Goal: Task Accomplishment & Management: Complete application form

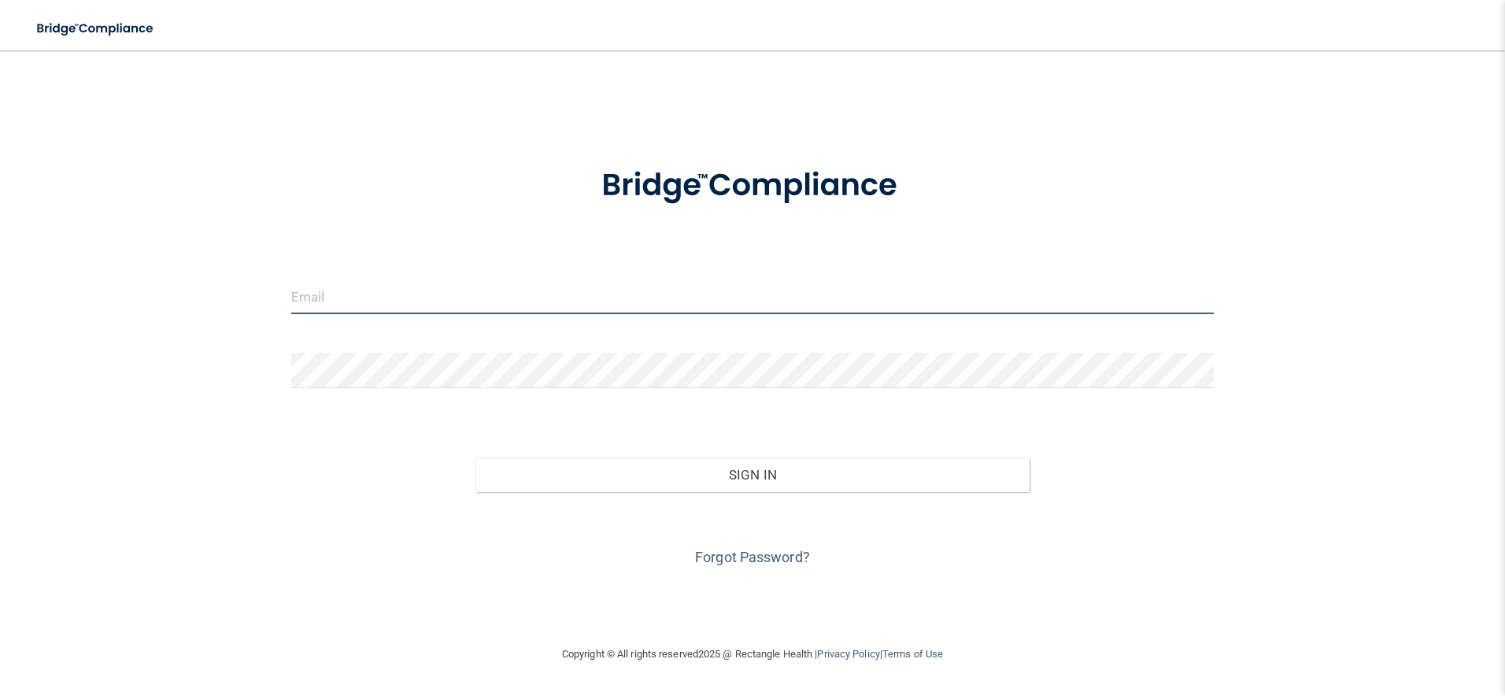
click at [679, 297] on input "email" at bounding box center [752, 296] width 923 height 35
type input "[EMAIL_ADDRESS][DOMAIN_NAME]"
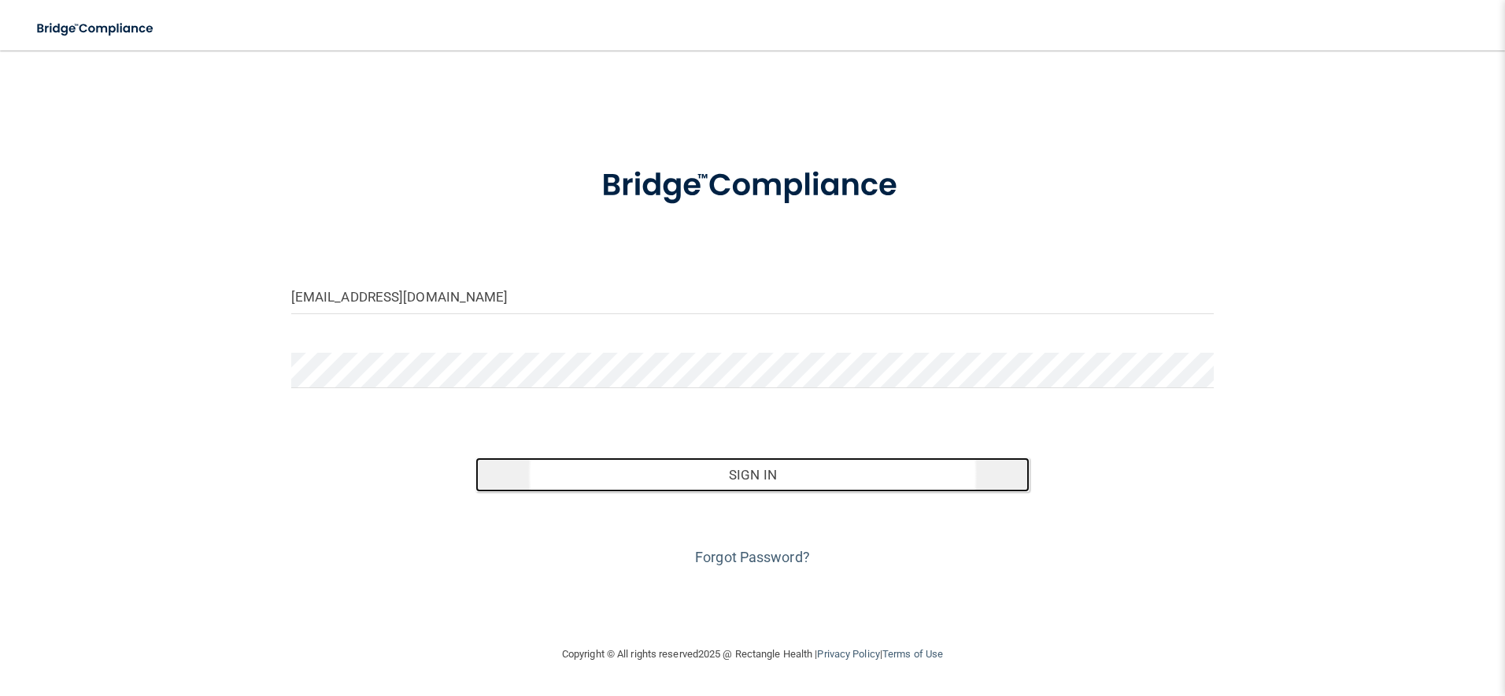
click at [615, 473] on button "Sign In" at bounding box center [753, 474] width 554 height 35
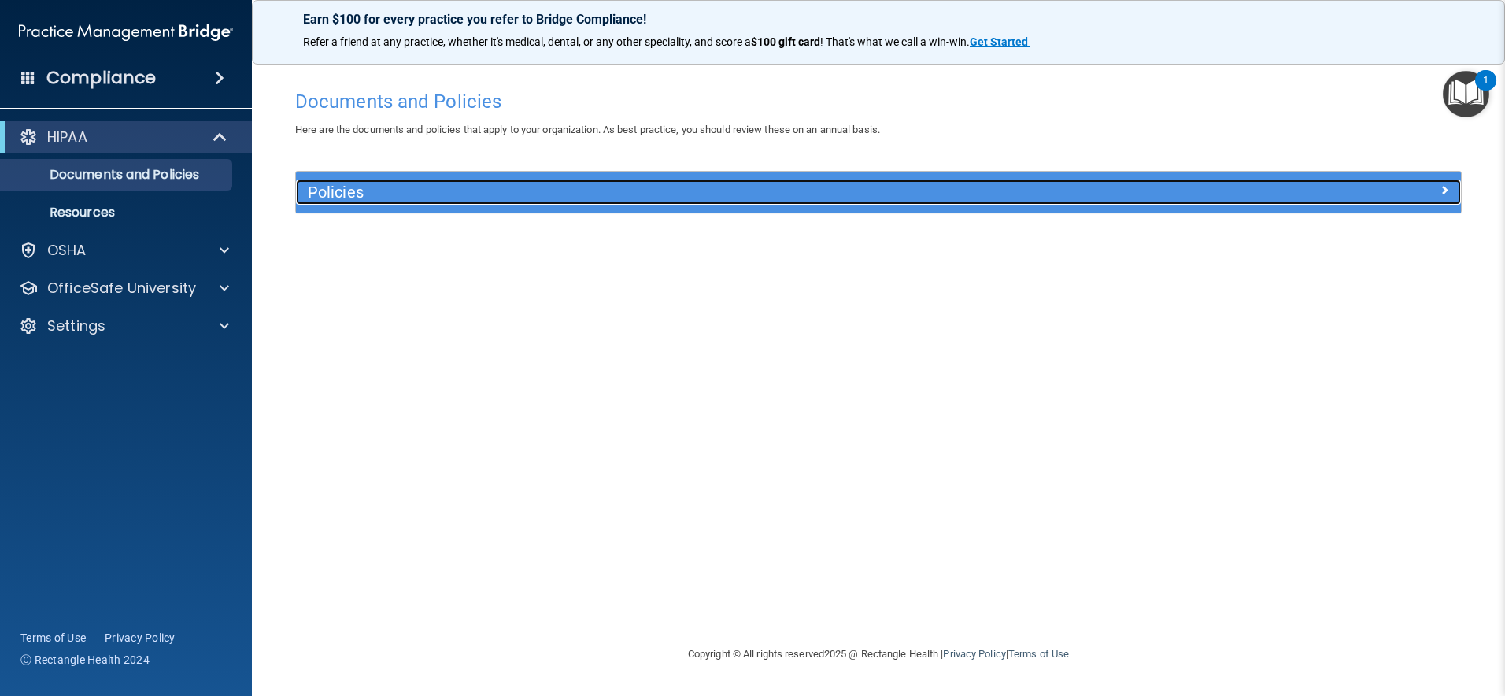
click at [1338, 187] on div at bounding box center [1315, 189] width 291 height 19
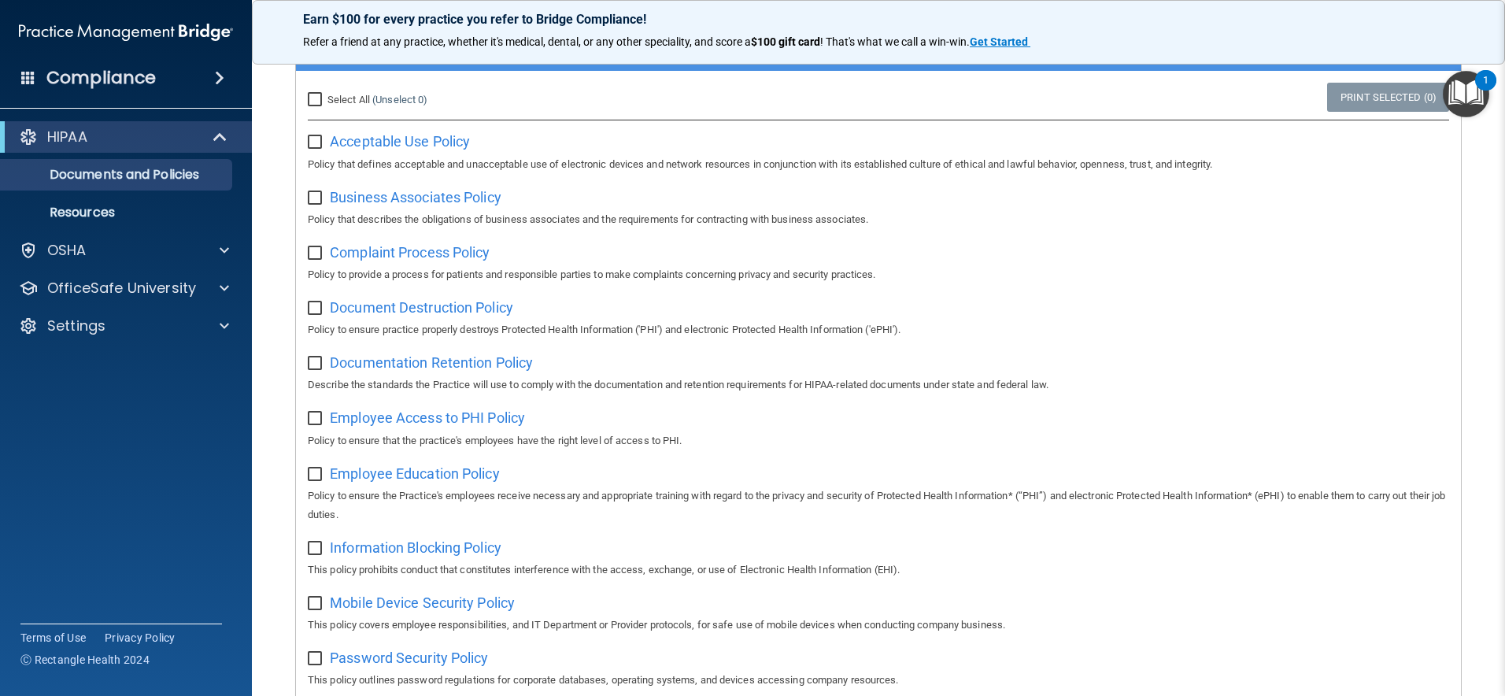
scroll to position [141, 0]
click at [454, 142] on span "Acceptable Use Policy" at bounding box center [400, 142] width 140 height 17
click at [315, 139] on input "checkbox" at bounding box center [317, 143] width 18 height 13
checkbox input "true"
click at [368, 194] on span "Business Associates Policy" at bounding box center [416, 198] width 172 height 17
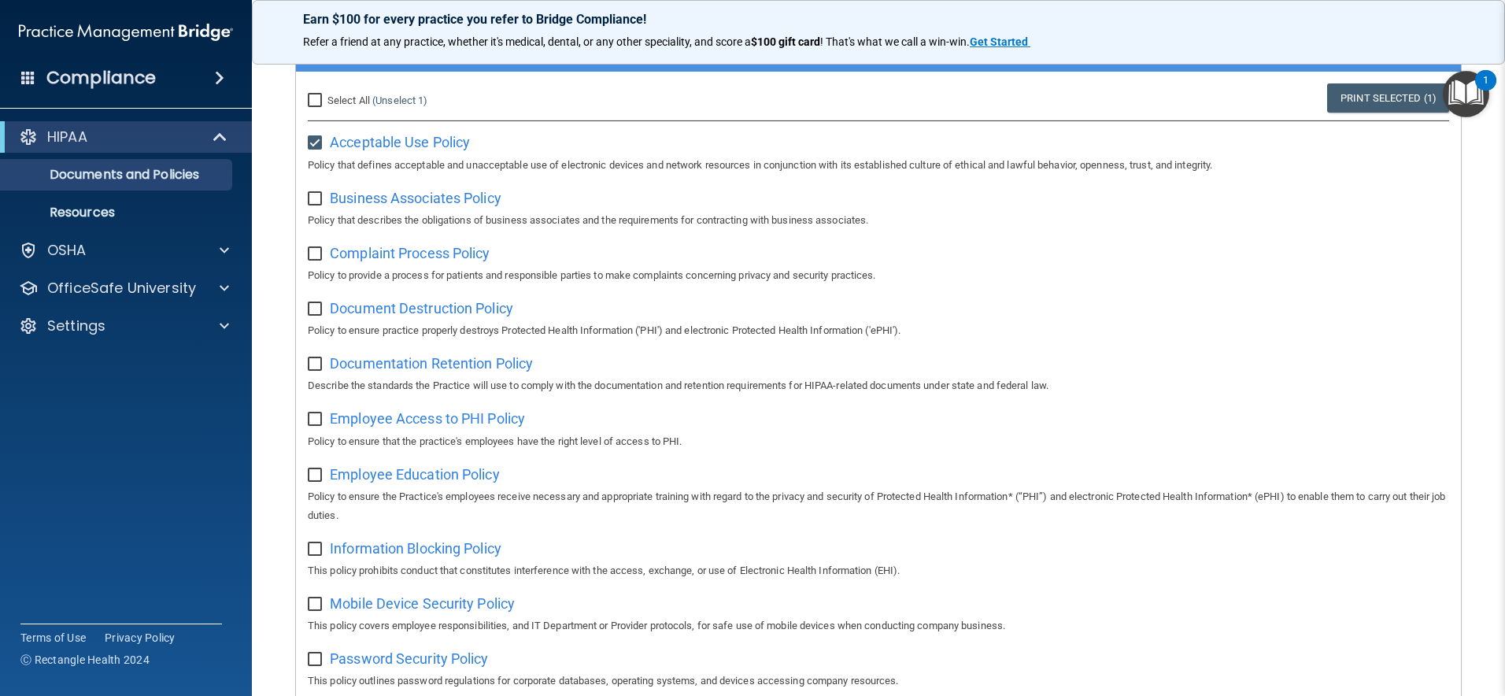
click at [320, 198] on input "checkbox" at bounding box center [317, 199] width 18 height 13
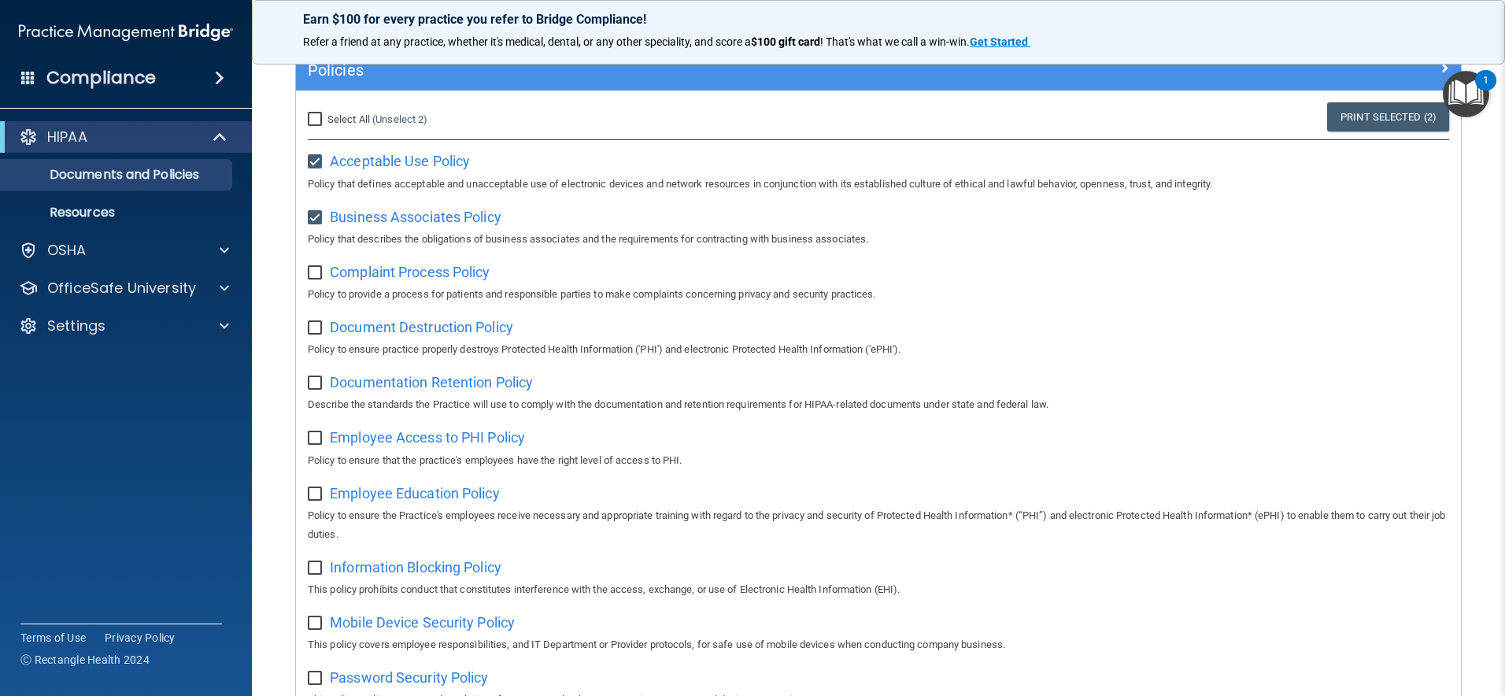
scroll to position [0, 0]
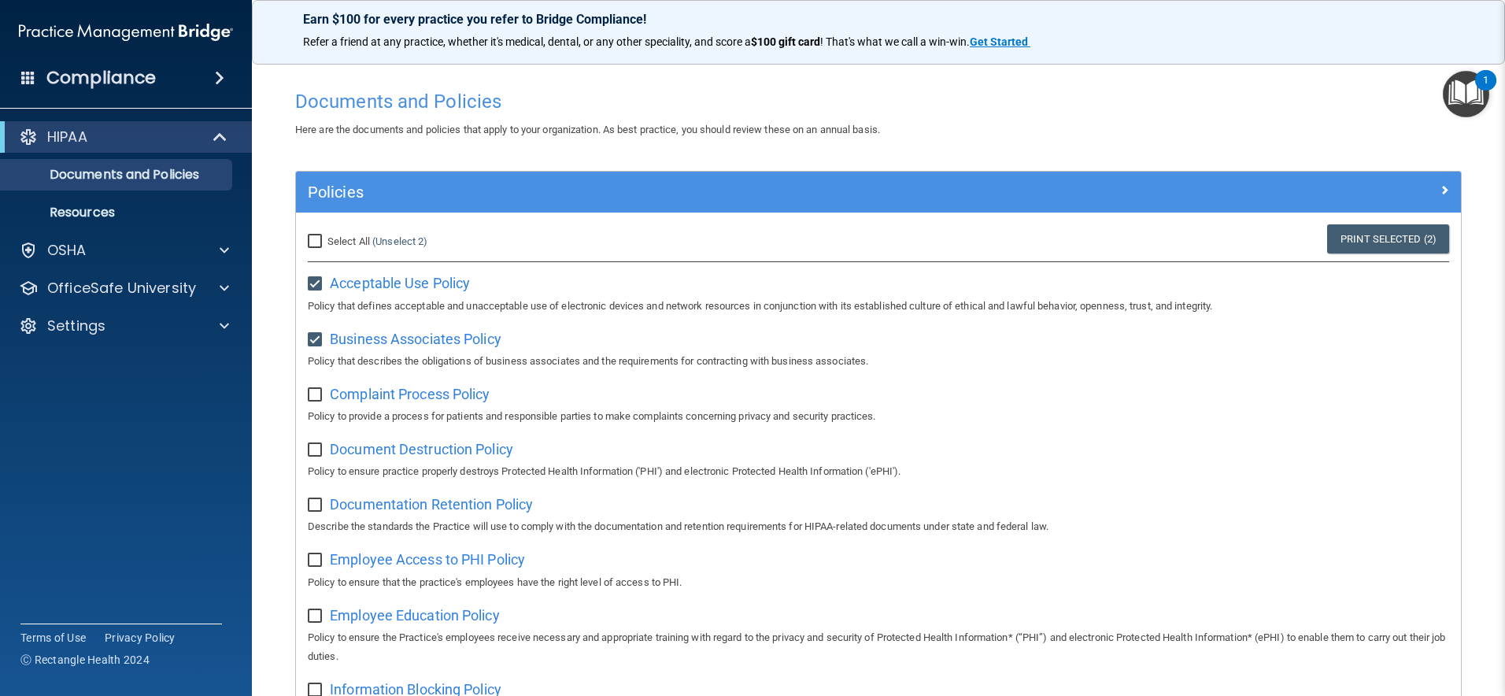
click at [313, 334] on input "checkbox" at bounding box center [317, 340] width 18 height 13
checkbox input "false"
click at [312, 279] on input "checkbox" at bounding box center [317, 284] width 18 height 13
checkbox input "false"
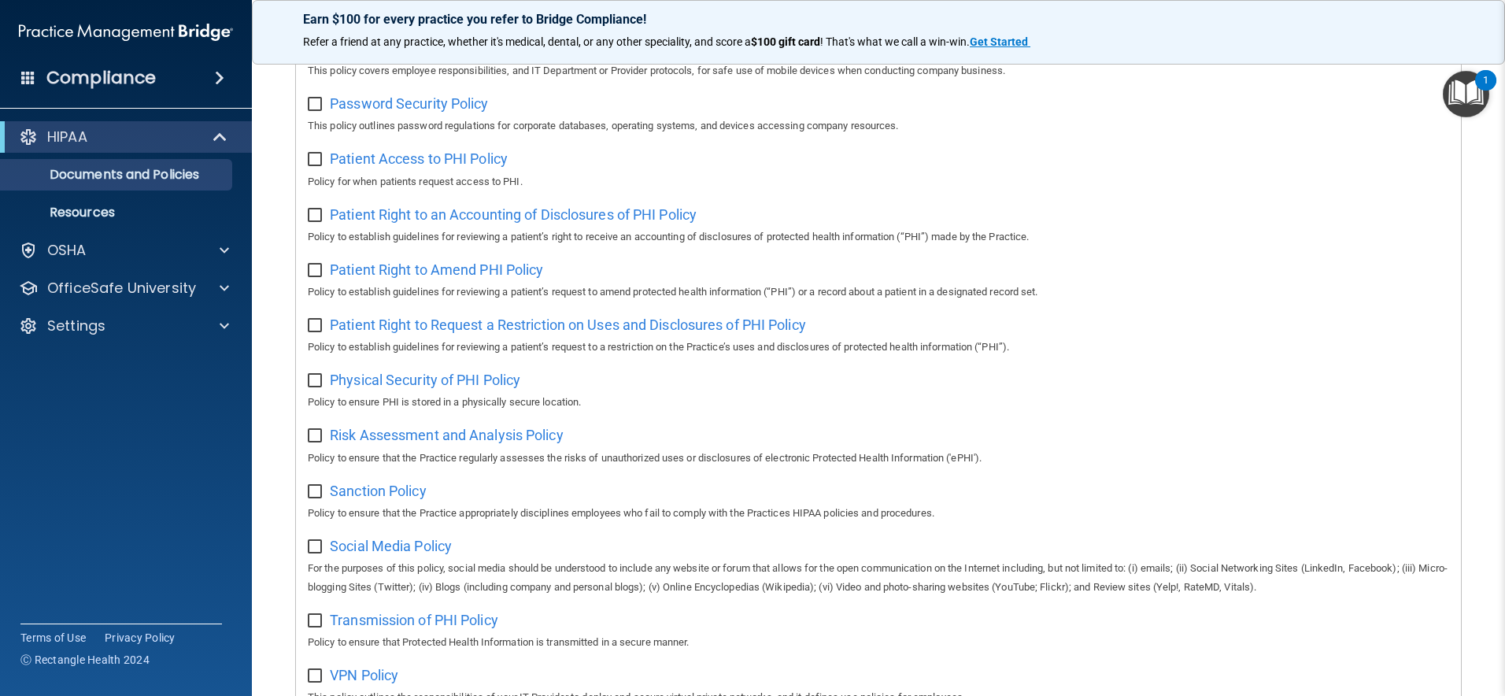
scroll to position [713, 0]
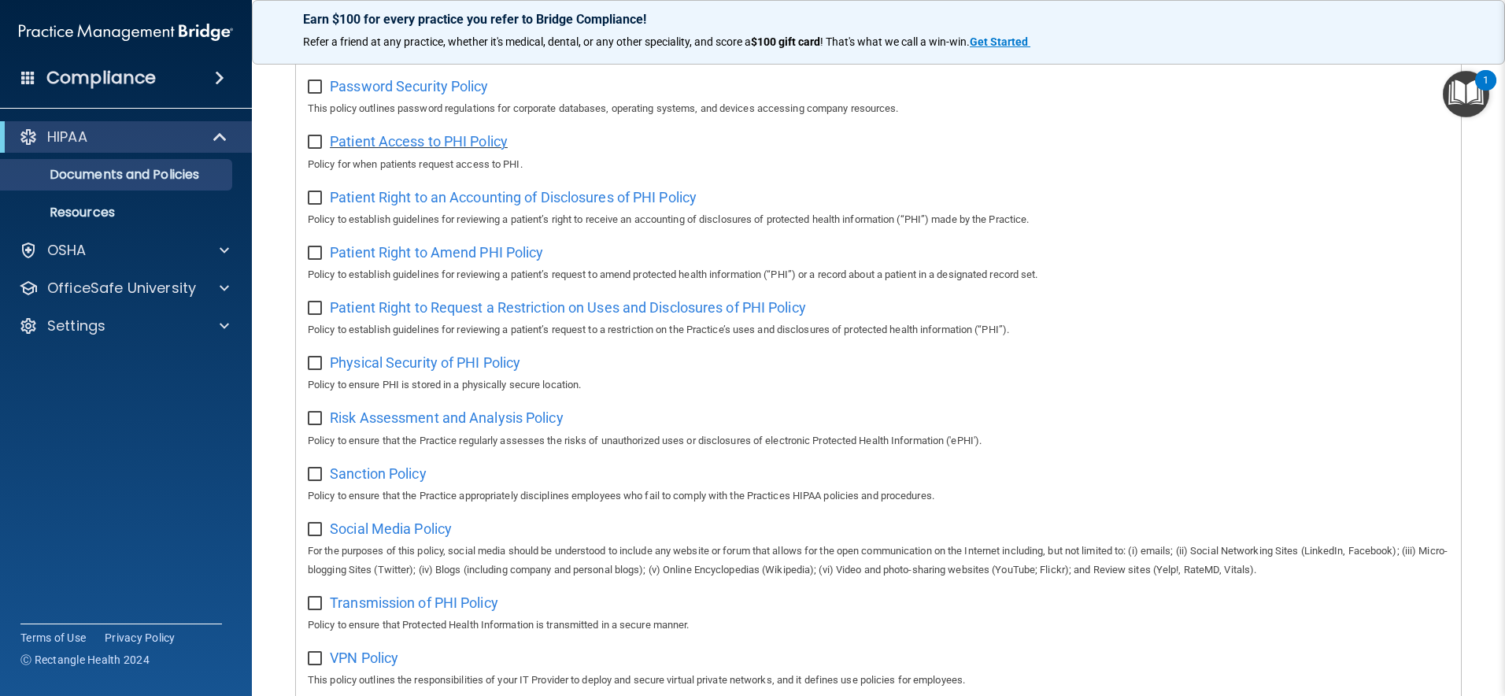
click at [490, 141] on span "Patient Access to PHI Policy" at bounding box center [419, 141] width 178 height 17
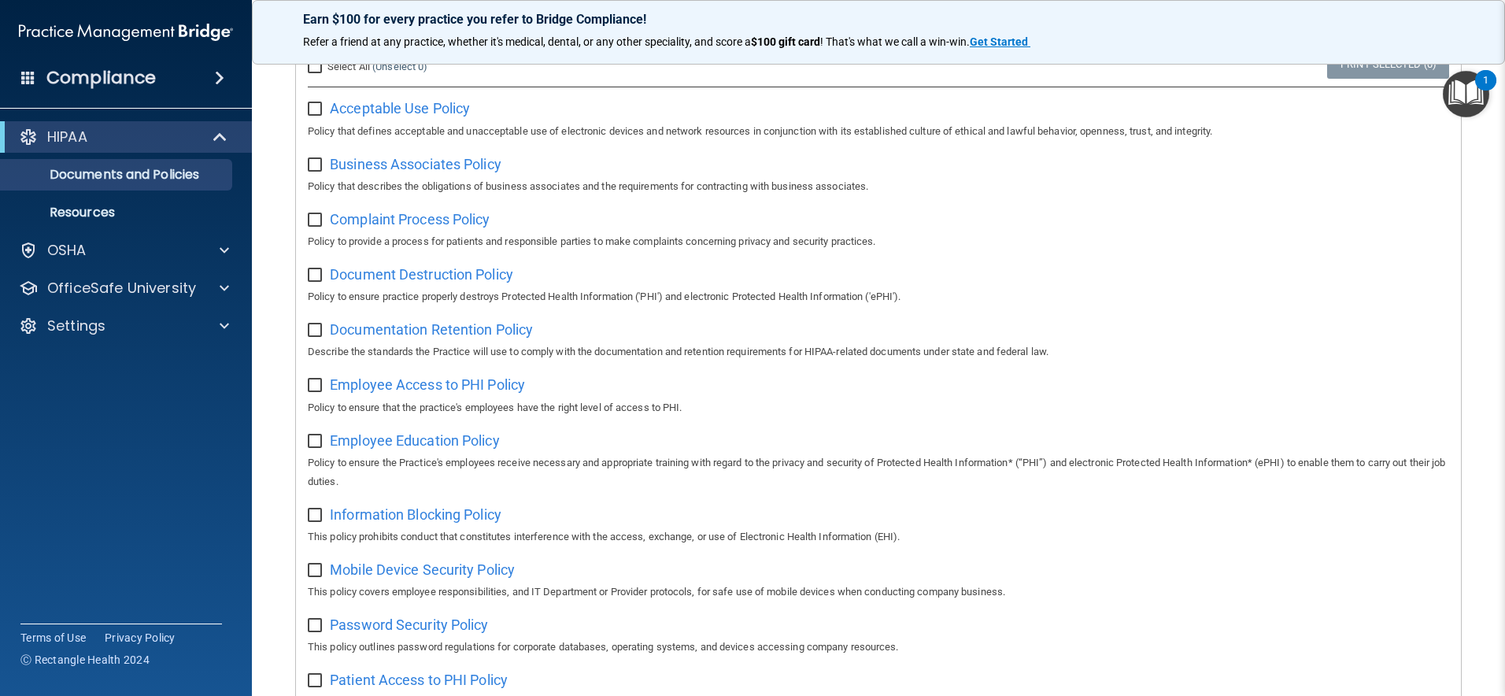
scroll to position [0, 0]
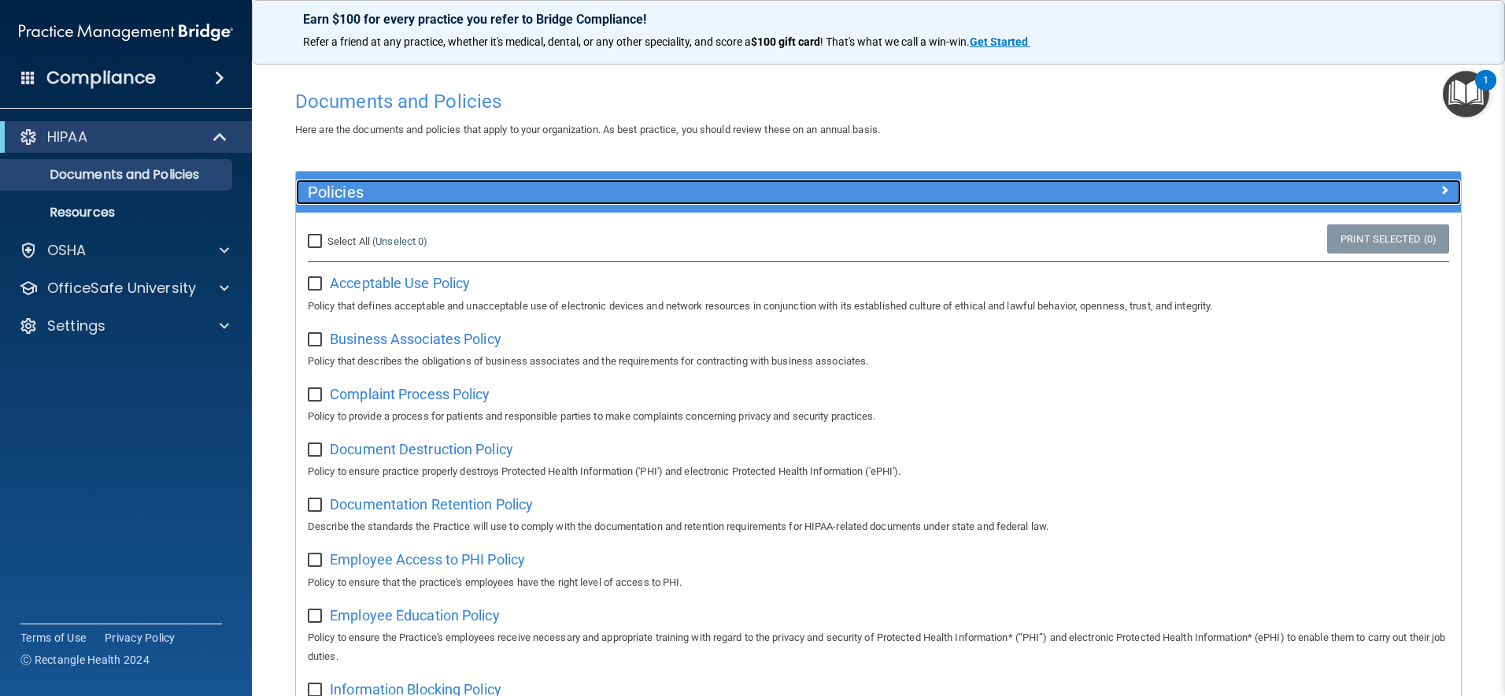
click at [1440, 191] on span at bounding box center [1444, 189] width 9 height 19
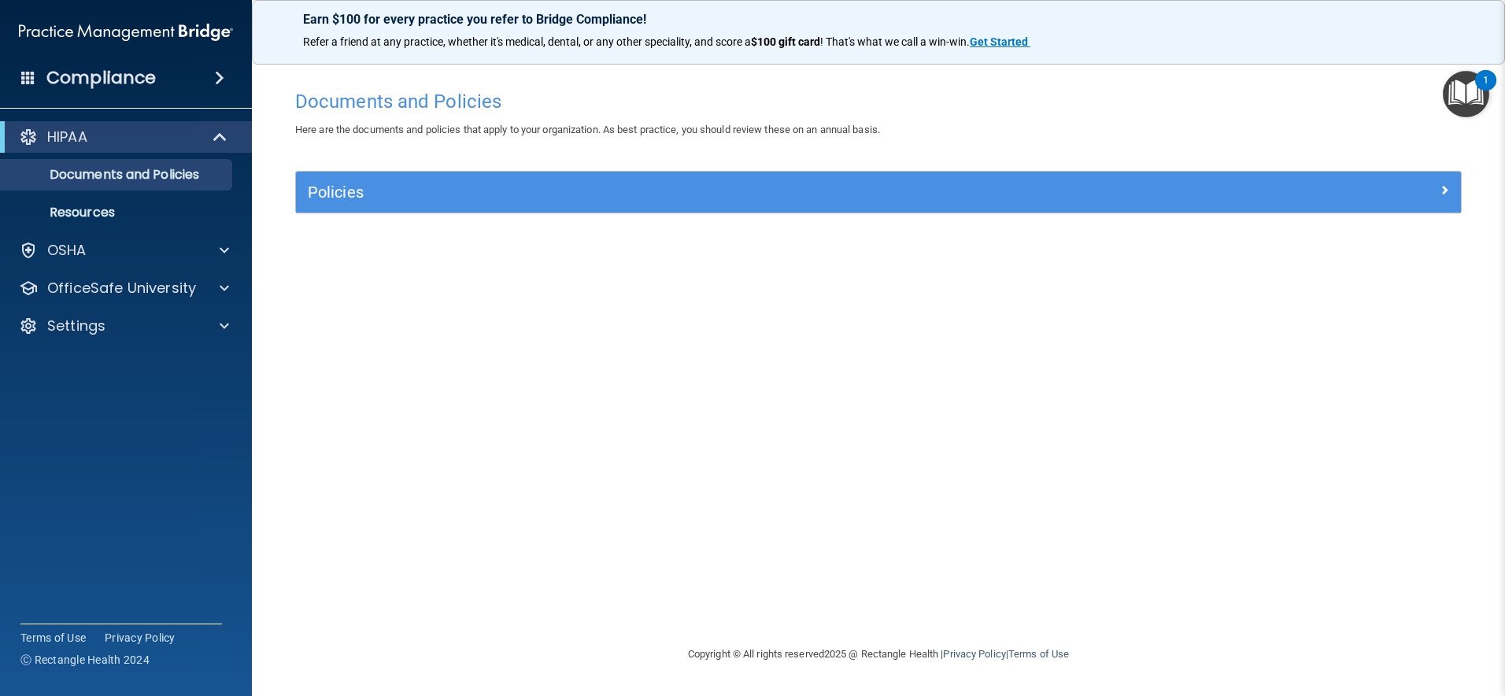
click at [1471, 96] on img "Open Resource Center, 1 new notification" at bounding box center [1466, 94] width 46 height 46
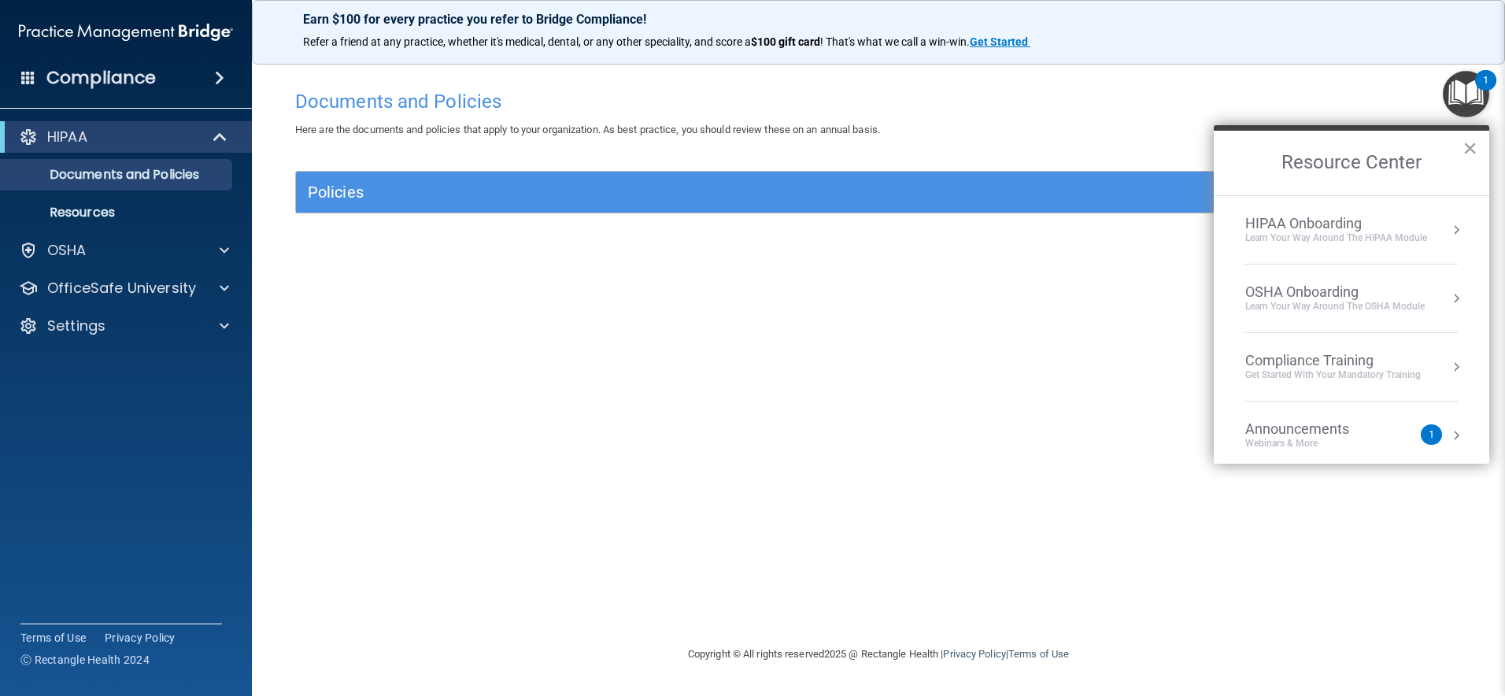
click at [977, 278] on div "Documents and Policies Here are the documents and policies that apply to your o…" at bounding box center [878, 363] width 1190 height 563
click at [1467, 145] on button "×" at bounding box center [1470, 147] width 15 height 25
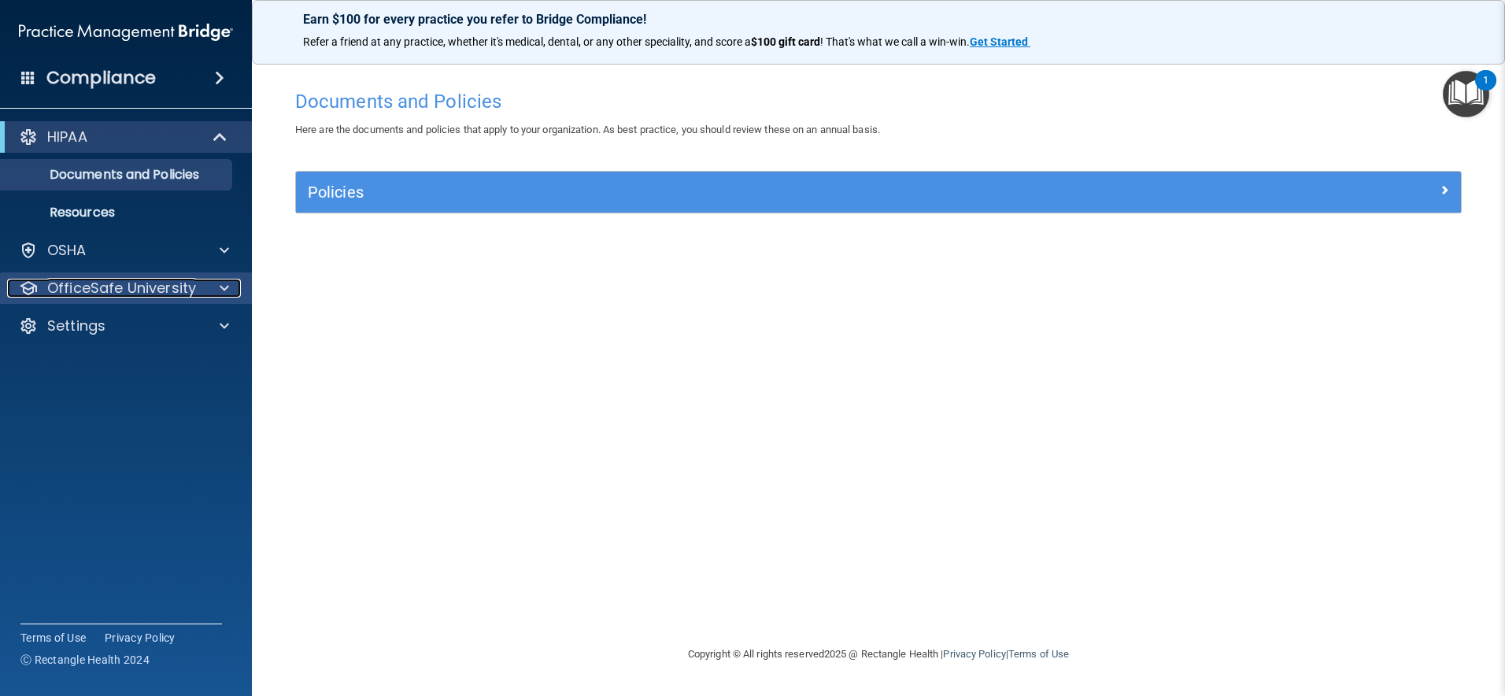
click at [230, 292] on div at bounding box center [221, 288] width 39 height 19
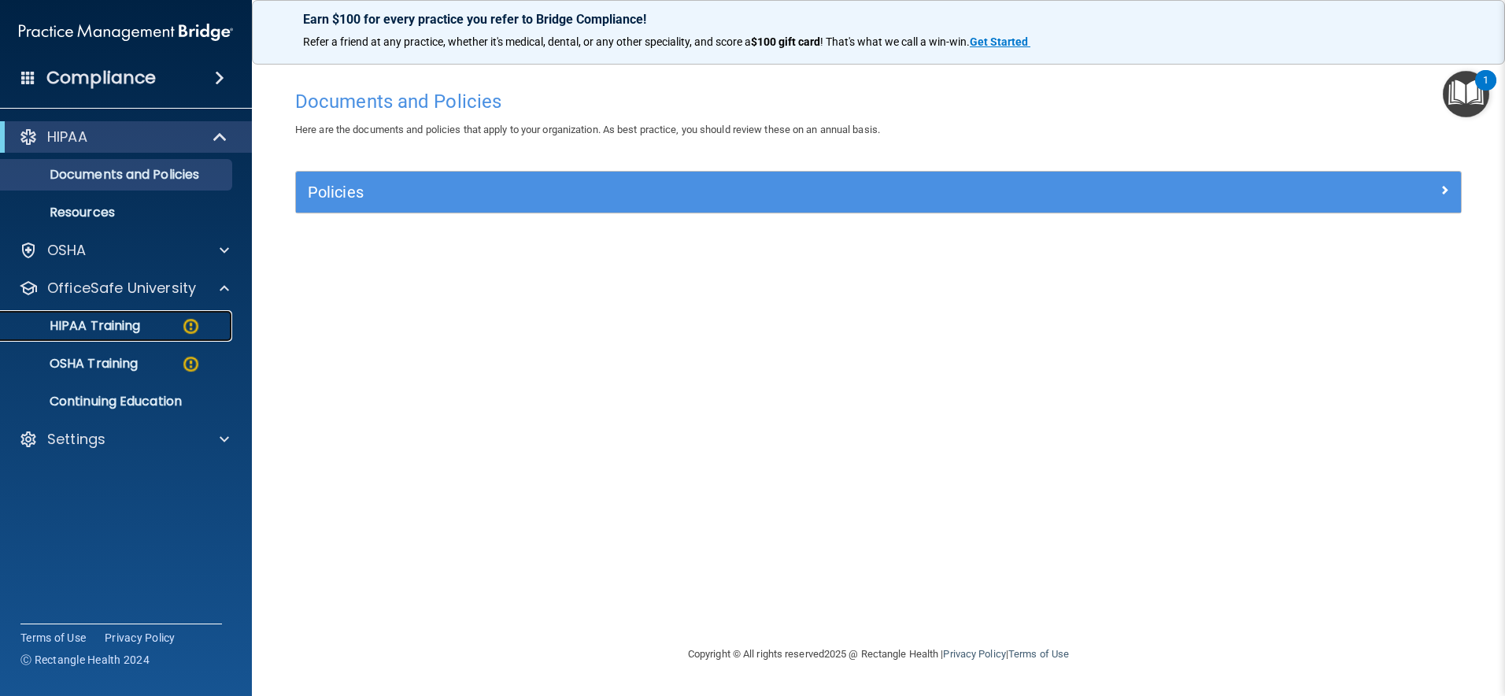
click at [141, 328] on div "HIPAA Training" at bounding box center [117, 326] width 215 height 16
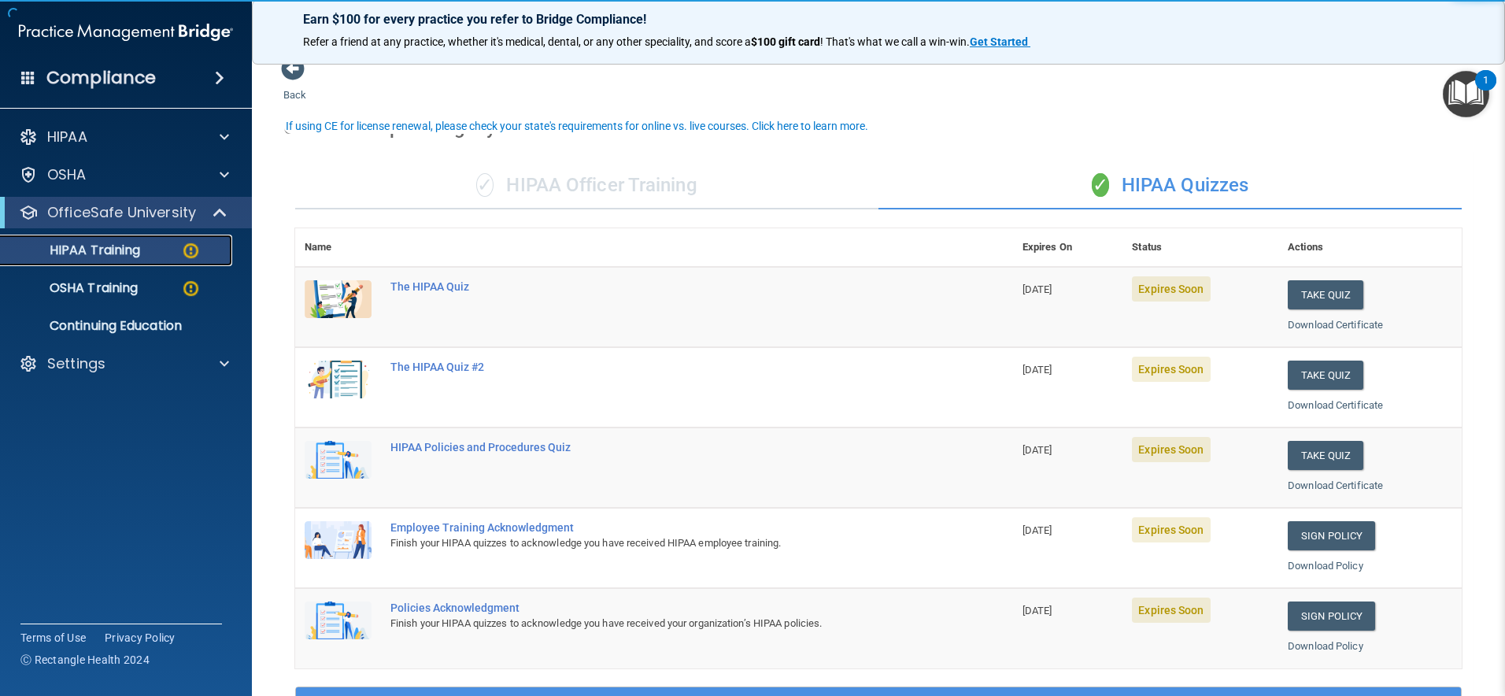
scroll to position [80, 0]
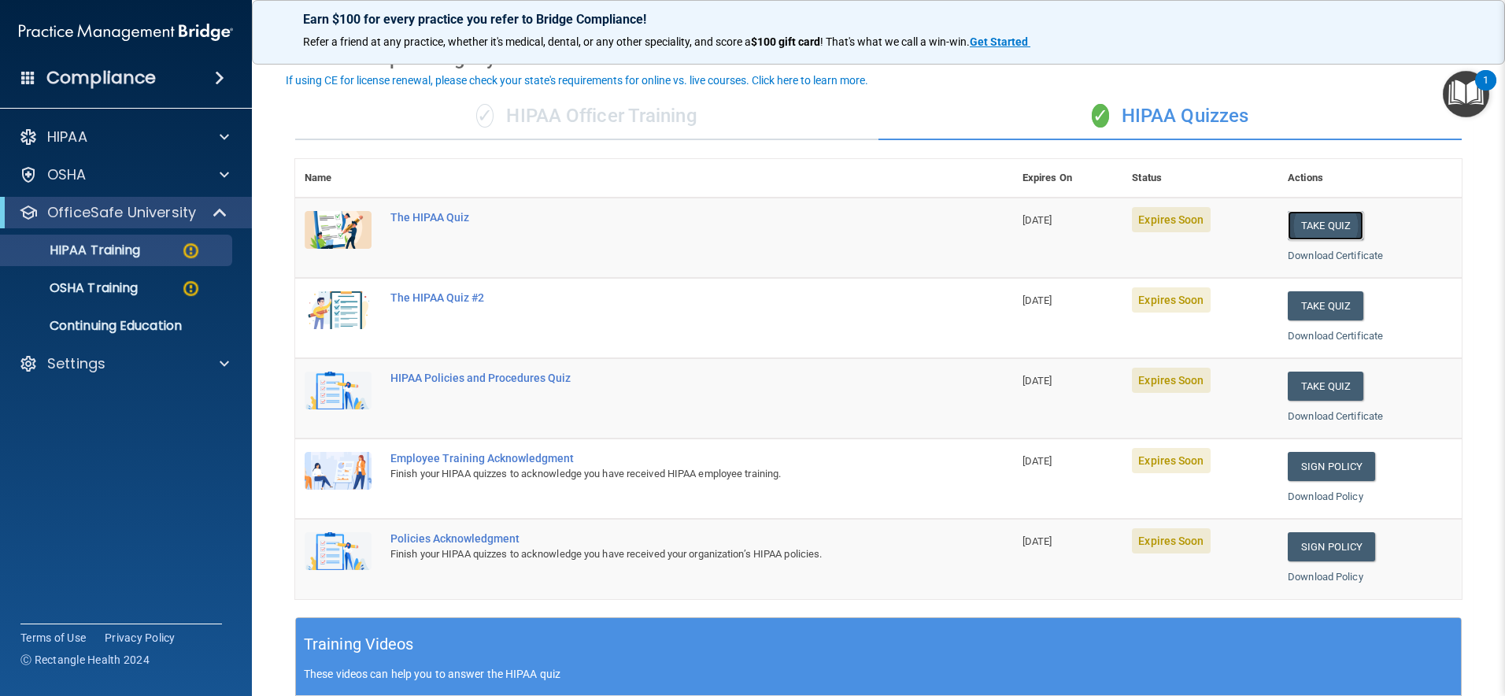
click at [1334, 227] on button "Take Quiz" at bounding box center [1326, 225] width 76 height 29
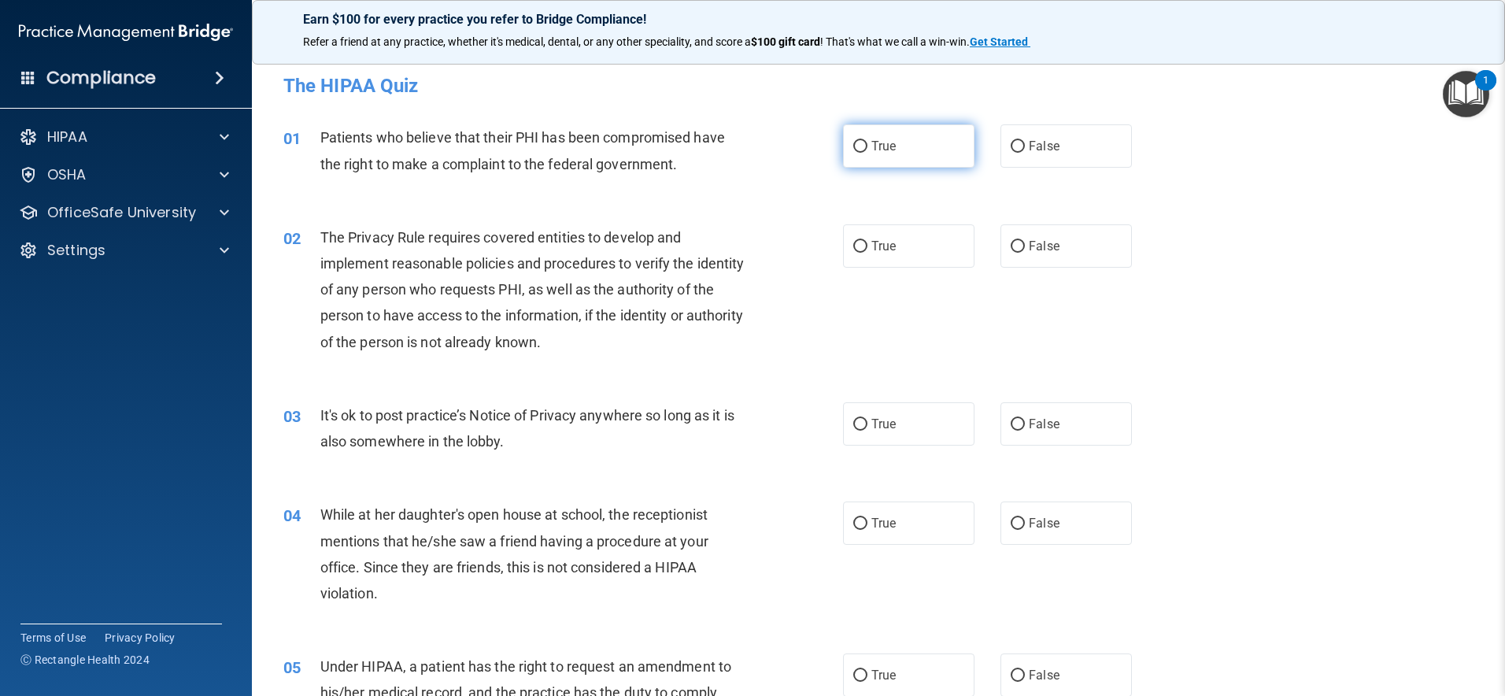
click at [902, 136] on label "True" at bounding box center [908, 145] width 131 height 43
click at [868, 141] on input "True" at bounding box center [860, 147] width 14 height 12
radio input "true"
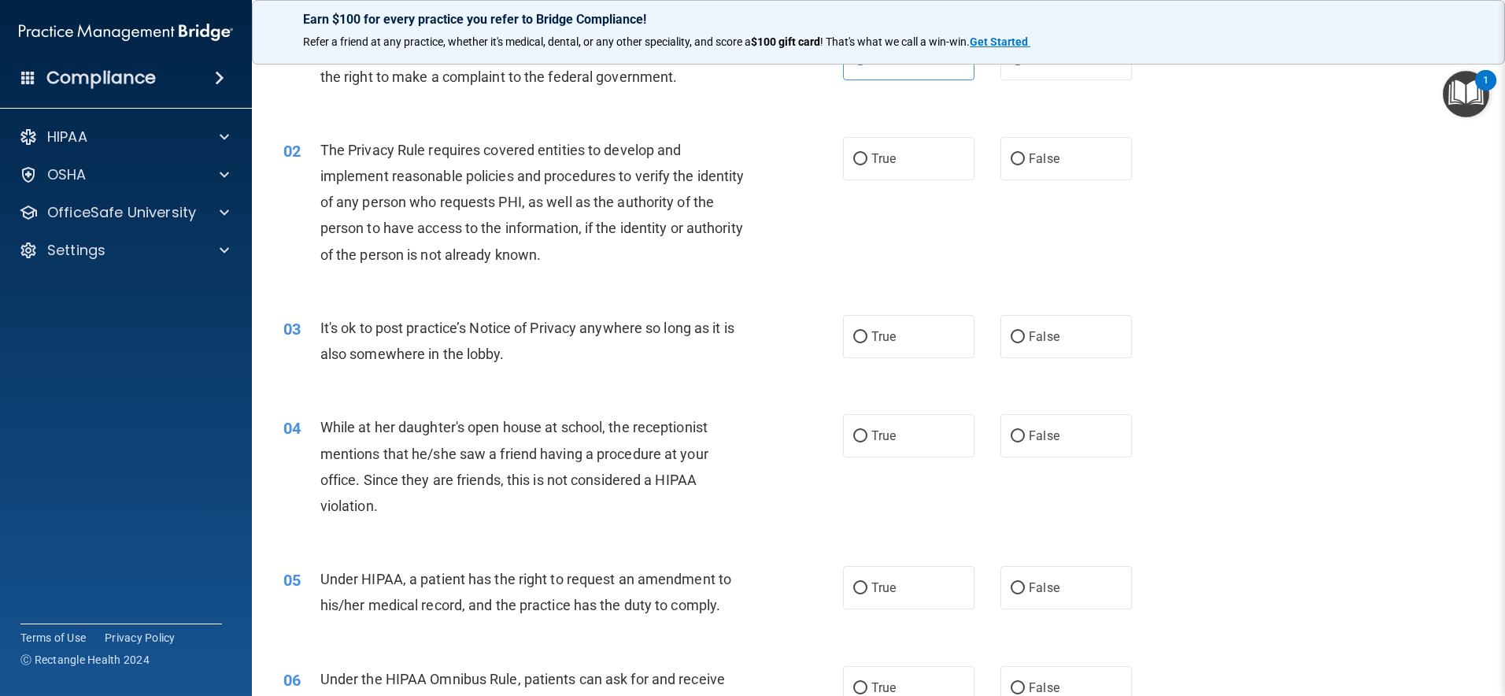
scroll to position [90, 0]
click at [930, 157] on label "True" at bounding box center [908, 156] width 131 height 43
click at [868, 157] on input "True" at bounding box center [860, 157] width 14 height 12
radio input "true"
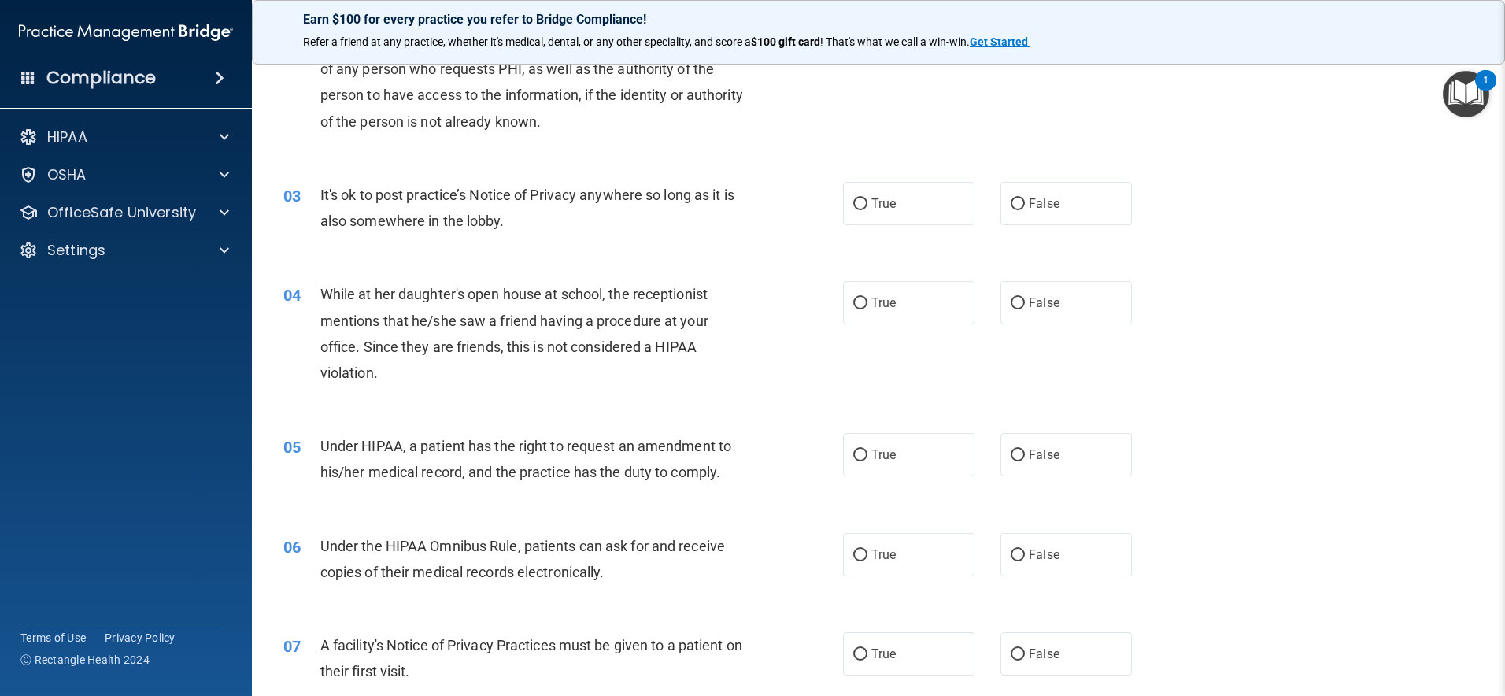
scroll to position [228, 0]
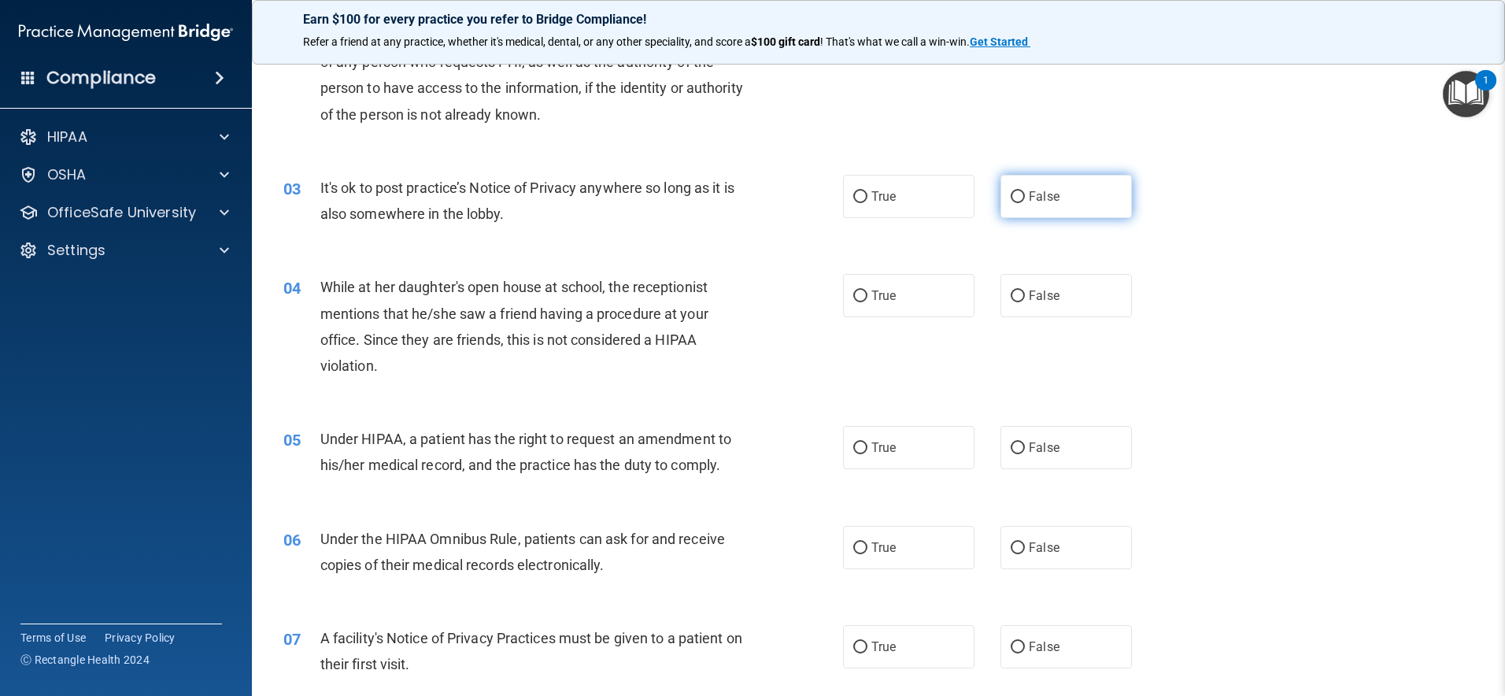
click at [1050, 194] on span "False" at bounding box center [1044, 196] width 31 height 15
click at [1025, 194] on input "False" at bounding box center [1018, 197] width 14 height 12
radio input "true"
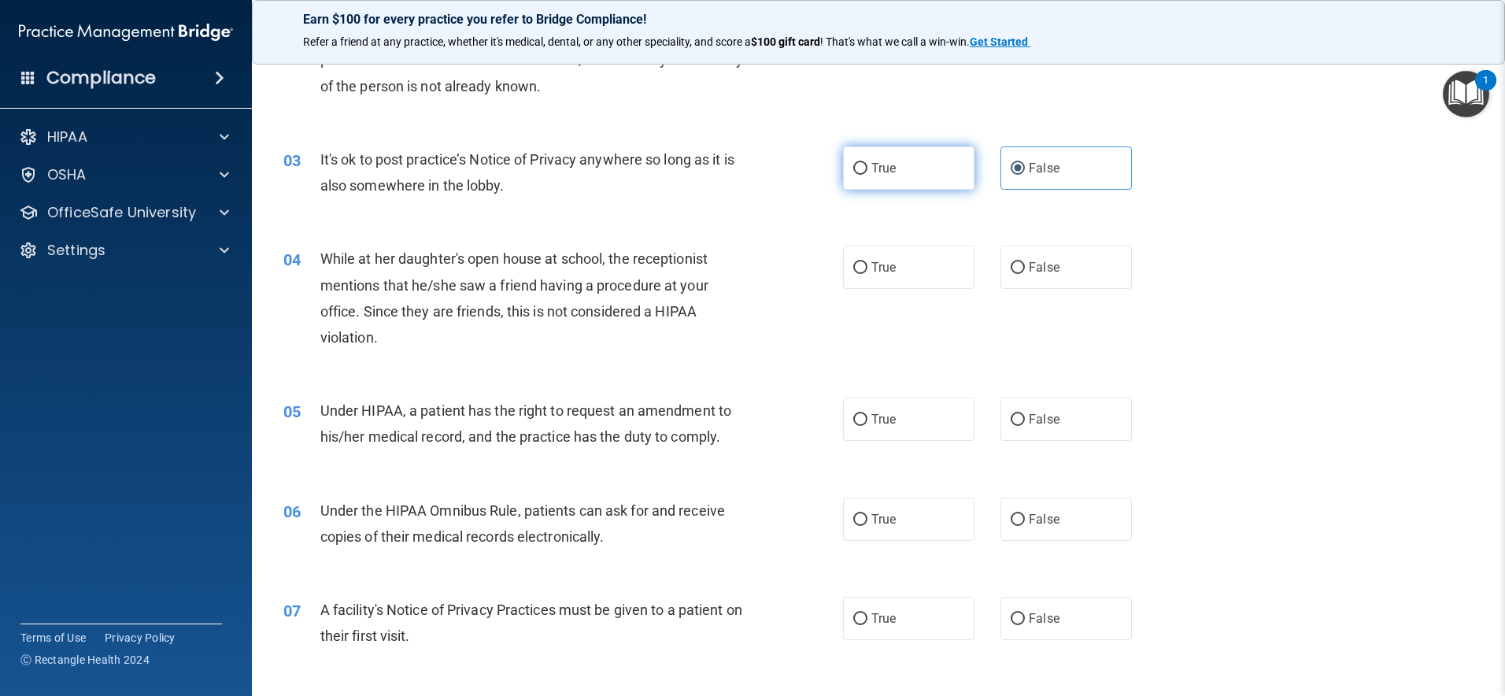
scroll to position [304, 0]
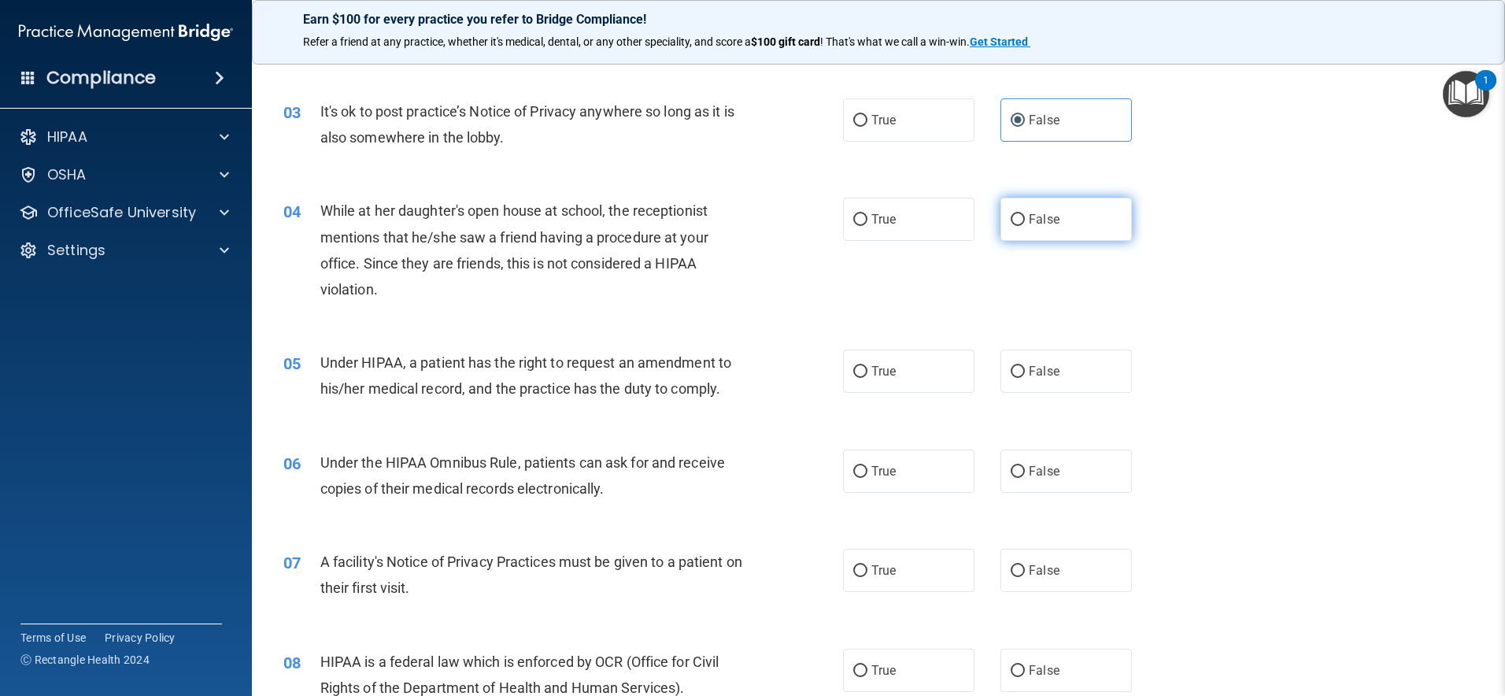
click at [1067, 229] on label "False" at bounding box center [1066, 219] width 131 height 43
click at [1025, 226] on input "False" at bounding box center [1018, 220] width 14 height 12
radio input "true"
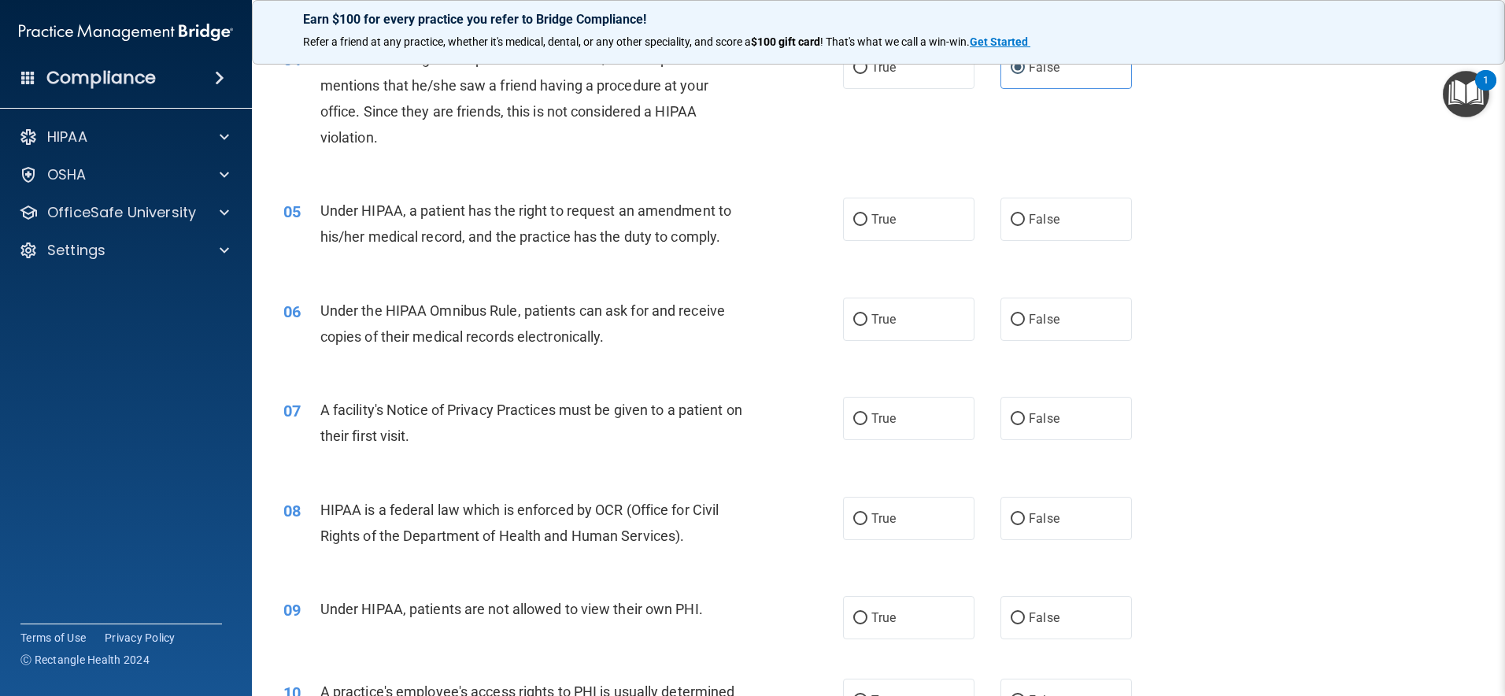
scroll to position [499, 0]
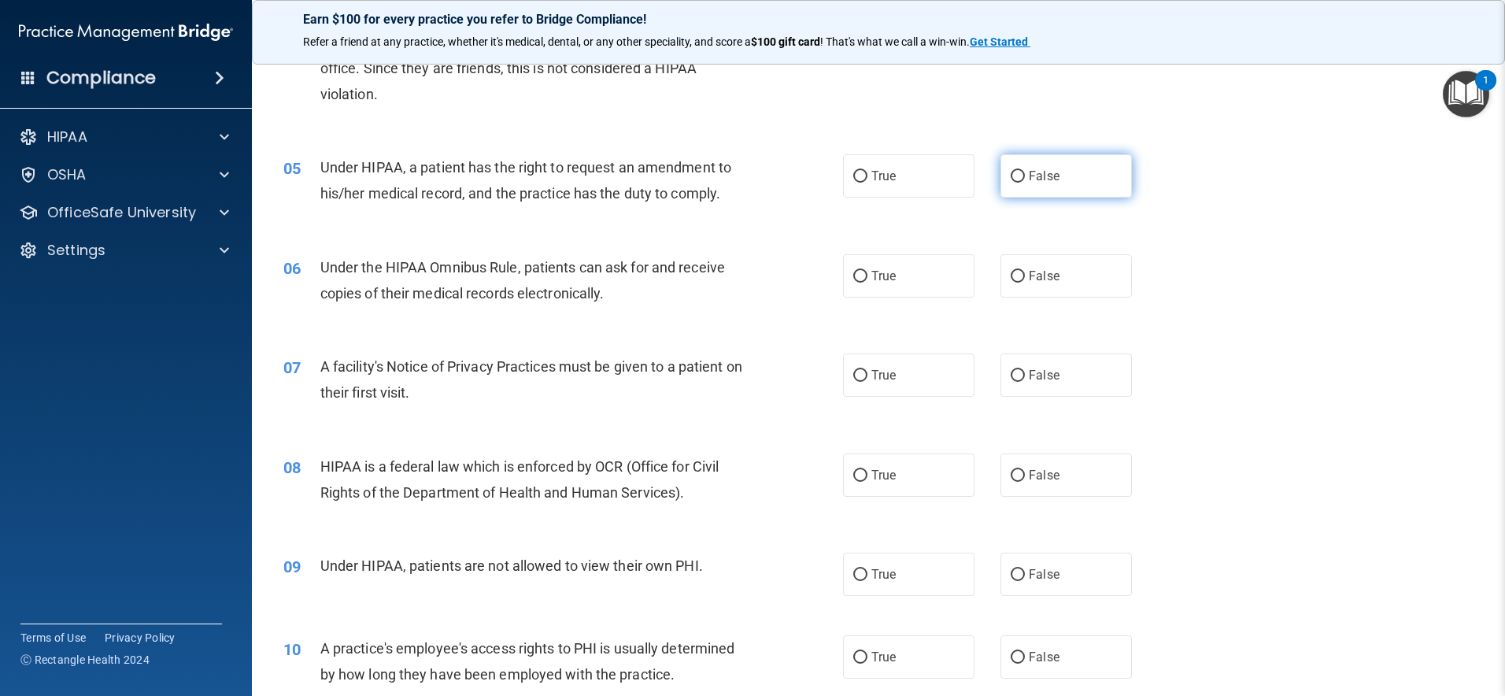
click at [1055, 182] on label "False" at bounding box center [1066, 175] width 131 height 43
click at [1025, 182] on input "False" at bounding box center [1018, 177] width 14 height 12
radio input "true"
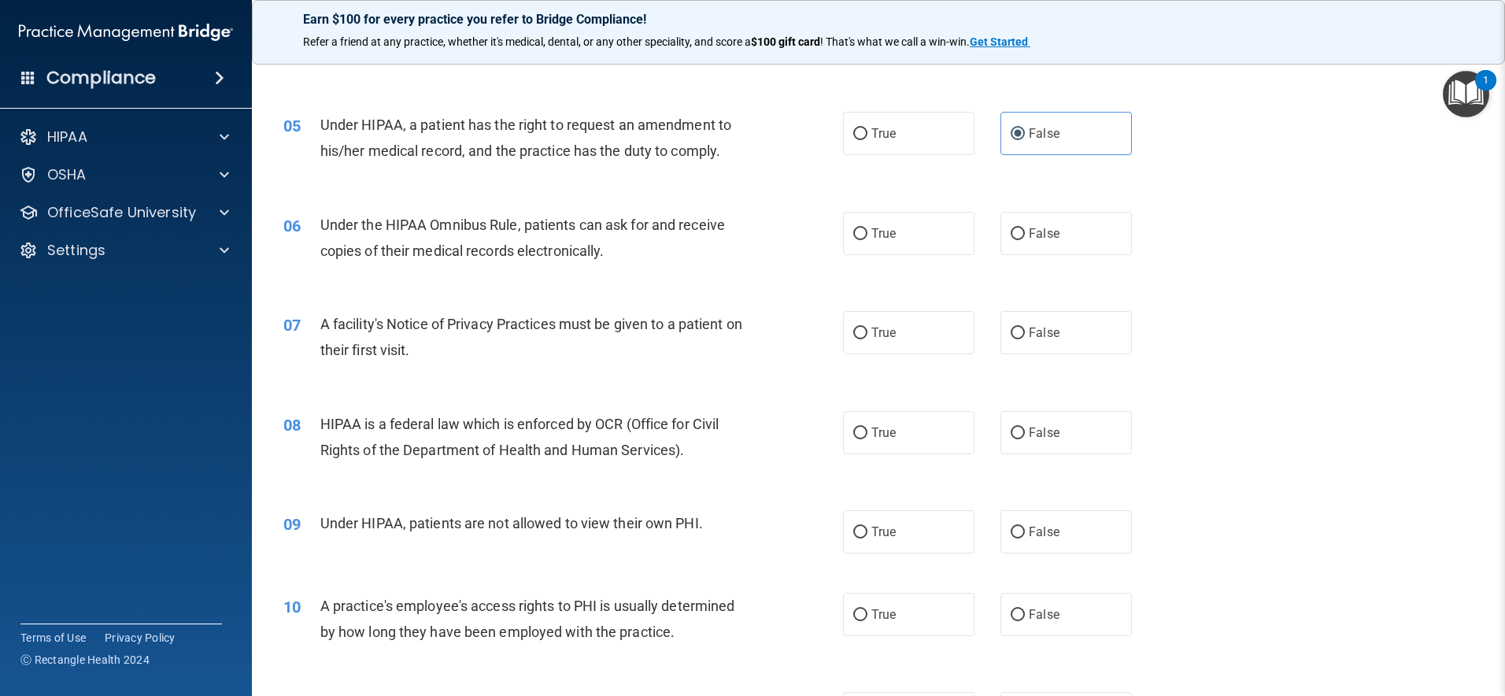
scroll to position [542, 0]
click at [930, 239] on label "True" at bounding box center [908, 232] width 131 height 43
click at [868, 239] on input "True" at bounding box center [860, 234] width 14 height 12
radio input "true"
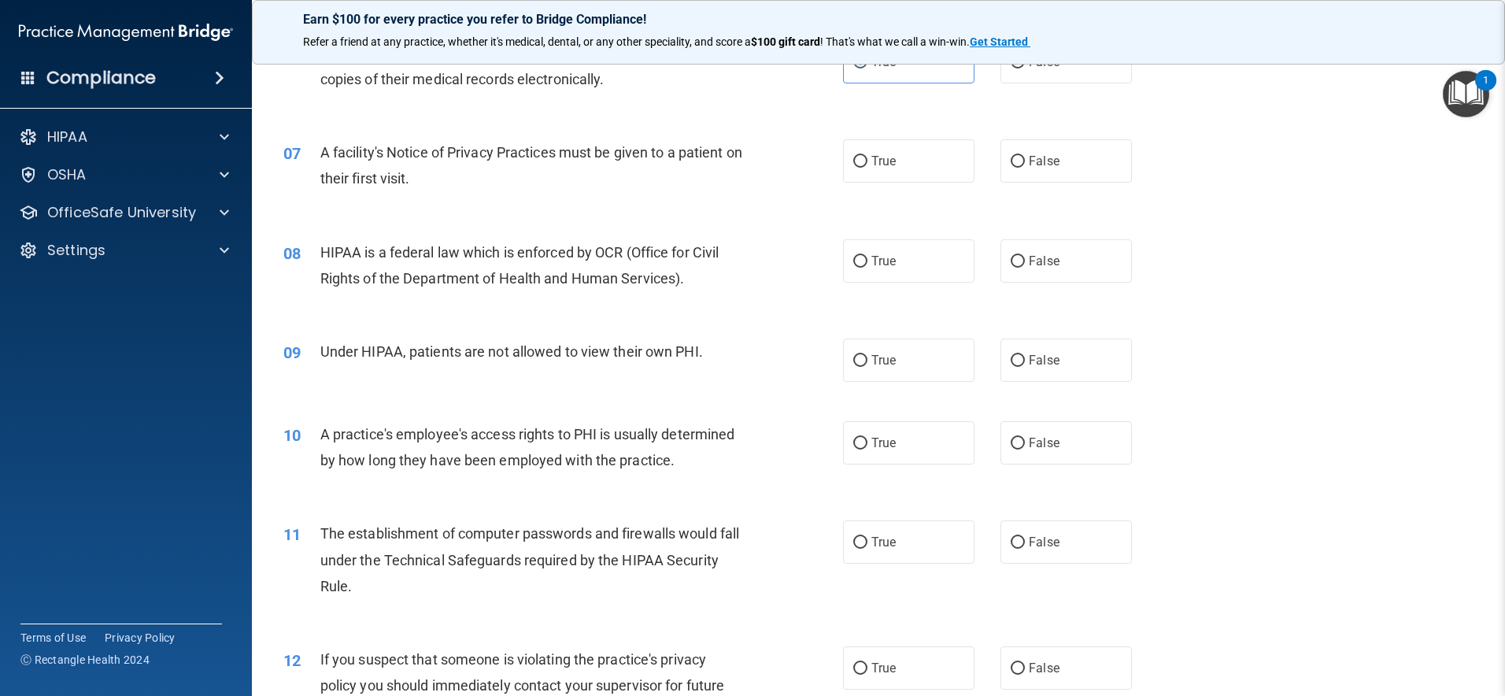
scroll to position [714, 0]
click at [901, 158] on label "True" at bounding box center [908, 160] width 131 height 43
click at [868, 158] on input "True" at bounding box center [860, 161] width 14 height 12
radio input "true"
click at [916, 266] on label "True" at bounding box center [908, 260] width 131 height 43
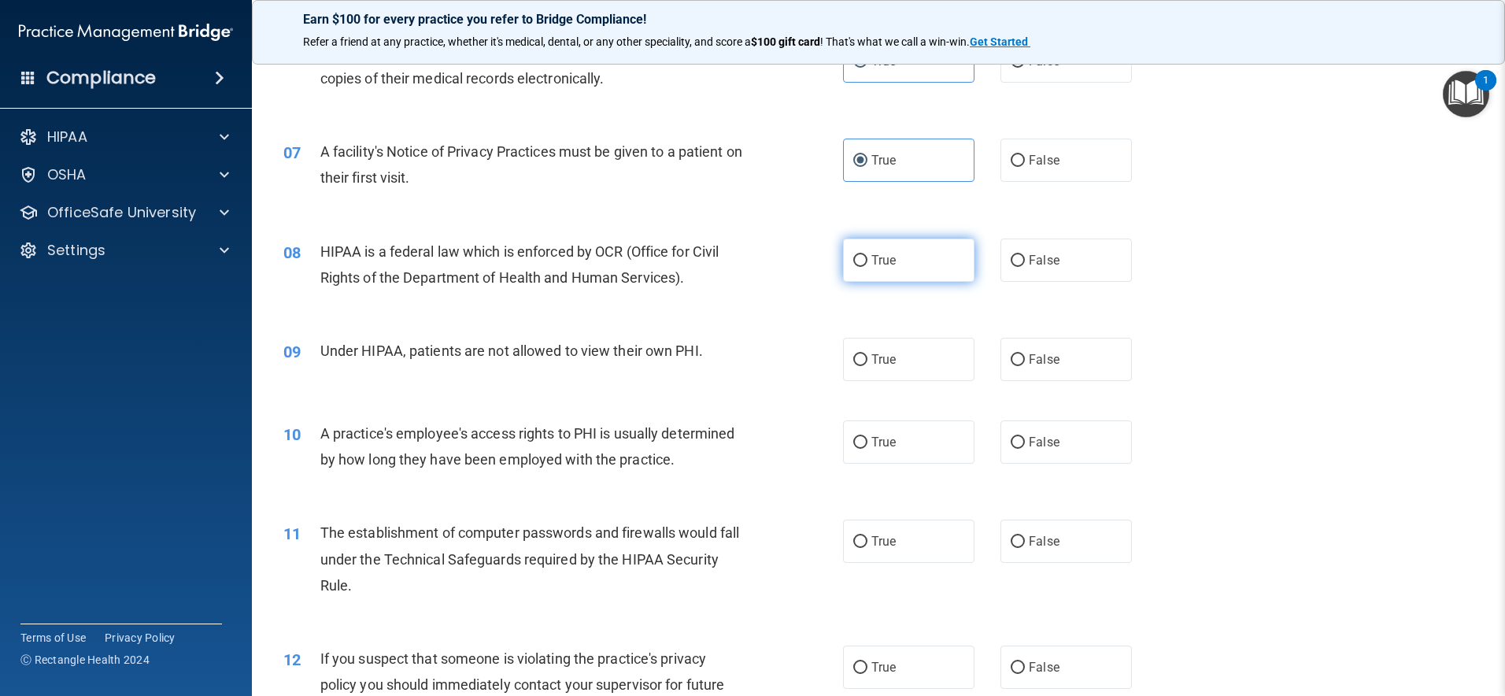
click at [868, 266] on input "True" at bounding box center [860, 261] width 14 height 12
radio input "true"
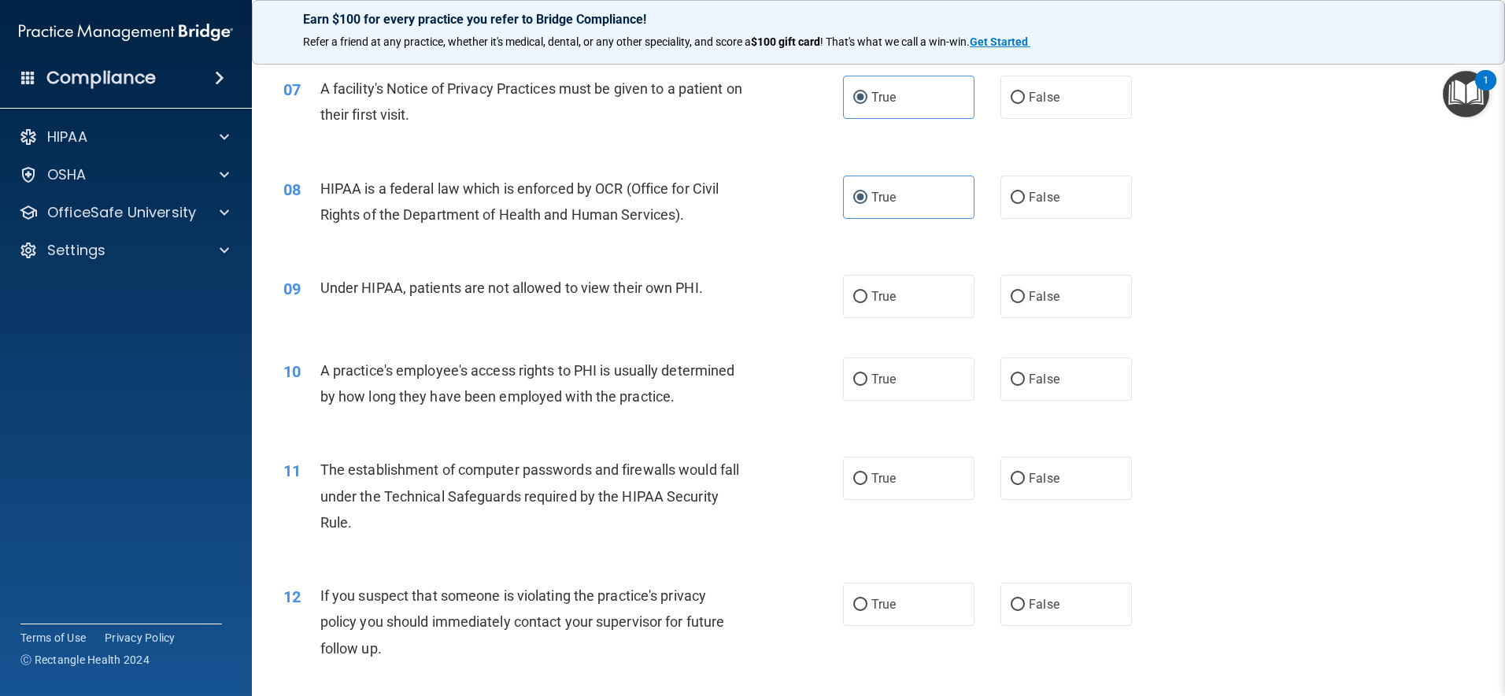
scroll to position [779, 0]
click at [1068, 292] on label "False" at bounding box center [1066, 294] width 131 height 43
click at [1025, 292] on input "False" at bounding box center [1018, 296] width 14 height 12
radio input "true"
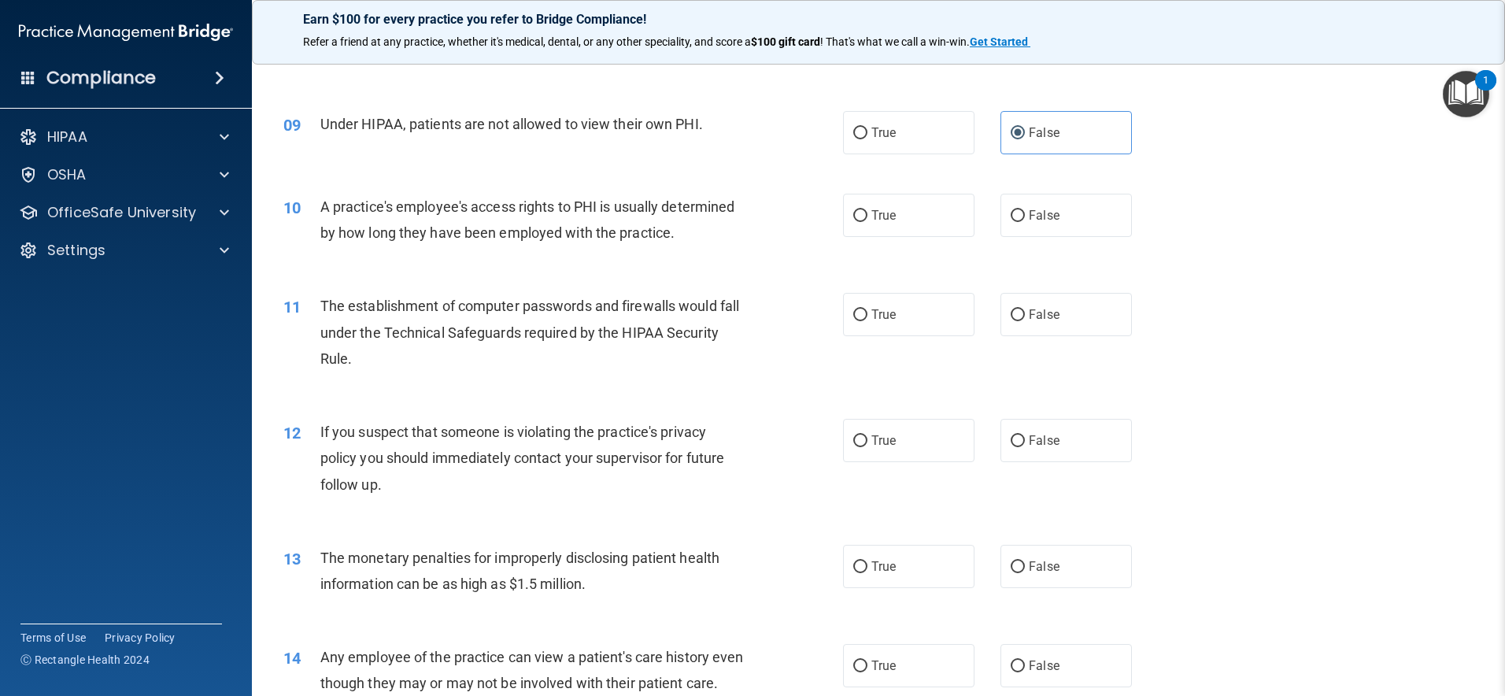
scroll to position [969, 0]
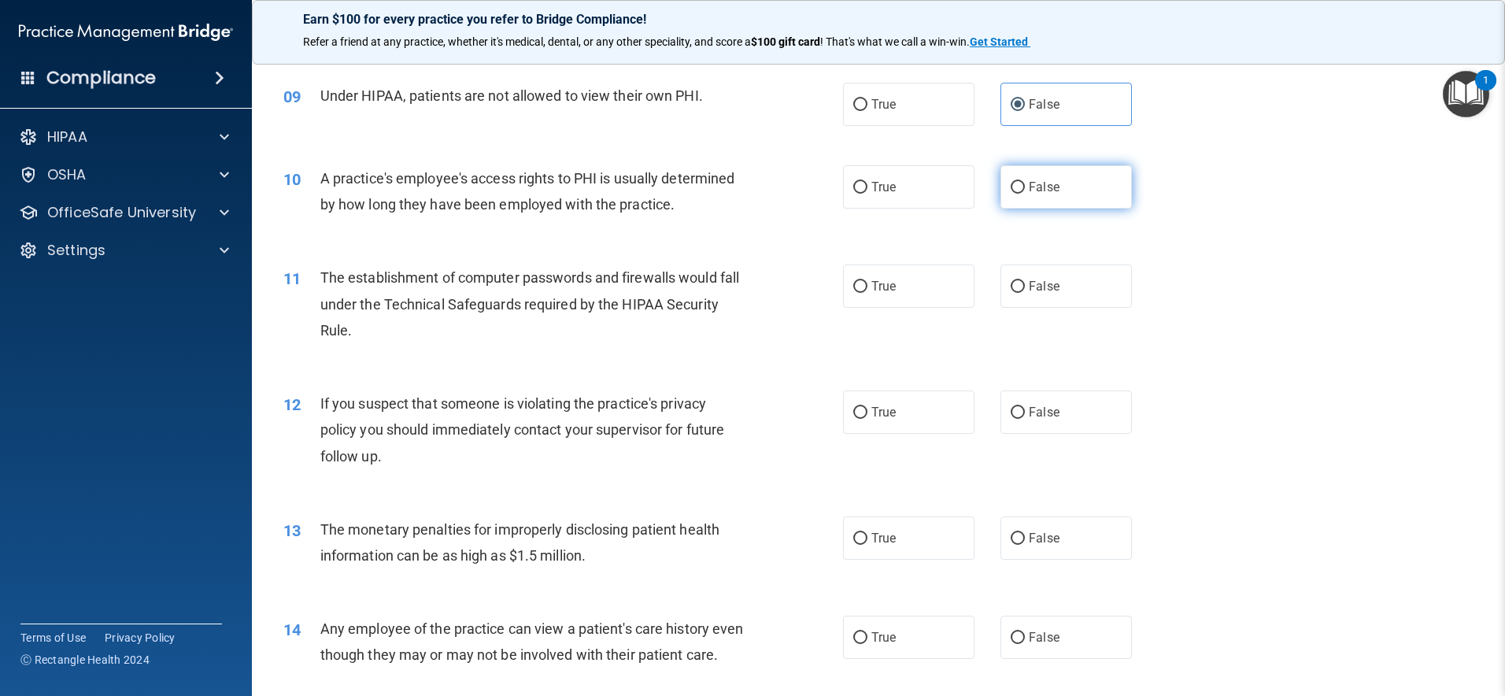
click at [1078, 198] on label "False" at bounding box center [1066, 186] width 131 height 43
click at [1025, 194] on input "False" at bounding box center [1018, 188] width 14 height 12
radio input "true"
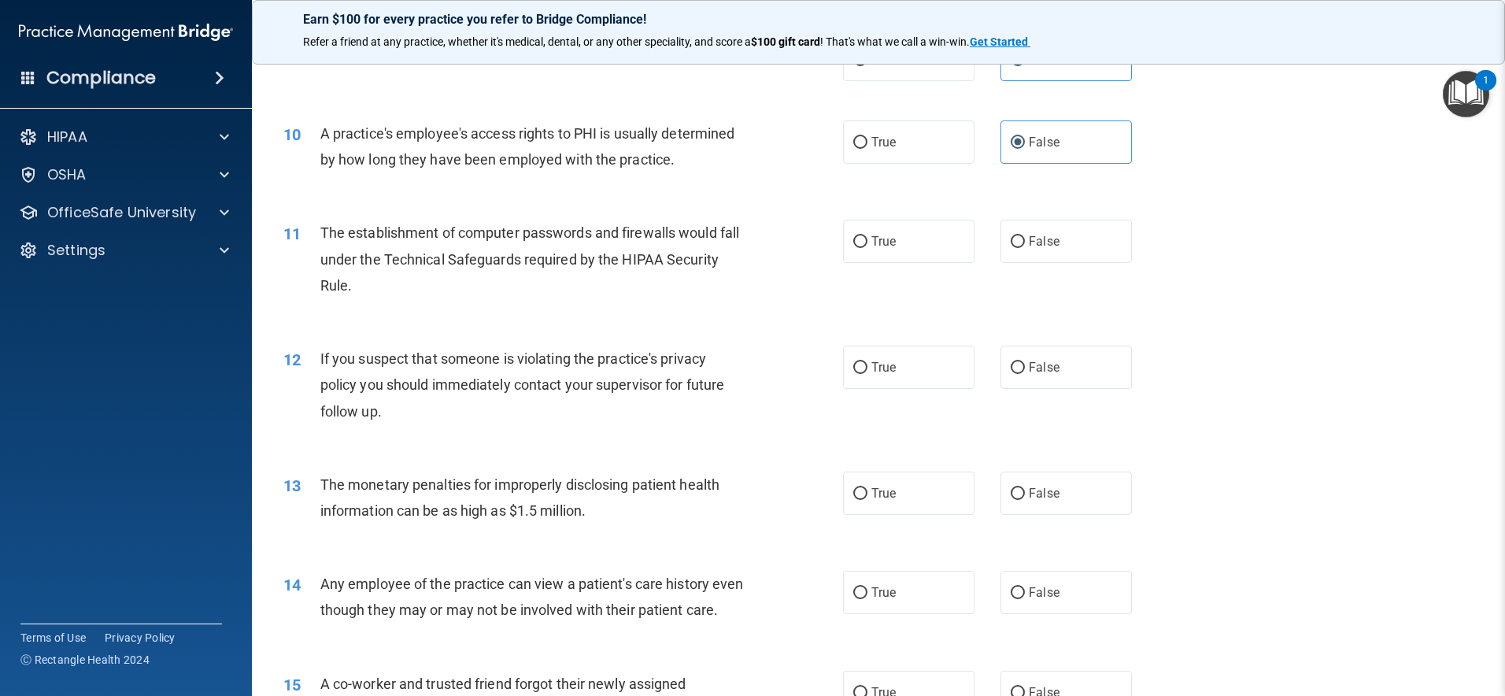
scroll to position [1023, 0]
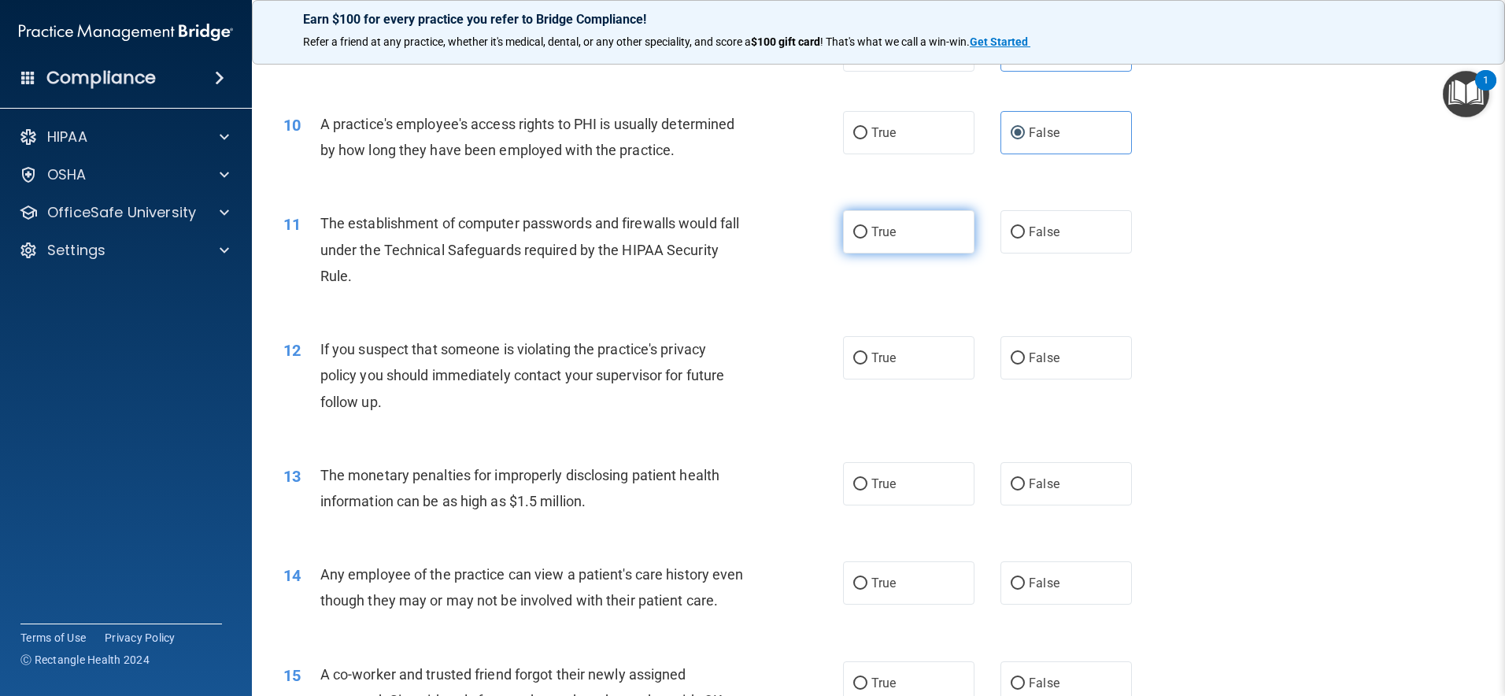
click at [914, 238] on label "True" at bounding box center [908, 231] width 131 height 43
click at [868, 238] on input "True" at bounding box center [860, 233] width 14 height 12
radio input "true"
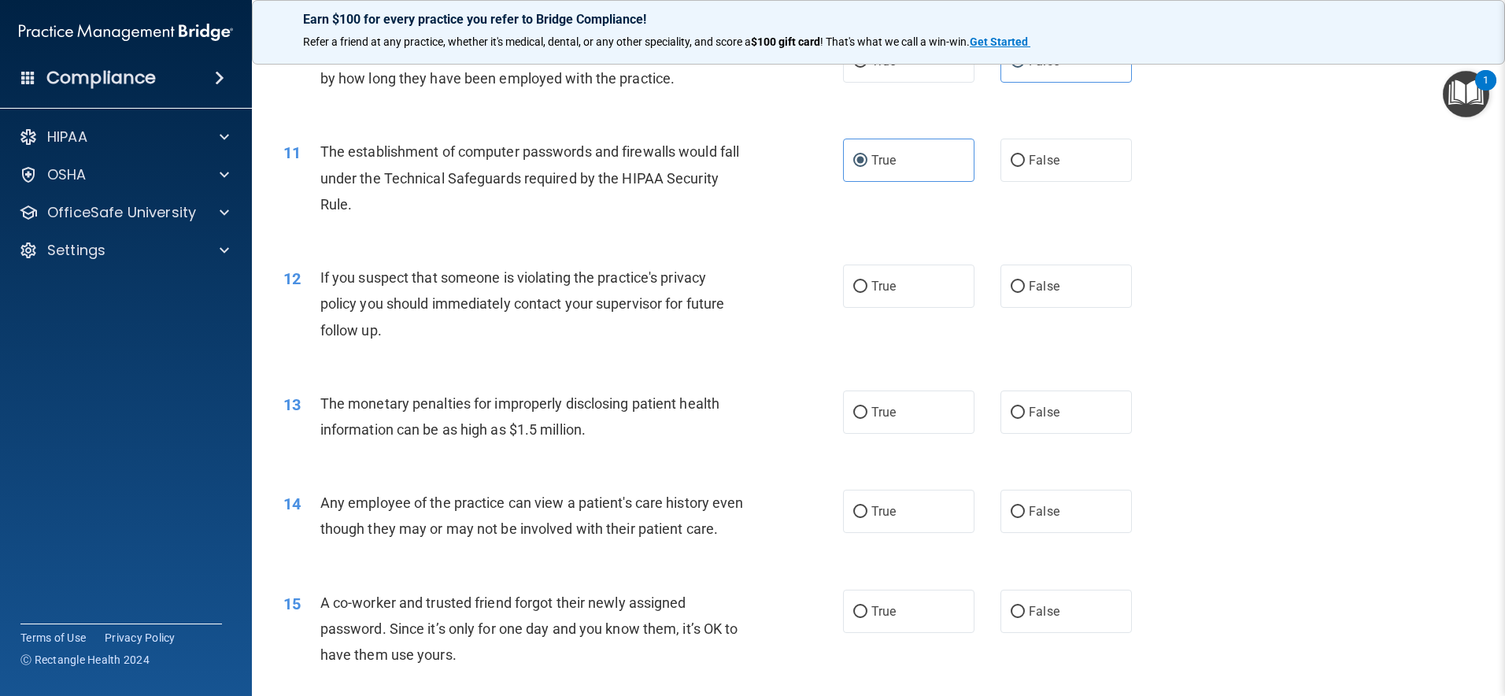
scroll to position [1103, 0]
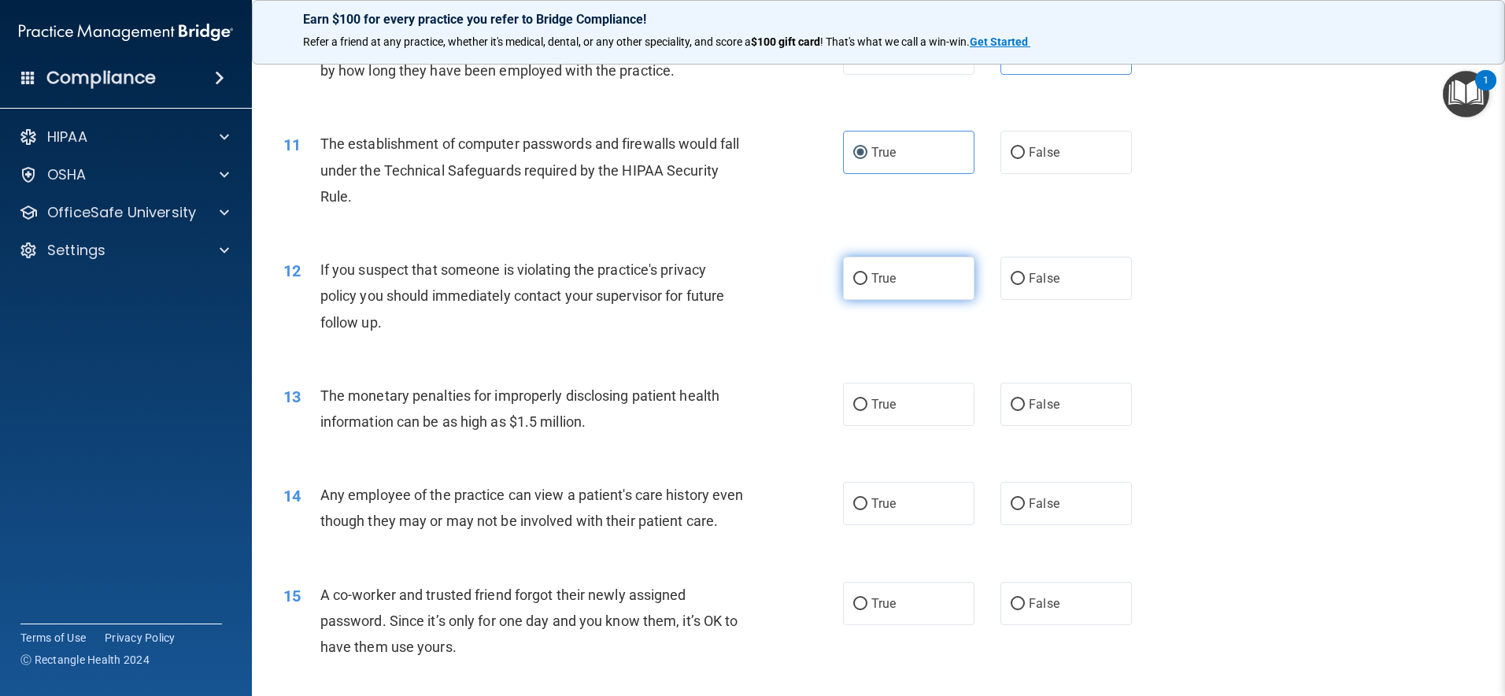
click at [923, 283] on label "True" at bounding box center [908, 278] width 131 height 43
click at [868, 283] on input "True" at bounding box center [860, 279] width 14 height 12
radio input "true"
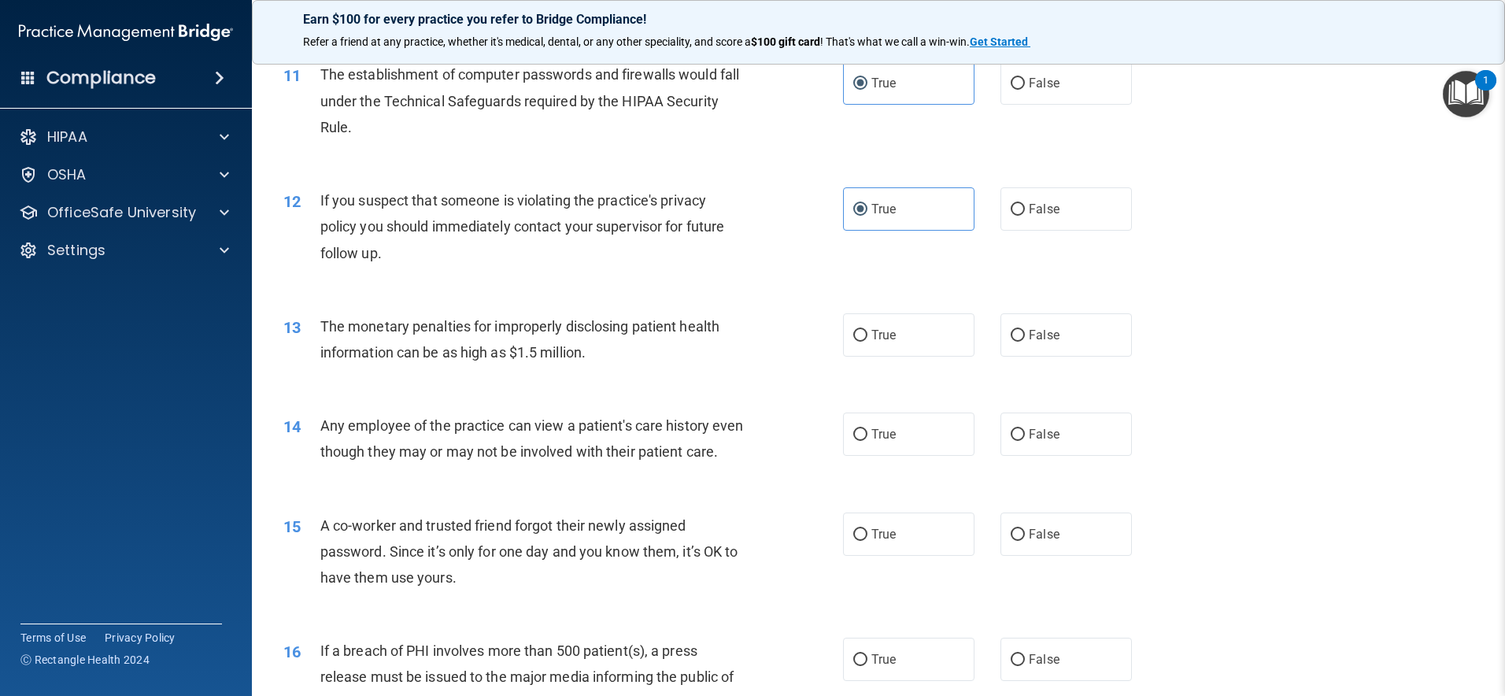
scroll to position [1245, 0]
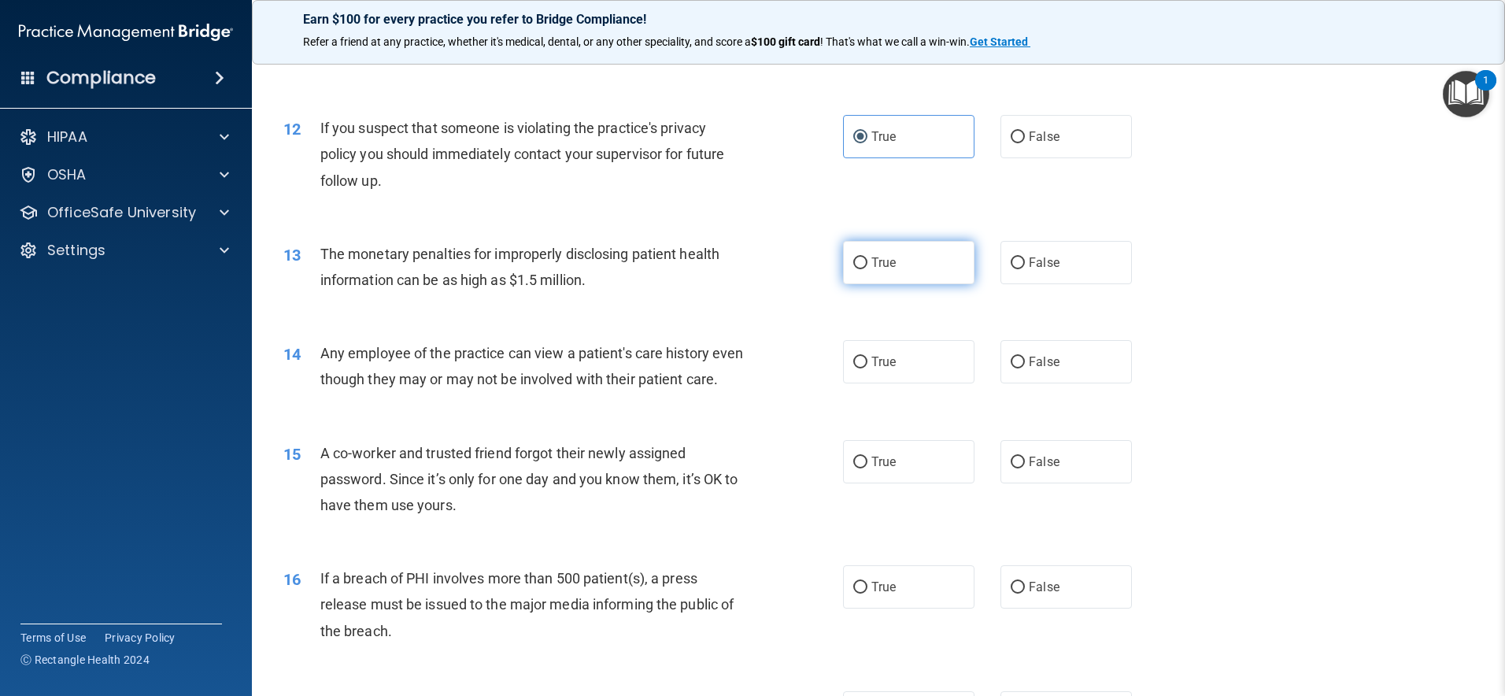
click at [922, 257] on label "True" at bounding box center [908, 262] width 131 height 43
click at [868, 257] on input "True" at bounding box center [860, 263] width 14 height 12
radio input "true"
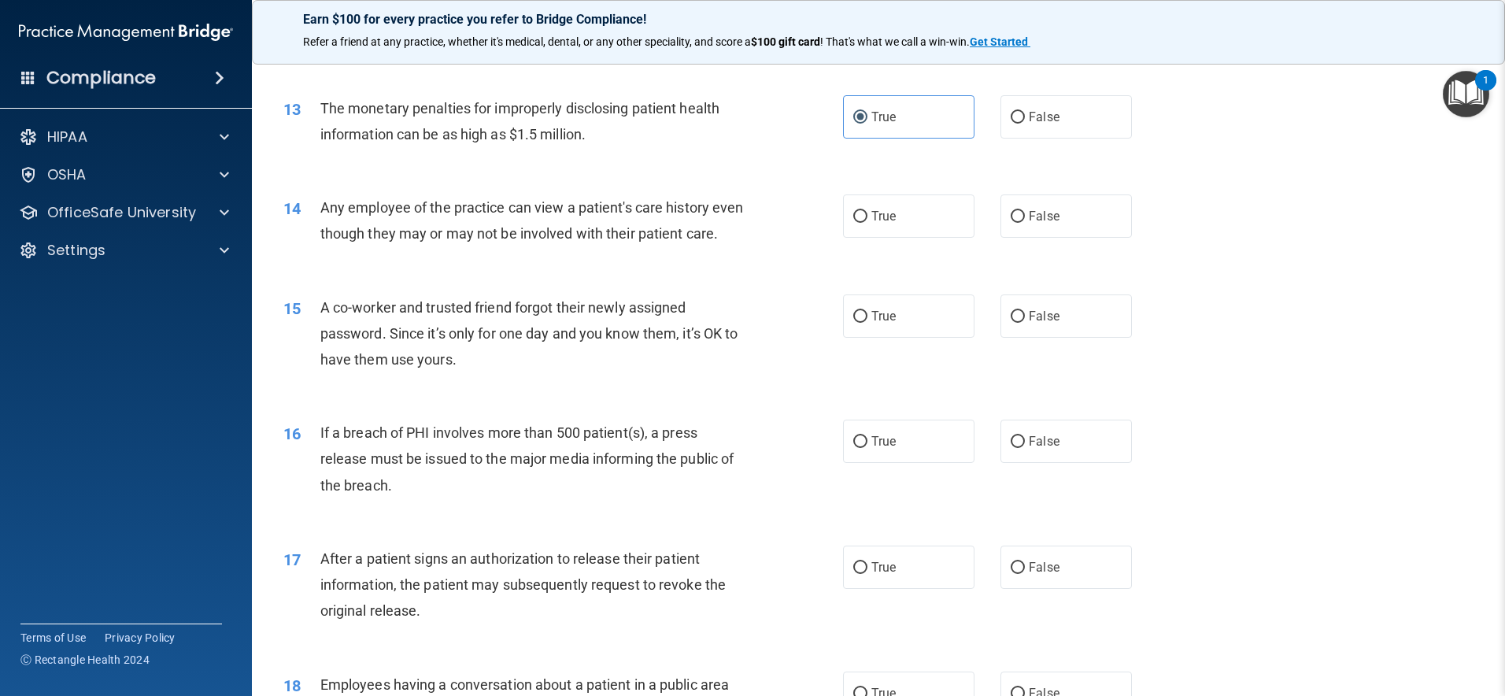
scroll to position [1413, 0]
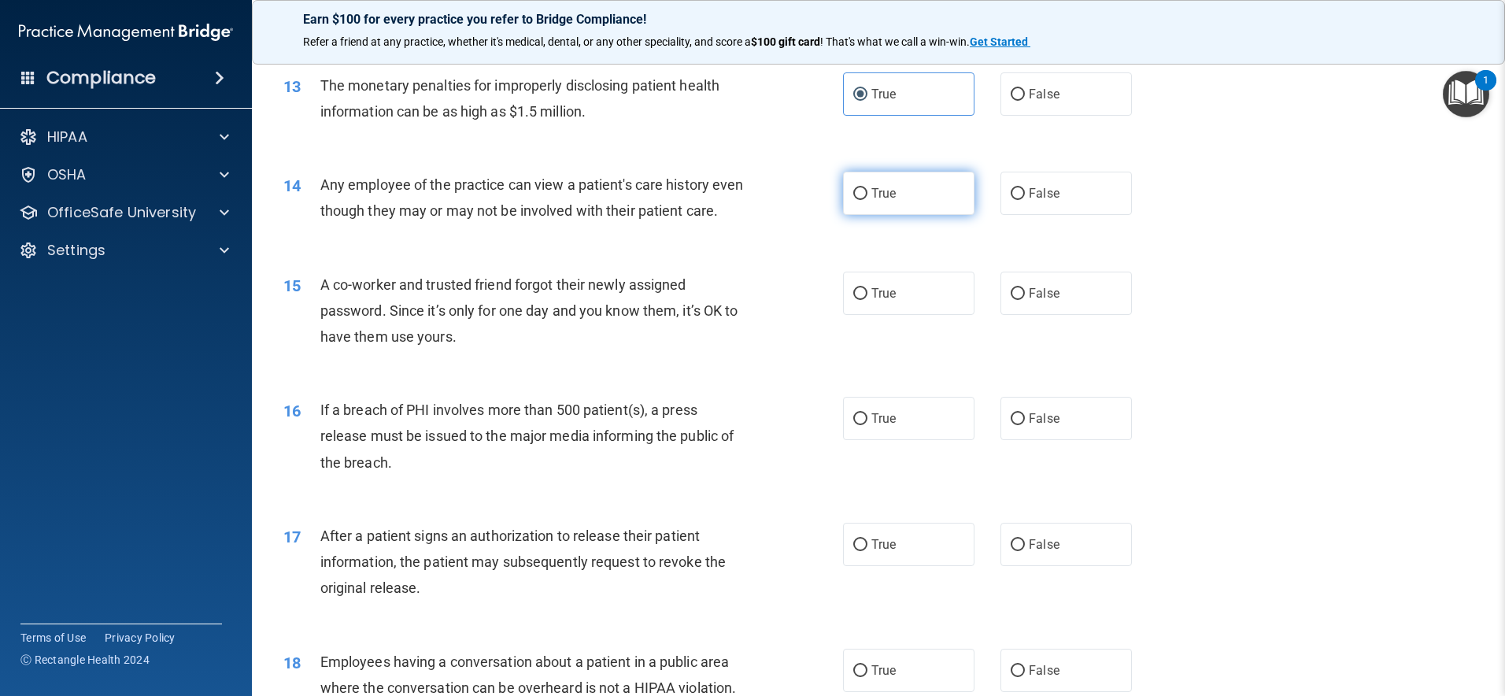
click at [939, 198] on label "True" at bounding box center [908, 193] width 131 height 43
click at [868, 198] on input "True" at bounding box center [860, 194] width 14 height 12
radio input "true"
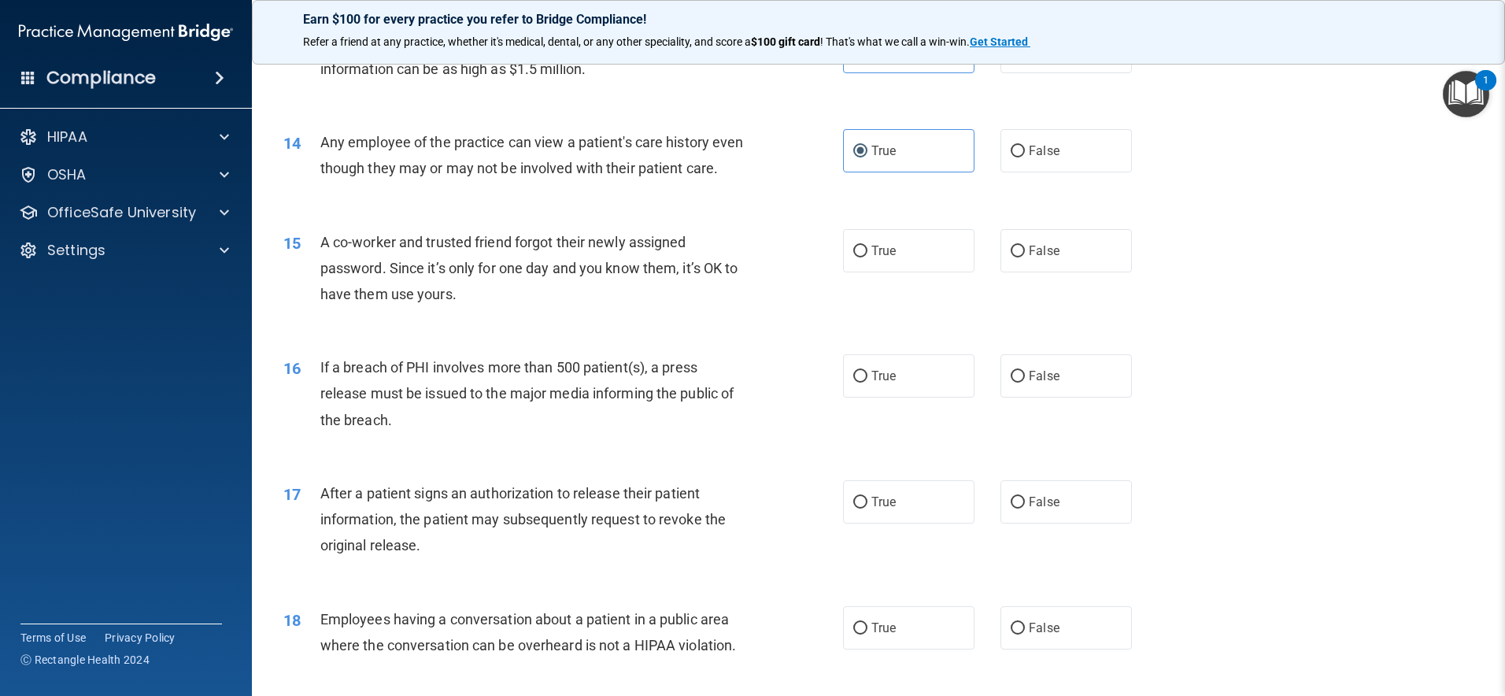
scroll to position [1480, 0]
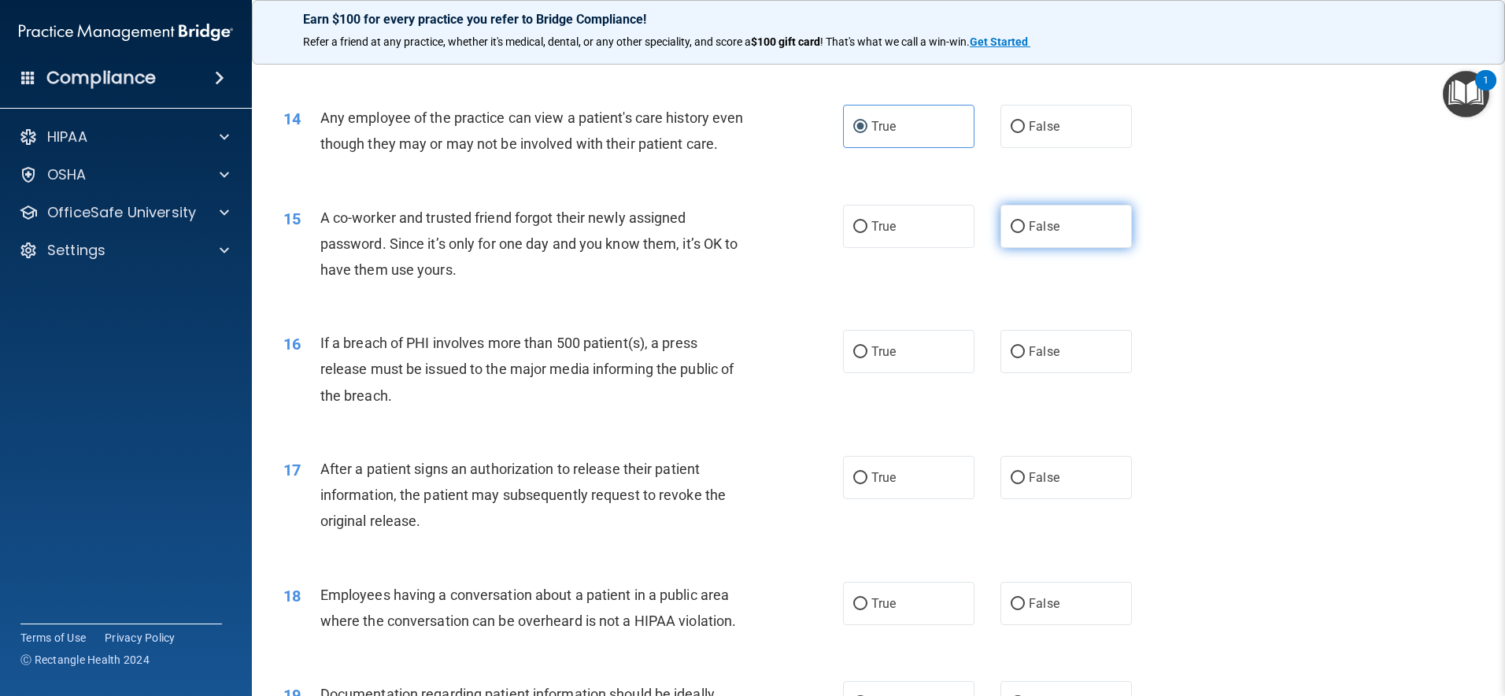
click at [1077, 248] on label "False" at bounding box center [1066, 226] width 131 height 43
click at [1025, 233] on input "False" at bounding box center [1018, 227] width 14 height 12
radio input "true"
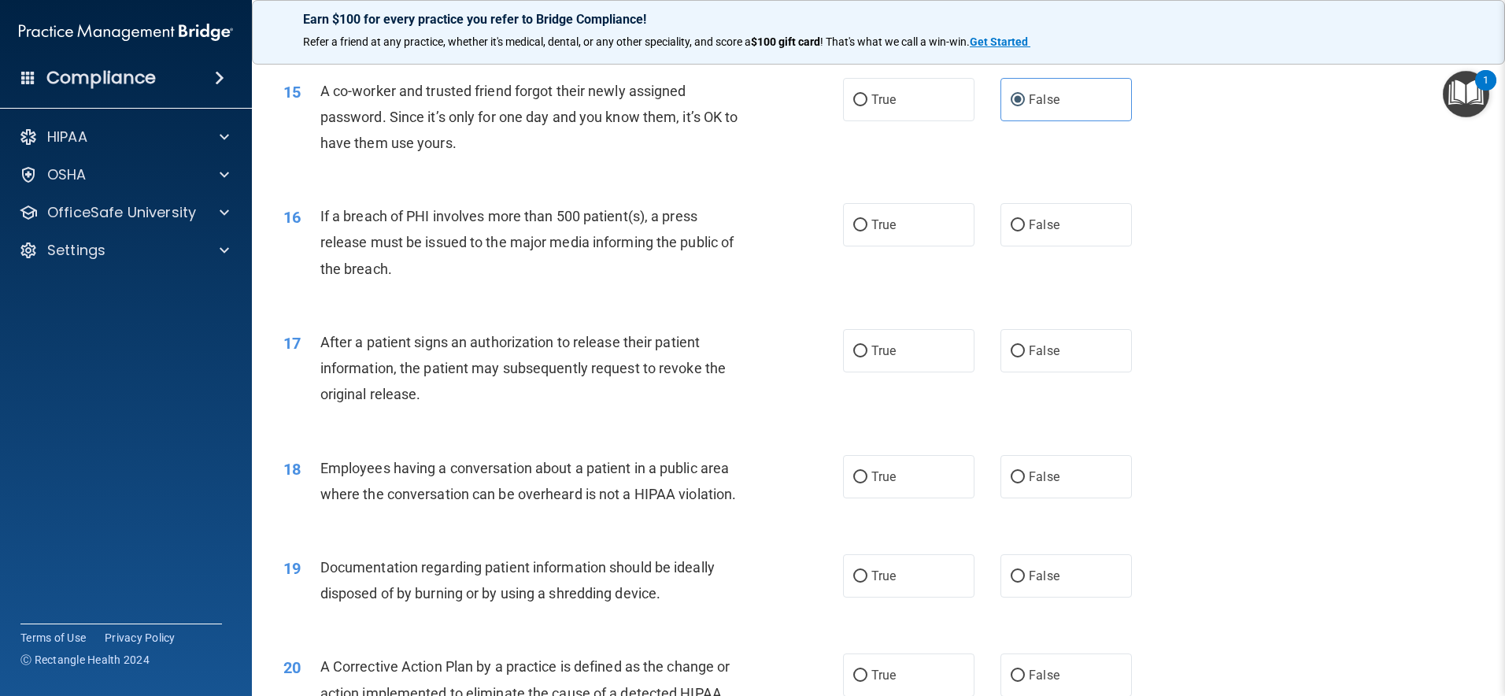
scroll to position [1646, 0]
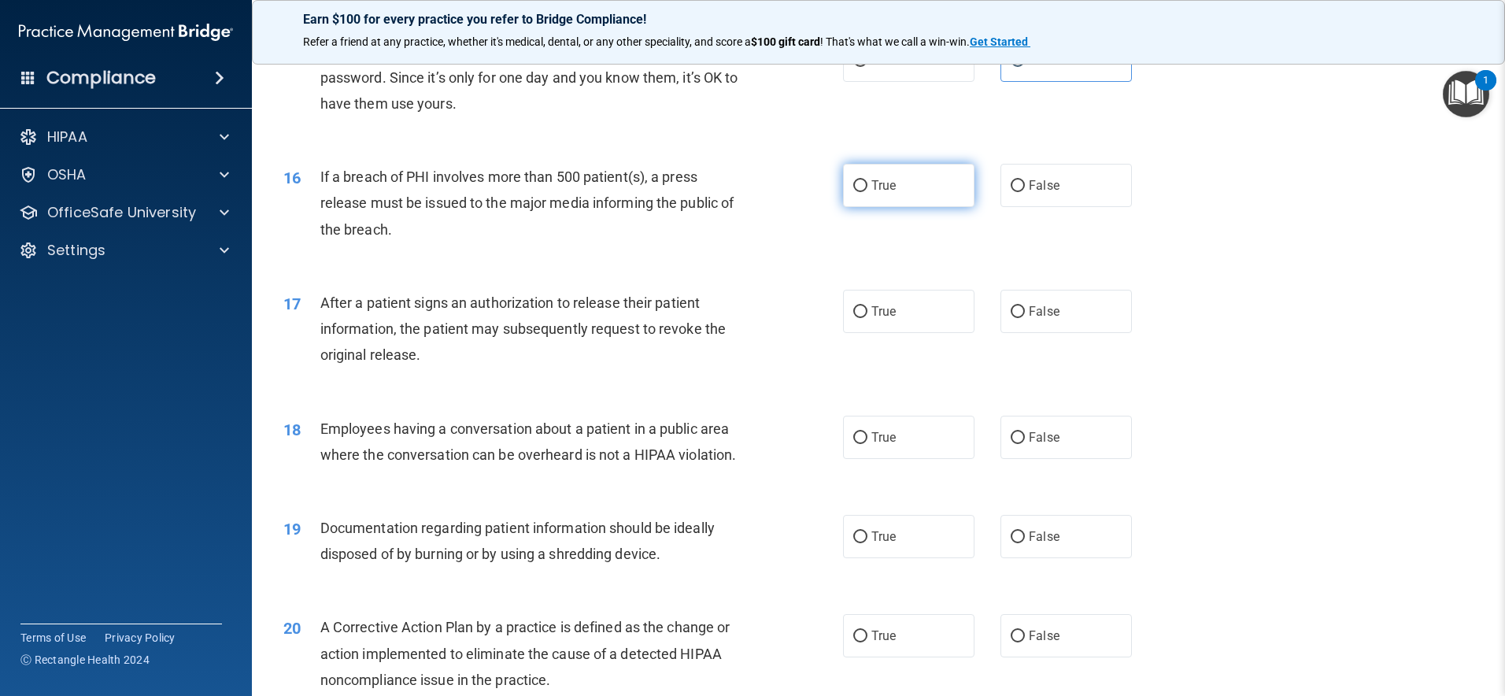
click at [909, 207] on label "True" at bounding box center [908, 185] width 131 height 43
click at [868, 192] on input "True" at bounding box center [860, 186] width 14 height 12
radio input "true"
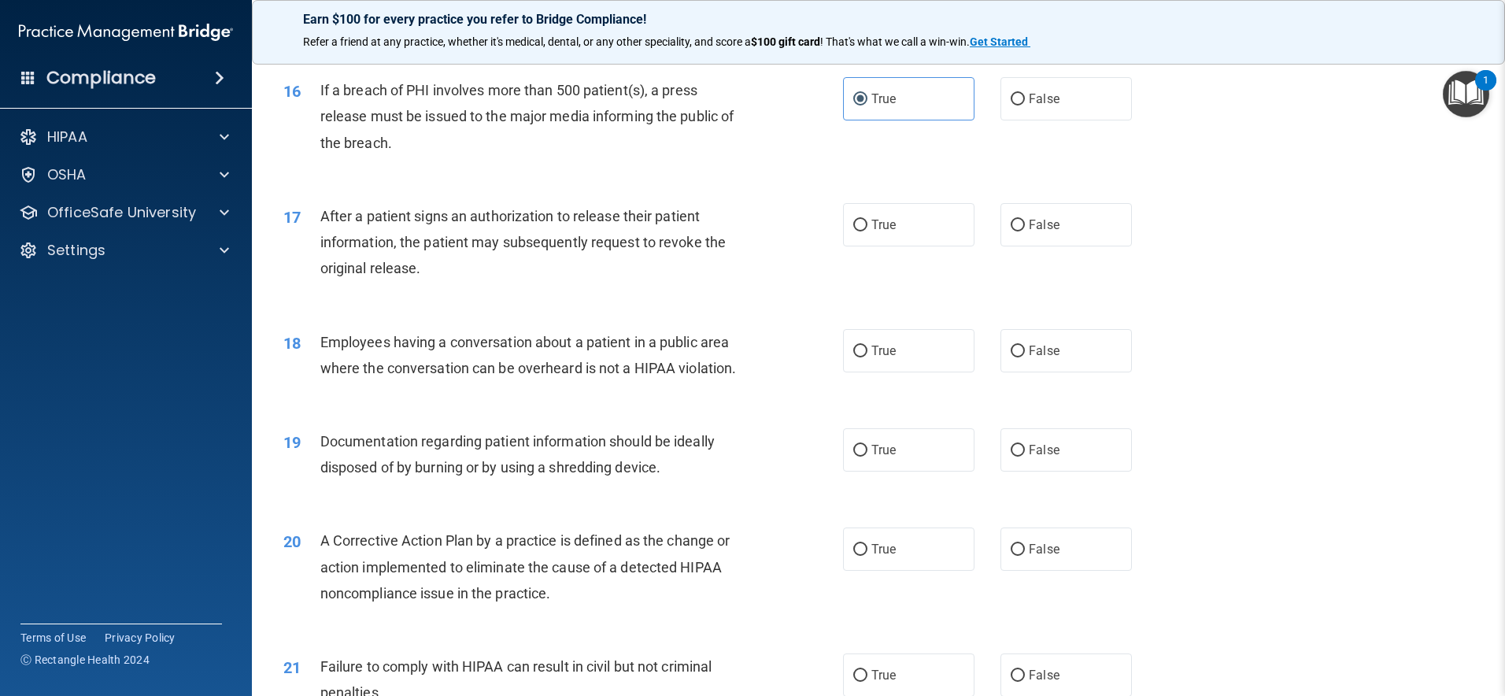
scroll to position [1769, 0]
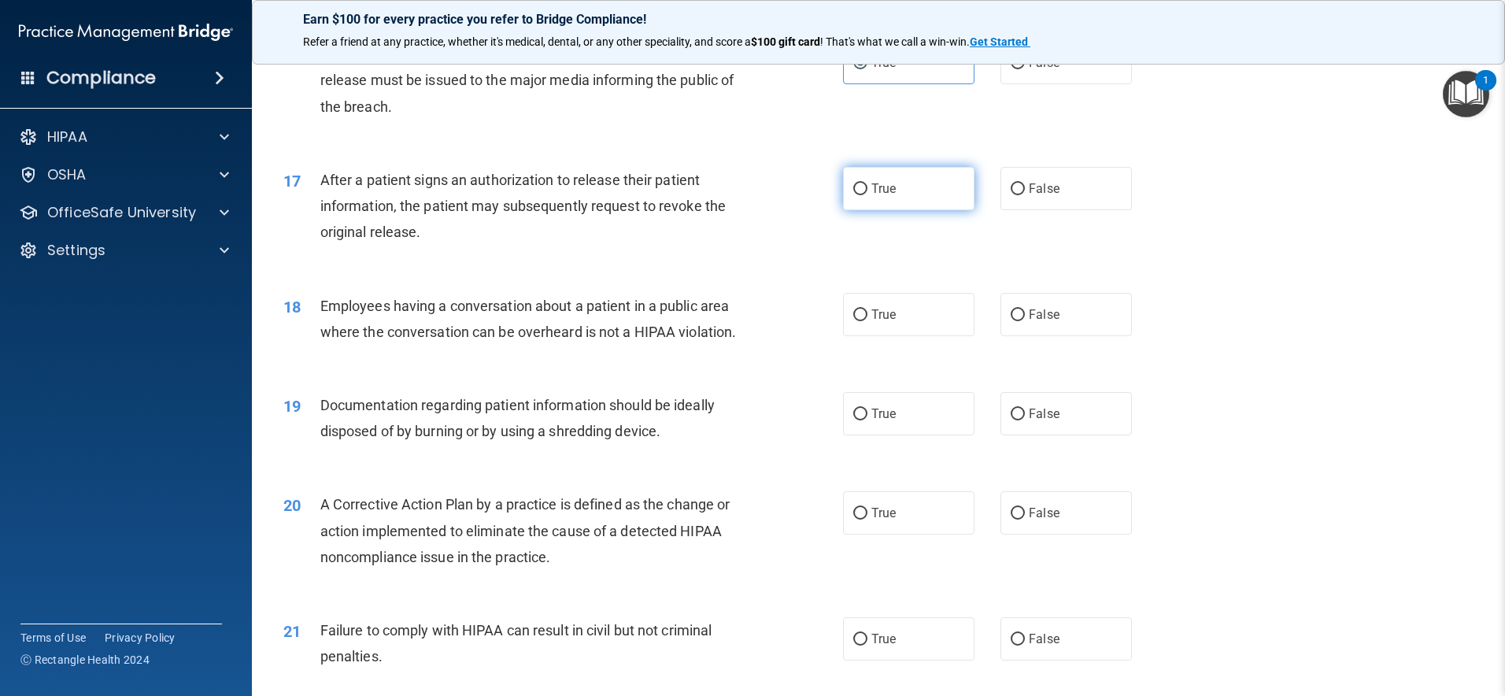
click at [934, 210] on label "True" at bounding box center [908, 188] width 131 height 43
click at [868, 195] on input "True" at bounding box center [860, 189] width 14 height 12
radio input "true"
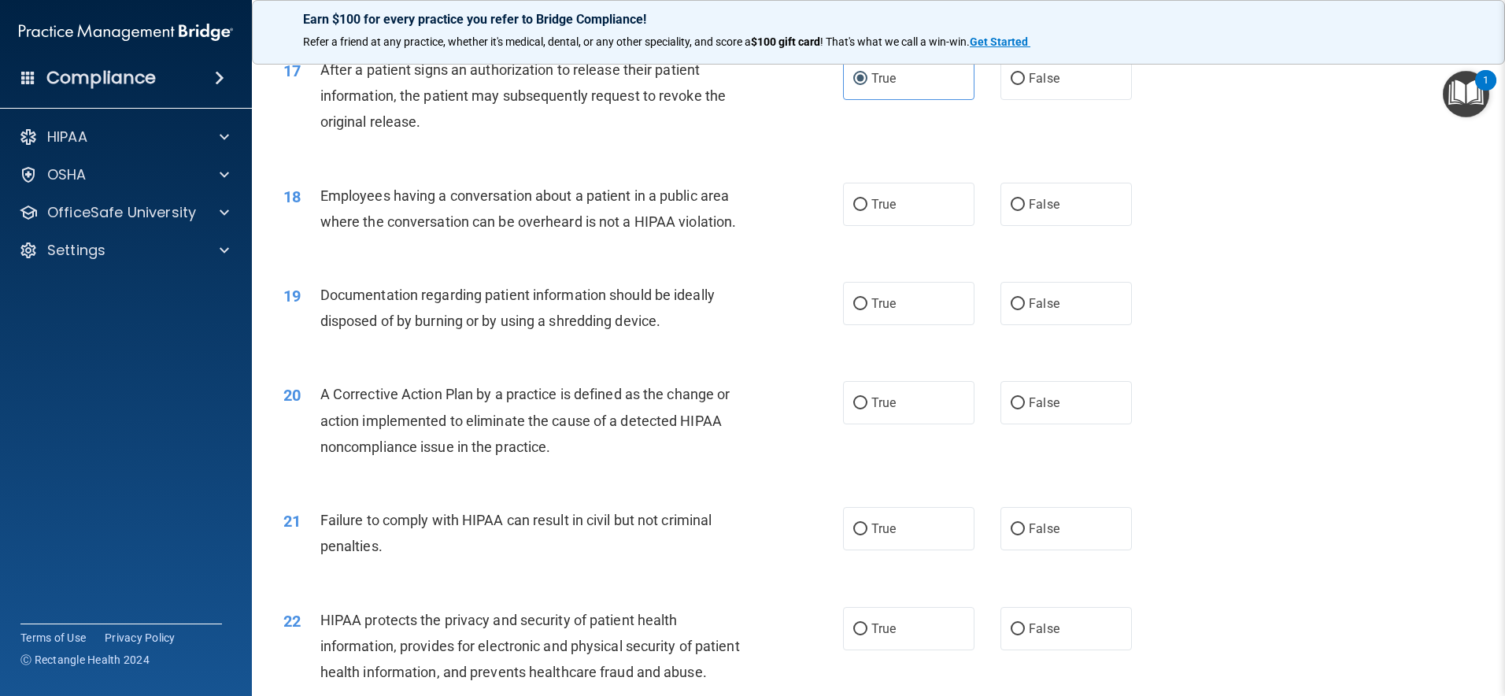
scroll to position [1894, 0]
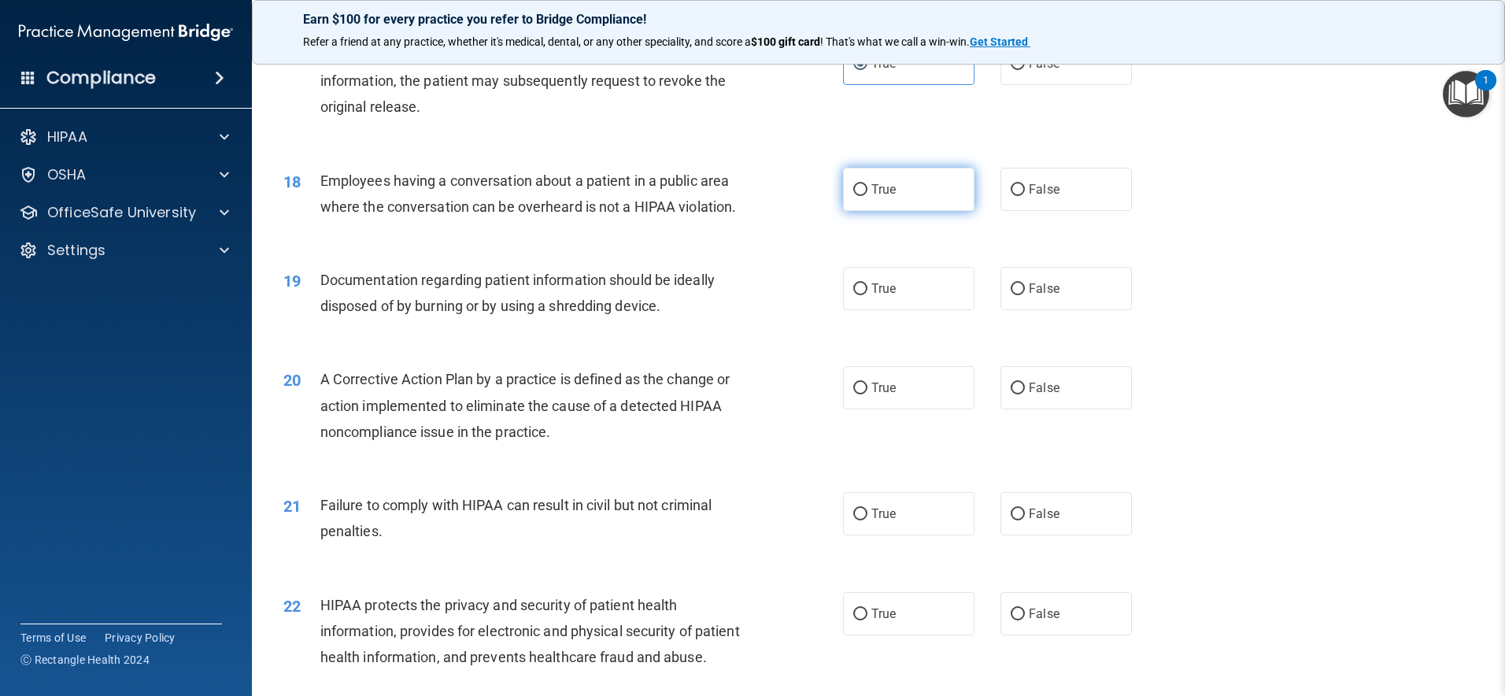
click at [927, 211] on label "True" at bounding box center [908, 189] width 131 height 43
click at [868, 196] on input "True" at bounding box center [860, 190] width 14 height 12
radio input "true"
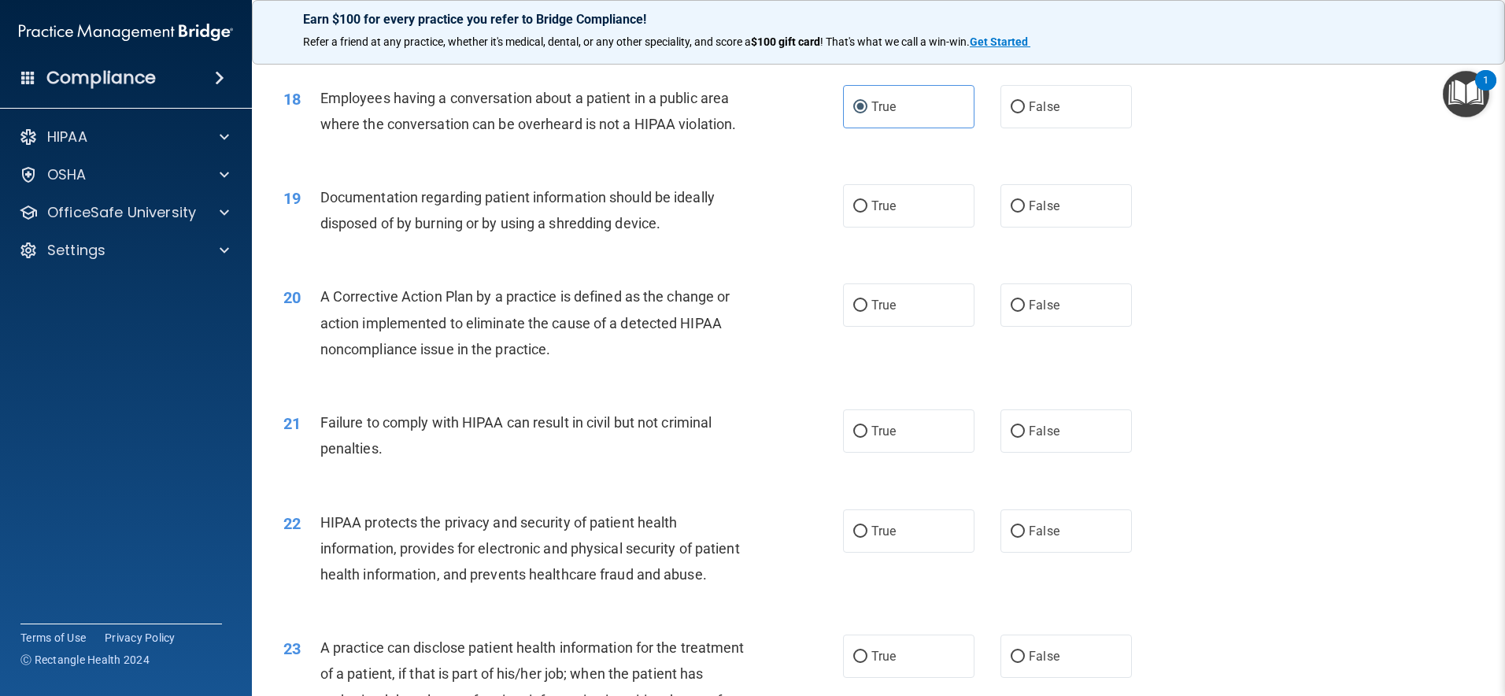
scroll to position [1990, 0]
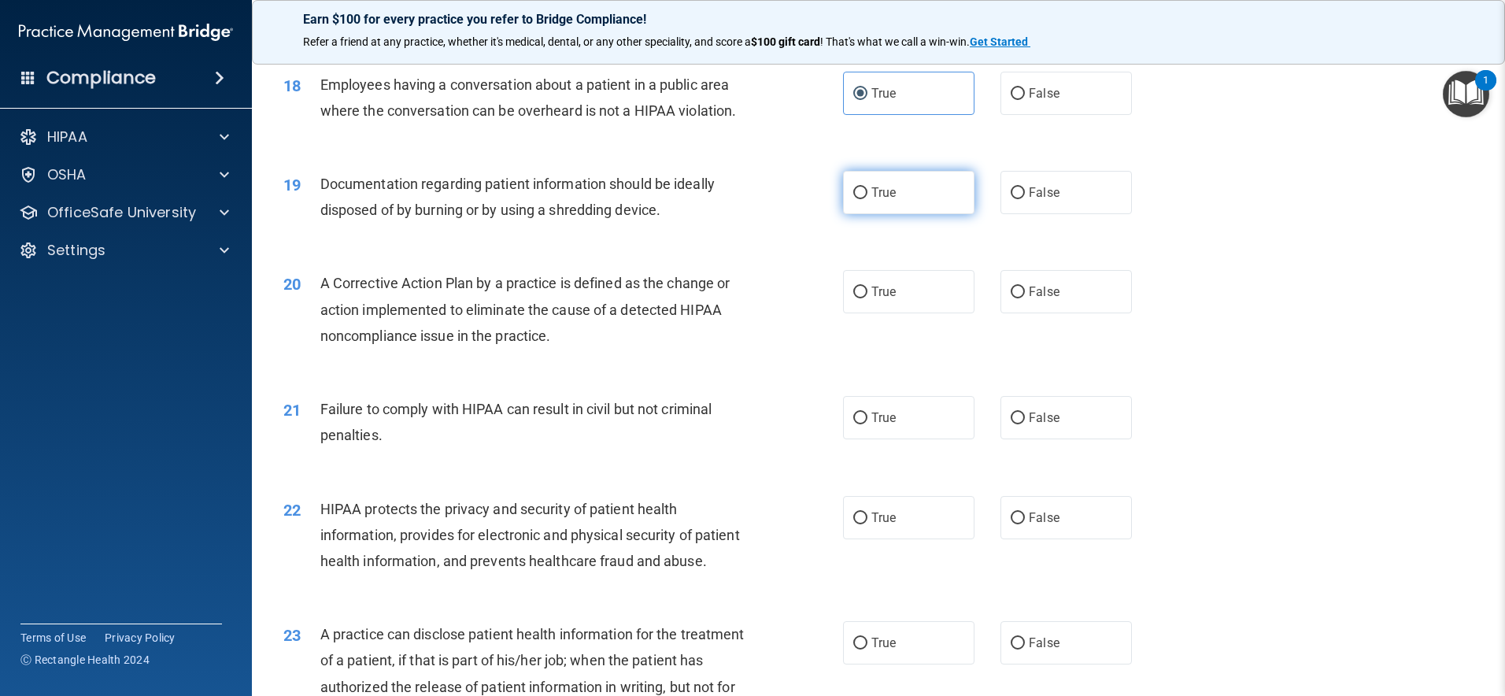
click at [916, 214] on label "True" at bounding box center [908, 192] width 131 height 43
click at [868, 199] on input "True" at bounding box center [860, 193] width 14 height 12
radio input "true"
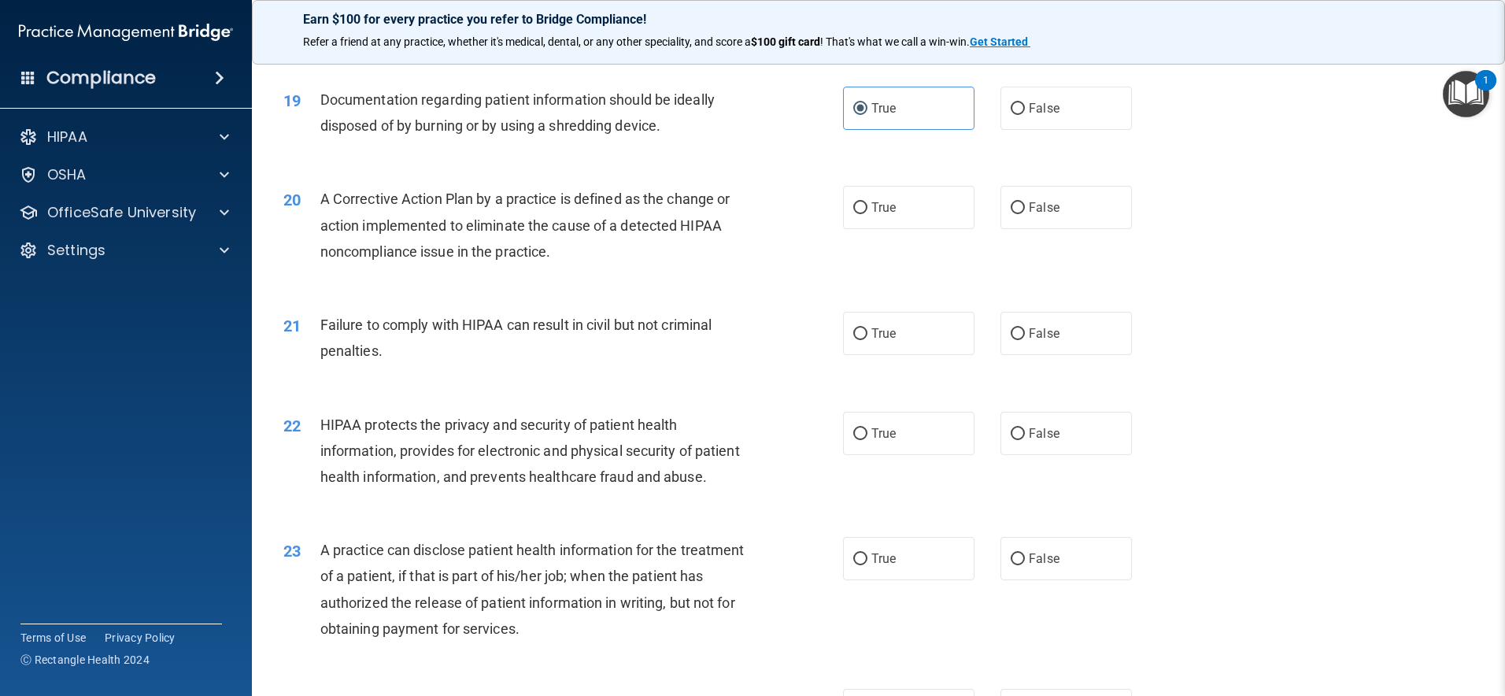
scroll to position [2101, 0]
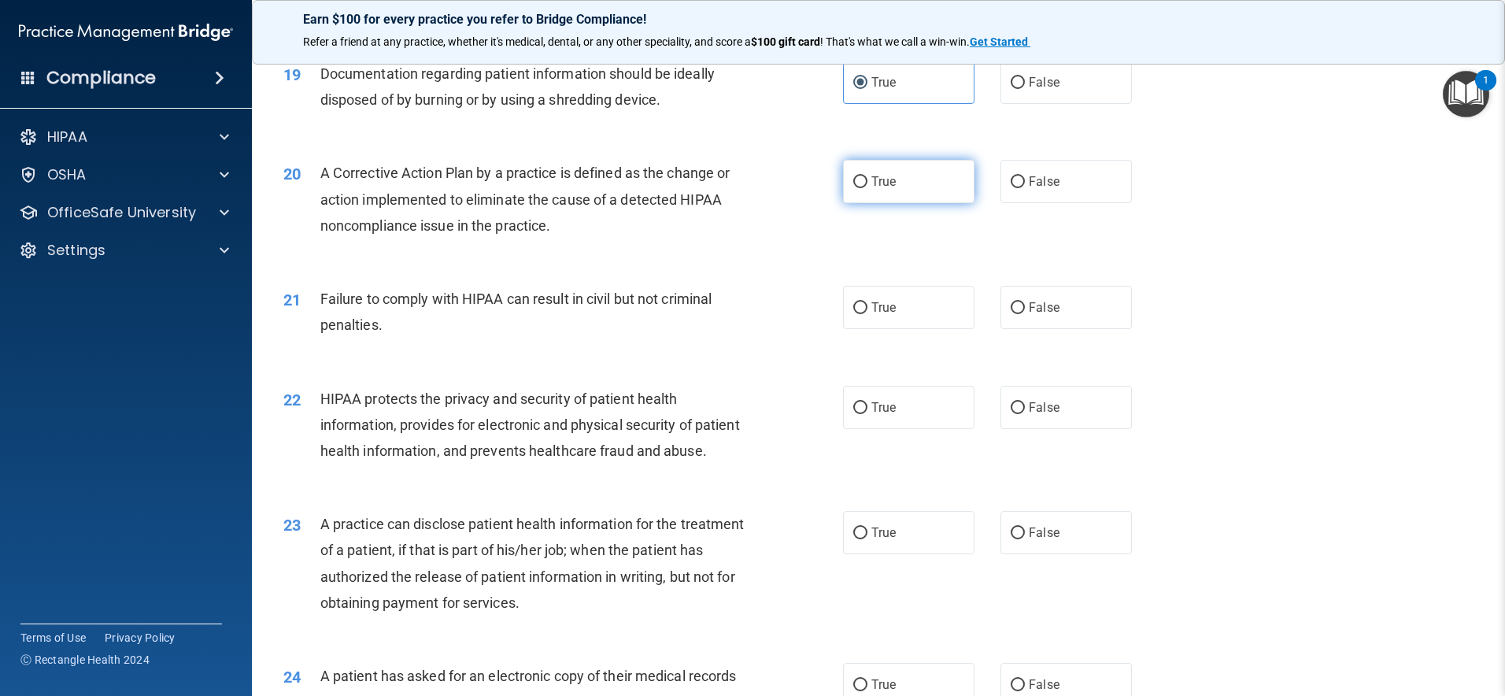
click at [888, 189] on span "True" at bounding box center [884, 181] width 24 height 15
click at [868, 188] on input "True" at bounding box center [860, 182] width 14 height 12
radio input "true"
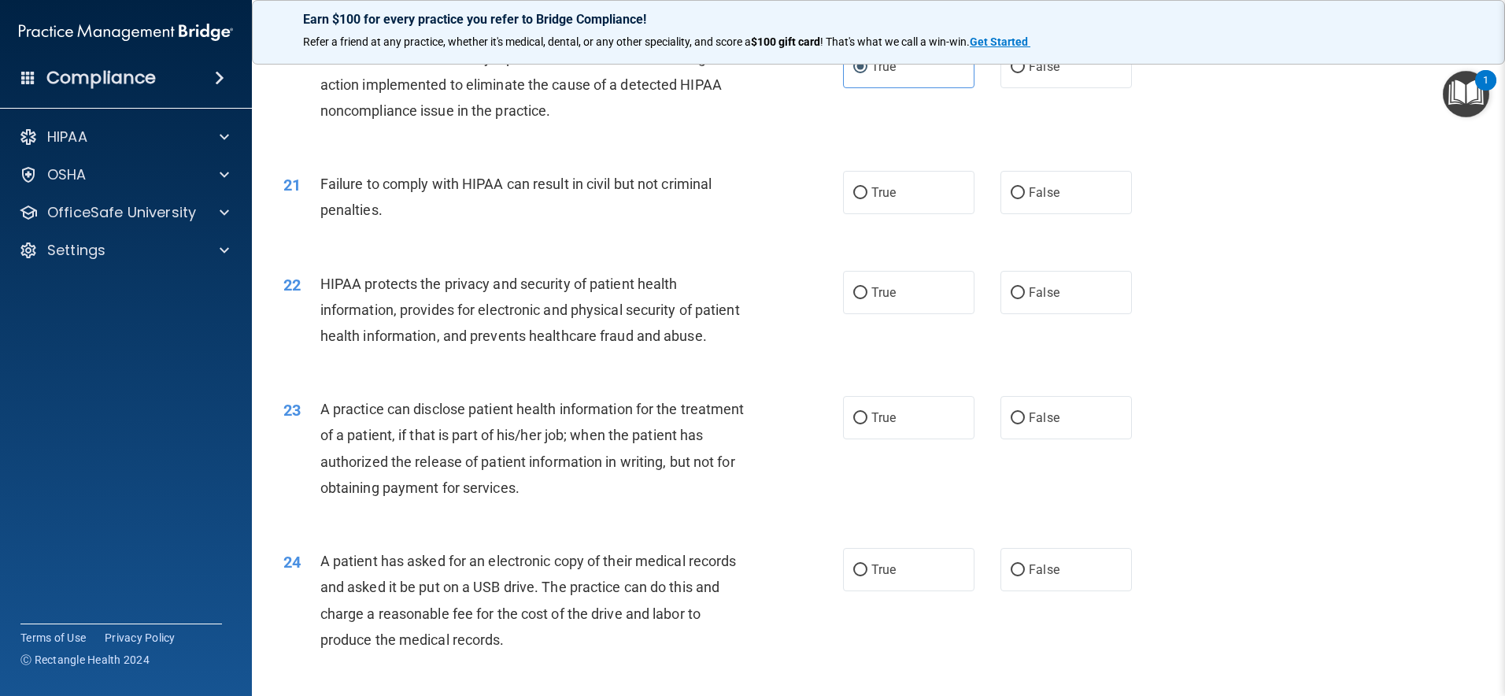
scroll to position [2223, 0]
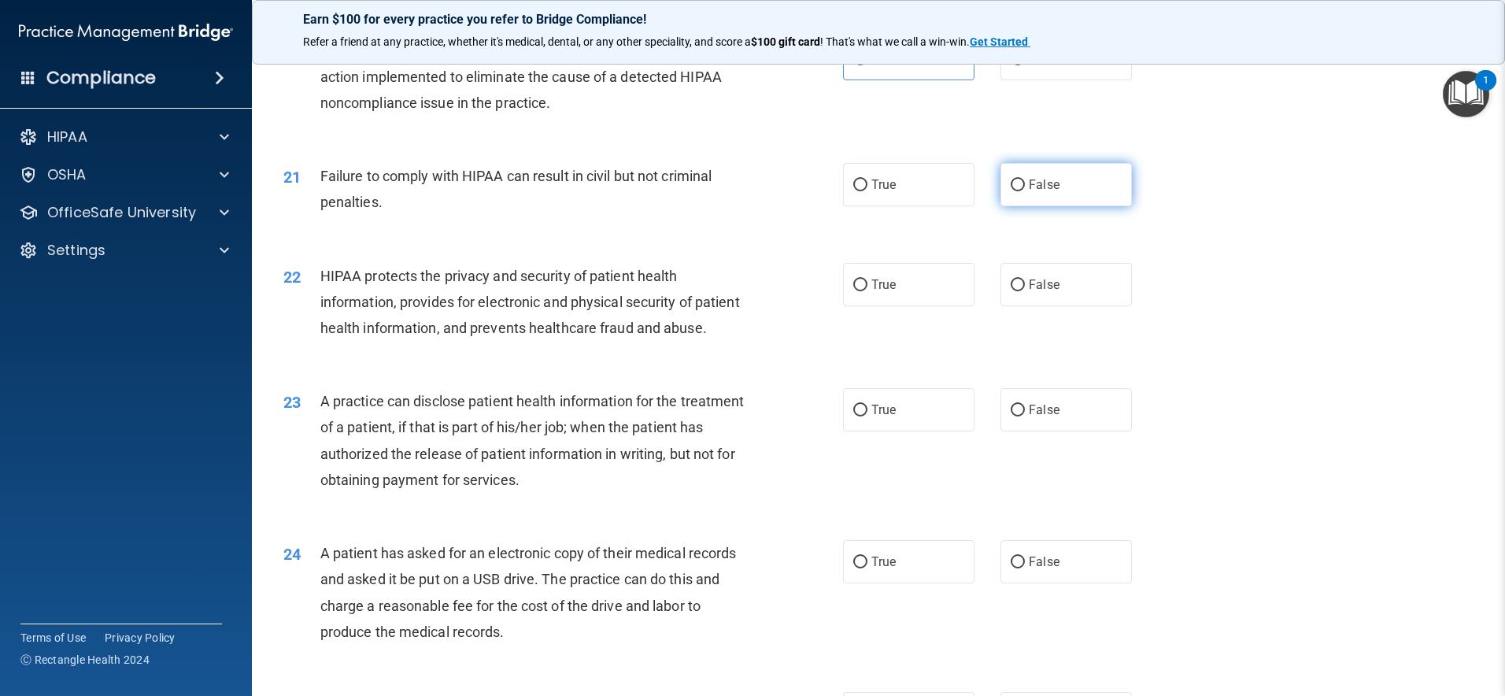
click at [1075, 206] on label "False" at bounding box center [1066, 184] width 131 height 43
click at [1025, 191] on input "False" at bounding box center [1018, 186] width 14 height 12
radio input "true"
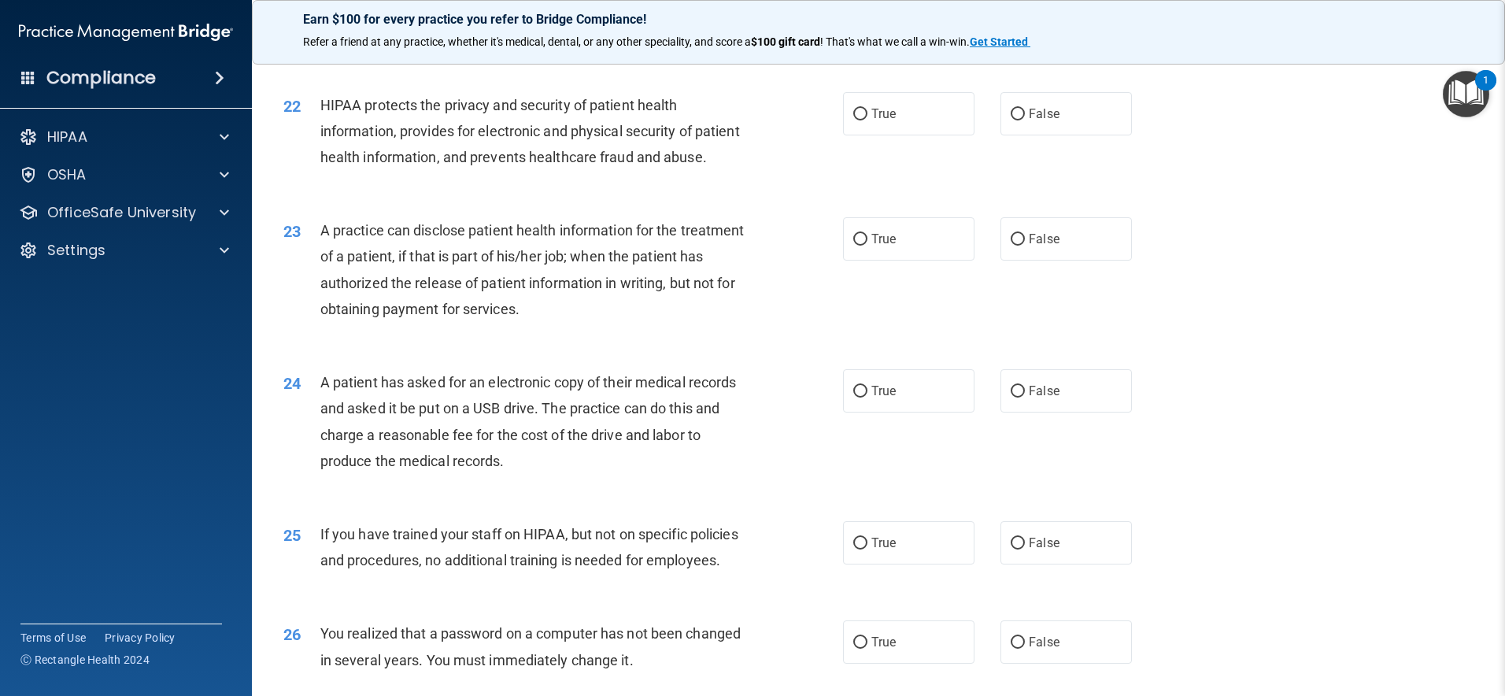
scroll to position [2382, 0]
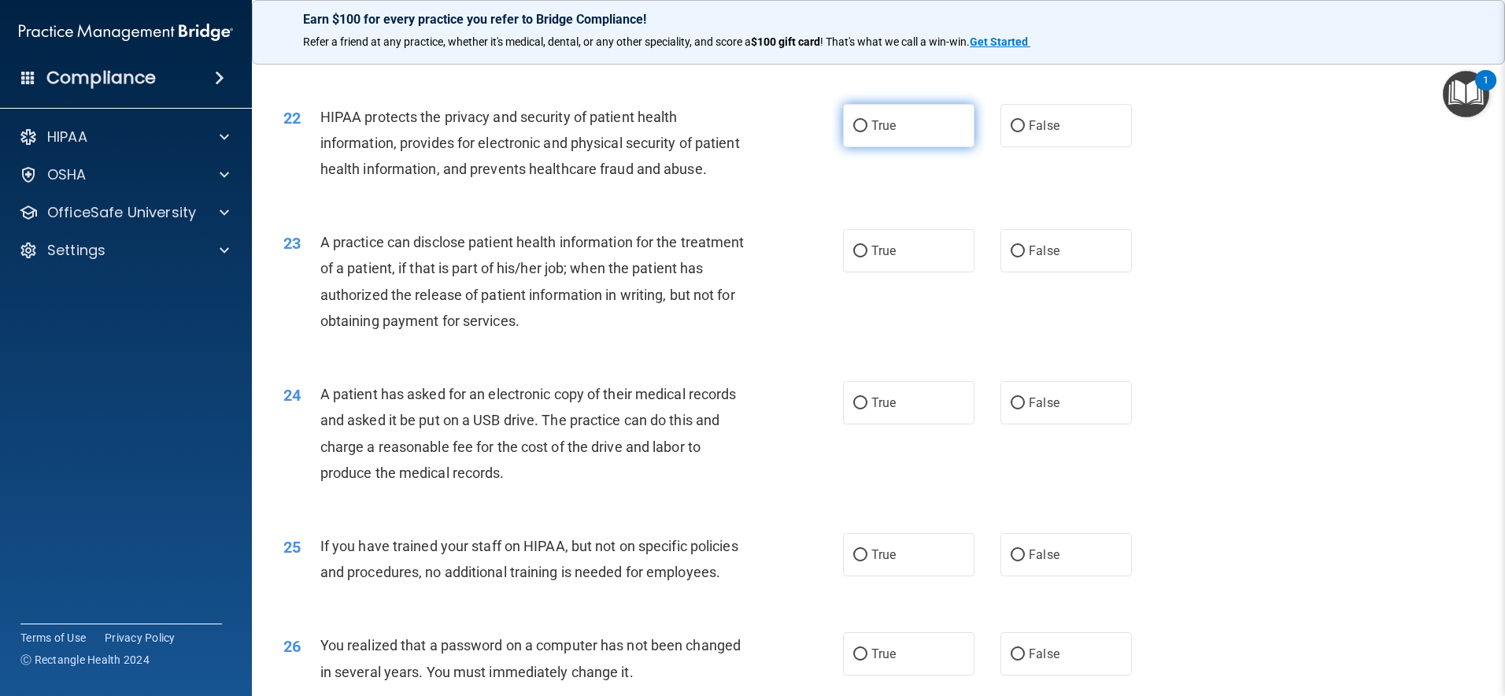
click at [868, 147] on label "True" at bounding box center [908, 125] width 131 height 43
click at [868, 132] on input "True" at bounding box center [860, 126] width 14 height 12
radio input "true"
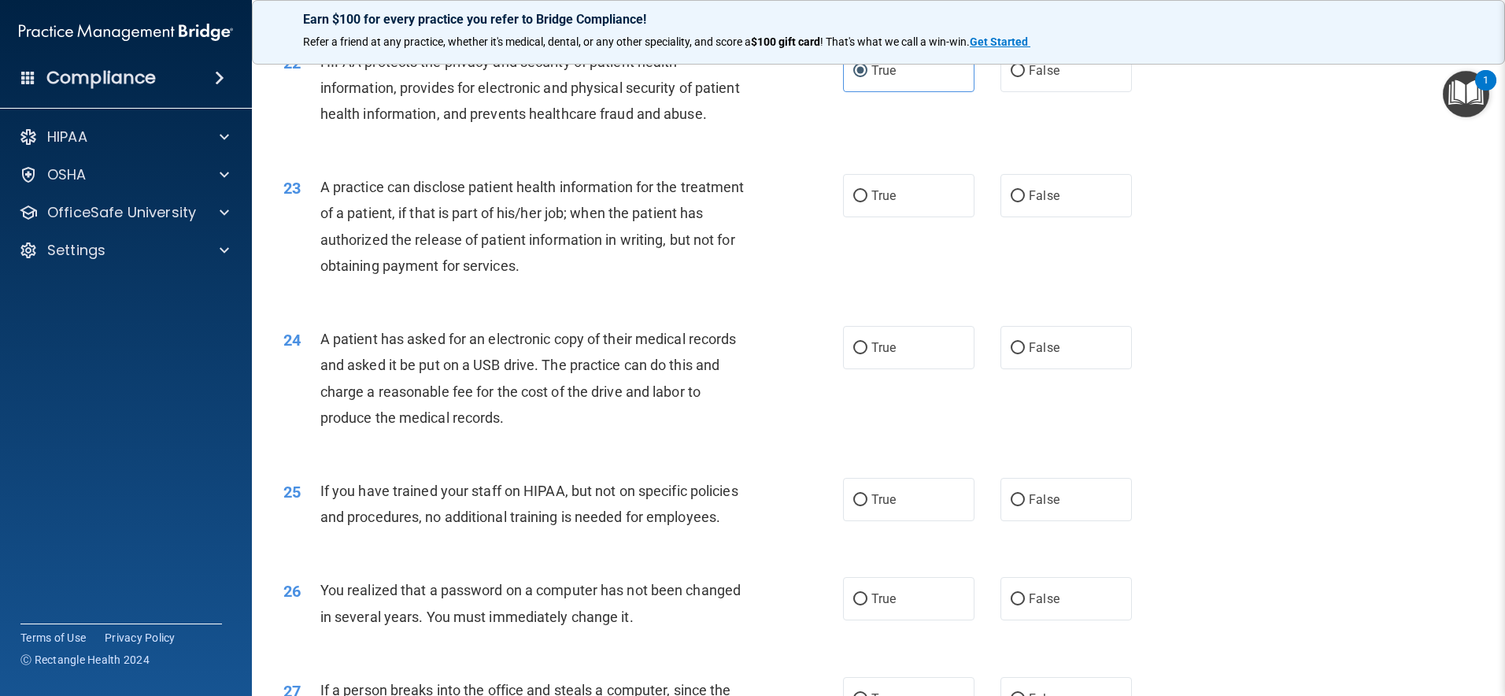
scroll to position [2442, 0]
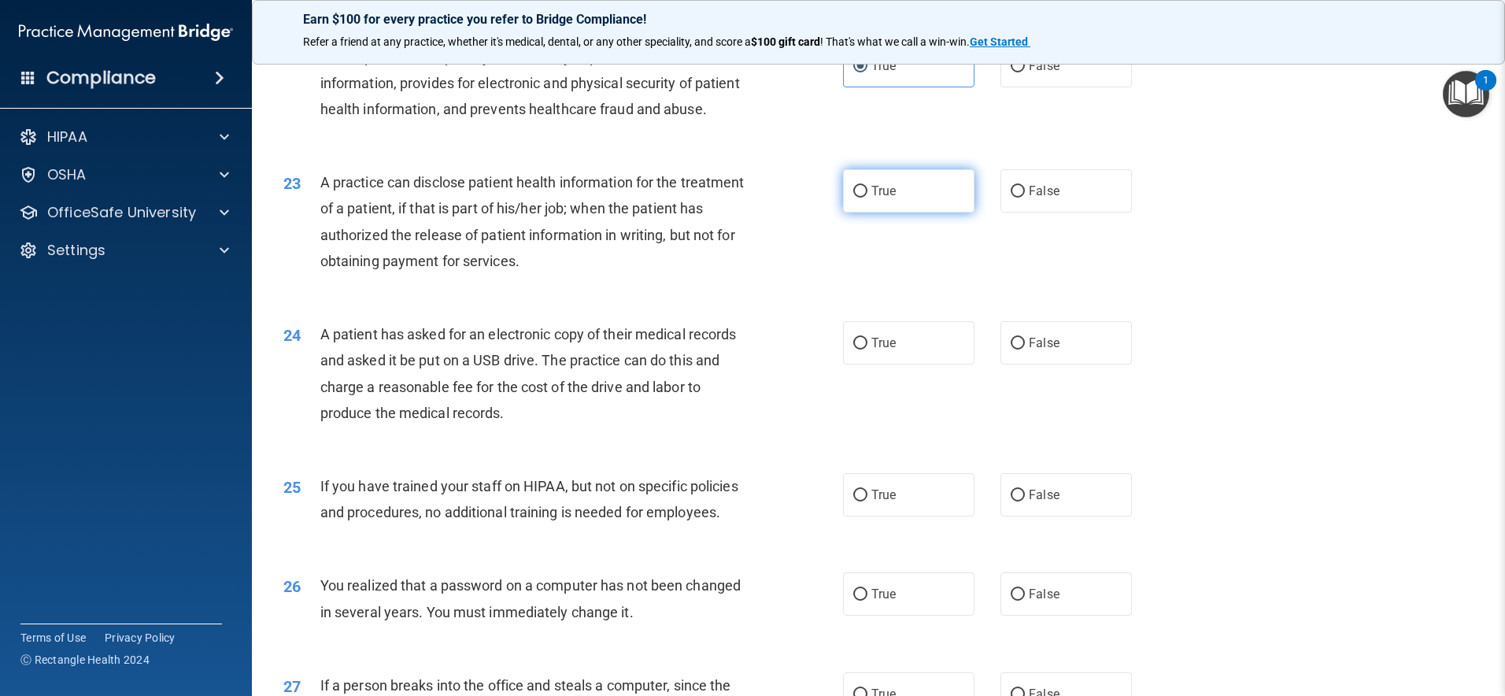
click at [942, 213] on label "True" at bounding box center [908, 190] width 131 height 43
click at [868, 198] on input "True" at bounding box center [860, 192] width 14 height 12
radio input "true"
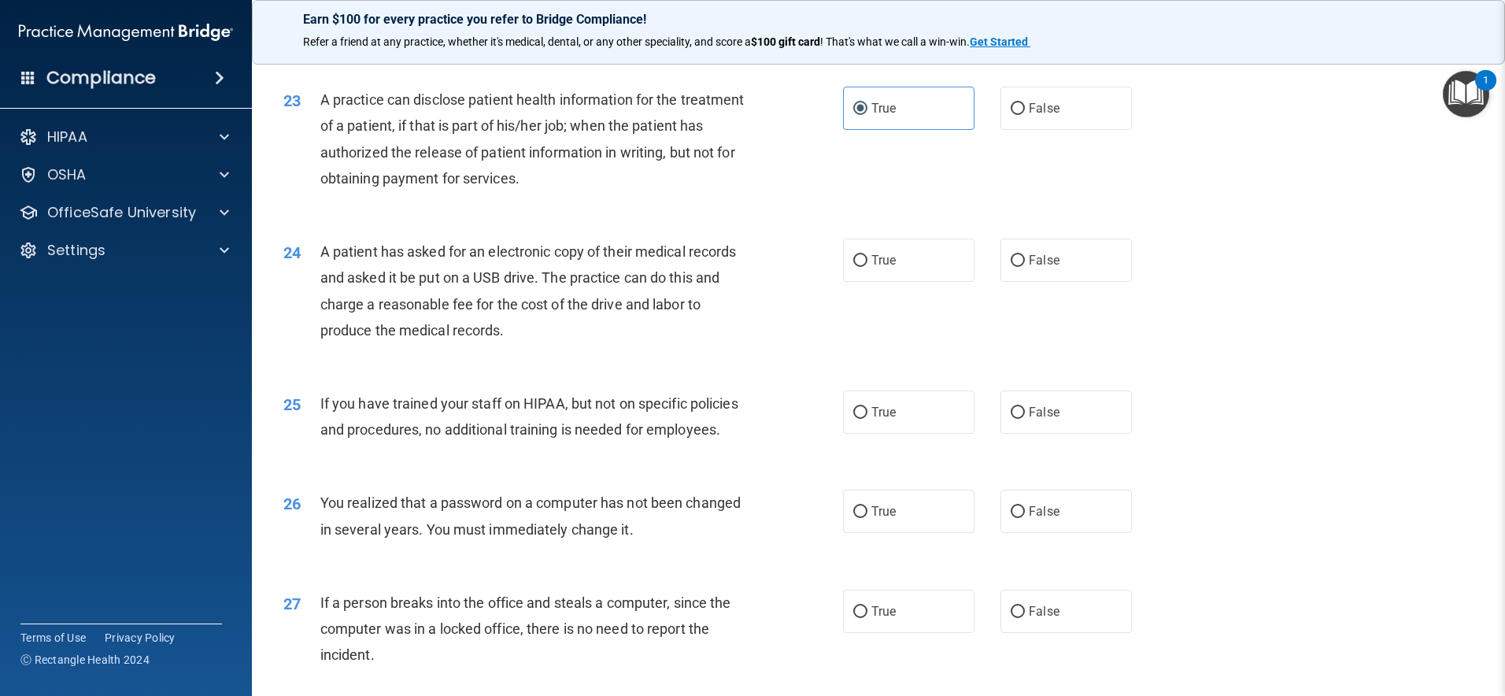
scroll to position [2526, 0]
click at [868, 280] on label "True" at bounding box center [908, 258] width 131 height 43
click at [868, 265] on input "True" at bounding box center [860, 260] width 14 height 12
radio input "true"
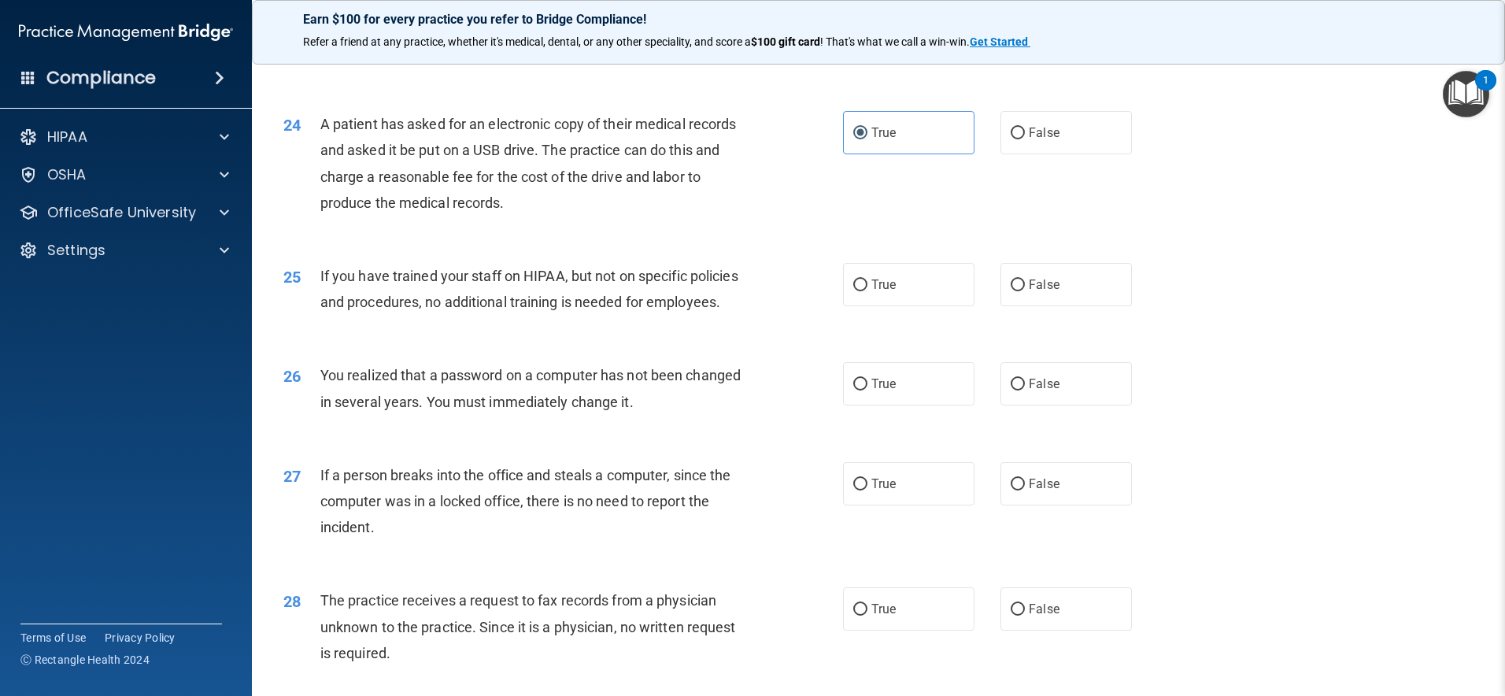
scroll to position [2681, 0]
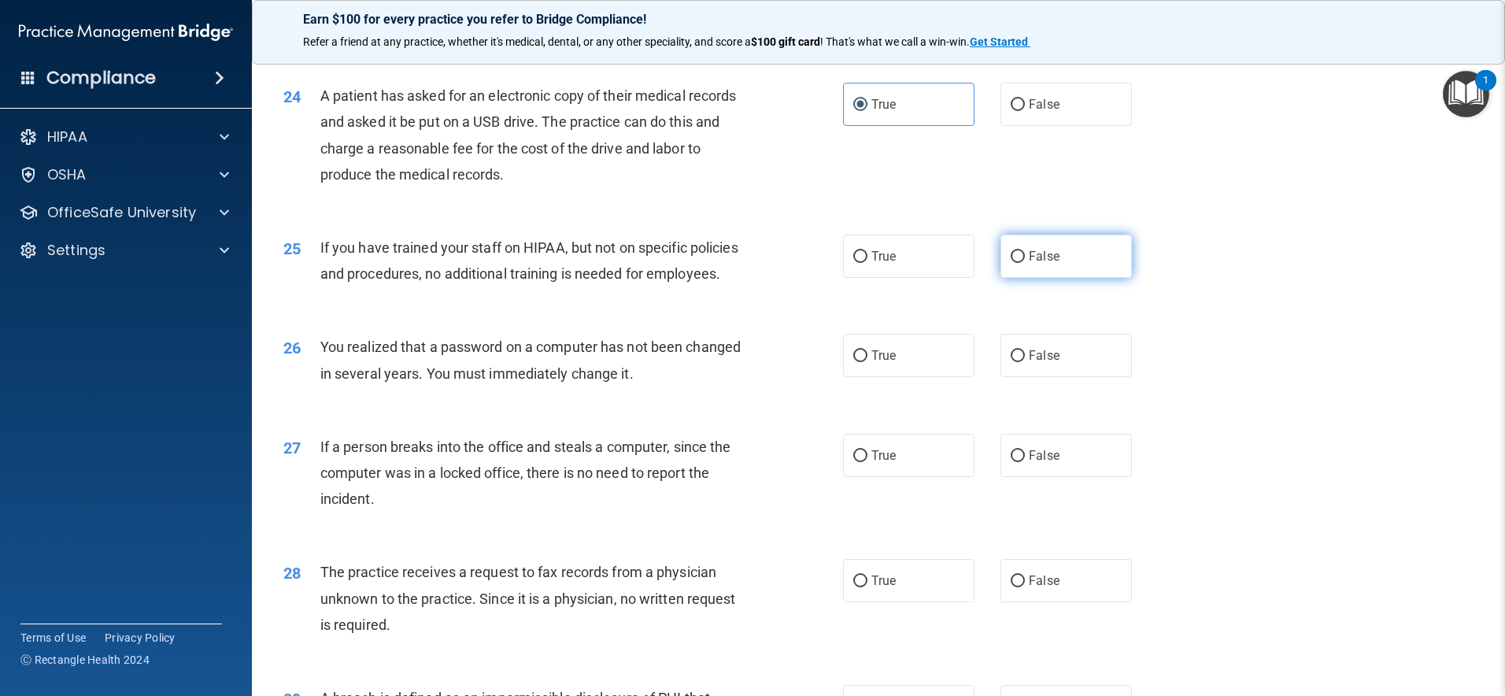
click at [1075, 278] on label "False" at bounding box center [1066, 256] width 131 height 43
click at [1025, 263] on input "False" at bounding box center [1018, 257] width 14 height 12
radio input "true"
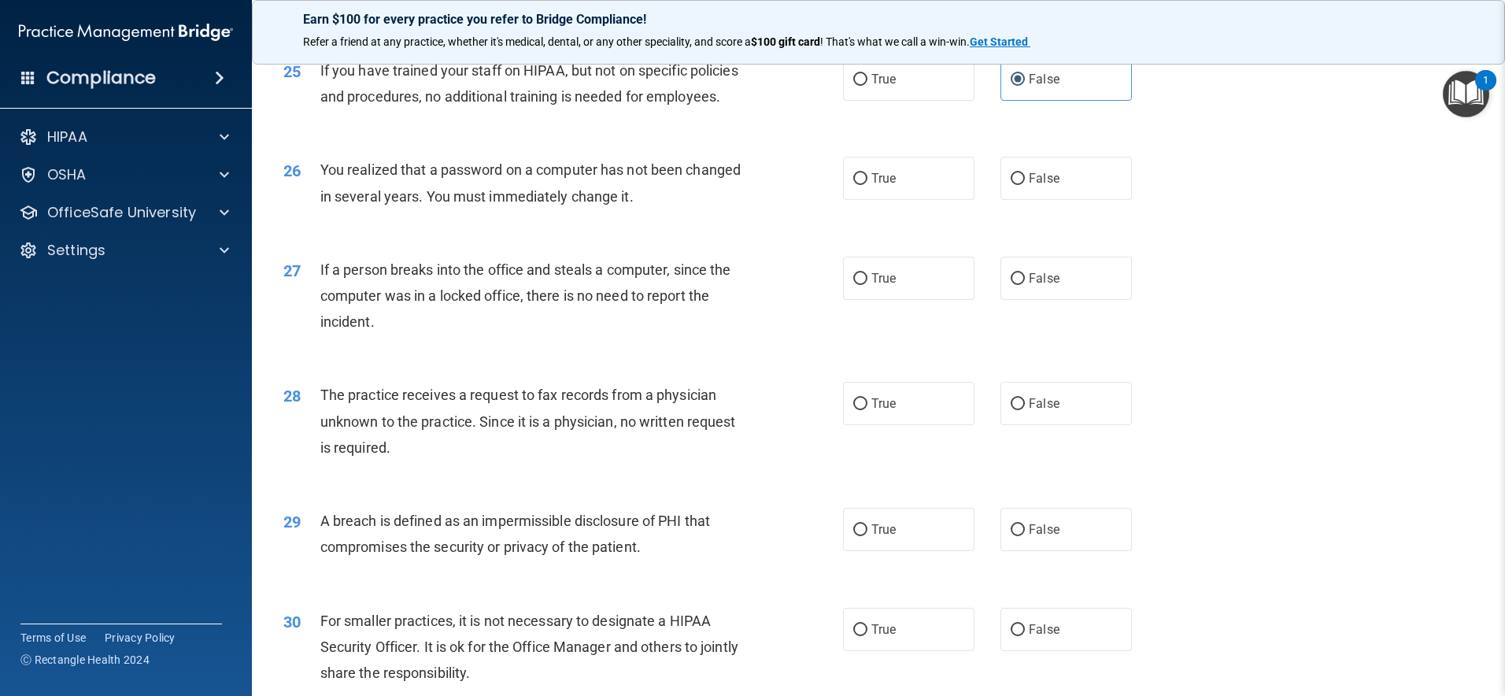
scroll to position [2878, 0]
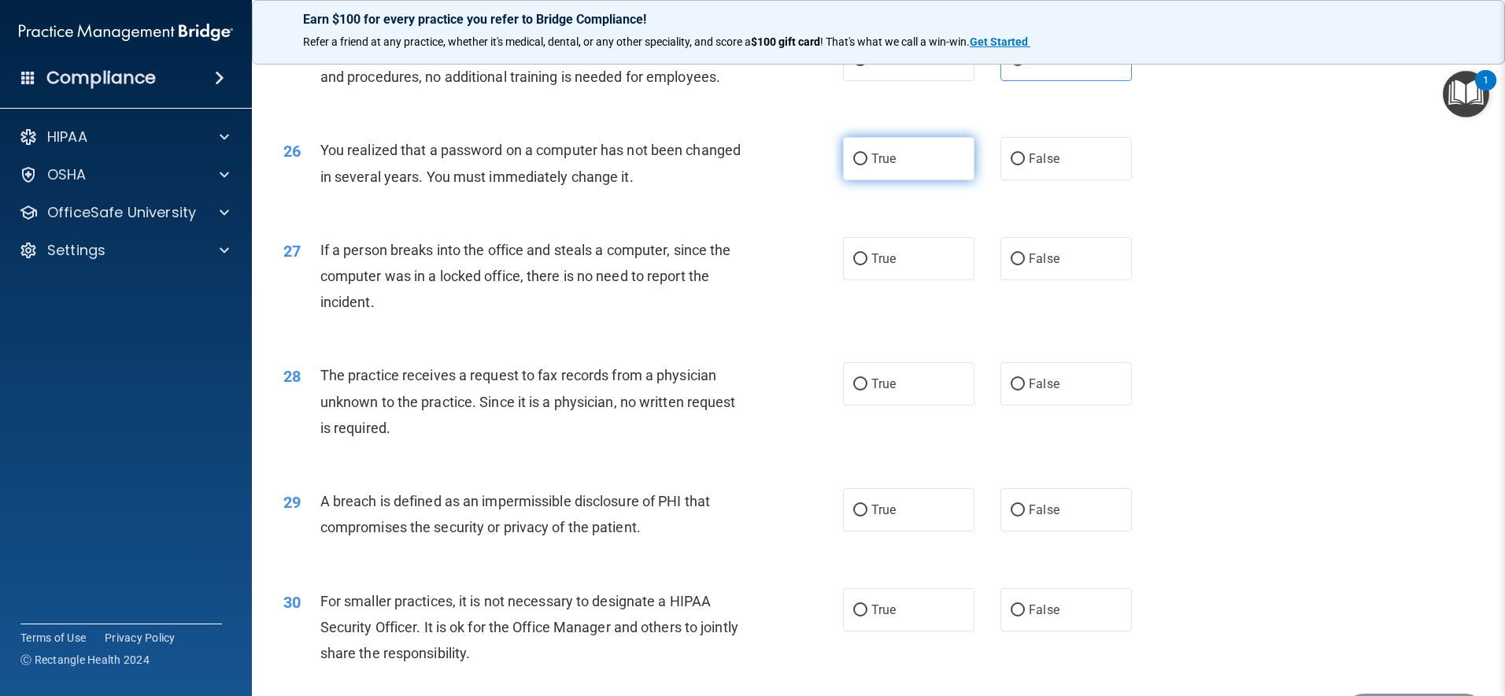
click at [920, 180] on label "True" at bounding box center [908, 158] width 131 height 43
click at [868, 165] on input "True" at bounding box center [860, 160] width 14 height 12
radio input "true"
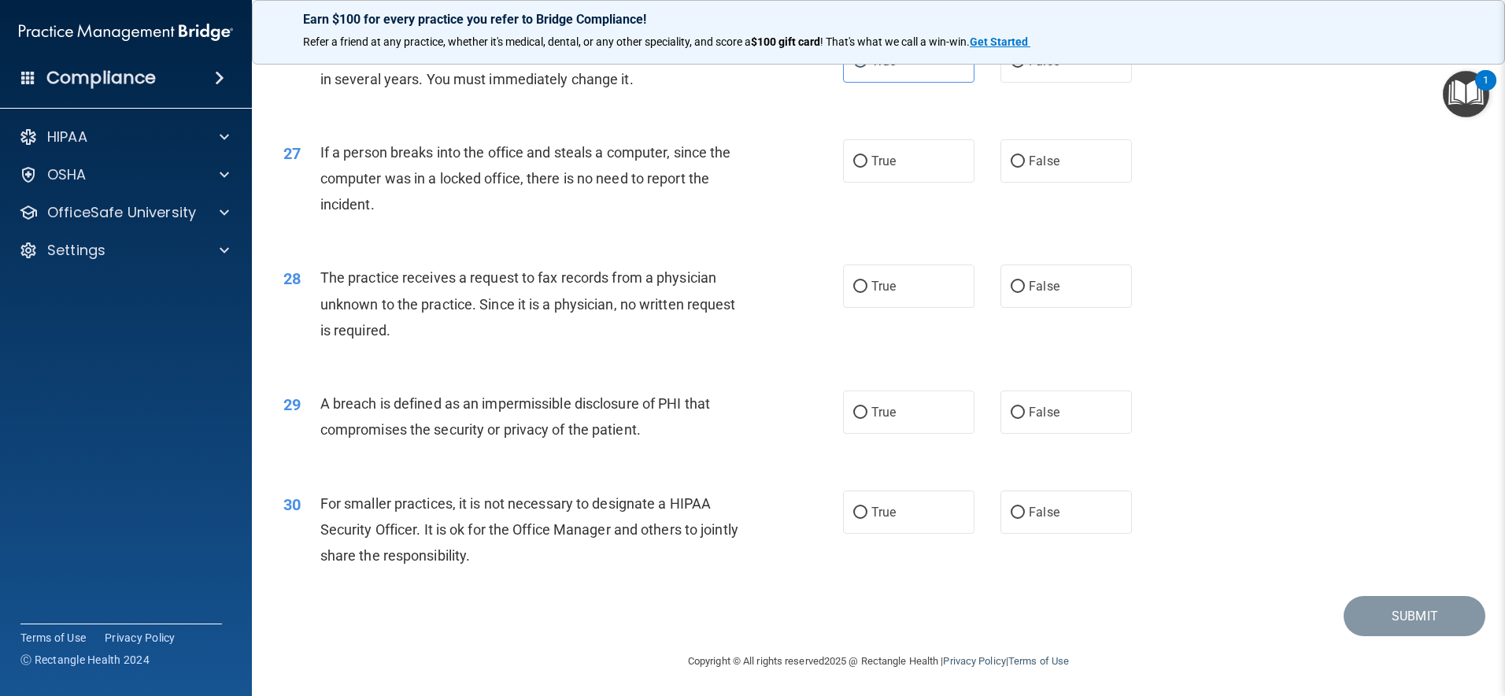
scroll to position [3000, 0]
click at [1031, 165] on span "False" at bounding box center [1044, 157] width 31 height 15
click at [1025, 165] on input "False" at bounding box center [1018, 159] width 14 height 12
radio input "true"
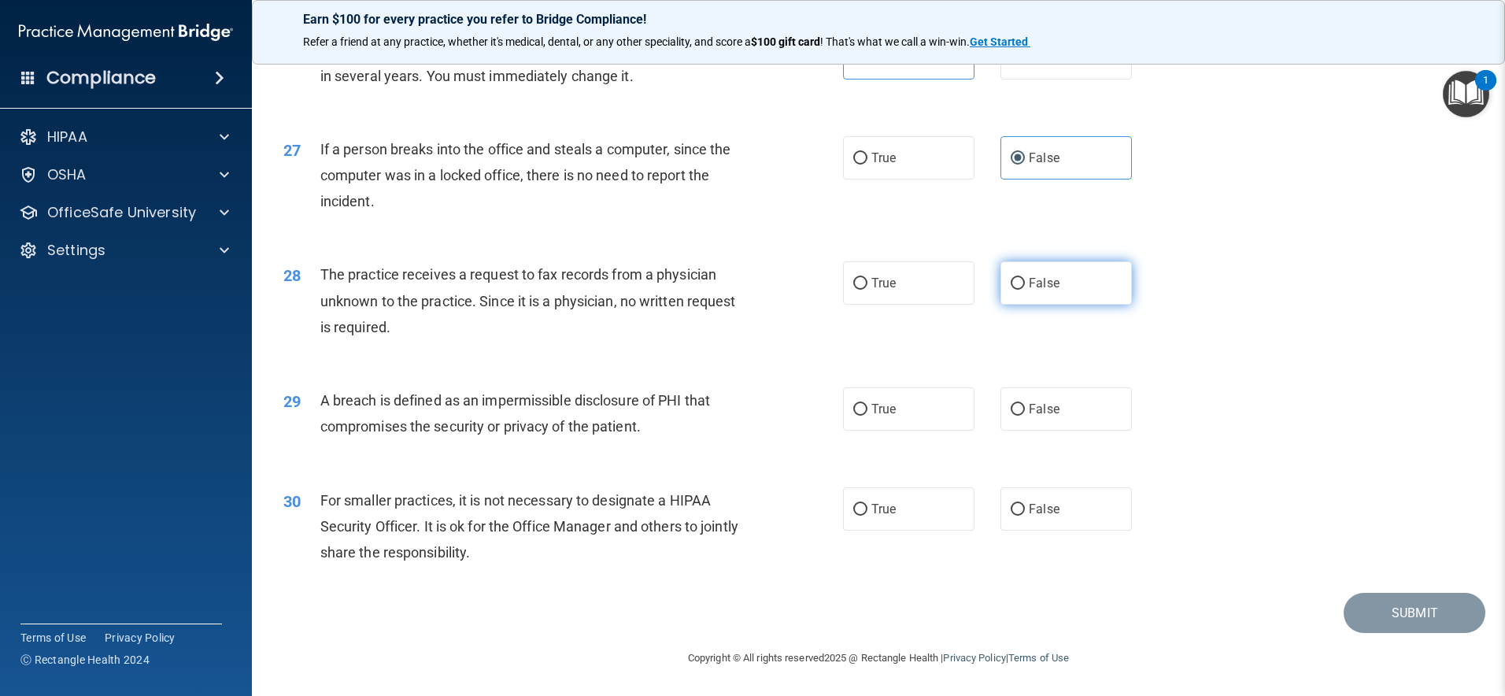
click at [1102, 279] on label "False" at bounding box center [1066, 282] width 131 height 43
click at [1025, 279] on input "False" at bounding box center [1018, 284] width 14 height 12
radio input "true"
click at [917, 402] on label "True" at bounding box center [908, 408] width 131 height 43
click at [868, 404] on input "True" at bounding box center [860, 410] width 14 height 12
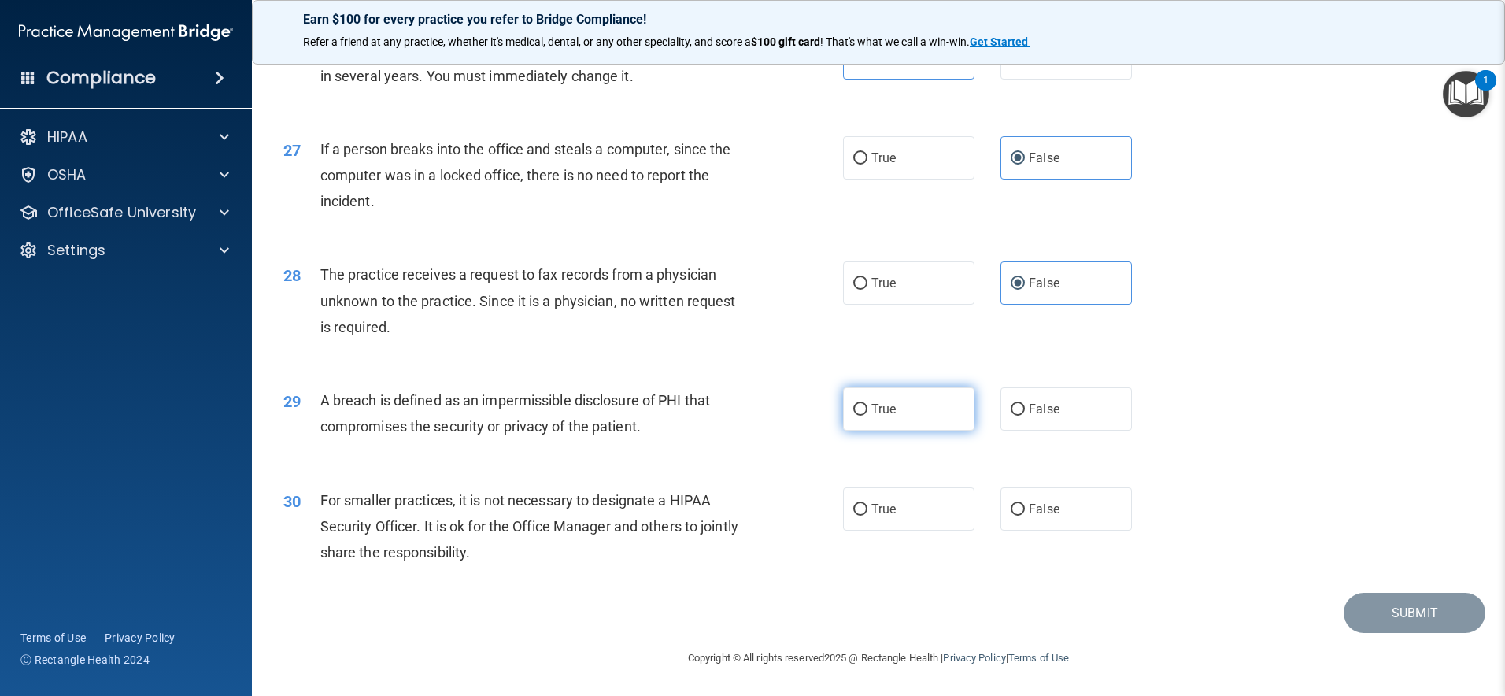
radio input "true"
click at [909, 505] on label "True" at bounding box center [908, 508] width 131 height 43
click at [868, 505] on input "True" at bounding box center [860, 510] width 14 height 12
radio input "true"
click at [1394, 616] on button "Submit" at bounding box center [1415, 613] width 142 height 40
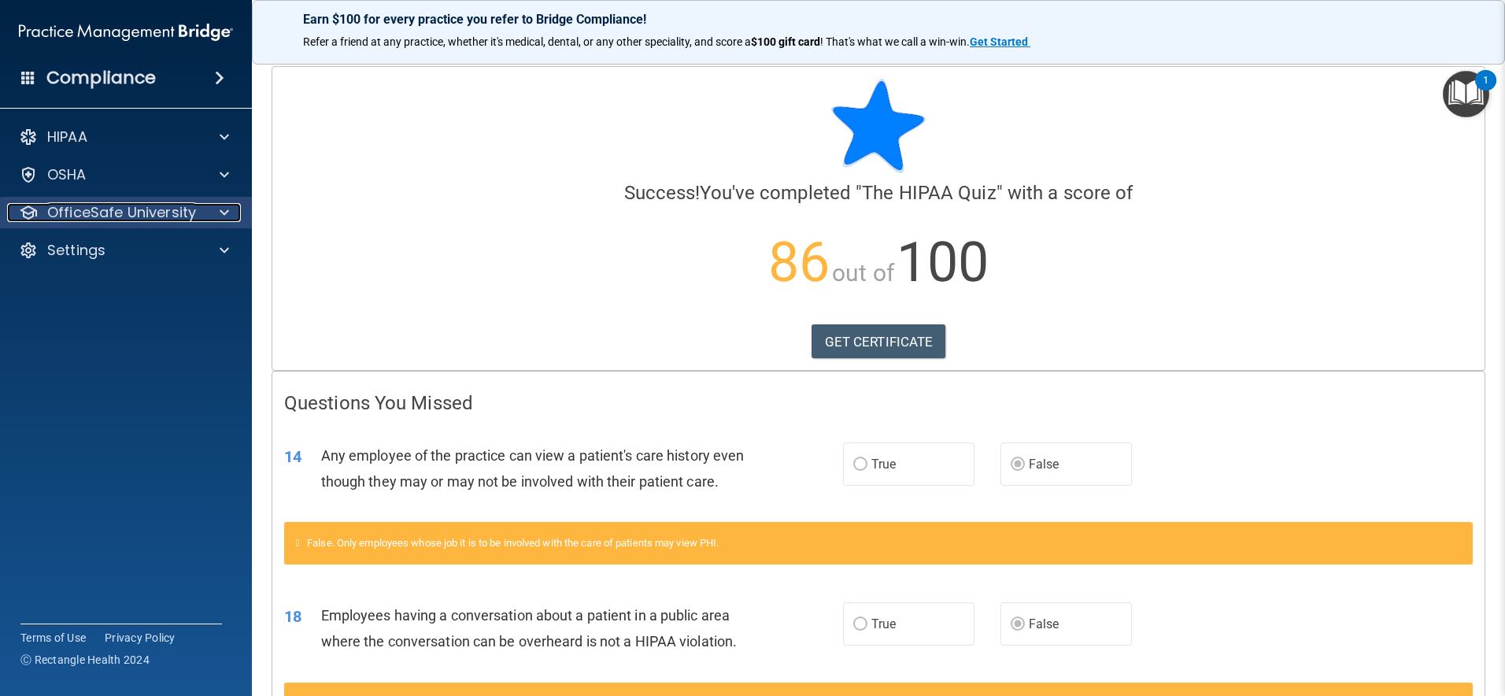
click at [229, 212] on div at bounding box center [221, 212] width 39 height 19
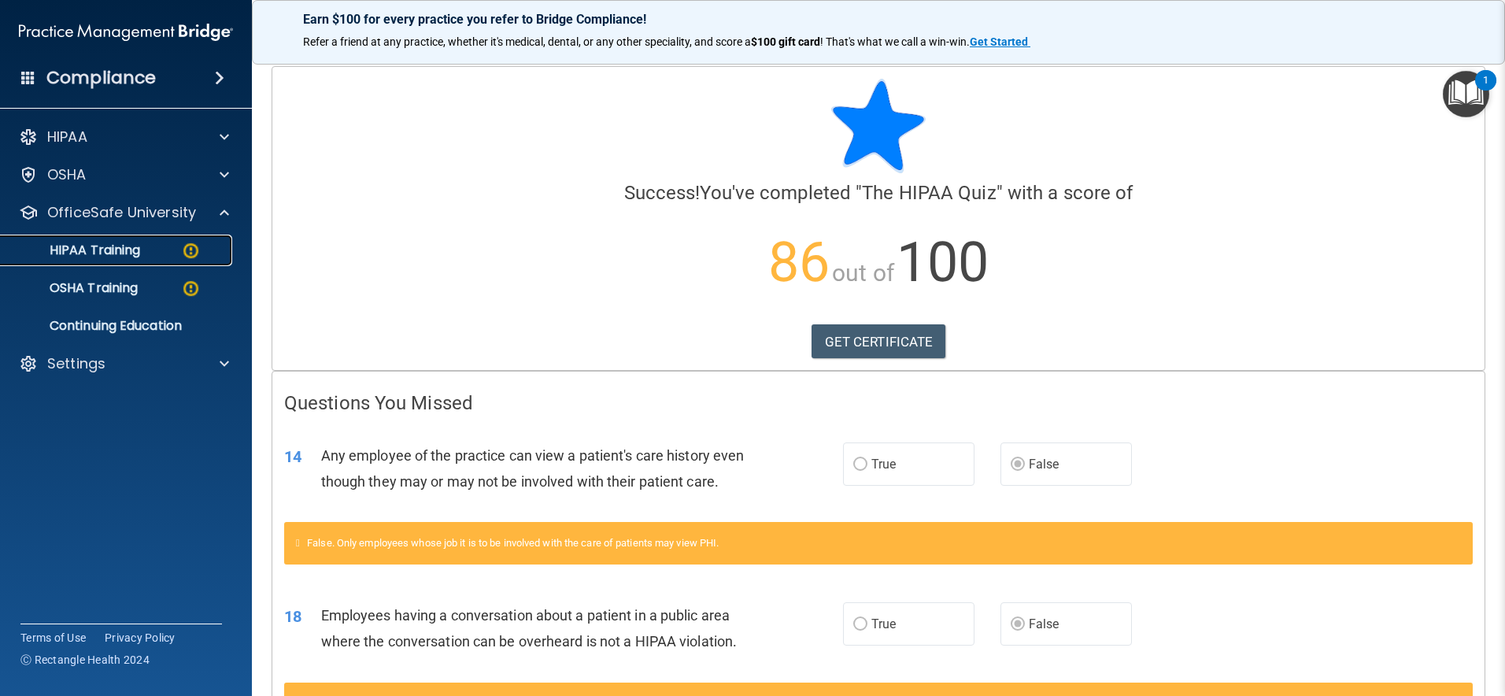
click at [129, 248] on p "HIPAA Training" at bounding box center [75, 250] width 130 height 16
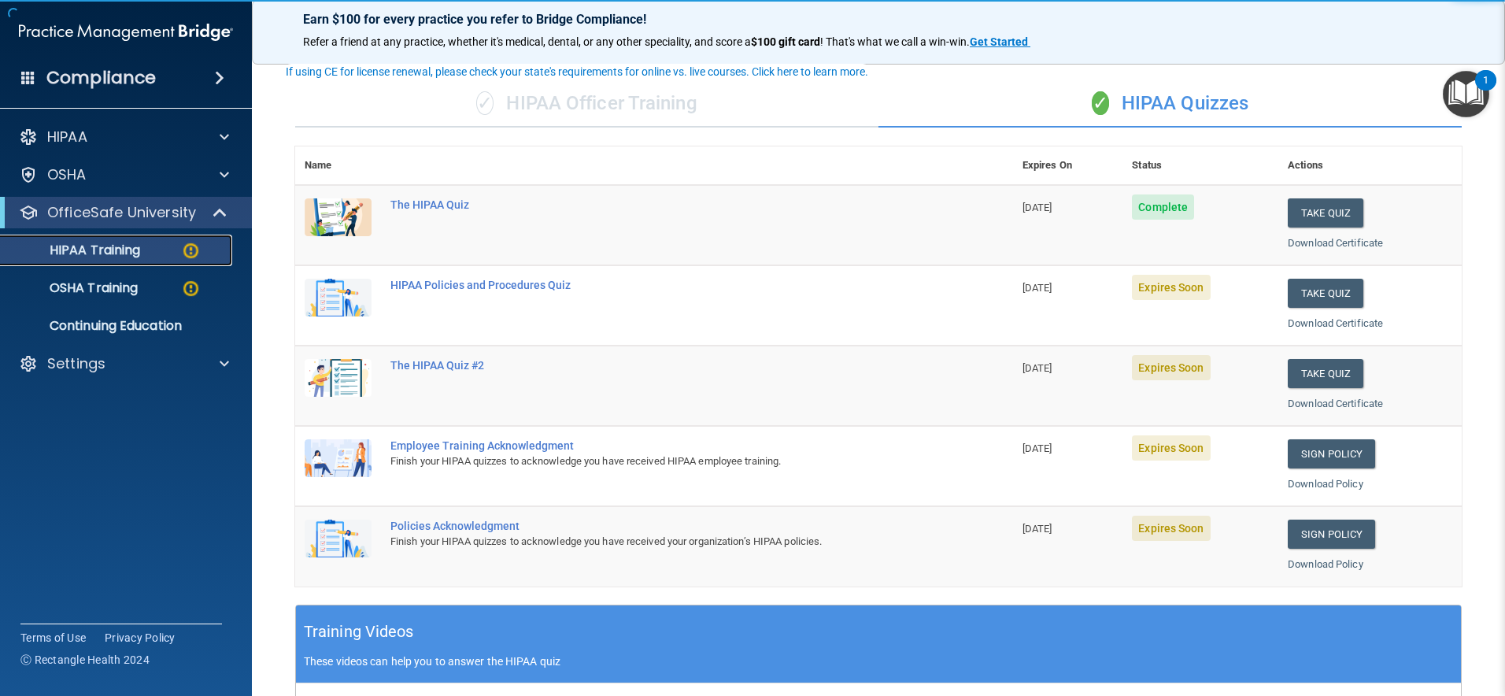
scroll to position [94, 0]
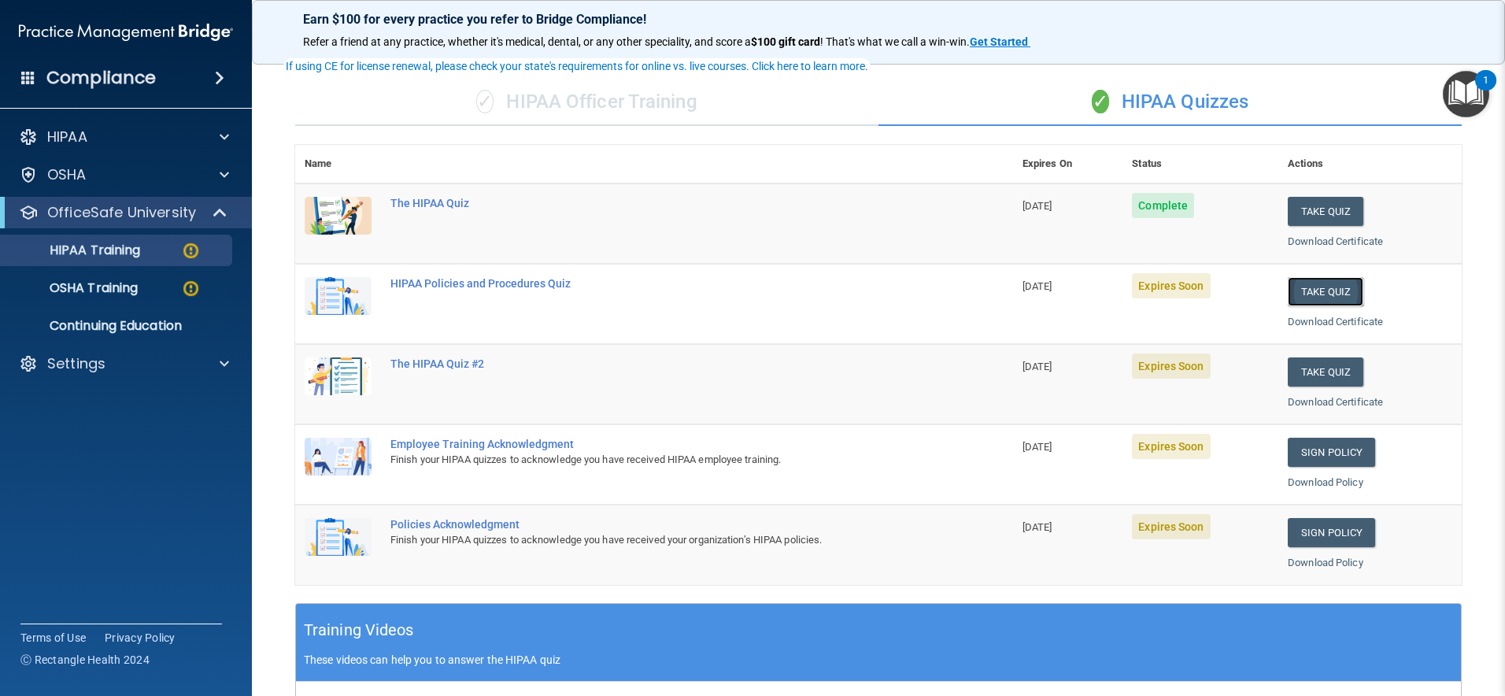
click at [1339, 290] on button "Take Quiz" at bounding box center [1326, 291] width 76 height 29
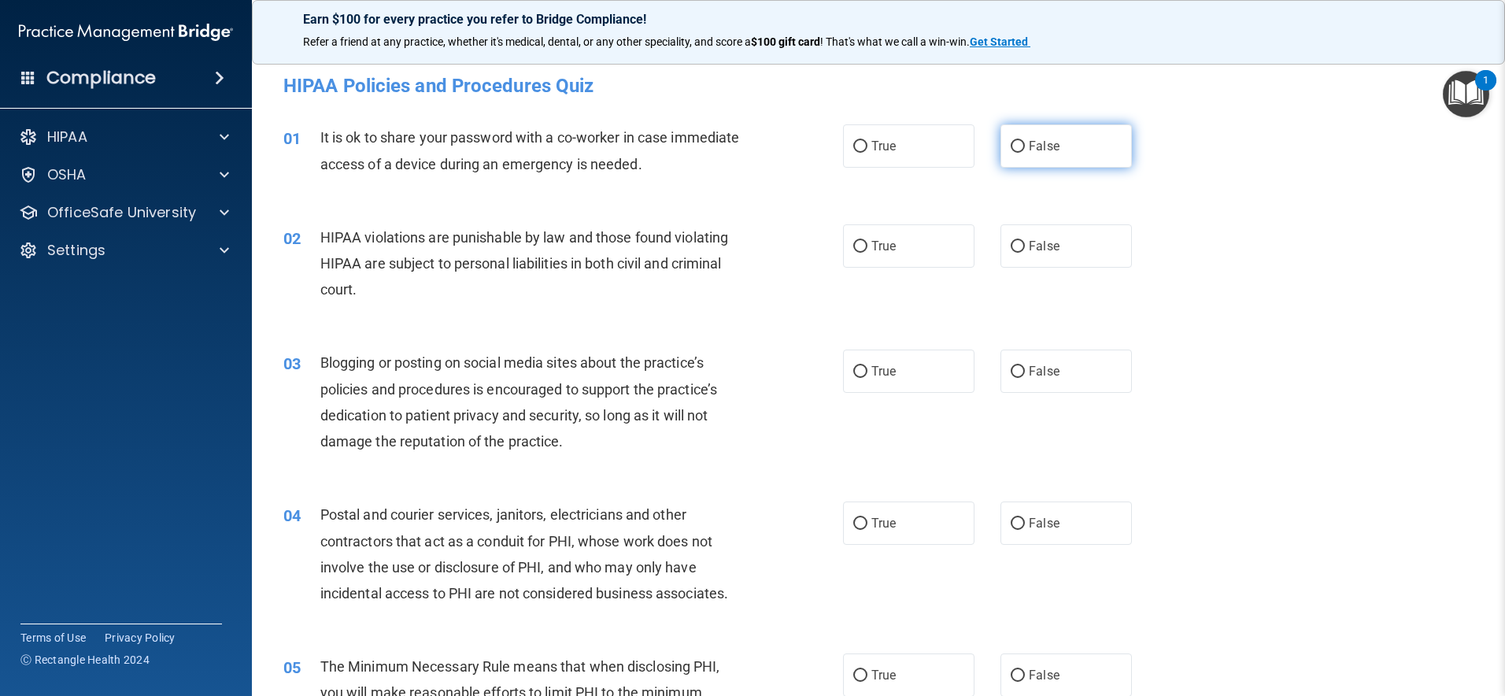
click at [1046, 145] on span "False" at bounding box center [1044, 146] width 31 height 15
click at [1025, 145] on input "False" at bounding box center [1018, 147] width 14 height 12
radio input "true"
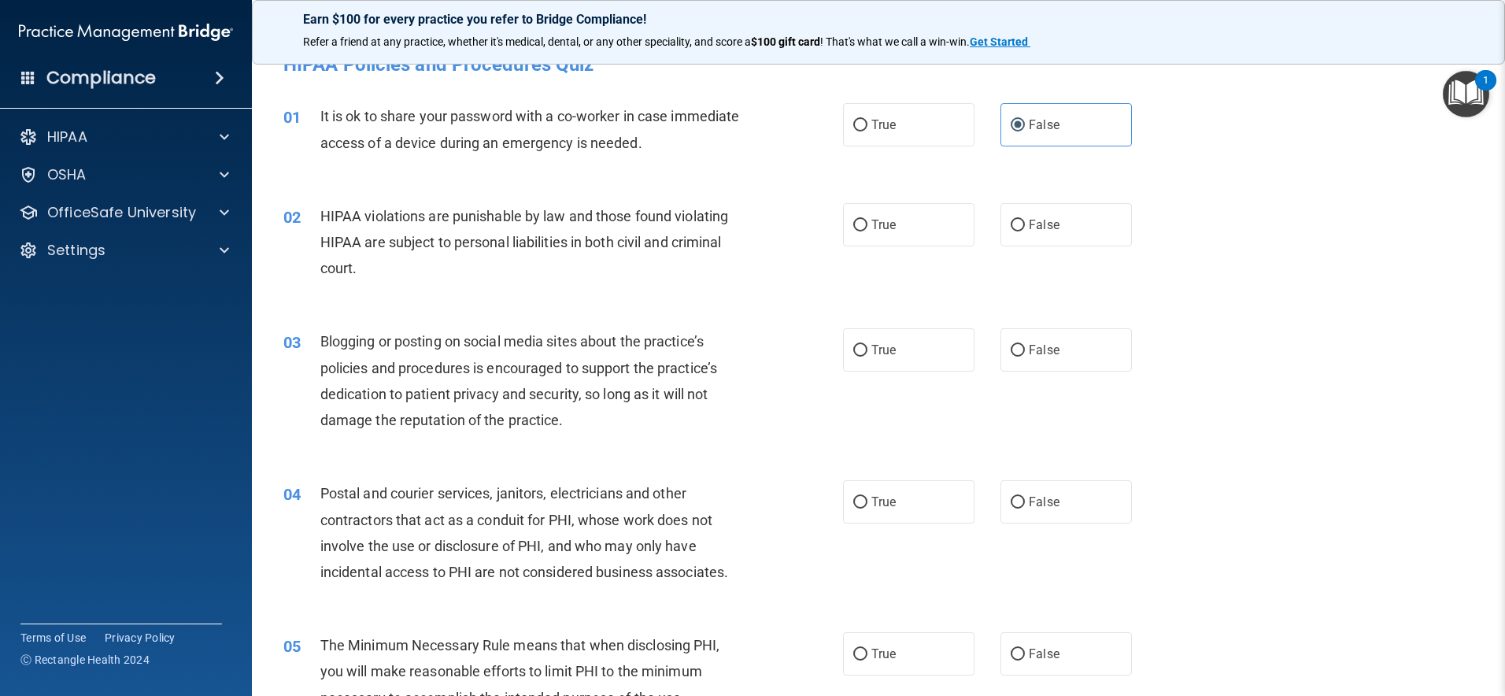
scroll to position [22, 0]
click at [914, 229] on label "True" at bounding box center [908, 223] width 131 height 43
click at [868, 229] on input "True" at bounding box center [860, 225] width 14 height 12
radio input "true"
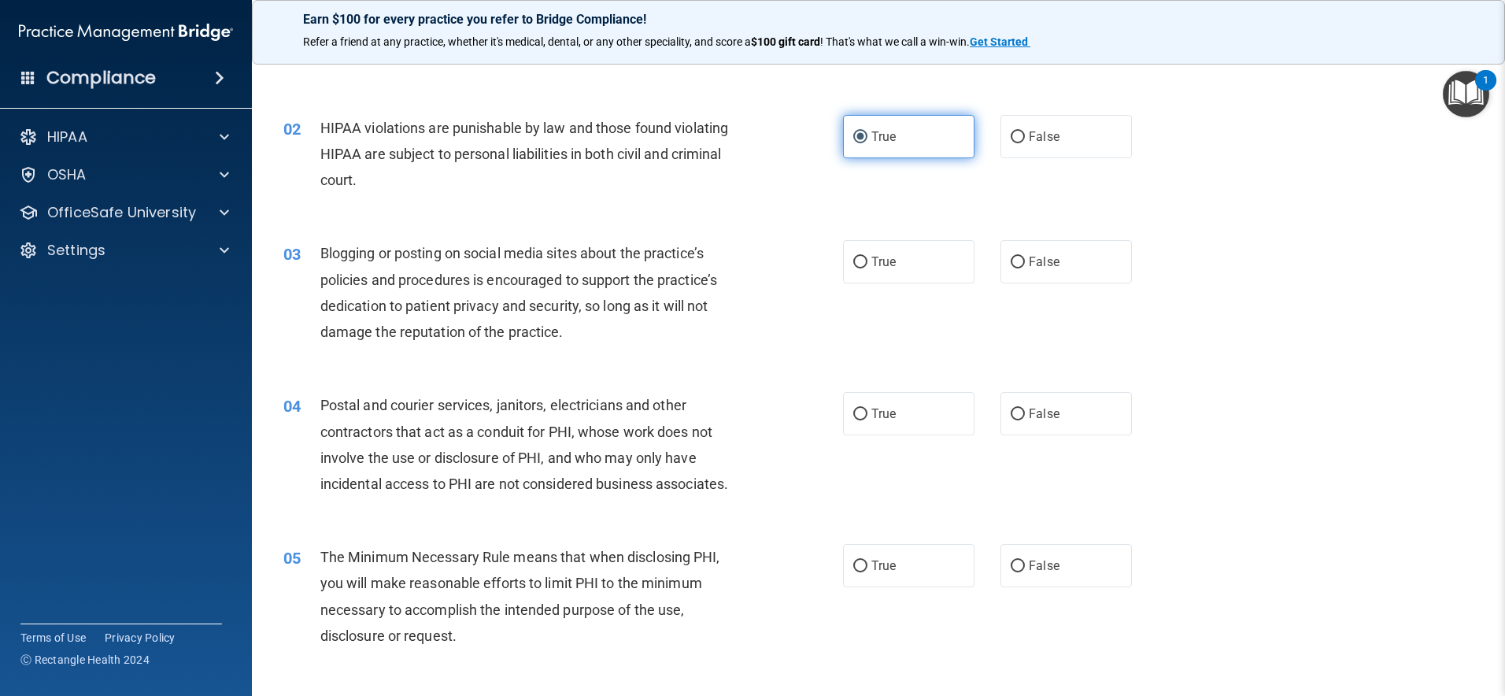
scroll to position [144, 0]
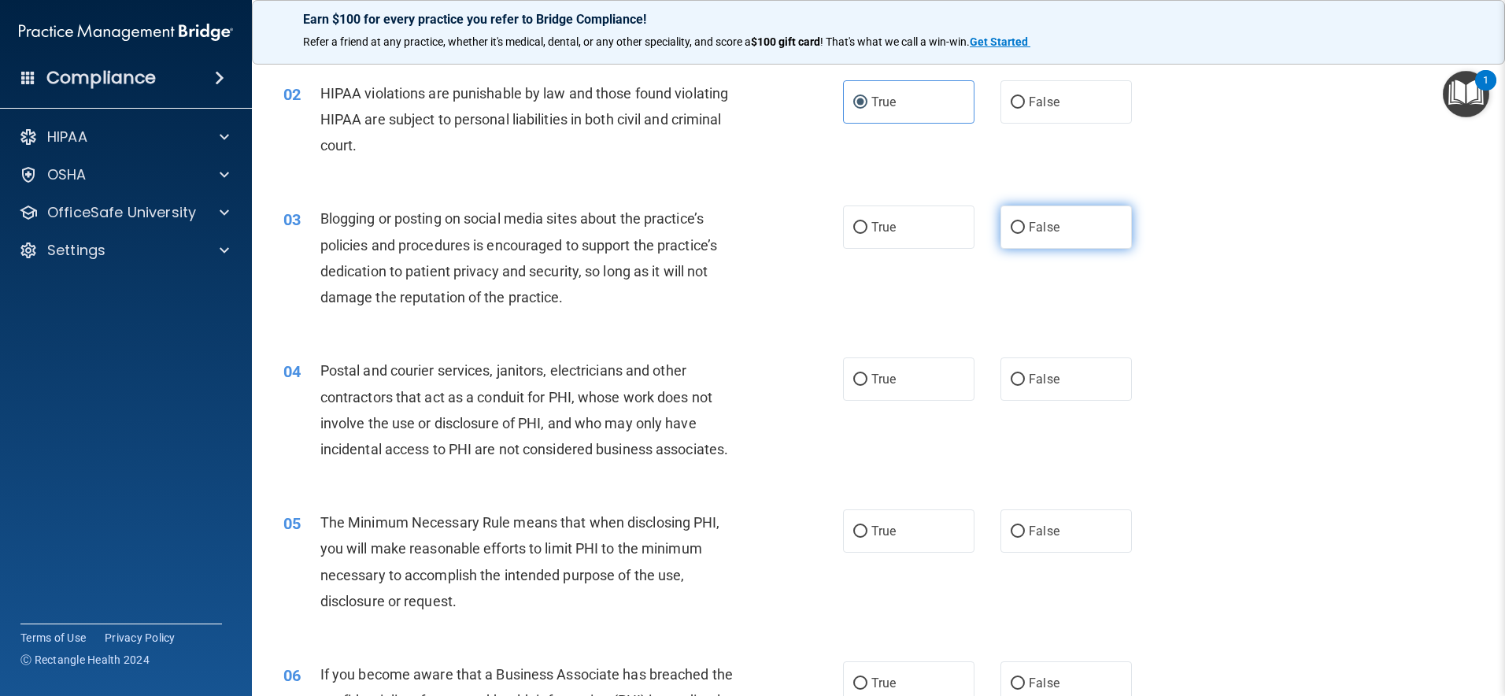
click at [1070, 214] on label "False" at bounding box center [1066, 226] width 131 height 43
click at [1025, 222] on input "False" at bounding box center [1018, 228] width 14 height 12
radio input "true"
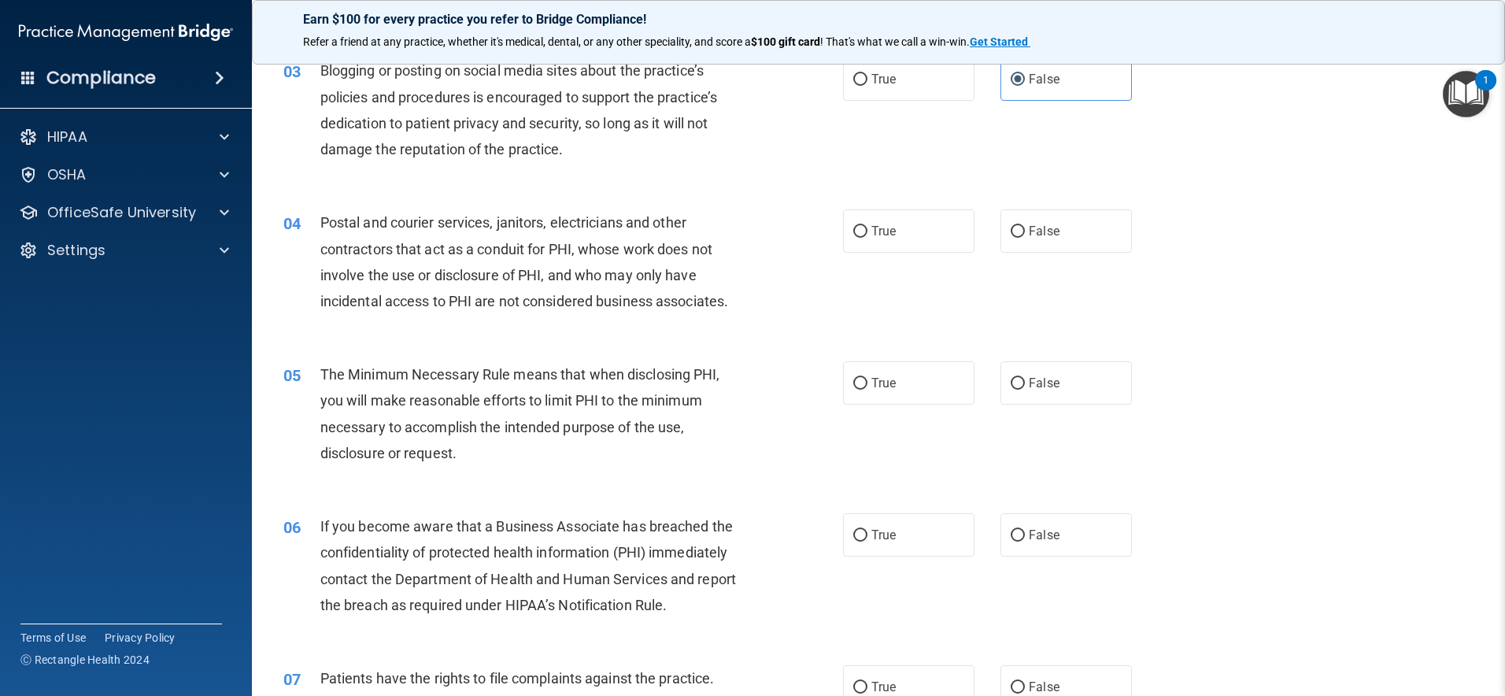
scroll to position [293, 0]
click at [1029, 224] on span "False" at bounding box center [1044, 230] width 31 height 15
click at [1025, 225] on input "False" at bounding box center [1018, 231] width 14 height 12
radio input "true"
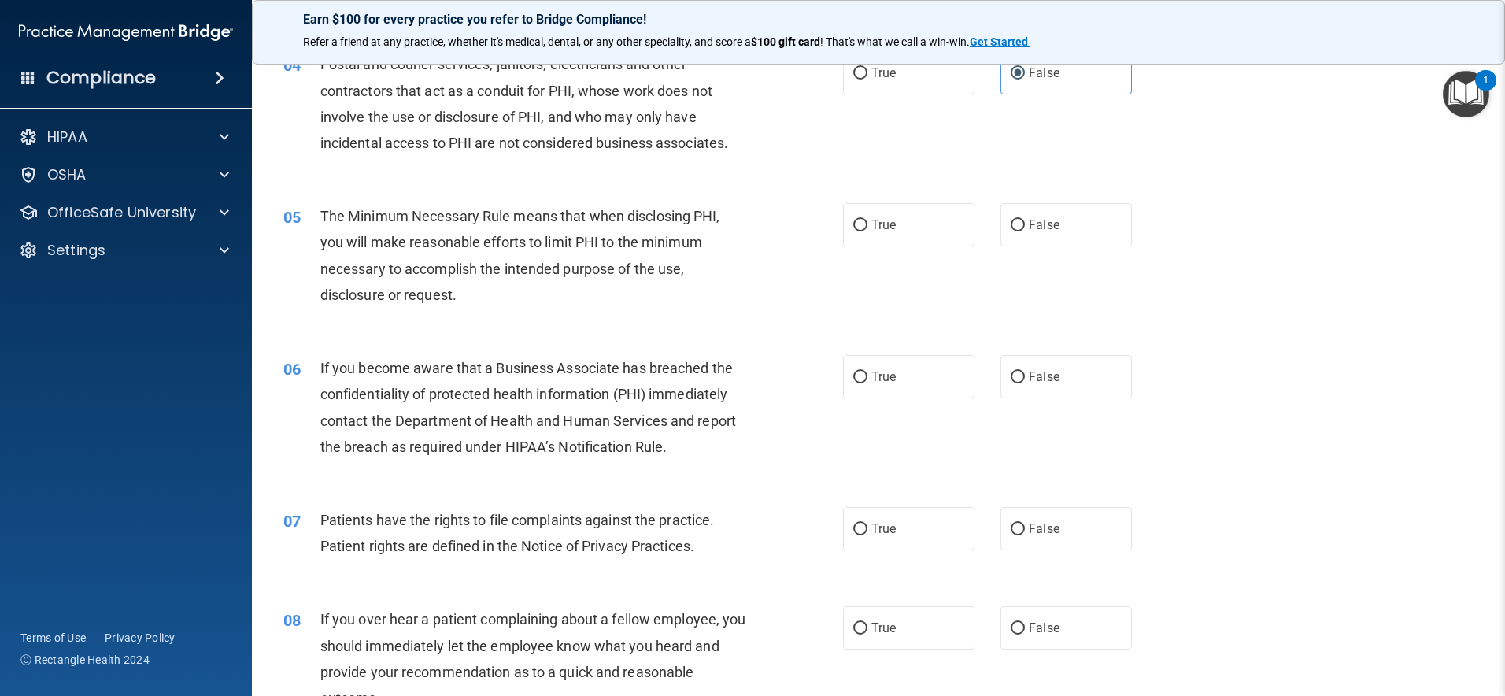
scroll to position [470, 0]
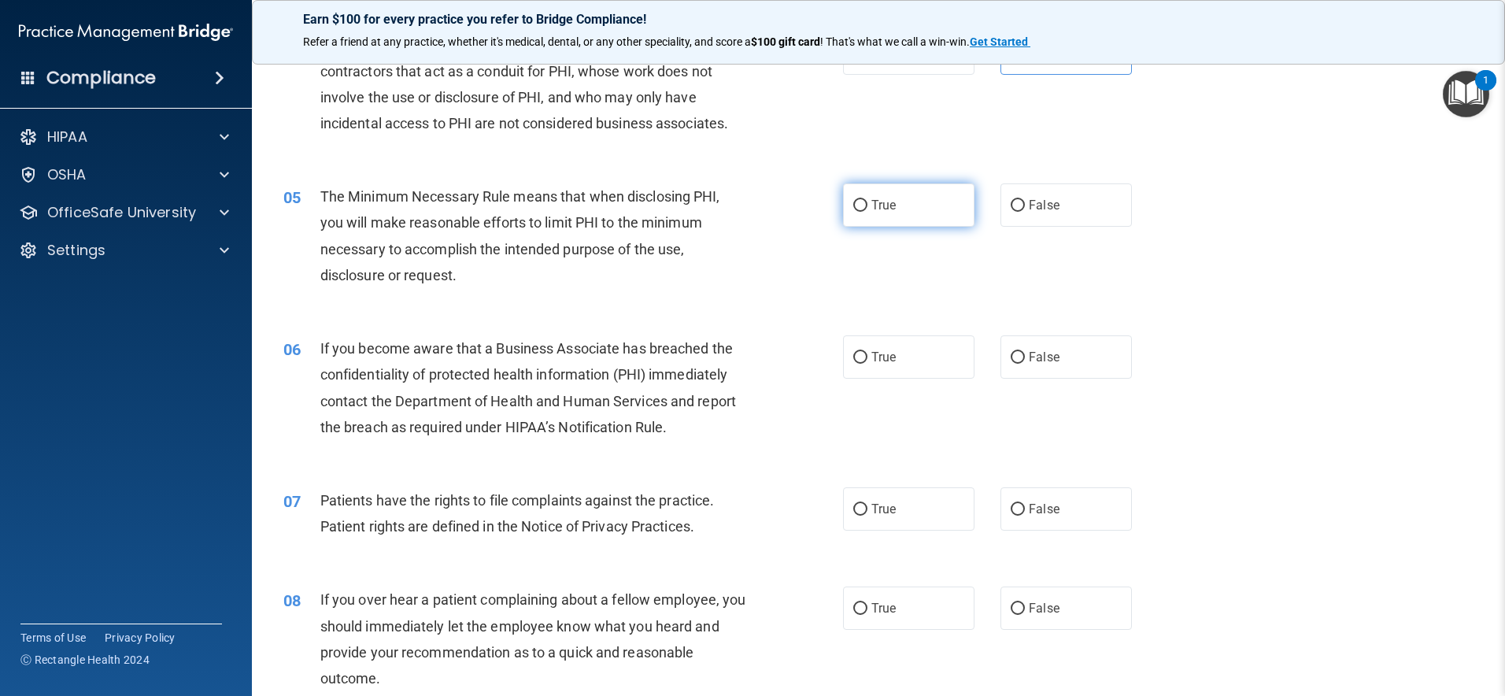
click at [936, 202] on label "True" at bounding box center [908, 204] width 131 height 43
click at [868, 202] on input "True" at bounding box center [860, 206] width 14 height 12
radio input "true"
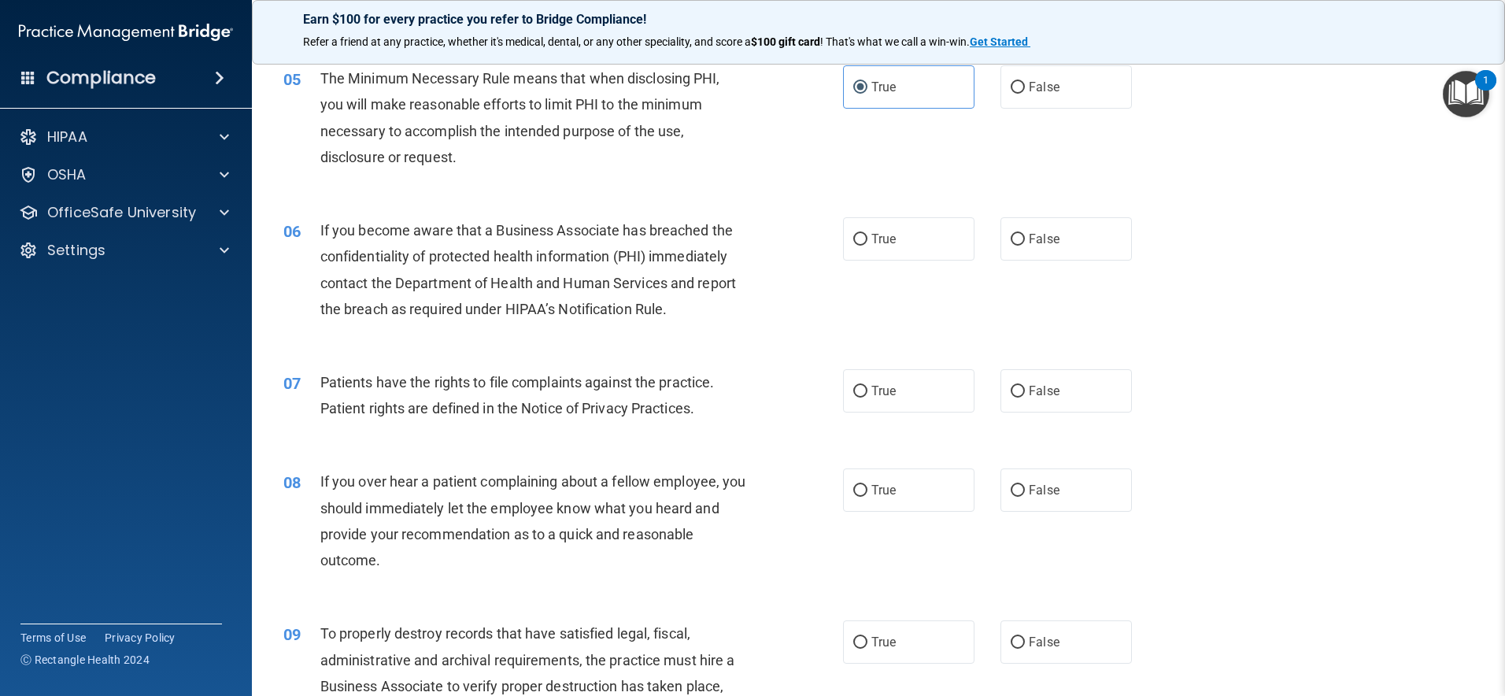
scroll to position [591, 0]
click at [914, 237] on label "True" at bounding box center [908, 235] width 131 height 43
click at [868, 237] on input "True" at bounding box center [860, 237] width 14 height 12
radio input "true"
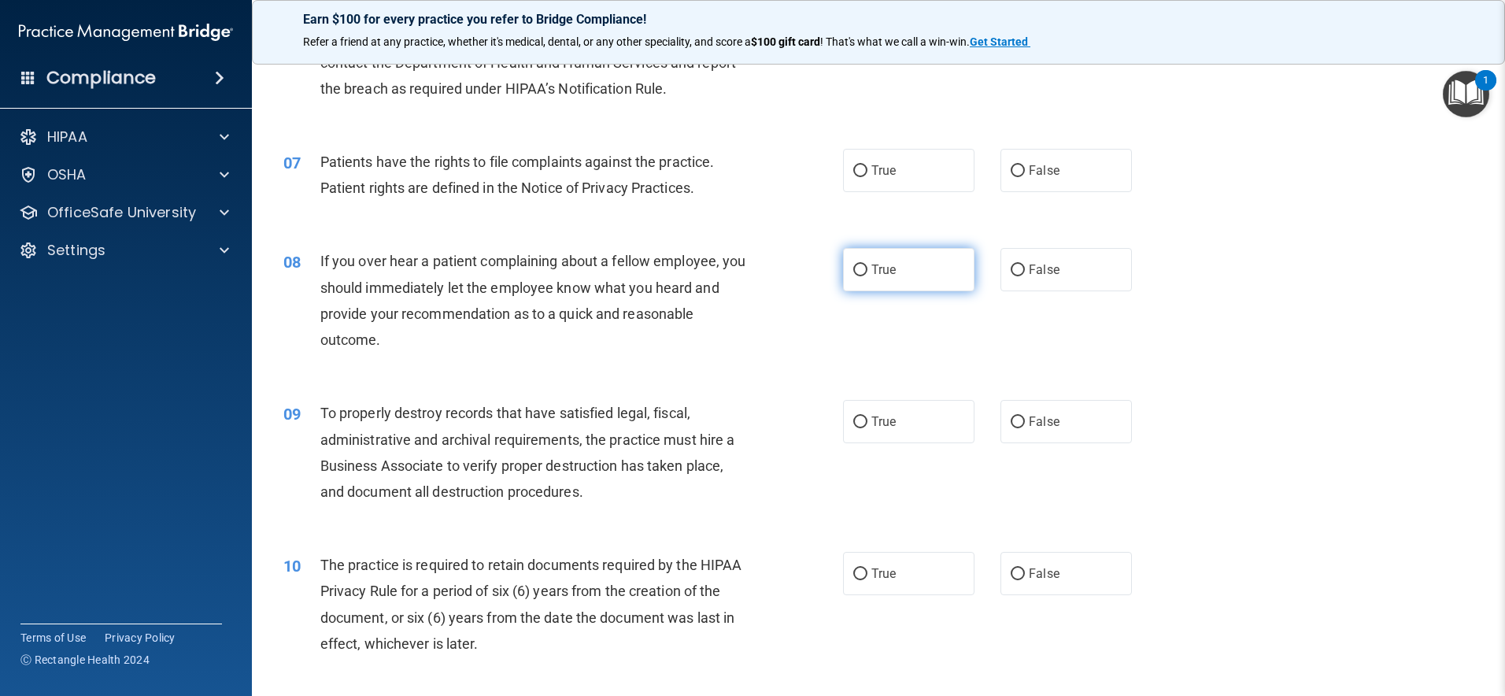
scroll to position [805, 0]
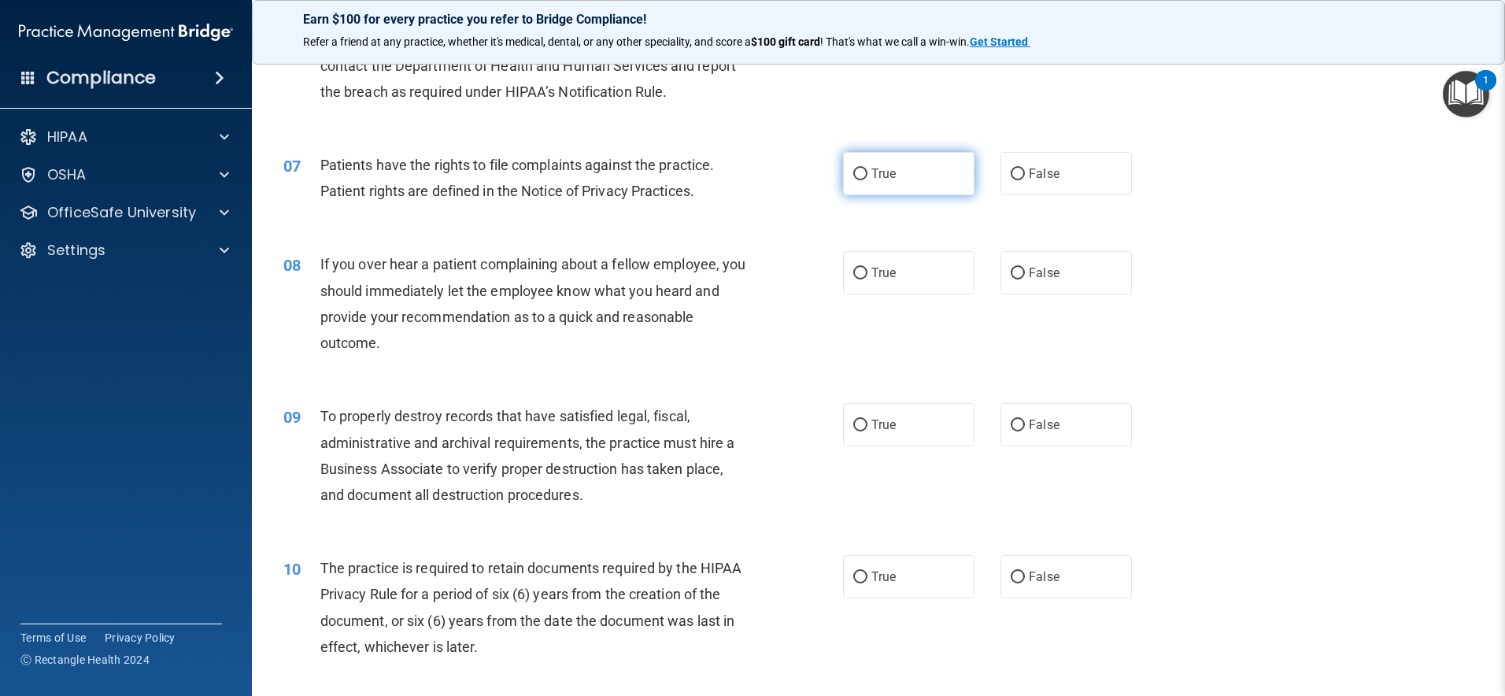
click at [898, 170] on label "True" at bounding box center [908, 173] width 131 height 43
click at [868, 170] on input "True" at bounding box center [860, 174] width 14 height 12
radio input "true"
click at [1049, 278] on span "False" at bounding box center [1044, 272] width 31 height 15
click at [1025, 278] on input "False" at bounding box center [1018, 274] width 14 height 12
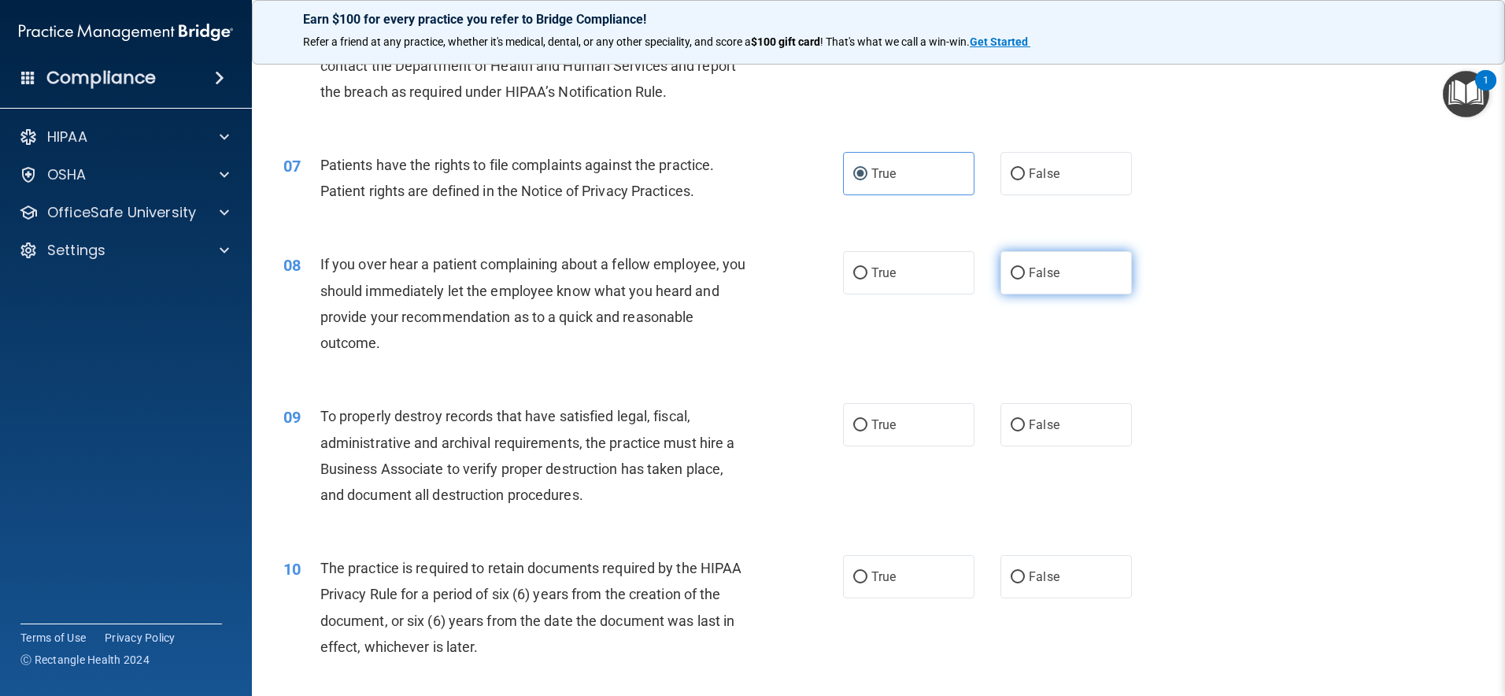
radio input "true"
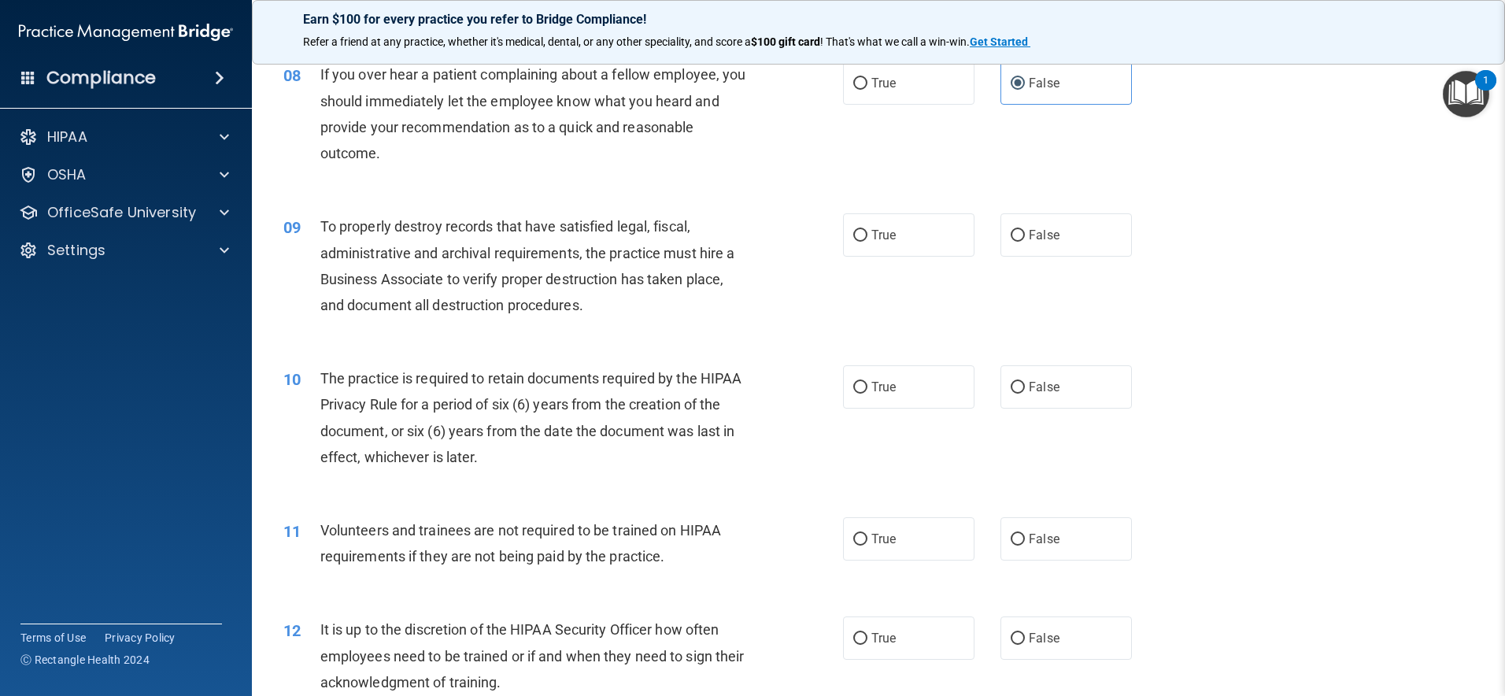
scroll to position [1004, 0]
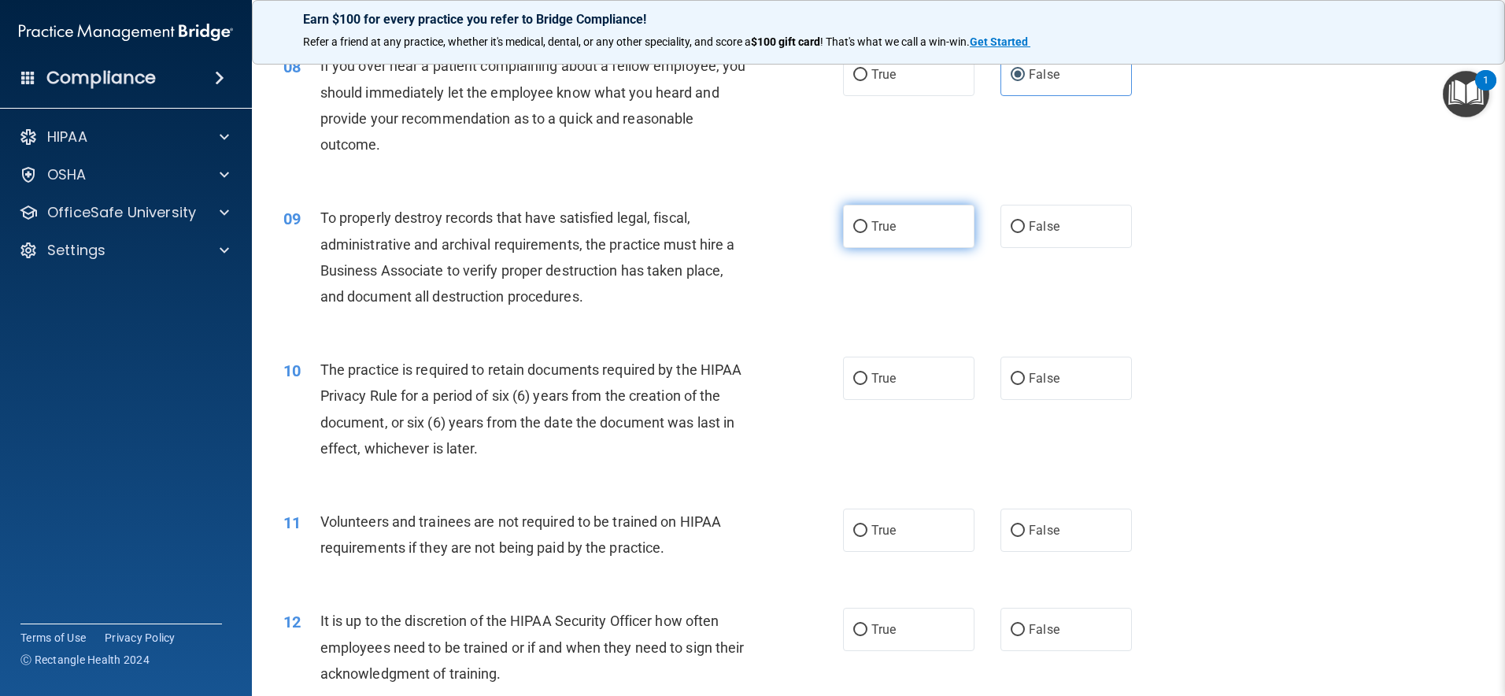
click at [938, 217] on label "True" at bounding box center [908, 226] width 131 height 43
click at [868, 221] on input "True" at bounding box center [860, 227] width 14 height 12
radio input "true"
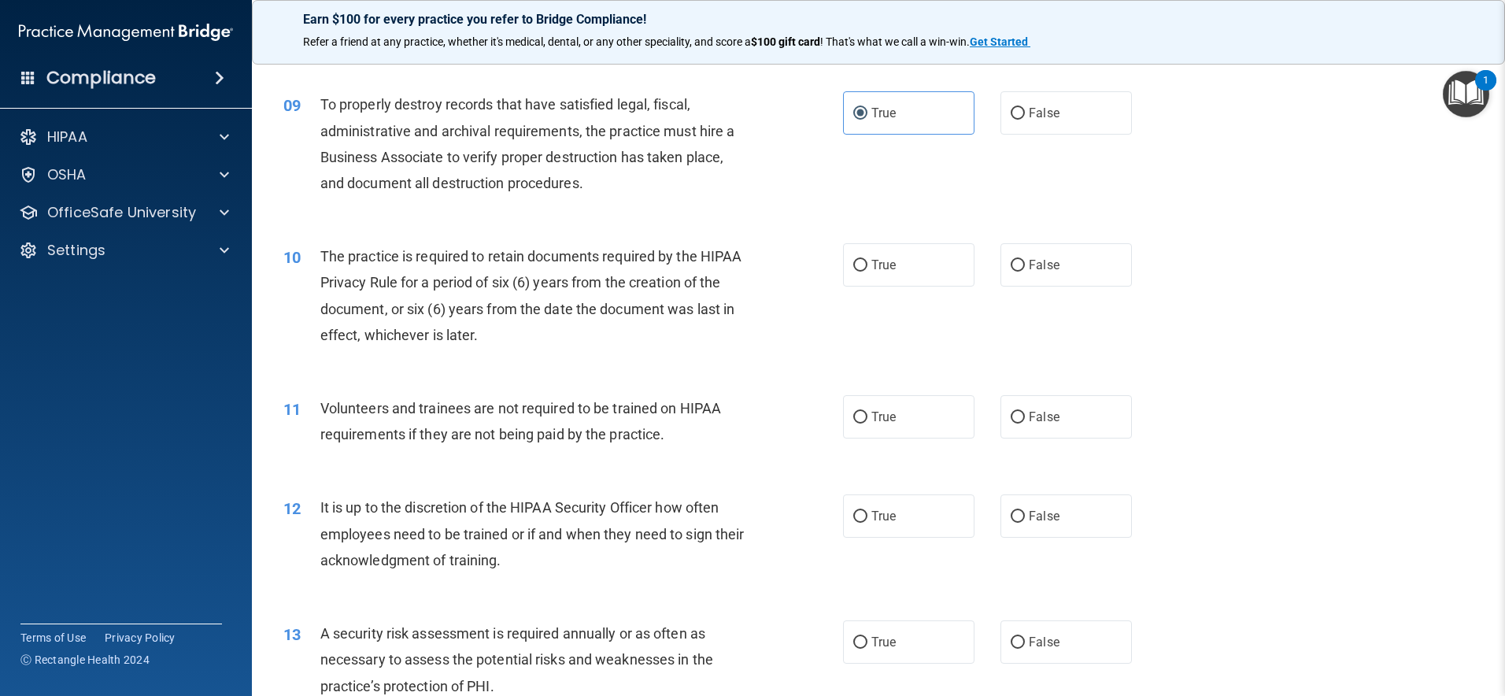
scroll to position [1147, 0]
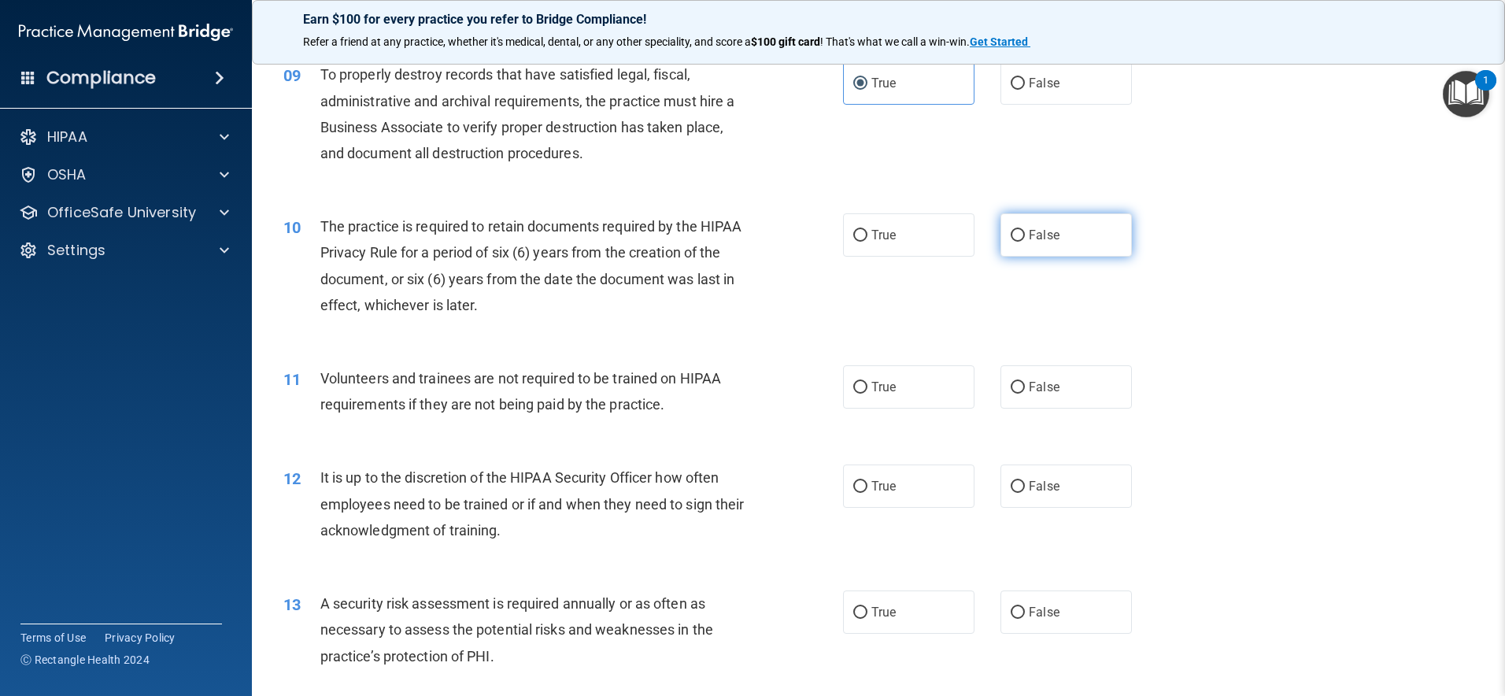
click at [1085, 241] on label "False" at bounding box center [1066, 234] width 131 height 43
click at [1025, 241] on input "False" at bounding box center [1018, 236] width 14 height 12
radio input "true"
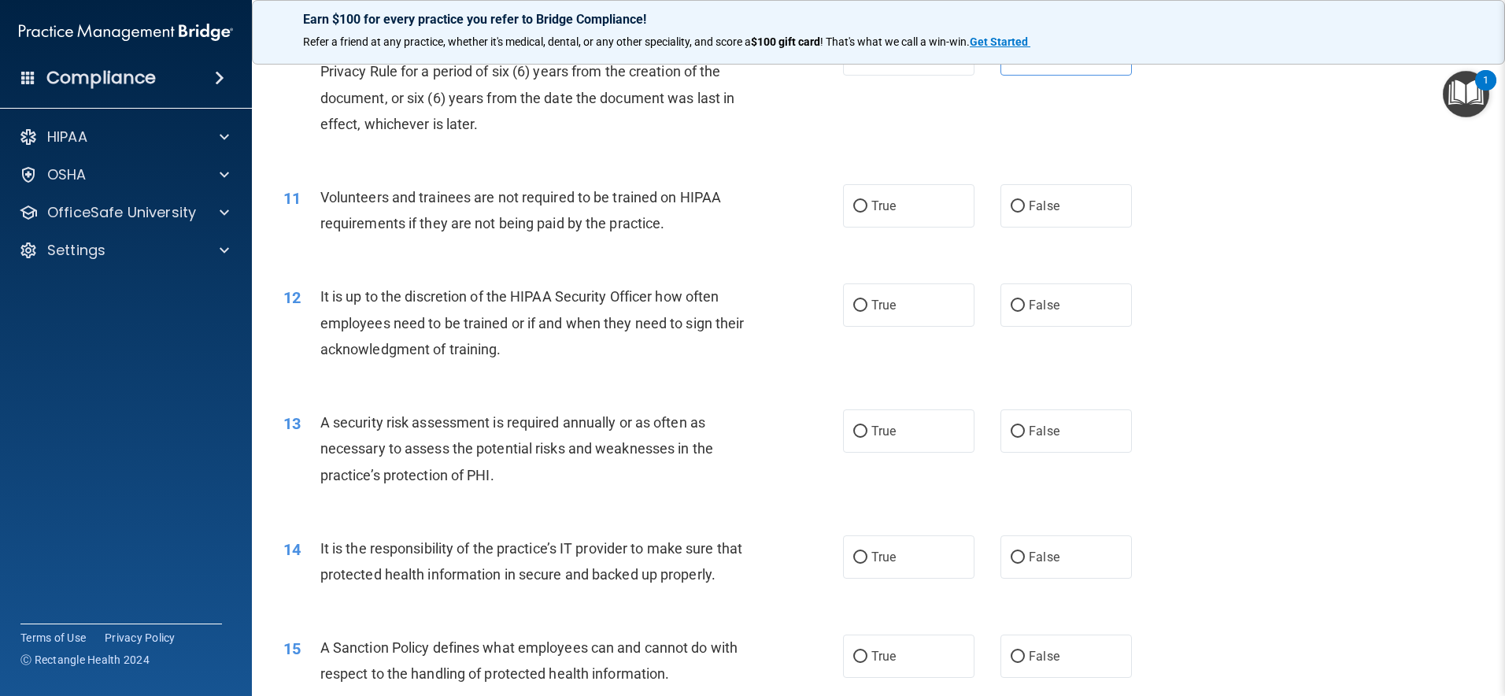
scroll to position [1329, 0]
click at [1046, 220] on label "False" at bounding box center [1066, 204] width 131 height 43
click at [1025, 212] on input "False" at bounding box center [1018, 206] width 14 height 12
radio input "true"
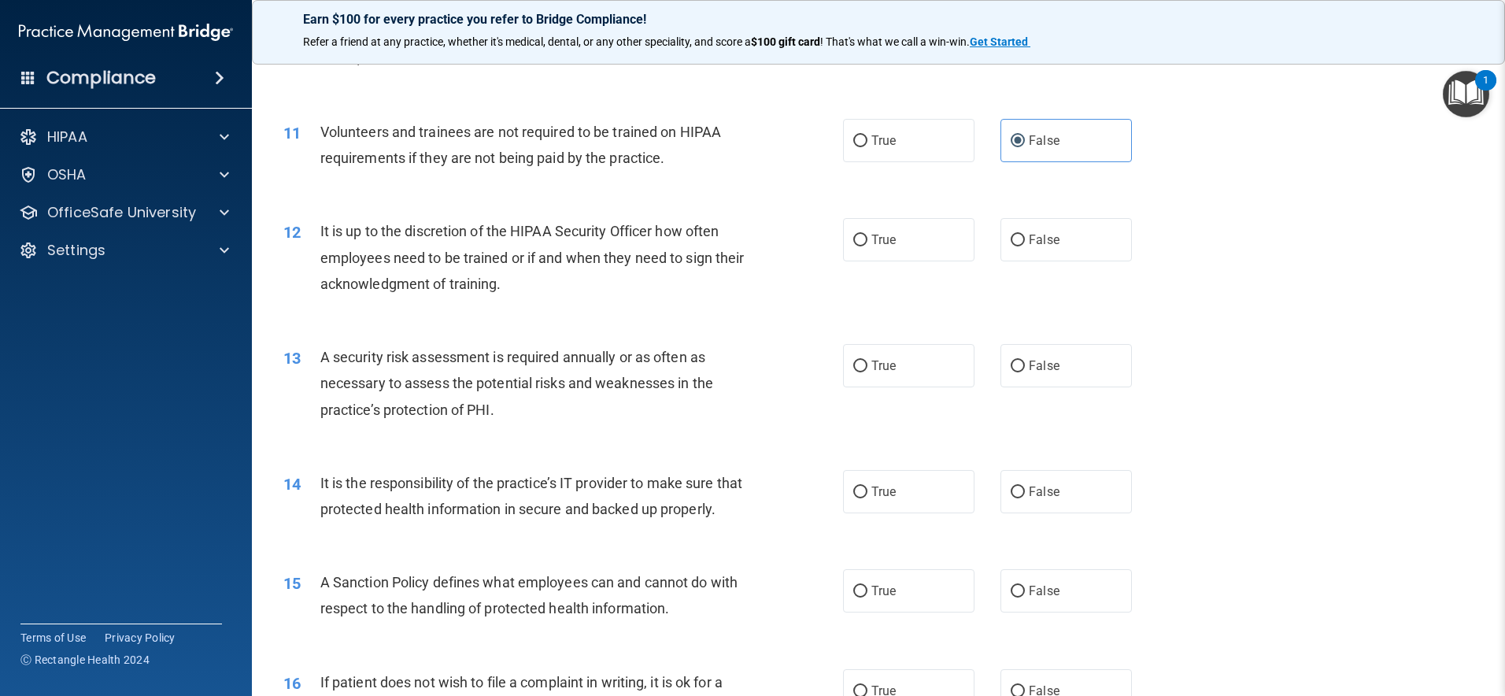
scroll to position [1409, 0]
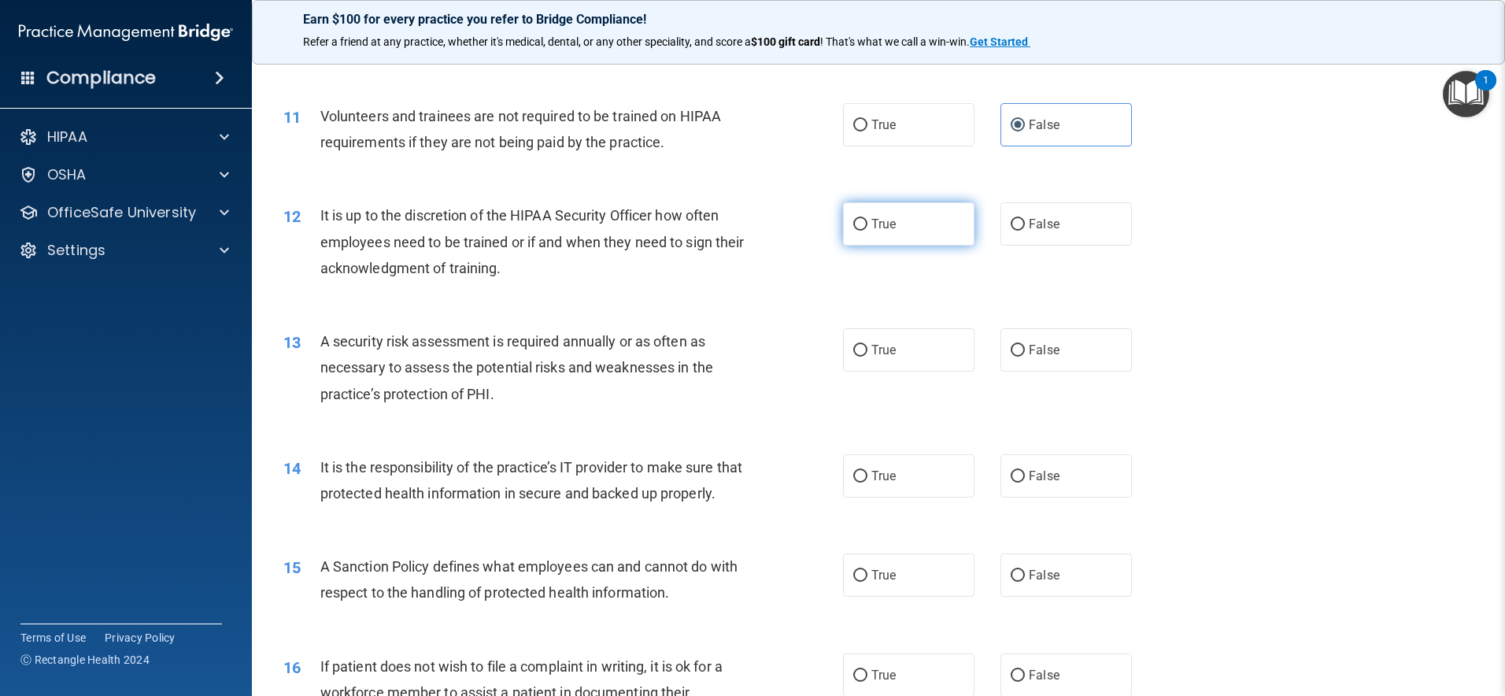
click at [853, 226] on input "True" at bounding box center [860, 225] width 14 height 12
radio input "true"
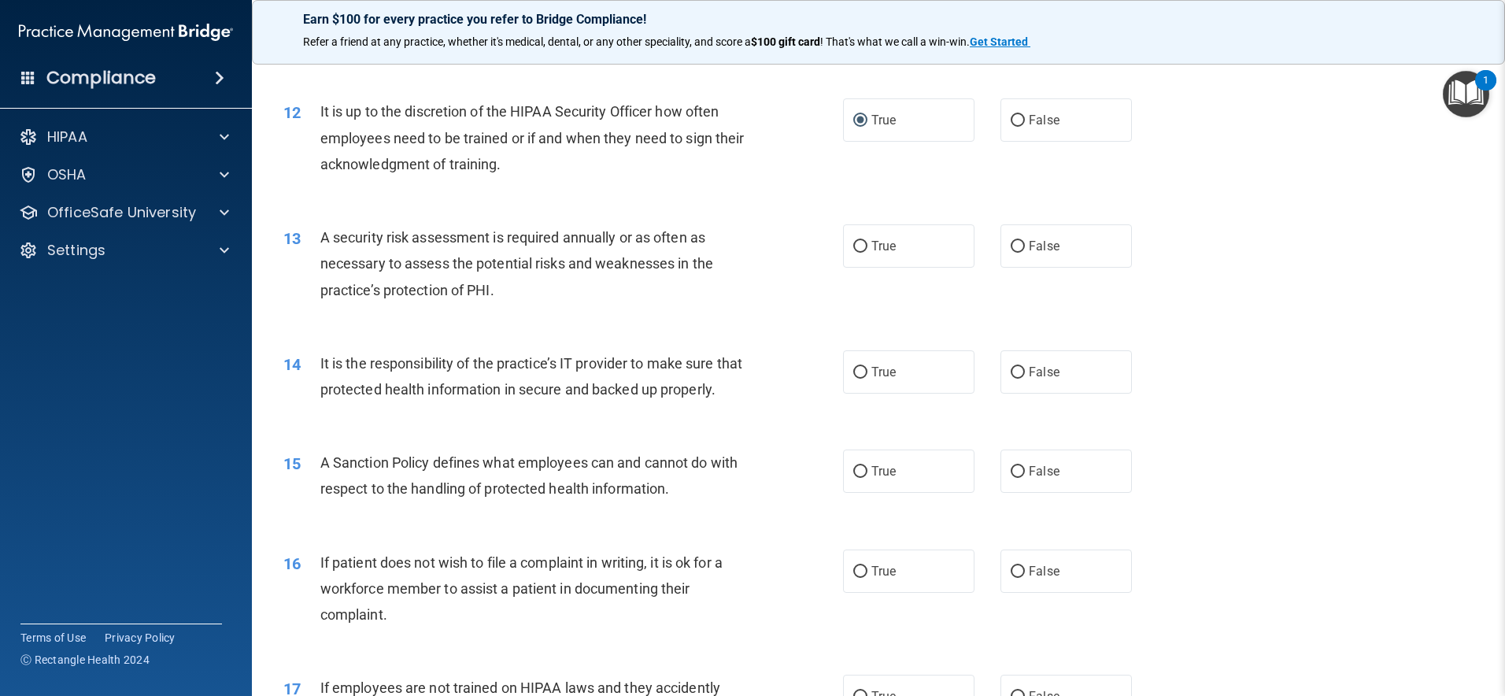
scroll to position [1527, 0]
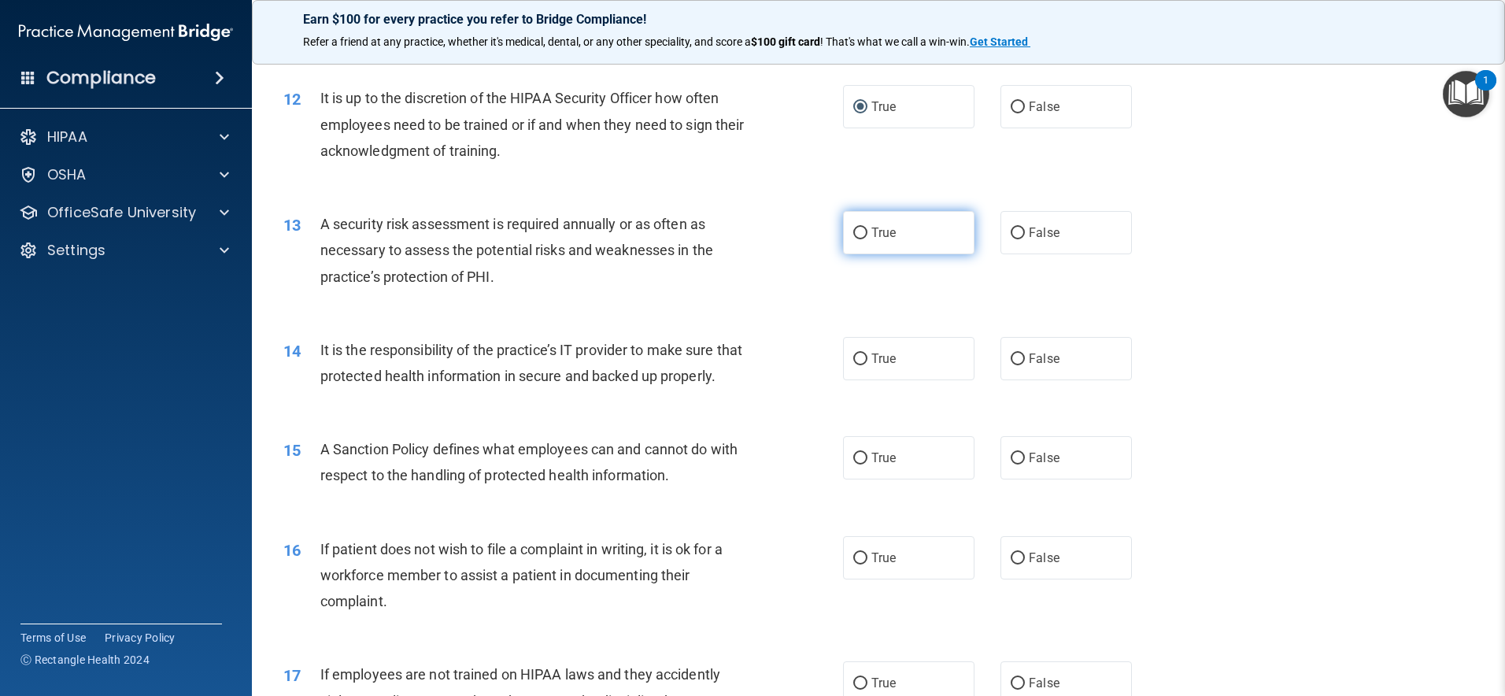
click at [944, 235] on label "True" at bounding box center [908, 232] width 131 height 43
click at [868, 235] on input "True" at bounding box center [860, 234] width 14 height 12
radio input "true"
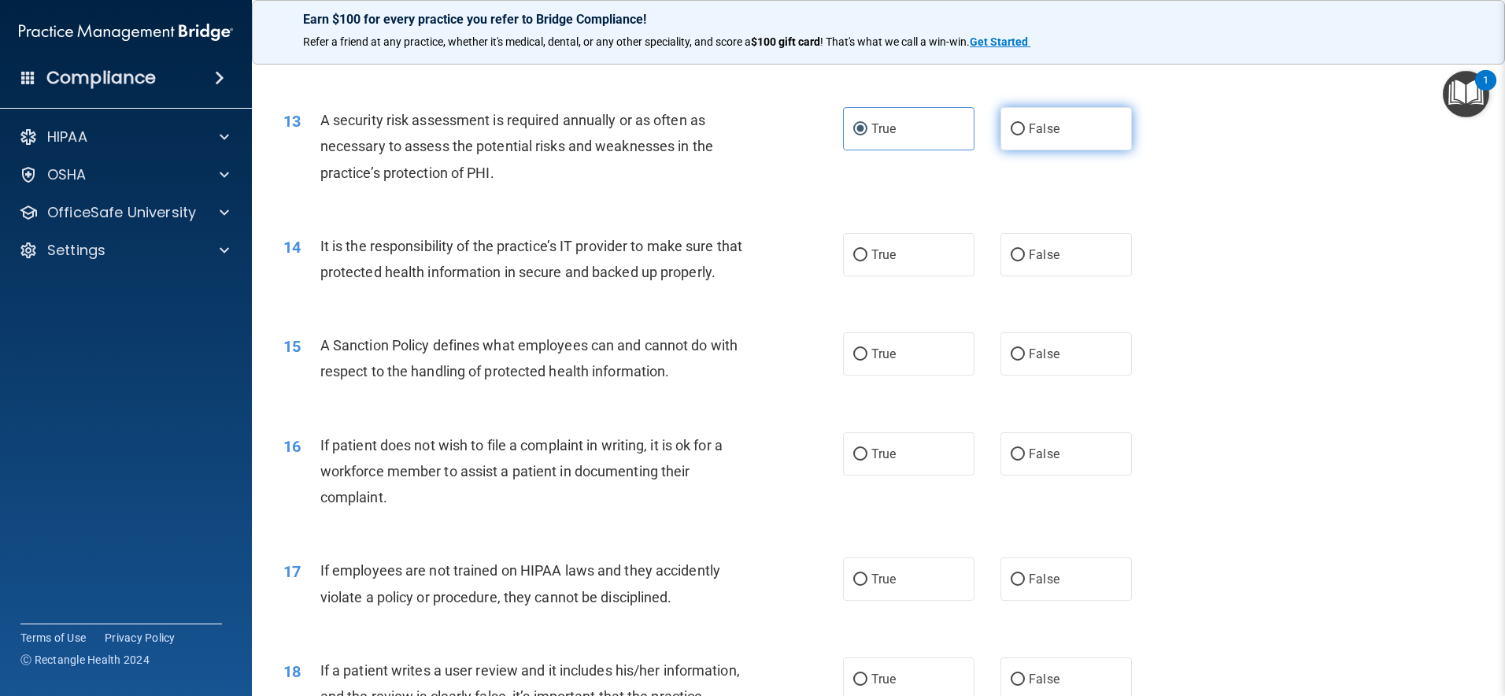
scroll to position [1634, 0]
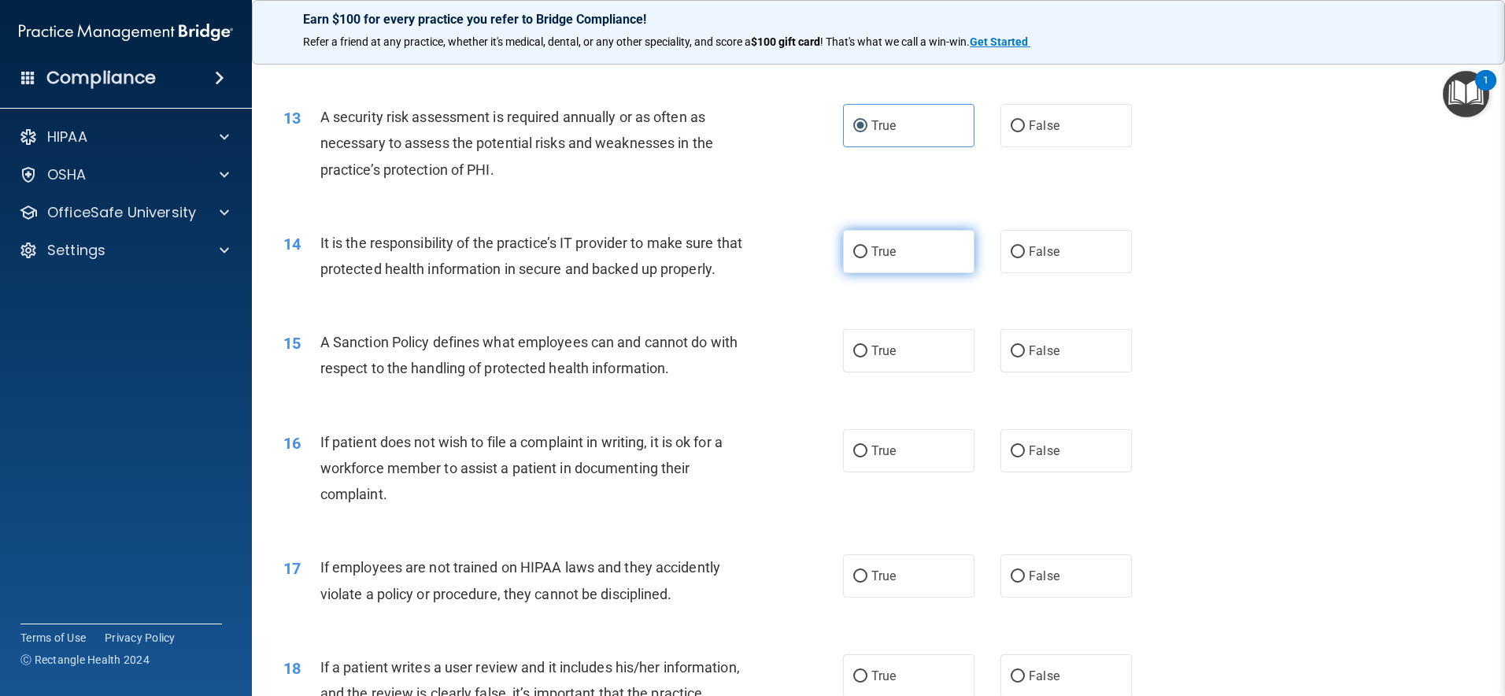
click at [932, 244] on label "True" at bounding box center [908, 251] width 131 height 43
click at [868, 246] on input "True" at bounding box center [860, 252] width 14 height 12
radio input "true"
click at [1048, 242] on label "False" at bounding box center [1066, 251] width 131 height 43
click at [1025, 246] on input "False" at bounding box center [1018, 252] width 14 height 12
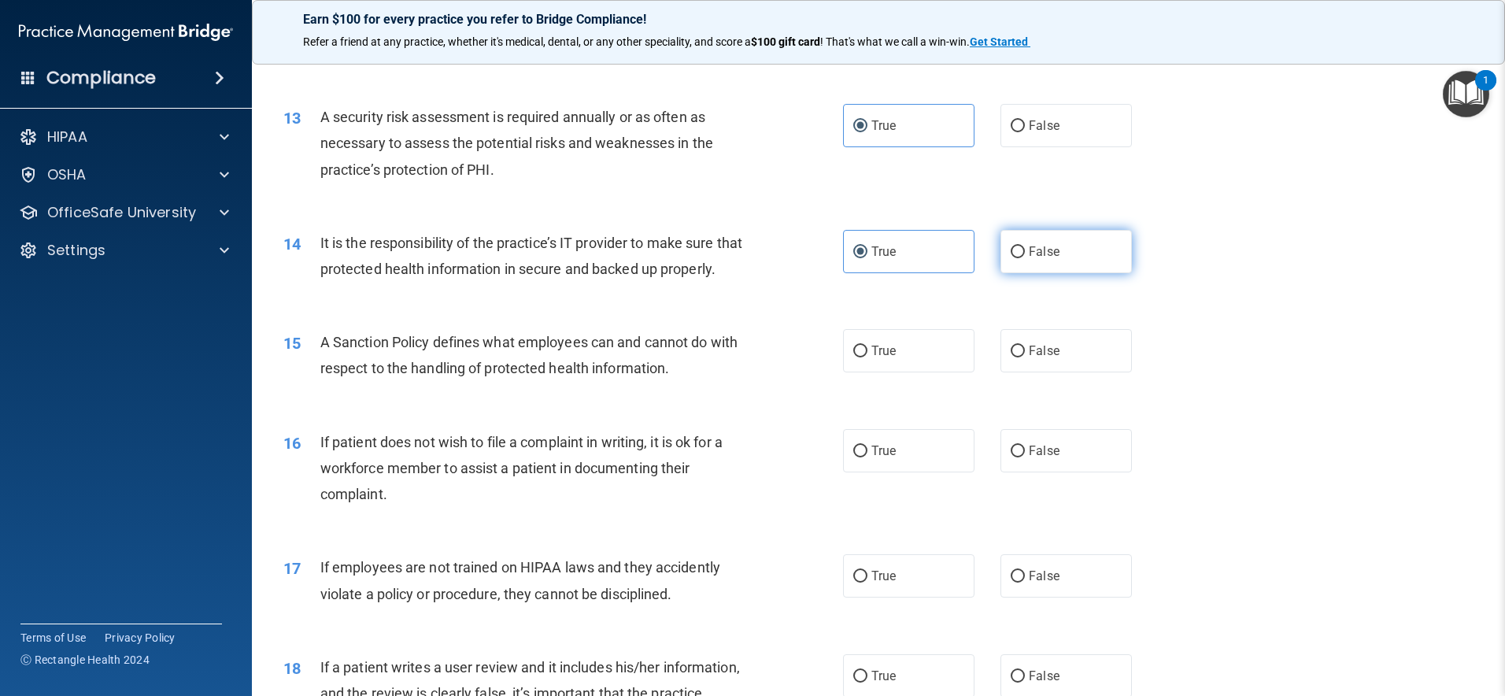
radio input "true"
radio input "false"
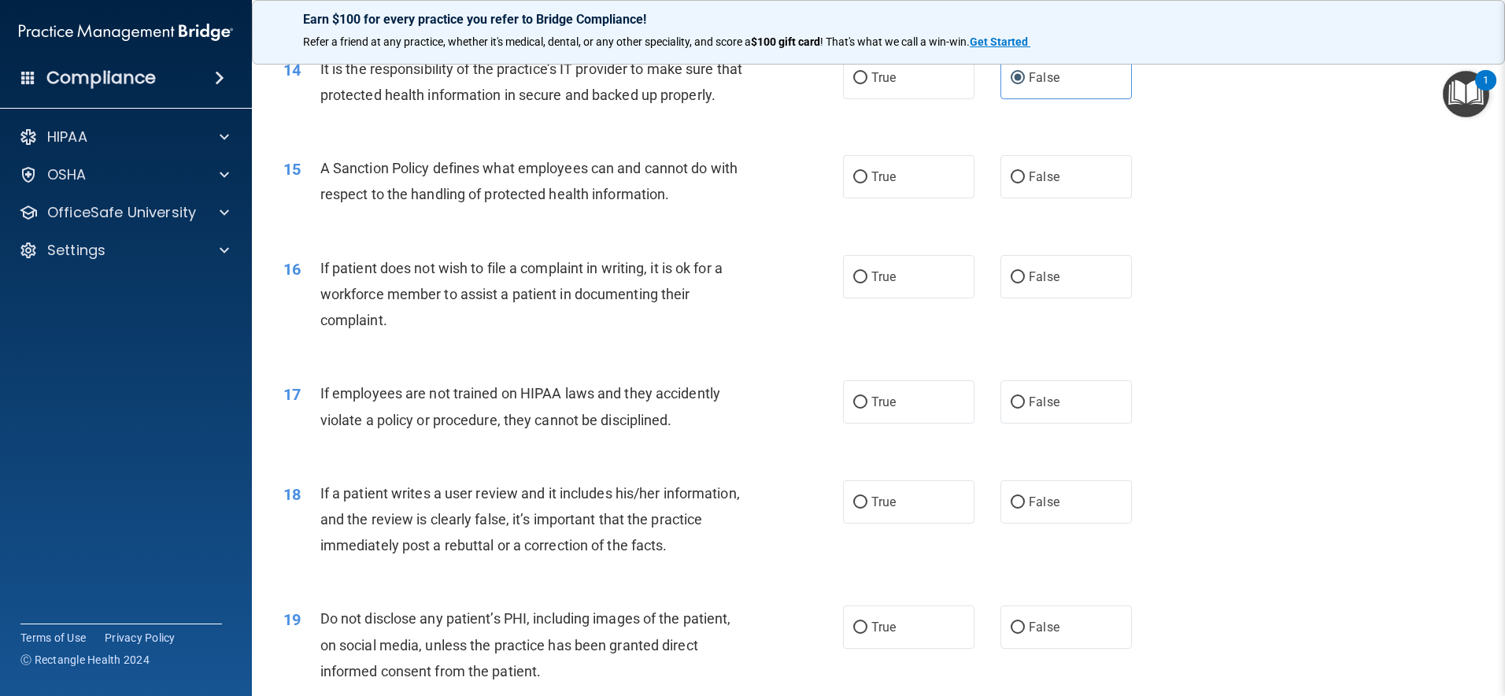
scroll to position [1821, 0]
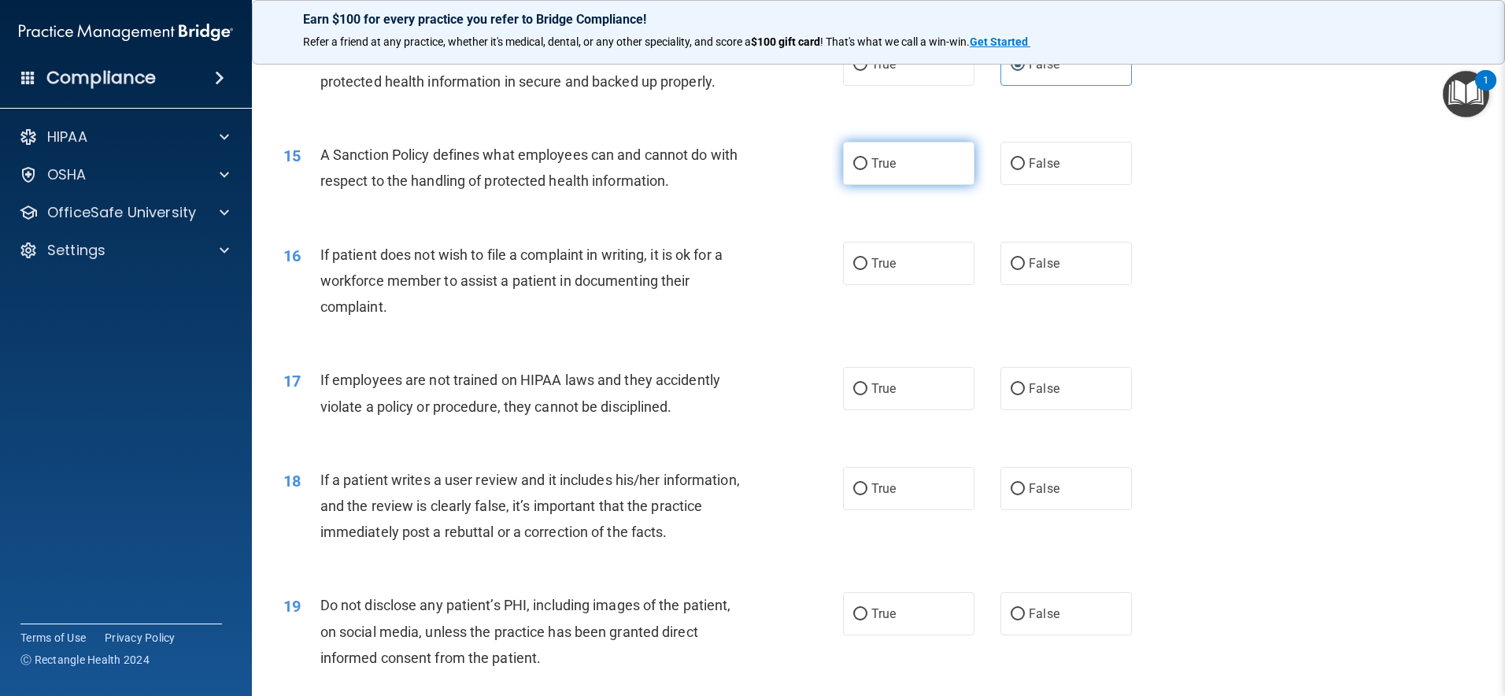
click at [903, 185] on label "True" at bounding box center [908, 163] width 131 height 43
click at [868, 170] on input "True" at bounding box center [860, 164] width 14 height 12
radio input "true"
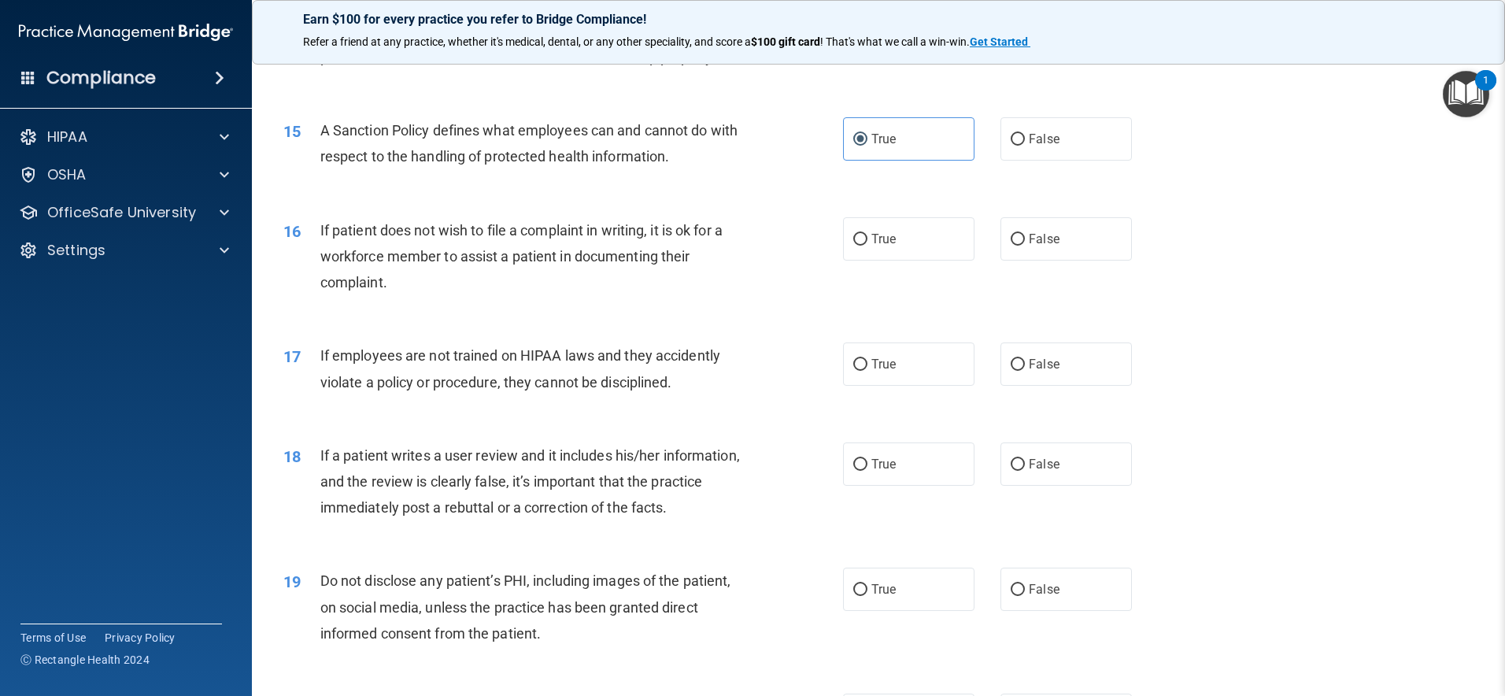
scroll to position [1887, 0]
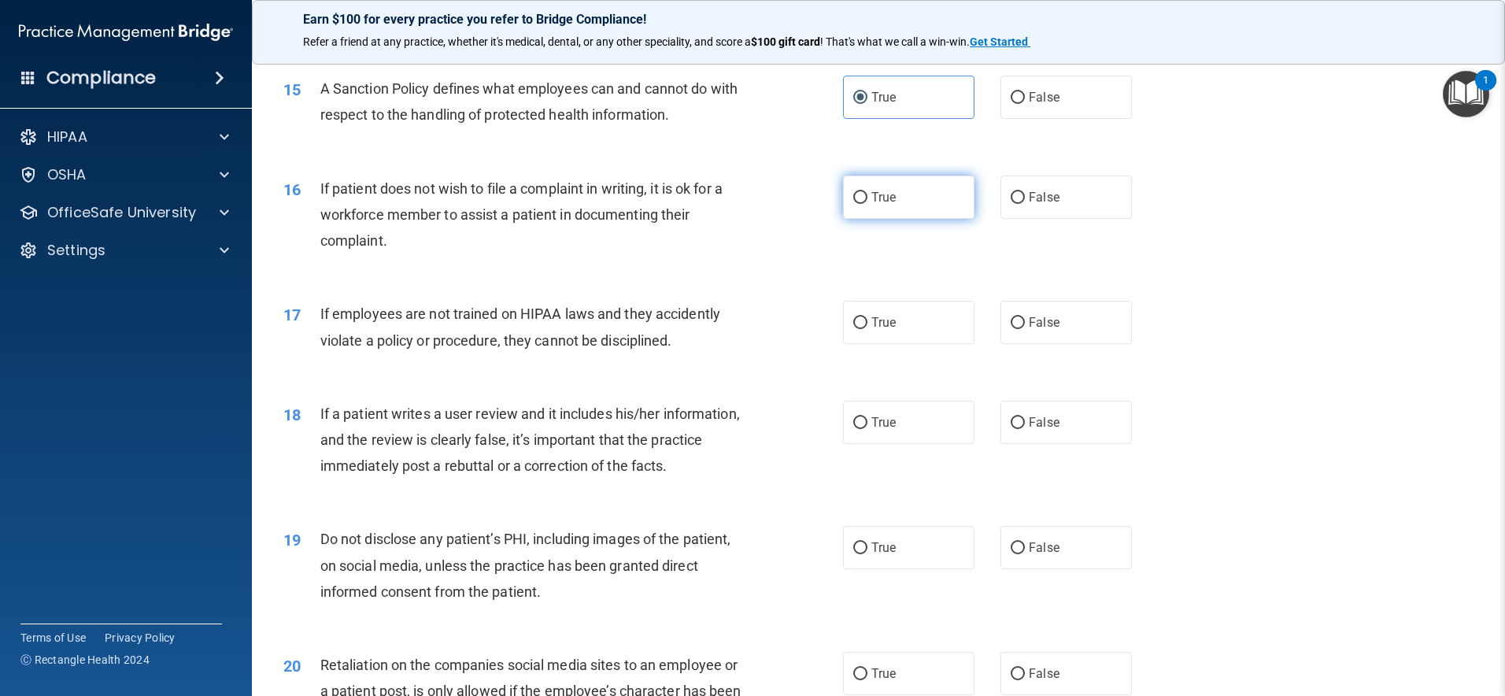
click at [946, 219] on label "True" at bounding box center [908, 197] width 131 height 43
click at [868, 204] on input "True" at bounding box center [860, 198] width 14 height 12
radio input "true"
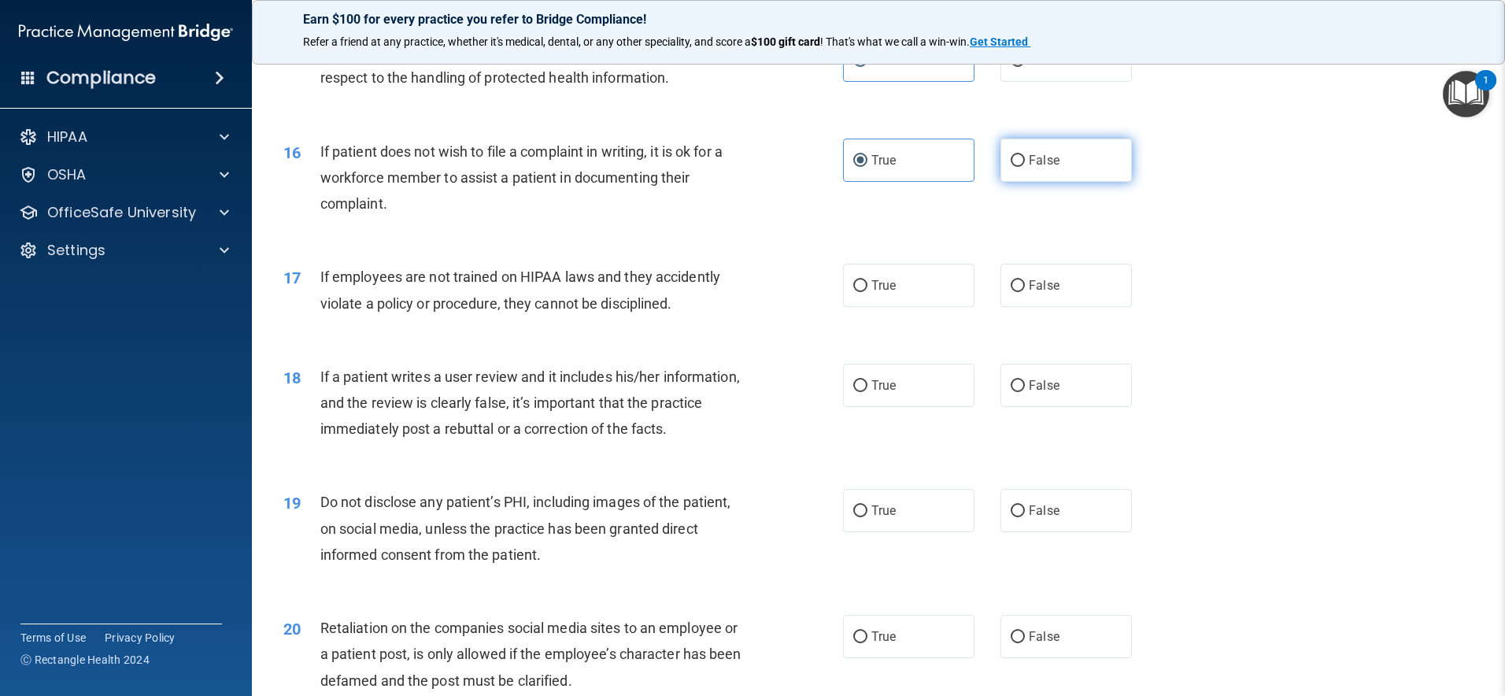
scroll to position [1984, 0]
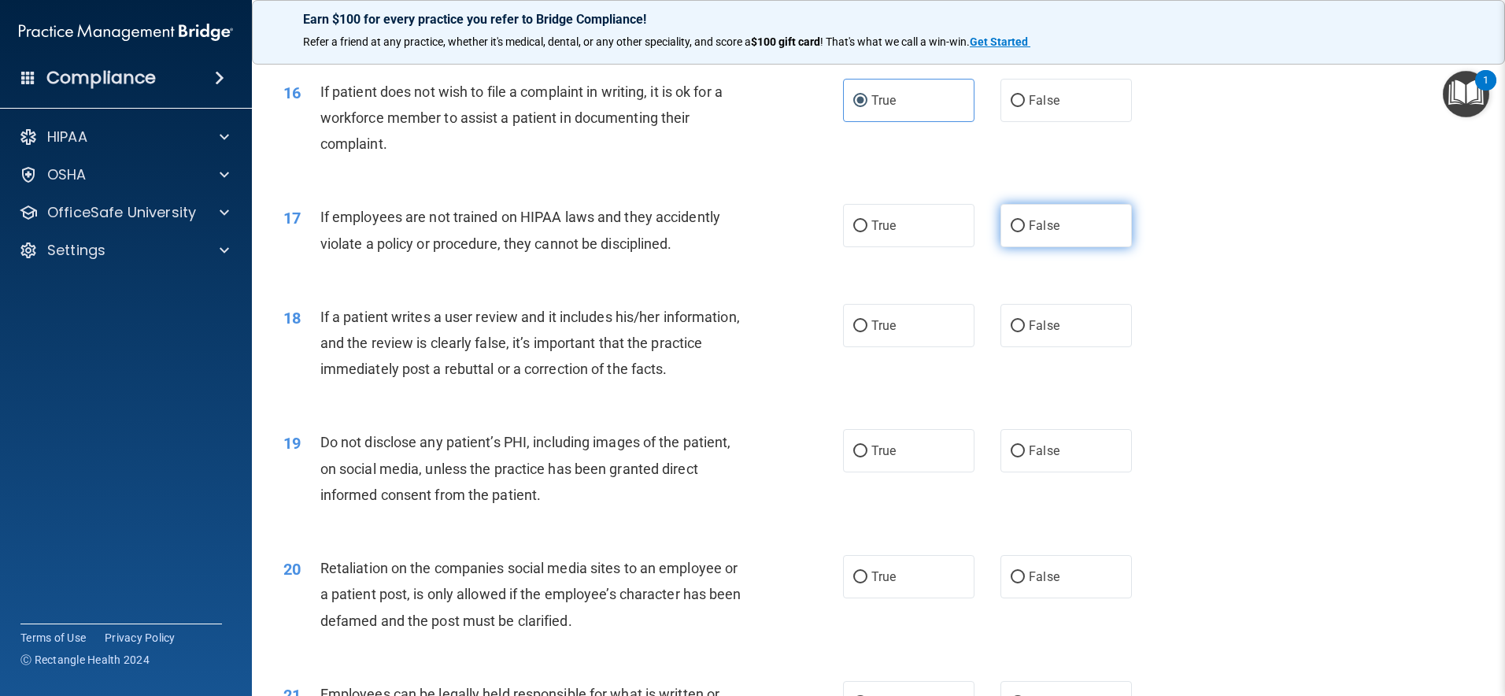
click at [1032, 233] on span "False" at bounding box center [1044, 225] width 31 height 15
click at [1025, 232] on input "False" at bounding box center [1018, 226] width 14 height 12
radio input "true"
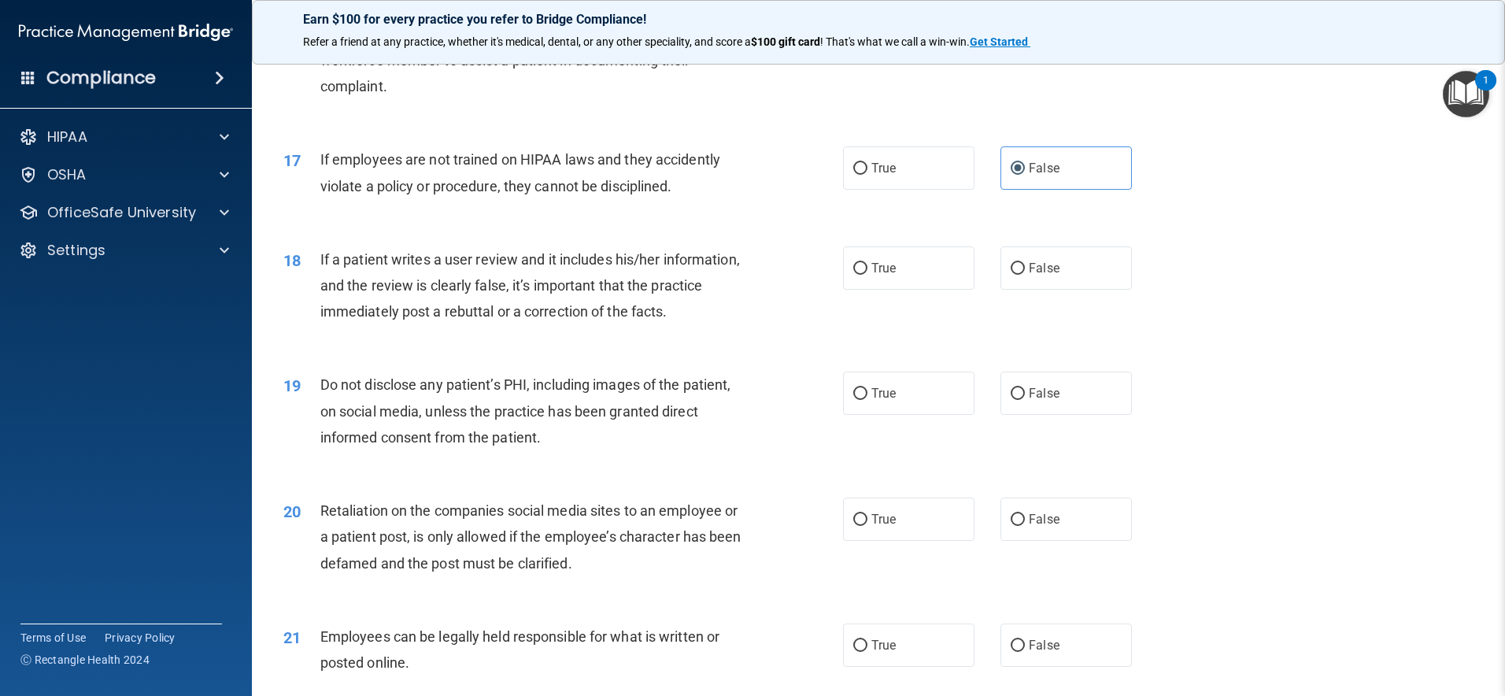
scroll to position [2115, 0]
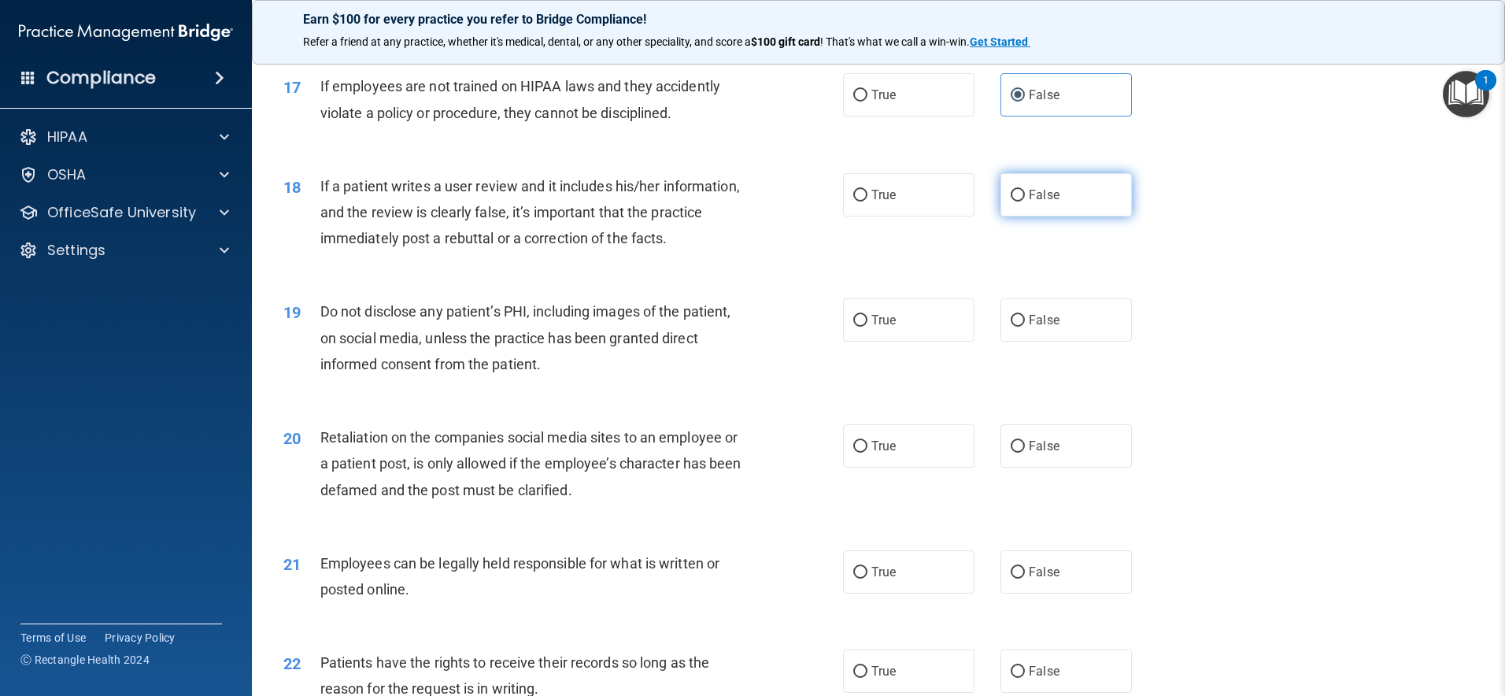
click at [1075, 217] on label "False" at bounding box center [1066, 194] width 131 height 43
click at [1025, 202] on input "False" at bounding box center [1018, 196] width 14 height 12
radio input "true"
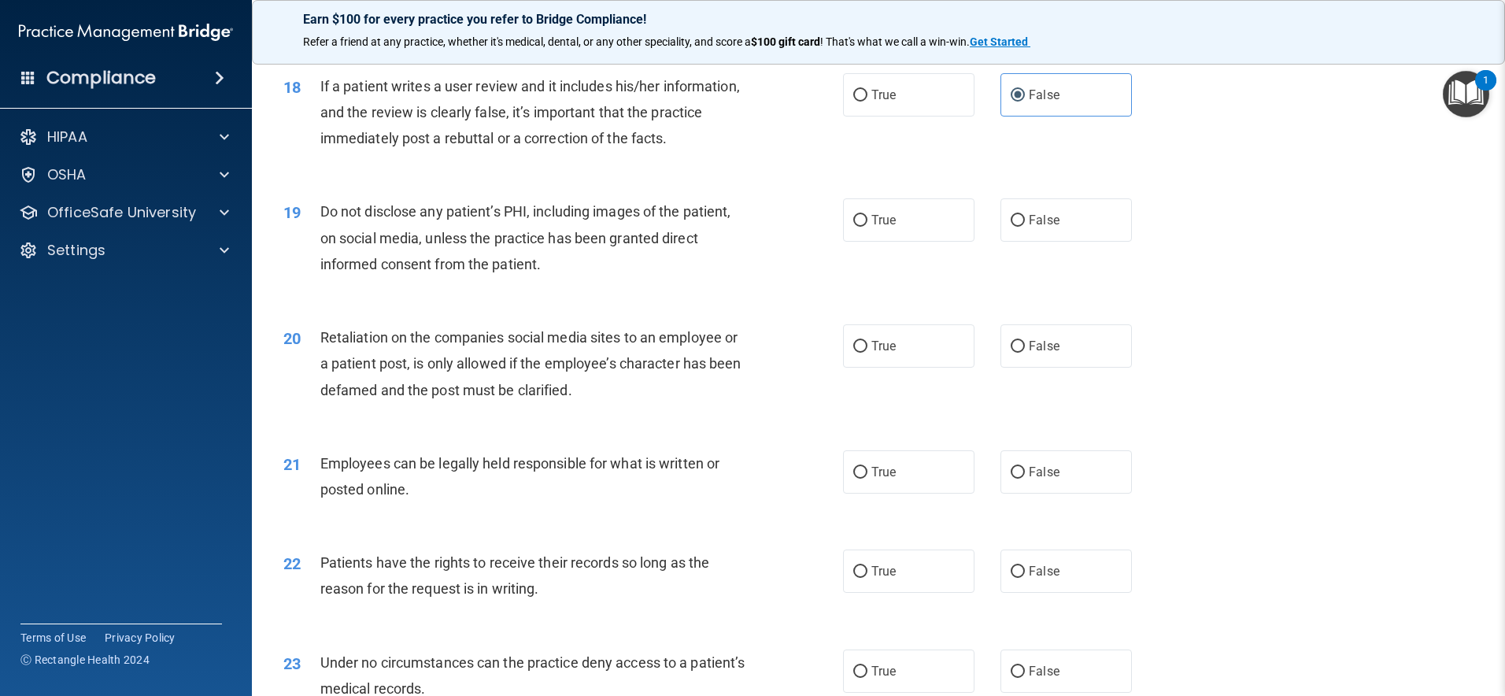
scroll to position [2283, 0]
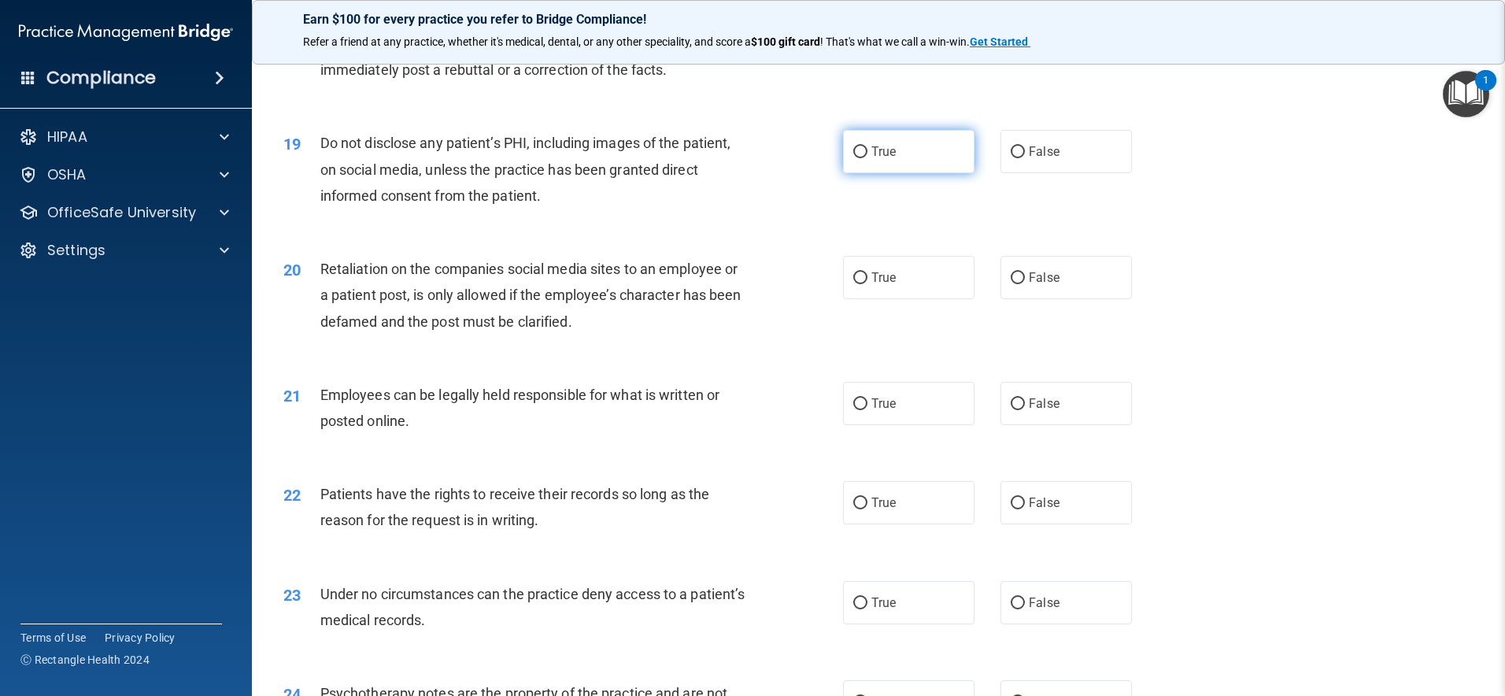
click at [912, 173] on label "True" at bounding box center [908, 151] width 131 height 43
click at [868, 158] on input "True" at bounding box center [860, 152] width 14 height 12
radio input "true"
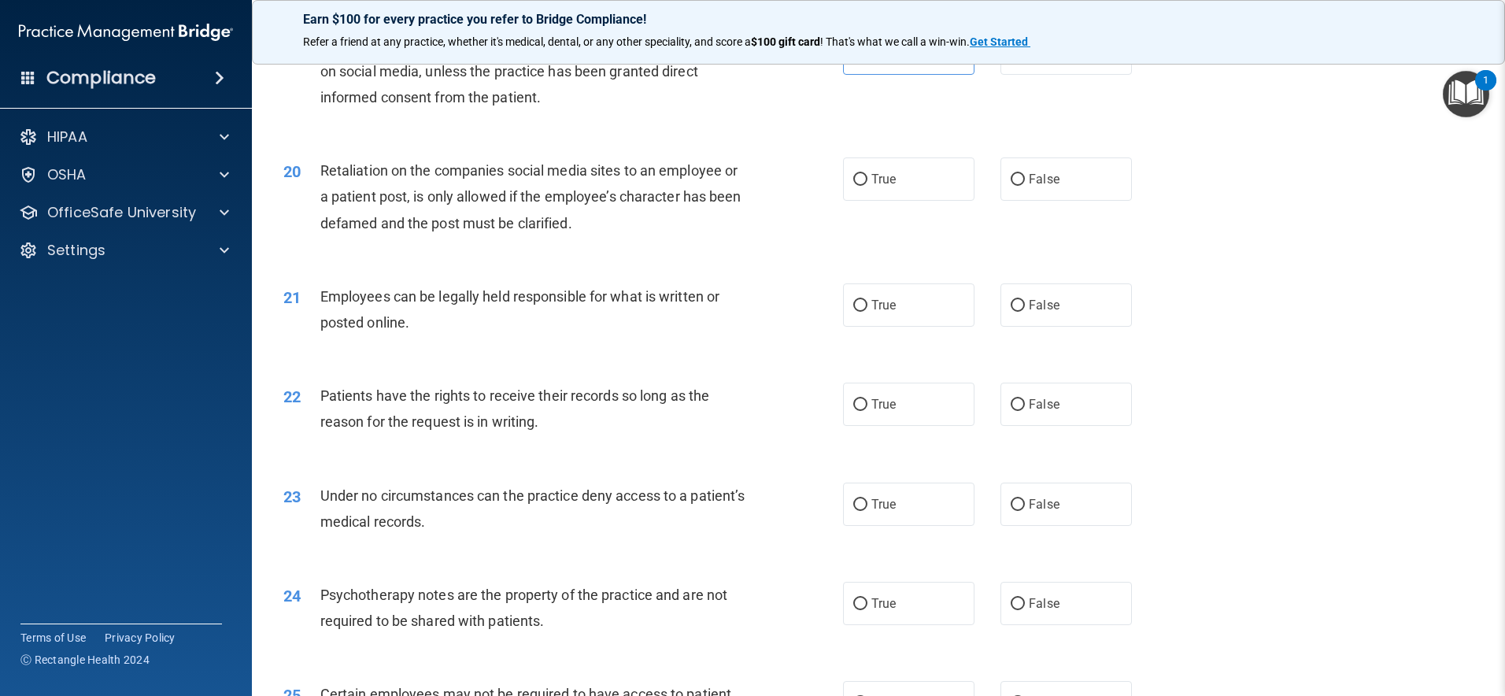
scroll to position [2395, 0]
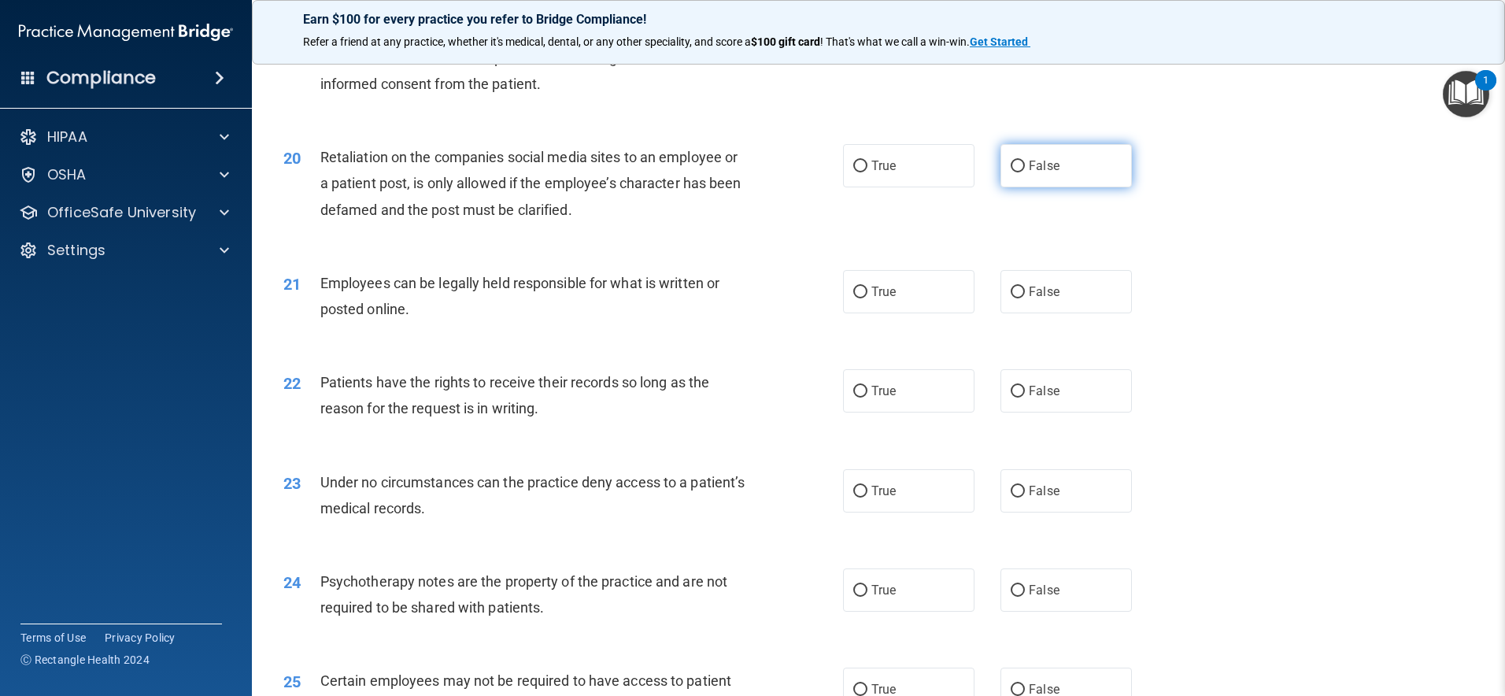
click at [1059, 187] on label "False" at bounding box center [1066, 165] width 131 height 43
click at [1025, 172] on input "False" at bounding box center [1018, 167] width 14 height 12
radio input "true"
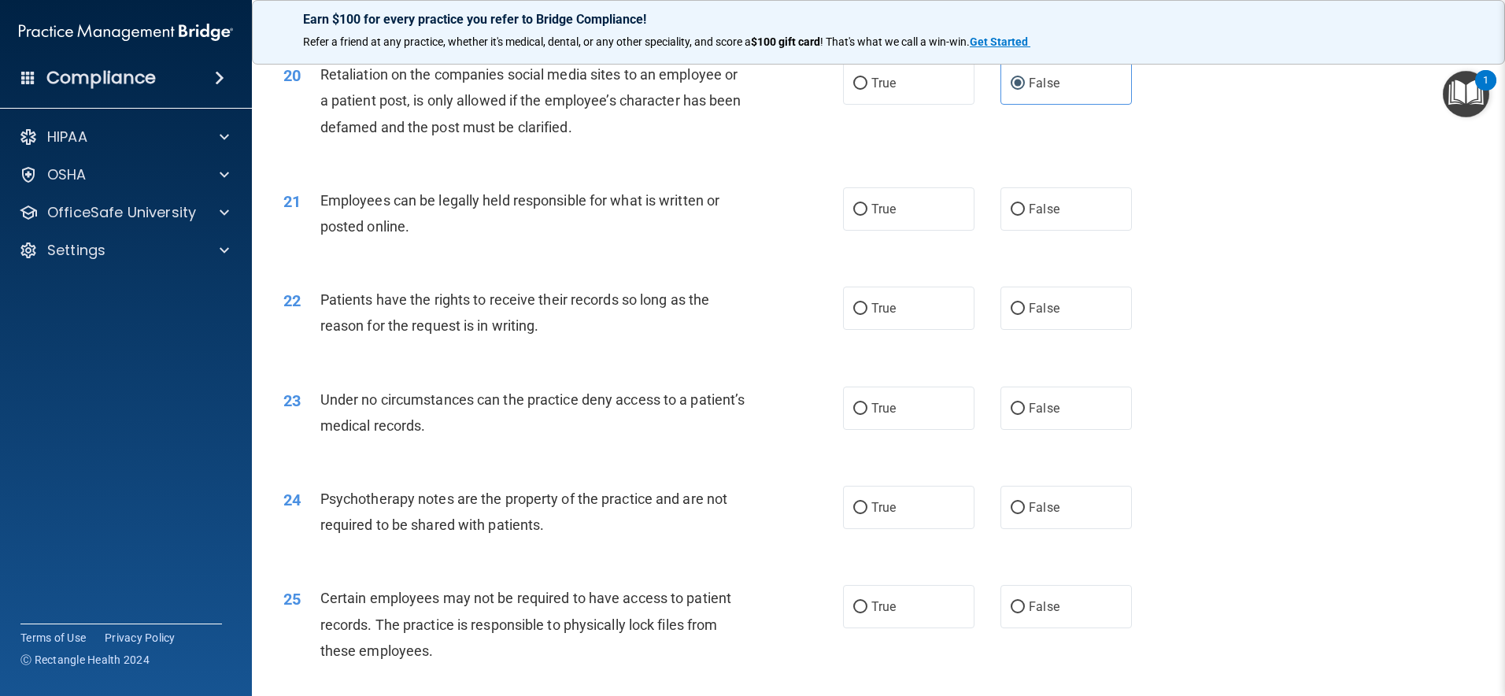
scroll to position [2479, 0]
click at [920, 229] on label "True" at bounding box center [908, 207] width 131 height 43
click at [868, 214] on input "True" at bounding box center [860, 208] width 14 height 12
radio input "true"
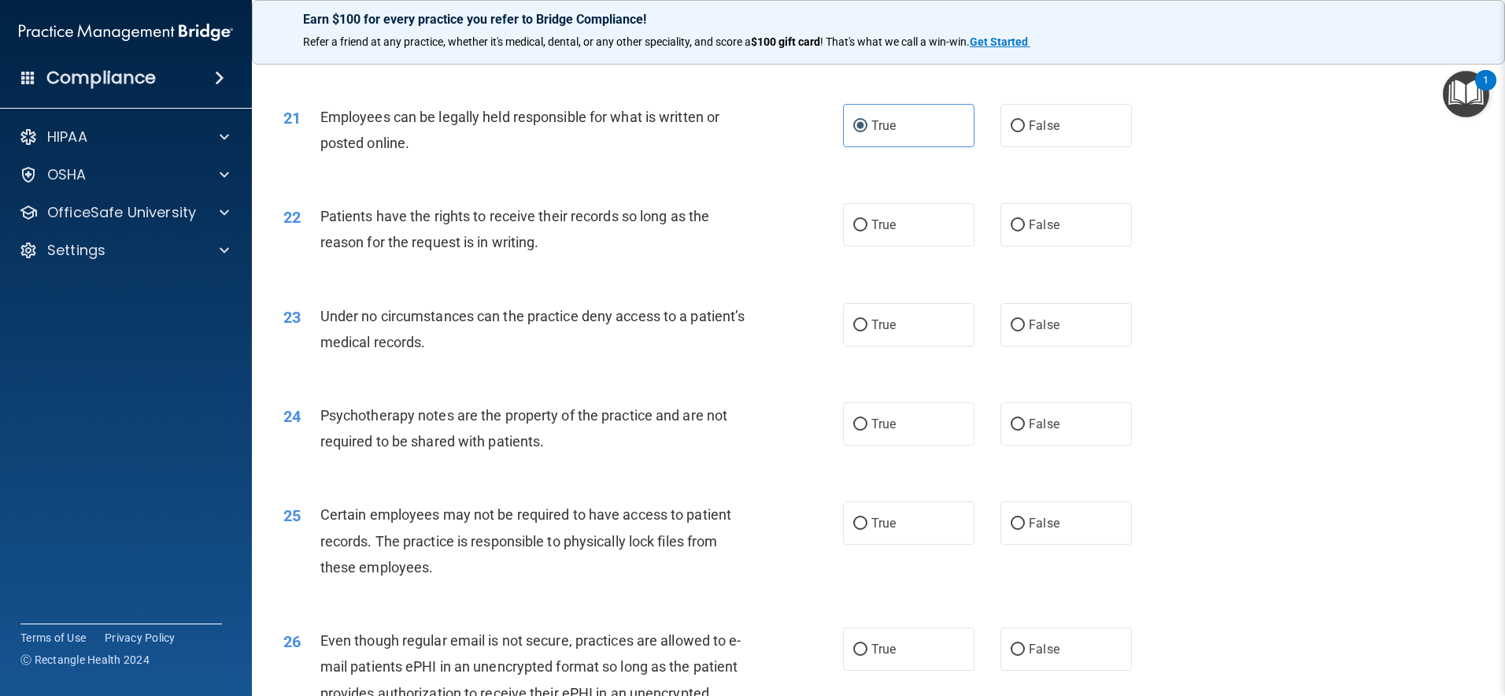
scroll to position [2580, 0]
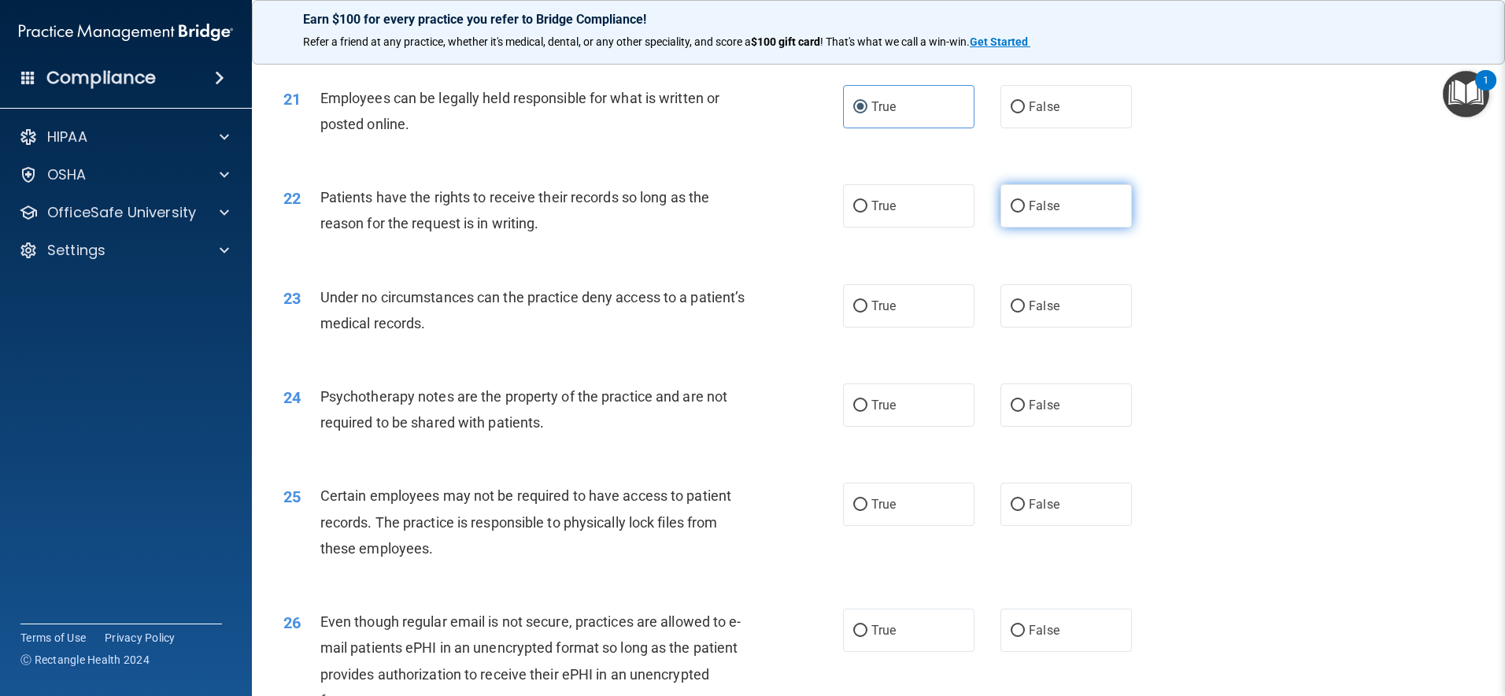
click at [1049, 213] on span "False" at bounding box center [1044, 205] width 31 height 15
click at [1025, 213] on input "False" at bounding box center [1018, 207] width 14 height 12
radio input "true"
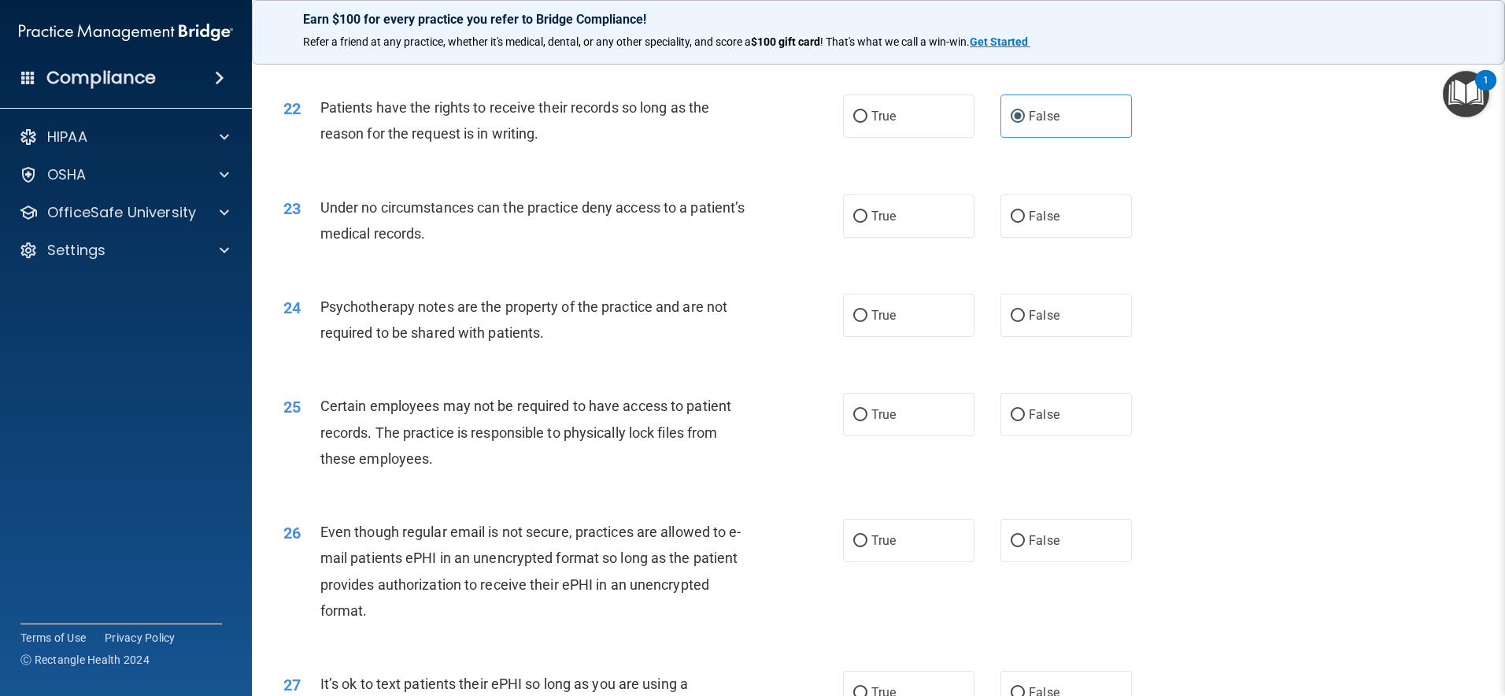
scroll to position [2675, 0]
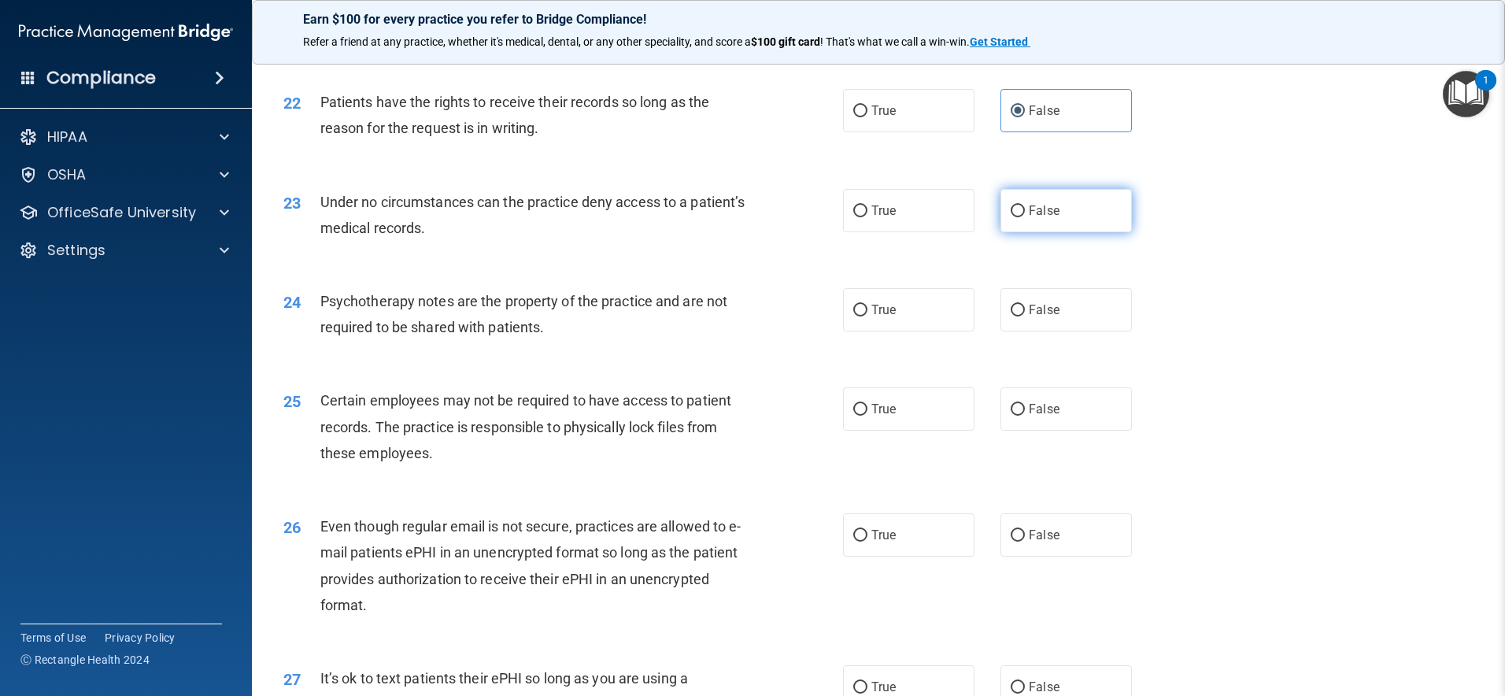
click at [1030, 218] on span "False" at bounding box center [1044, 210] width 31 height 15
click at [1025, 217] on input "False" at bounding box center [1018, 211] width 14 height 12
radio input "true"
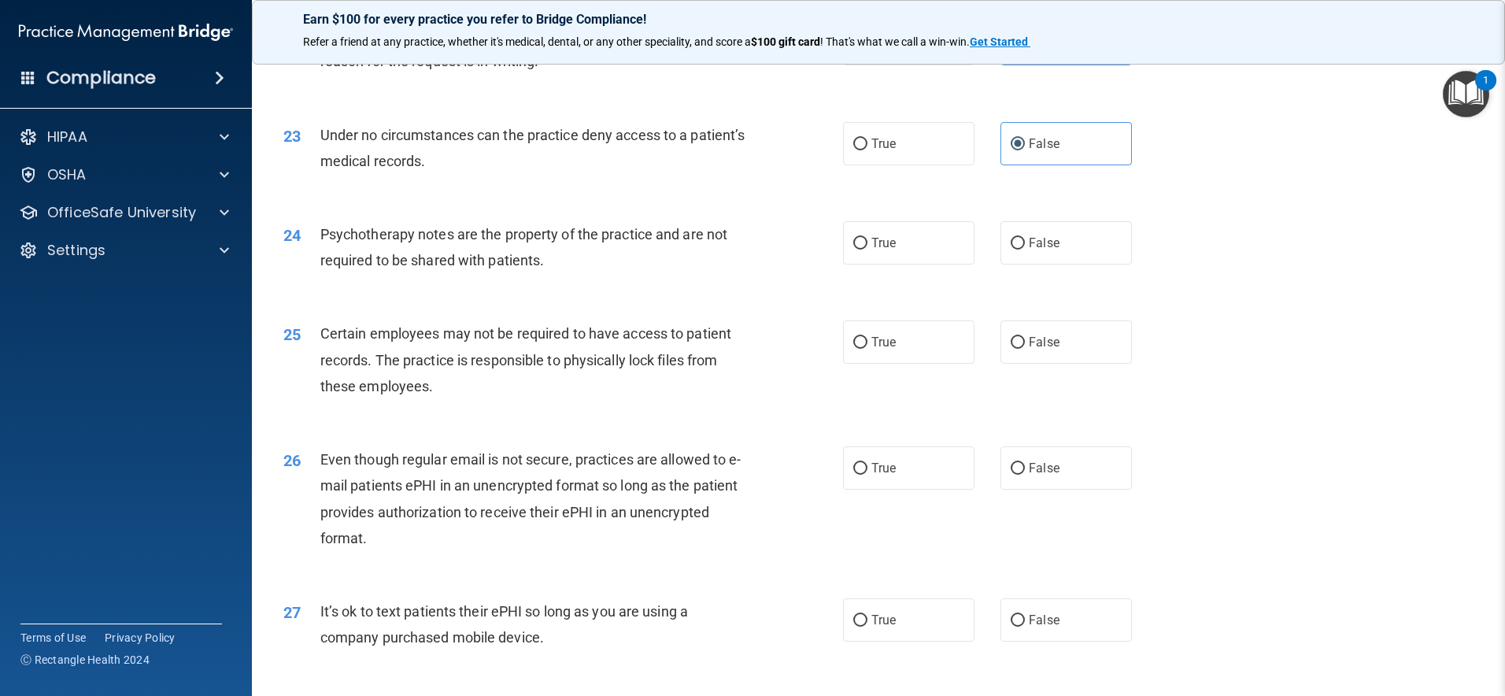
scroll to position [2781, 0]
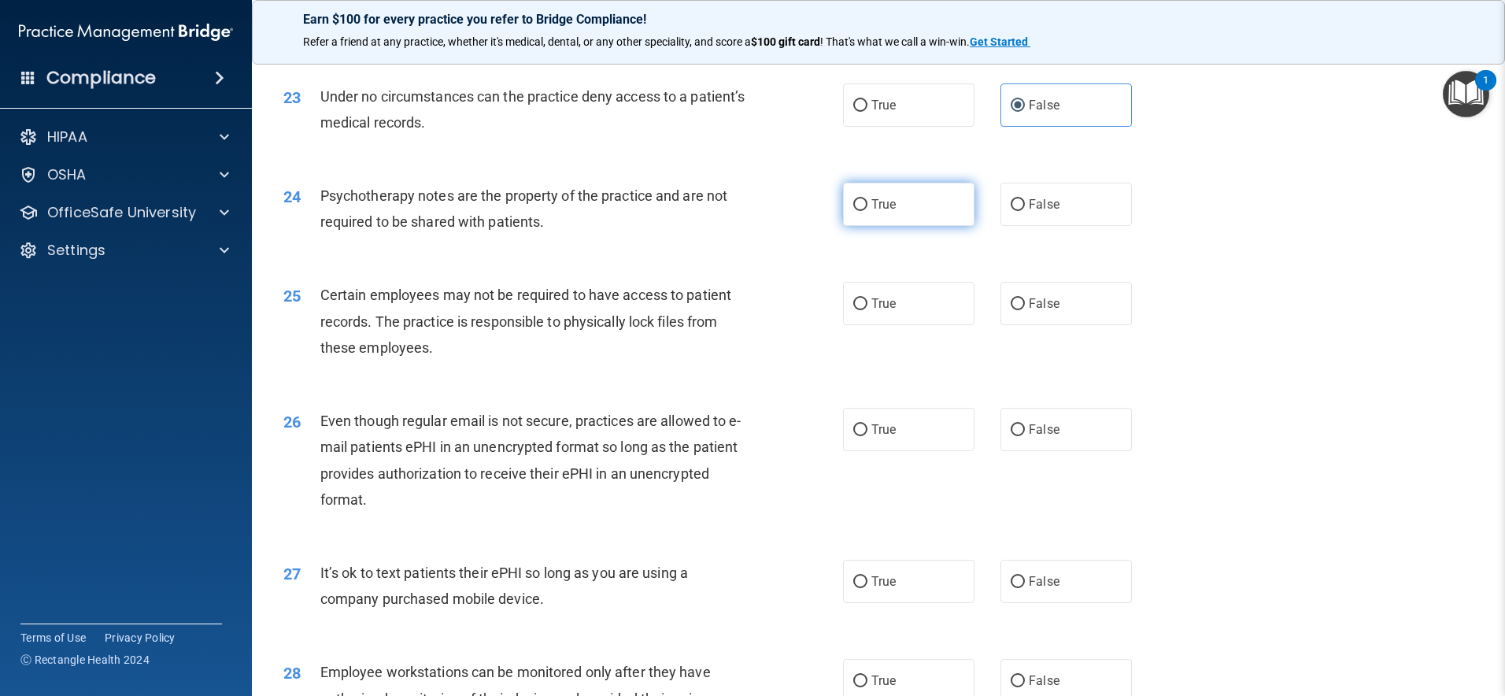
click at [916, 226] on label "True" at bounding box center [908, 204] width 131 height 43
click at [868, 211] on input "True" at bounding box center [860, 205] width 14 height 12
radio input "true"
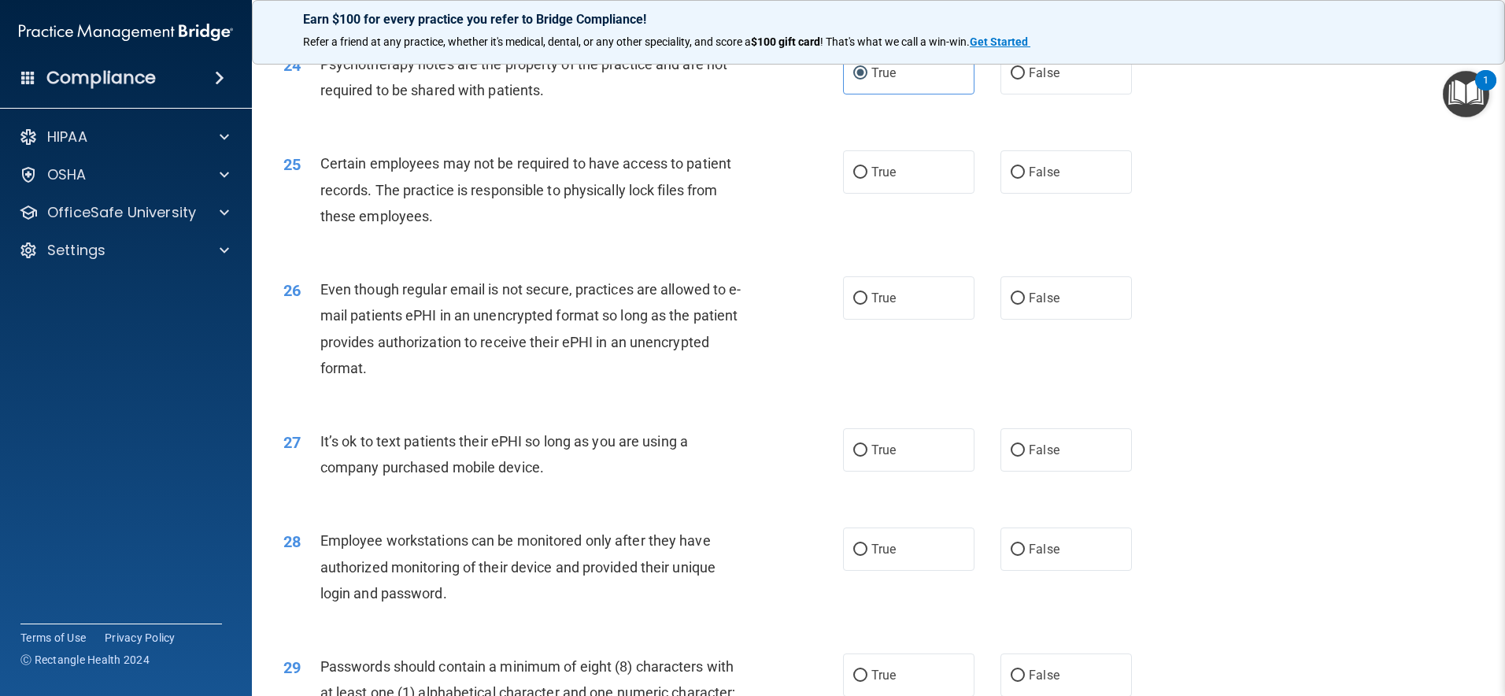
scroll to position [2914, 0]
click at [1029, 178] on span "False" at bounding box center [1044, 170] width 31 height 15
click at [1025, 177] on input "False" at bounding box center [1018, 171] width 14 height 12
radio input "true"
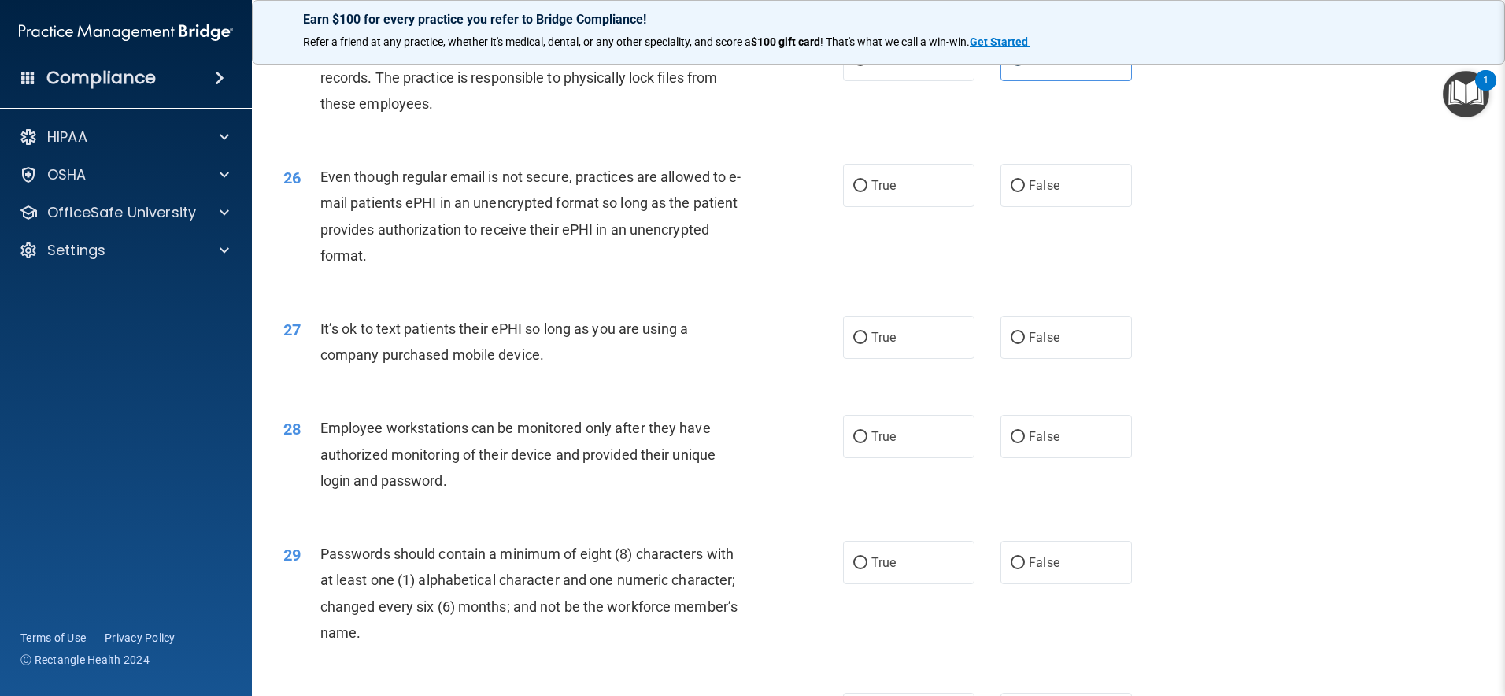
scroll to position [3026, 0]
click at [946, 206] on label "True" at bounding box center [908, 184] width 131 height 43
click at [868, 191] on input "True" at bounding box center [860, 186] width 14 height 12
radio input "true"
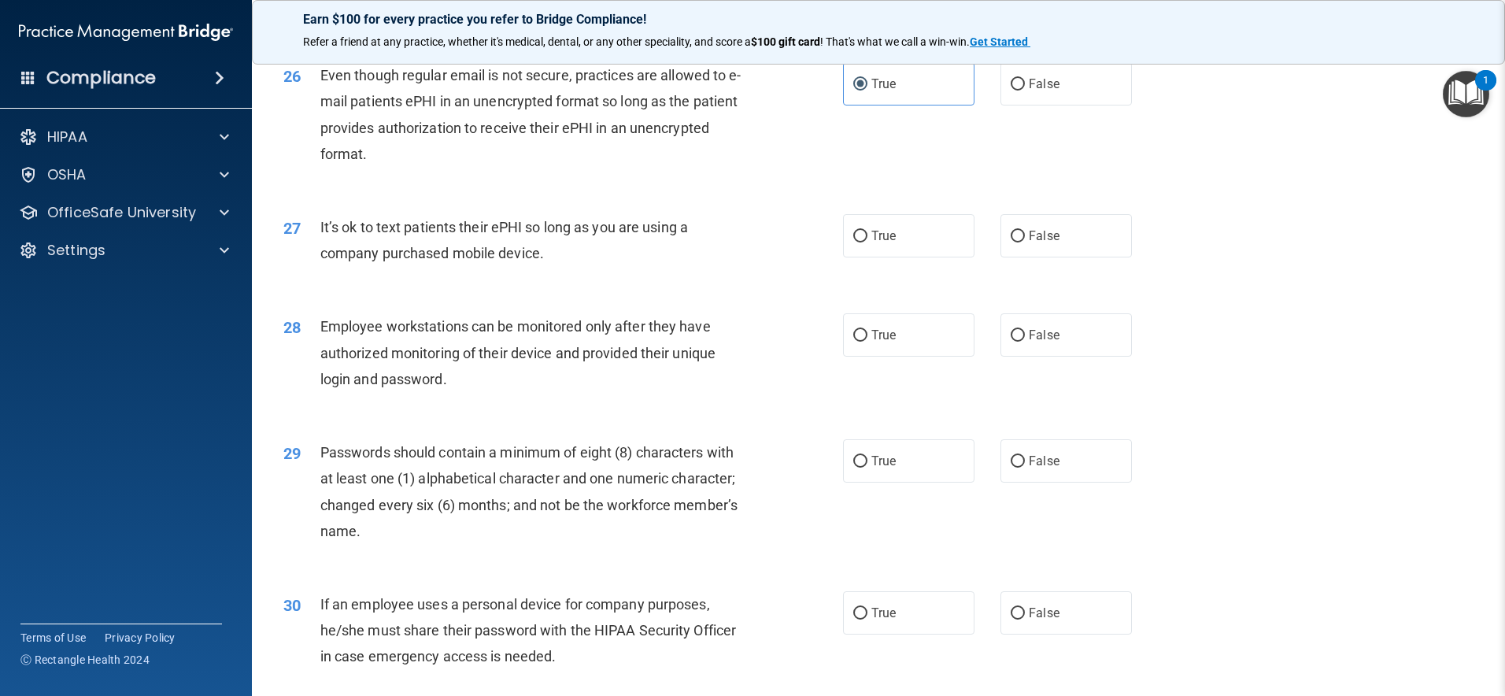
scroll to position [3127, 0]
click at [1042, 252] on label "False" at bounding box center [1066, 234] width 131 height 43
click at [1025, 242] on input "False" at bounding box center [1018, 236] width 14 height 12
radio input "true"
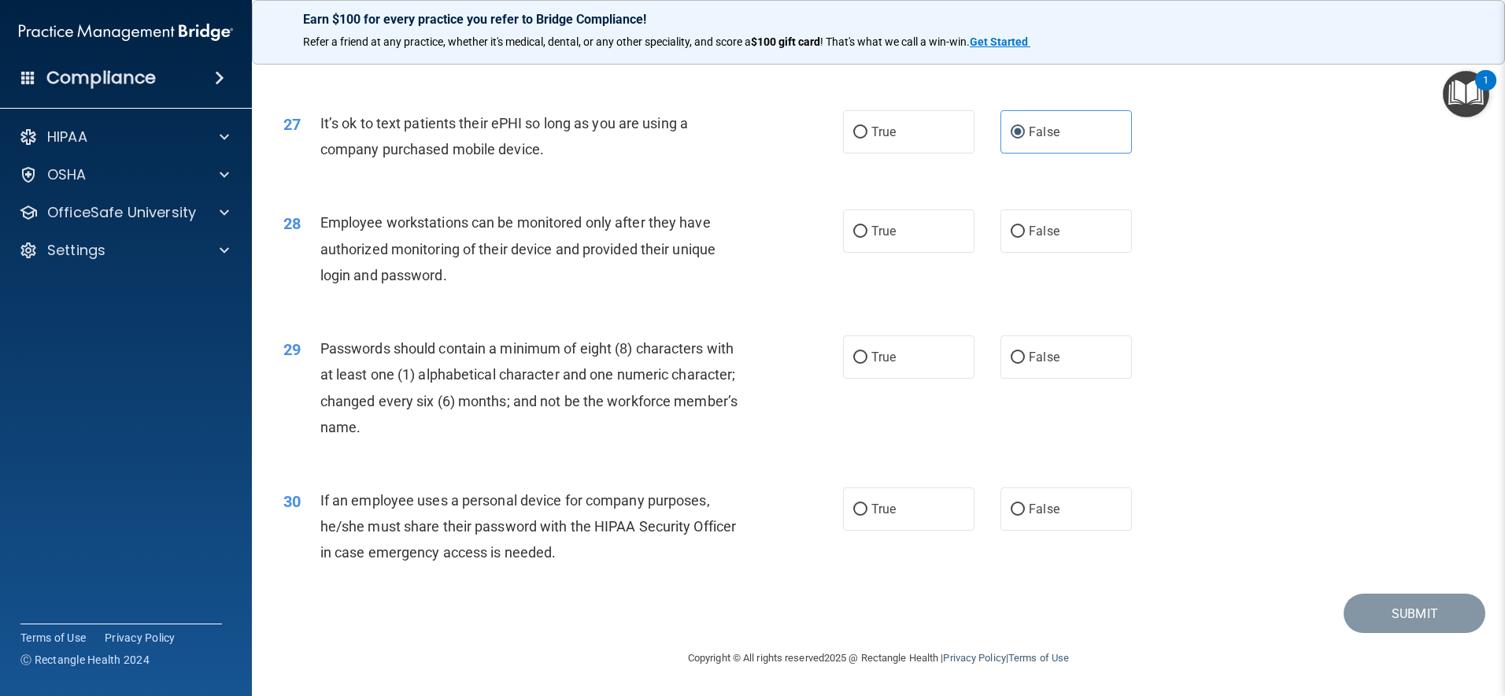
scroll to position [3256, 0]
click at [1074, 226] on label "False" at bounding box center [1066, 230] width 131 height 43
click at [1025, 226] on input "False" at bounding box center [1018, 232] width 14 height 12
radio input "true"
click at [888, 361] on span "True" at bounding box center [884, 357] width 24 height 15
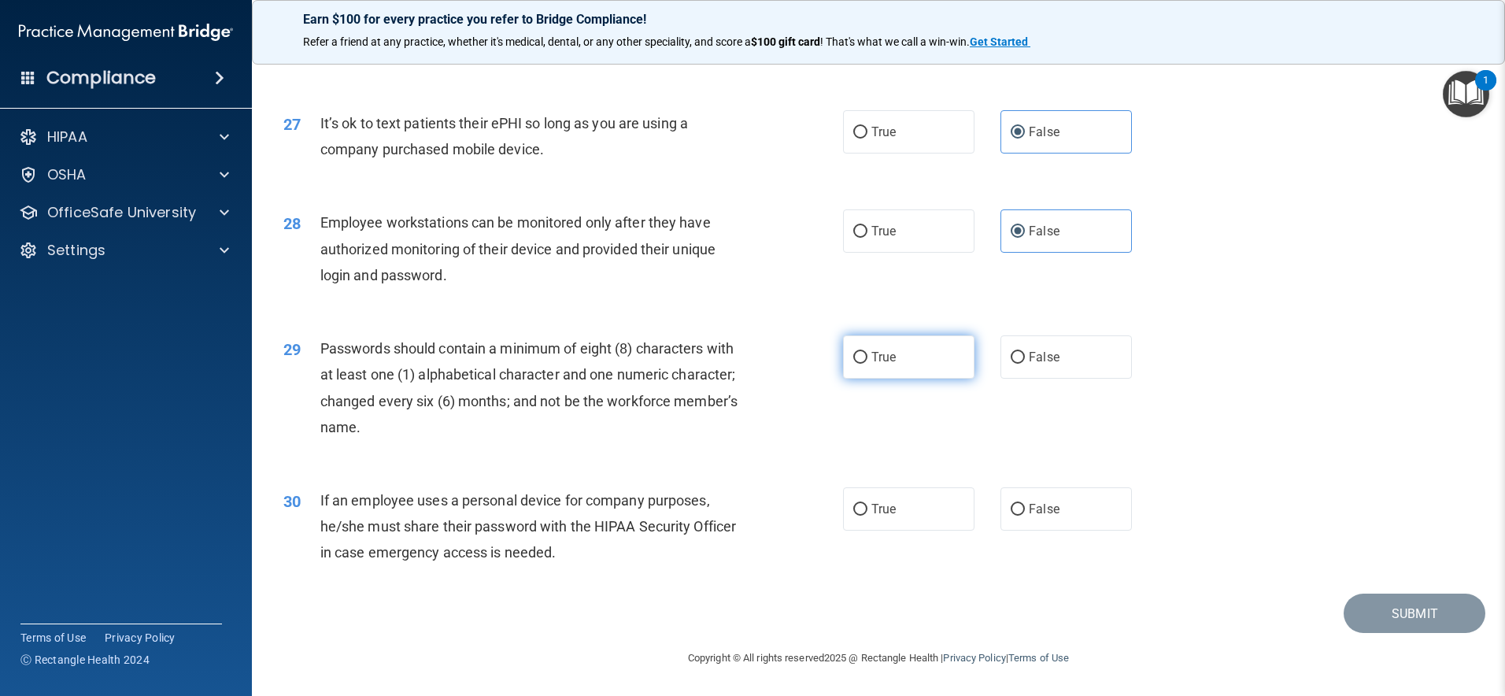
click at [868, 361] on input "True" at bounding box center [860, 358] width 14 height 12
radio input "true"
click at [1083, 509] on label "False" at bounding box center [1066, 508] width 131 height 43
click at [1025, 509] on input "False" at bounding box center [1018, 510] width 14 height 12
radio input "true"
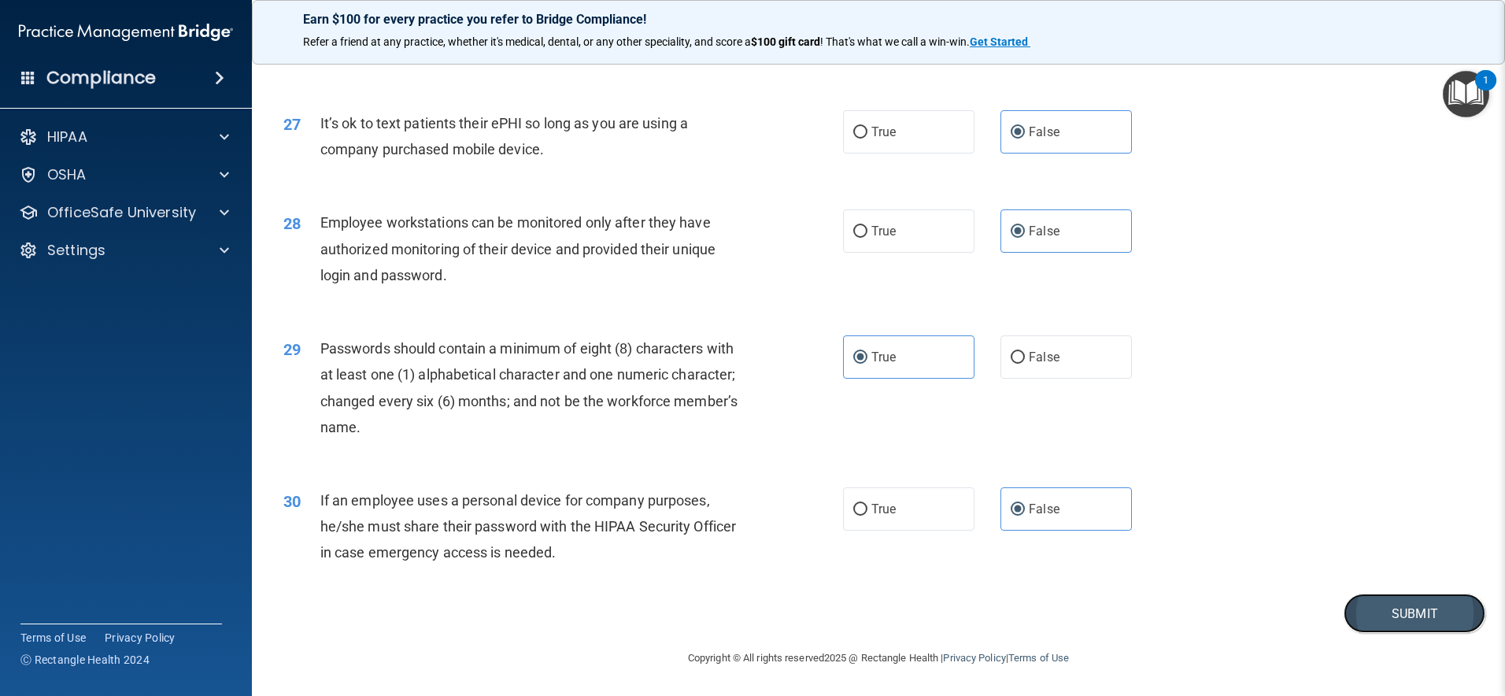
click at [1384, 605] on button "Submit" at bounding box center [1415, 614] width 142 height 40
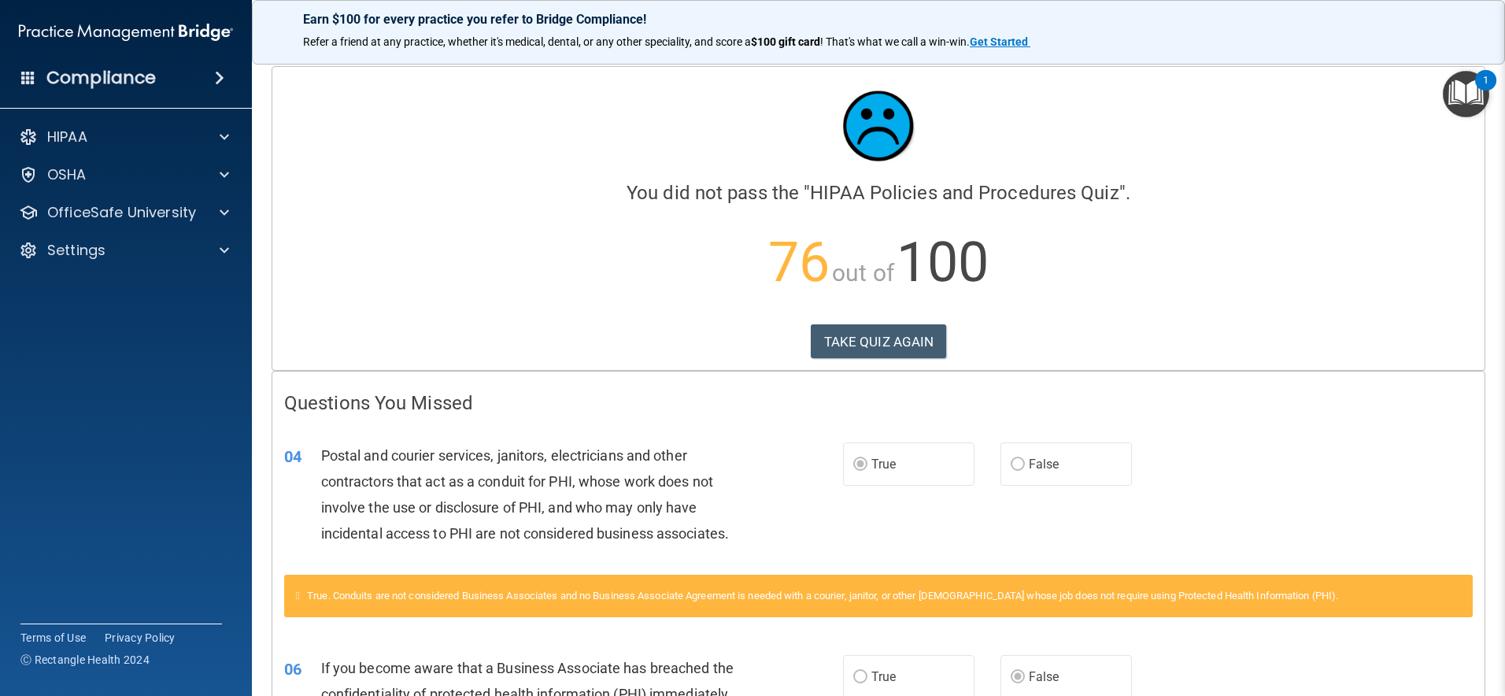
click at [1031, 321] on div "Calculating your score.... You did not pass the " HIPAA Policies and Procedures…" at bounding box center [878, 218] width 1212 height 303
click at [858, 335] on button "TAKE QUIZ AGAIN" at bounding box center [879, 341] width 136 height 35
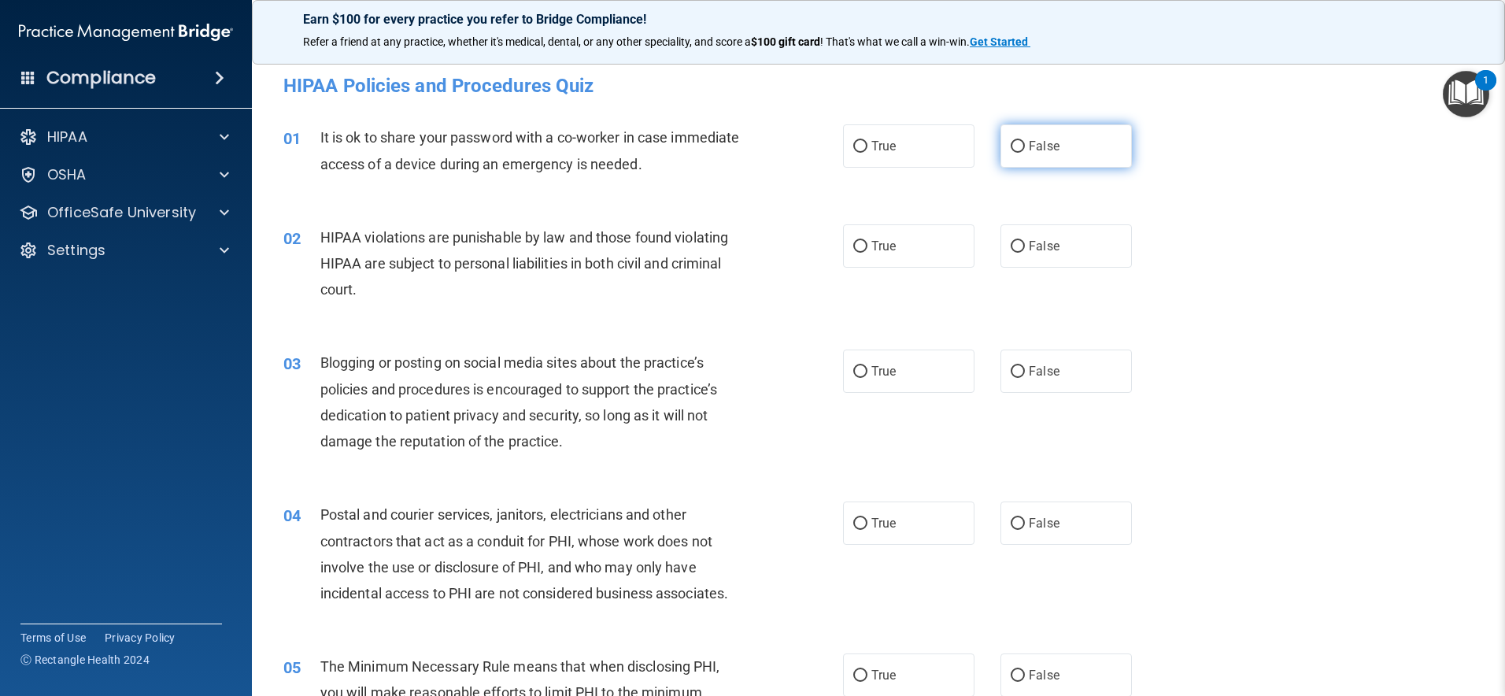
click at [1038, 146] on span "False" at bounding box center [1044, 146] width 31 height 15
click at [1025, 146] on input "False" at bounding box center [1018, 147] width 14 height 12
radio input "true"
click at [902, 252] on label "True" at bounding box center [908, 245] width 131 height 43
click at [868, 252] on input "True" at bounding box center [860, 247] width 14 height 12
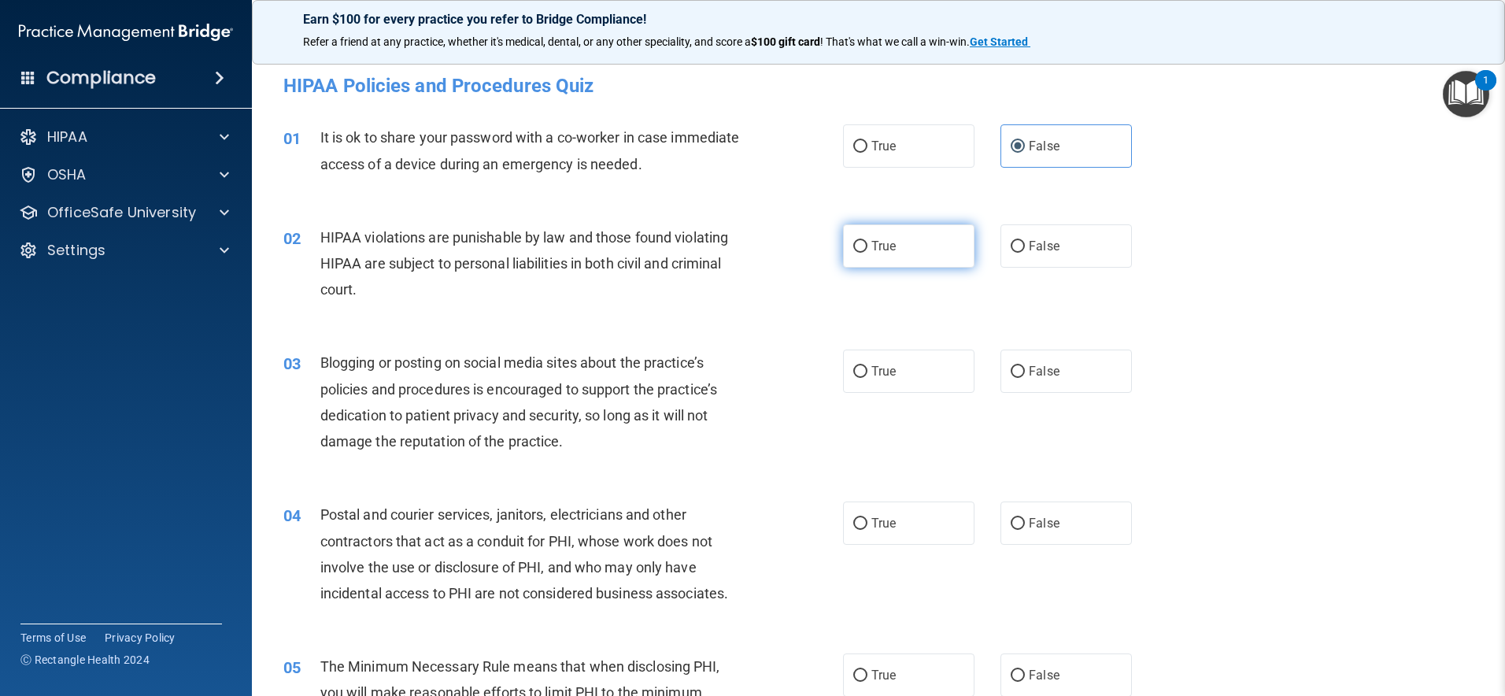
radio input "true"
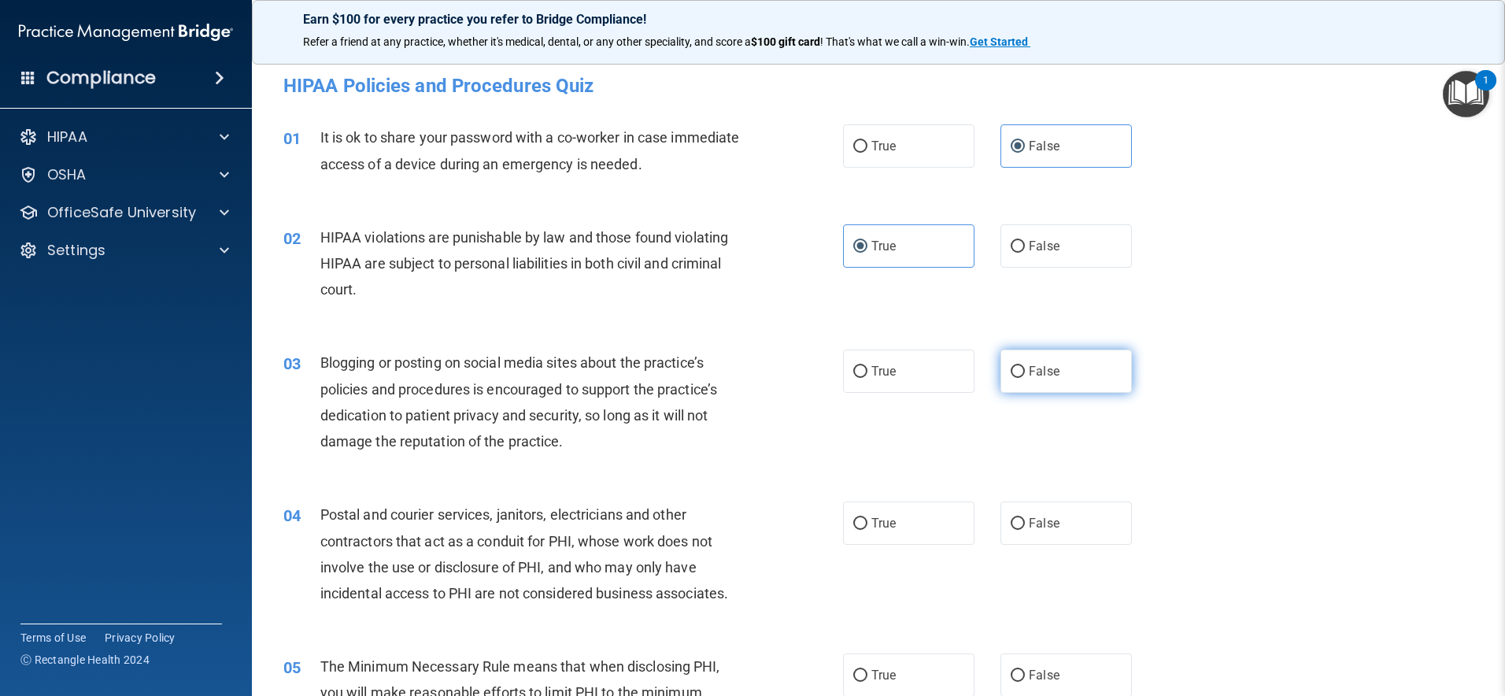
click at [1073, 358] on label "False" at bounding box center [1066, 371] width 131 height 43
click at [1025, 366] on input "False" at bounding box center [1018, 372] width 14 height 12
radio input "true"
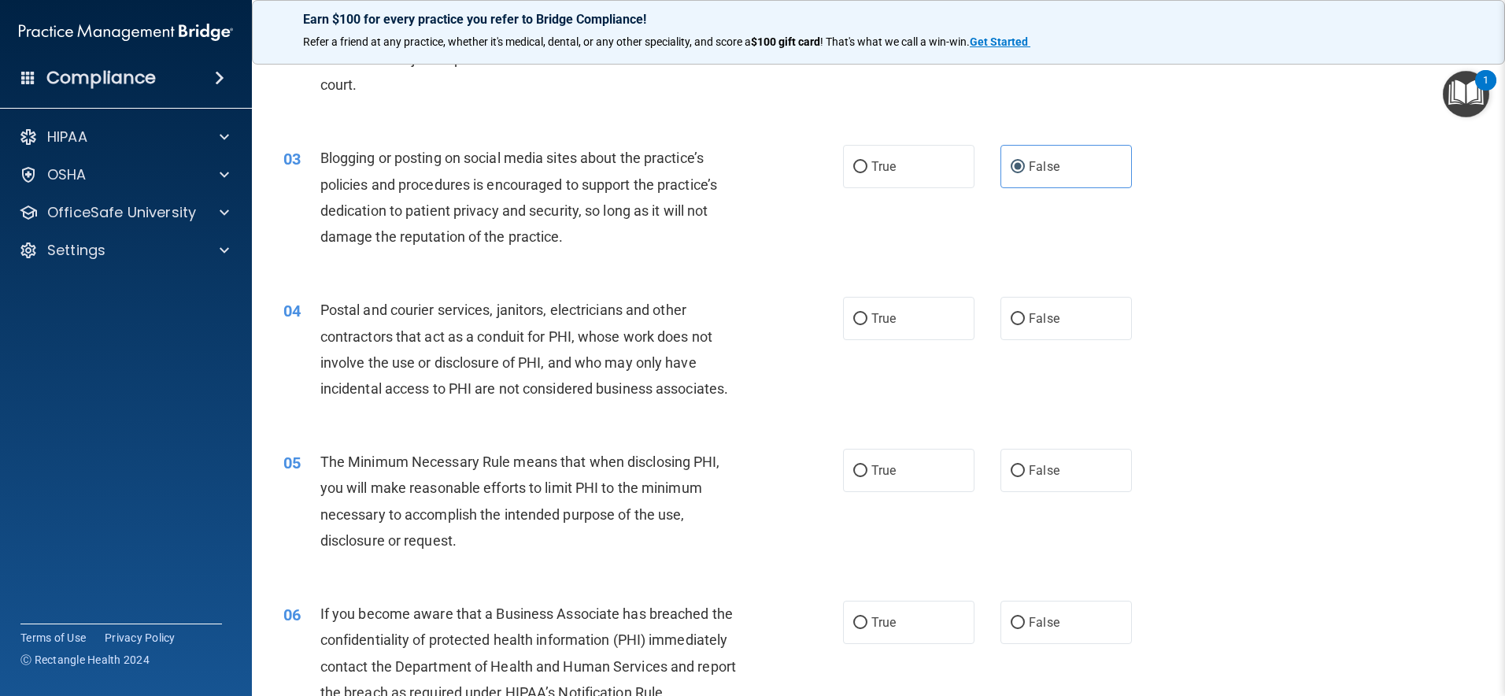
scroll to position [217, 0]
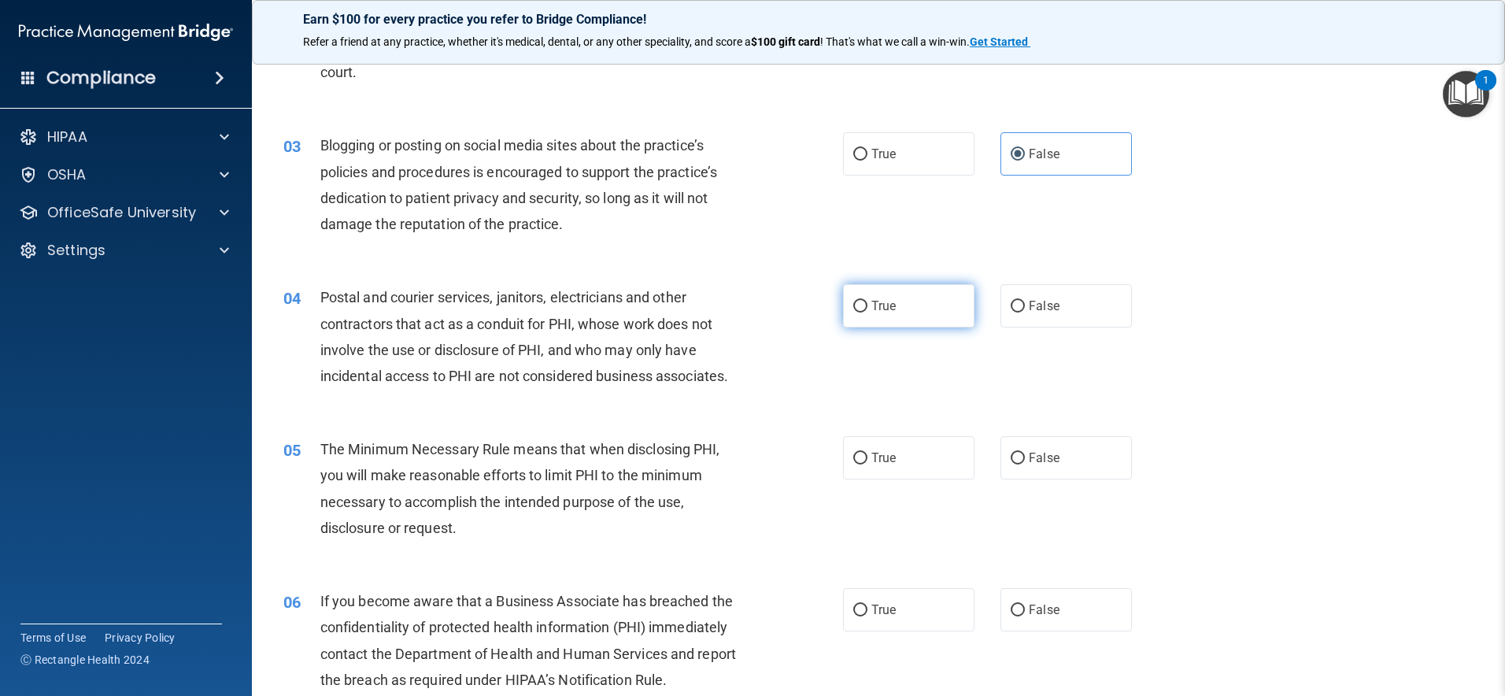
click at [919, 302] on label "True" at bounding box center [908, 305] width 131 height 43
click at [868, 302] on input "True" at bounding box center [860, 307] width 14 height 12
radio input "true"
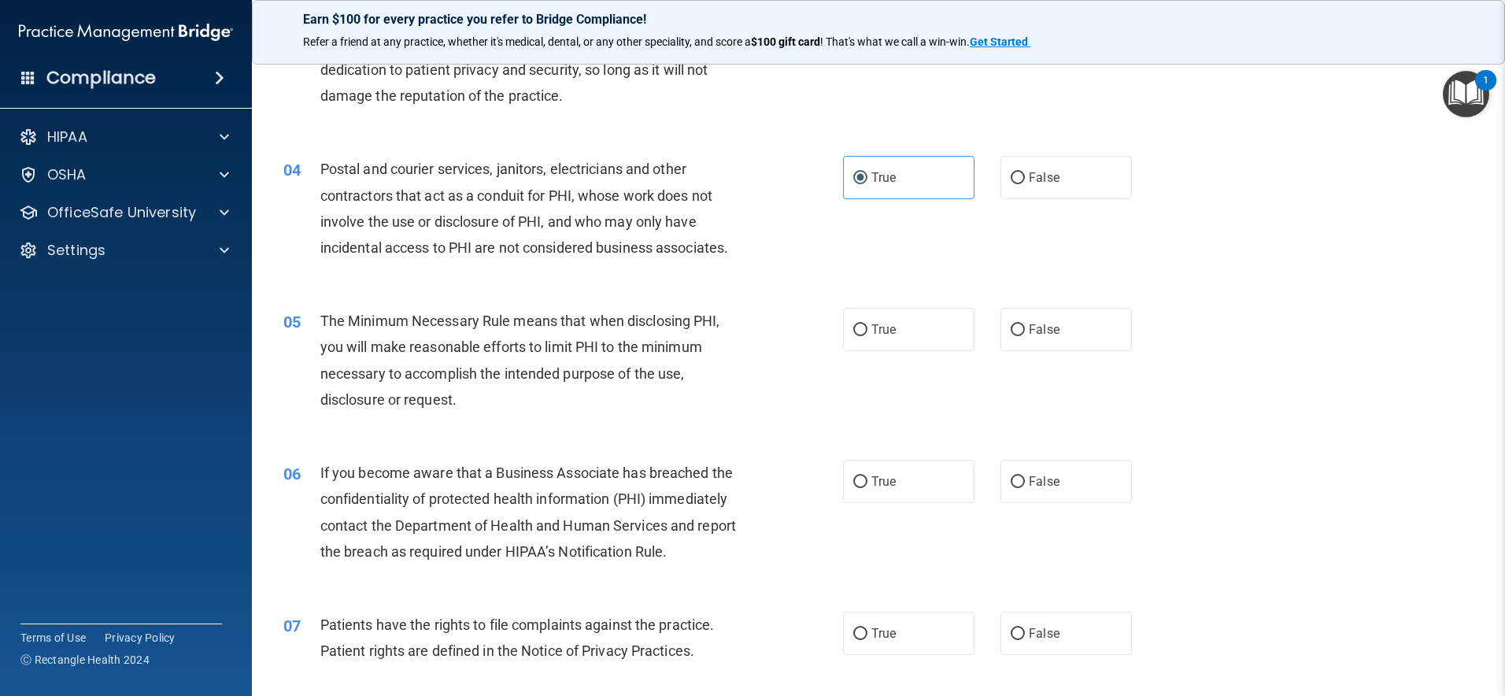
scroll to position [446, 0]
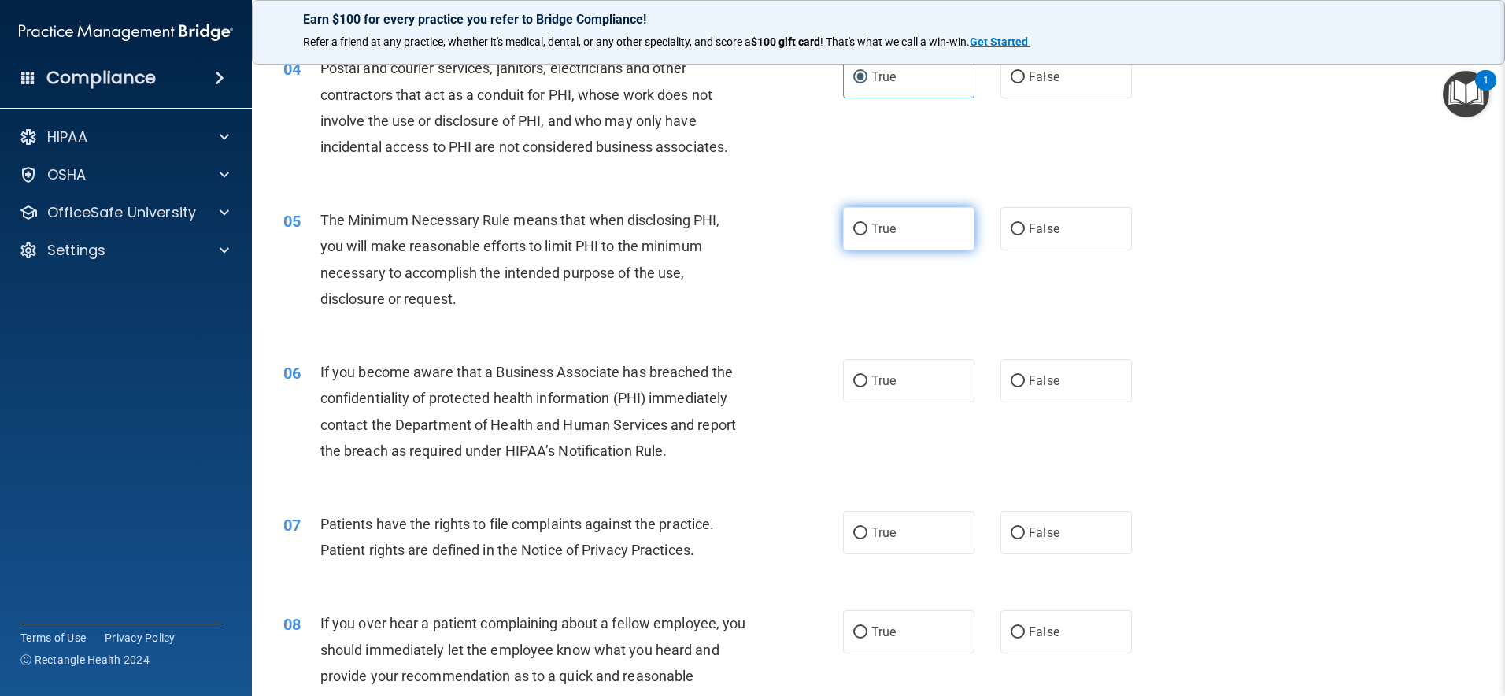
click at [900, 217] on label "True" at bounding box center [908, 228] width 131 height 43
click at [868, 224] on input "True" at bounding box center [860, 230] width 14 height 12
radio input "true"
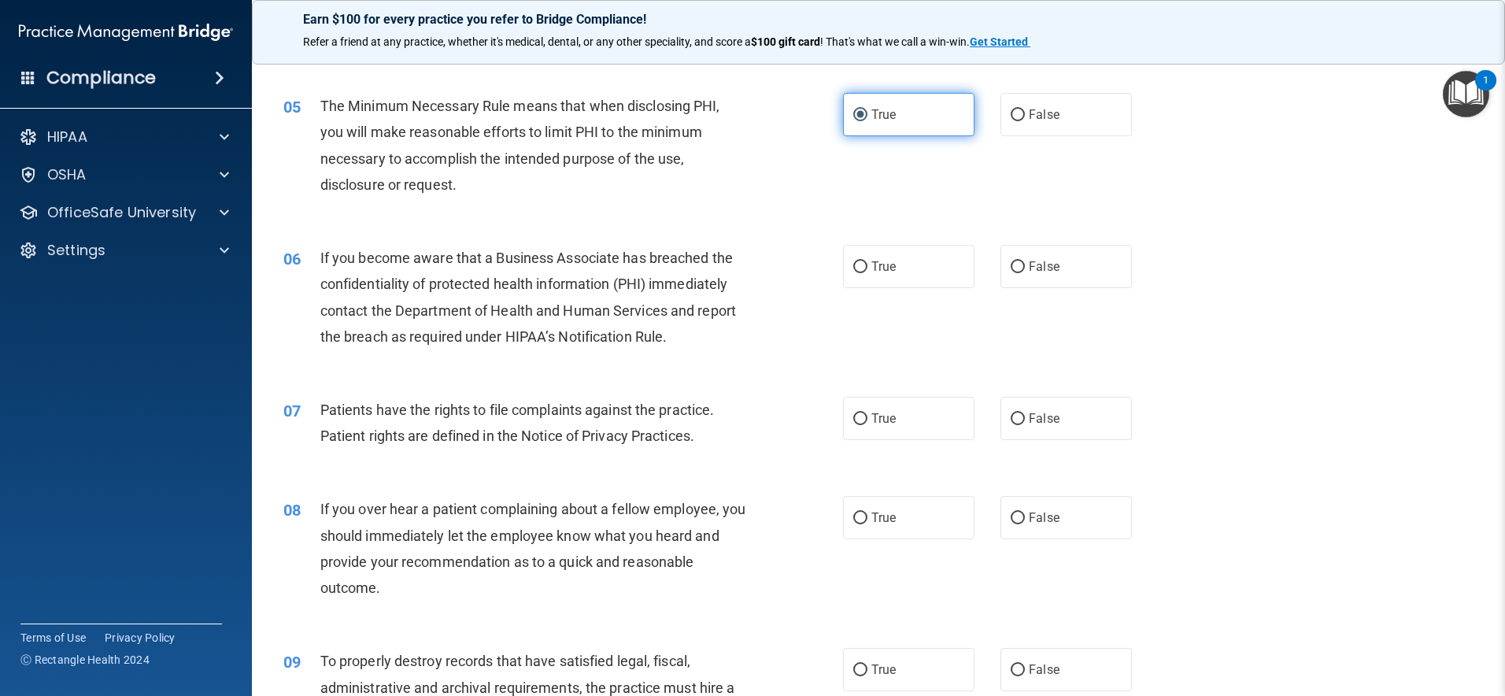
scroll to position [562, 0]
click at [1065, 274] on label "False" at bounding box center [1066, 264] width 131 height 43
click at [1025, 272] on input "False" at bounding box center [1018, 266] width 14 height 12
radio input "true"
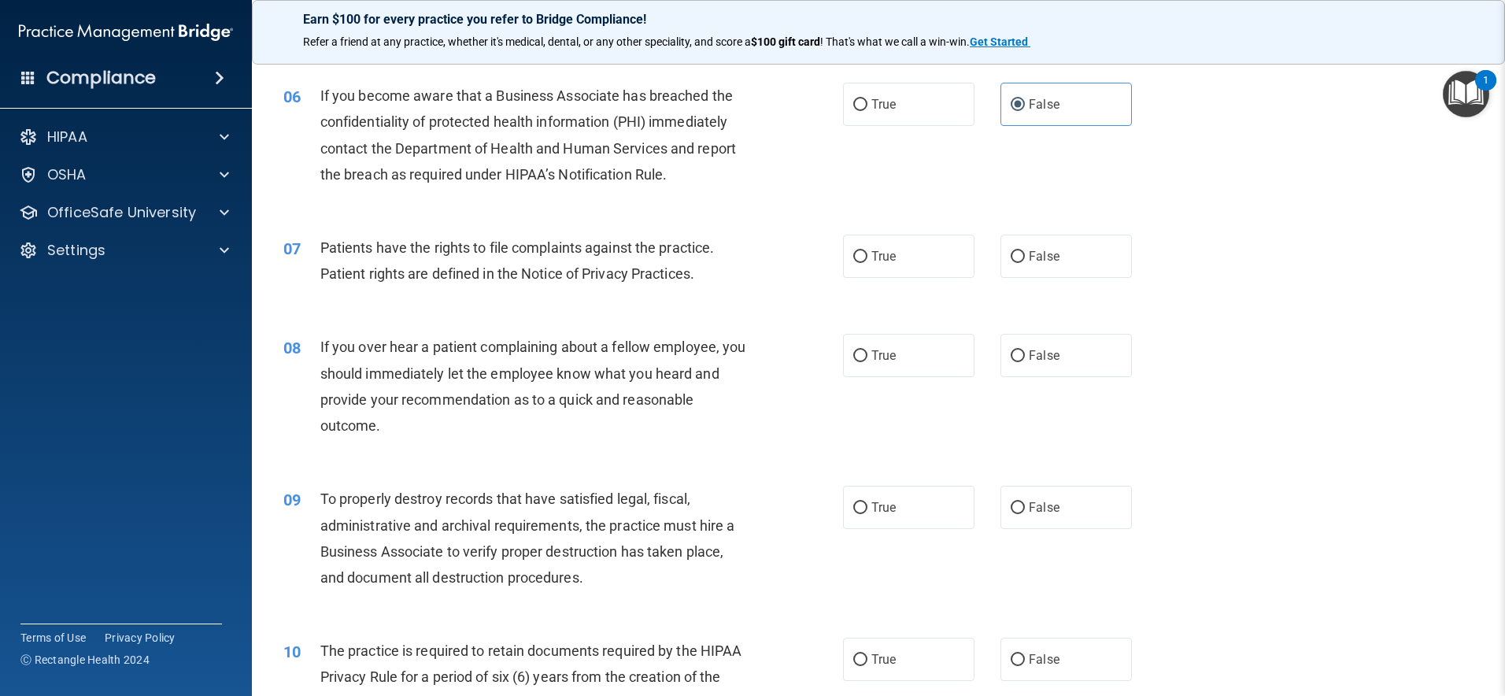
scroll to position [753, 0]
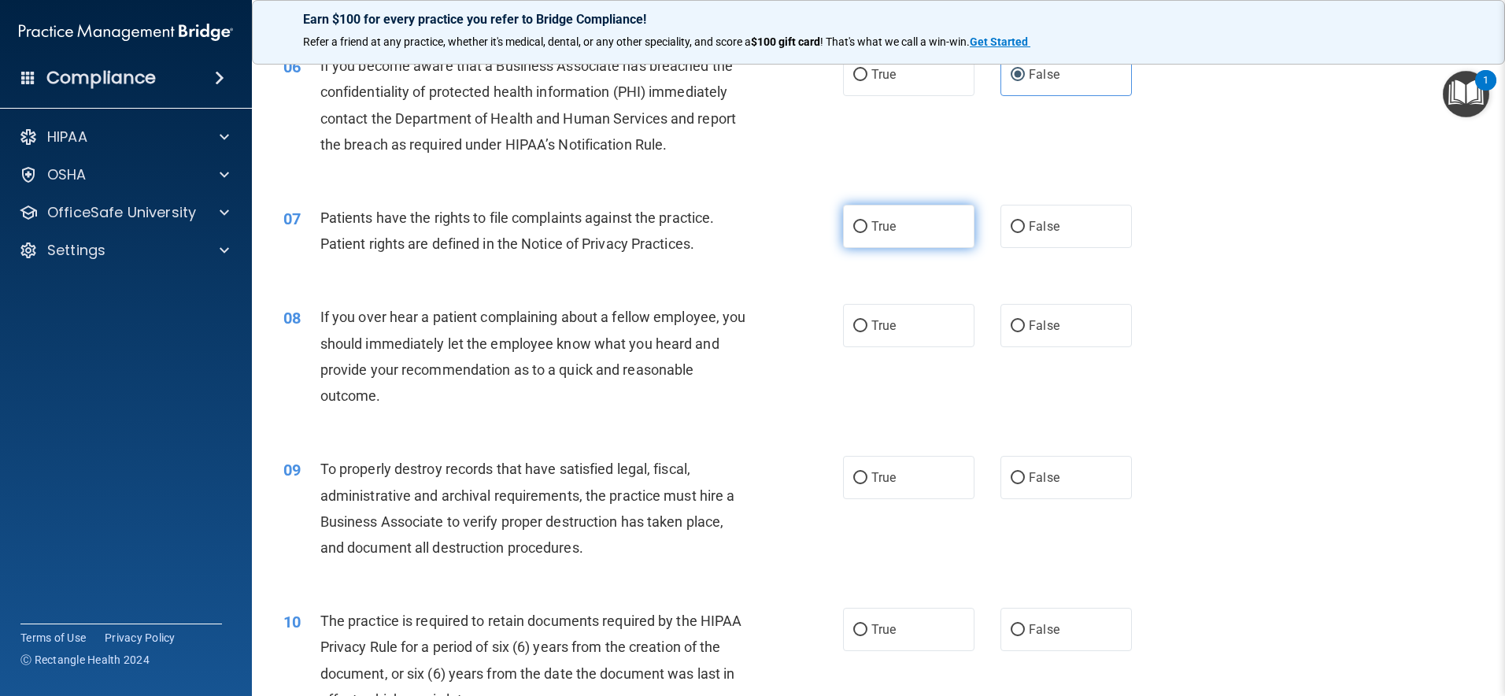
click at [916, 225] on label "True" at bounding box center [908, 226] width 131 height 43
click at [868, 225] on input "True" at bounding box center [860, 227] width 14 height 12
radio input "true"
click at [1086, 323] on label "False" at bounding box center [1066, 325] width 131 height 43
click at [1025, 323] on input "False" at bounding box center [1018, 326] width 14 height 12
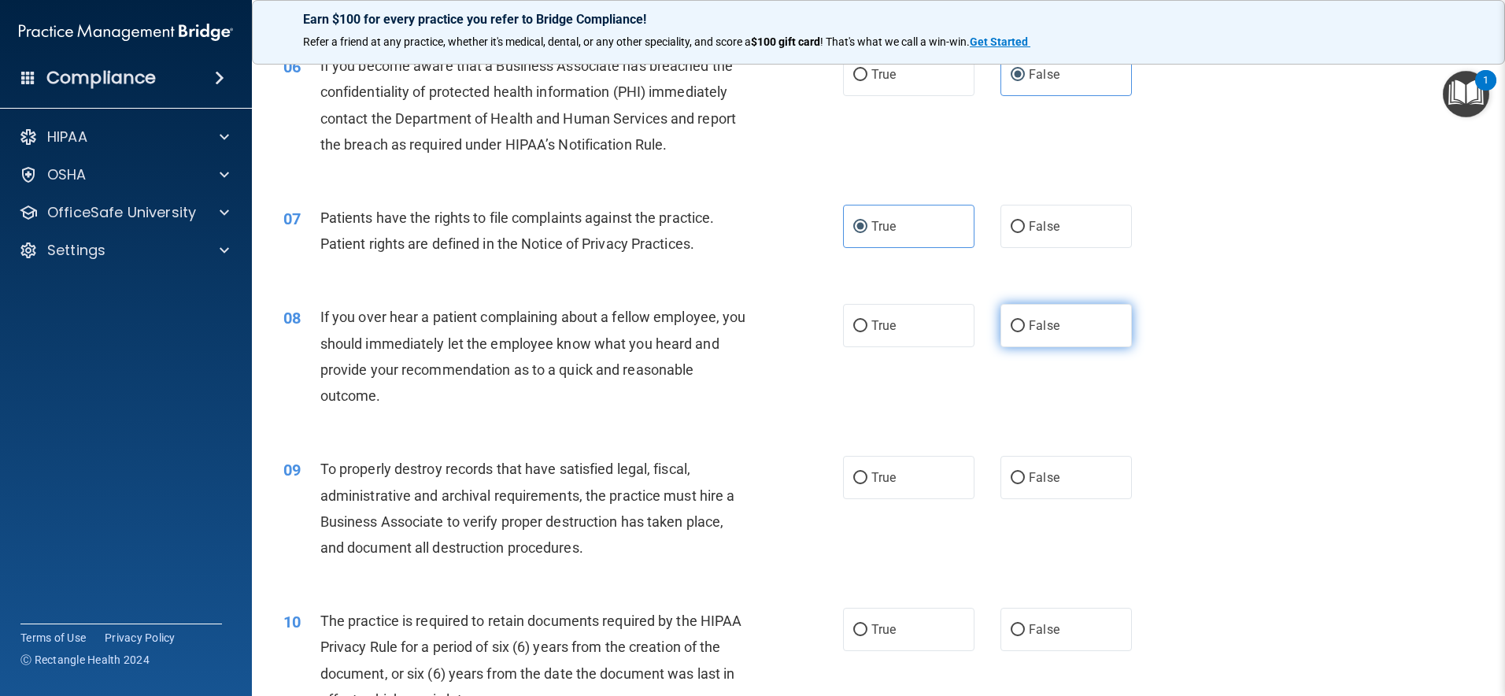
radio input "true"
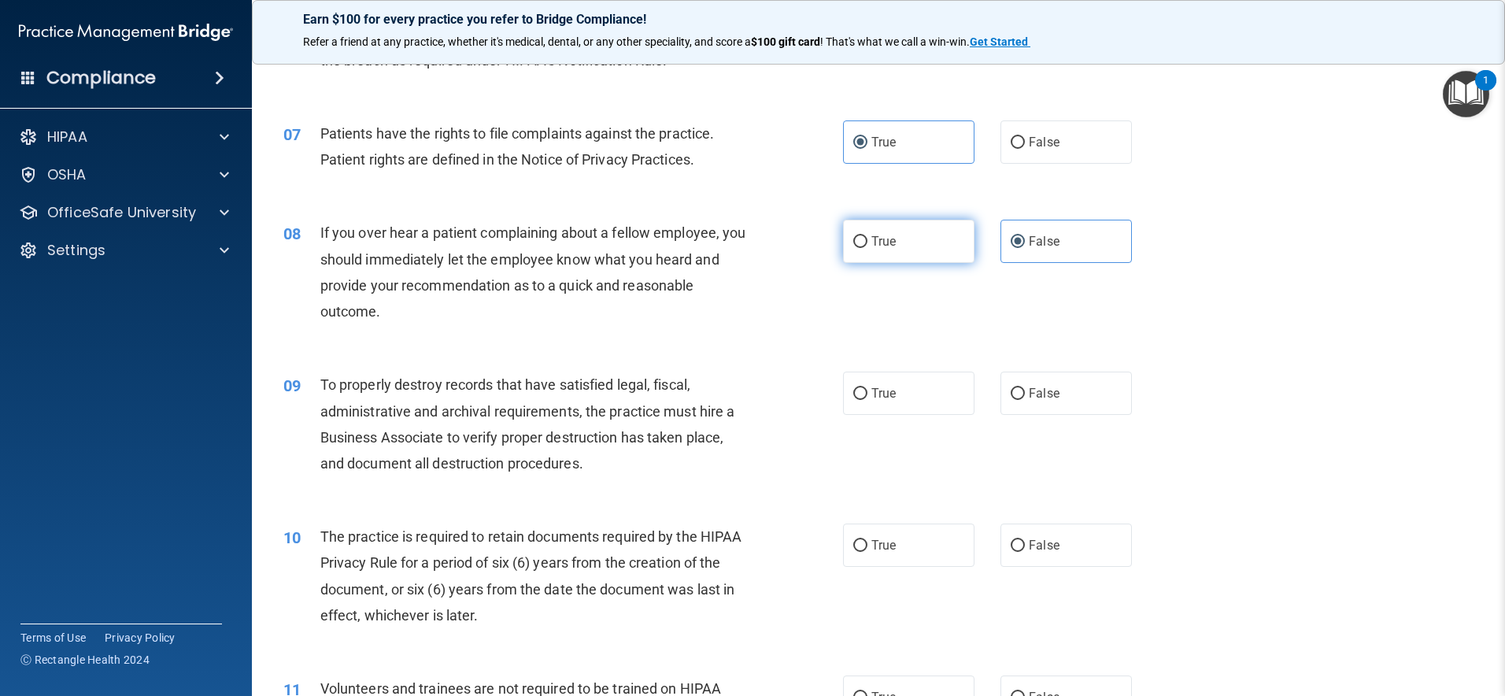
scroll to position [923, 0]
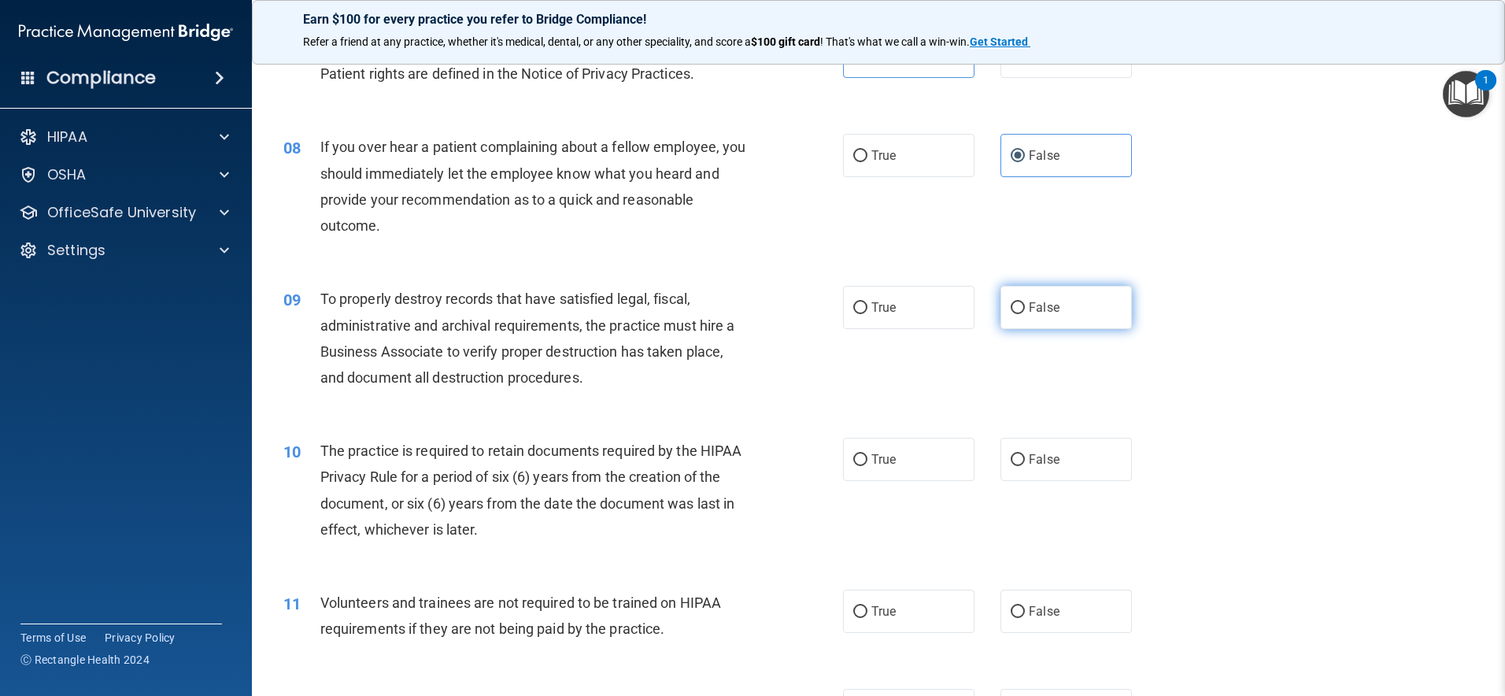
click at [1080, 306] on label "False" at bounding box center [1066, 307] width 131 height 43
click at [1025, 306] on input "False" at bounding box center [1018, 308] width 14 height 12
radio input "true"
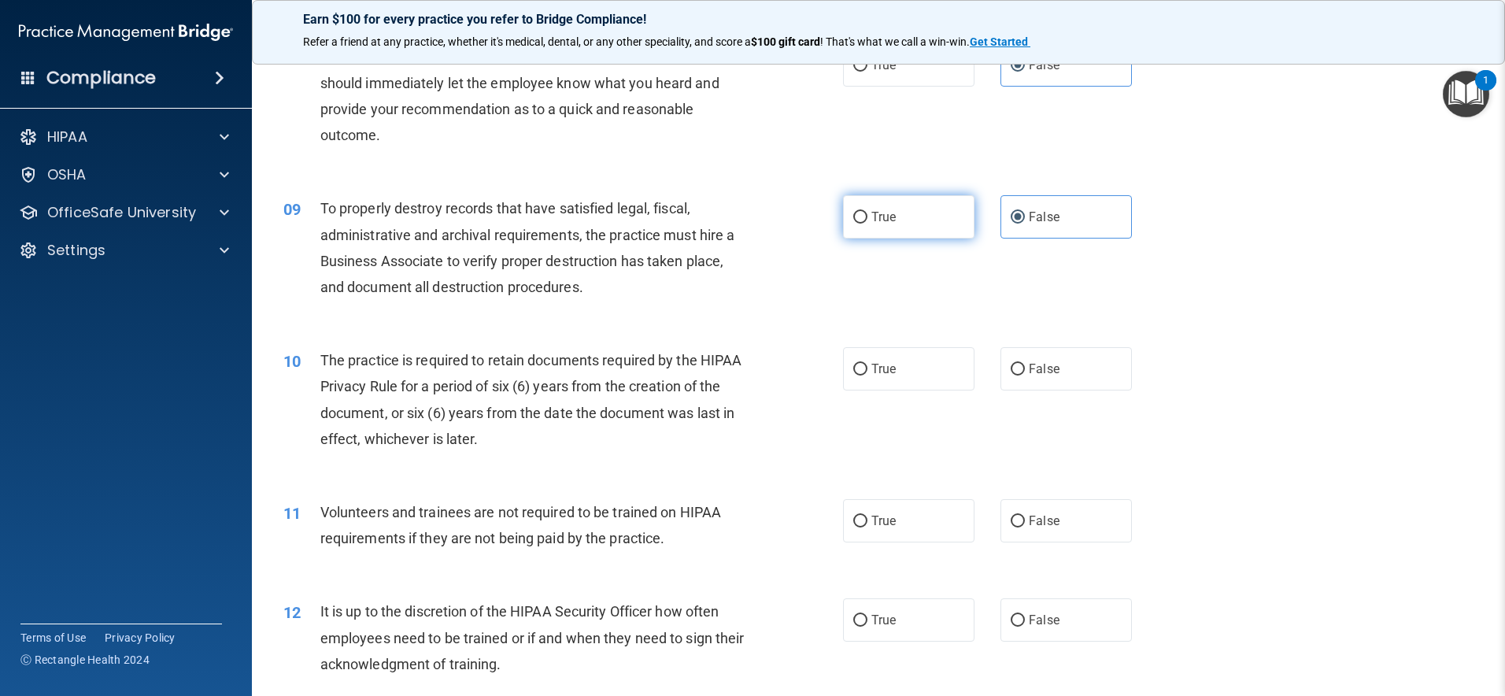
scroll to position [1035, 0]
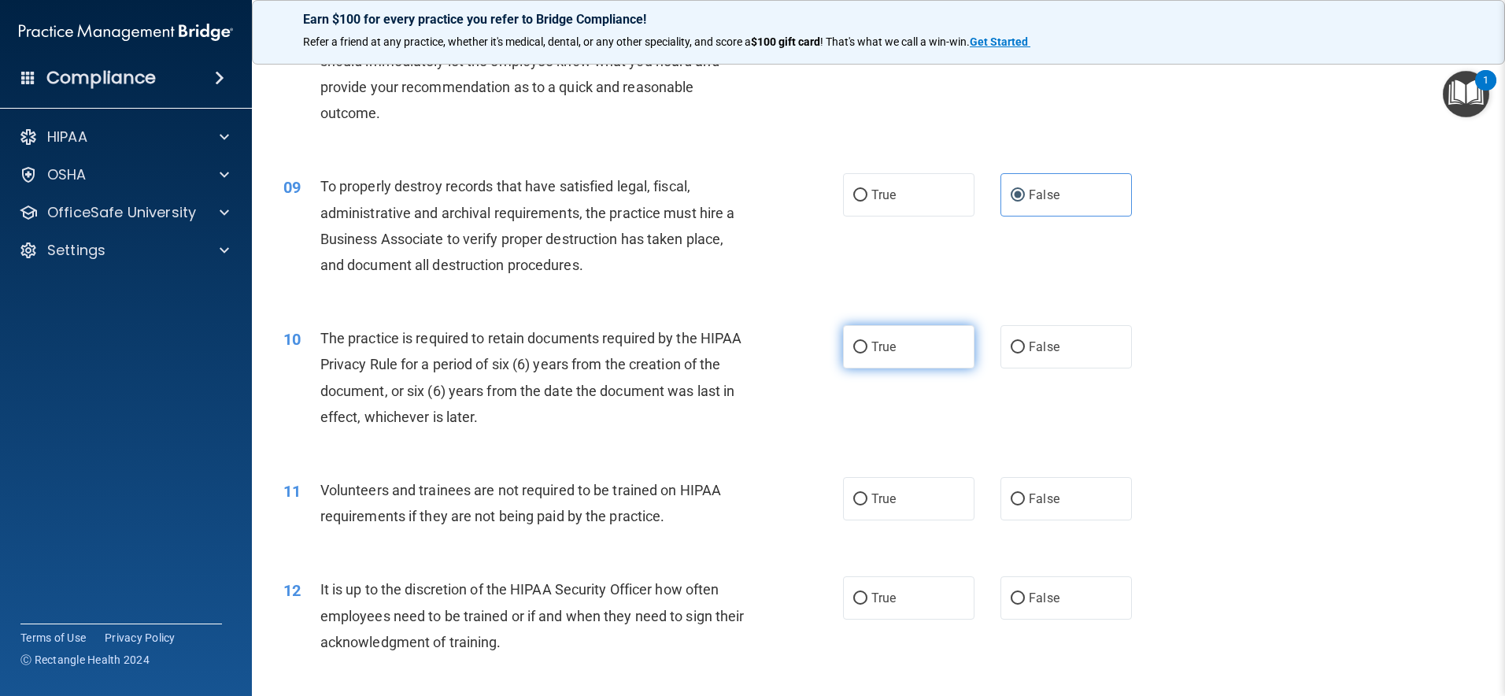
click at [921, 345] on label "True" at bounding box center [908, 346] width 131 height 43
click at [868, 345] on input "True" at bounding box center [860, 348] width 14 height 12
radio input "true"
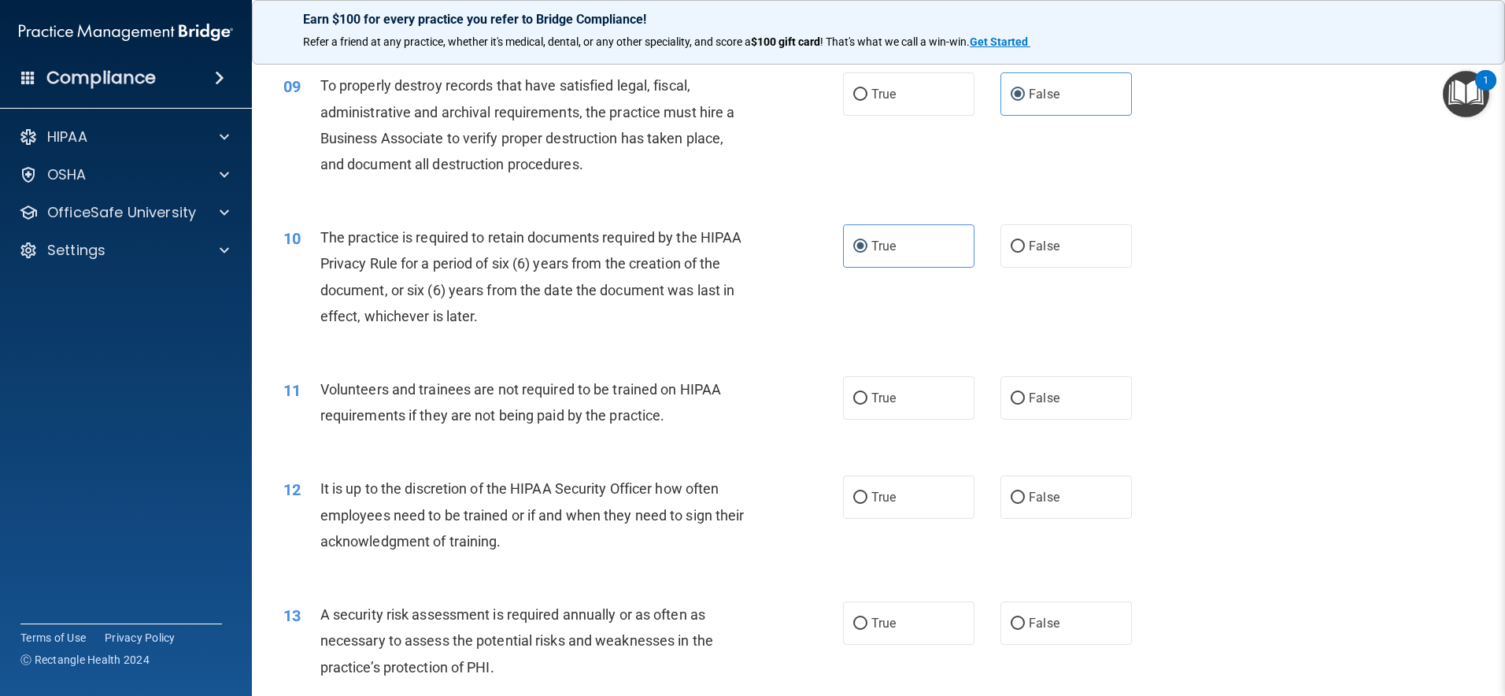
scroll to position [1253, 0]
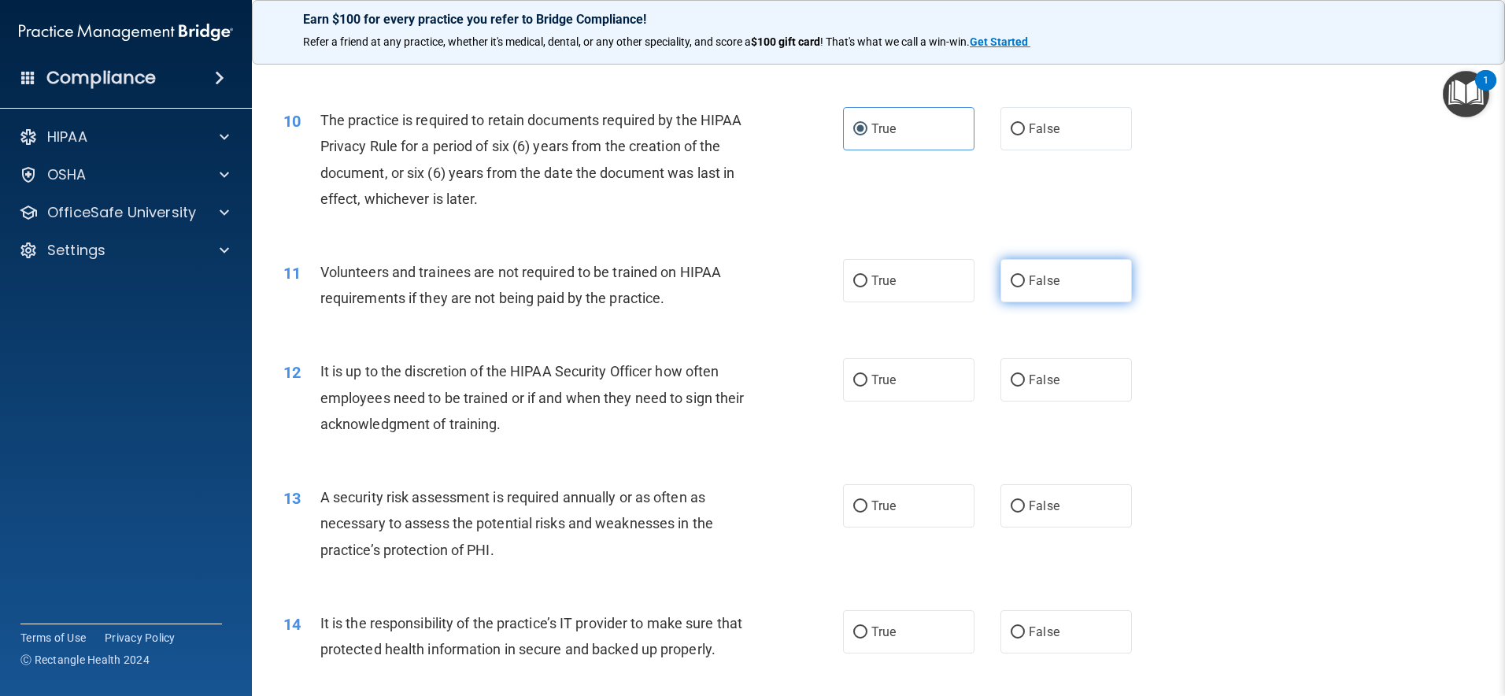
click at [1036, 279] on span "False" at bounding box center [1044, 280] width 31 height 15
click at [1025, 279] on input "False" at bounding box center [1018, 282] width 14 height 12
radio input "true"
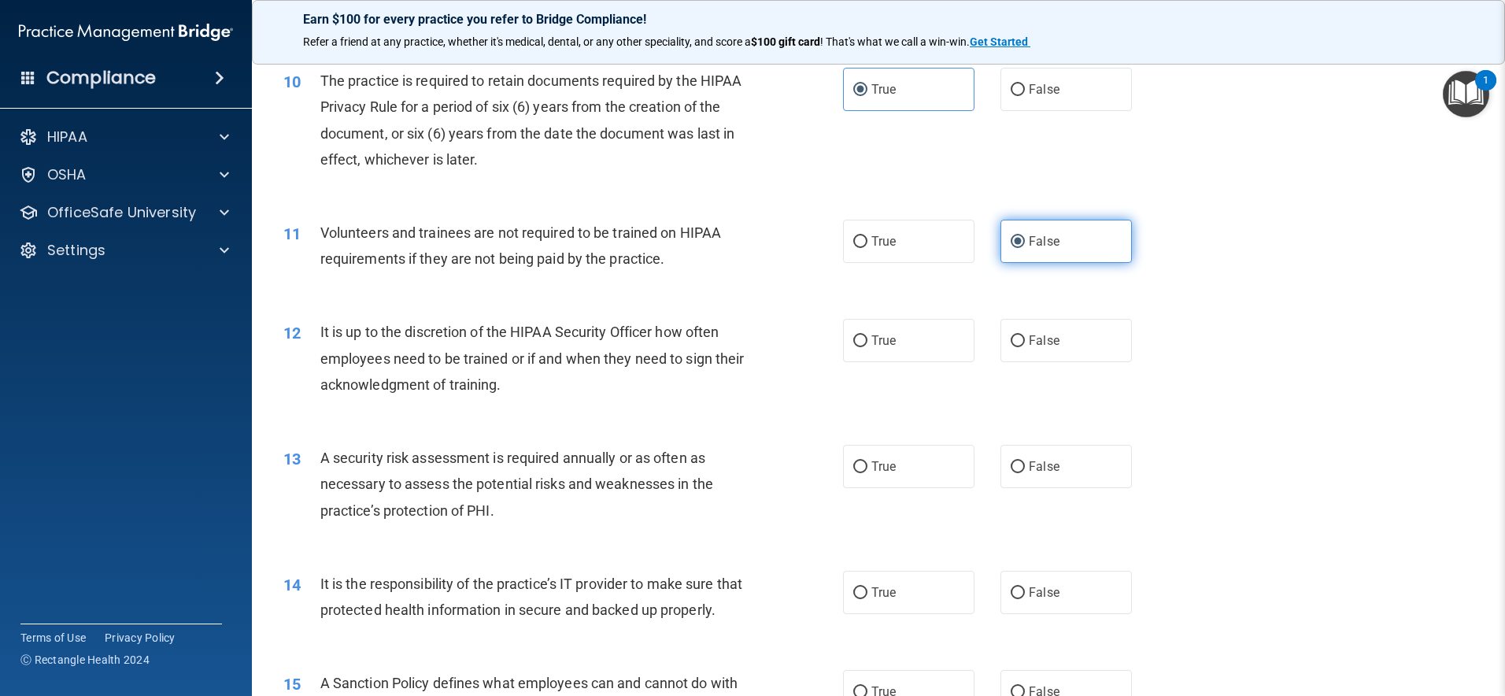
scroll to position [1345, 0]
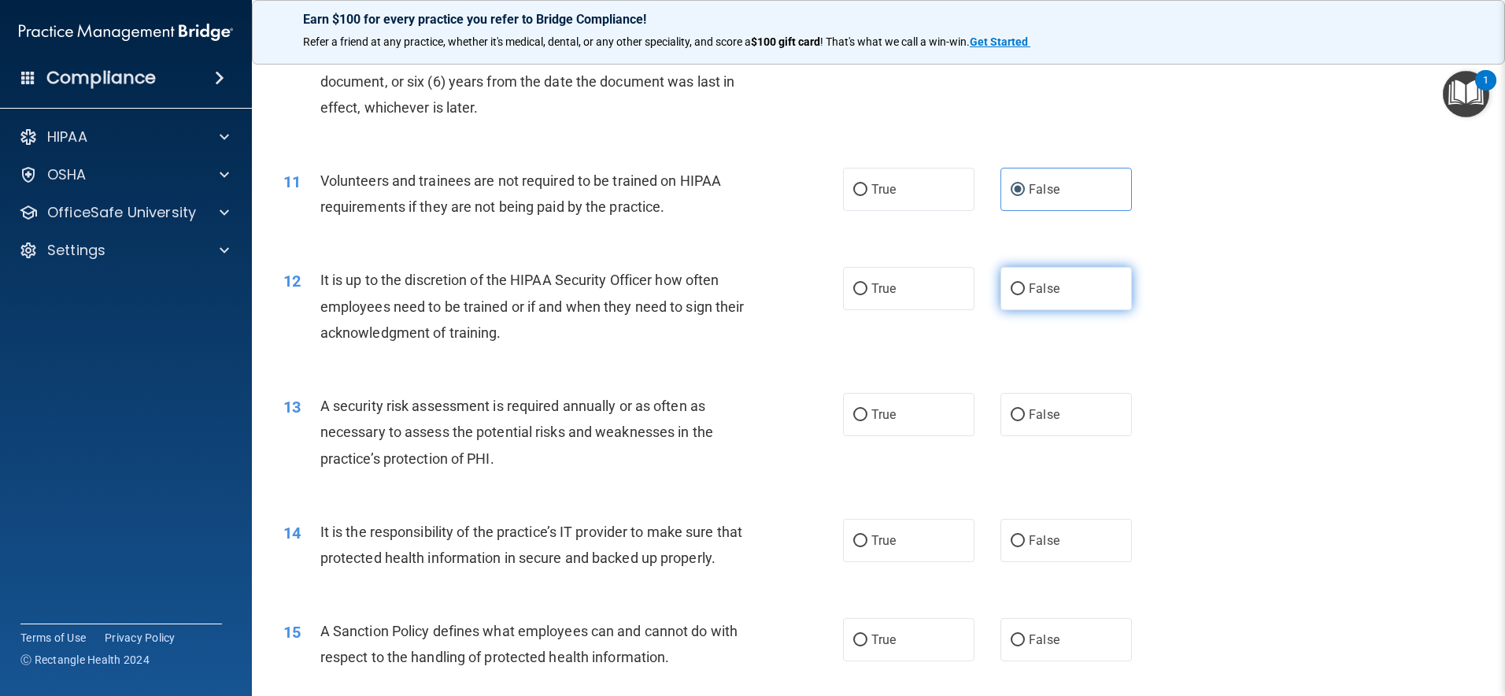
click at [1029, 293] on span "False" at bounding box center [1044, 288] width 31 height 15
click at [1023, 293] on input "False" at bounding box center [1018, 289] width 14 height 12
radio input "true"
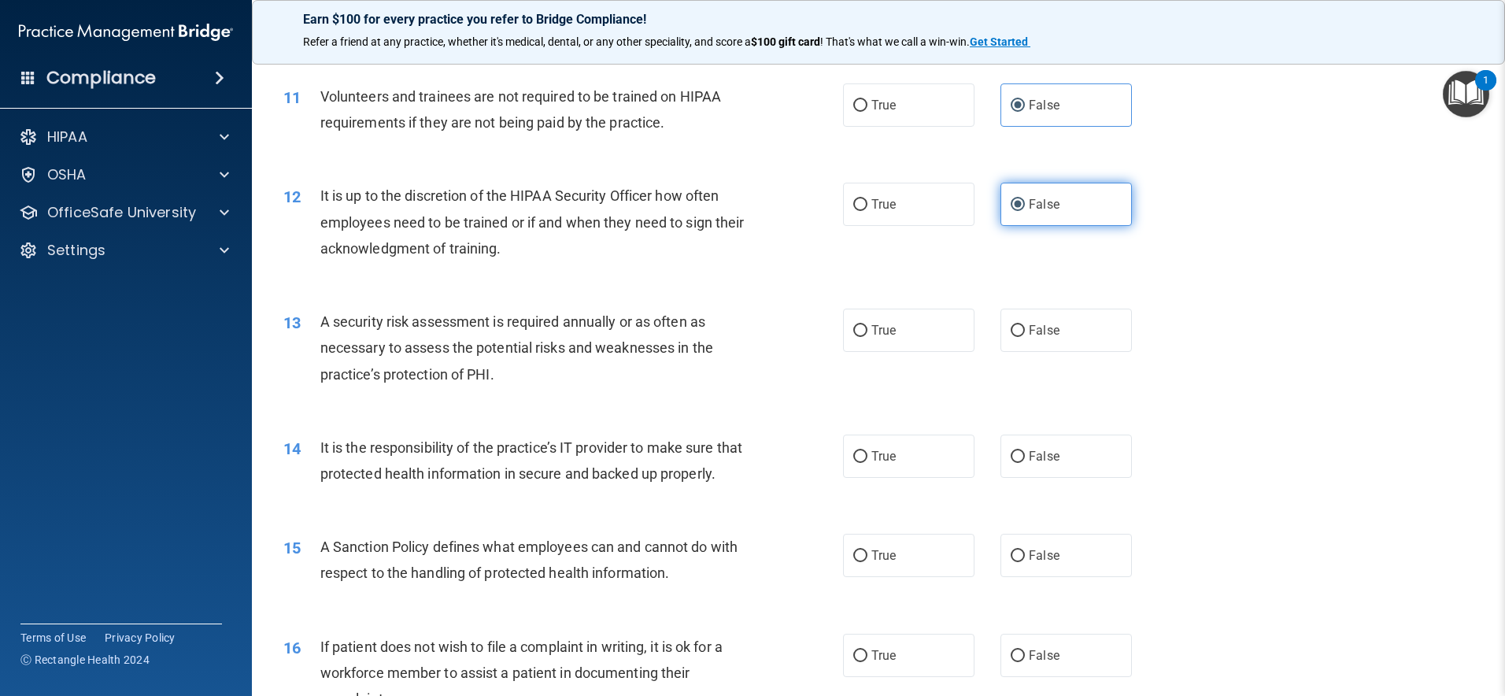
scroll to position [1432, 0]
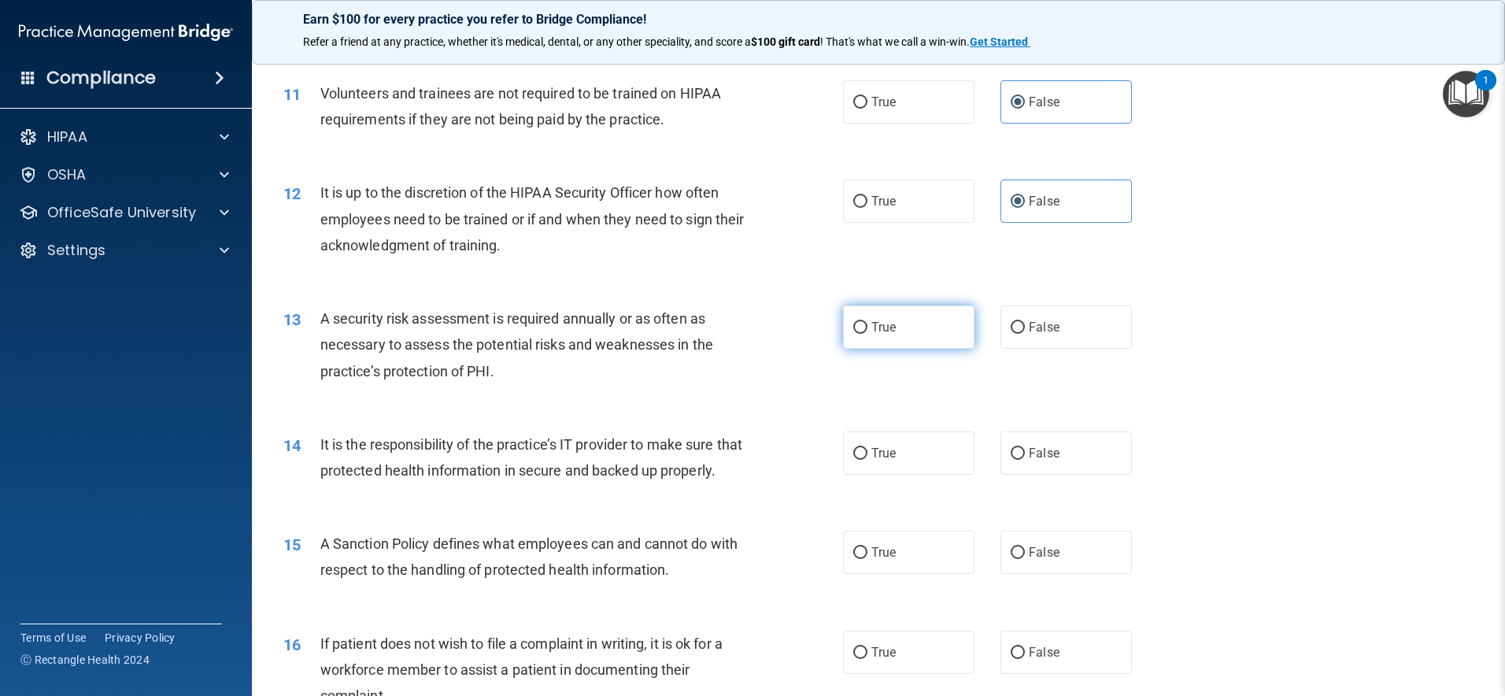
click at [930, 327] on label "True" at bounding box center [908, 326] width 131 height 43
click at [868, 327] on input "True" at bounding box center [860, 328] width 14 height 12
radio input "true"
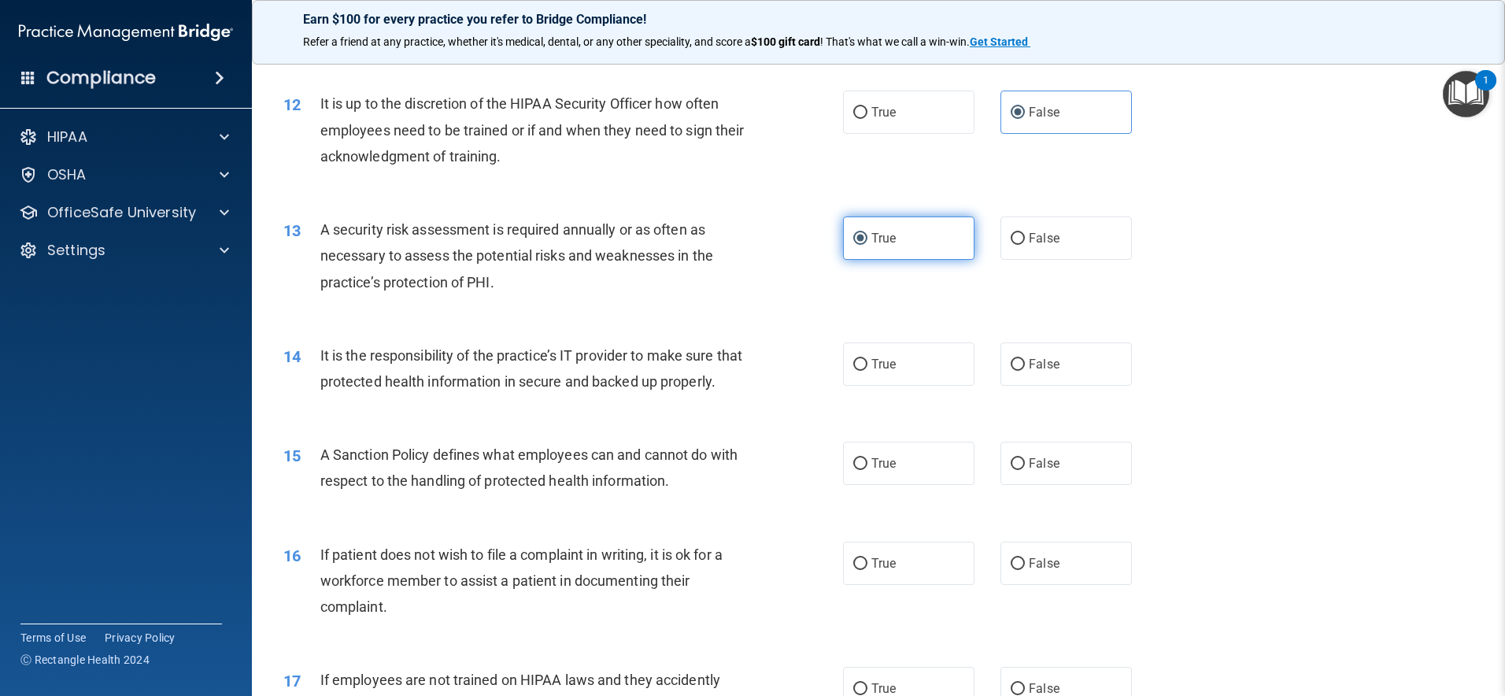
scroll to position [1541, 0]
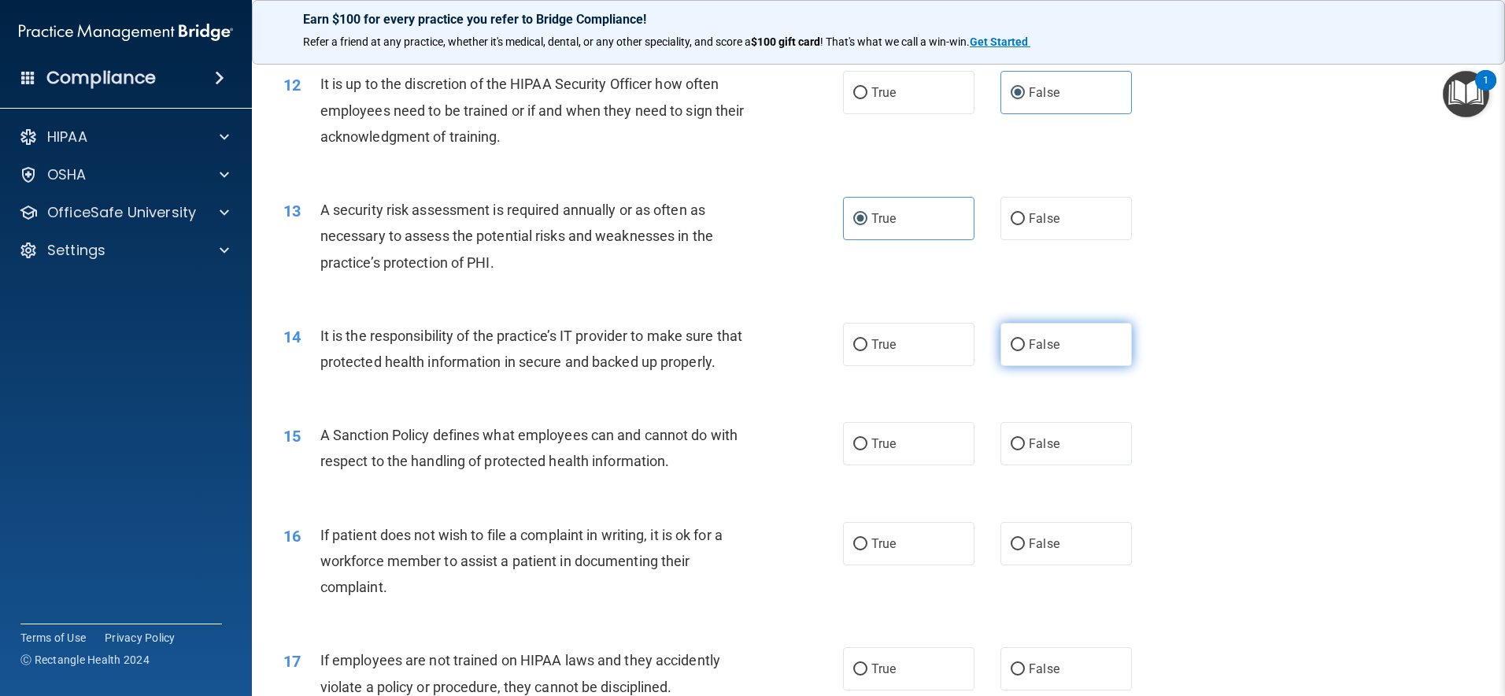
click at [1092, 337] on label "False" at bounding box center [1066, 344] width 131 height 43
click at [1025, 339] on input "False" at bounding box center [1018, 345] width 14 height 12
radio input "true"
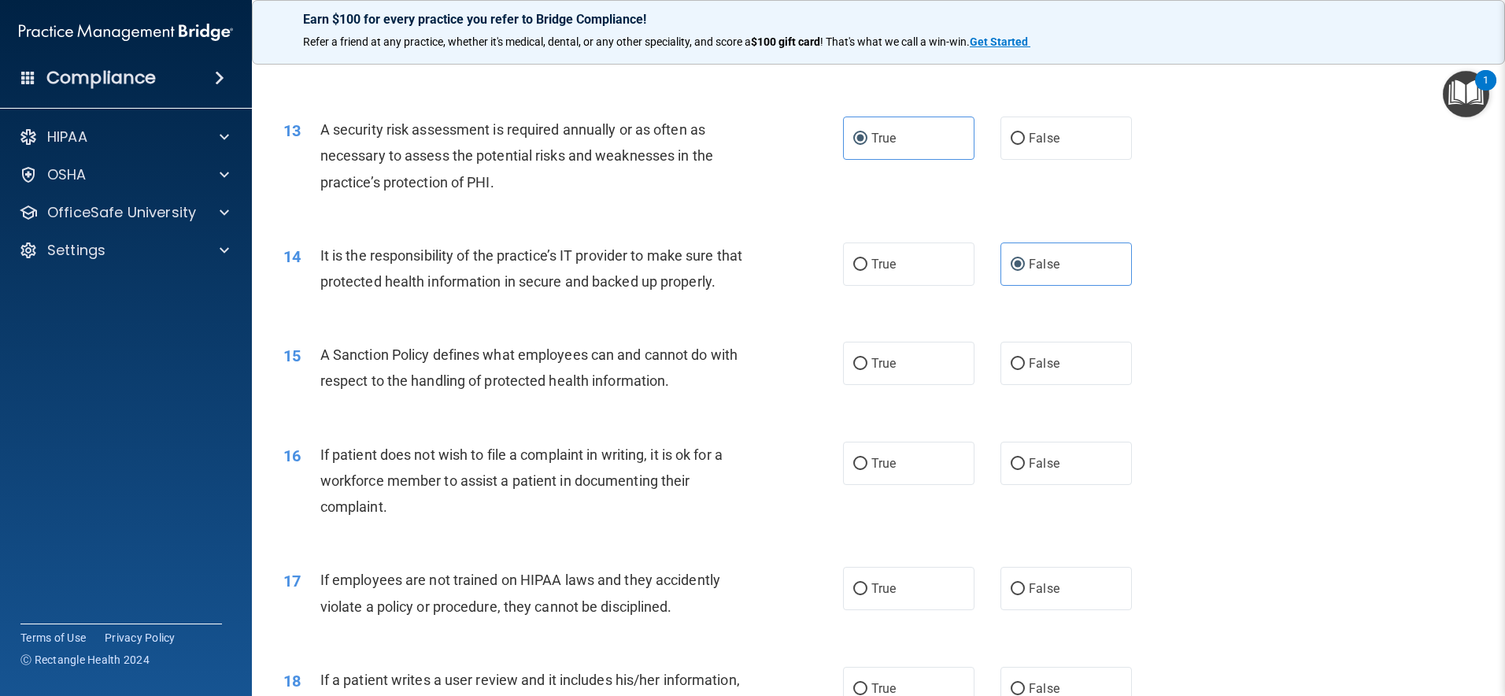
scroll to position [1717, 0]
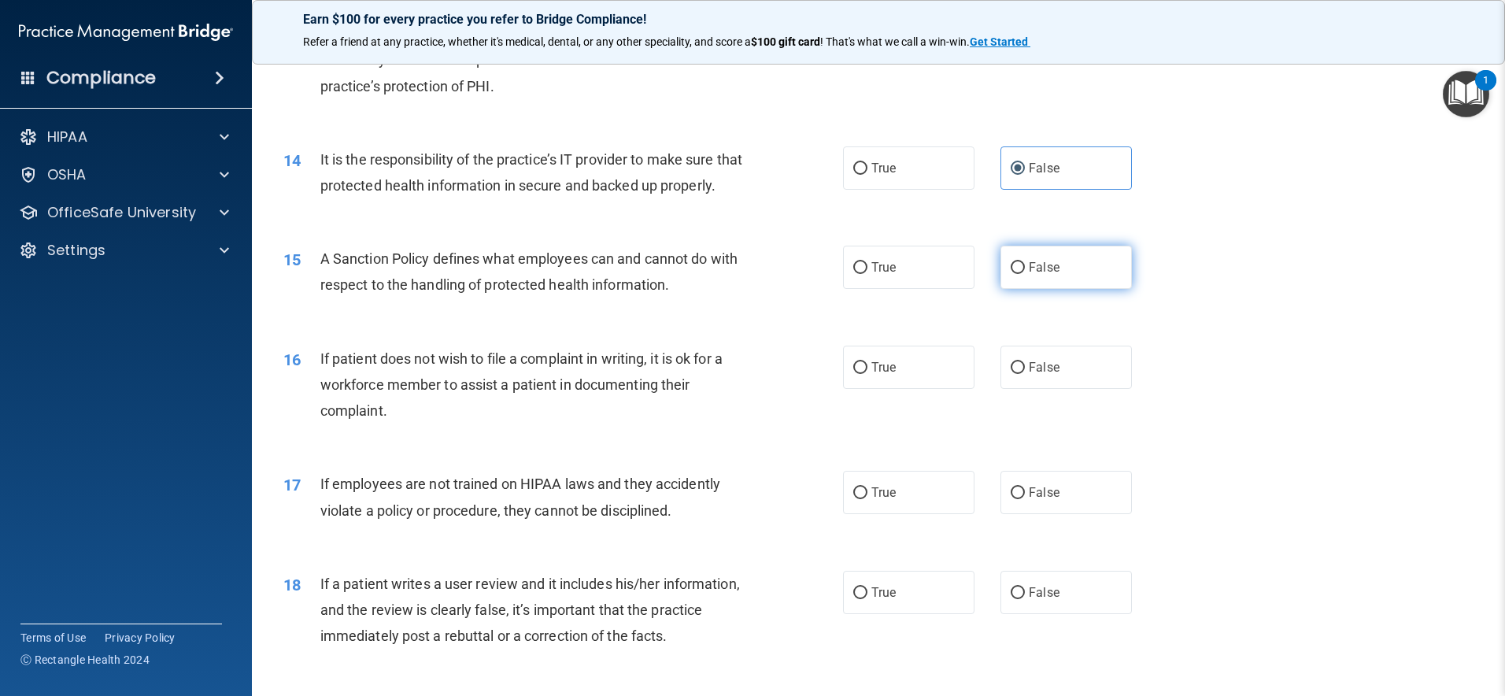
click at [1091, 289] on label "False" at bounding box center [1066, 267] width 131 height 43
click at [1025, 274] on input "False" at bounding box center [1018, 268] width 14 height 12
radio input "true"
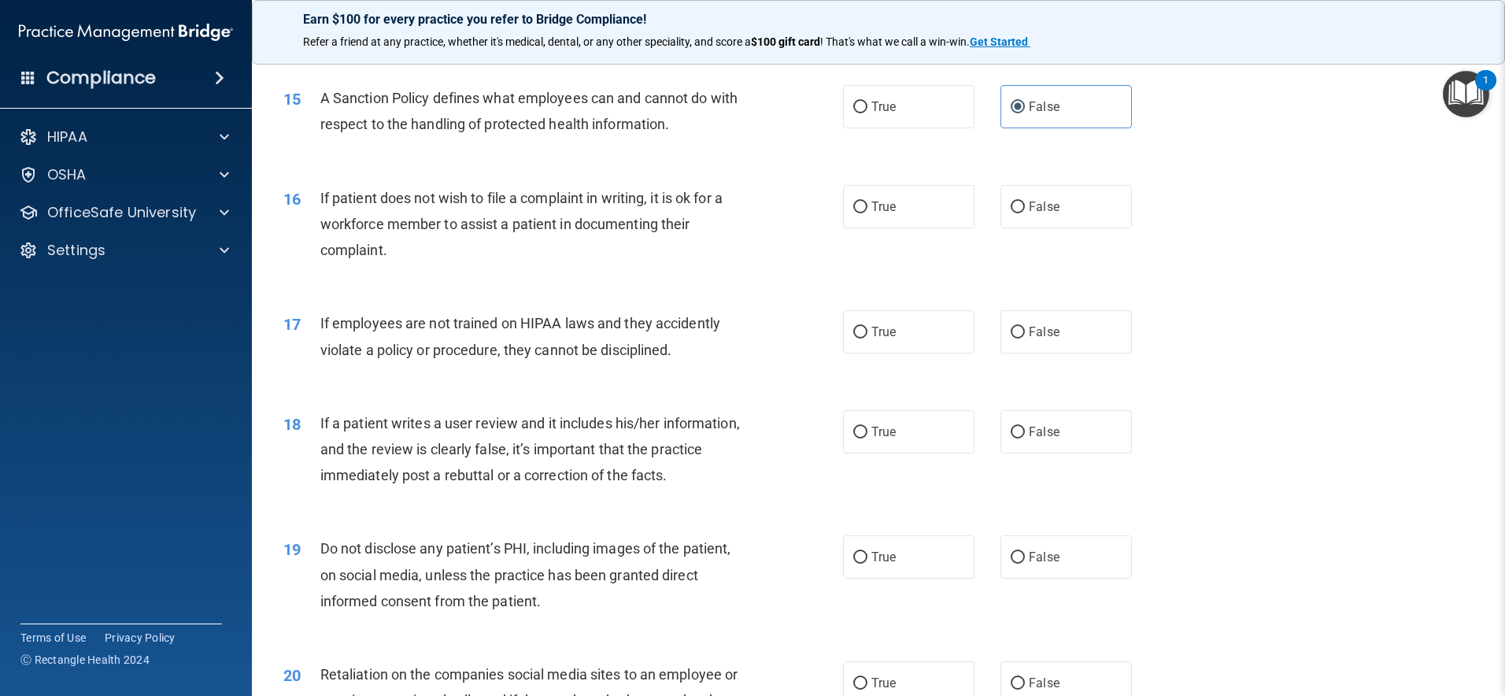
scroll to position [1884, 0]
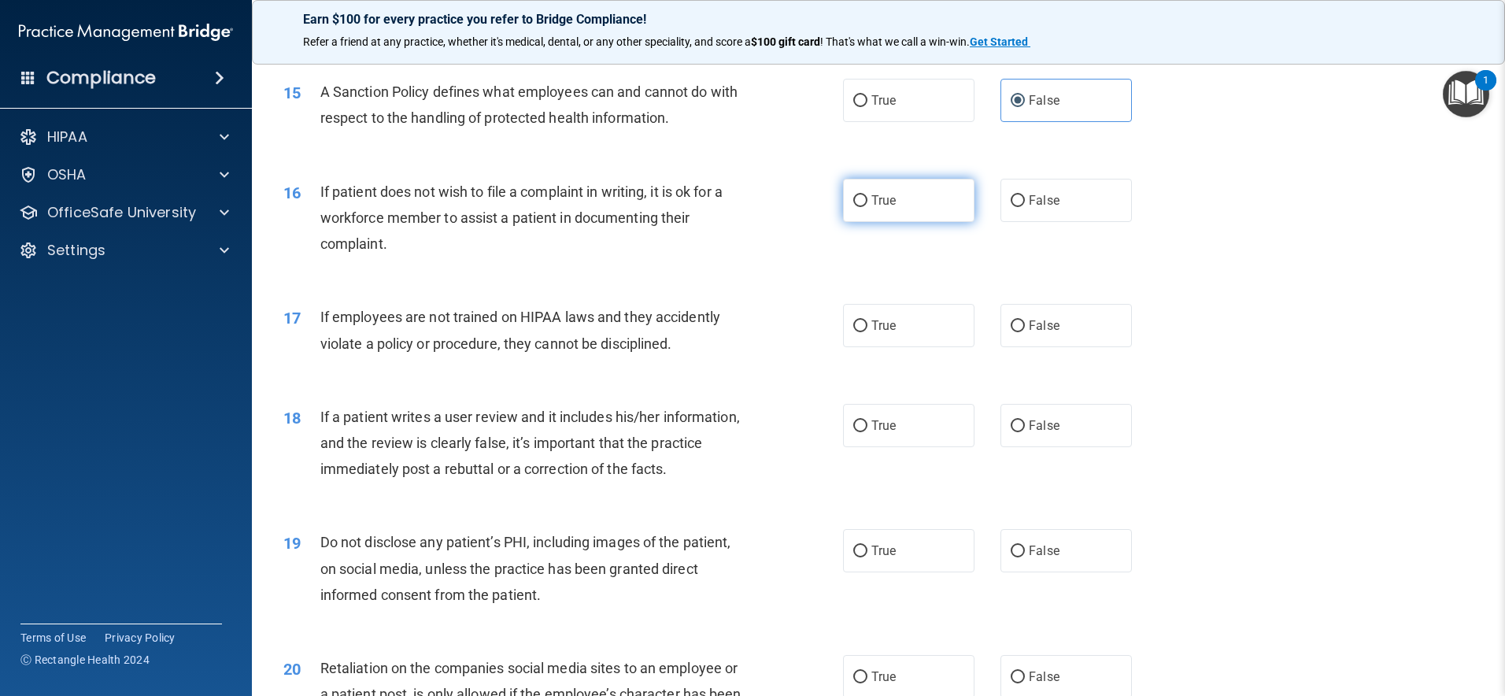
click at [938, 222] on label "True" at bounding box center [908, 200] width 131 height 43
click at [868, 207] on input "True" at bounding box center [860, 201] width 14 height 12
radio input "true"
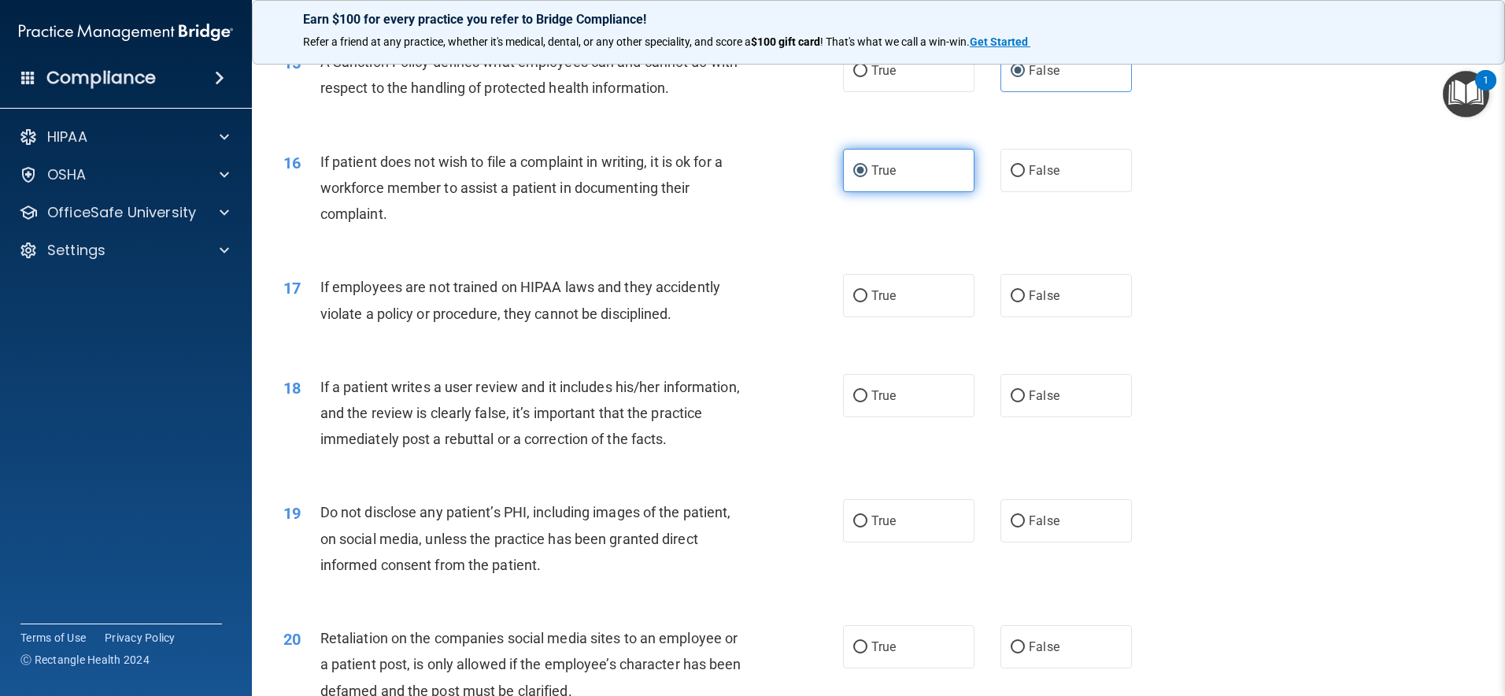
scroll to position [1949, 0]
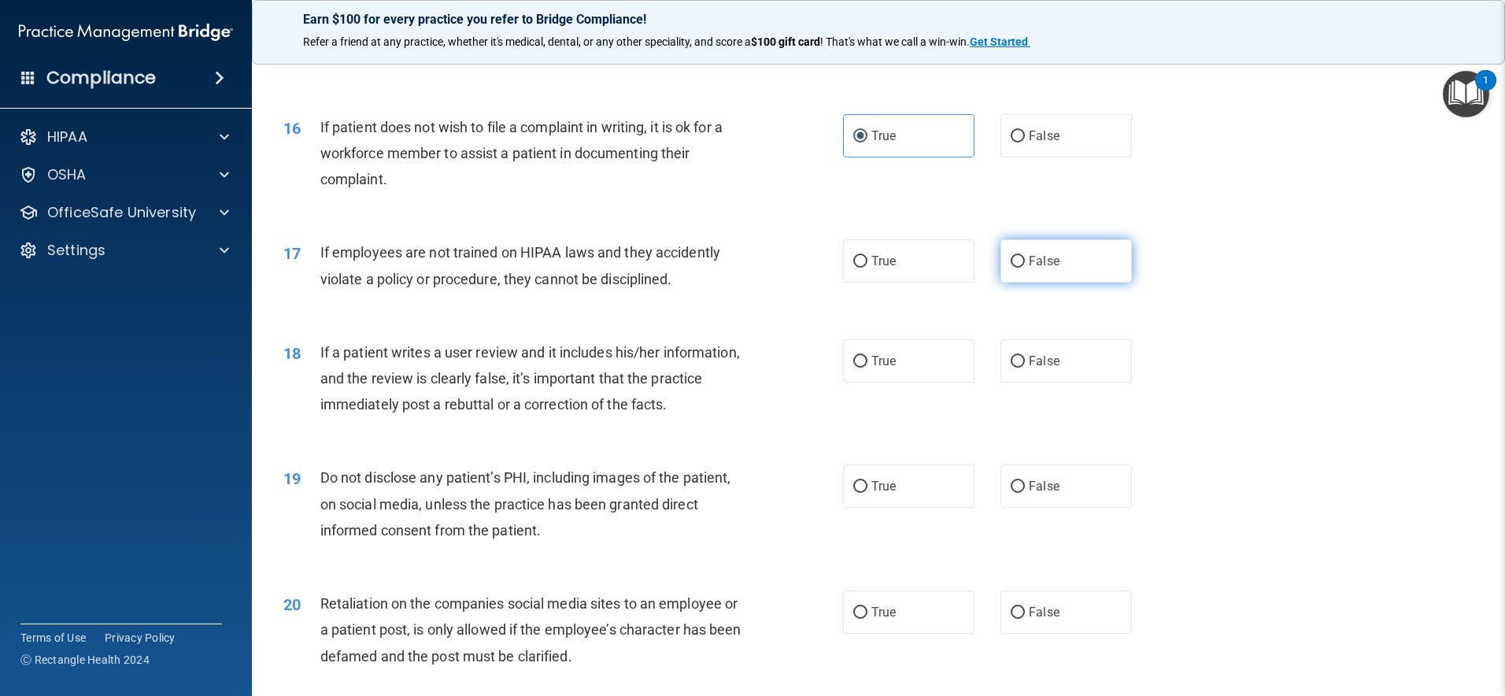
click at [1001, 283] on label "False" at bounding box center [1066, 260] width 131 height 43
click at [1011, 268] on input "False" at bounding box center [1018, 262] width 14 height 12
radio input "true"
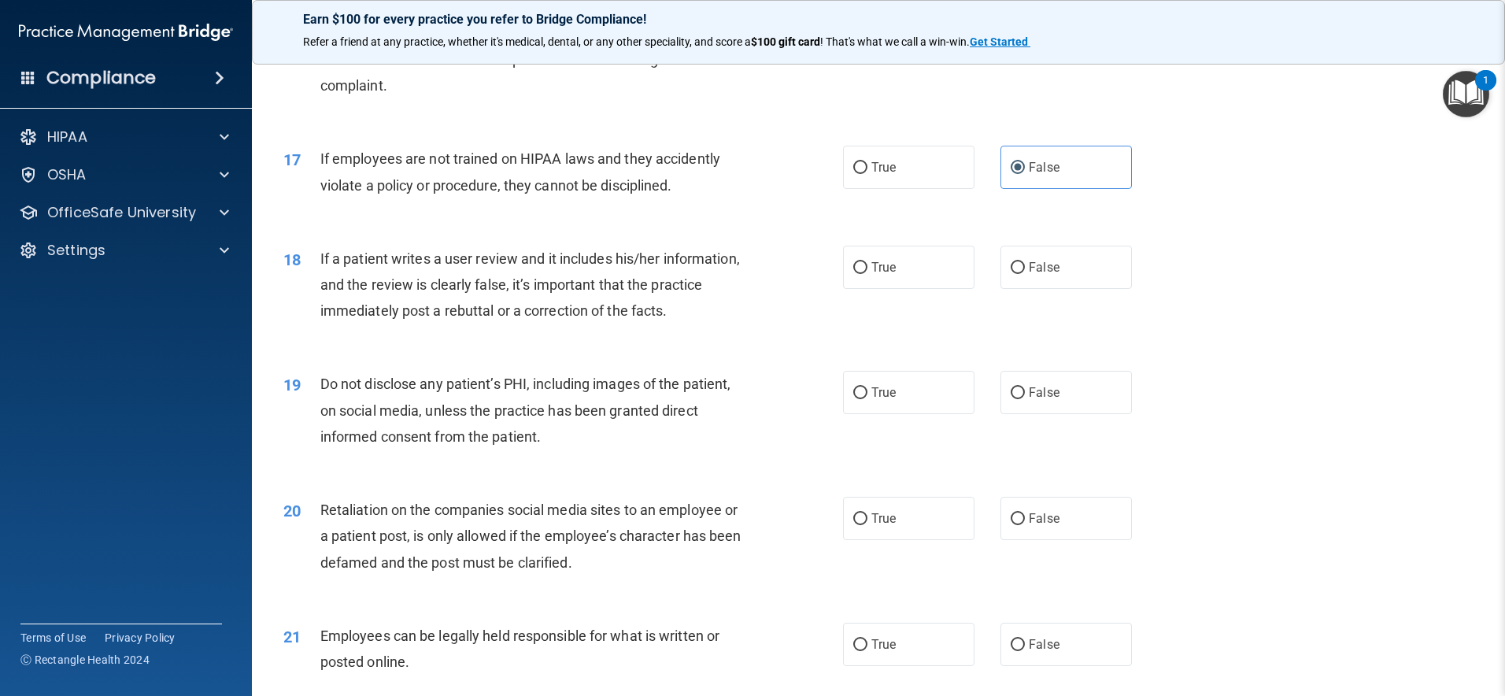
scroll to position [2062, 0]
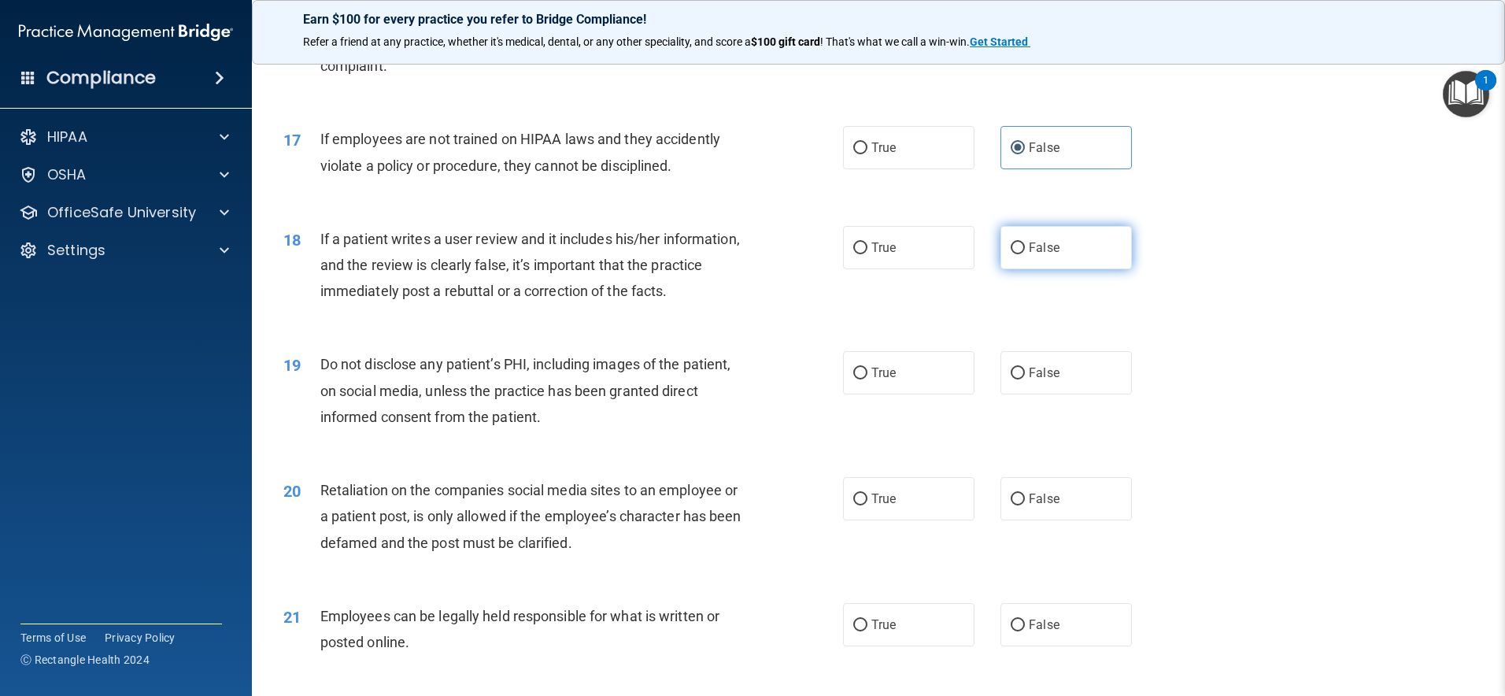
click at [1037, 255] on span "False" at bounding box center [1044, 247] width 31 height 15
click at [1025, 254] on input "False" at bounding box center [1018, 248] width 14 height 12
radio input "true"
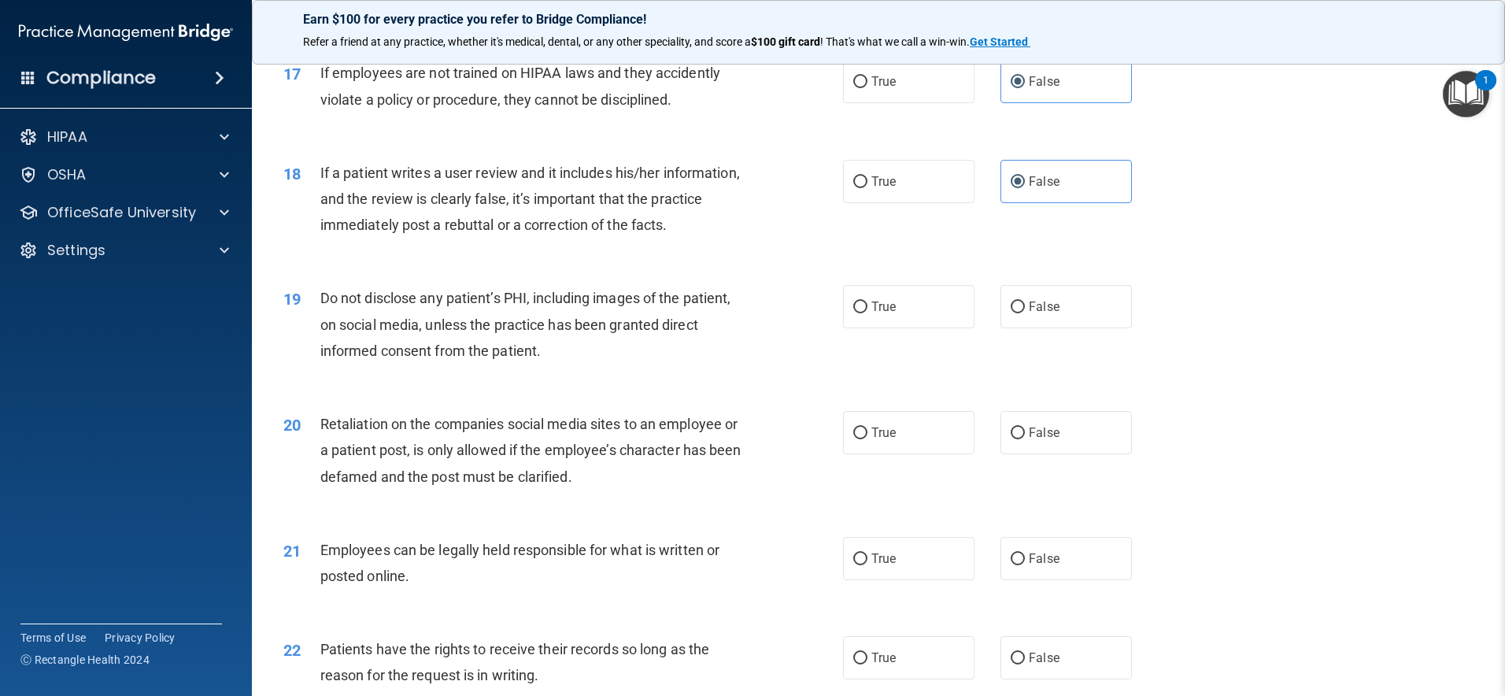
scroll to position [2167, 0]
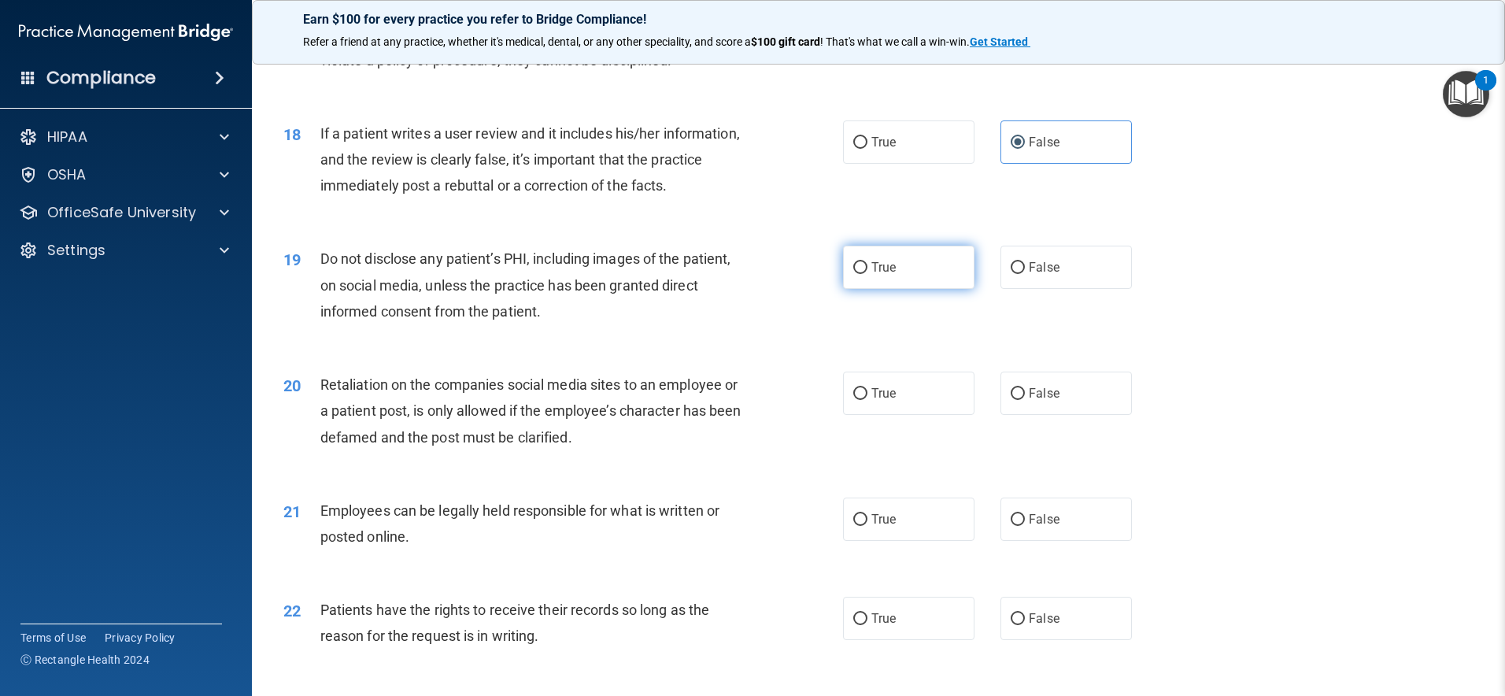
click at [932, 289] on label "True" at bounding box center [908, 267] width 131 height 43
click at [868, 274] on input "True" at bounding box center [860, 268] width 14 height 12
radio input "true"
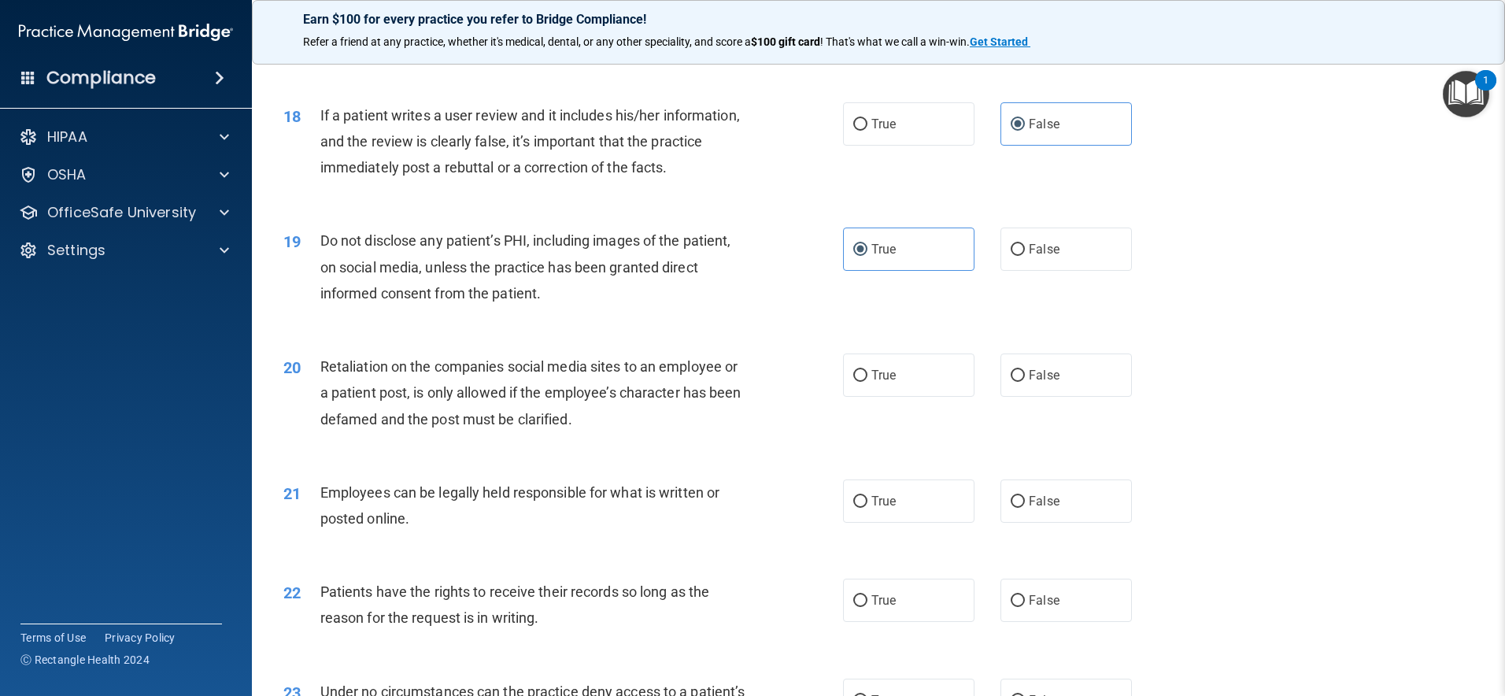
scroll to position [2244, 0]
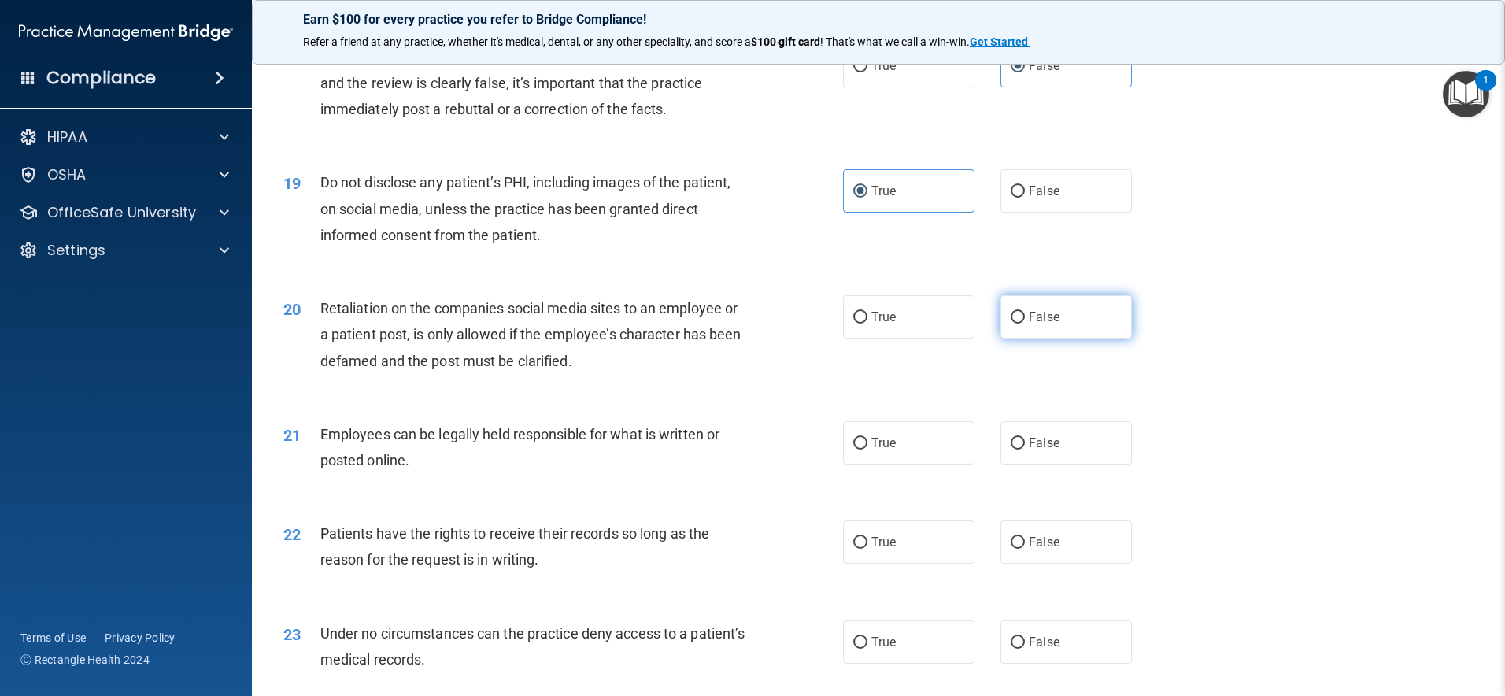
click at [1068, 333] on label "False" at bounding box center [1066, 316] width 131 height 43
click at [1025, 324] on input "False" at bounding box center [1018, 318] width 14 height 12
radio input "true"
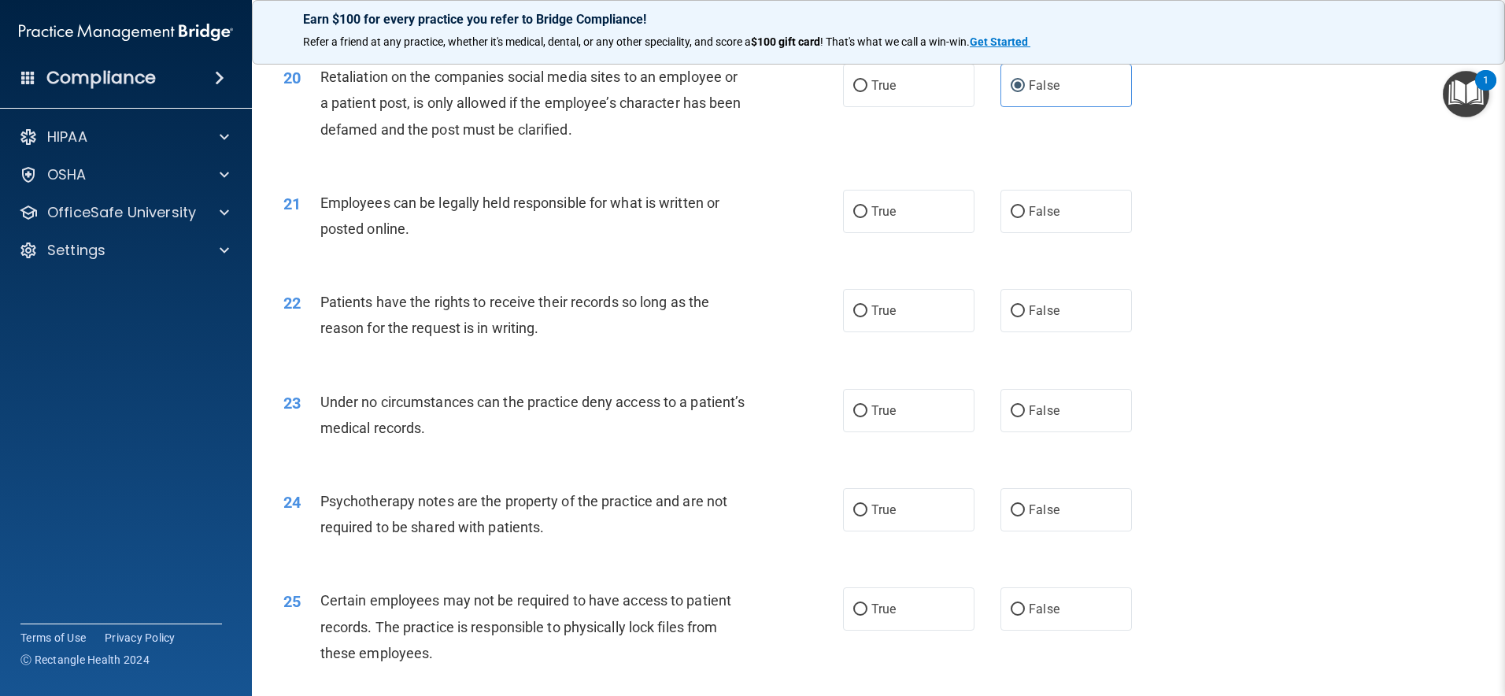
scroll to position [2478, 0]
click at [914, 231] on label "True" at bounding box center [908, 208] width 131 height 43
click at [868, 216] on input "True" at bounding box center [860, 210] width 14 height 12
radio input "true"
click at [914, 330] on label "True" at bounding box center [908, 308] width 131 height 43
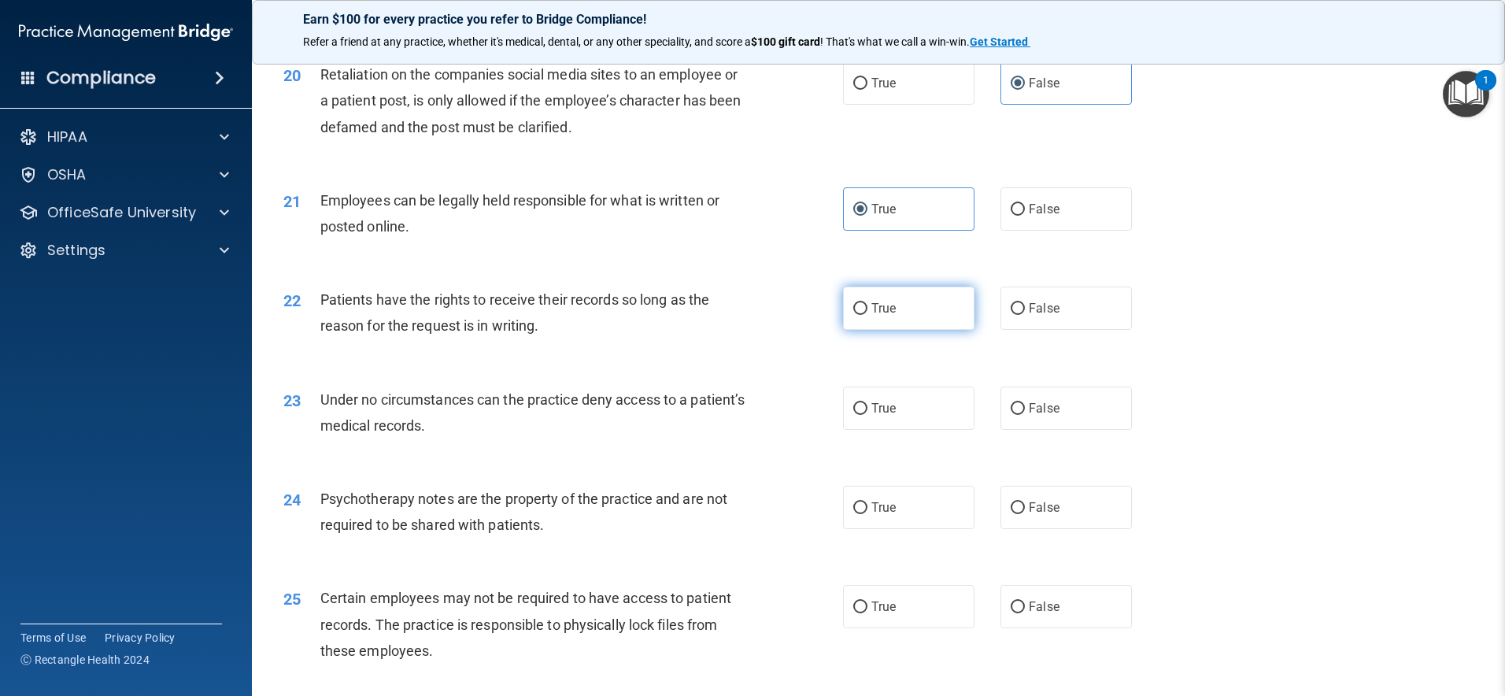
click at [868, 315] on input "True" at bounding box center [860, 309] width 14 height 12
radio input "true"
click at [1091, 330] on label "False" at bounding box center [1066, 308] width 131 height 43
click at [1025, 315] on input "False" at bounding box center [1018, 309] width 14 height 12
radio input "true"
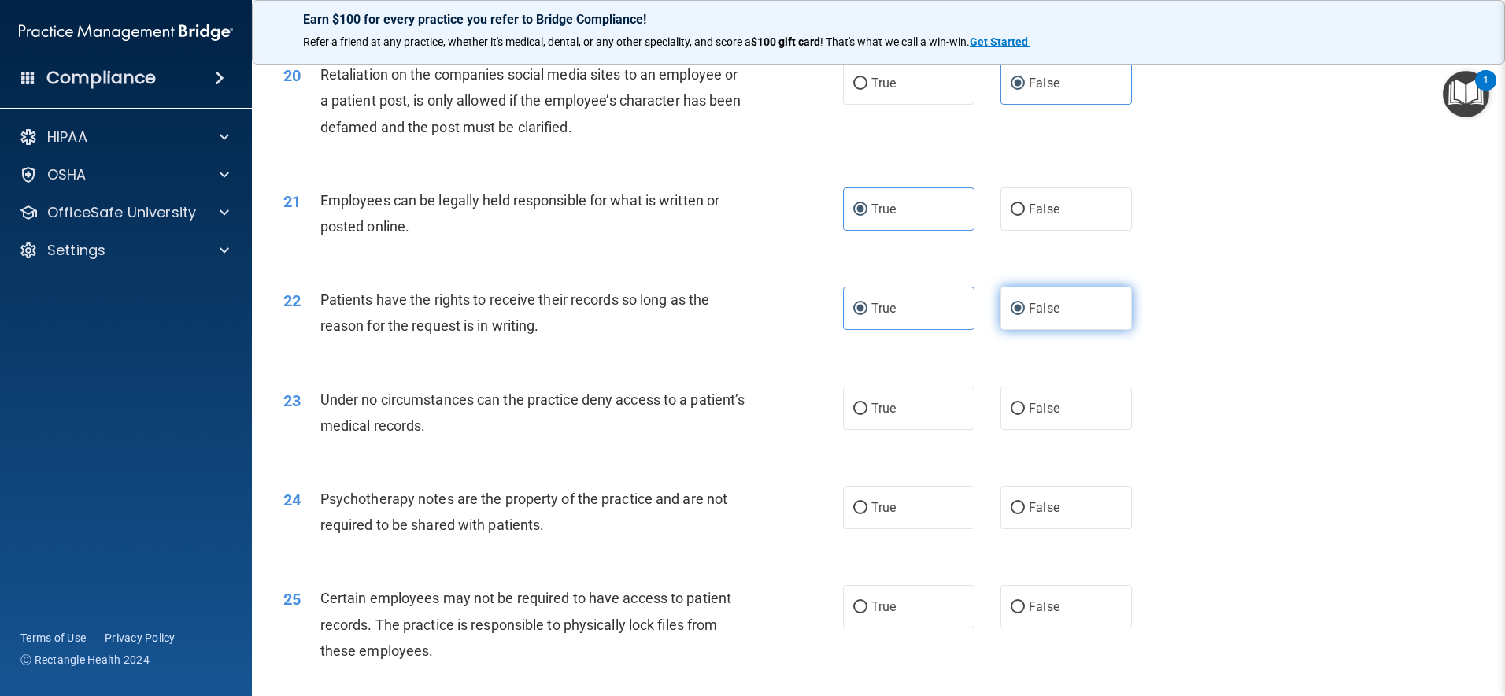
radio input "false"
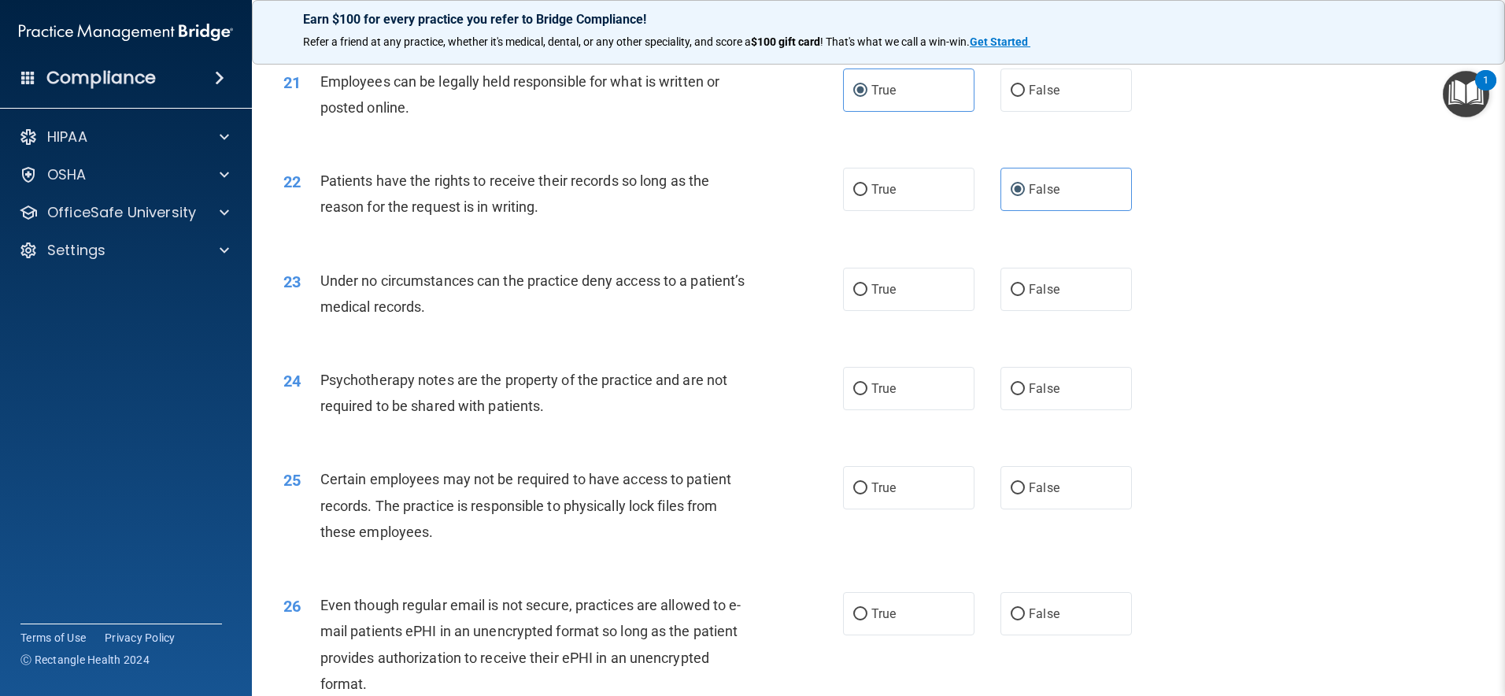
scroll to position [2652, 0]
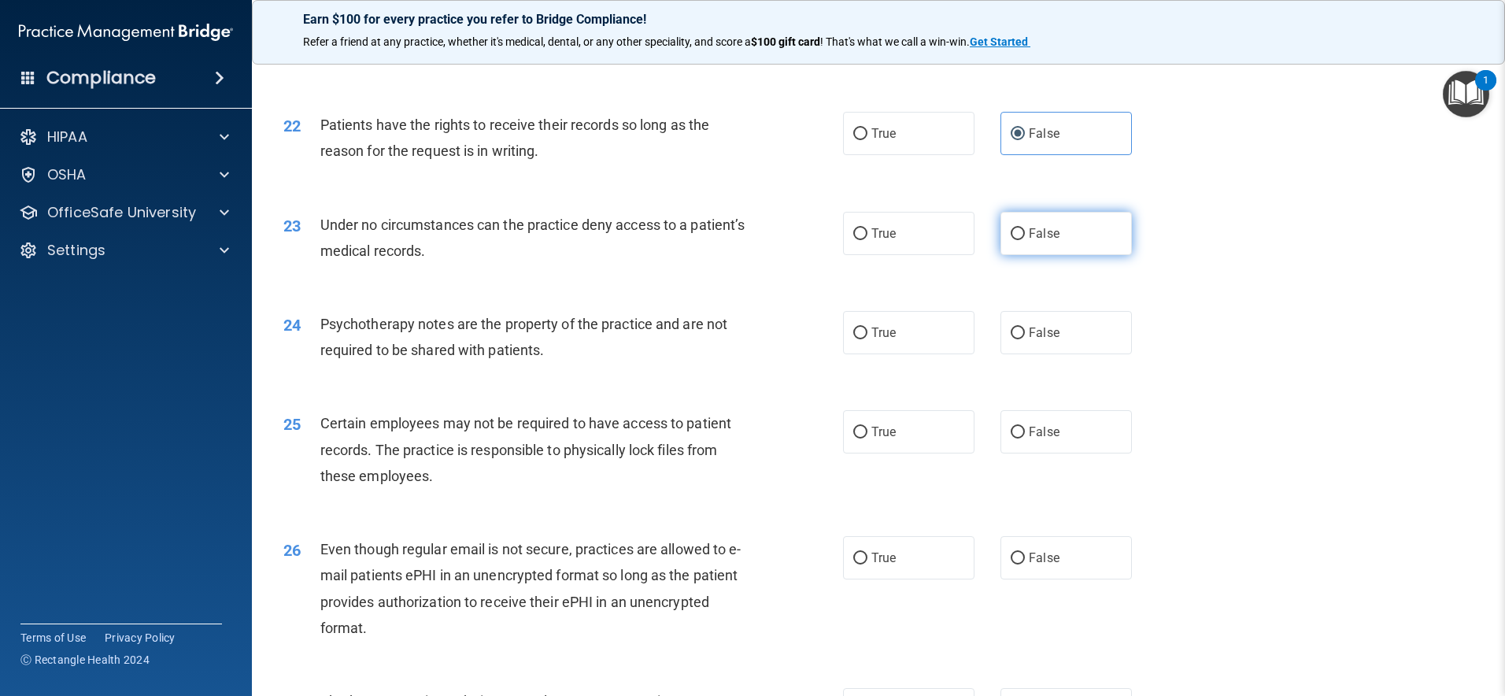
click at [1029, 241] on span "False" at bounding box center [1044, 233] width 31 height 15
click at [1024, 240] on input "False" at bounding box center [1018, 234] width 14 height 12
radio input "true"
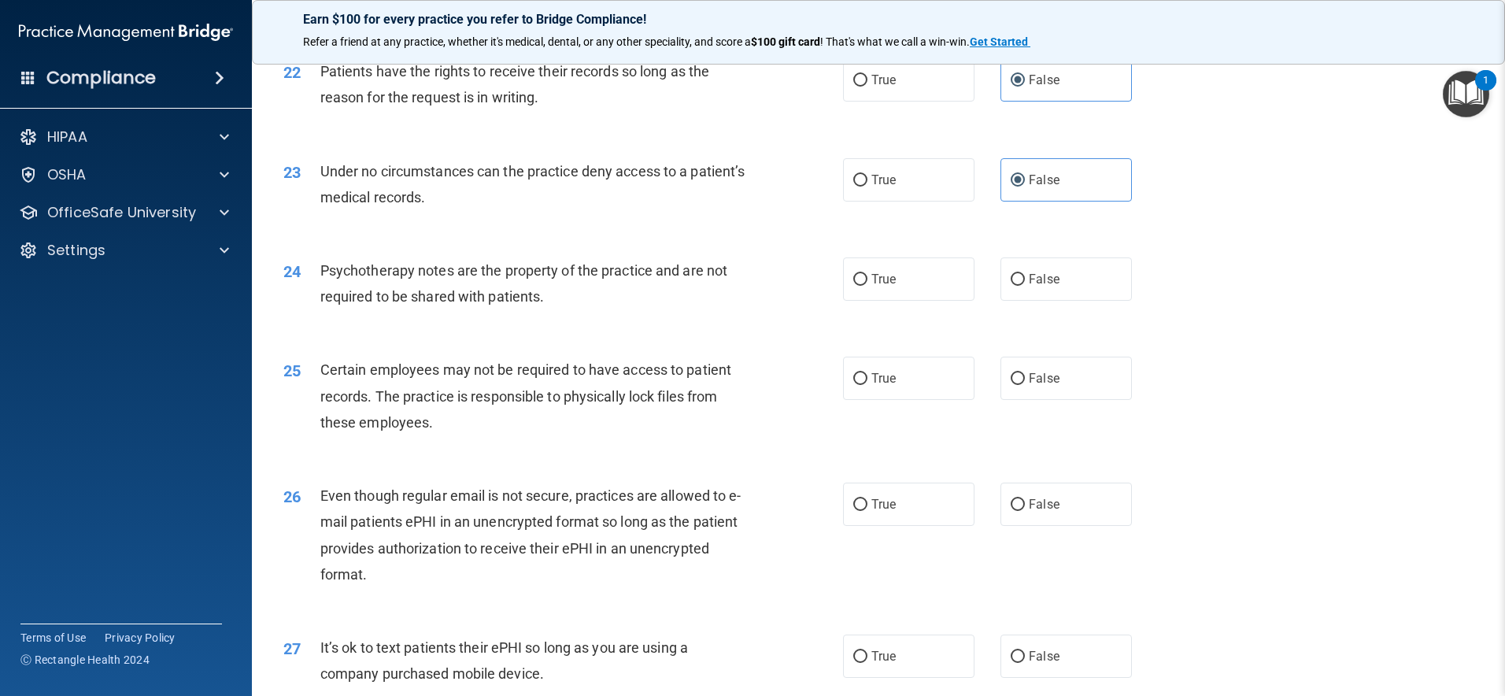
scroll to position [2708, 0]
click at [920, 299] on label "True" at bounding box center [908, 277] width 131 height 43
click at [868, 284] on input "True" at bounding box center [860, 278] width 14 height 12
radio input "true"
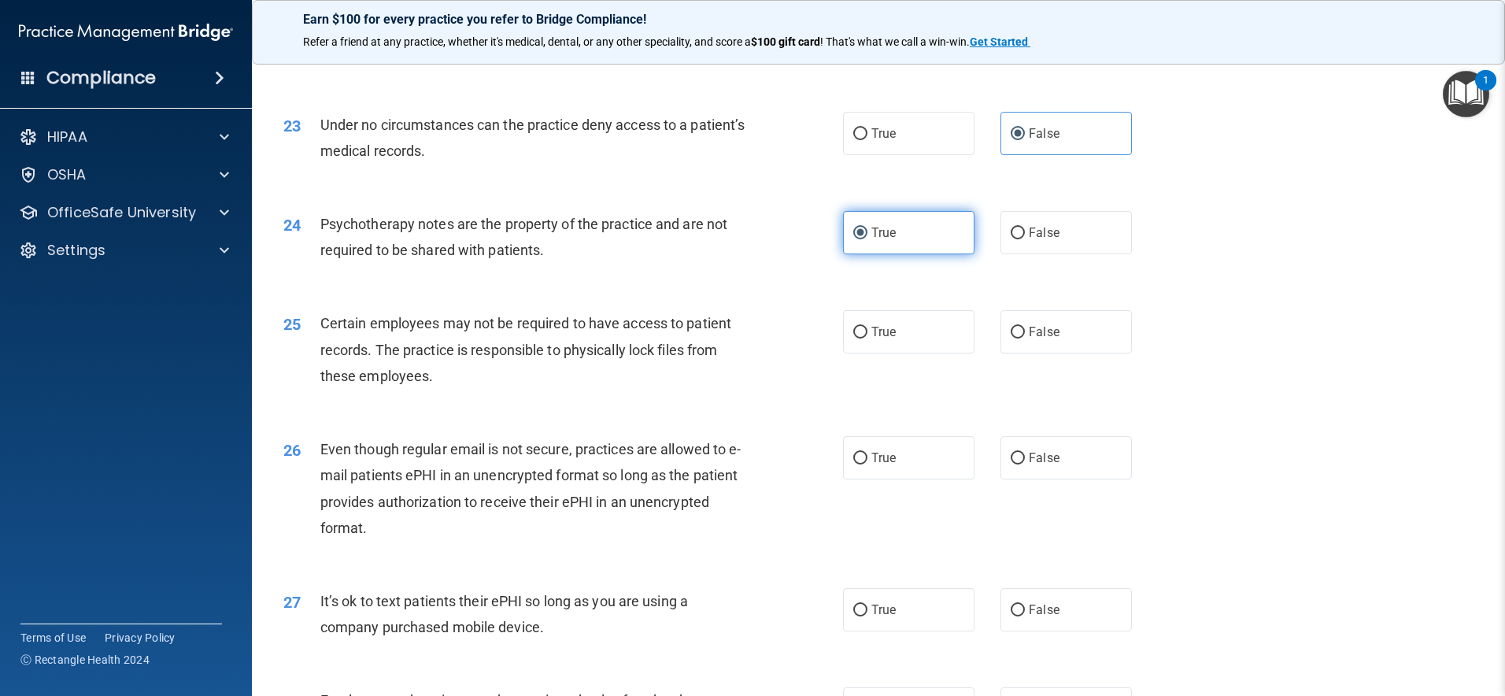
scroll to position [2811, 0]
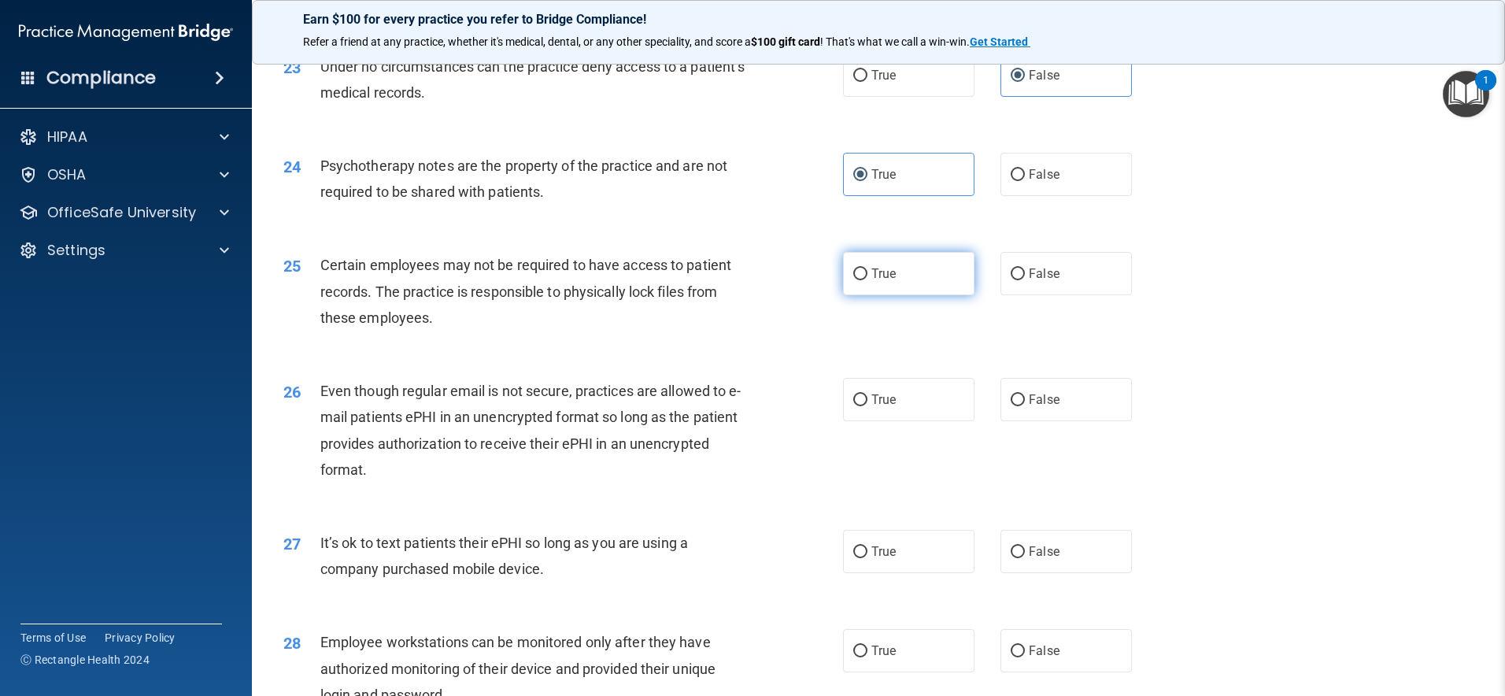
click at [935, 295] on label "True" at bounding box center [908, 273] width 131 height 43
click at [868, 280] on input "True" at bounding box center [860, 274] width 14 height 12
radio input "true"
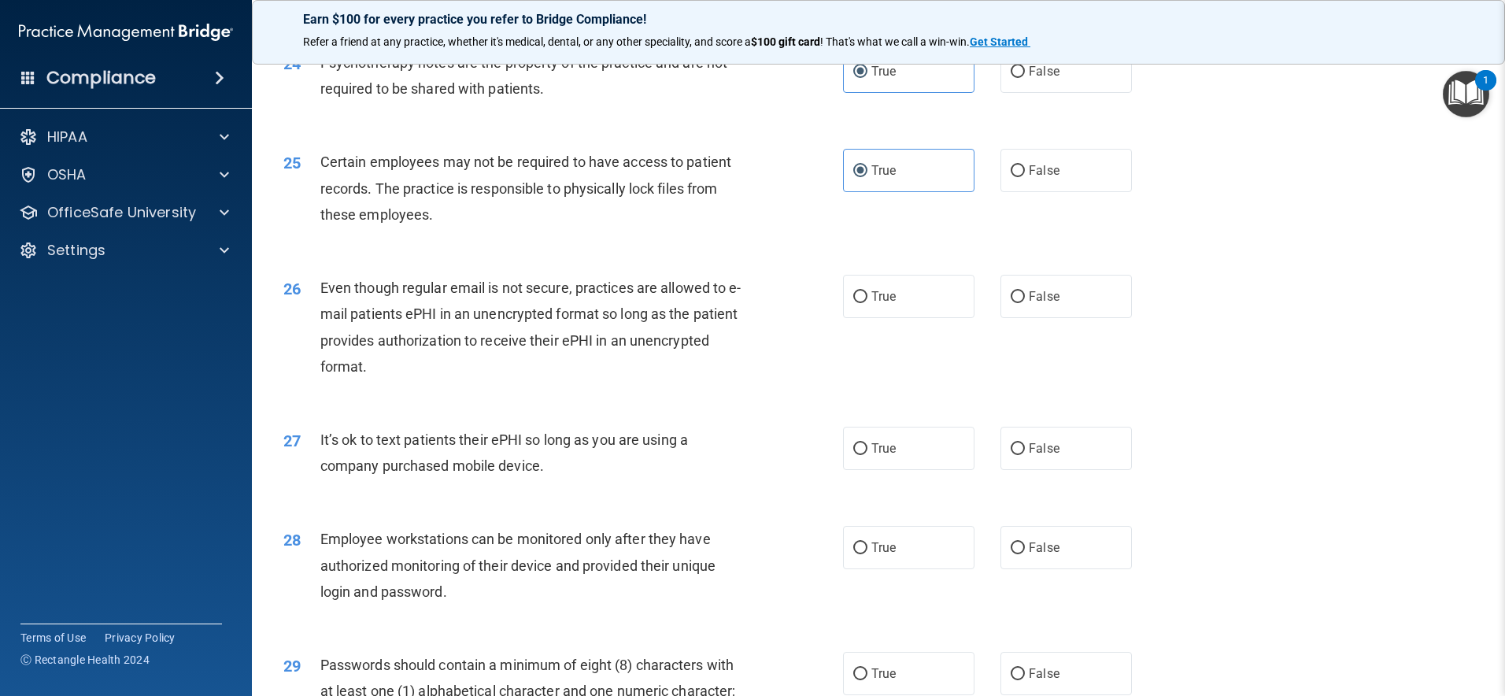
scroll to position [2924, 0]
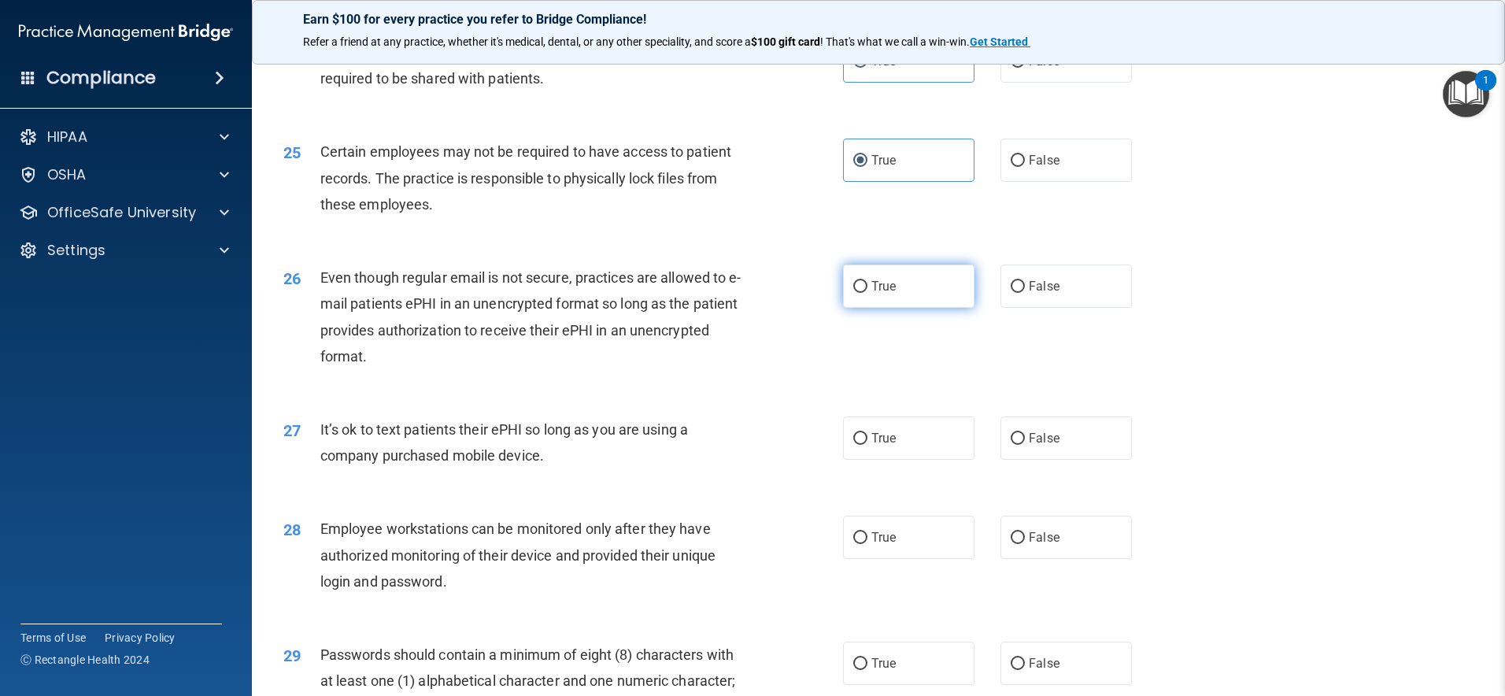
click at [907, 308] on label "True" at bounding box center [908, 286] width 131 height 43
click at [868, 293] on input "True" at bounding box center [860, 287] width 14 height 12
radio input "true"
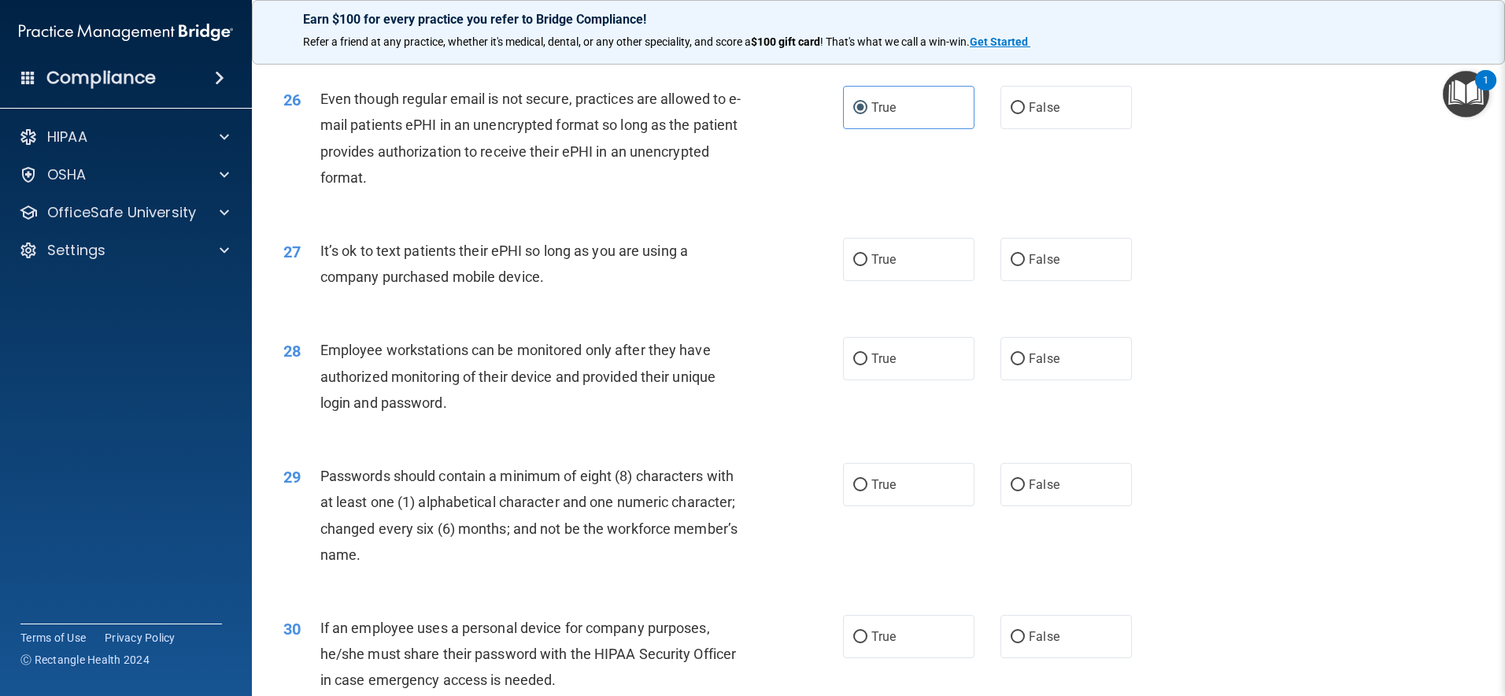
scroll to position [3111, 0]
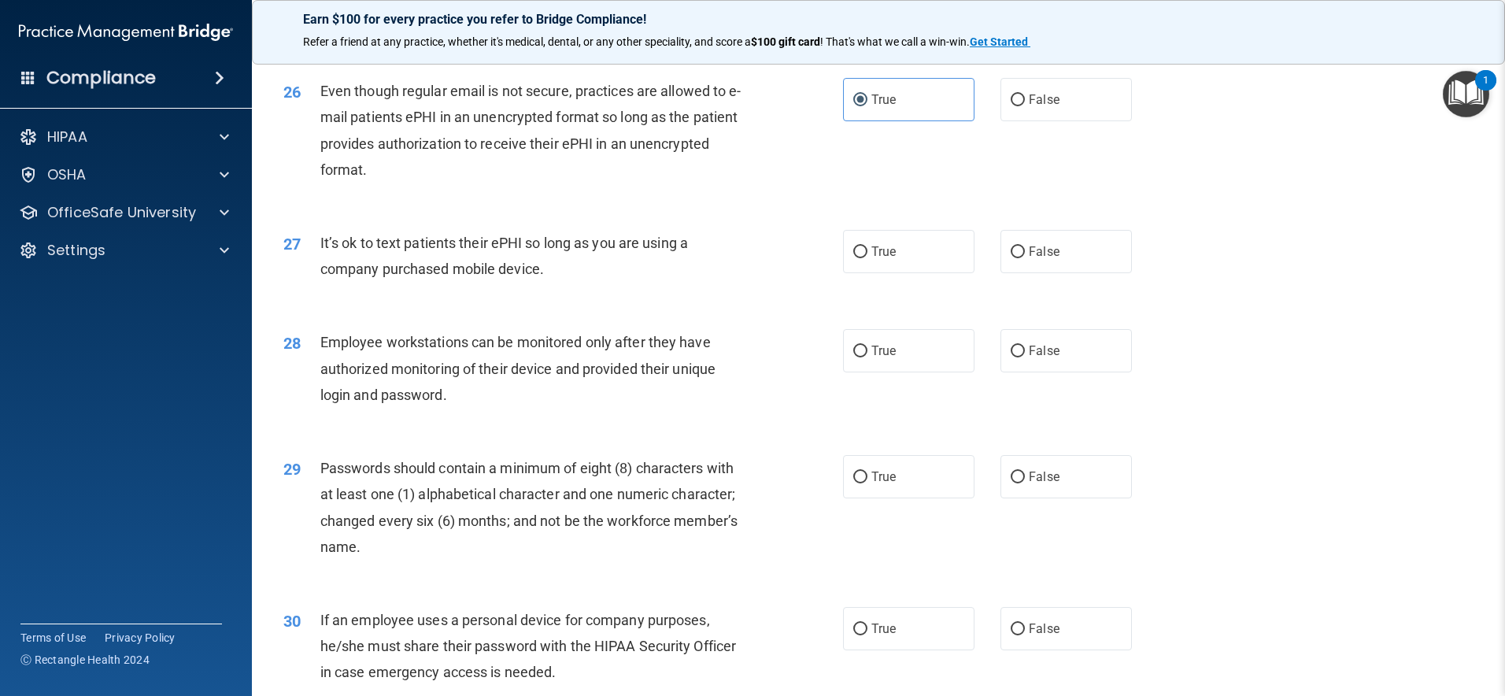
click at [982, 268] on div "True False" at bounding box center [1001, 251] width 316 height 43
click at [1006, 269] on label "False" at bounding box center [1066, 251] width 131 height 43
click at [1011, 258] on input "False" at bounding box center [1018, 252] width 14 height 12
radio input "true"
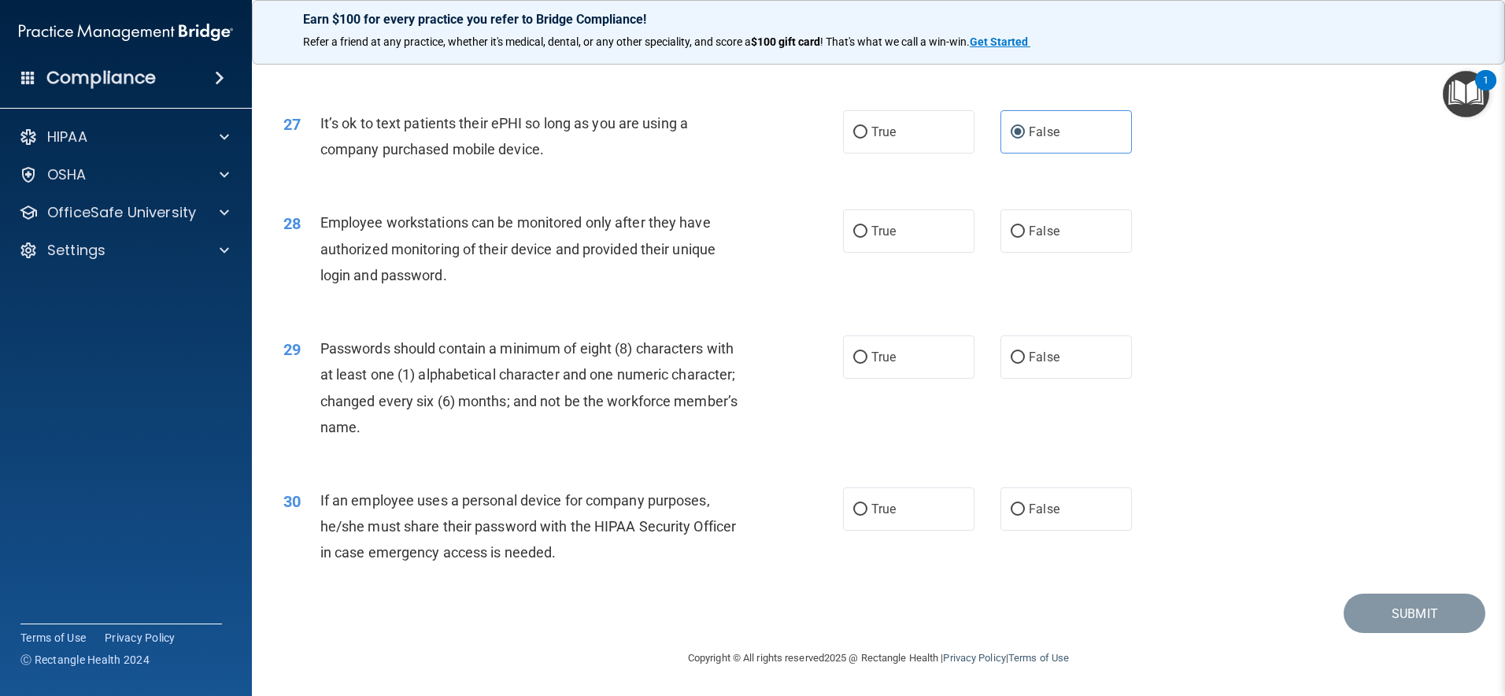
scroll to position [3256, 0]
click at [1073, 238] on label "False" at bounding box center [1066, 230] width 131 height 43
click at [1025, 238] on input "False" at bounding box center [1018, 232] width 14 height 12
radio input "true"
click at [950, 353] on label "True" at bounding box center [908, 356] width 131 height 43
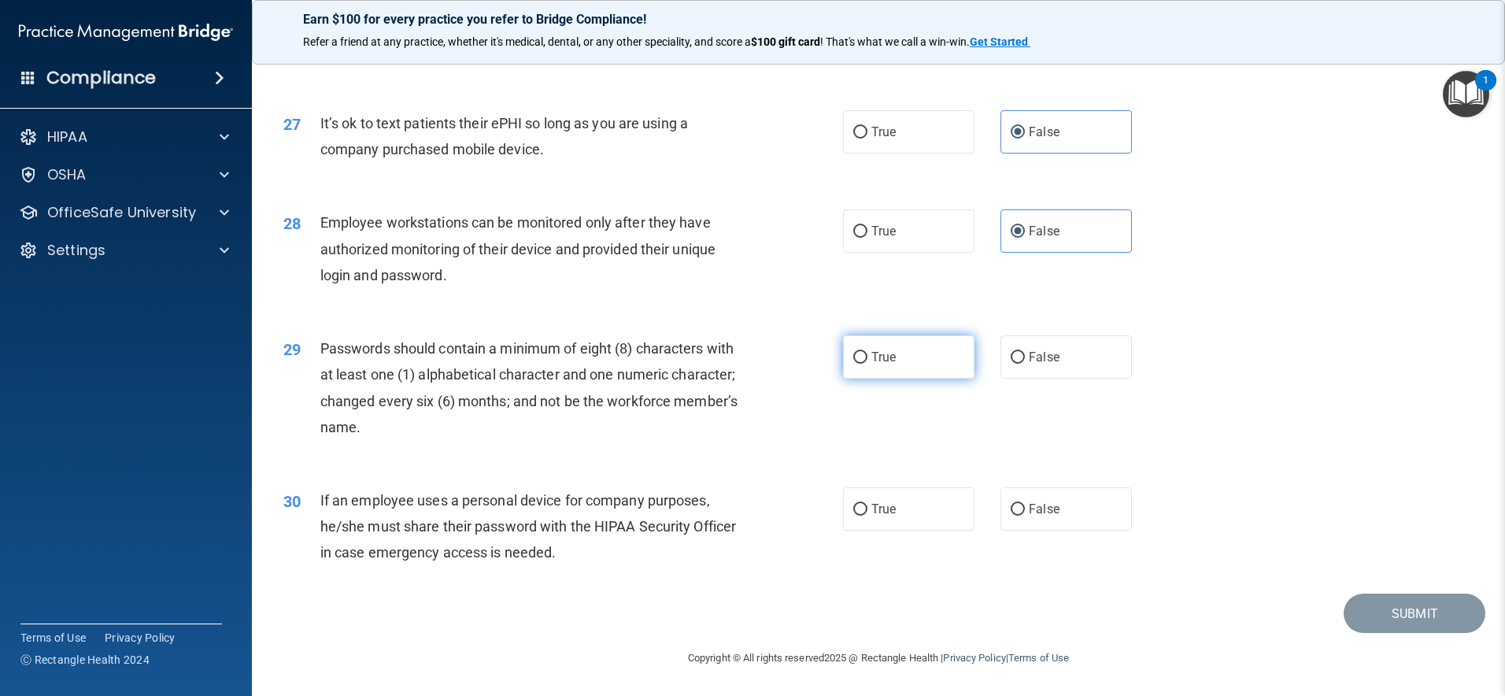
click at [868, 353] on input "True" at bounding box center [860, 358] width 14 height 12
radio input "true"
click at [1037, 513] on span "False" at bounding box center [1044, 509] width 31 height 15
click at [1025, 513] on input "False" at bounding box center [1018, 510] width 14 height 12
radio input "true"
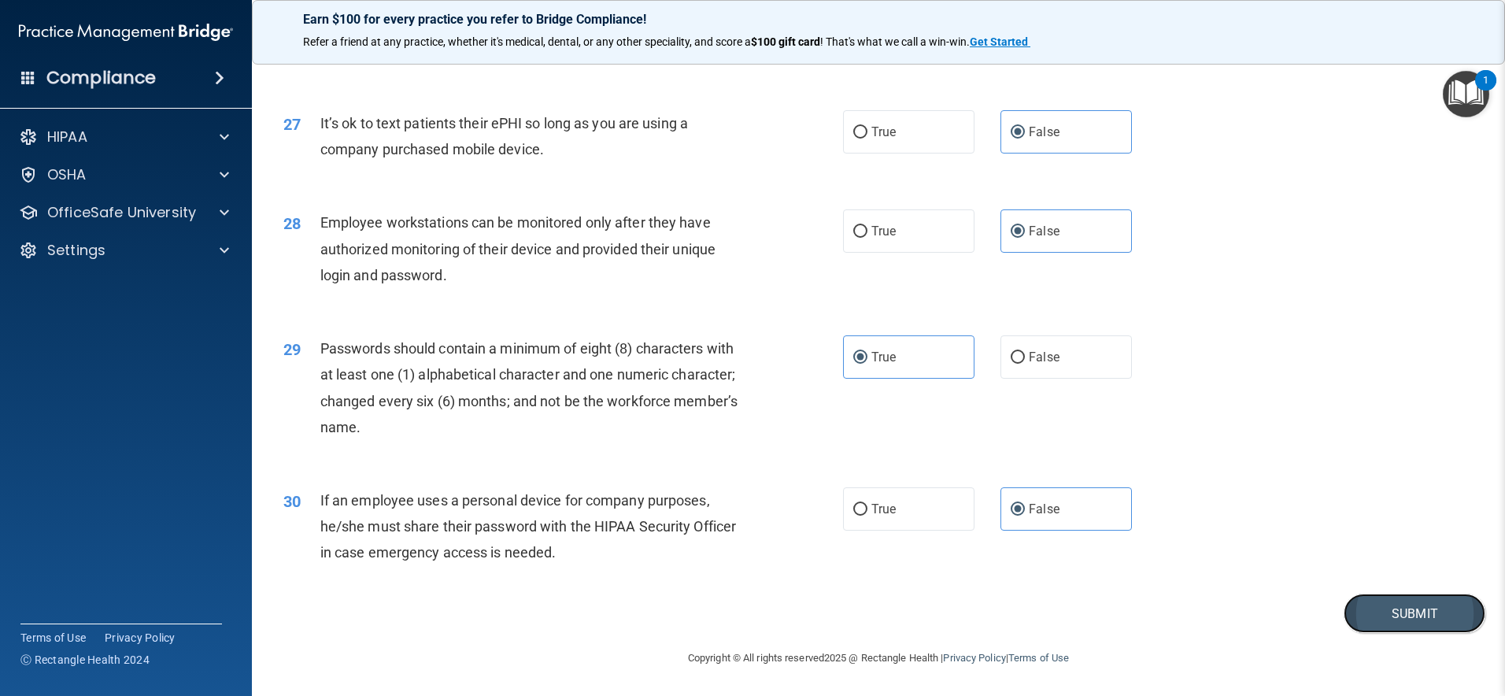
click at [1383, 611] on button "Submit" at bounding box center [1415, 614] width 142 height 40
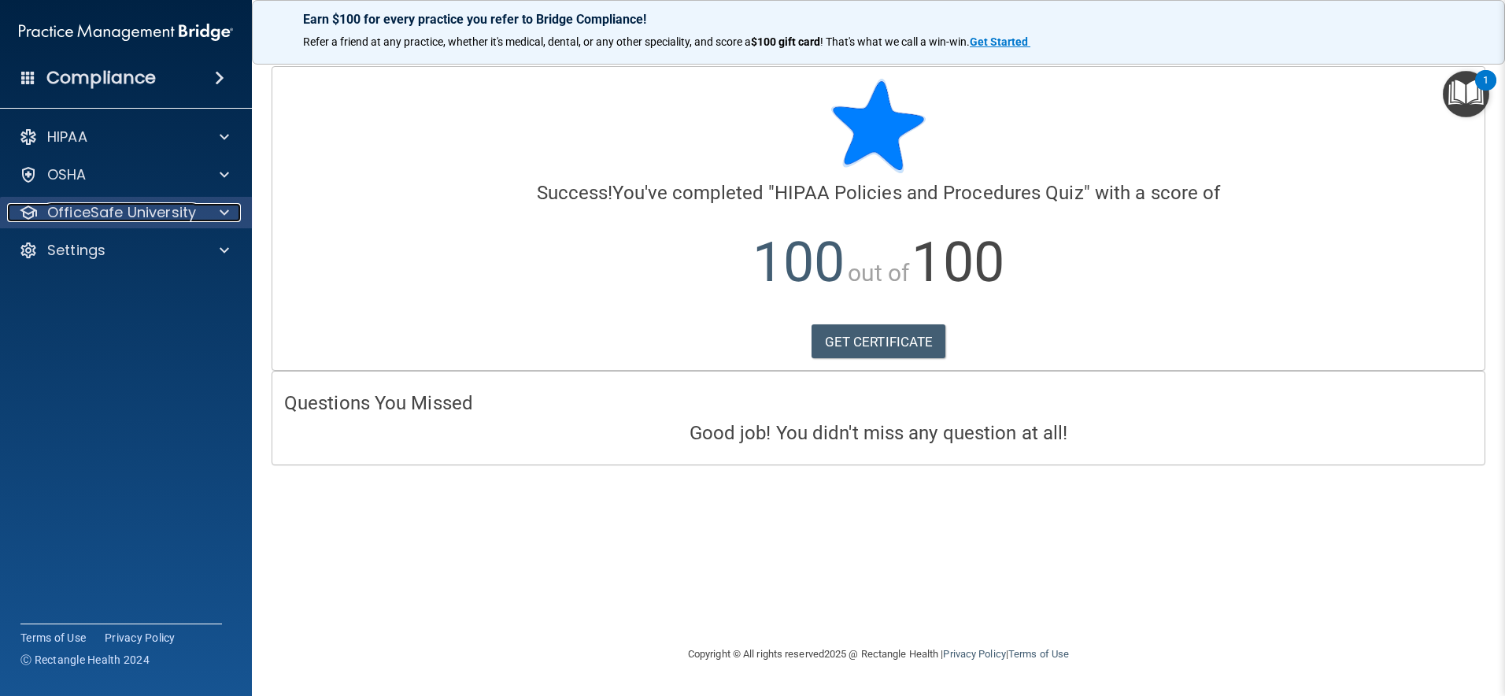
click at [221, 205] on span at bounding box center [224, 212] width 9 height 19
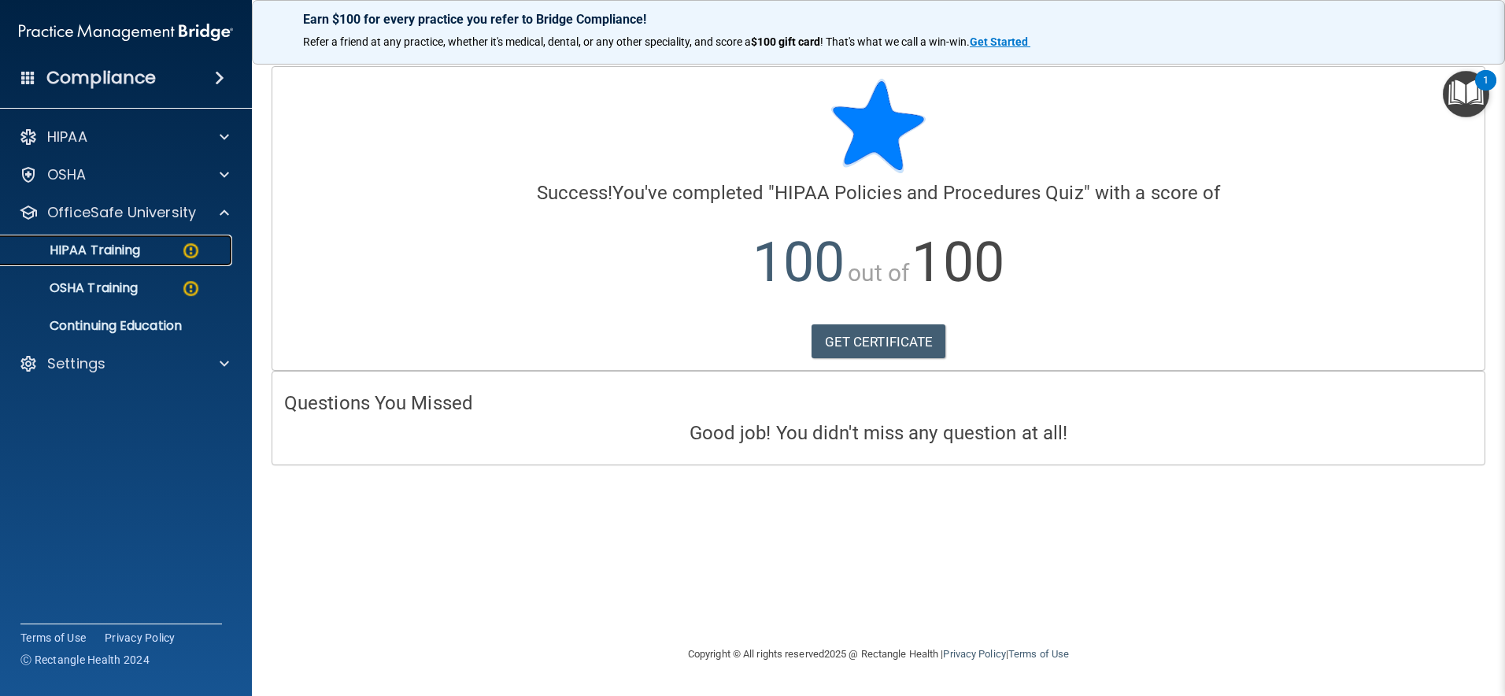
click at [144, 250] on div "HIPAA Training" at bounding box center [117, 250] width 215 height 16
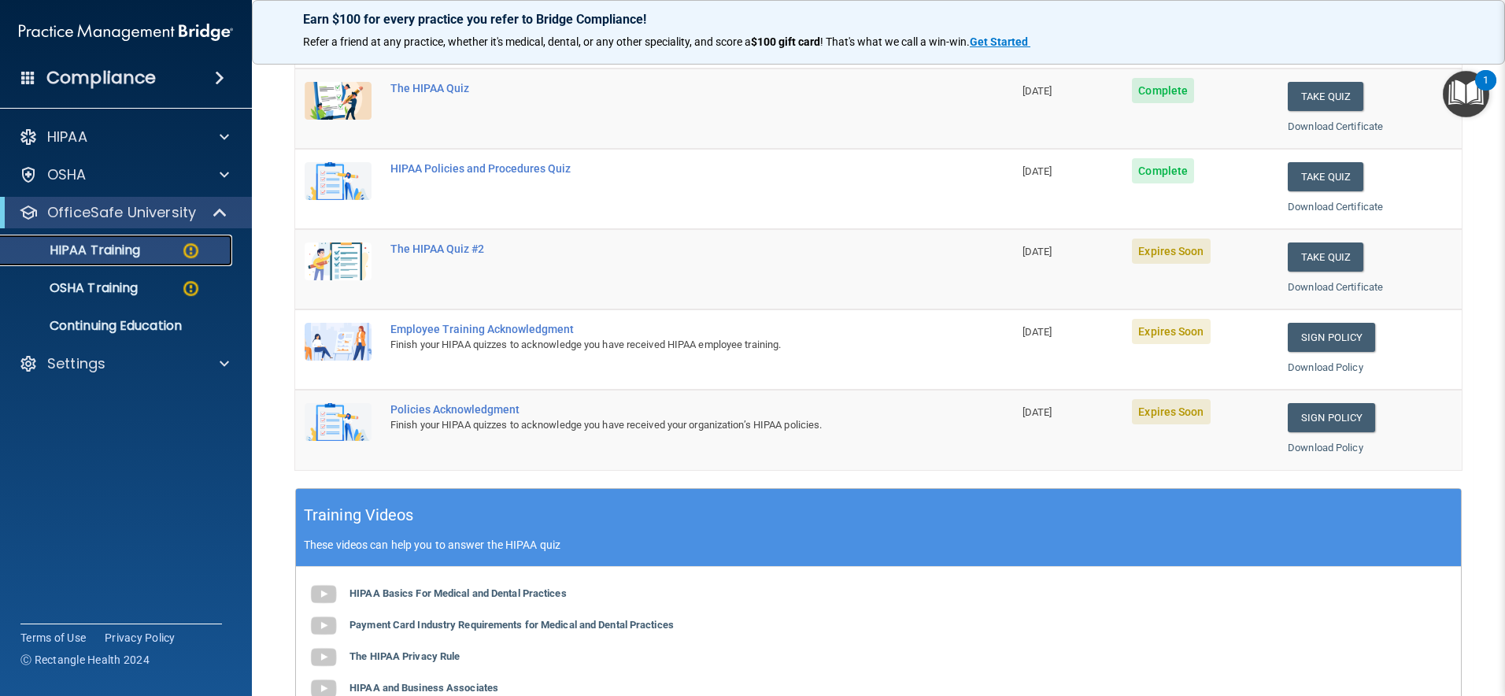
scroll to position [201, 0]
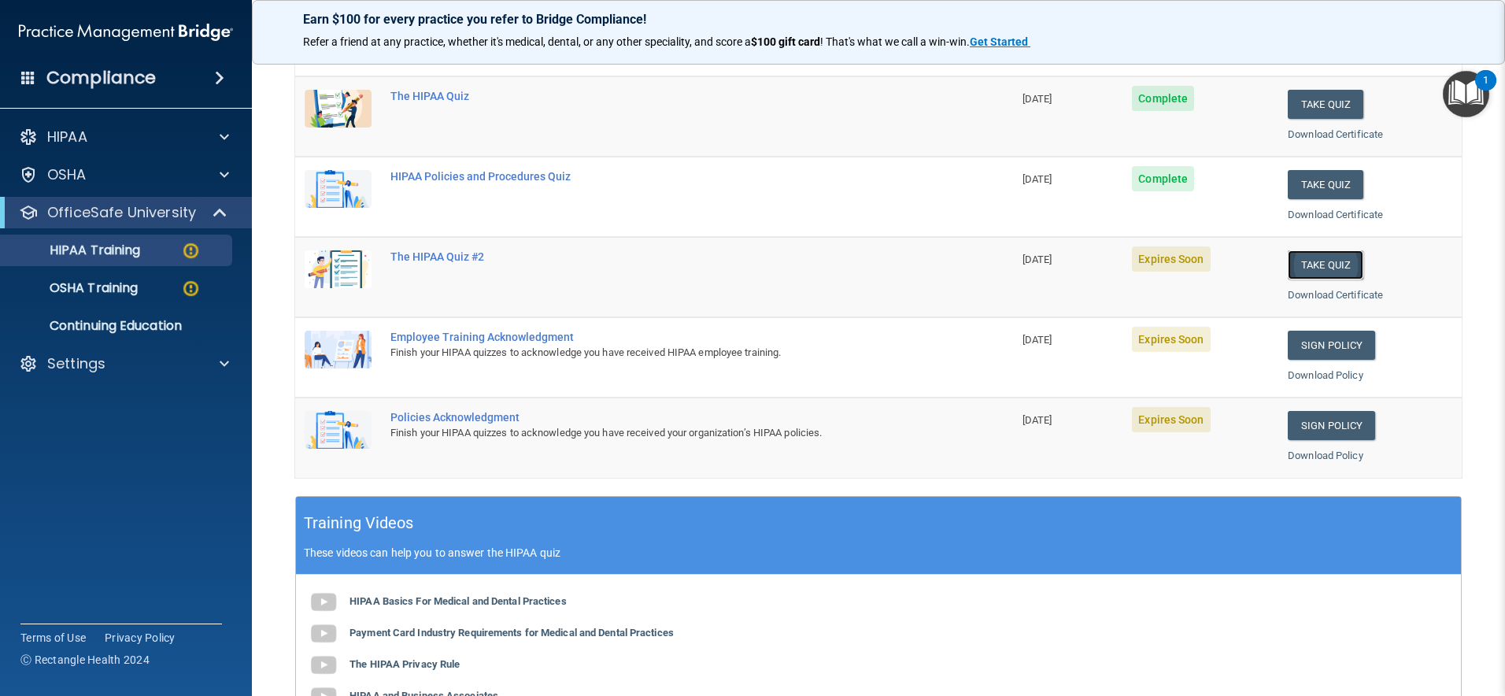
click at [1310, 264] on button "Take Quiz" at bounding box center [1326, 264] width 76 height 29
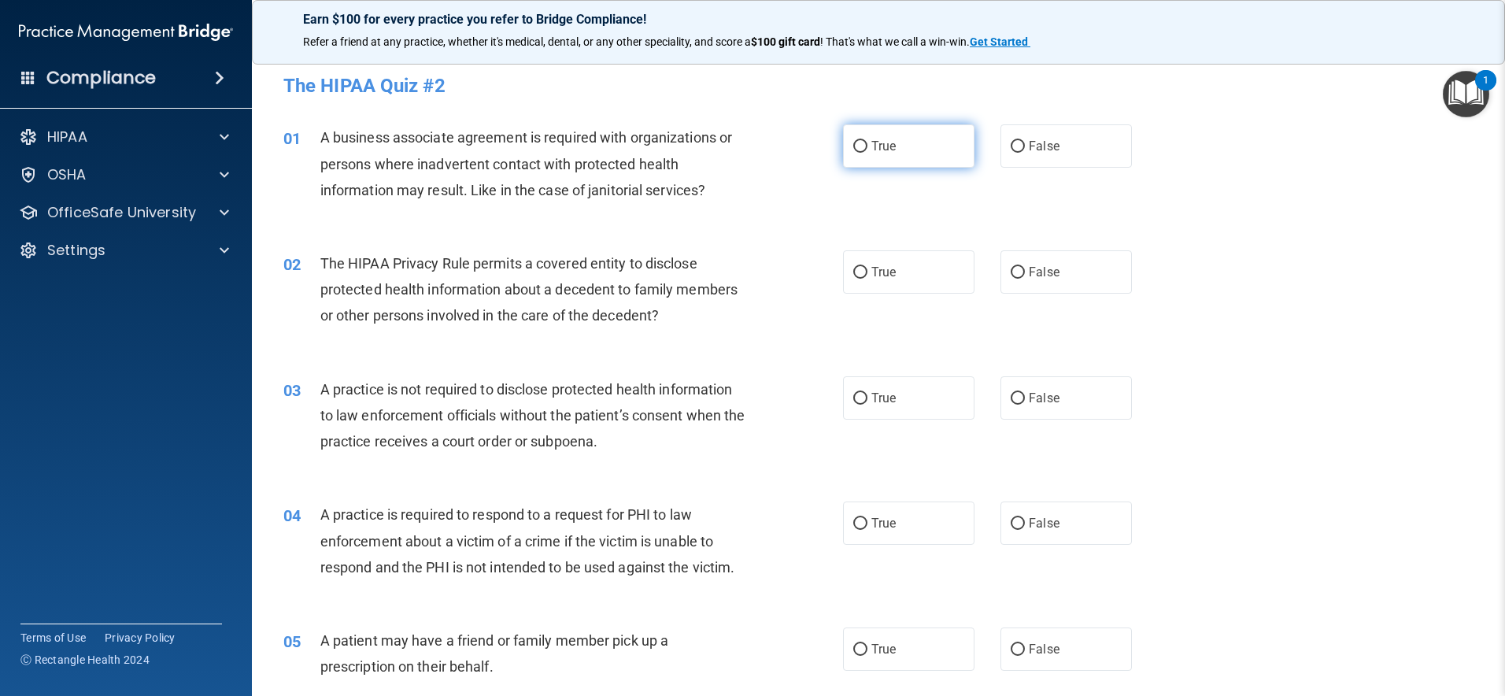
click at [914, 150] on label "True" at bounding box center [908, 145] width 131 height 43
click at [868, 150] on input "True" at bounding box center [860, 147] width 14 height 12
radio input "true"
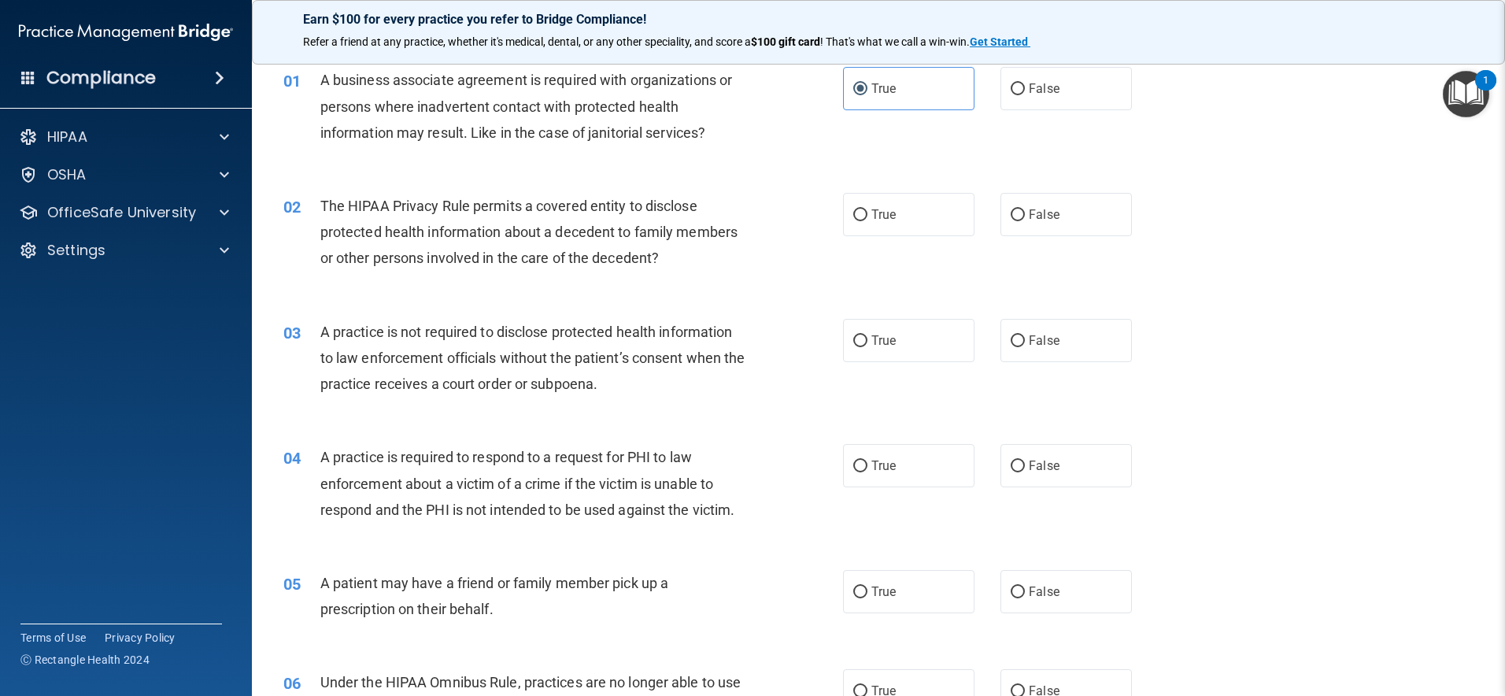
scroll to position [79, 0]
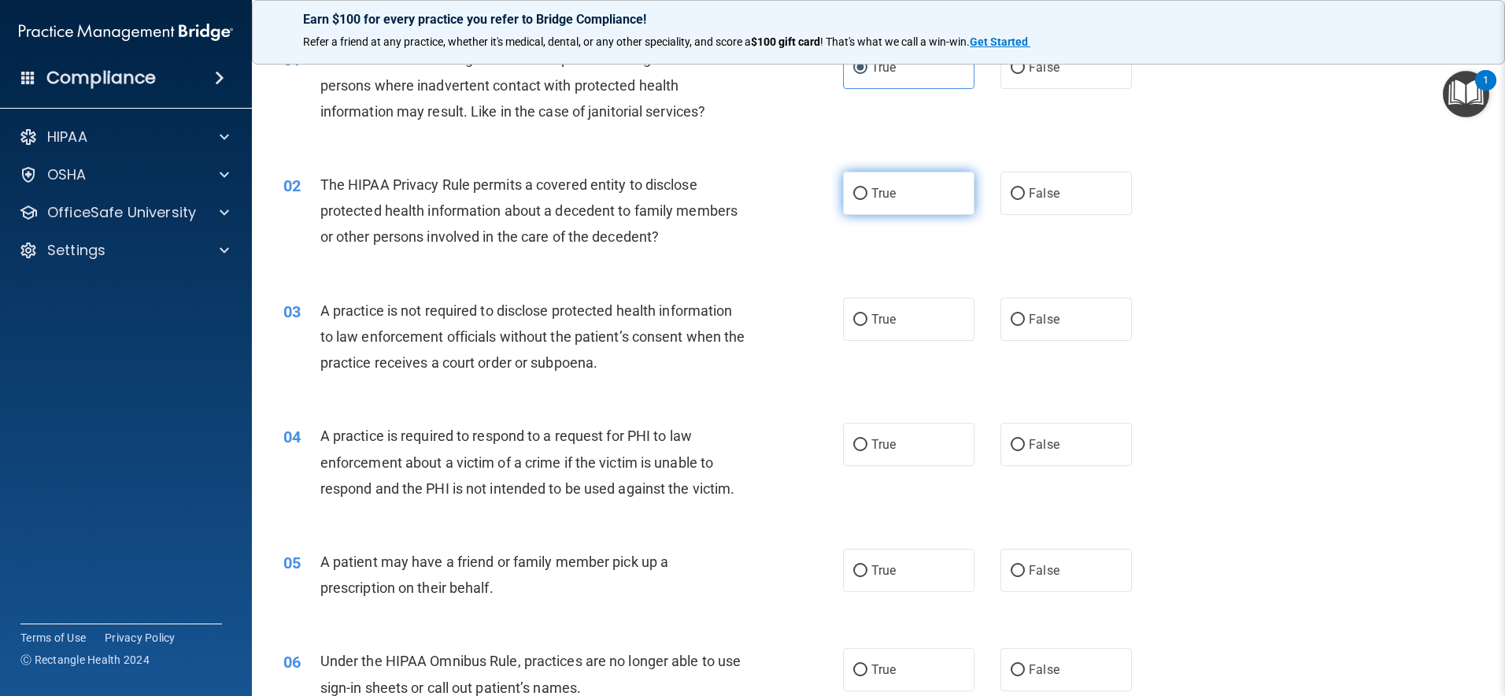
click at [951, 202] on label "True" at bounding box center [908, 193] width 131 height 43
click at [868, 200] on input "True" at bounding box center [860, 194] width 14 height 12
radio input "true"
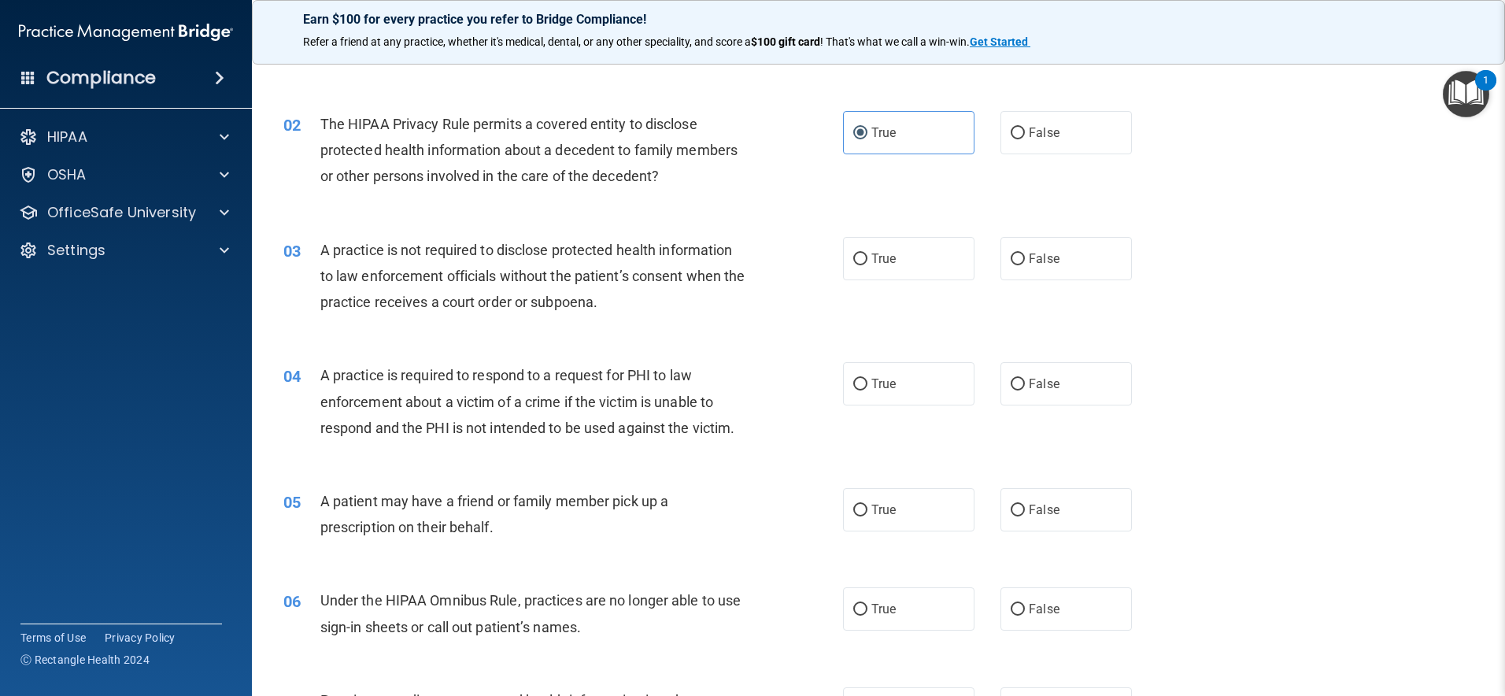
scroll to position [151, 0]
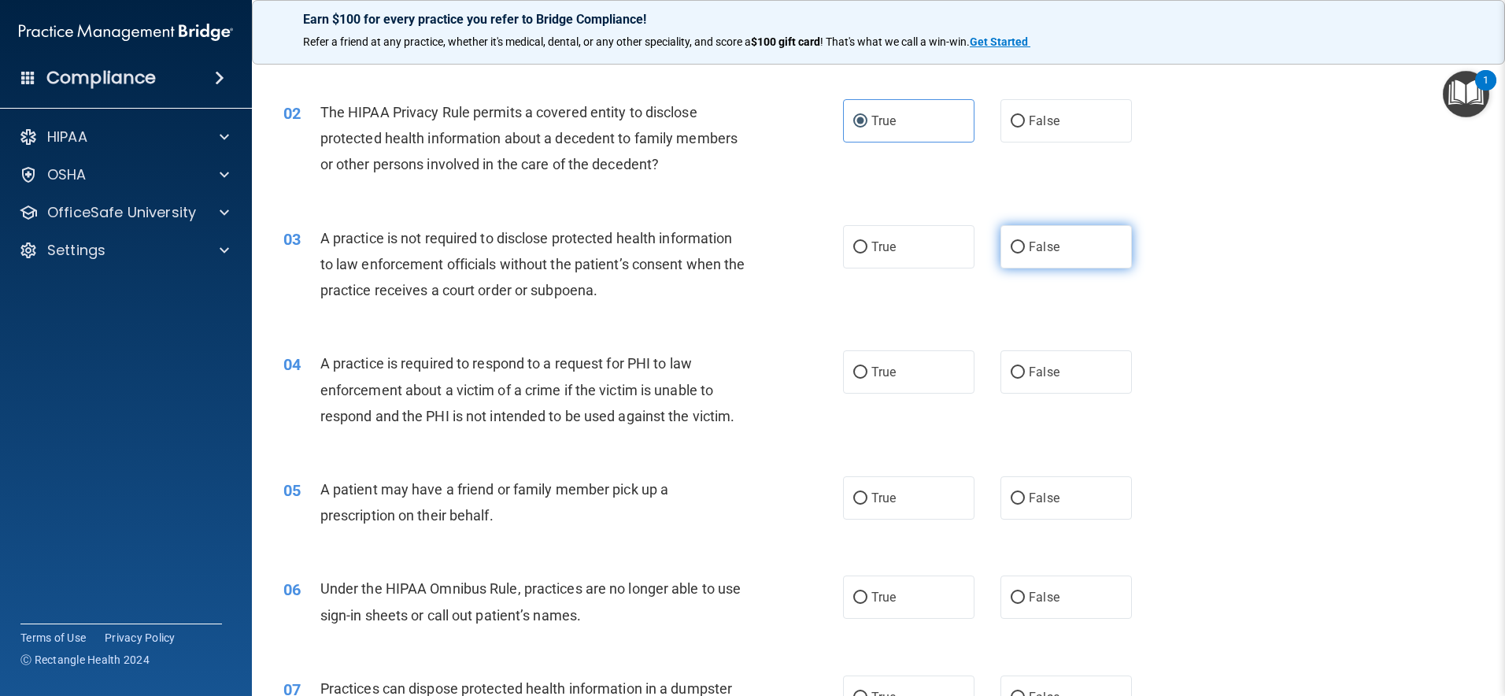
click at [1084, 247] on label "False" at bounding box center [1066, 246] width 131 height 43
click at [1025, 247] on input "False" at bounding box center [1018, 248] width 14 height 12
radio input "true"
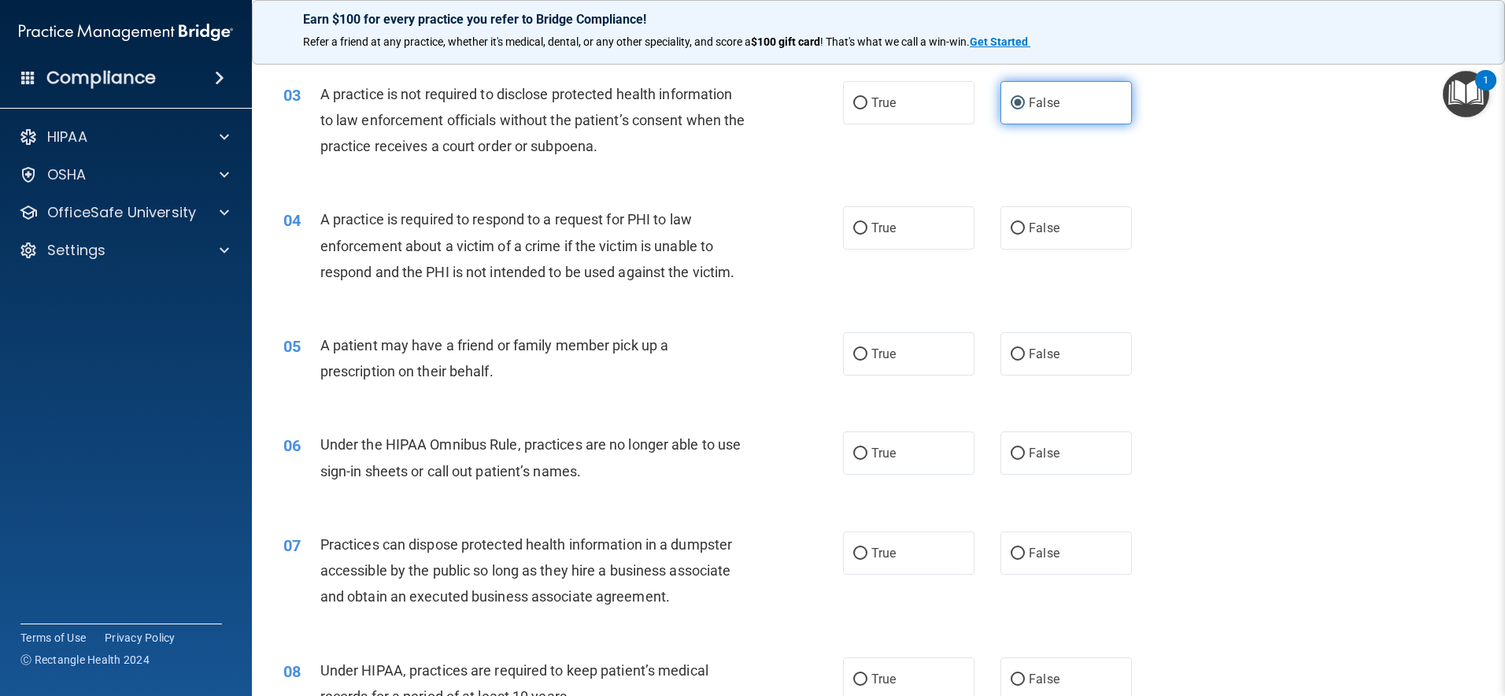
scroll to position [309, 0]
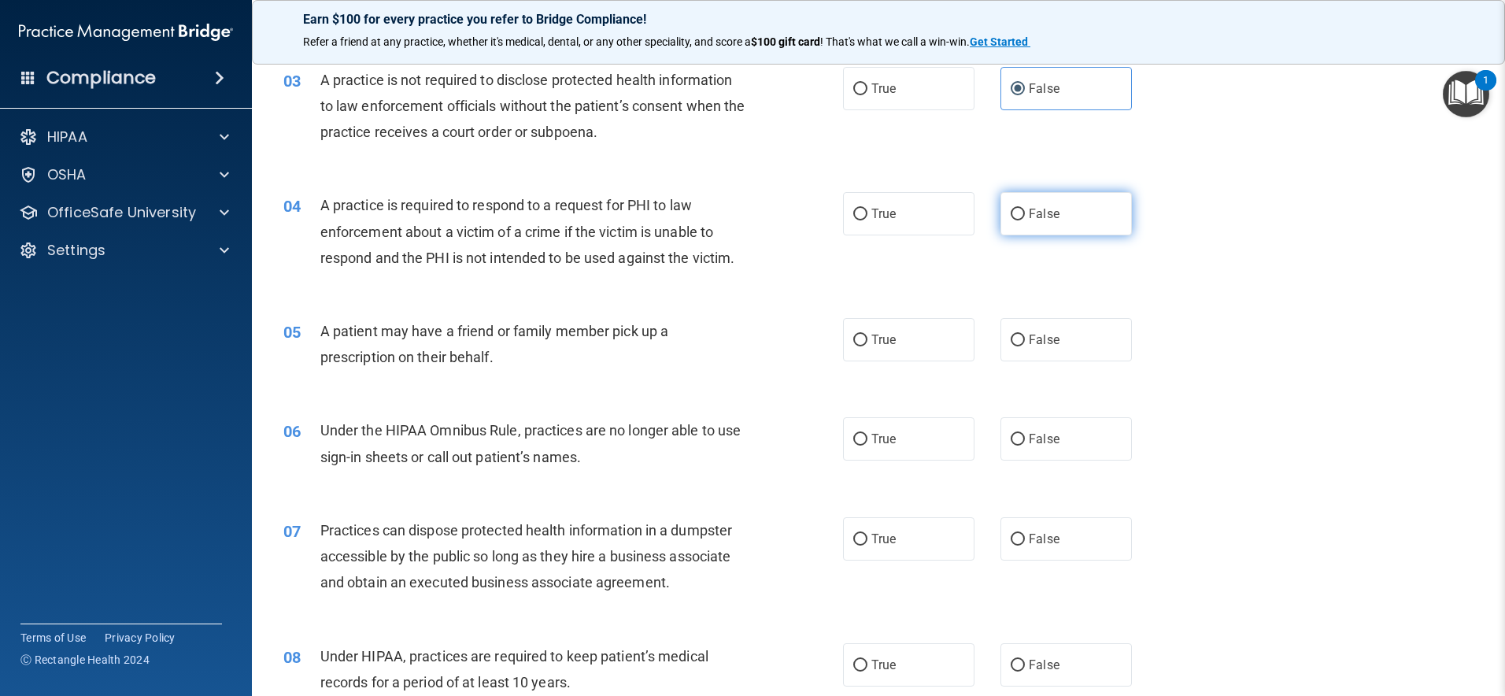
click at [1090, 221] on label "False" at bounding box center [1066, 213] width 131 height 43
click at [1025, 220] on input "False" at bounding box center [1018, 215] width 14 height 12
radio input "true"
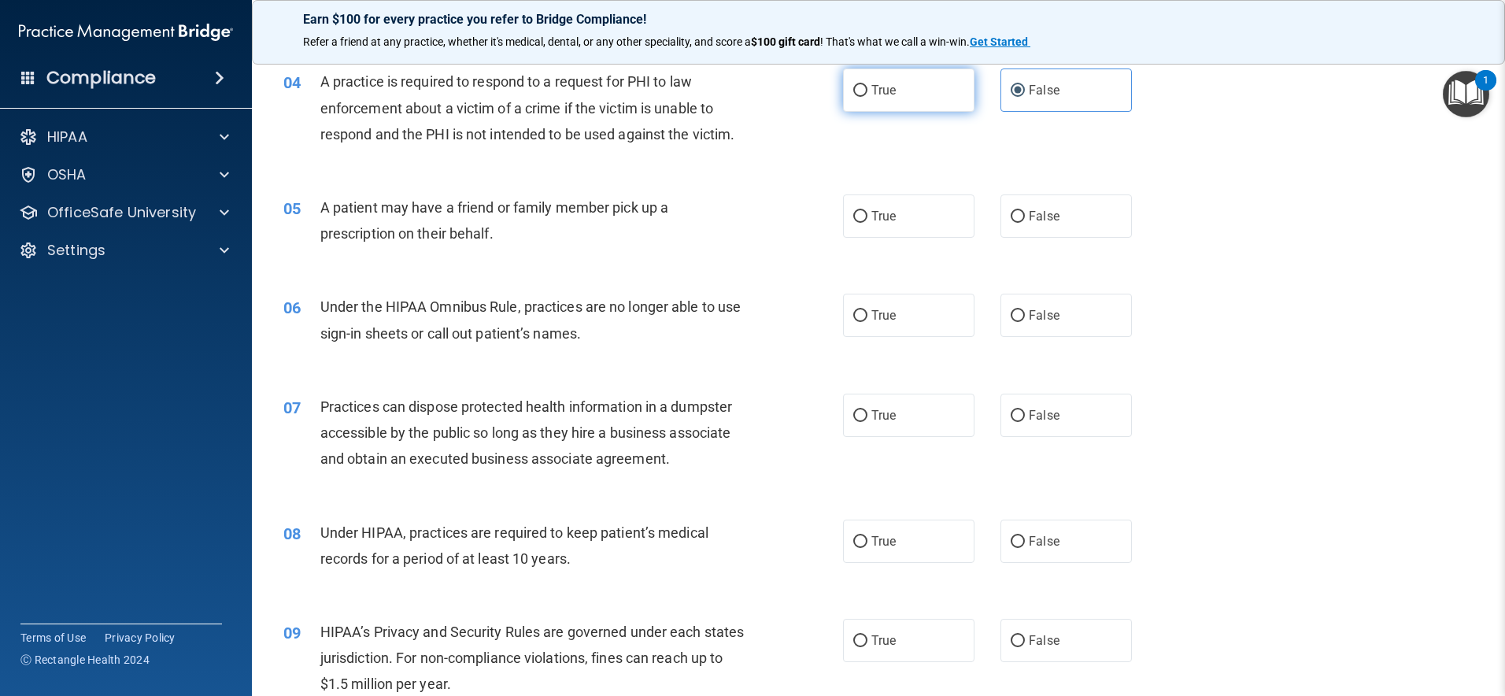
scroll to position [451, 0]
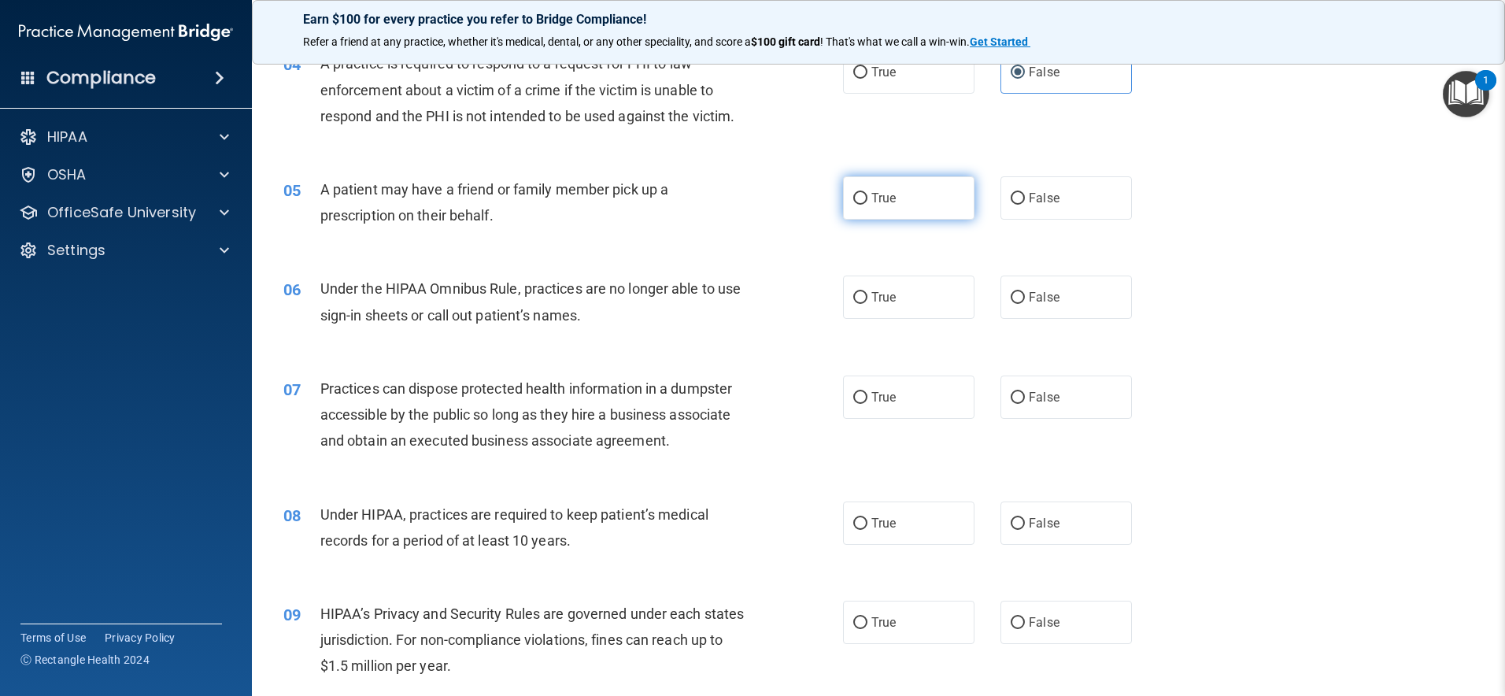
click at [941, 206] on label "True" at bounding box center [908, 197] width 131 height 43
click at [868, 205] on input "True" at bounding box center [860, 199] width 14 height 12
radio input "true"
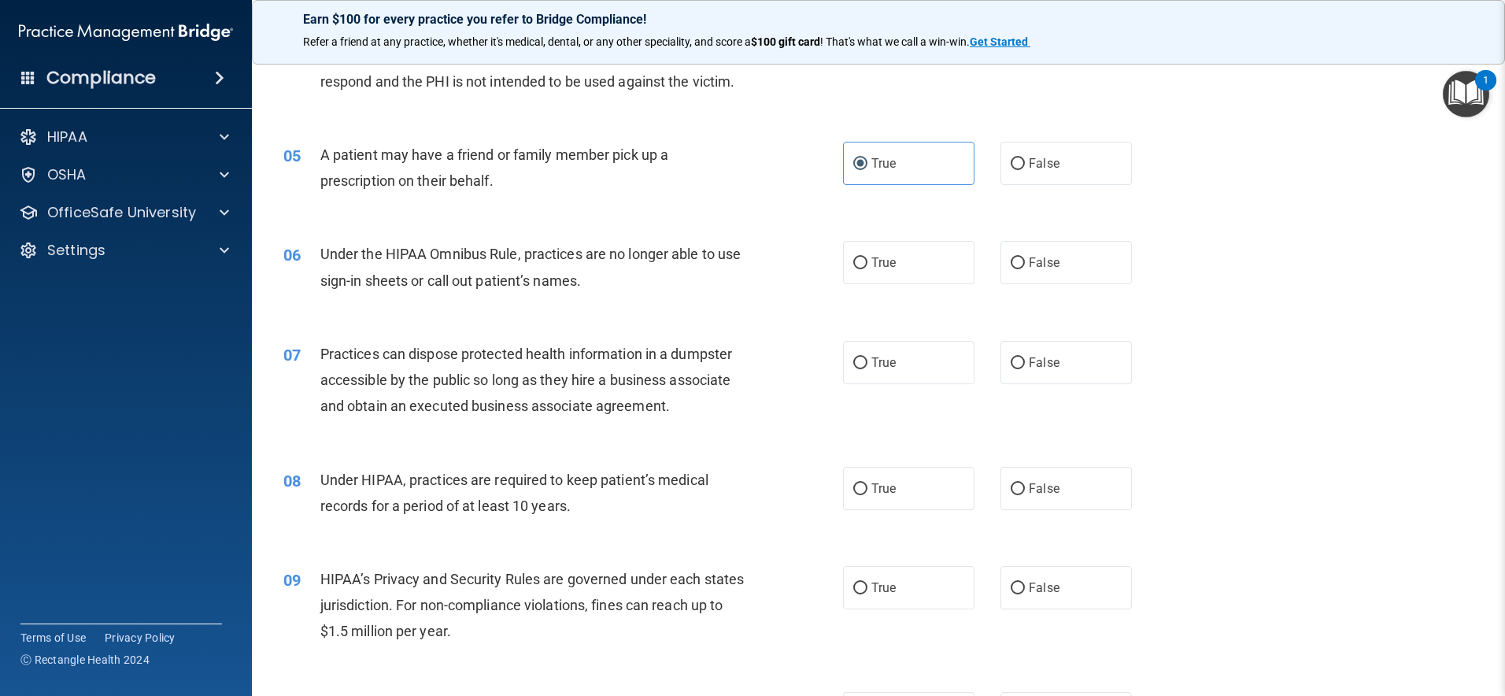
scroll to position [502, 0]
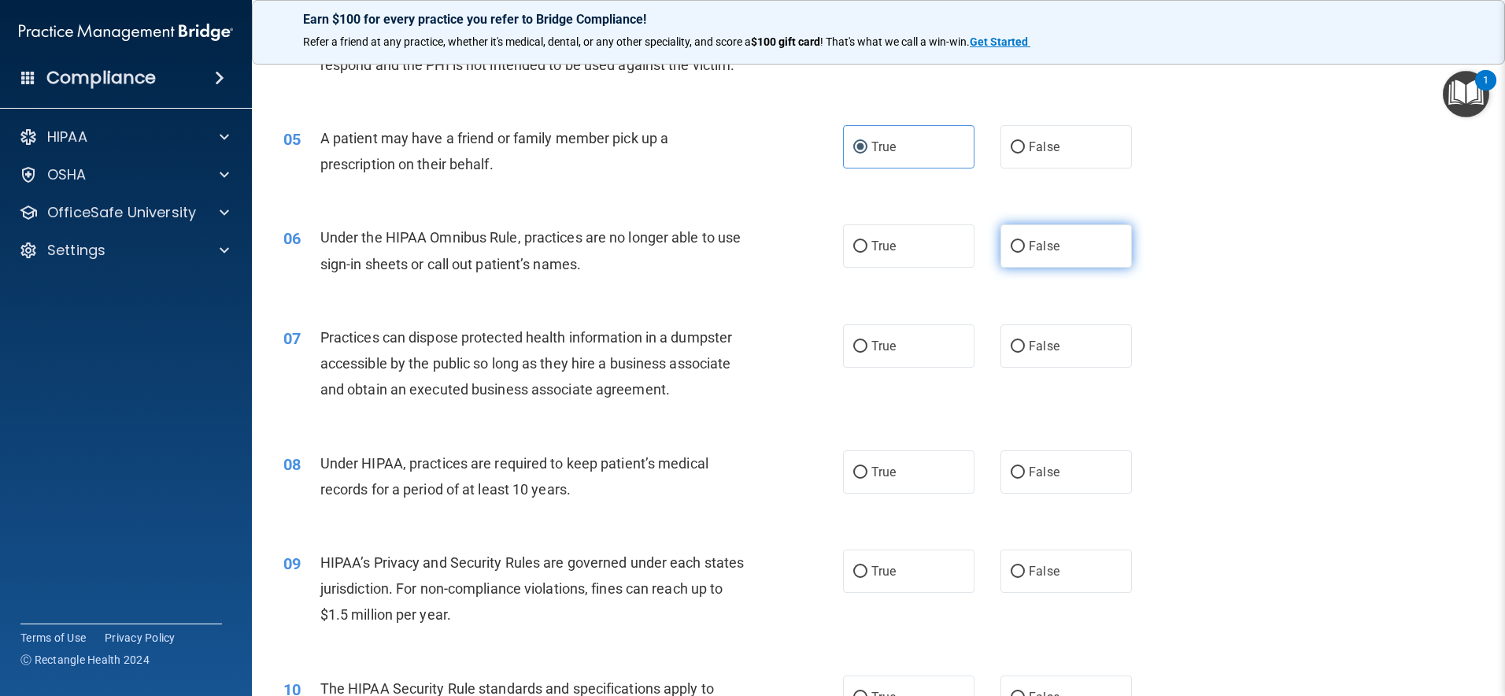
click at [1076, 235] on label "False" at bounding box center [1066, 245] width 131 height 43
click at [1025, 241] on input "False" at bounding box center [1018, 247] width 14 height 12
radio input "true"
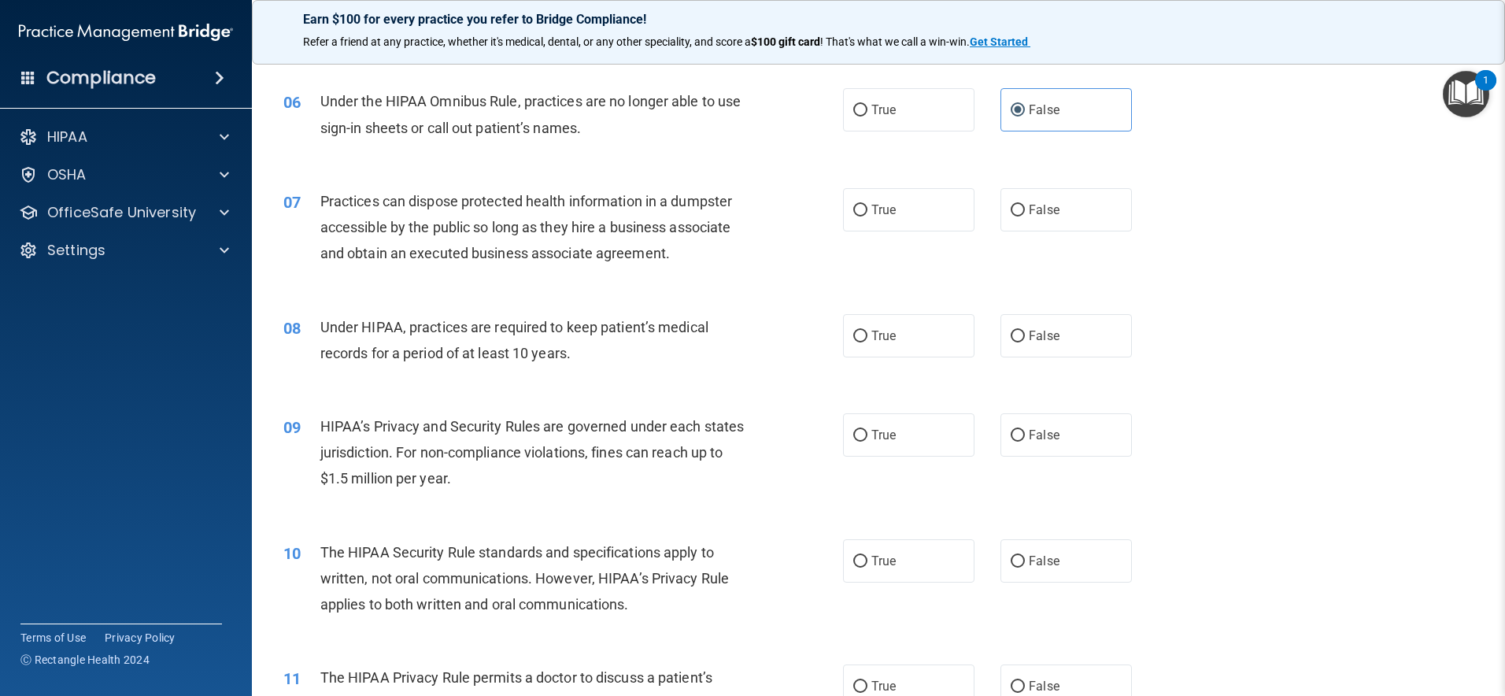
scroll to position [649, 0]
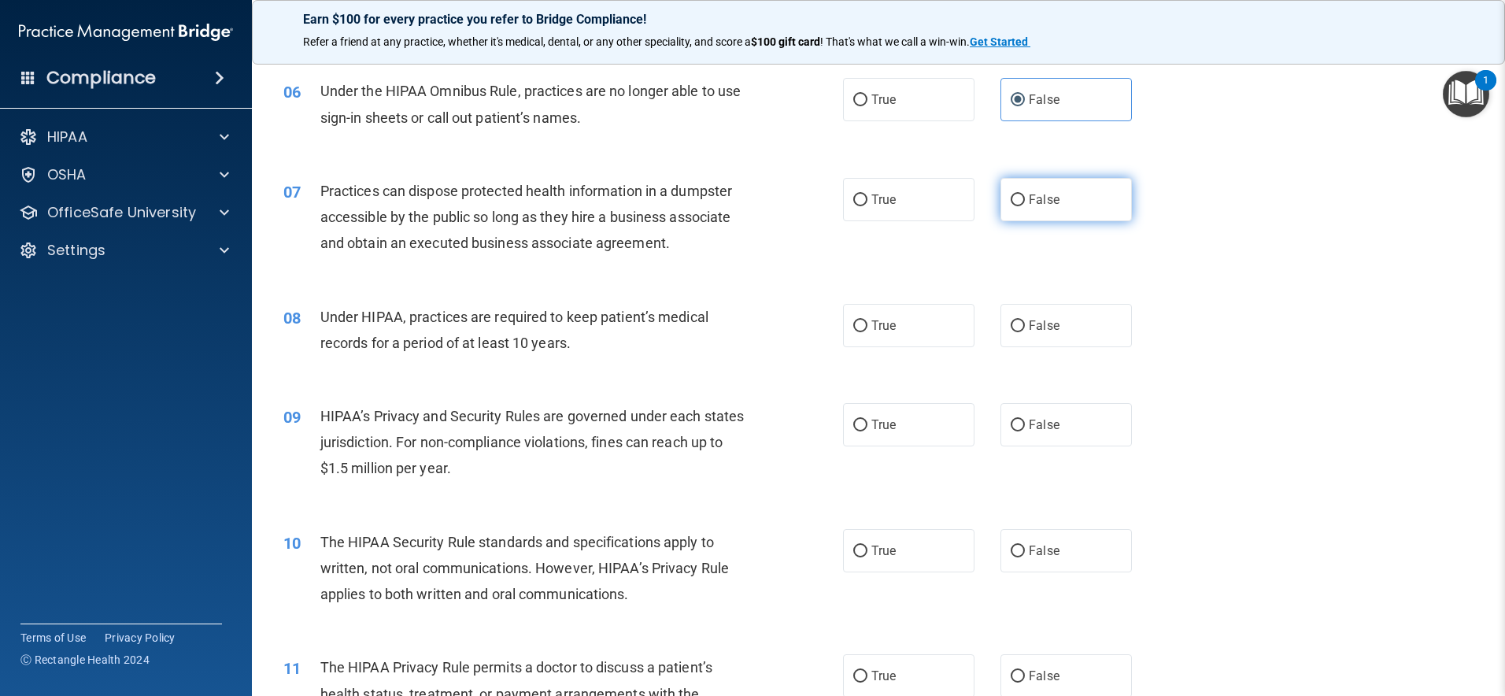
click at [1030, 205] on span "False" at bounding box center [1044, 199] width 31 height 15
click at [1025, 205] on input "False" at bounding box center [1018, 200] width 14 height 12
radio input "true"
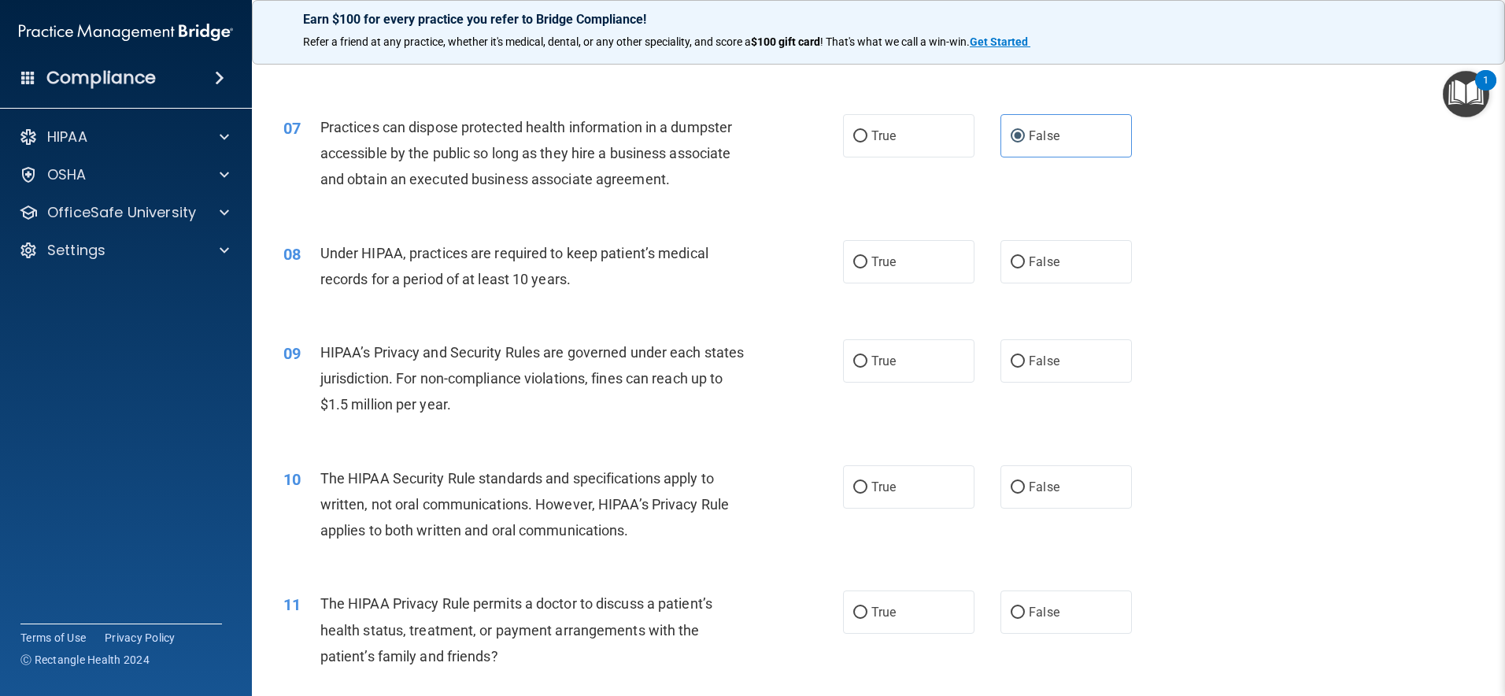
scroll to position [713, 0]
click at [906, 262] on label "True" at bounding box center [908, 260] width 131 height 43
click at [868, 262] on input "True" at bounding box center [860, 262] width 14 height 12
radio input "true"
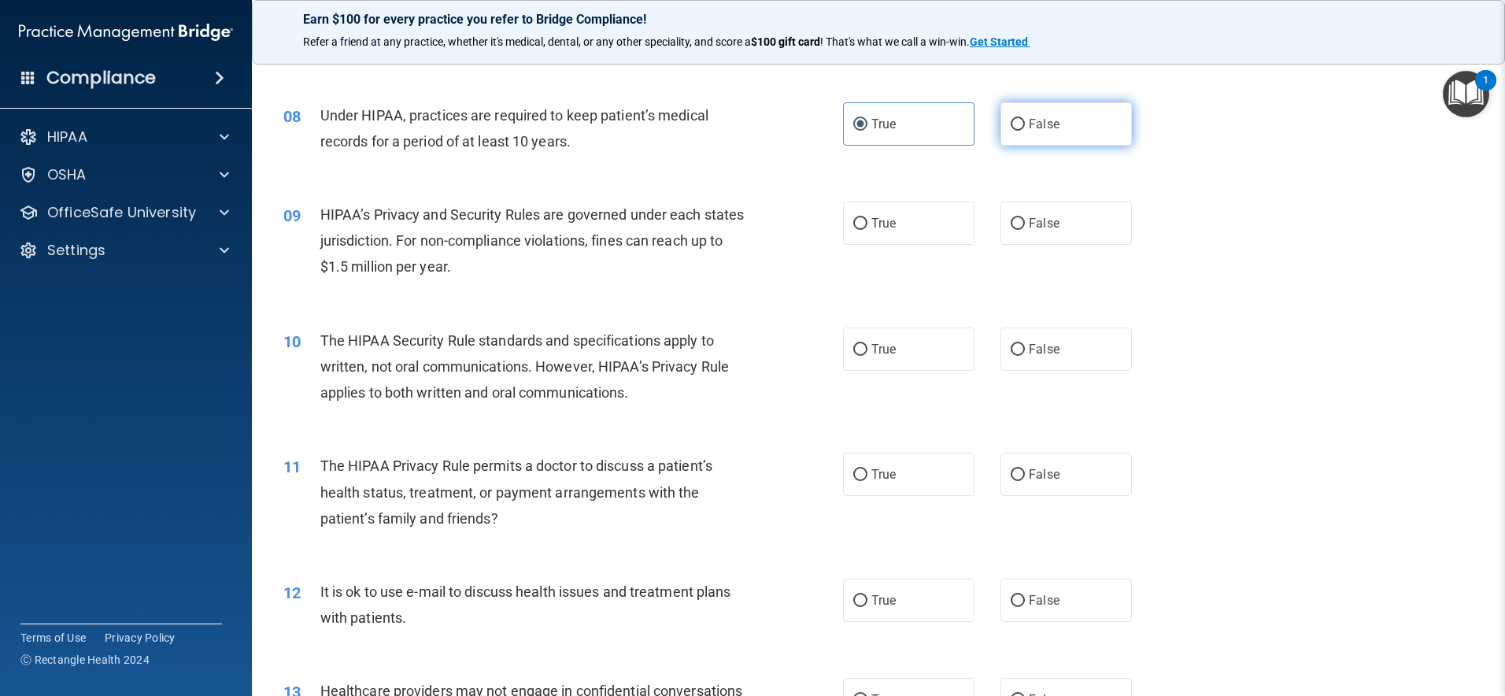
scroll to position [917, 0]
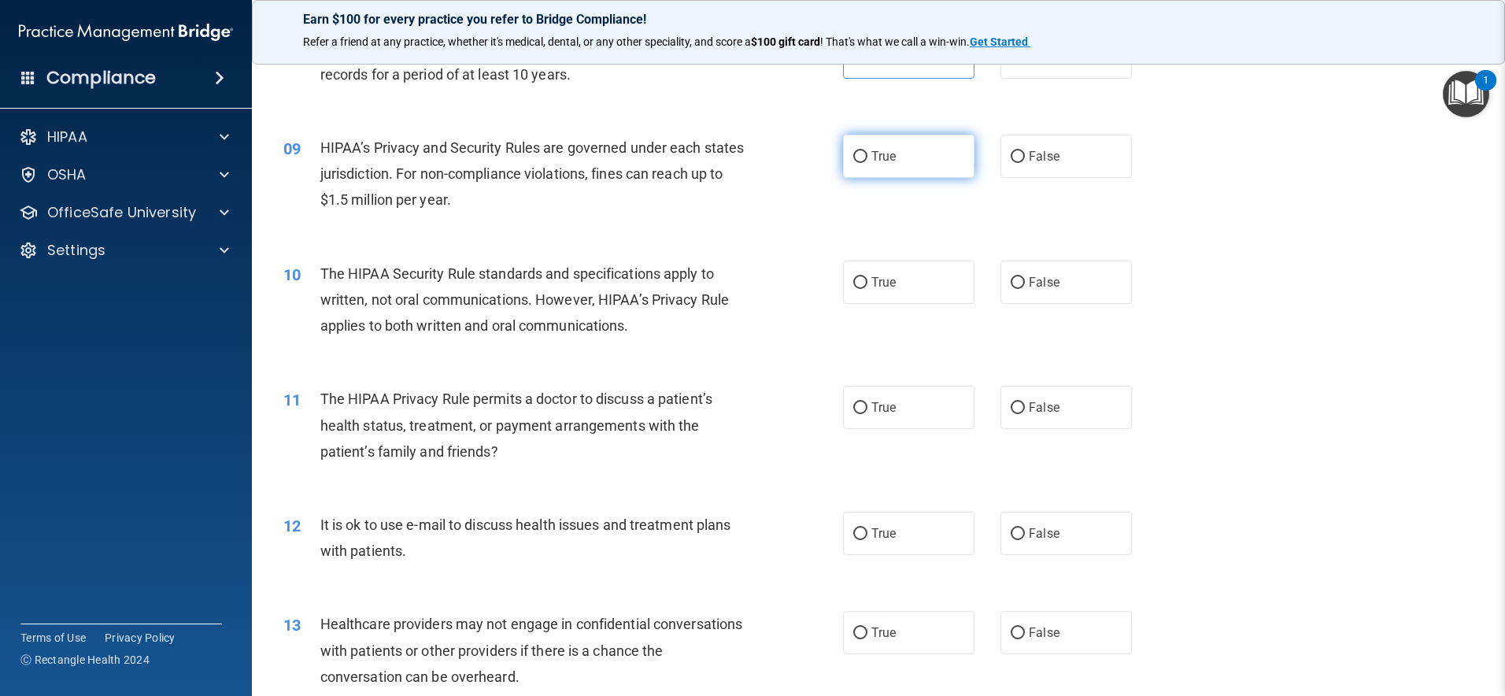
click at [938, 156] on label "True" at bounding box center [908, 156] width 131 height 43
click at [868, 156] on input "True" at bounding box center [860, 157] width 14 height 12
radio input "true"
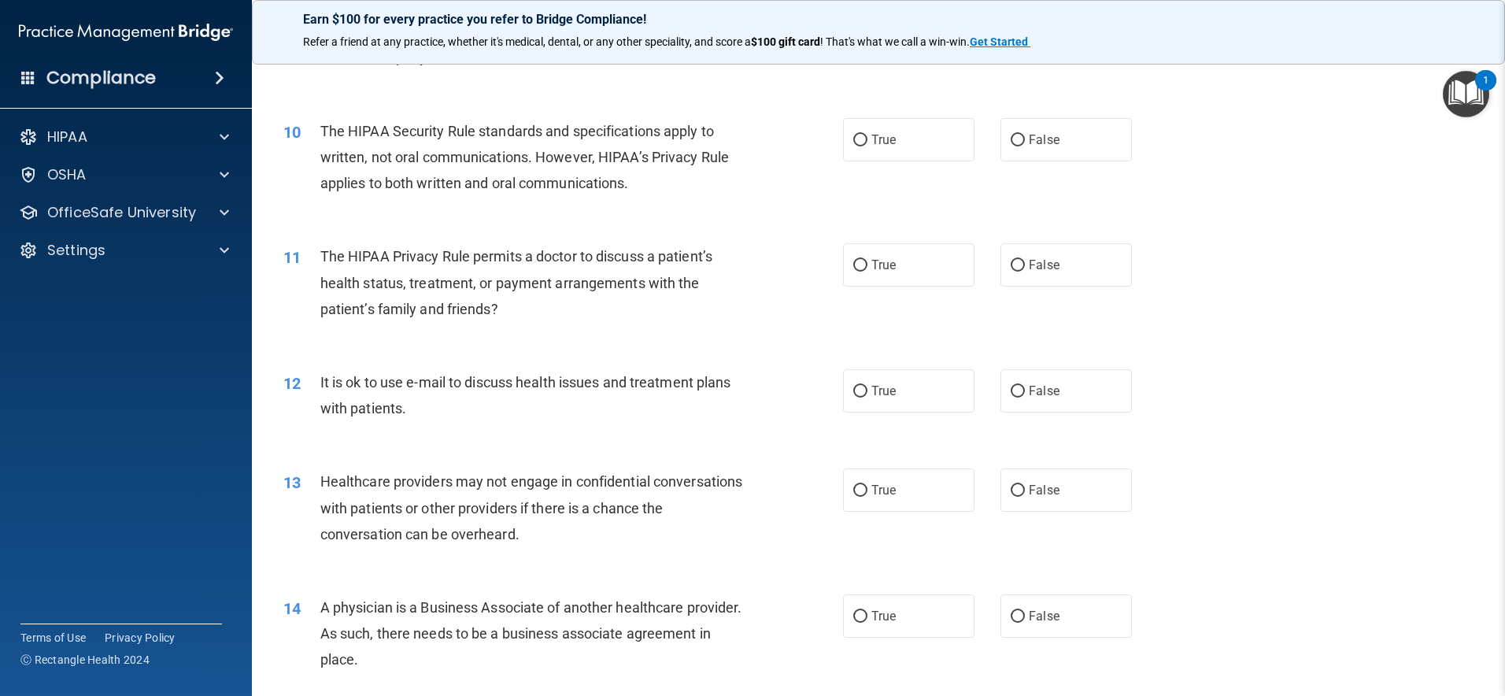
scroll to position [1043, 0]
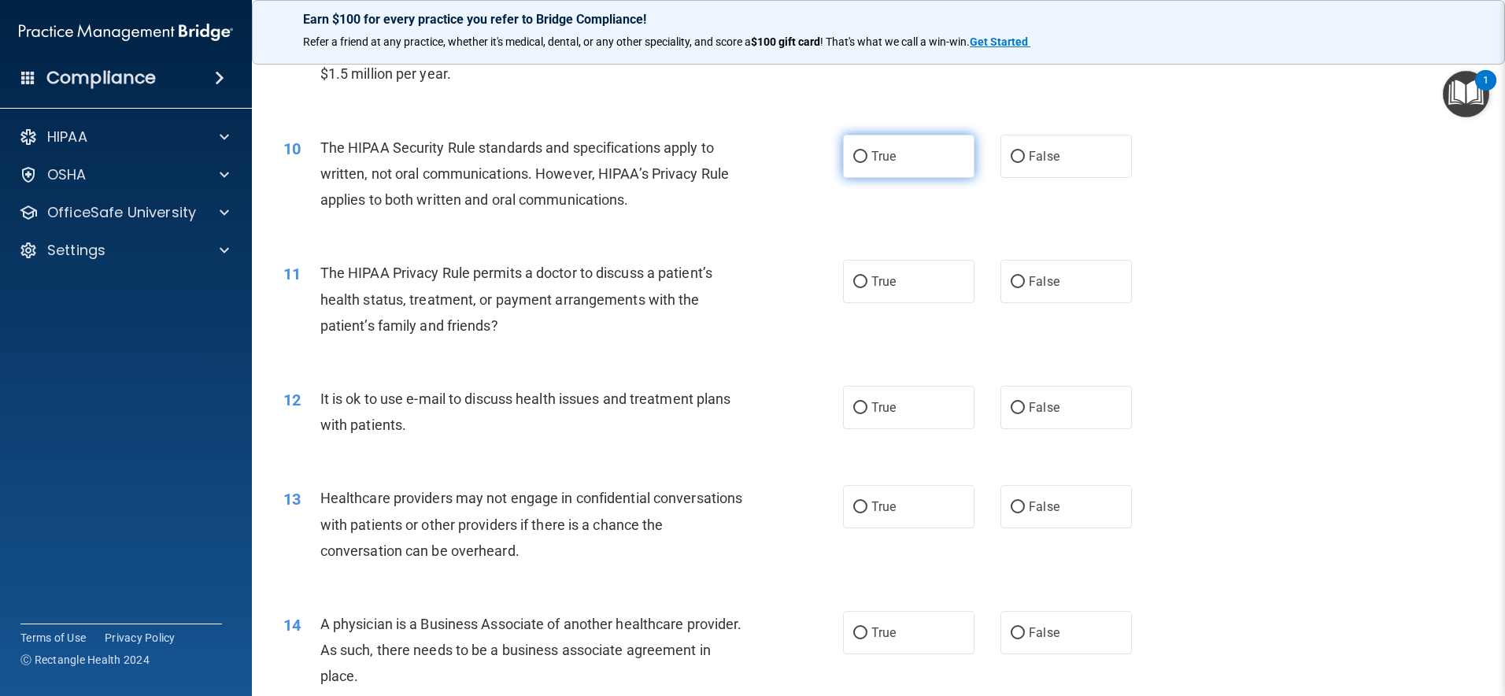
click at [901, 160] on label "True" at bounding box center [908, 156] width 131 height 43
click at [868, 160] on input "True" at bounding box center [860, 157] width 14 height 12
radio input "true"
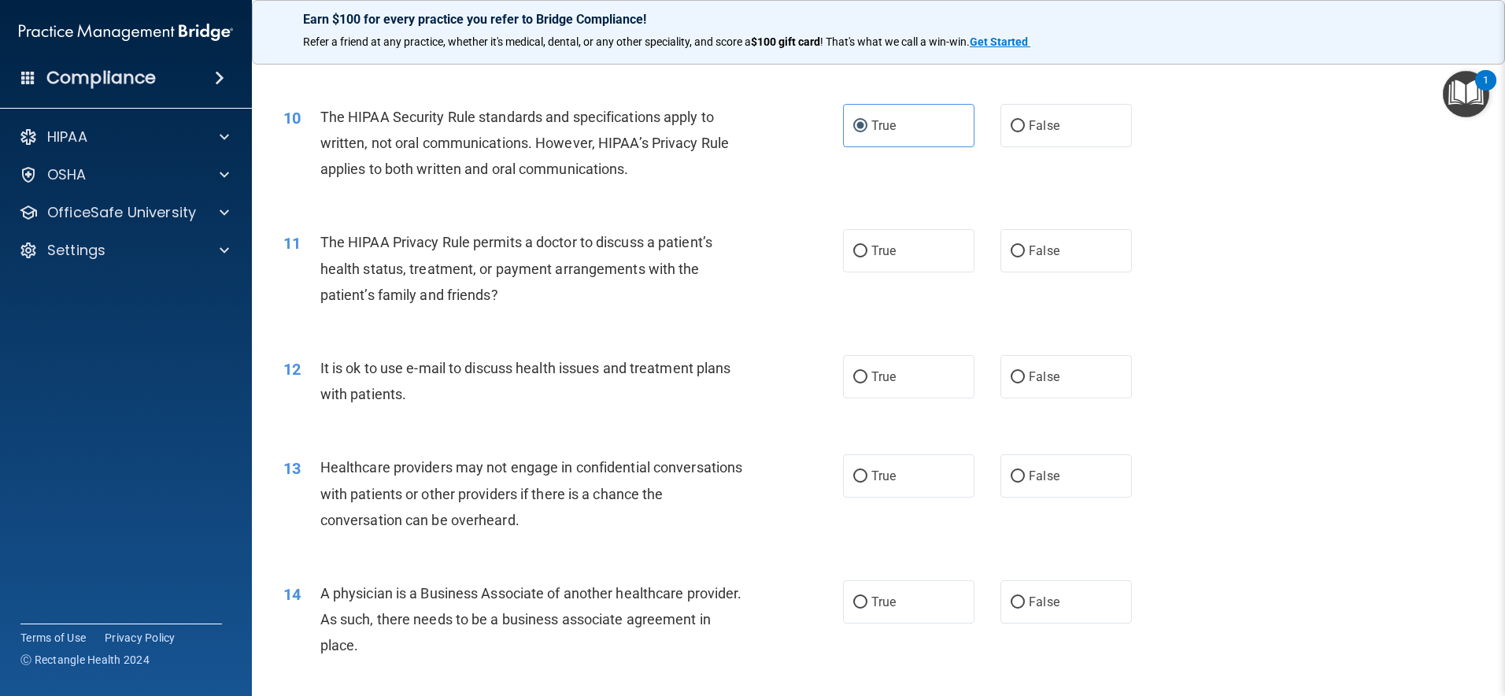
scroll to position [1080, 0]
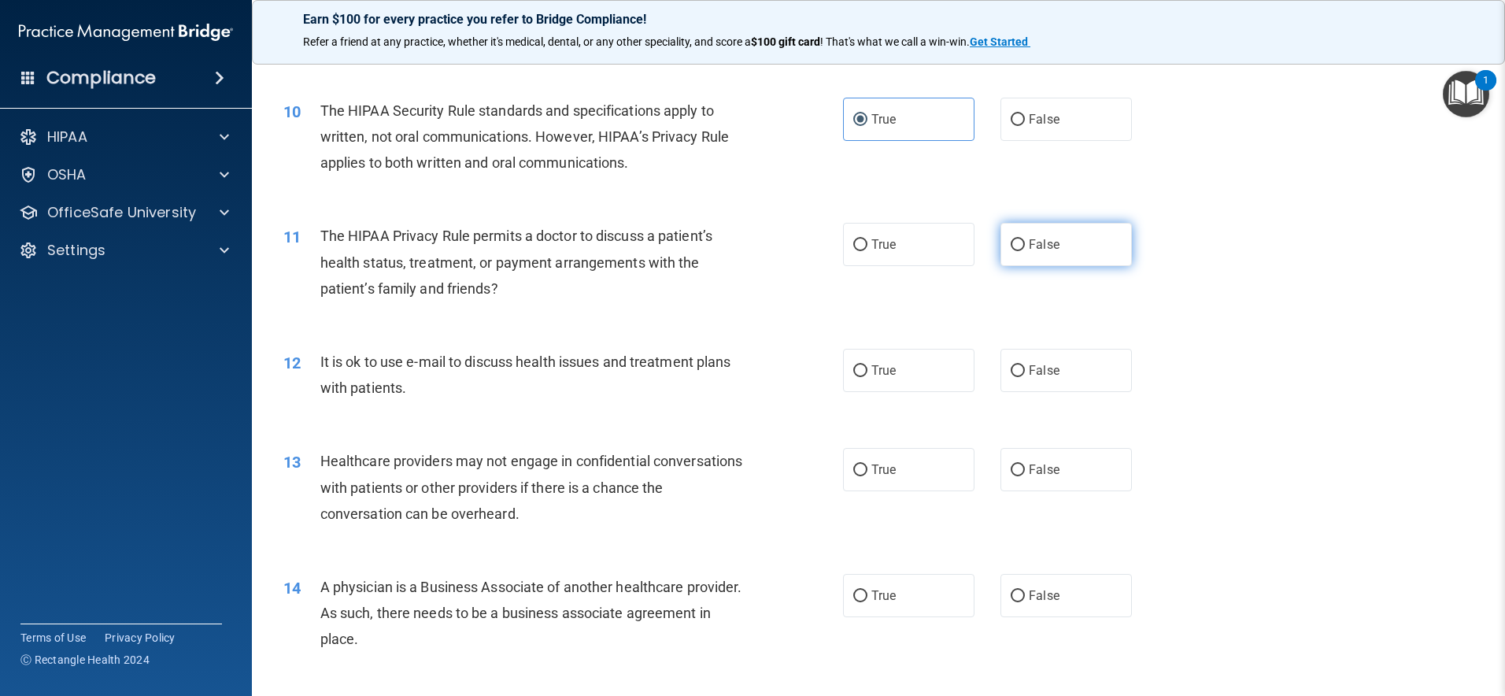
click at [1069, 245] on label "False" at bounding box center [1066, 244] width 131 height 43
click at [1025, 245] on input "False" at bounding box center [1018, 245] width 14 height 12
radio input "true"
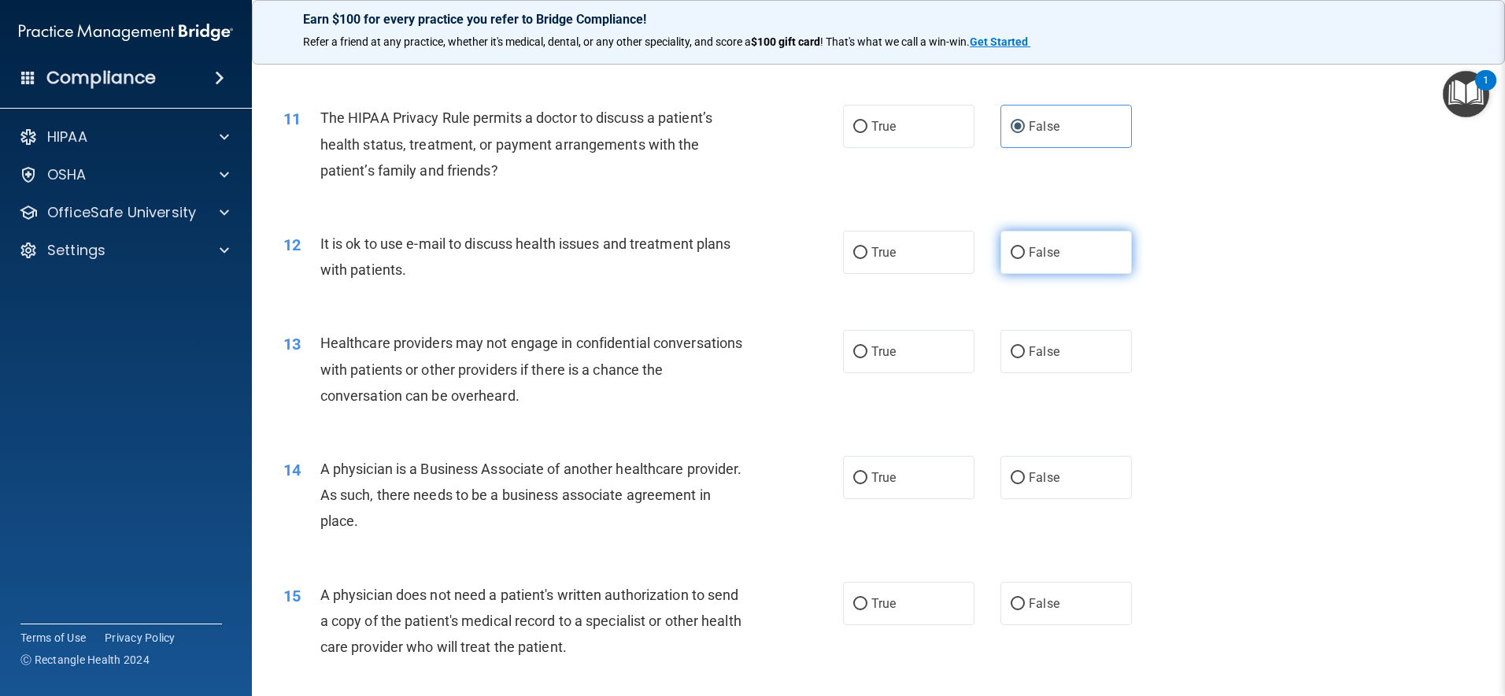
scroll to position [1213, 0]
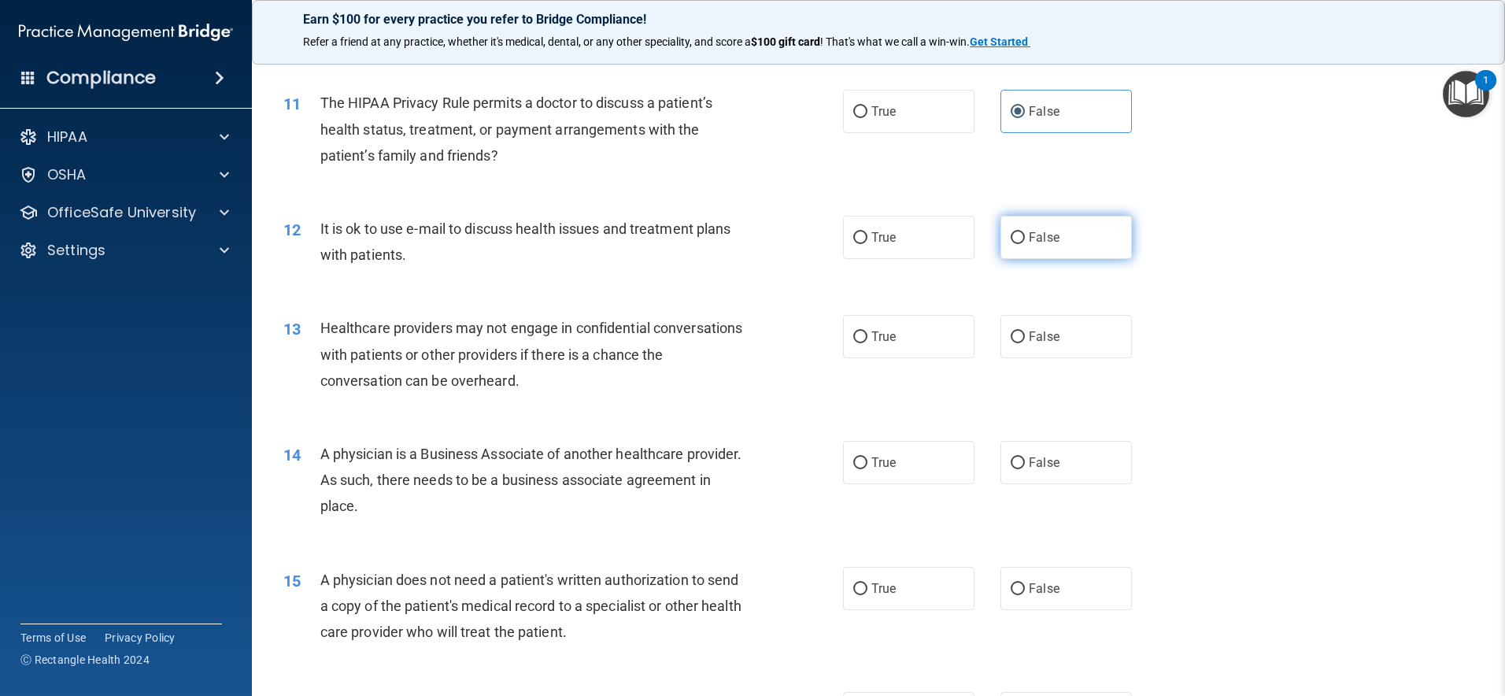
click at [1053, 235] on label "False" at bounding box center [1066, 237] width 131 height 43
click at [1025, 235] on input "False" at bounding box center [1018, 238] width 14 height 12
radio input "true"
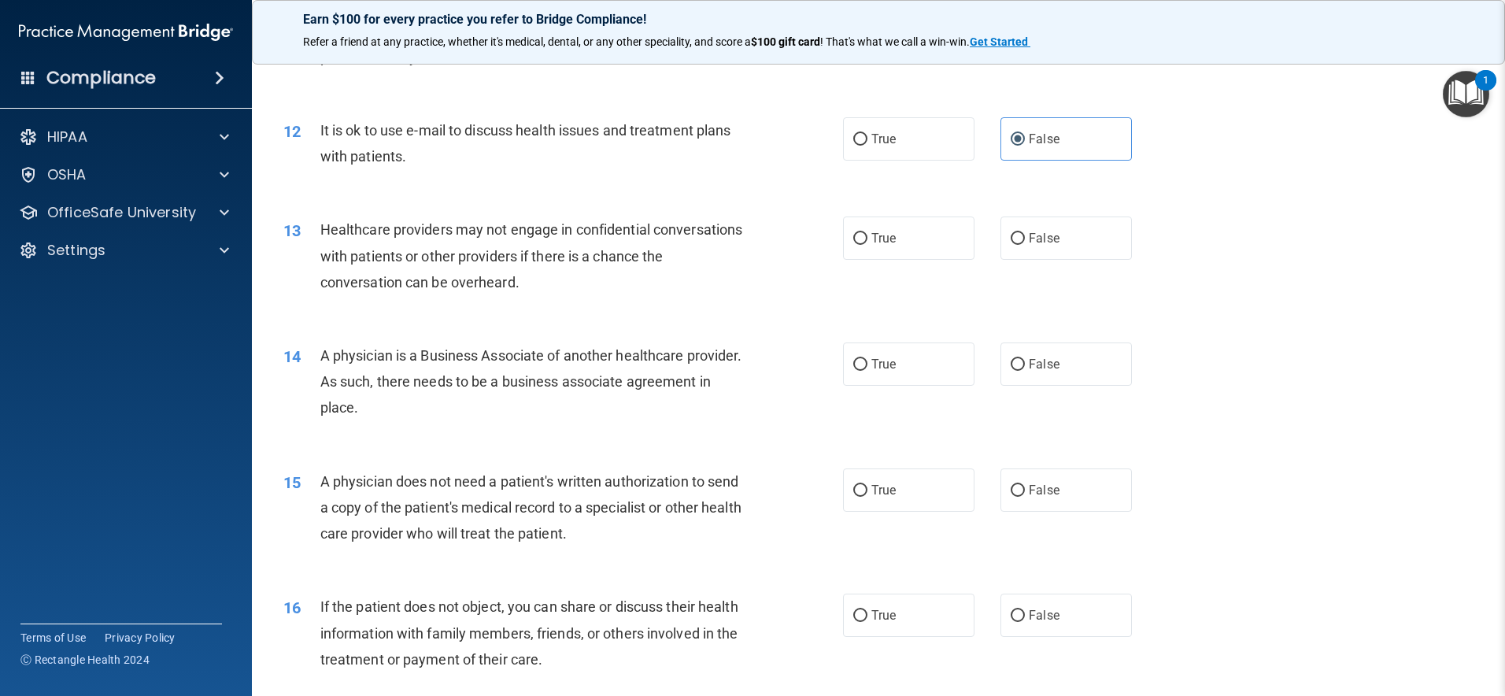
scroll to position [1331, 0]
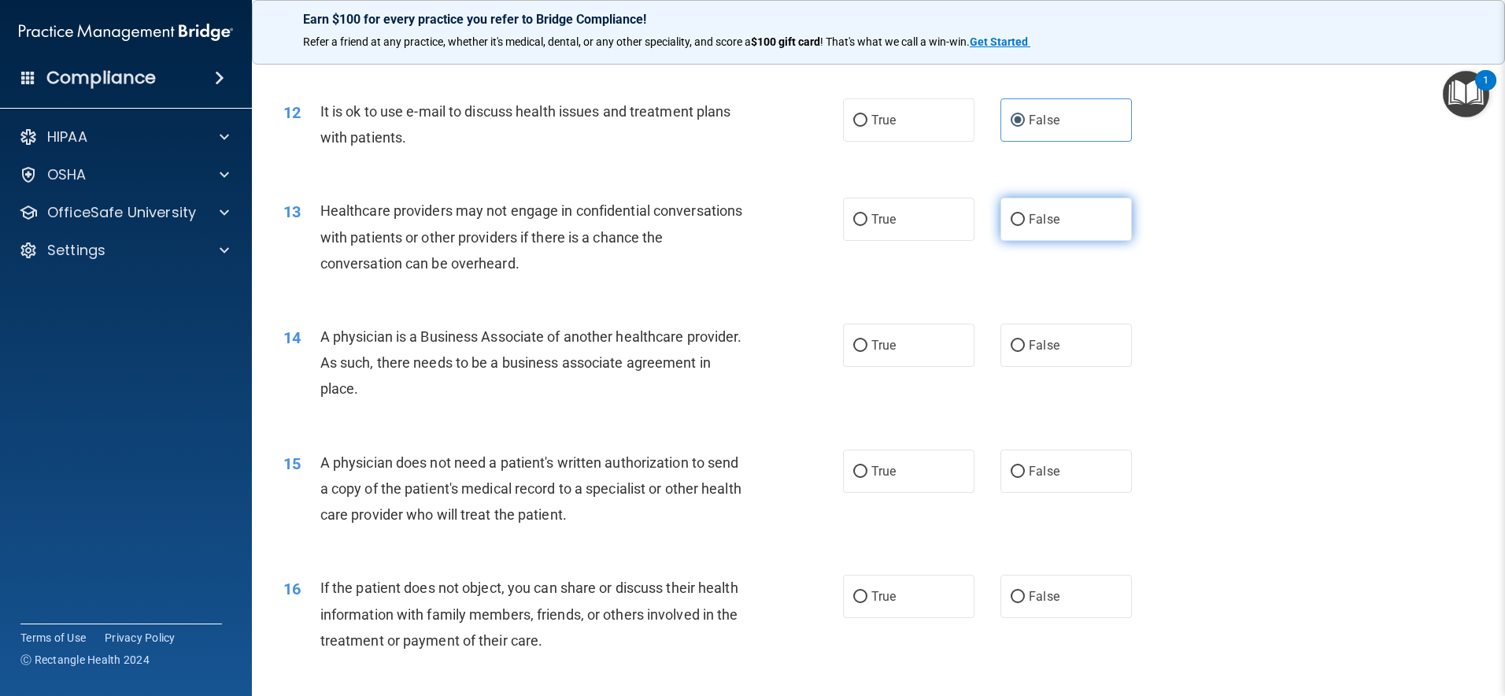
click at [1060, 228] on label "False" at bounding box center [1066, 219] width 131 height 43
click at [1025, 226] on input "False" at bounding box center [1018, 220] width 14 height 12
radio input "true"
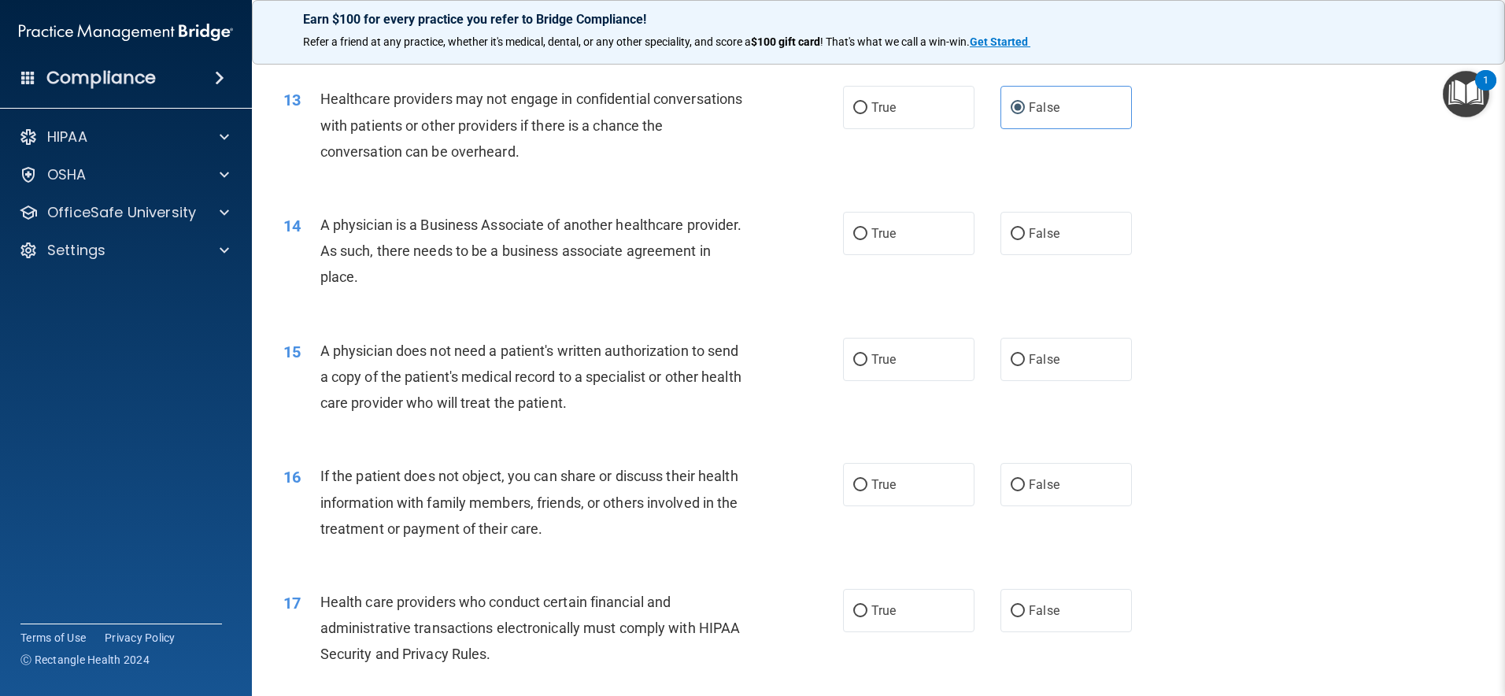
scroll to position [1456, 0]
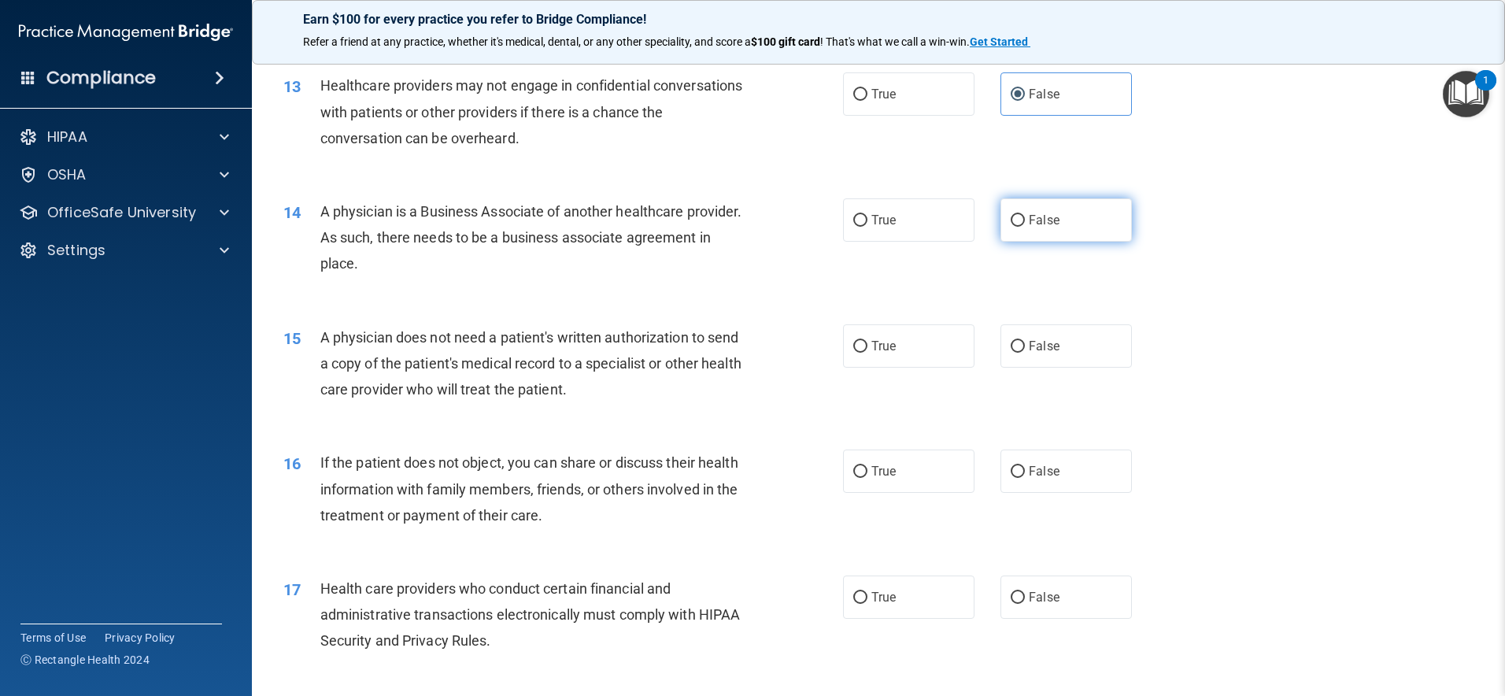
click at [1034, 227] on span "False" at bounding box center [1044, 220] width 31 height 15
click at [1025, 227] on input "False" at bounding box center [1018, 221] width 14 height 12
radio input "true"
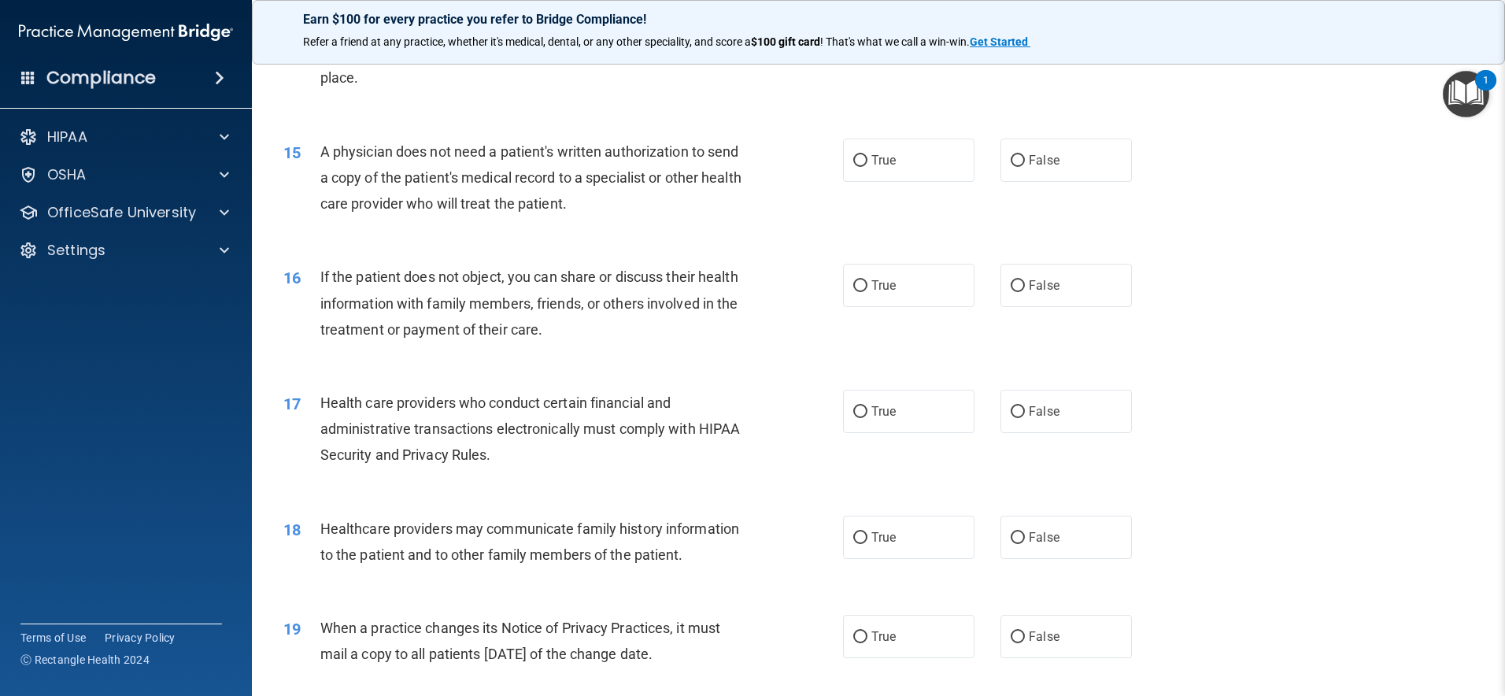
scroll to position [1615, 0]
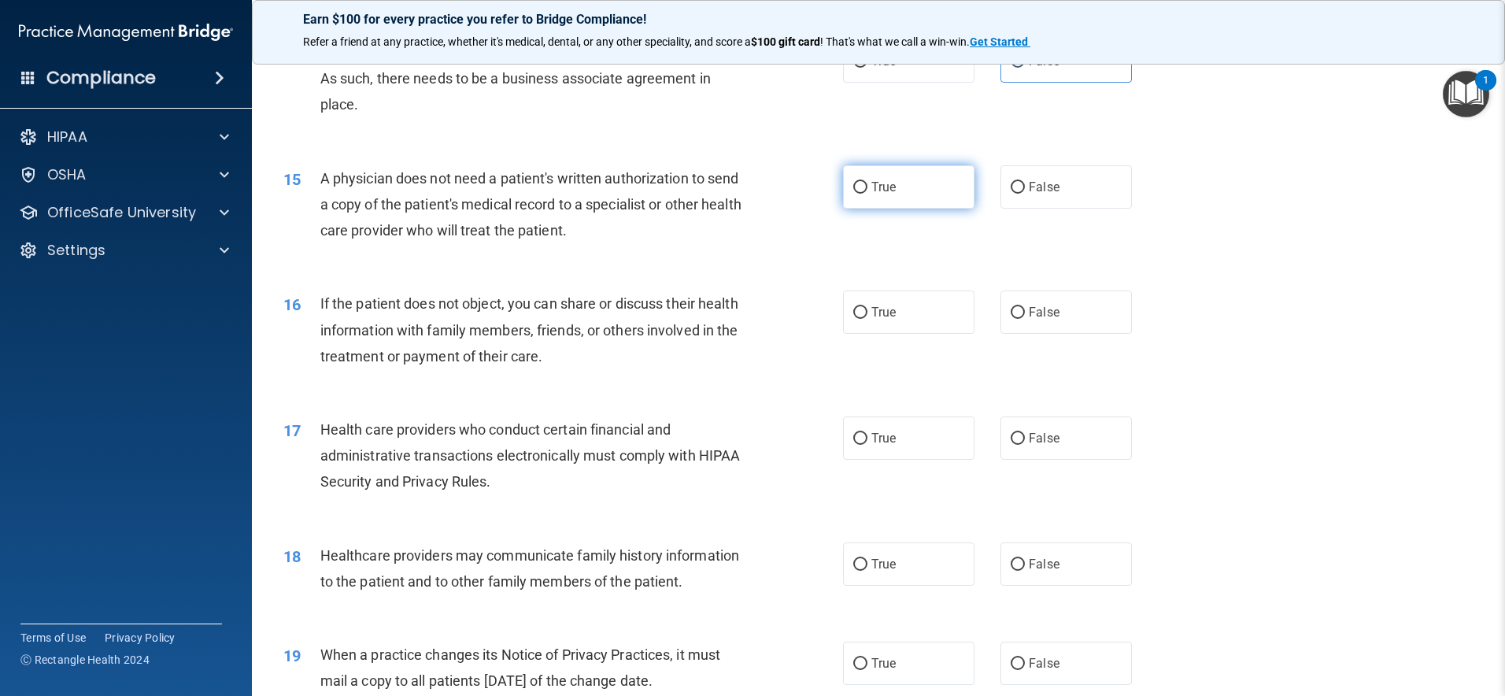
click at [901, 189] on label "True" at bounding box center [908, 186] width 131 height 43
click at [868, 189] on input "True" at bounding box center [860, 188] width 14 height 12
radio input "true"
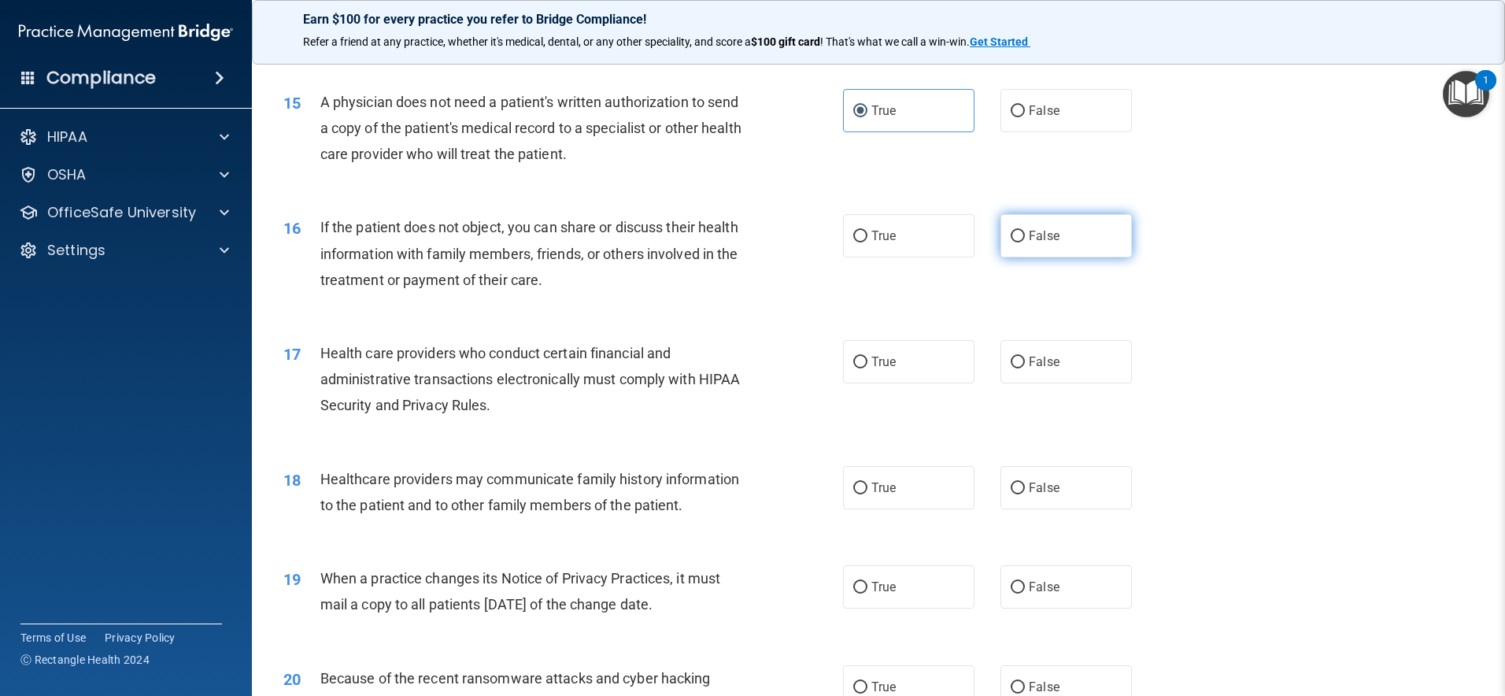
scroll to position [1692, 0]
click at [901, 240] on label "True" at bounding box center [908, 234] width 131 height 43
click at [868, 240] on input "True" at bounding box center [860, 236] width 14 height 12
radio input "true"
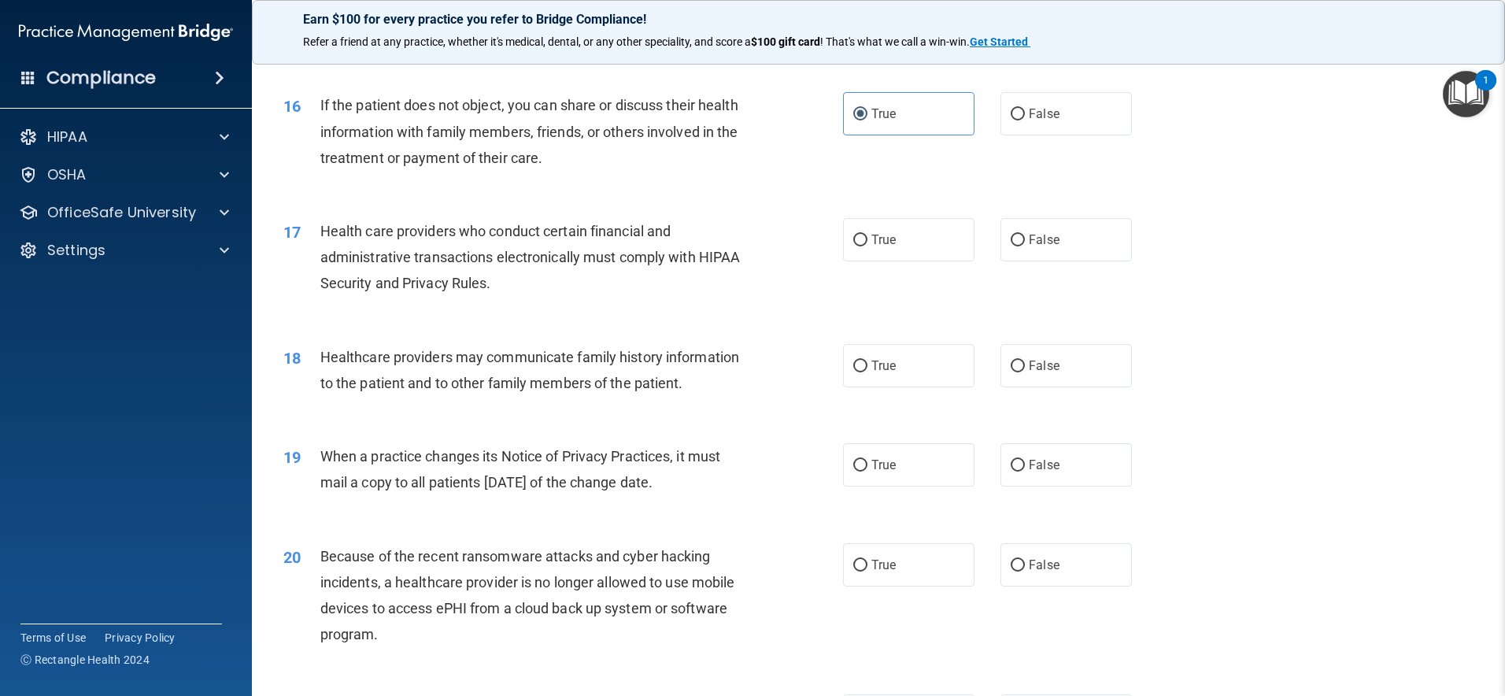
scroll to position [1828, 0]
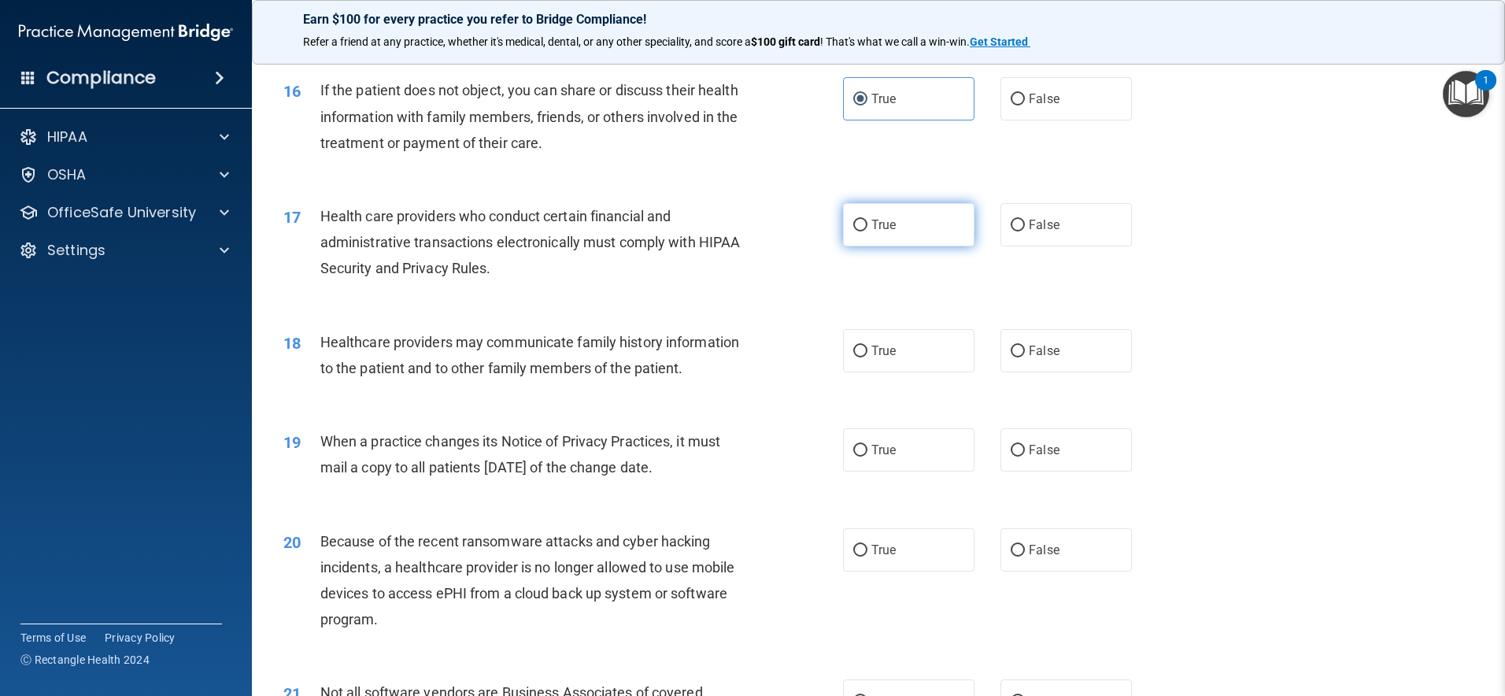
click at [931, 231] on label "True" at bounding box center [908, 224] width 131 height 43
click at [868, 231] on input "True" at bounding box center [860, 226] width 14 height 12
radio input "true"
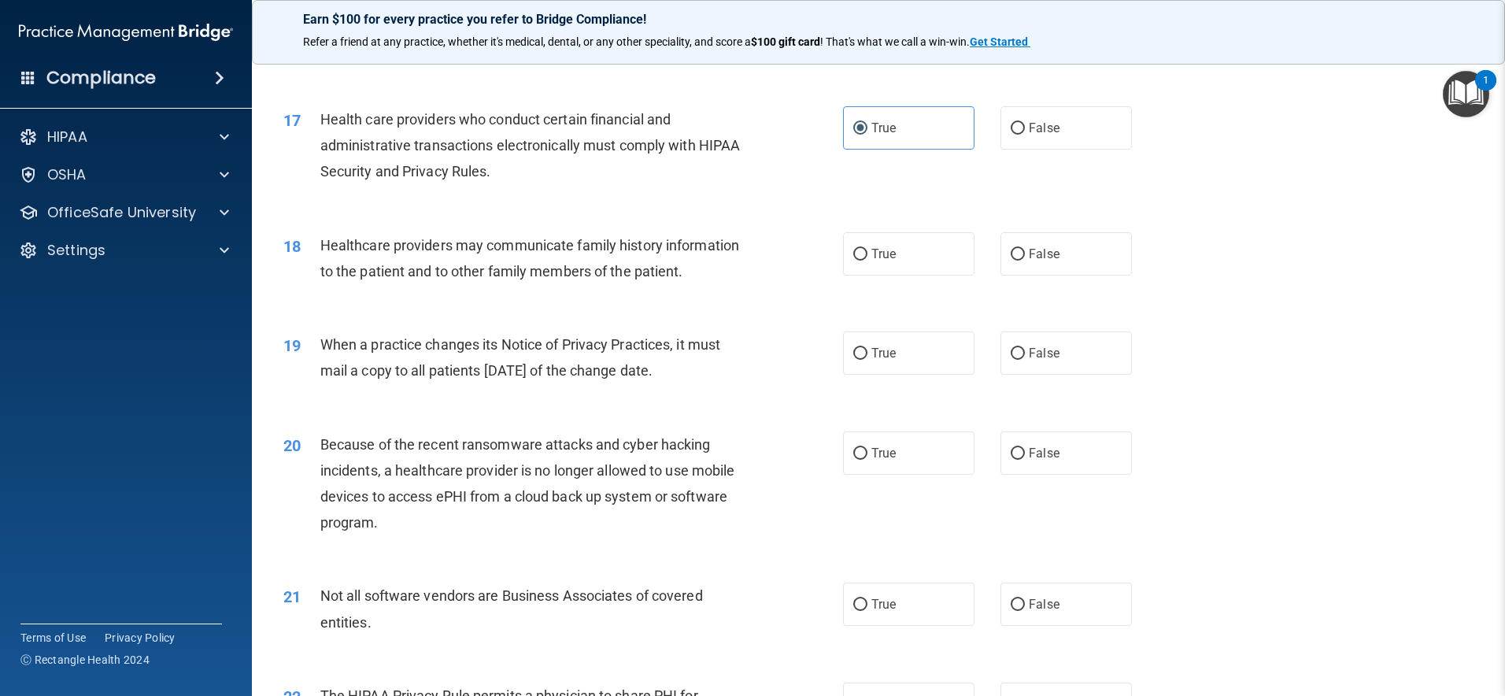
scroll to position [1927, 0]
click at [937, 258] on label "True" at bounding box center [908, 251] width 131 height 43
click at [868, 258] on input "True" at bounding box center [860, 252] width 14 height 12
radio input "true"
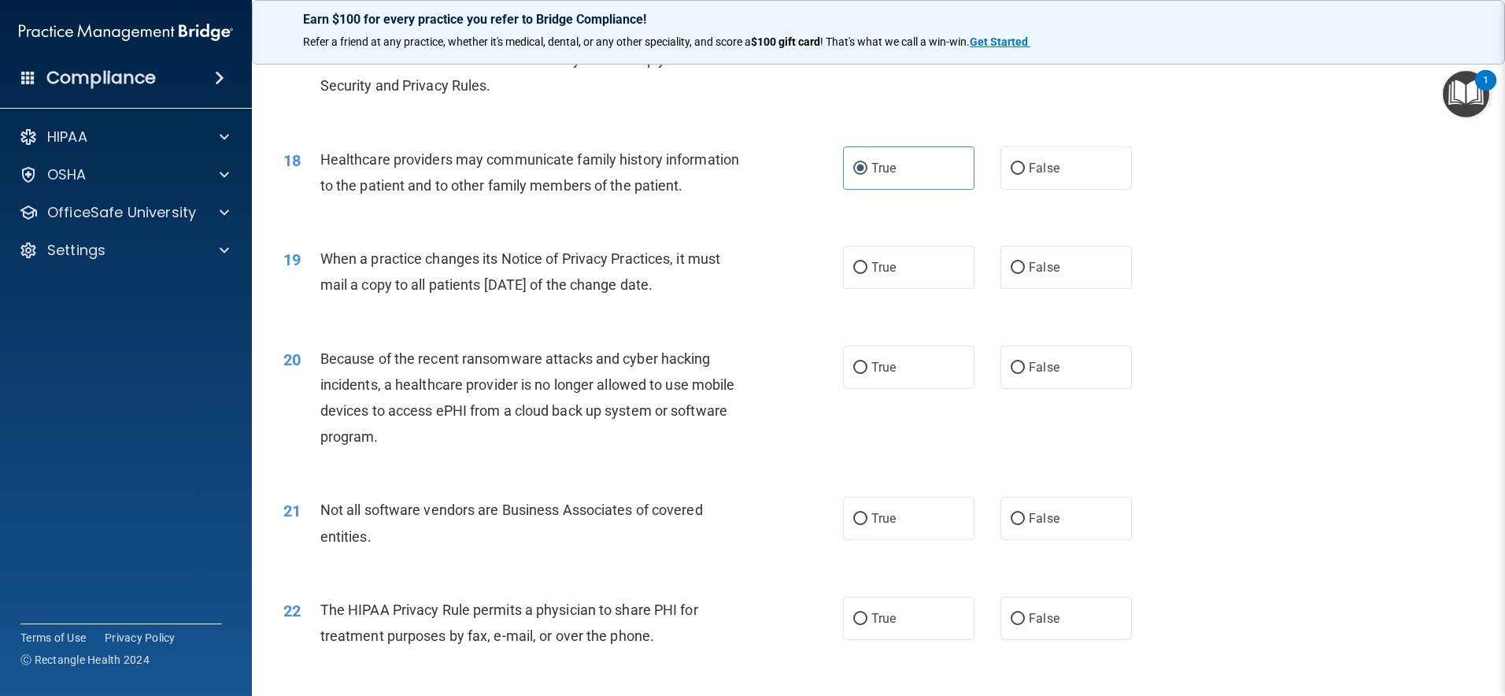
scroll to position [2030, 0]
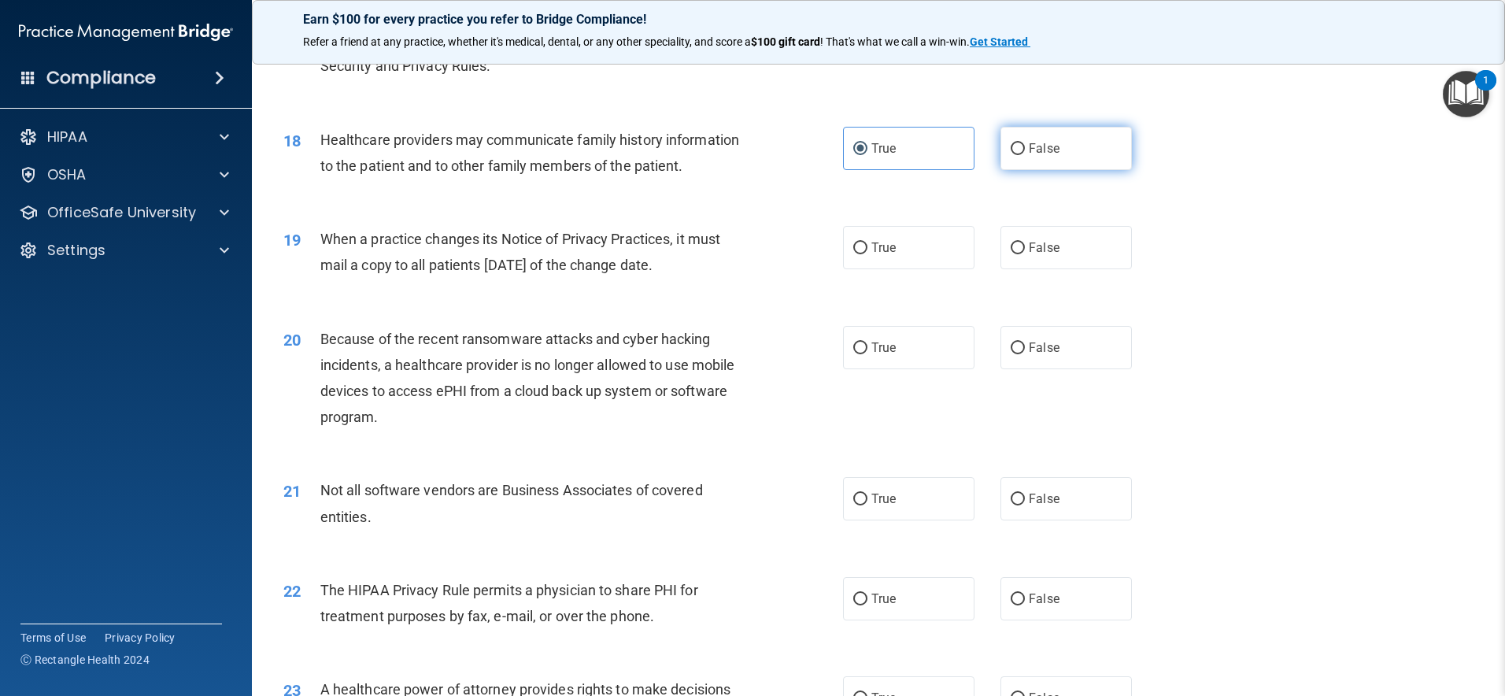
click at [1082, 159] on label "False" at bounding box center [1066, 148] width 131 height 43
click at [1025, 155] on input "False" at bounding box center [1018, 149] width 14 height 12
radio input "true"
radio input "false"
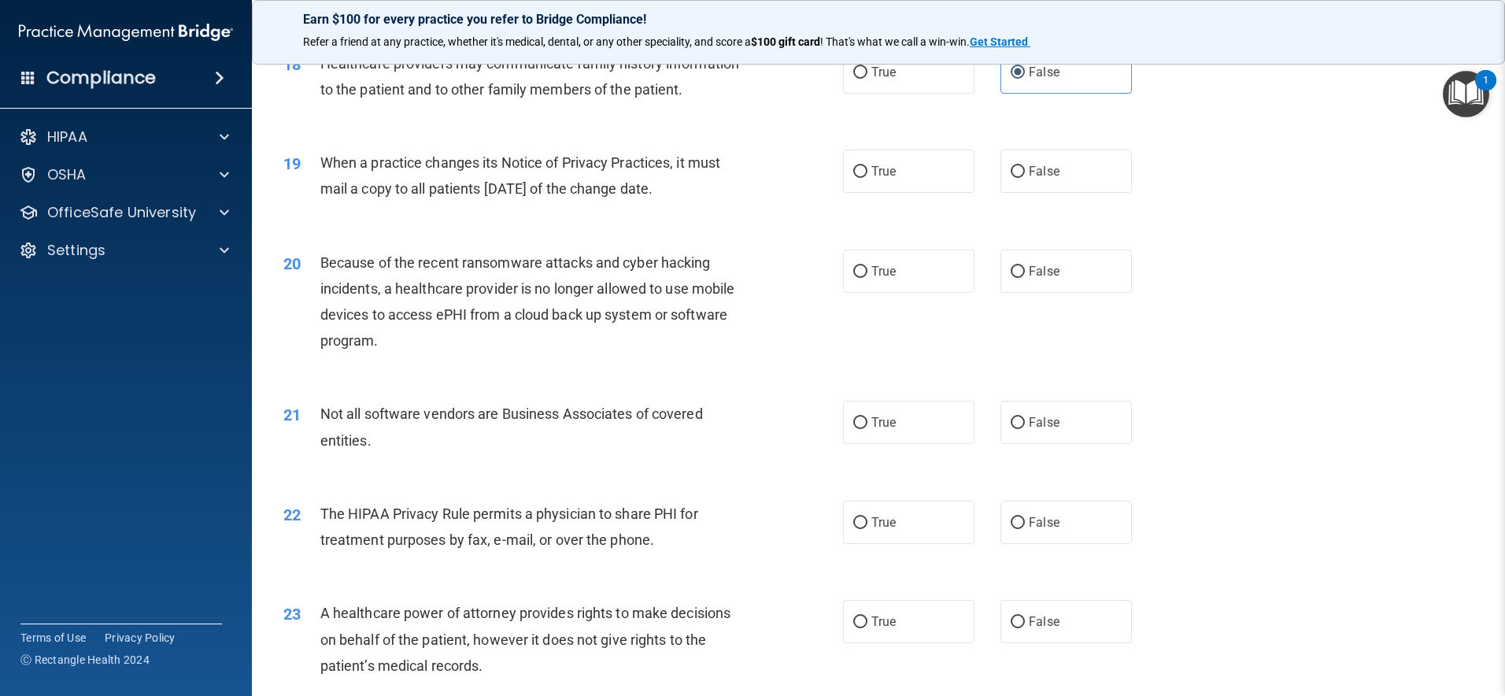
scroll to position [2108, 0]
click at [898, 178] on label "True" at bounding box center [908, 170] width 131 height 43
click at [868, 177] on input "True" at bounding box center [860, 171] width 14 height 12
radio input "true"
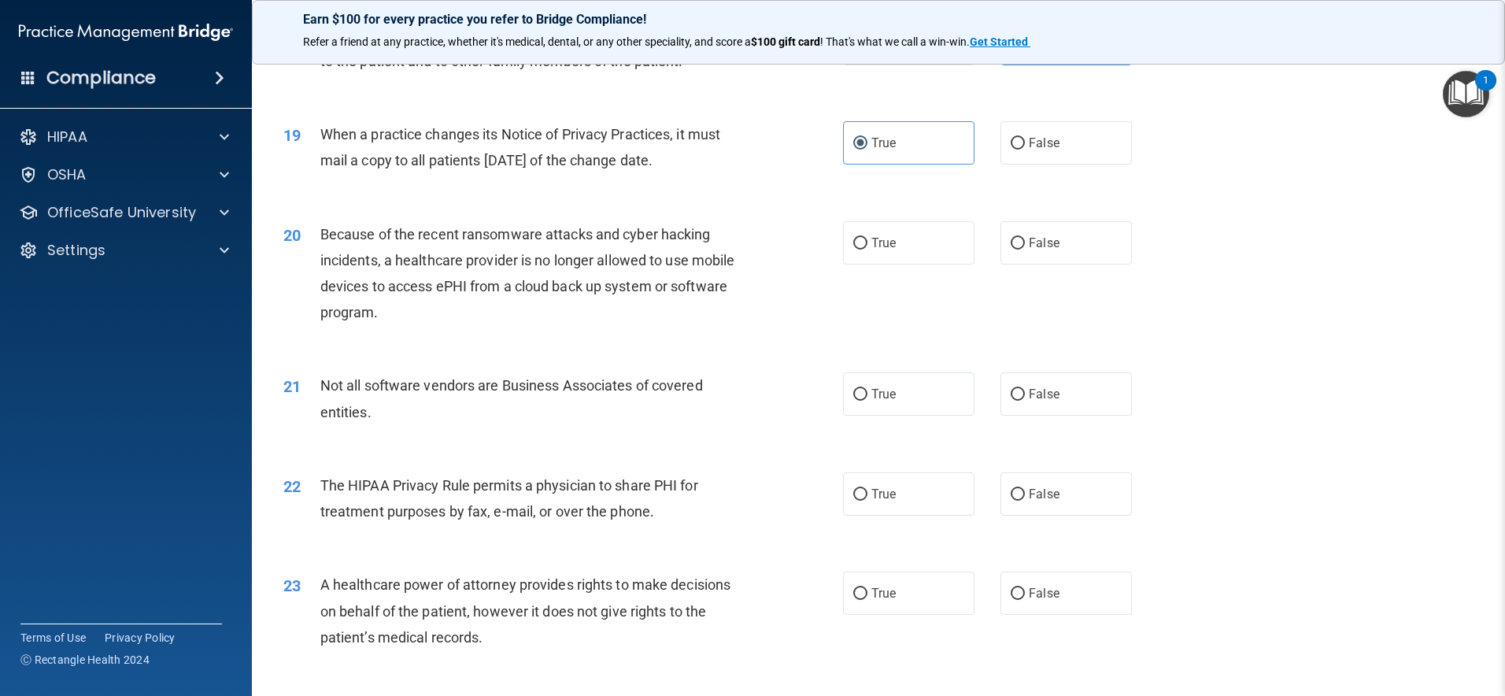
scroll to position [2140, 0]
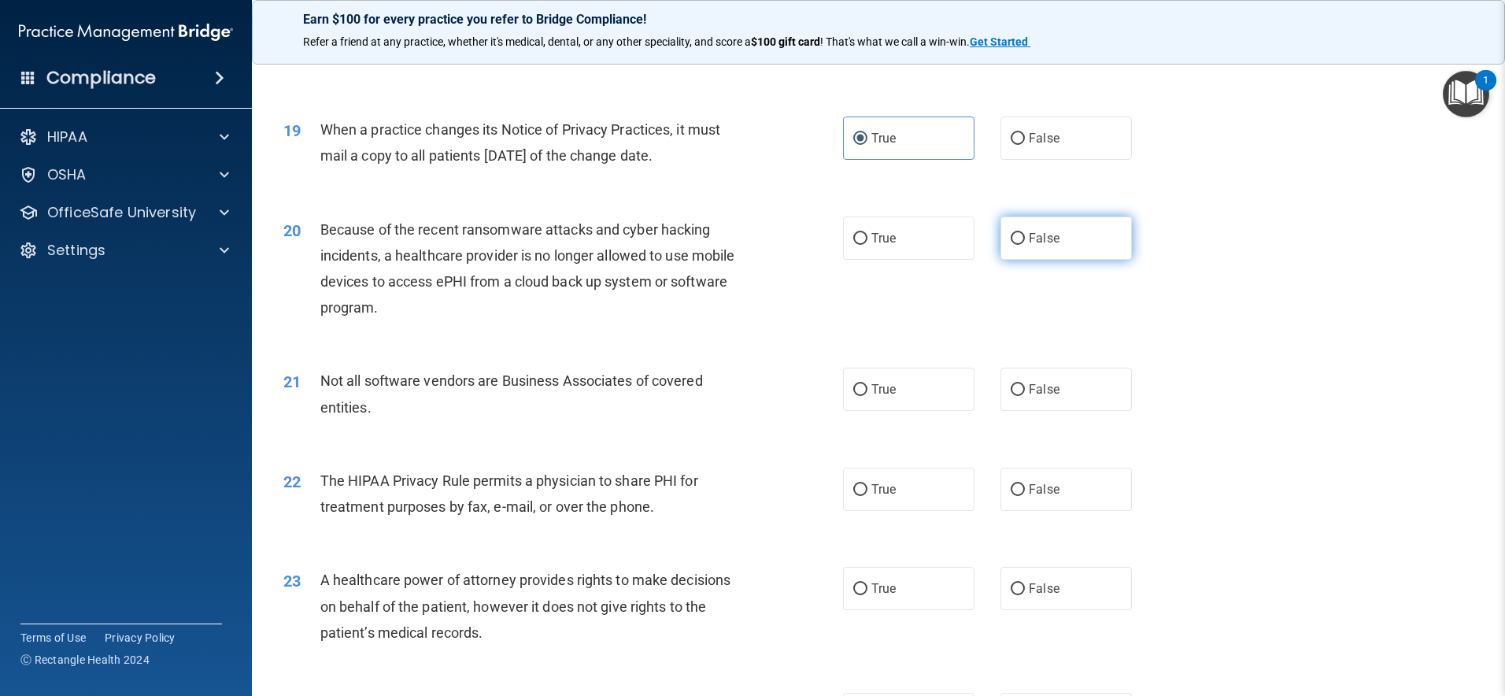
click at [1042, 240] on span "False" at bounding box center [1044, 238] width 31 height 15
click at [1025, 240] on input "False" at bounding box center [1018, 239] width 14 height 12
radio input "true"
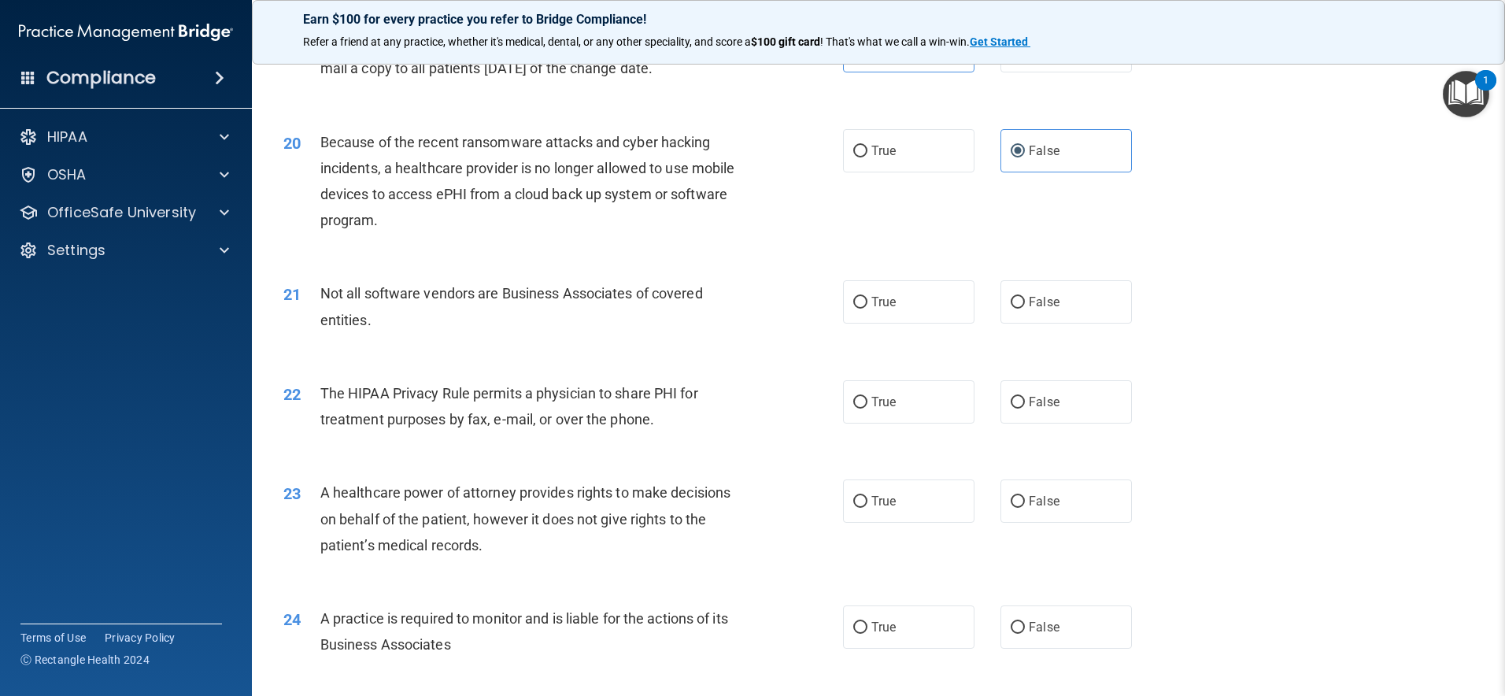
scroll to position [2260, 0]
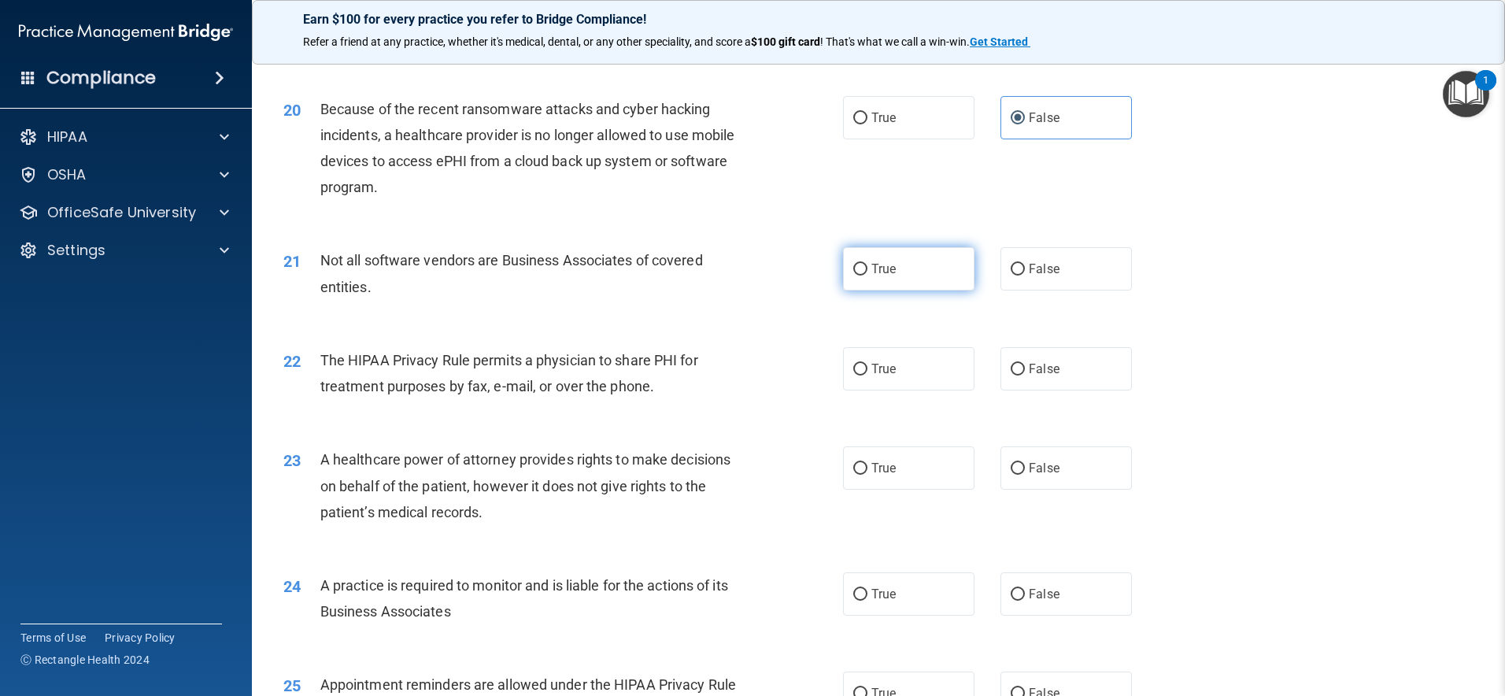
click at [914, 264] on label "True" at bounding box center [908, 268] width 131 height 43
click at [868, 264] on input "True" at bounding box center [860, 270] width 14 height 12
radio input "true"
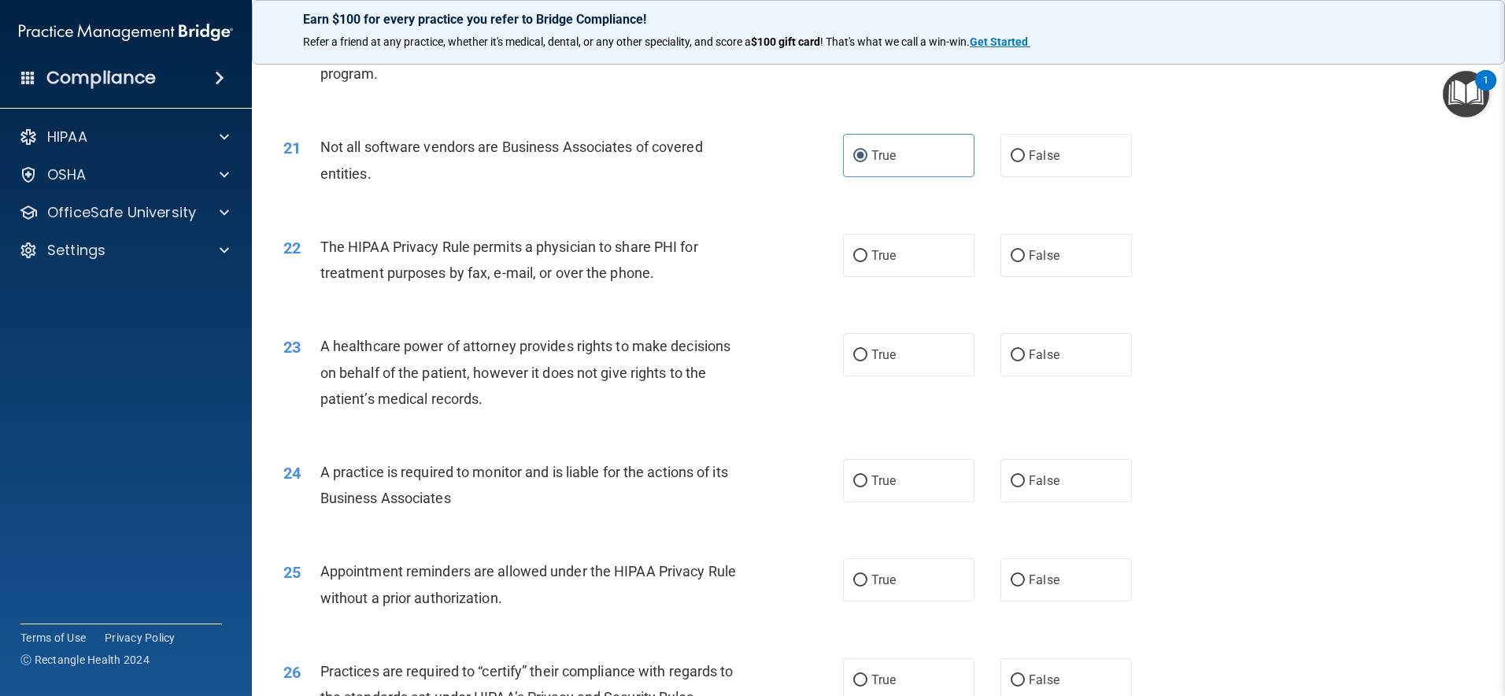
scroll to position [2419, 0]
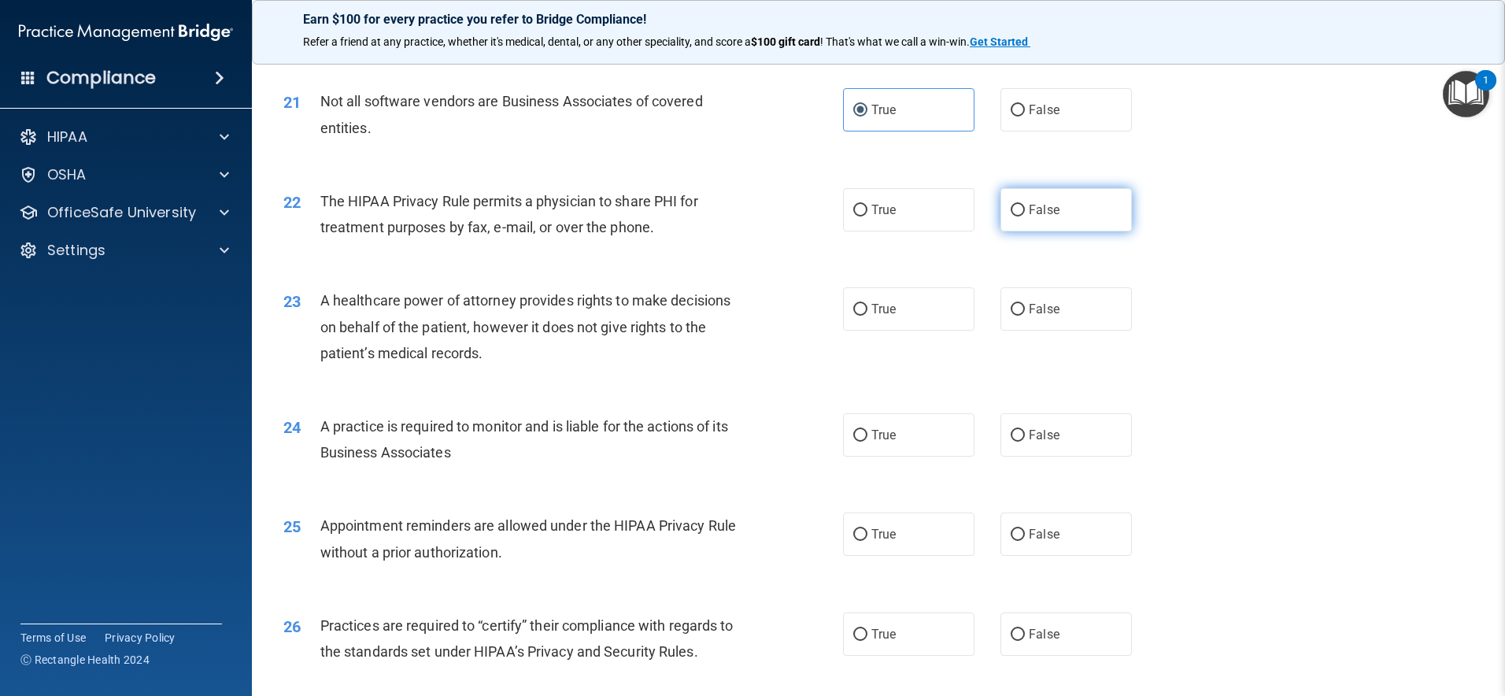
click at [1047, 207] on span "False" at bounding box center [1044, 209] width 31 height 15
click at [1025, 207] on input "False" at bounding box center [1018, 211] width 14 height 12
radio input "true"
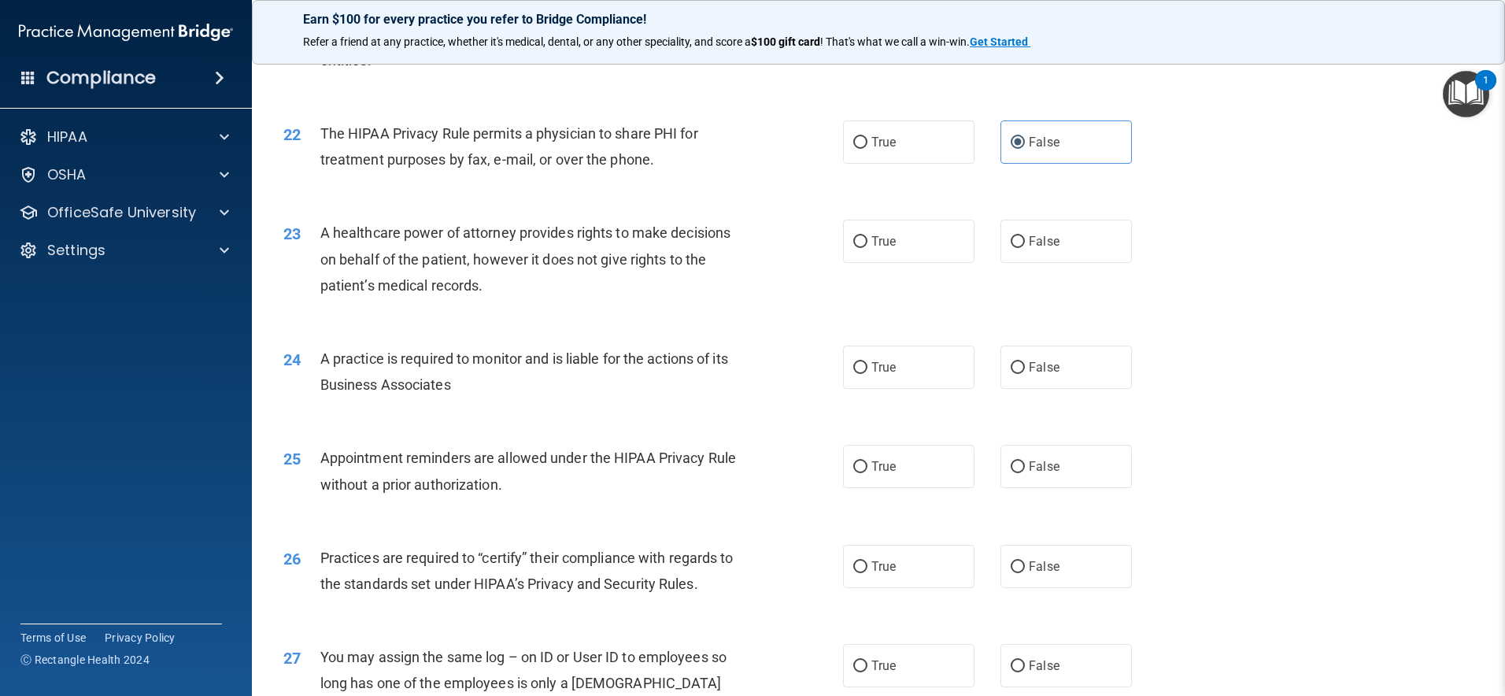
scroll to position [2490, 0]
click at [950, 235] on label "True" at bounding box center [908, 238] width 131 height 43
click at [868, 235] on input "True" at bounding box center [860, 239] width 14 height 12
radio input "true"
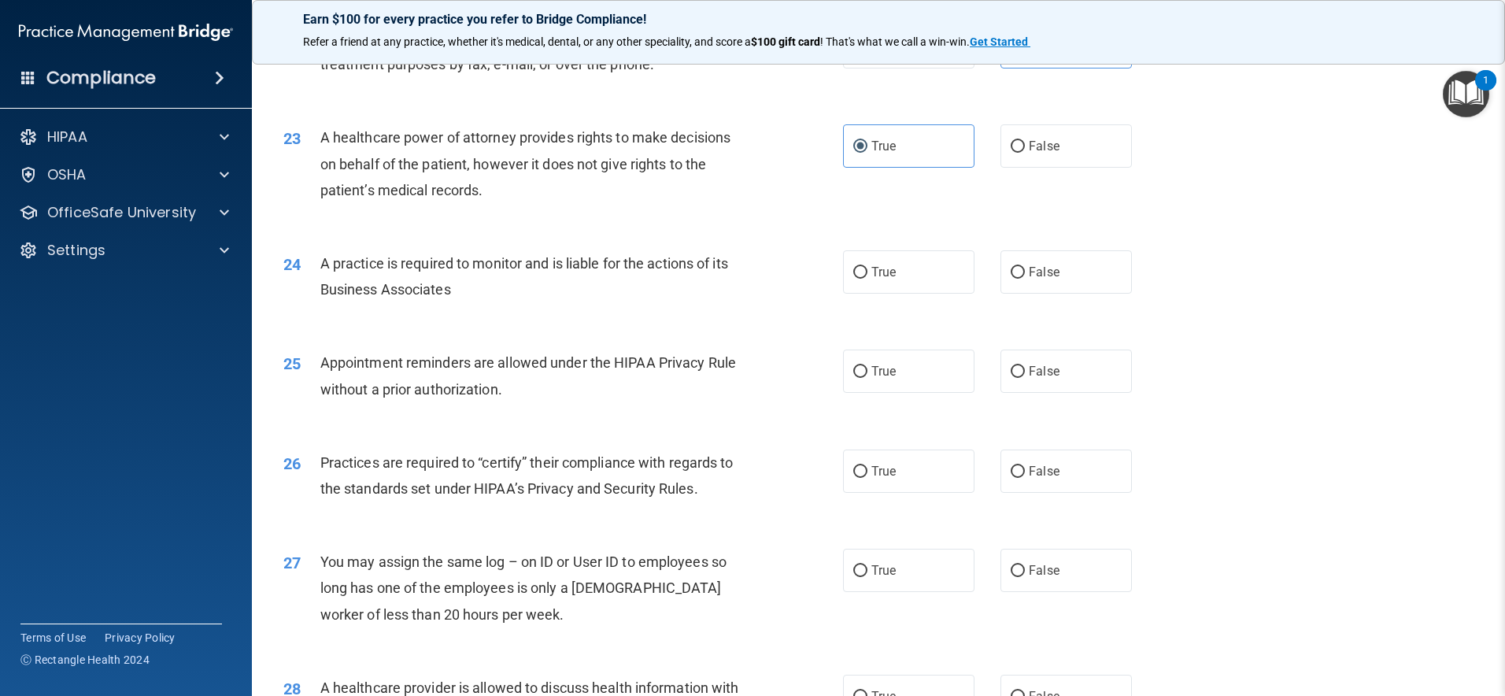
scroll to position [2593, 0]
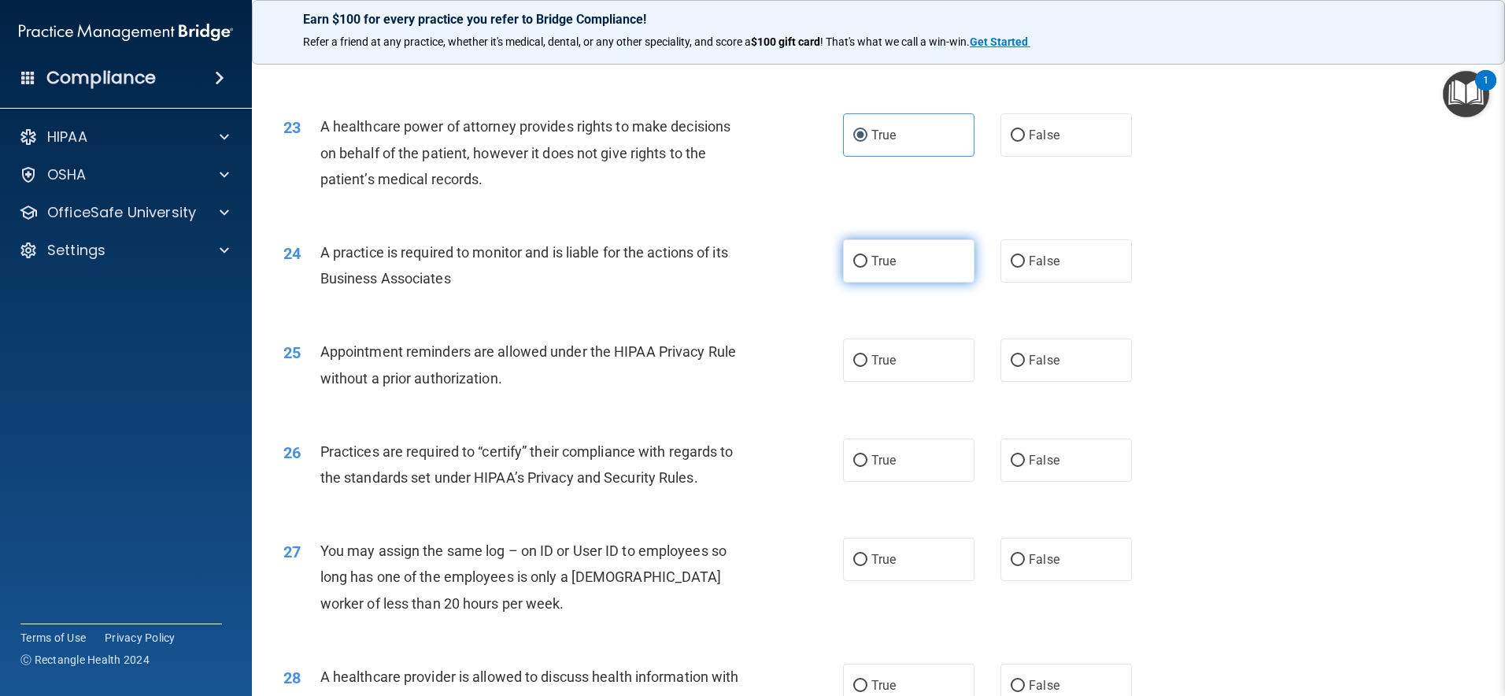
click at [909, 259] on label "True" at bounding box center [908, 260] width 131 height 43
click at [868, 259] on input "True" at bounding box center [860, 262] width 14 height 12
radio input "true"
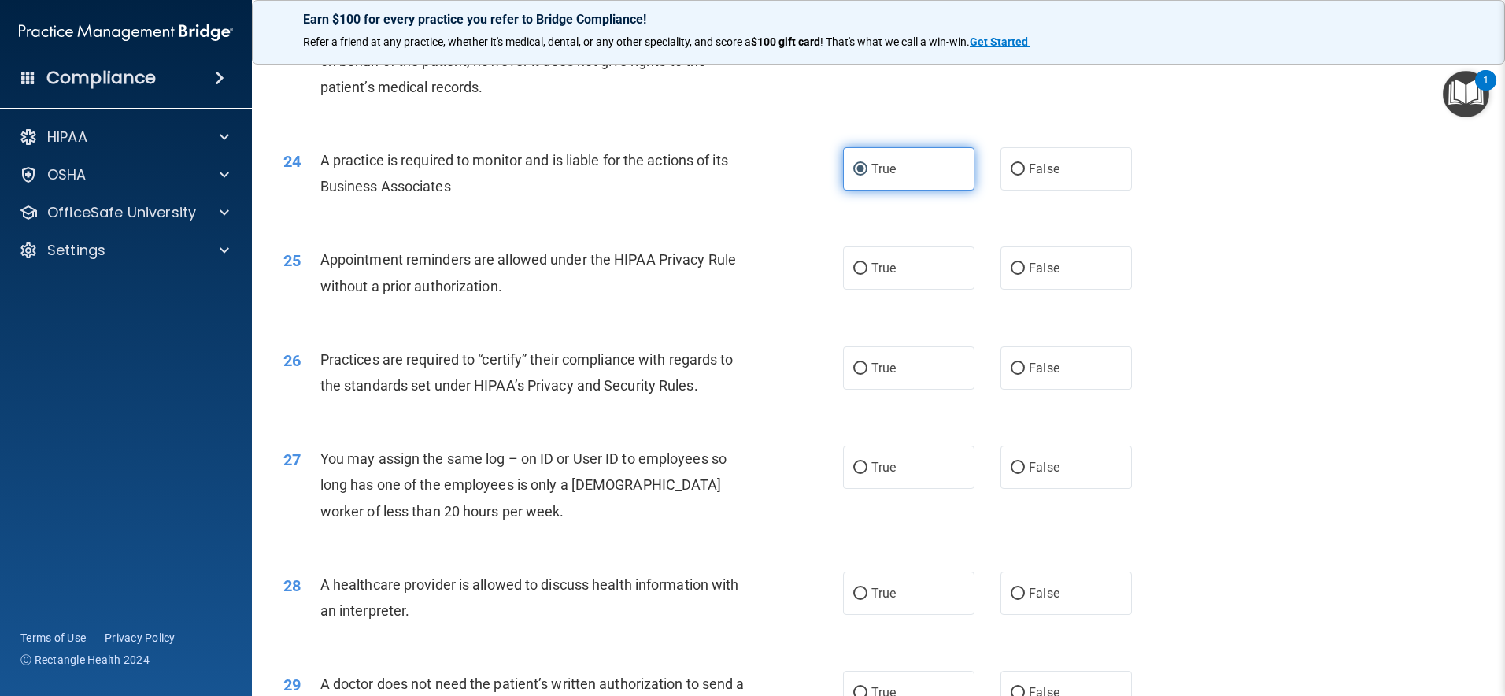
scroll to position [2688, 0]
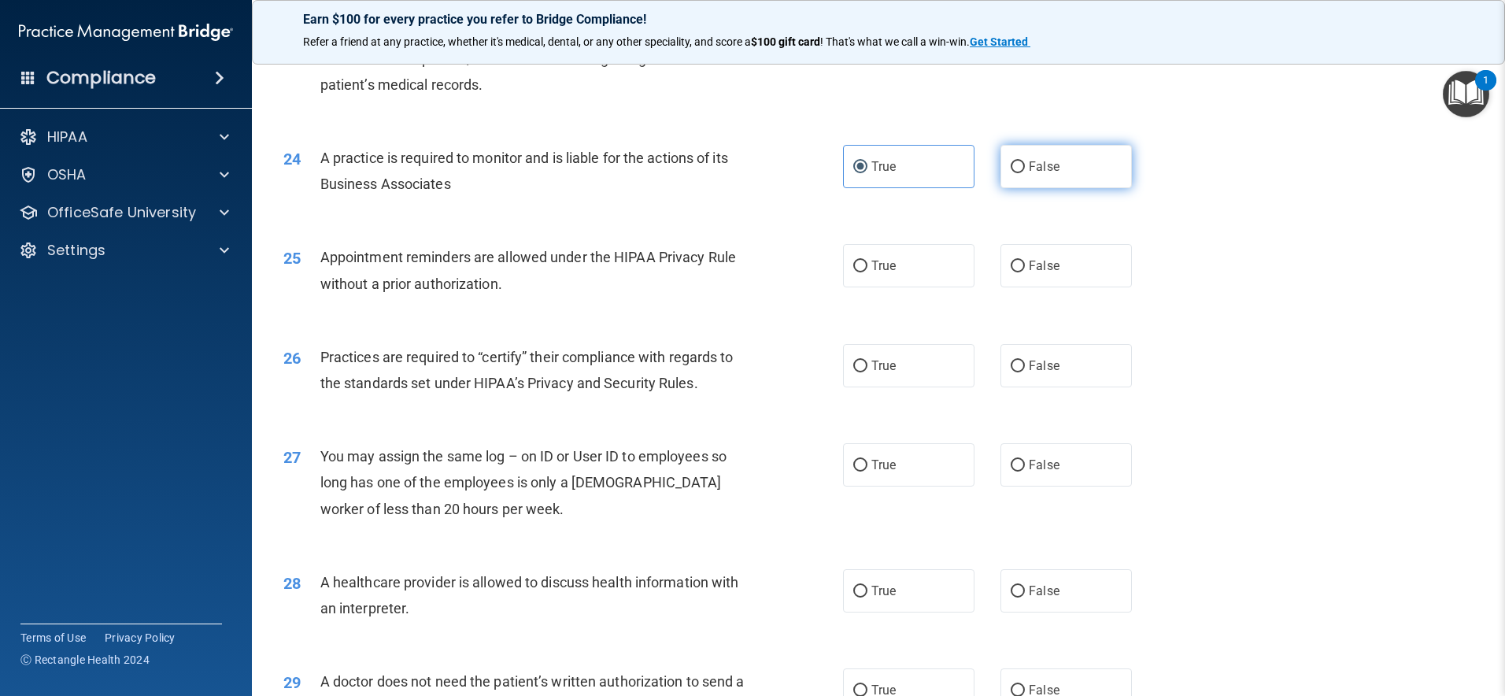
click at [1001, 164] on label "False" at bounding box center [1066, 166] width 131 height 43
click at [1011, 164] on input "False" at bounding box center [1018, 167] width 14 height 12
radio input "true"
radio input "false"
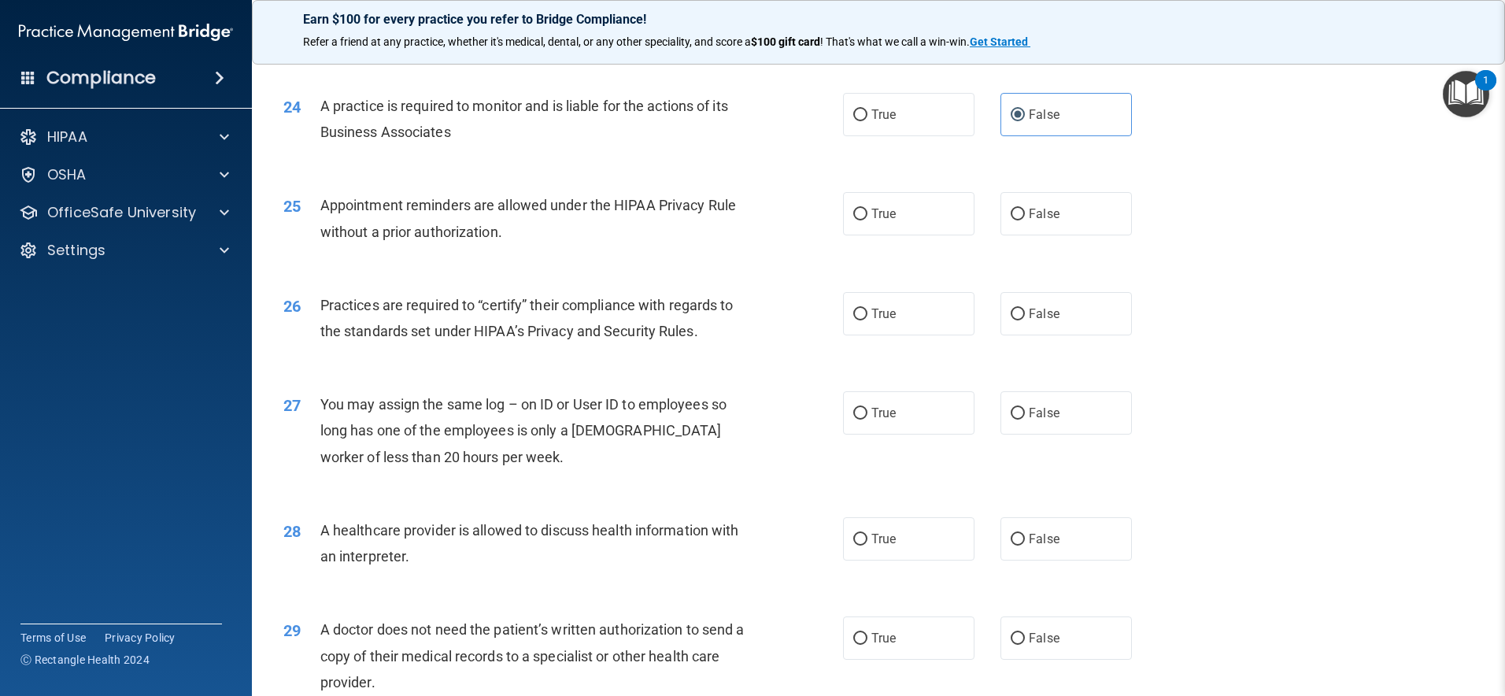
scroll to position [2743, 0]
click at [934, 217] on label "True" at bounding box center [908, 210] width 131 height 43
click at [868, 217] on input "True" at bounding box center [860, 211] width 14 height 12
radio input "true"
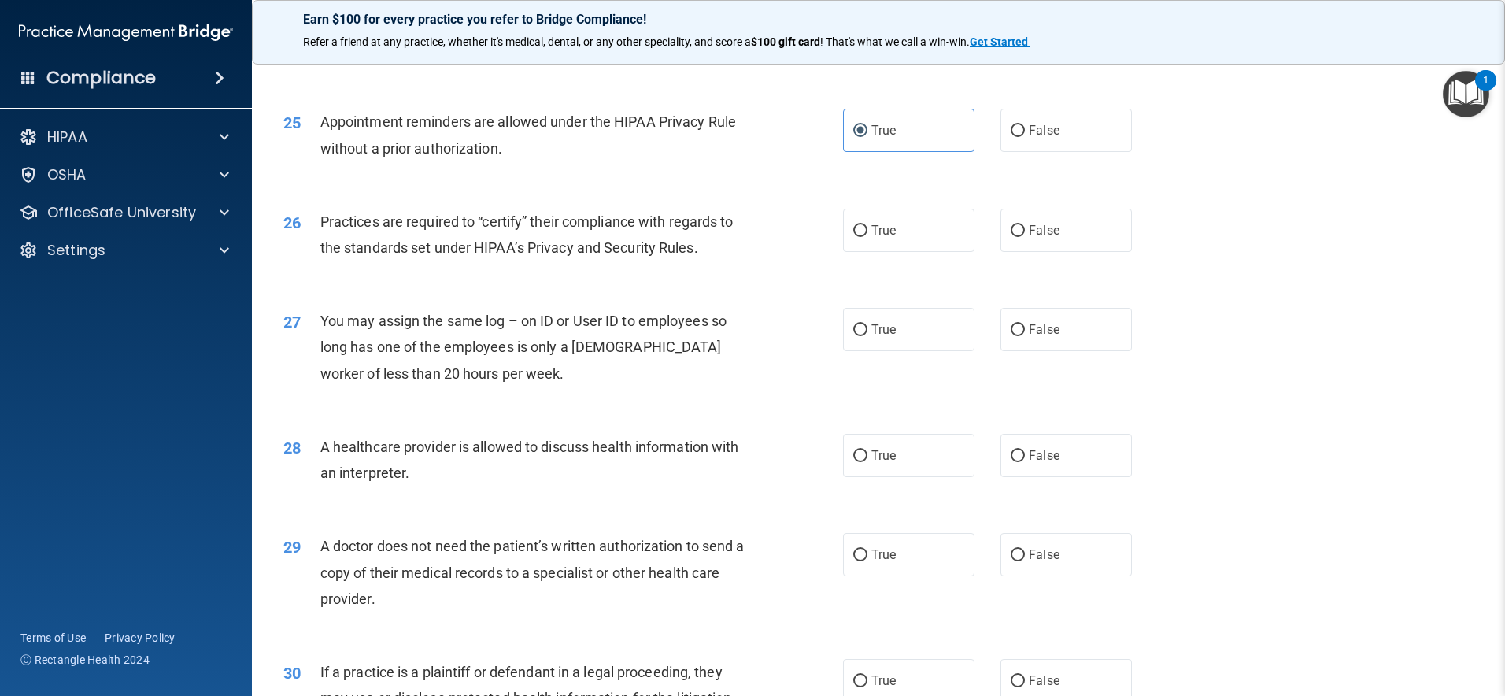
scroll to position [2826, 0]
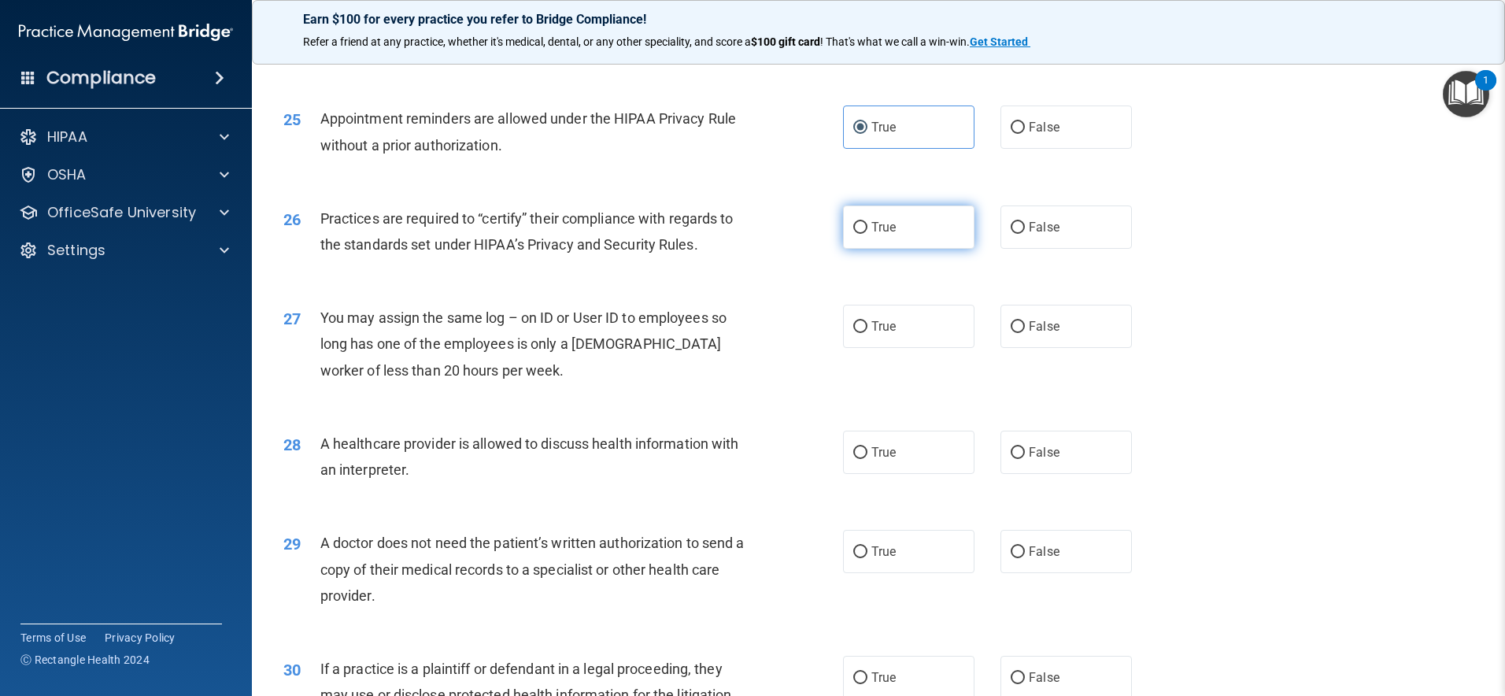
click at [935, 239] on label "True" at bounding box center [908, 226] width 131 height 43
click at [868, 234] on input "True" at bounding box center [860, 228] width 14 height 12
radio input "true"
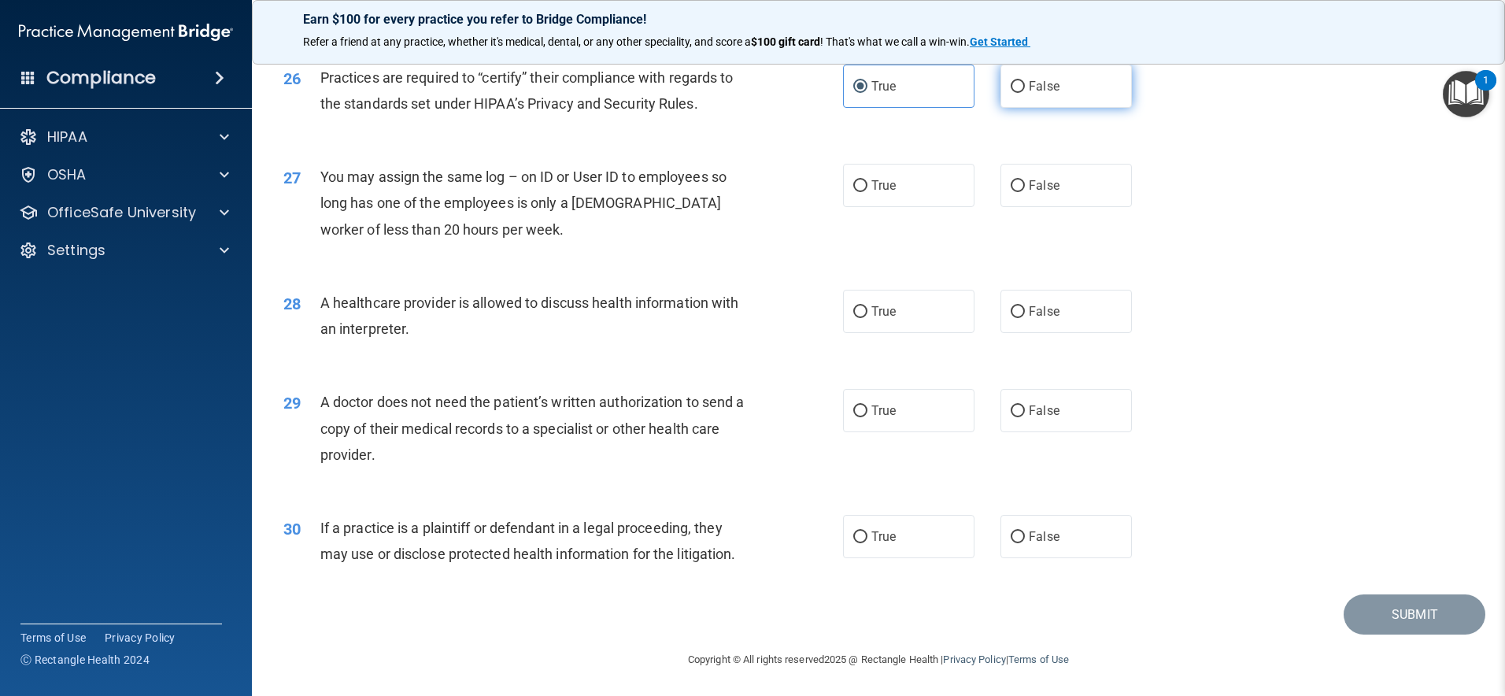
scroll to position [2969, 0]
click at [1029, 183] on span "False" at bounding box center [1044, 183] width 31 height 15
click at [1025, 183] on input "False" at bounding box center [1018, 185] width 14 height 12
radio input "true"
click at [912, 313] on label "True" at bounding box center [908, 309] width 131 height 43
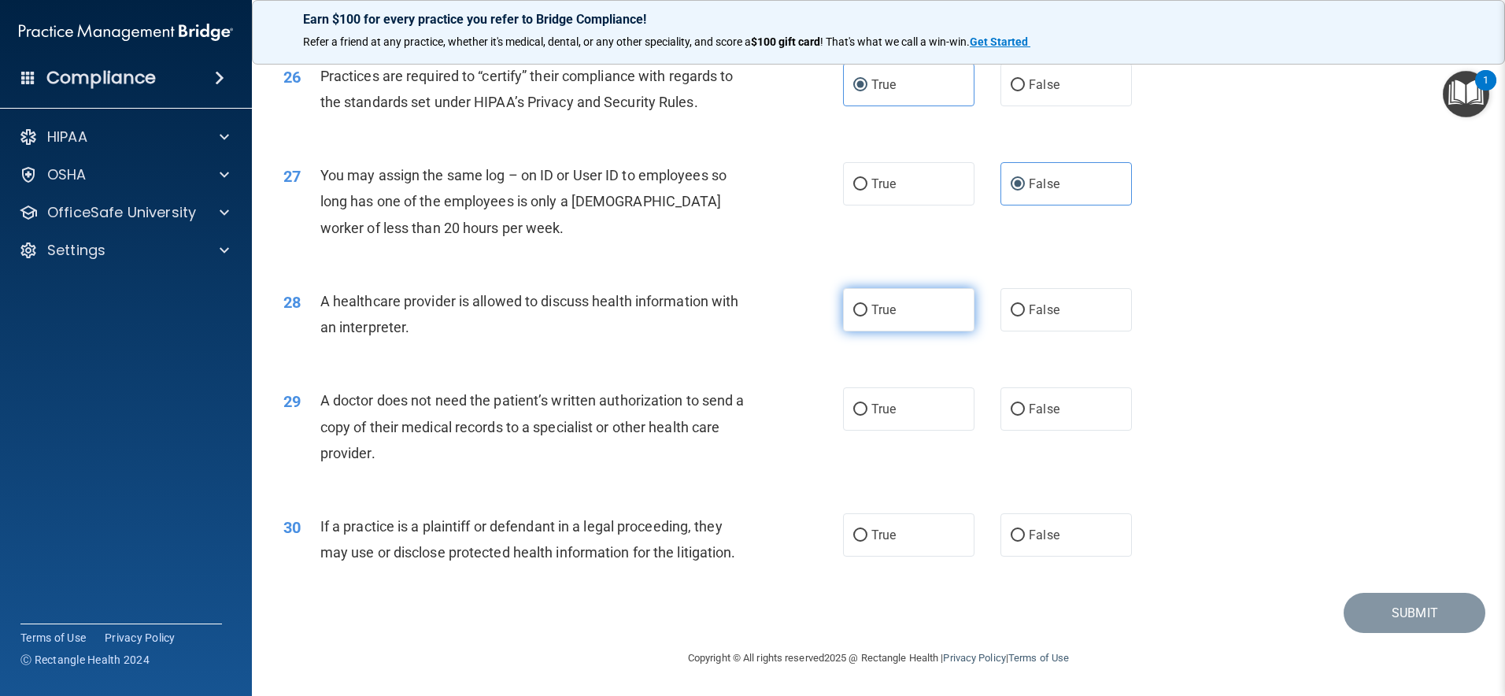
click at [868, 313] on input "True" at bounding box center [860, 311] width 14 height 12
radio input "true"
click at [904, 416] on label "True" at bounding box center [908, 408] width 131 height 43
click at [868, 416] on input "True" at bounding box center [860, 410] width 14 height 12
radio input "true"
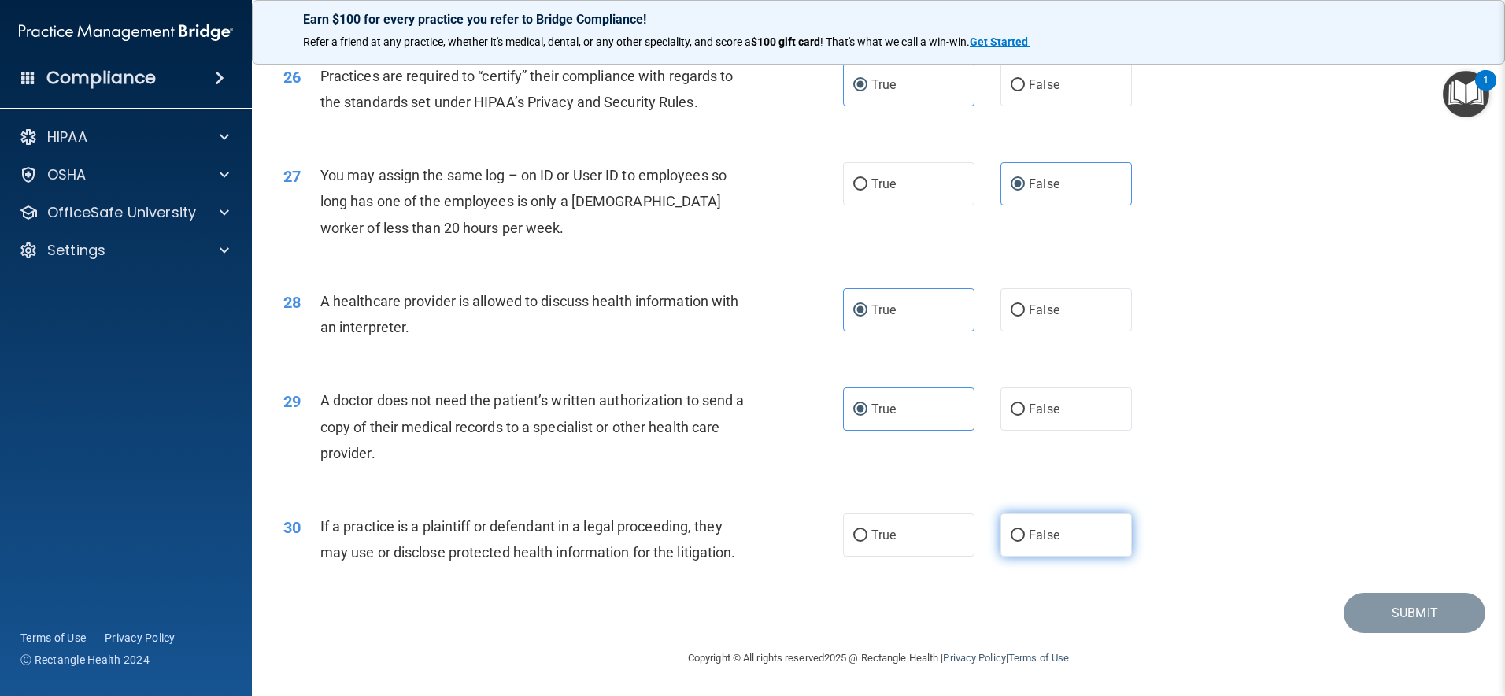
click at [1049, 539] on span "False" at bounding box center [1044, 534] width 31 height 15
click at [1025, 539] on input "False" at bounding box center [1018, 536] width 14 height 12
radio input "true"
click at [1386, 606] on button "Submit" at bounding box center [1415, 613] width 142 height 40
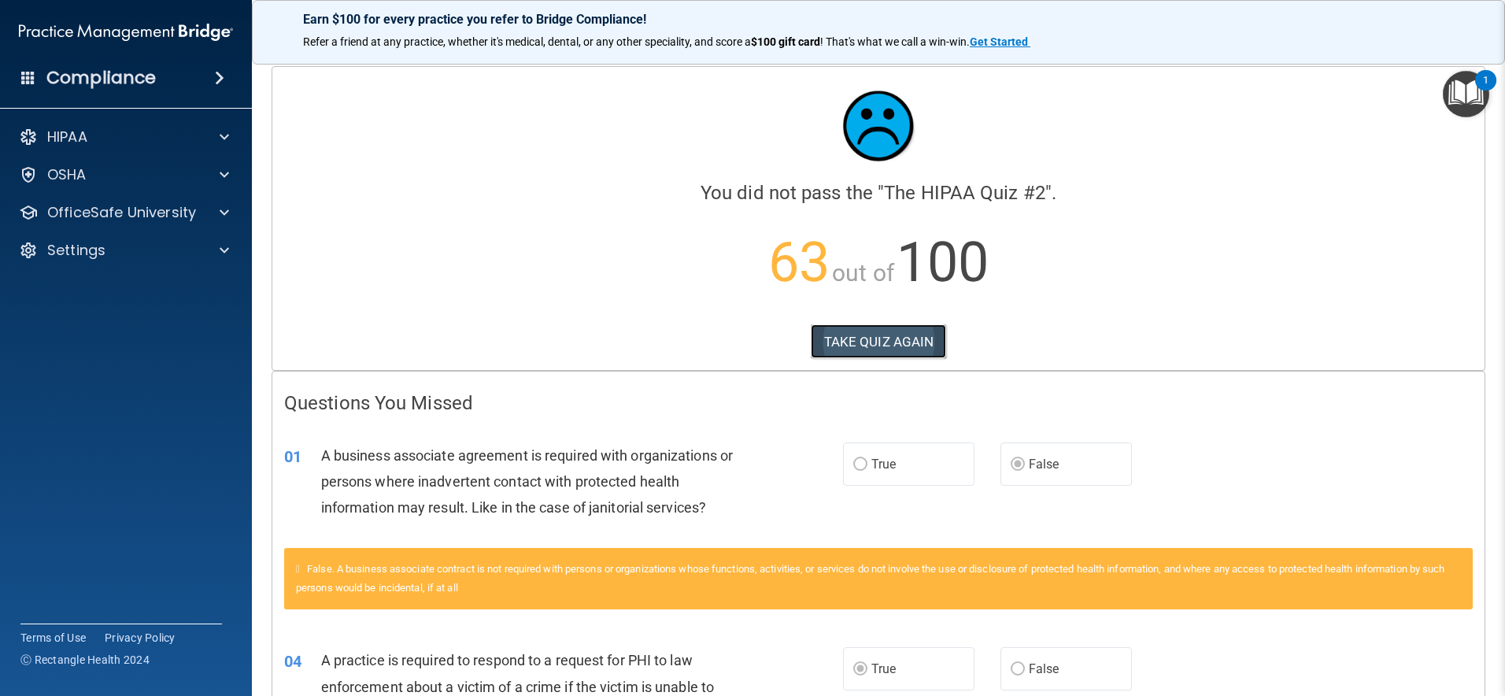
click at [837, 325] on button "TAKE QUIZ AGAIN" at bounding box center [879, 341] width 136 height 35
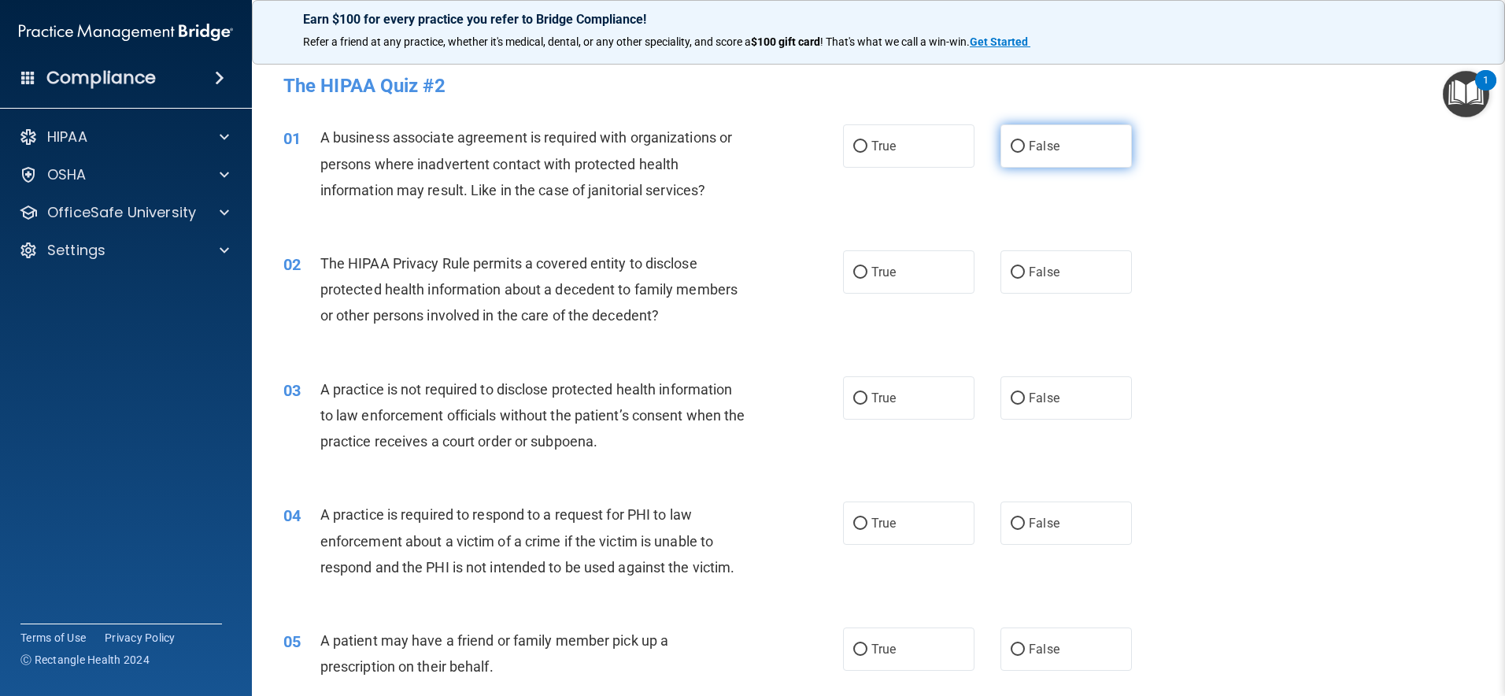
click at [1011, 151] on input "False" at bounding box center [1018, 147] width 14 height 12
radio input "true"
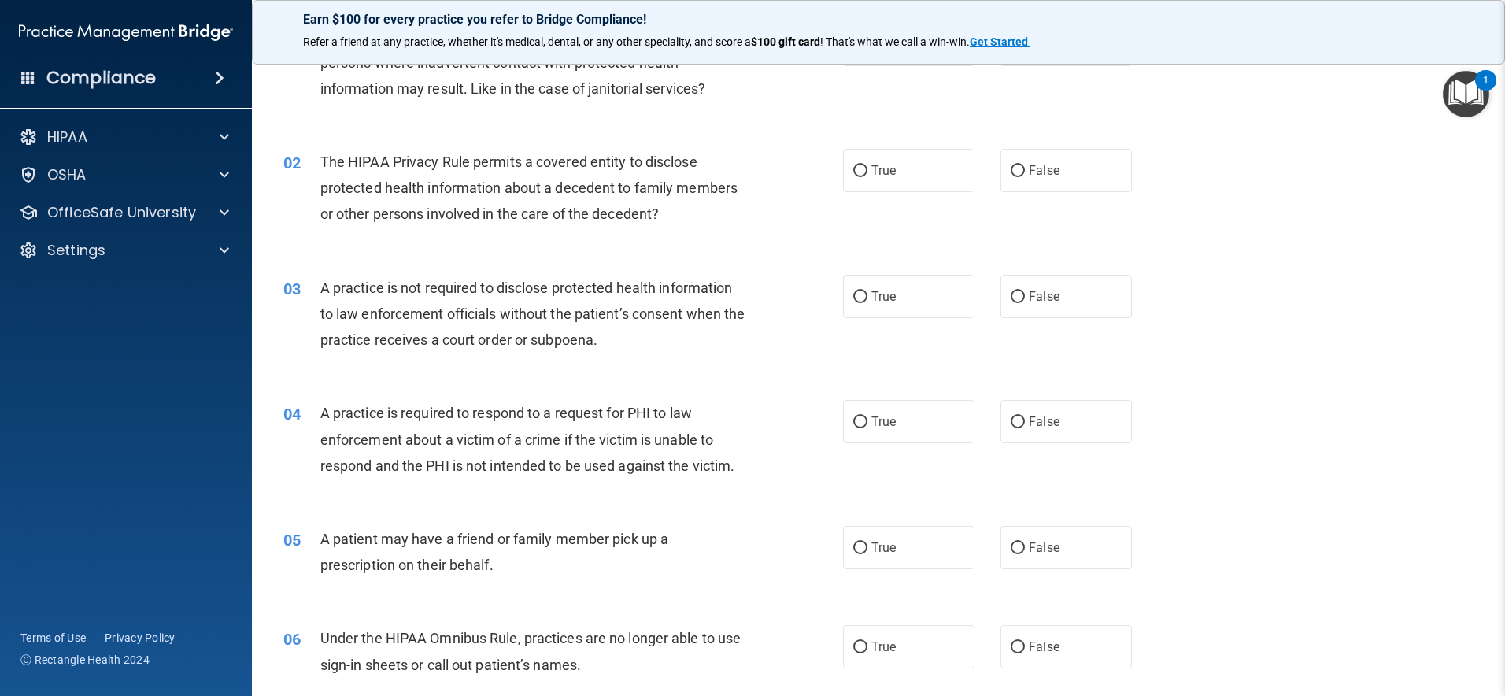
scroll to position [105, 0]
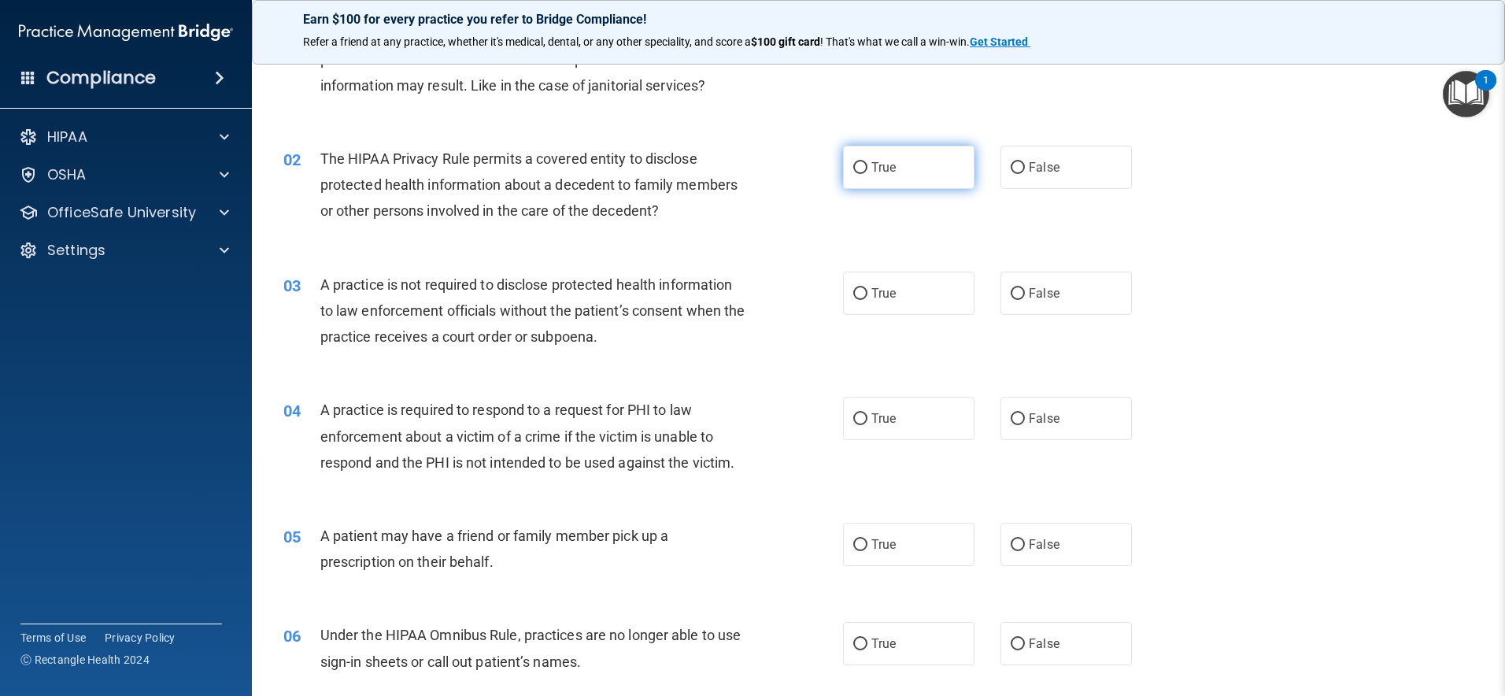
click at [916, 169] on label "True" at bounding box center [908, 167] width 131 height 43
click at [868, 169] on input "True" at bounding box center [860, 168] width 14 height 12
radio input "true"
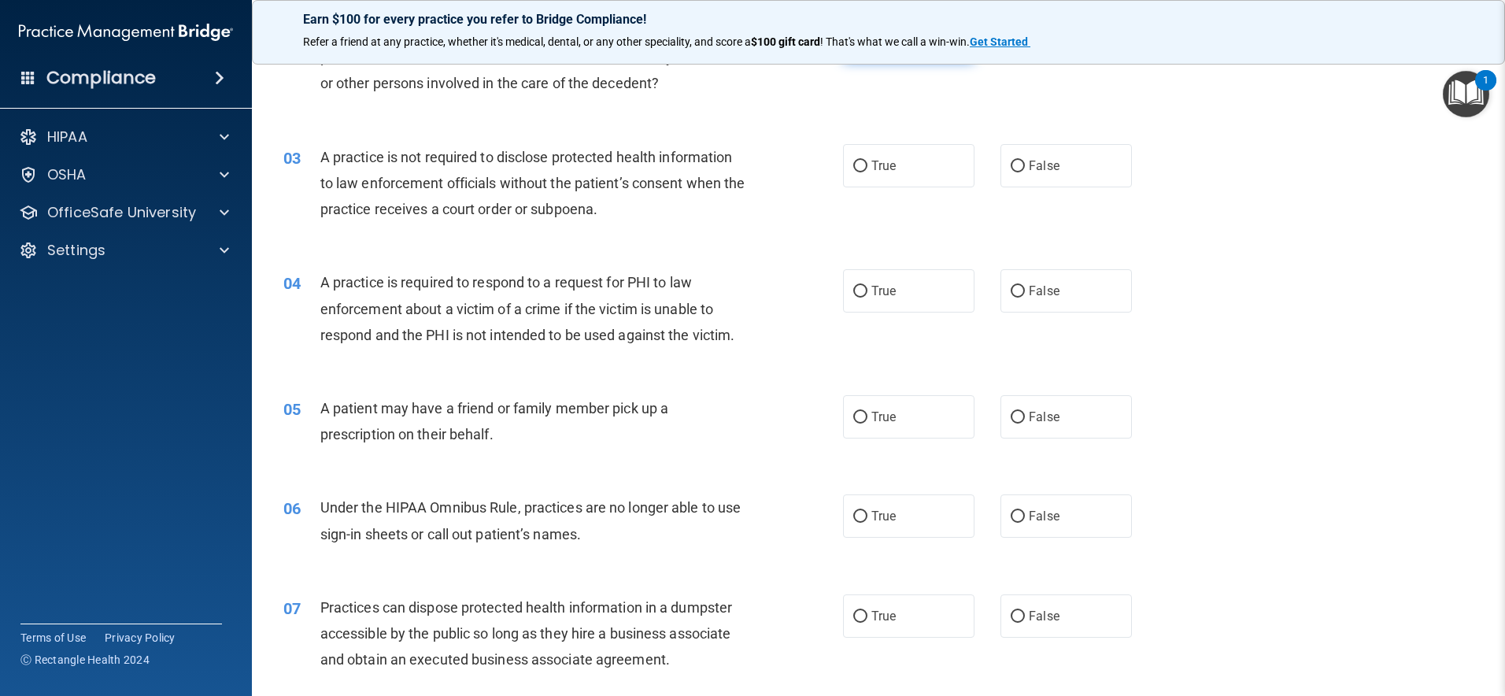
scroll to position [253, 0]
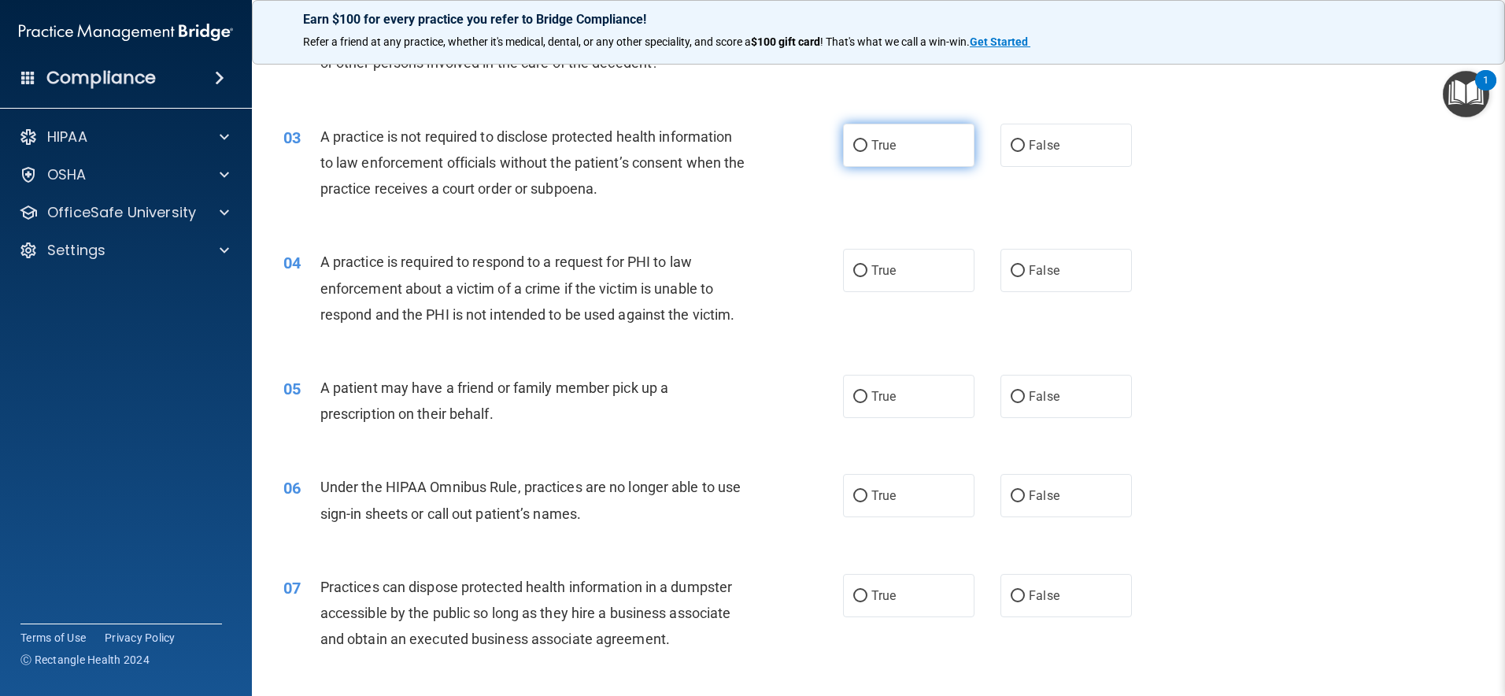
click at [914, 137] on label "True" at bounding box center [908, 145] width 131 height 43
click at [868, 140] on input "True" at bounding box center [860, 146] width 14 height 12
radio input "true"
click at [908, 265] on label "True" at bounding box center [908, 270] width 131 height 43
click at [868, 265] on input "True" at bounding box center [860, 271] width 14 height 12
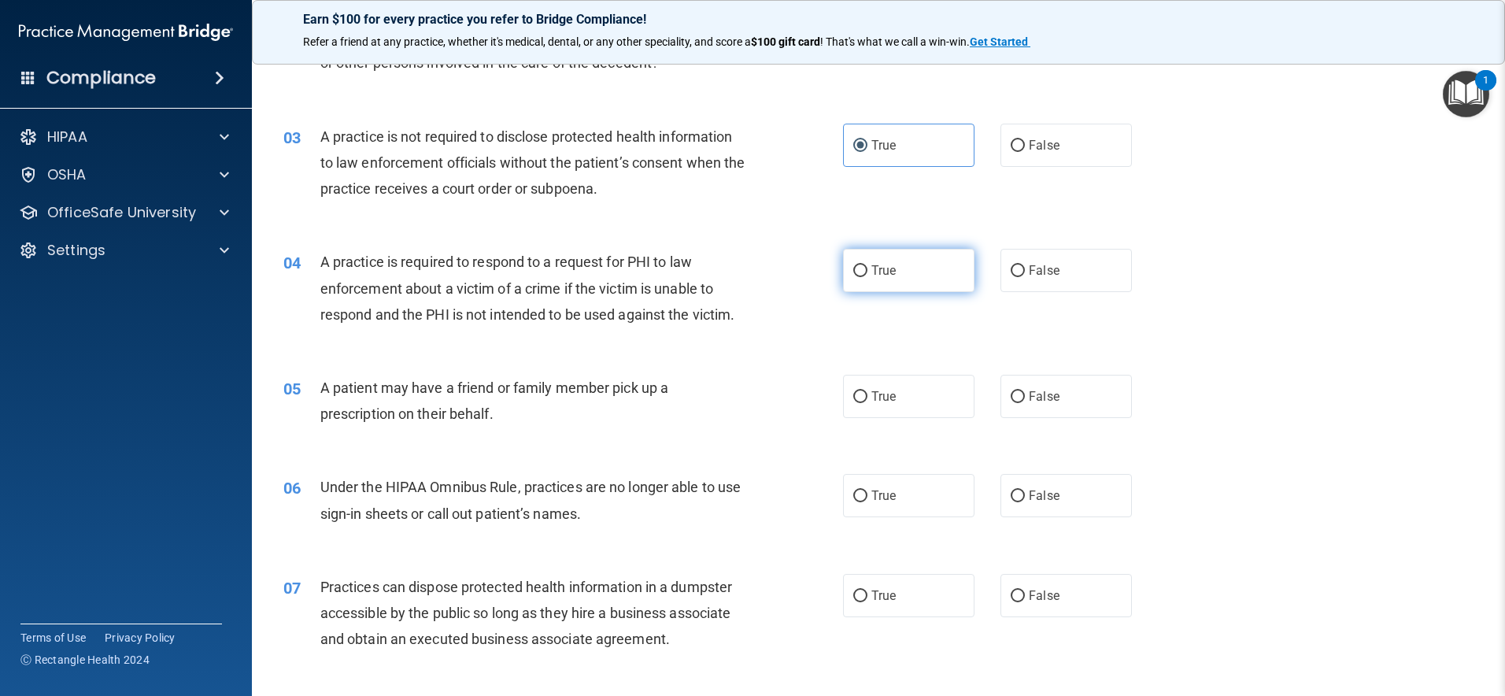
radio input "true"
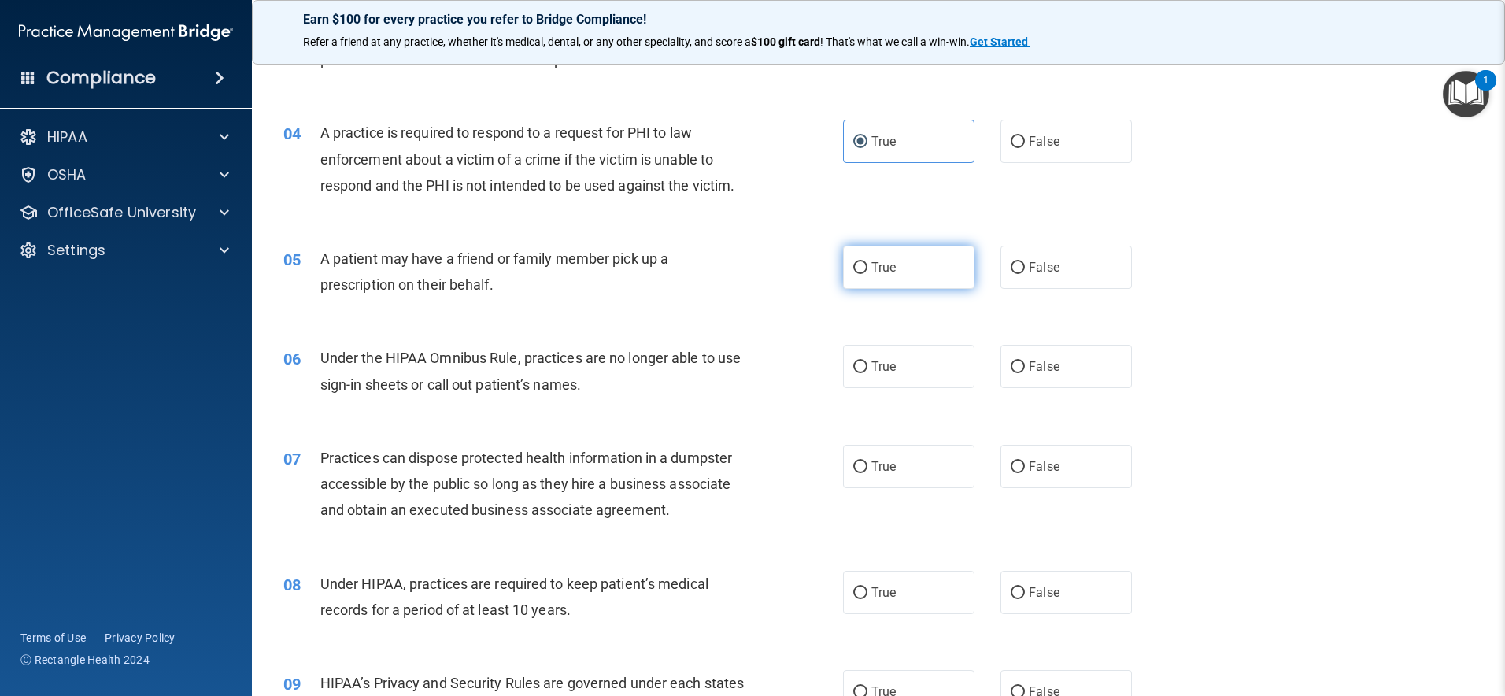
scroll to position [385, 0]
click at [924, 267] on label "True" at bounding box center [908, 263] width 131 height 43
click at [868, 267] on input "True" at bounding box center [860, 265] width 14 height 12
radio input "true"
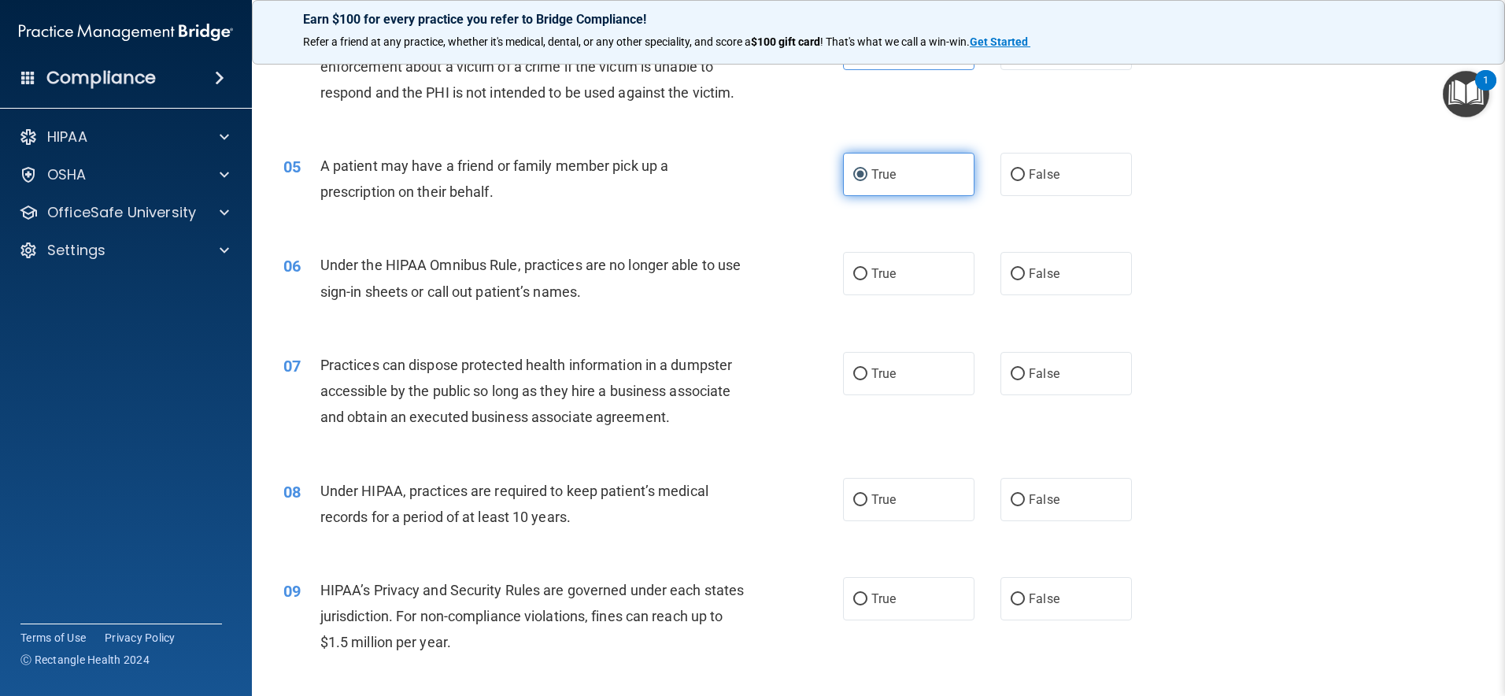
scroll to position [495, 0]
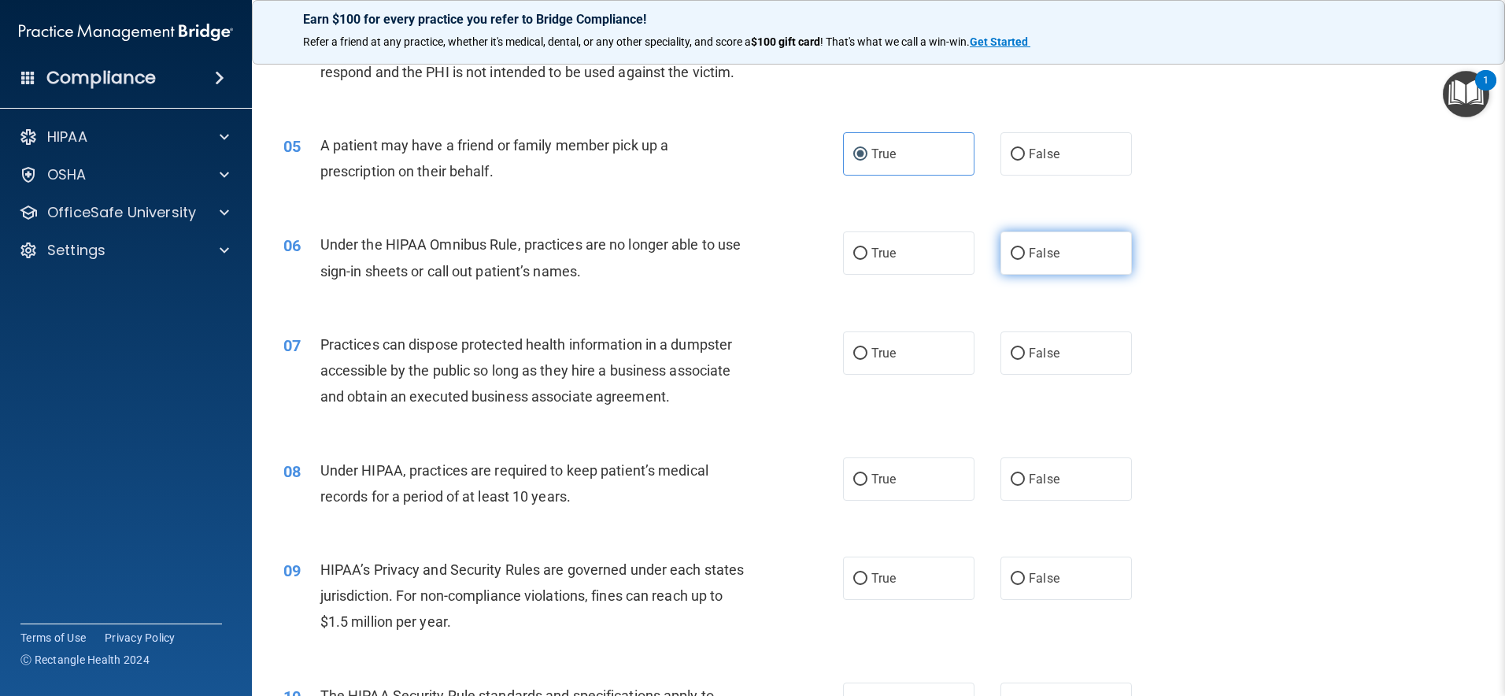
click at [1053, 255] on label "False" at bounding box center [1066, 252] width 131 height 43
click at [1025, 255] on input "False" at bounding box center [1018, 254] width 14 height 12
radio input "true"
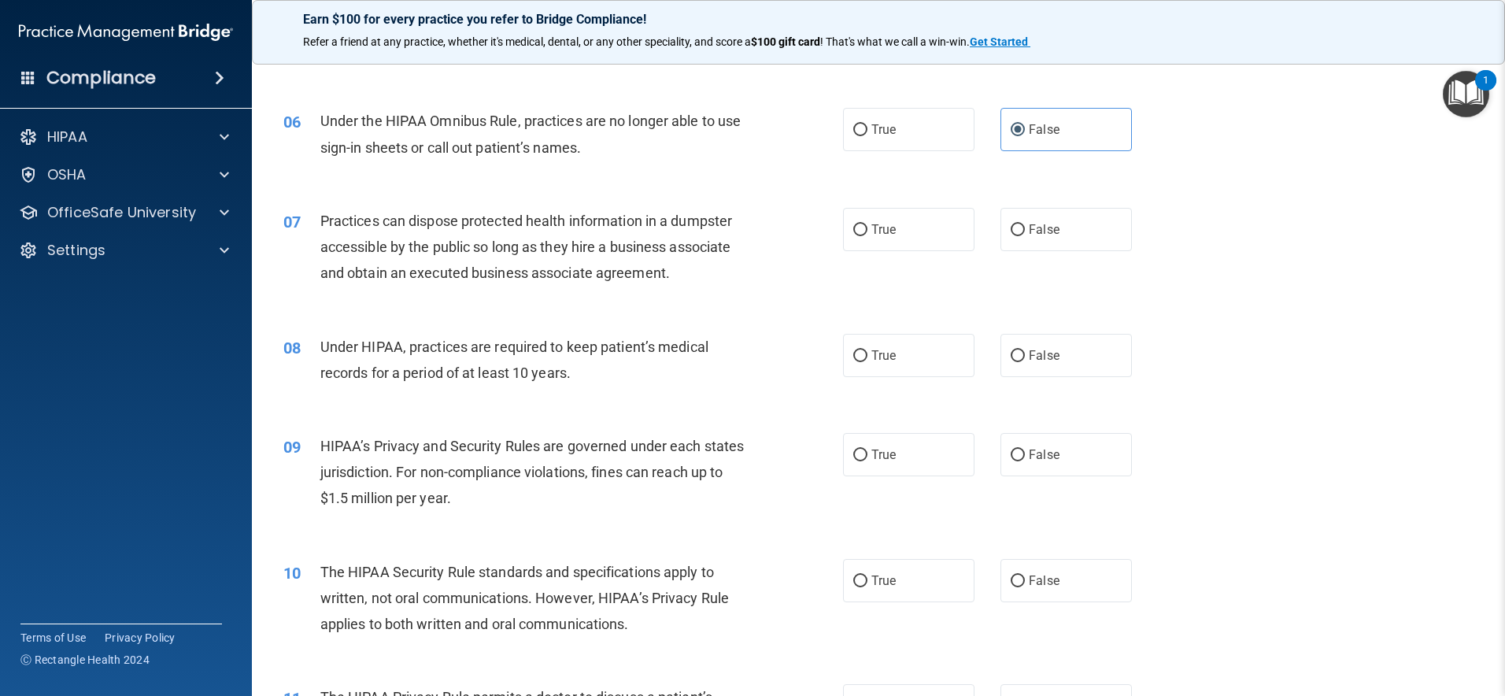
scroll to position [638, 0]
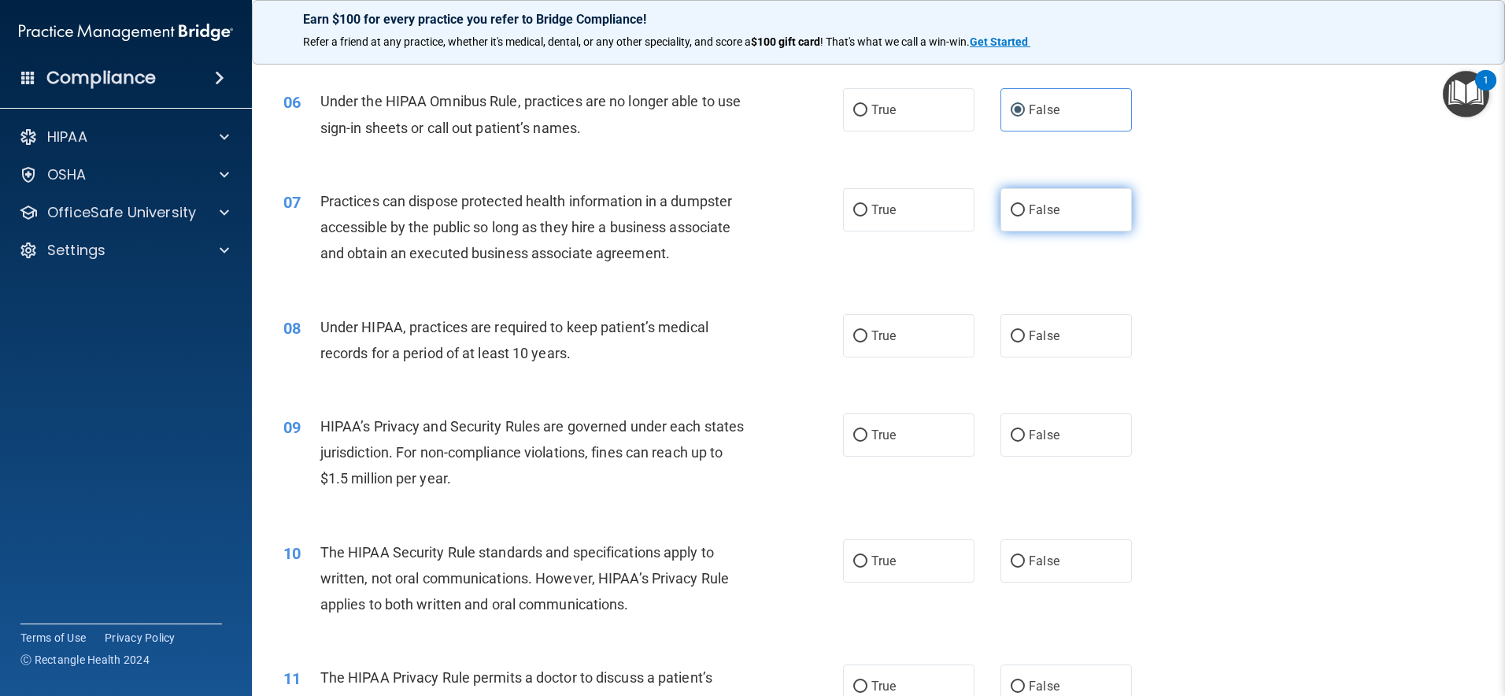
click at [1034, 218] on label "False" at bounding box center [1066, 209] width 131 height 43
click at [1025, 217] on input "False" at bounding box center [1018, 211] width 14 height 12
radio input "true"
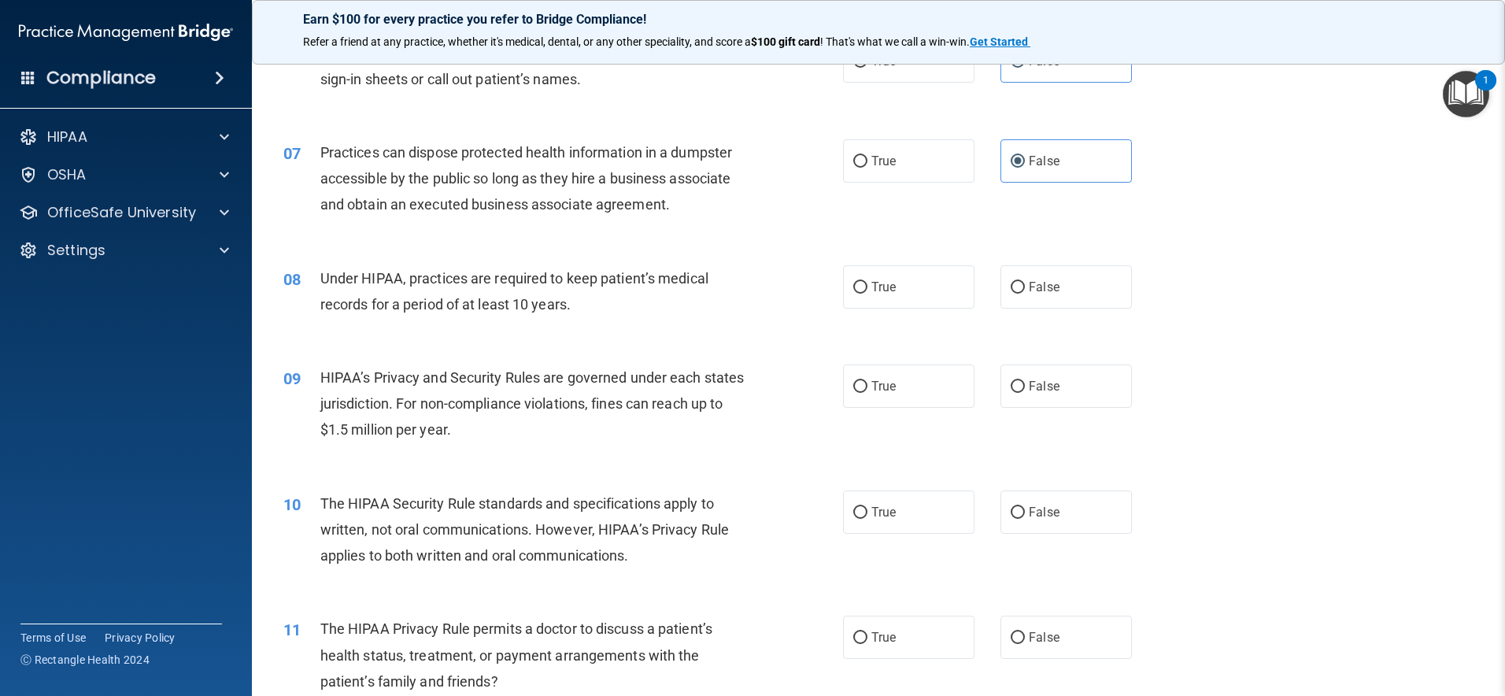
scroll to position [705, 0]
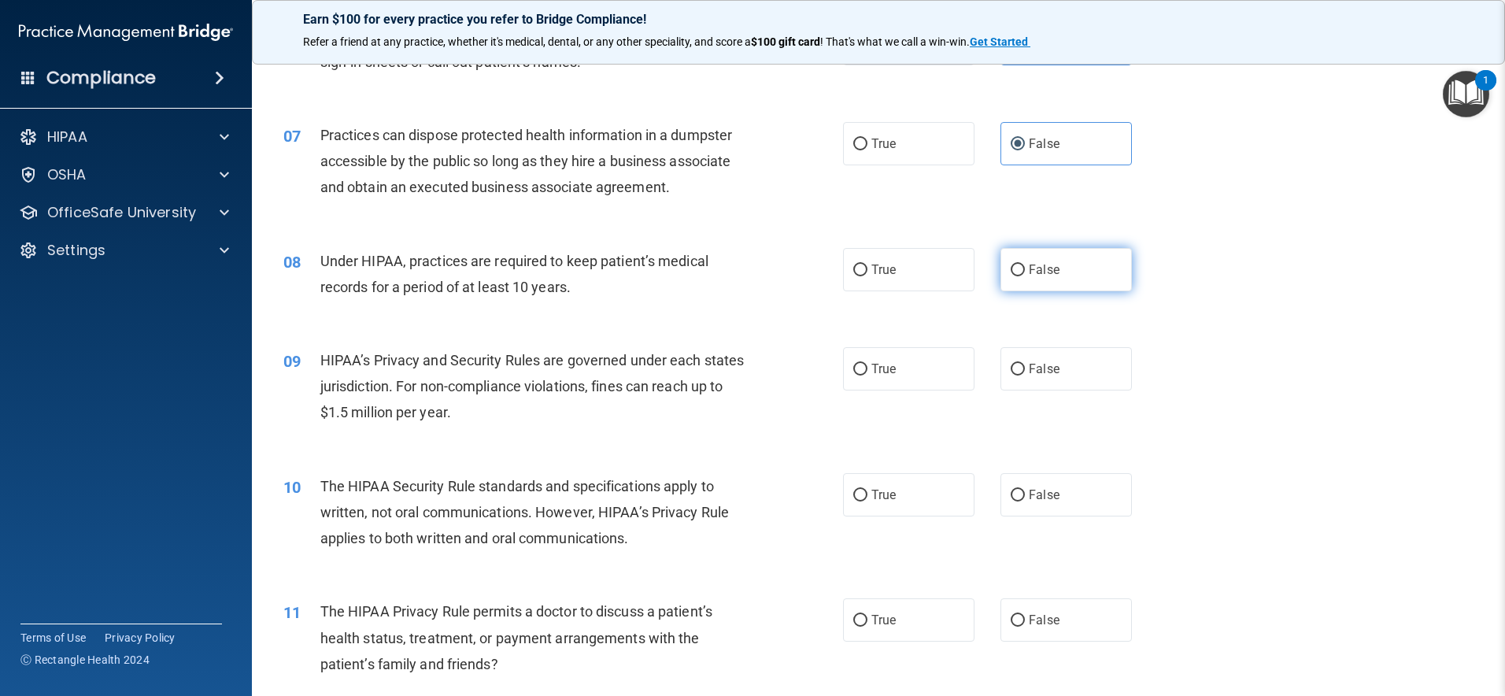
click at [1041, 271] on span "False" at bounding box center [1044, 269] width 31 height 15
click at [1025, 271] on input "False" at bounding box center [1018, 271] width 14 height 12
radio input "true"
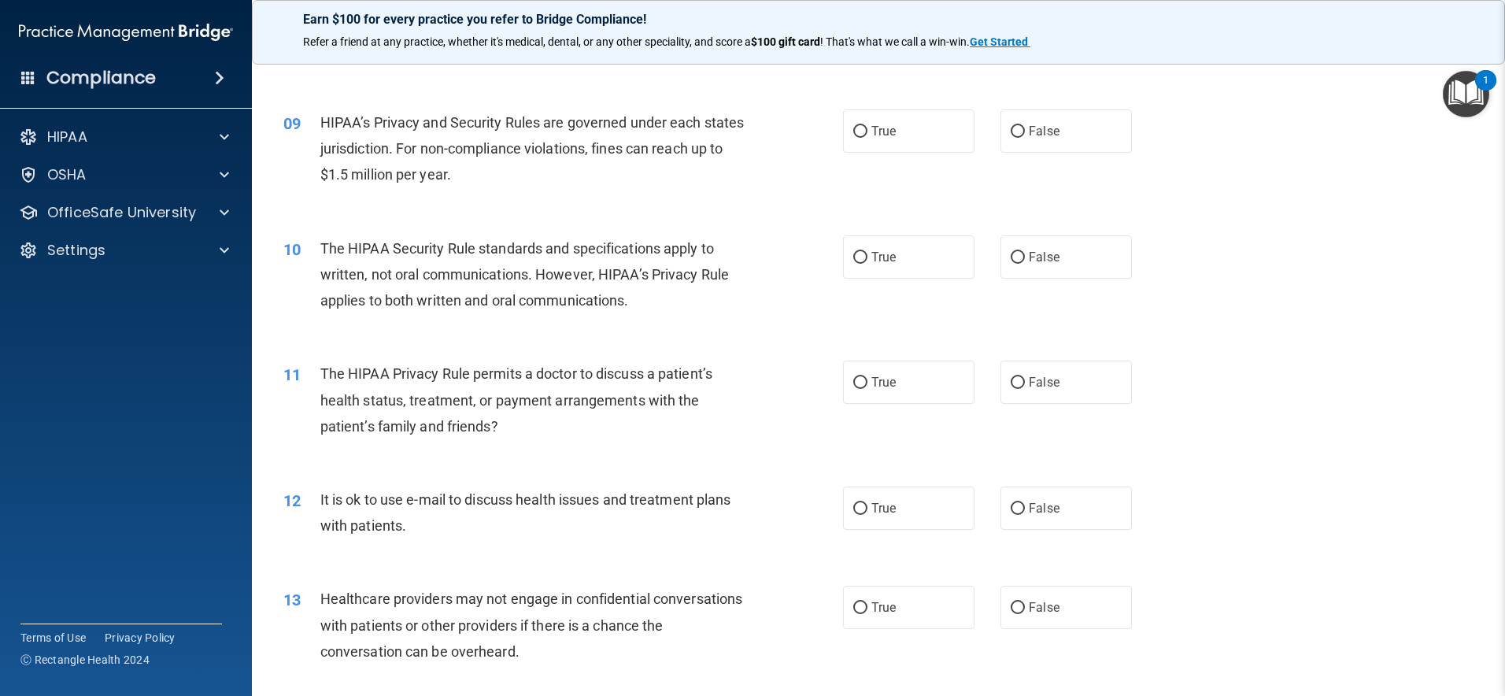
scroll to position [905, 0]
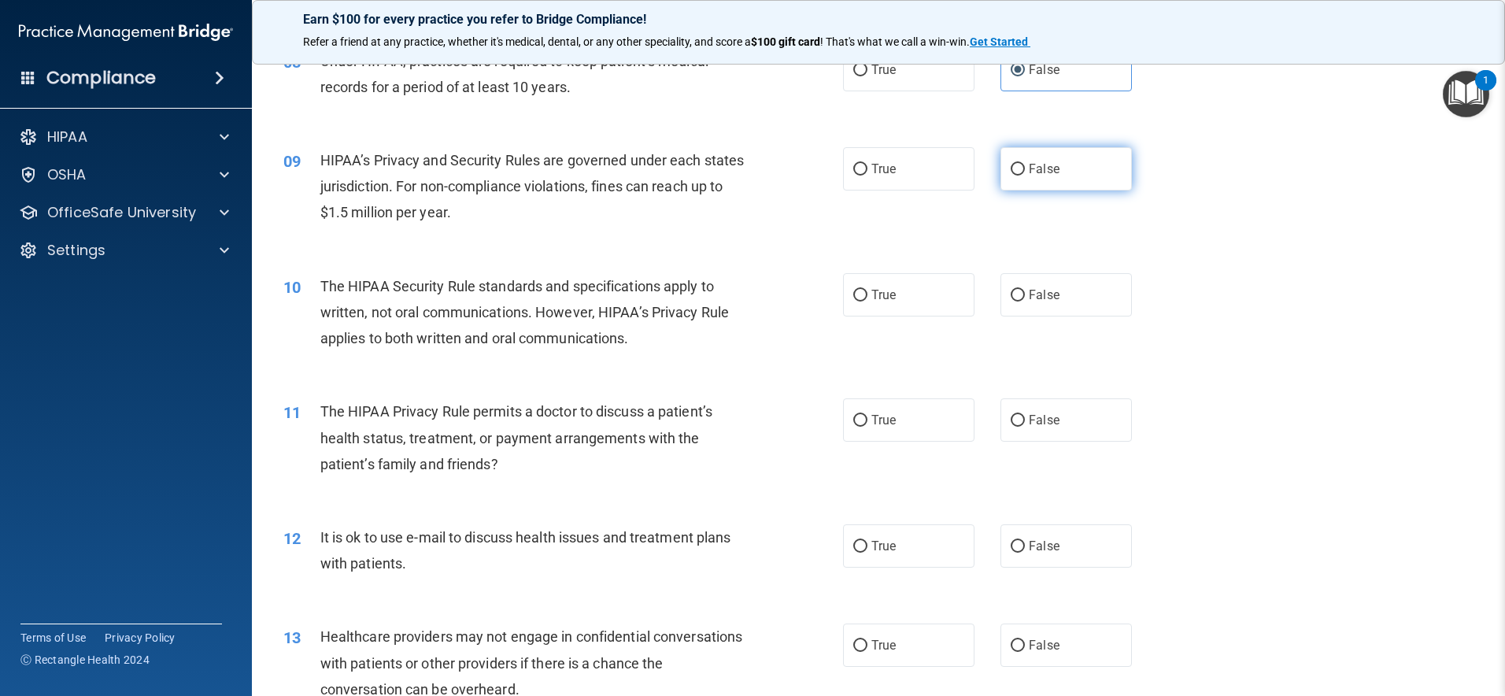
click at [1053, 171] on label "False" at bounding box center [1066, 168] width 131 height 43
click at [1025, 171] on input "False" at bounding box center [1018, 170] width 14 height 12
radio input "true"
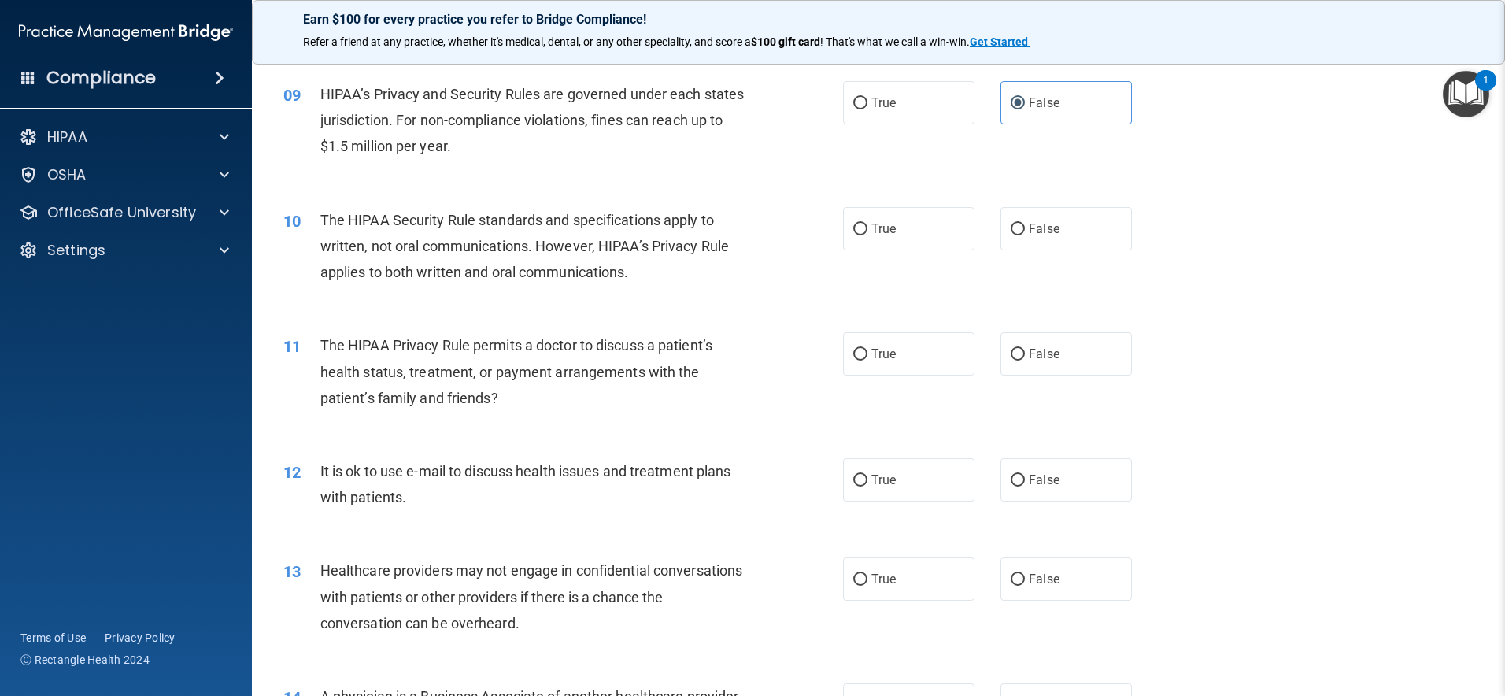
scroll to position [991, 0]
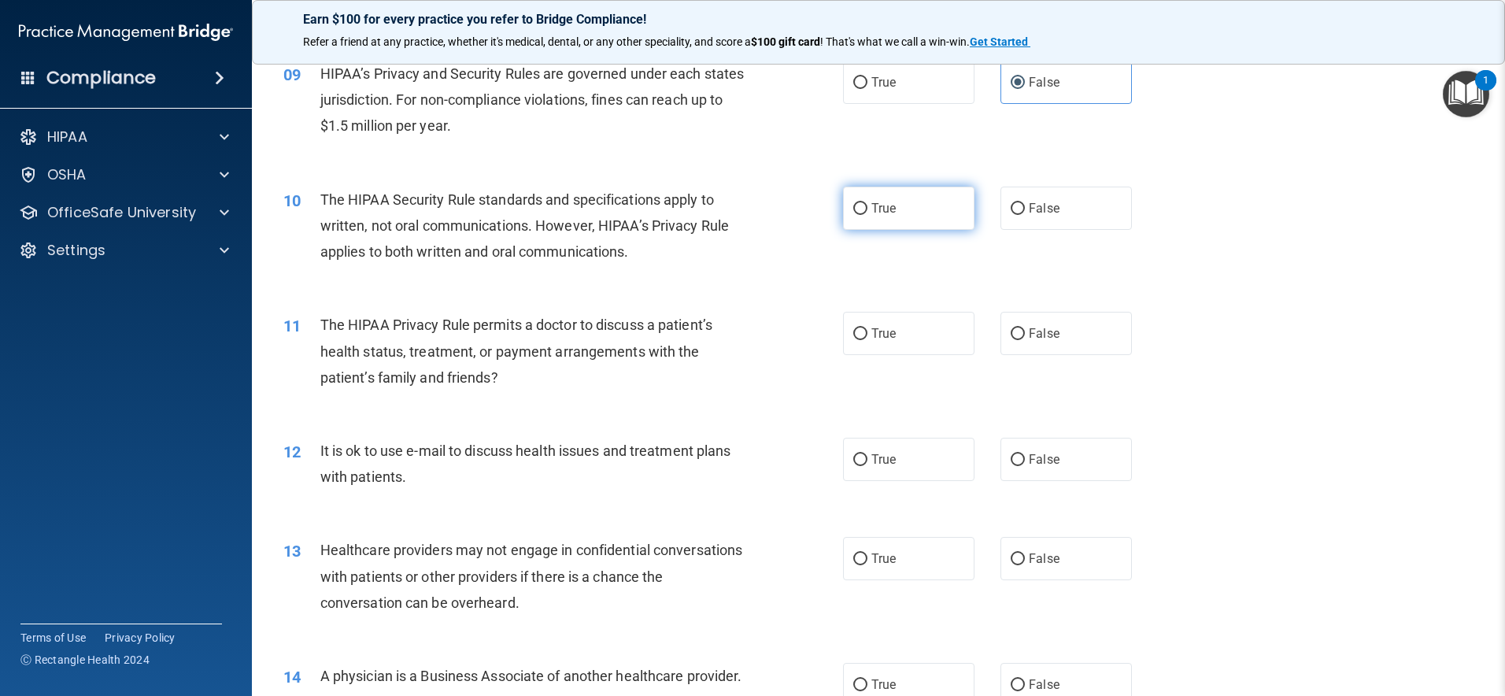
click at [915, 206] on label "True" at bounding box center [908, 208] width 131 height 43
click at [868, 206] on input "True" at bounding box center [860, 209] width 14 height 12
radio input "true"
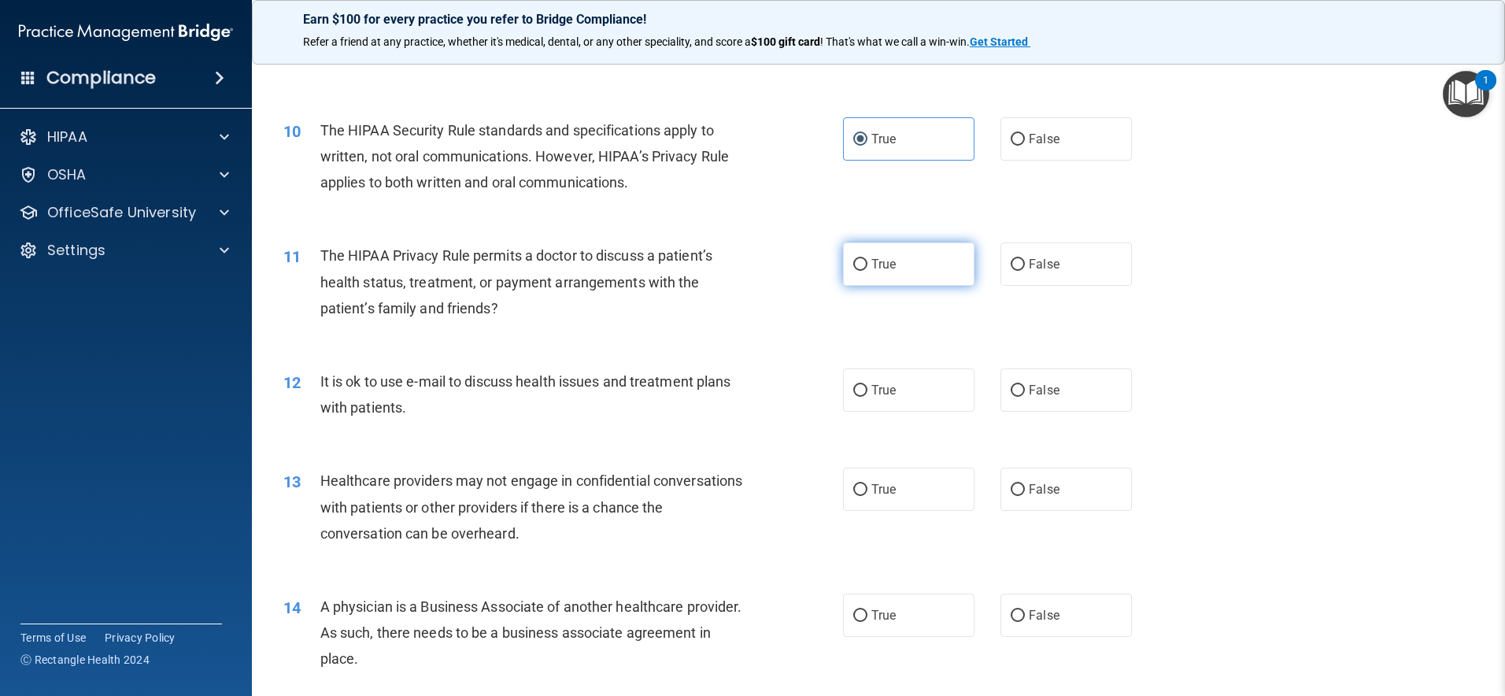
scroll to position [1075, 0]
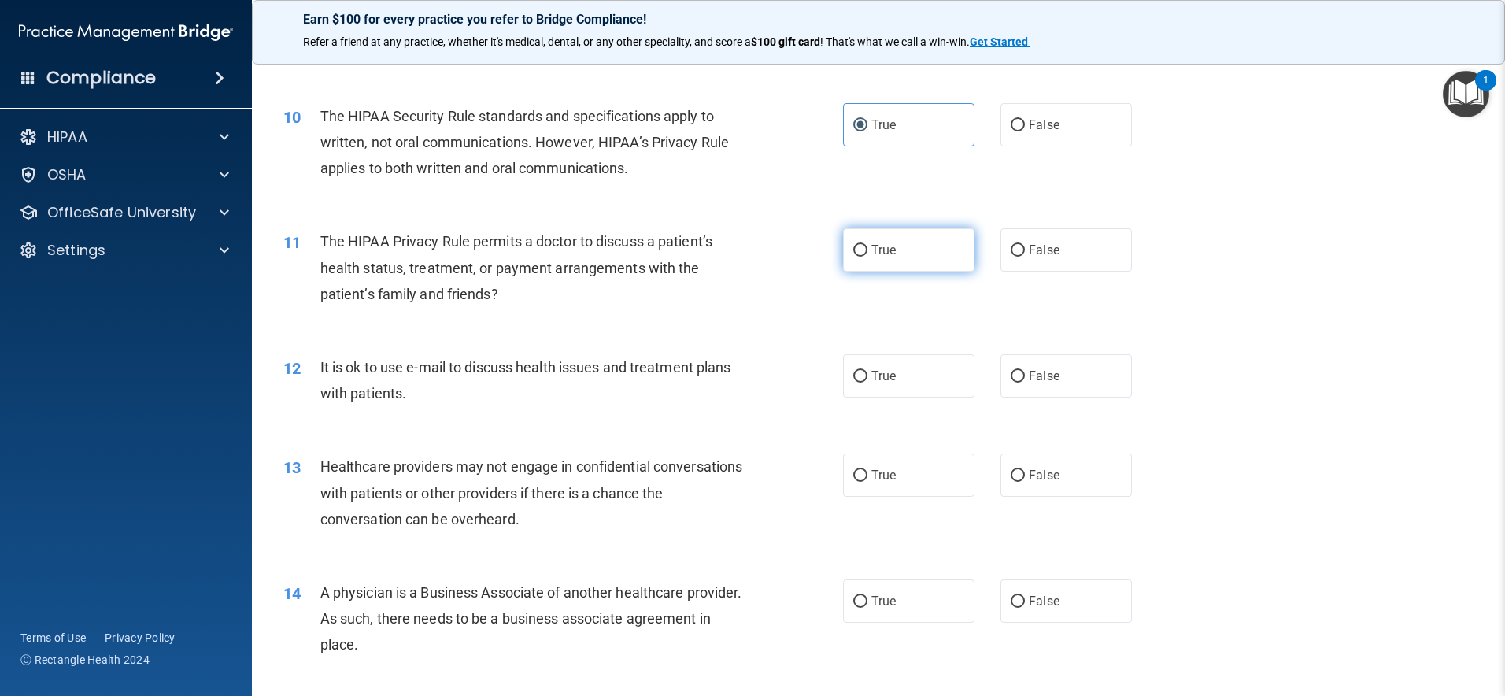
click at [929, 261] on label "True" at bounding box center [908, 249] width 131 height 43
click at [868, 257] on input "True" at bounding box center [860, 251] width 14 height 12
radio input "true"
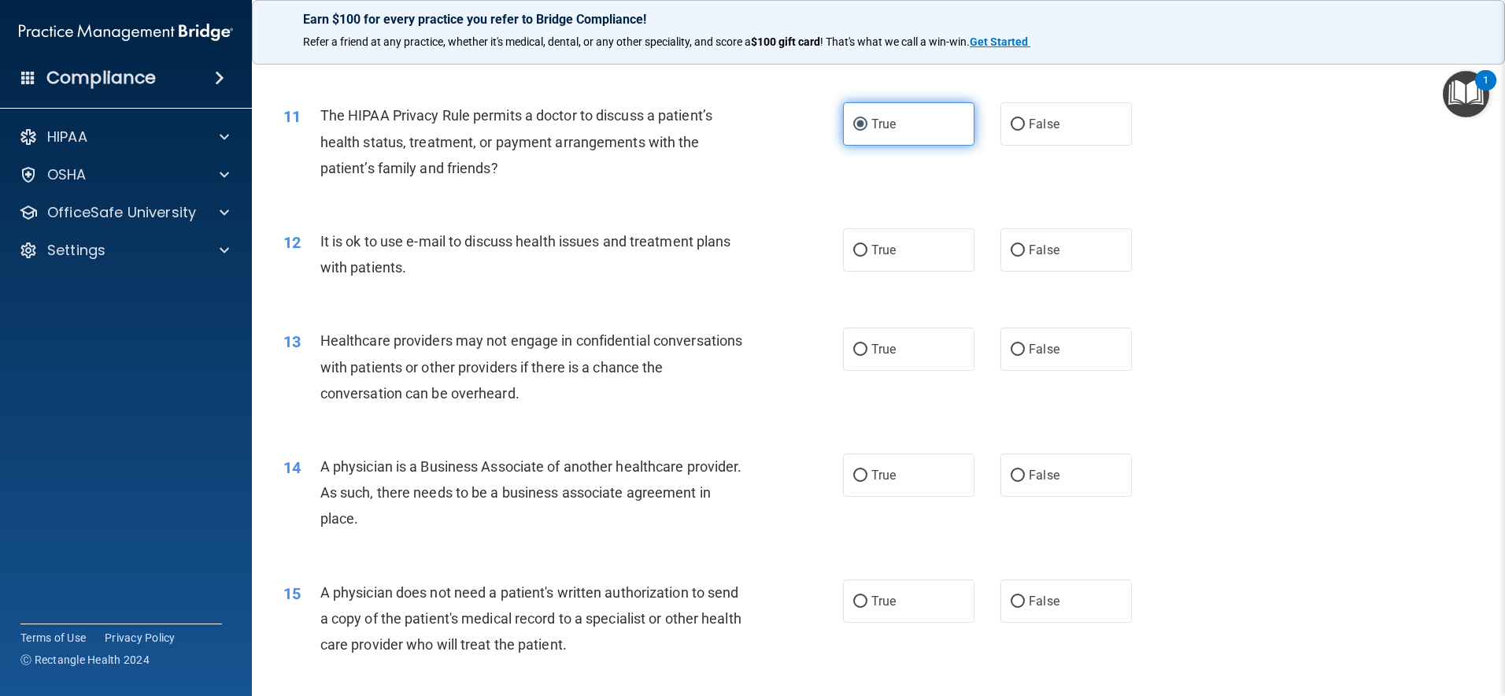
scroll to position [1207, 0]
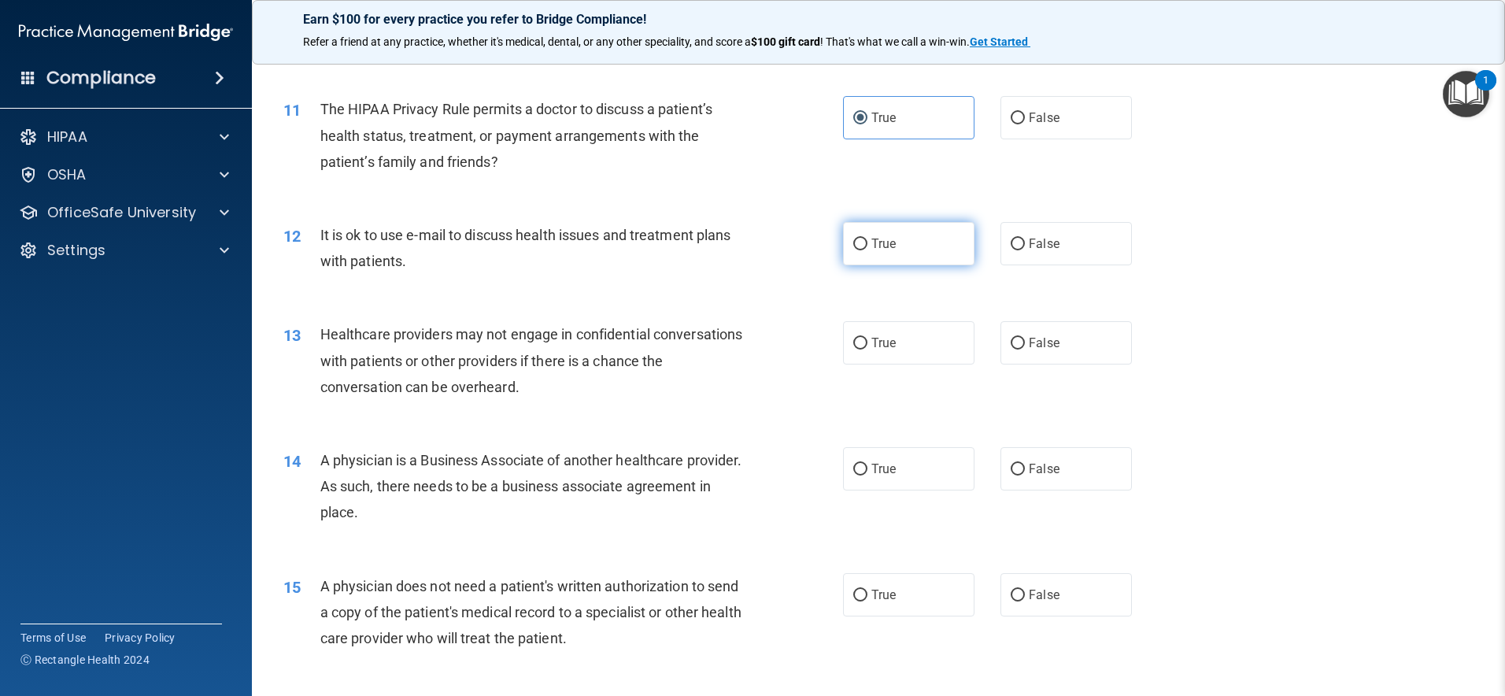
click at [941, 252] on label "True" at bounding box center [908, 243] width 131 height 43
click at [868, 250] on input "True" at bounding box center [860, 245] width 14 height 12
radio input "true"
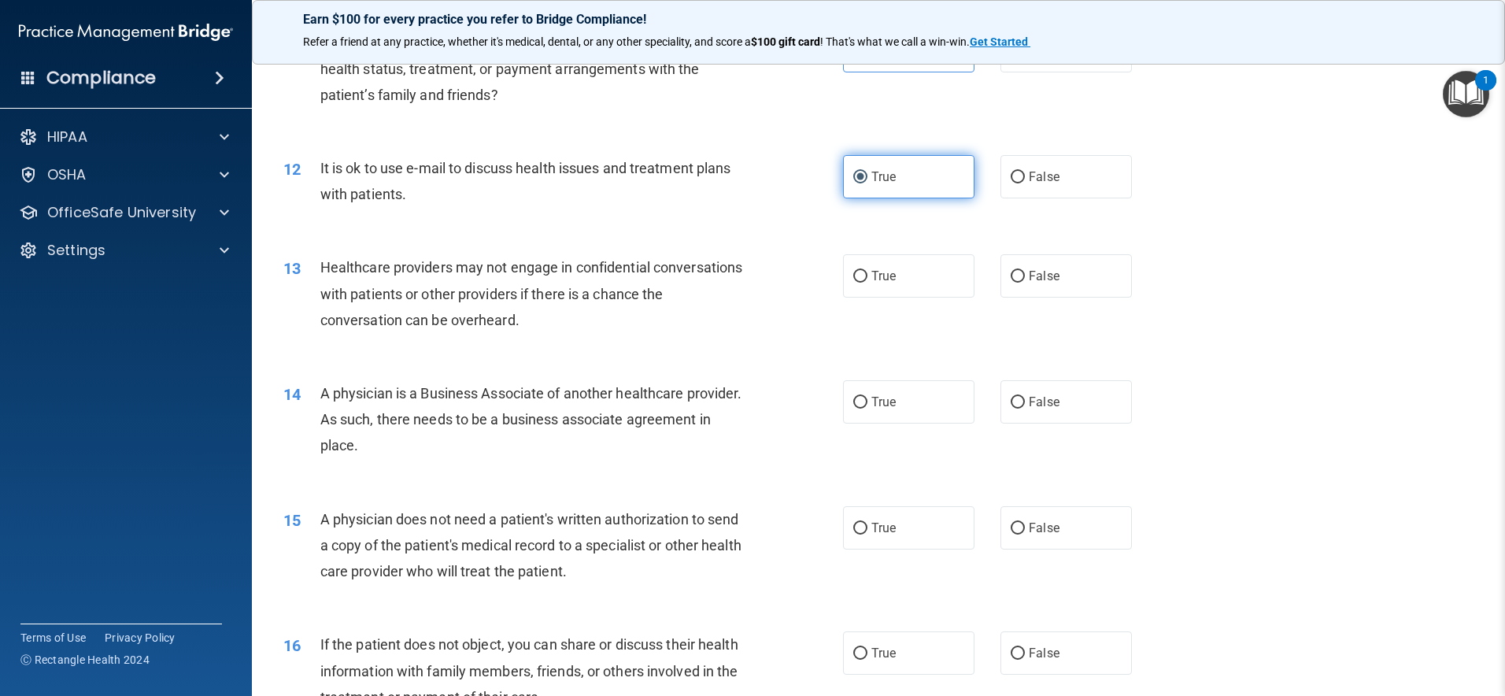
scroll to position [1276, 0]
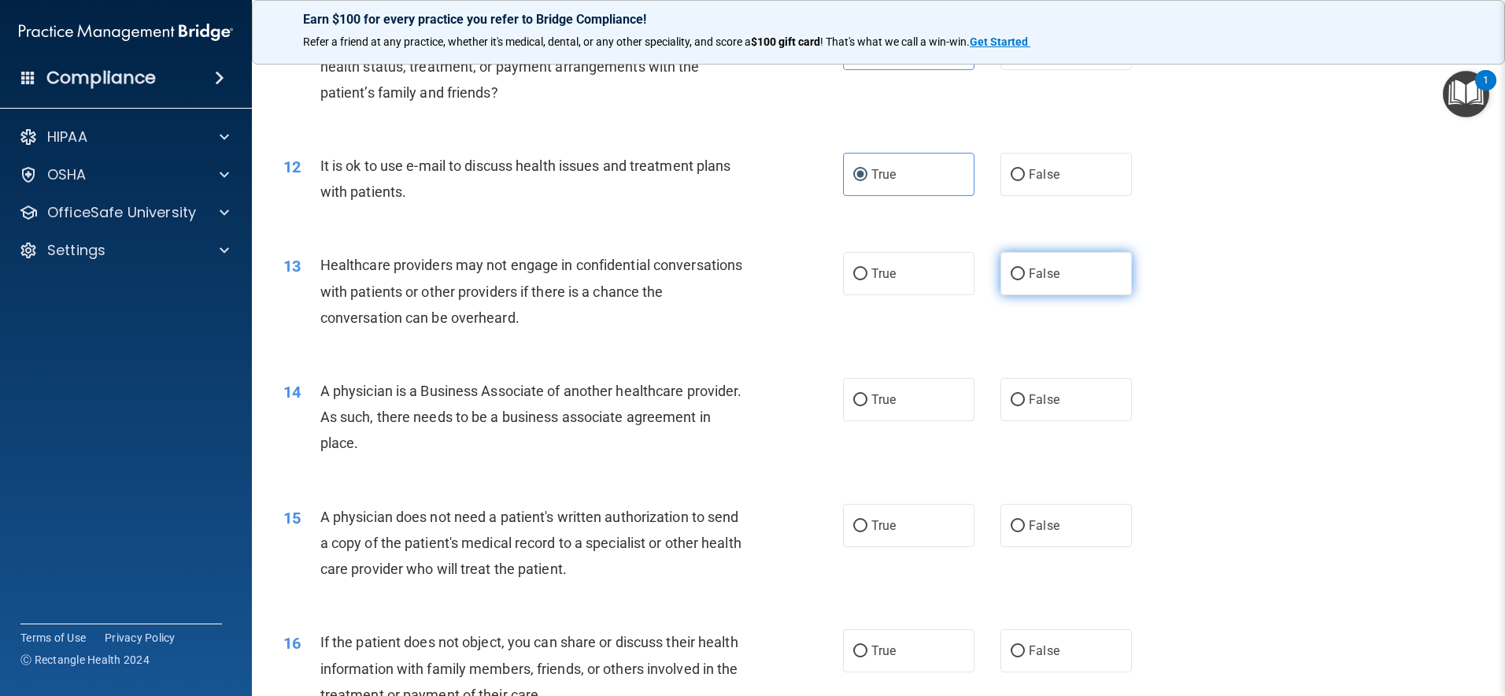
click at [1083, 269] on label "False" at bounding box center [1066, 273] width 131 height 43
click at [1025, 269] on input "False" at bounding box center [1018, 274] width 14 height 12
radio input "true"
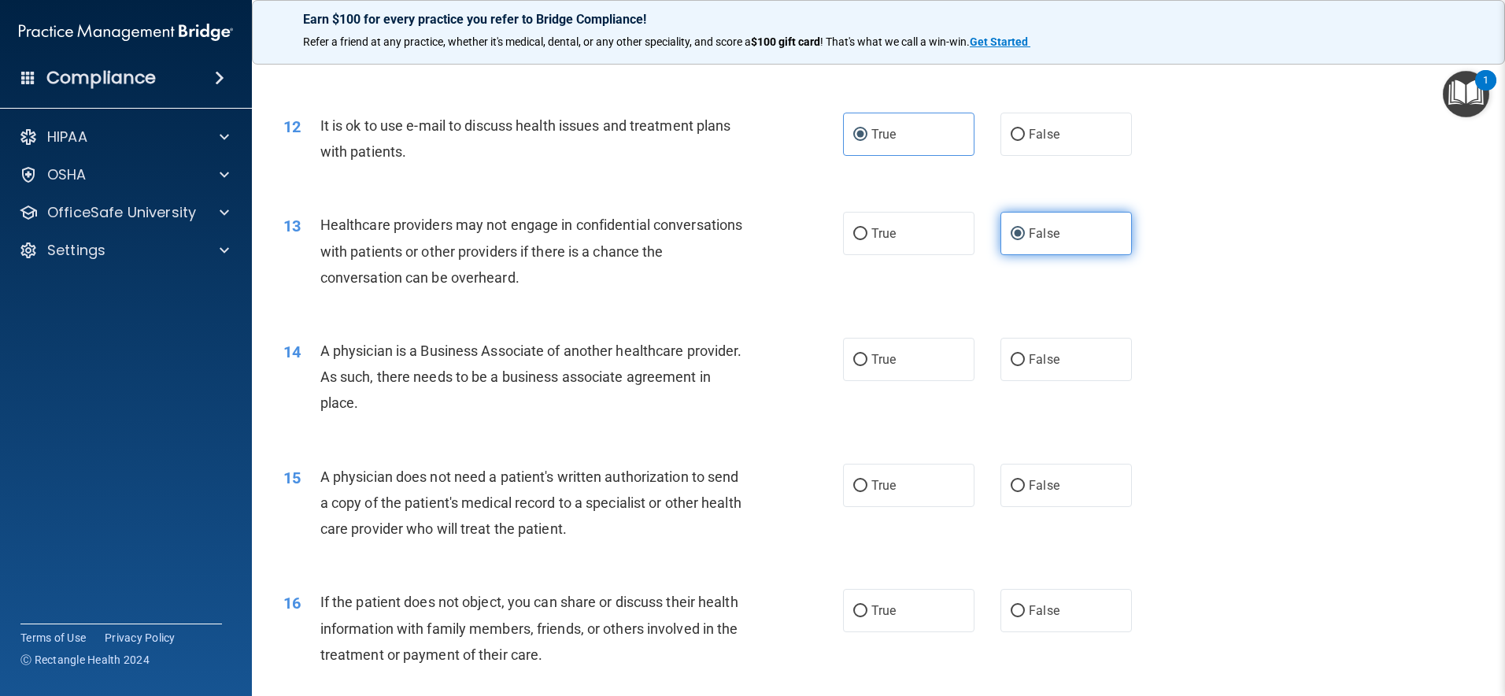
scroll to position [1358, 0]
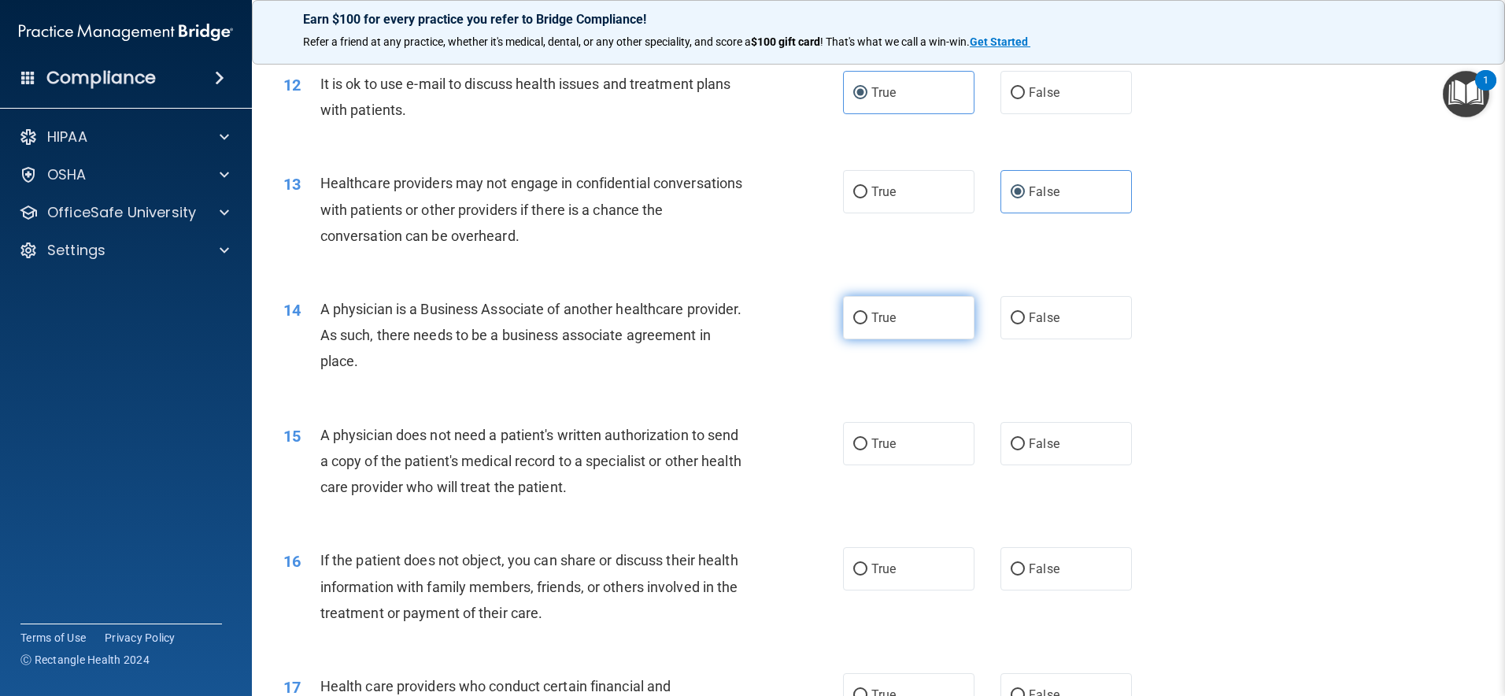
click at [886, 324] on span "True" at bounding box center [884, 317] width 24 height 15
click at [868, 324] on input "True" at bounding box center [860, 319] width 14 height 12
radio input "true"
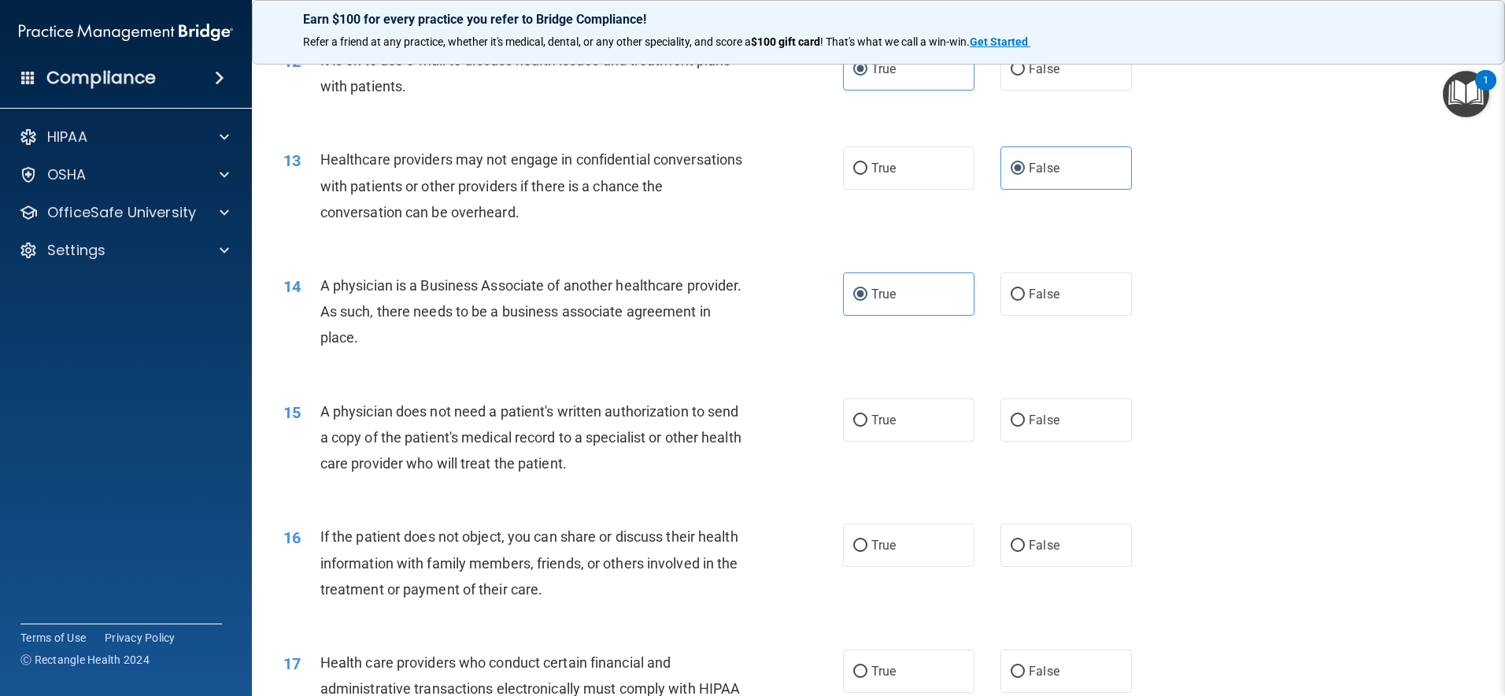
scroll to position [1383, 0]
click at [1068, 294] on label "False" at bounding box center [1066, 292] width 131 height 43
click at [1025, 294] on input "False" at bounding box center [1018, 293] width 14 height 12
radio input "true"
radio input "false"
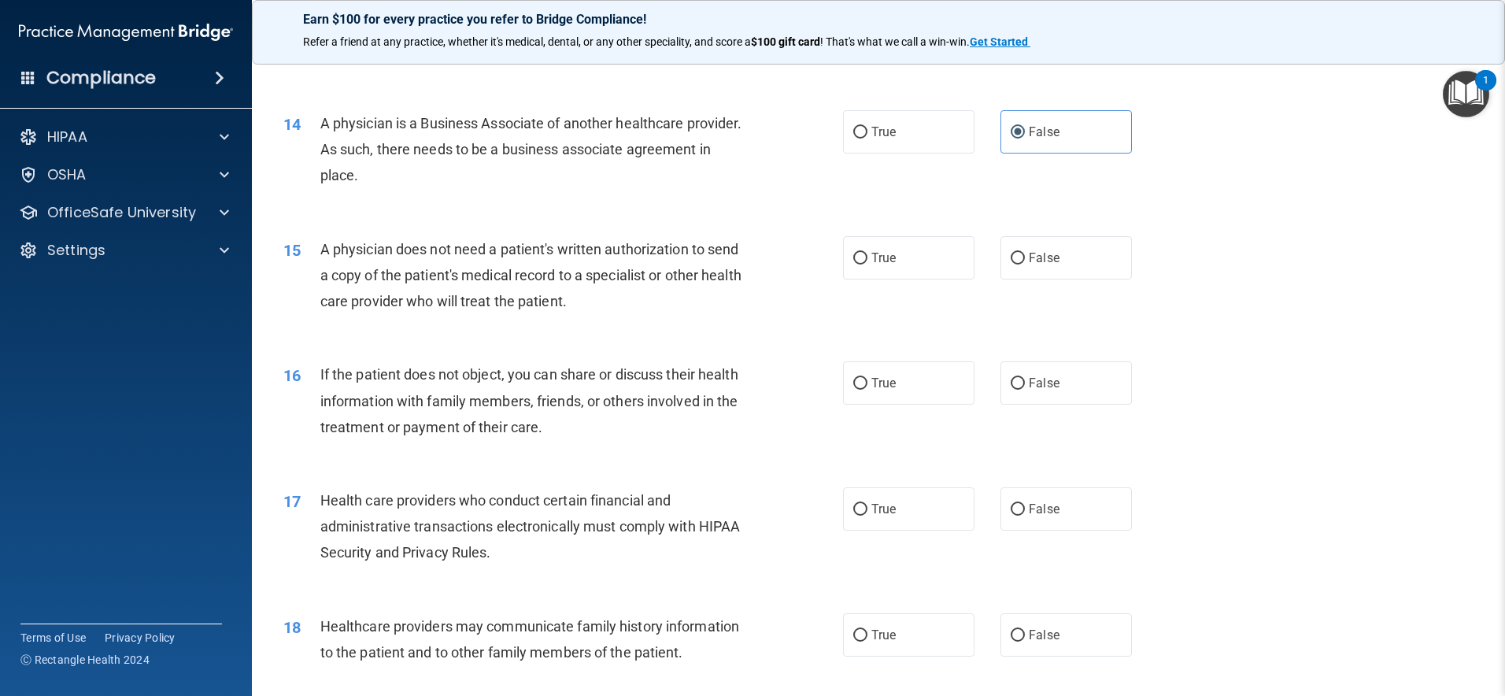
scroll to position [1541, 0]
click at [897, 263] on label "True" at bounding box center [908, 260] width 131 height 43
click at [868, 263] on input "True" at bounding box center [860, 262] width 14 height 12
radio input "true"
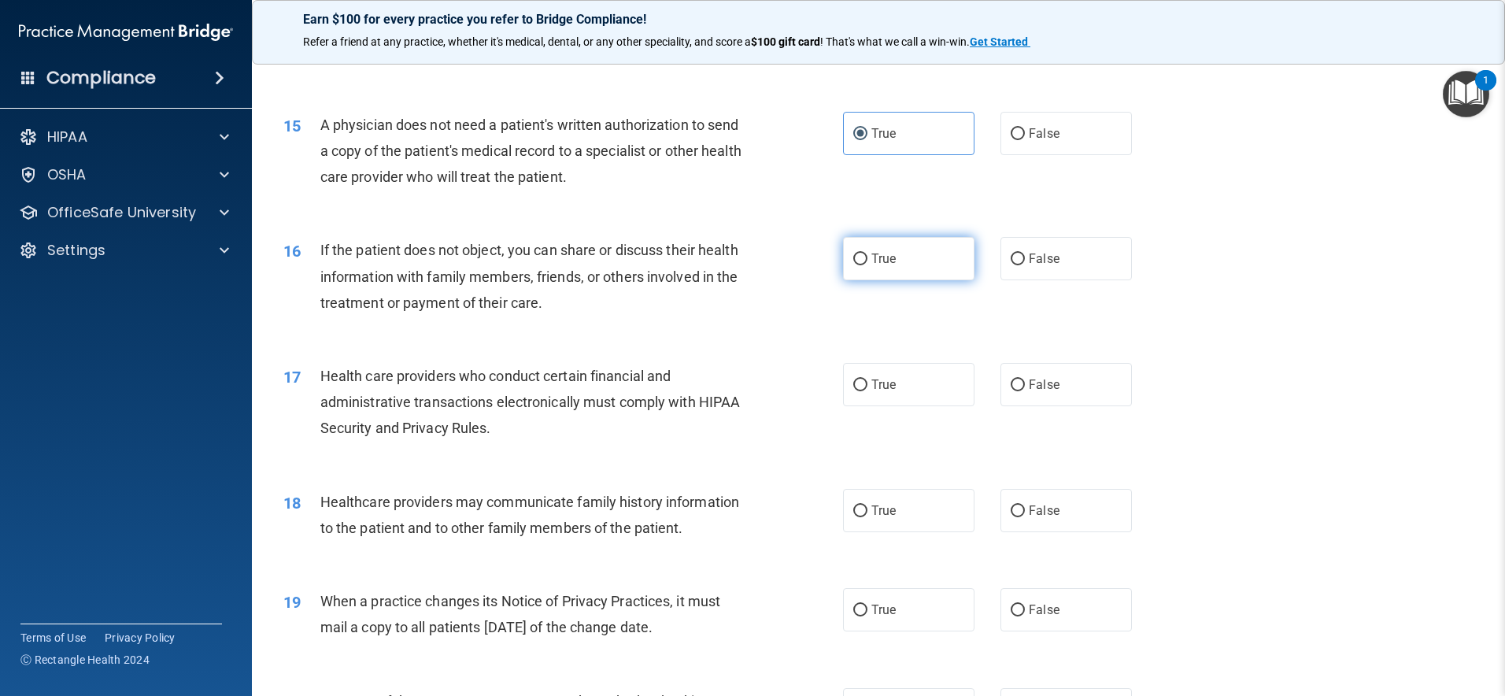
scroll to position [1669, 0]
click at [926, 243] on label "True" at bounding box center [908, 257] width 131 height 43
click at [868, 253] on input "True" at bounding box center [860, 259] width 14 height 12
radio input "true"
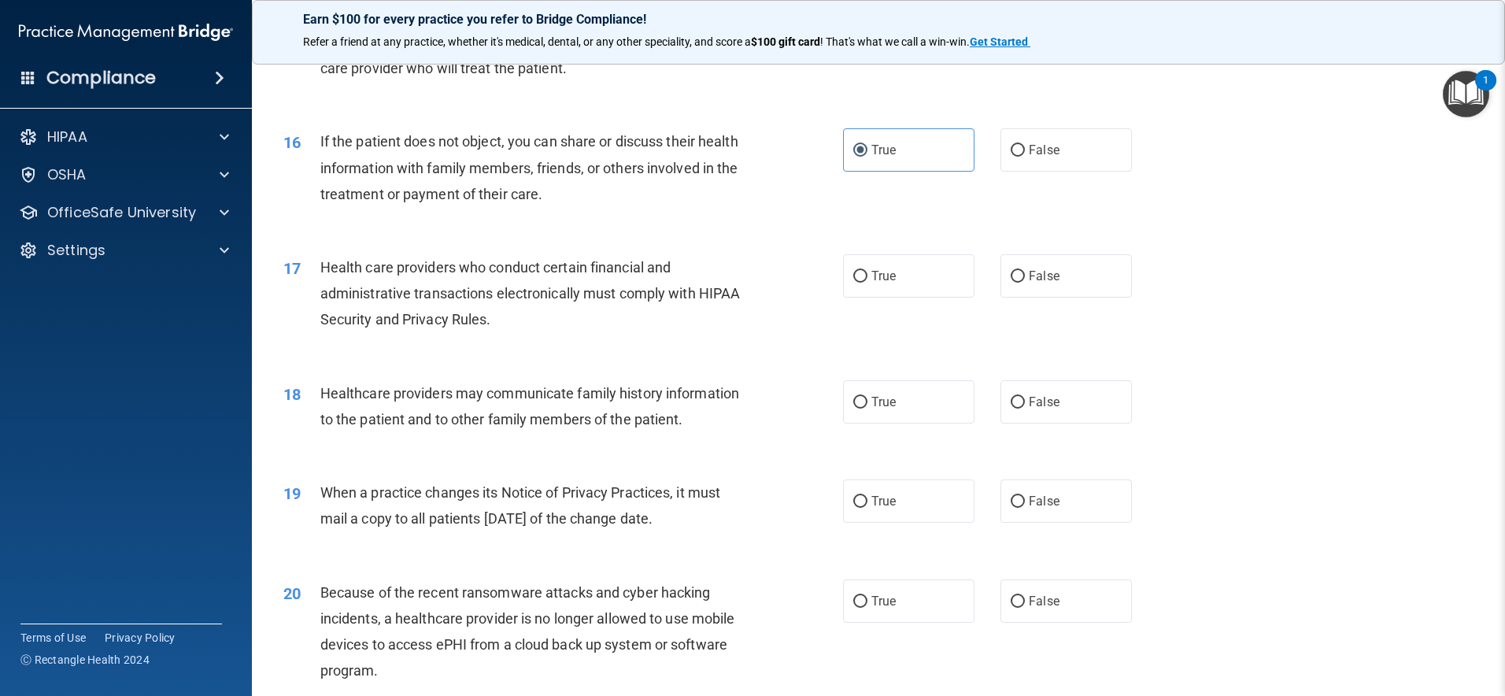
scroll to position [1825, 0]
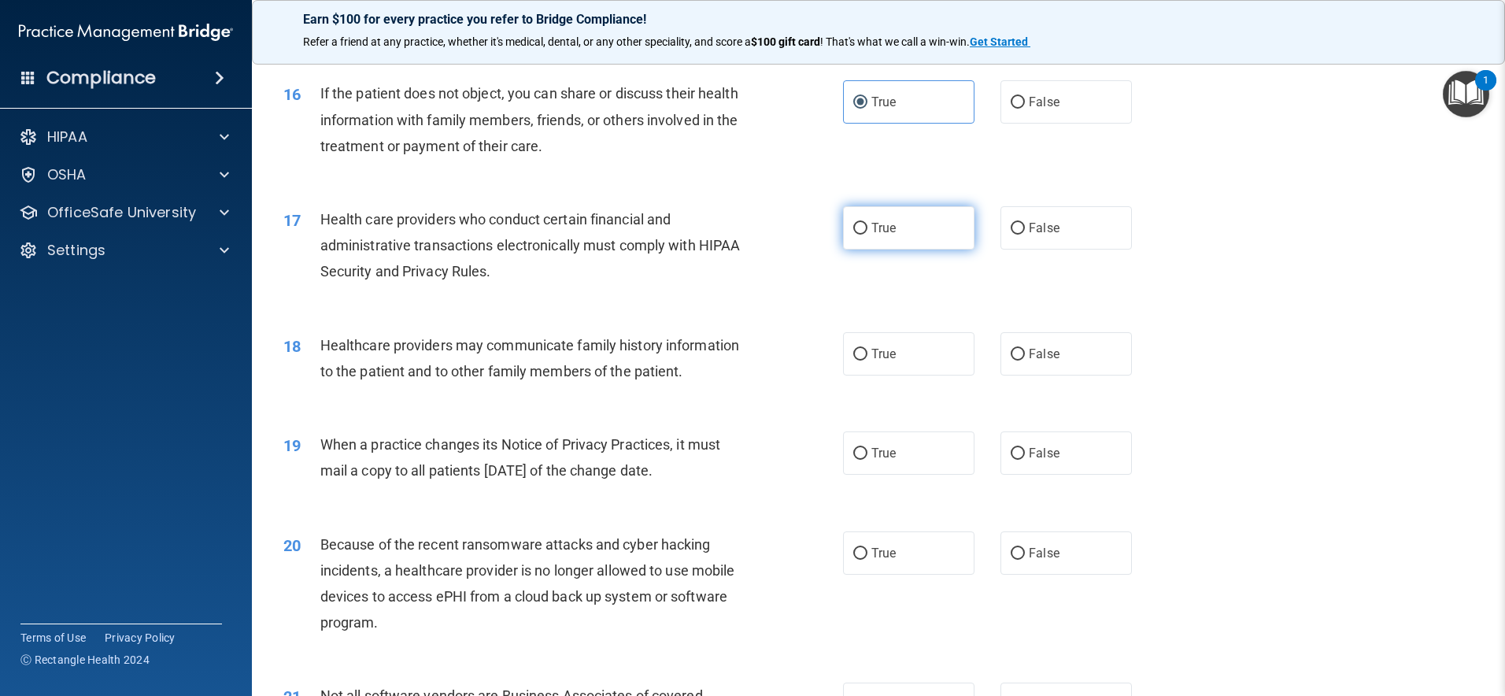
click at [937, 232] on label "True" at bounding box center [908, 227] width 131 height 43
click at [868, 232] on input "True" at bounding box center [860, 229] width 14 height 12
radio input "true"
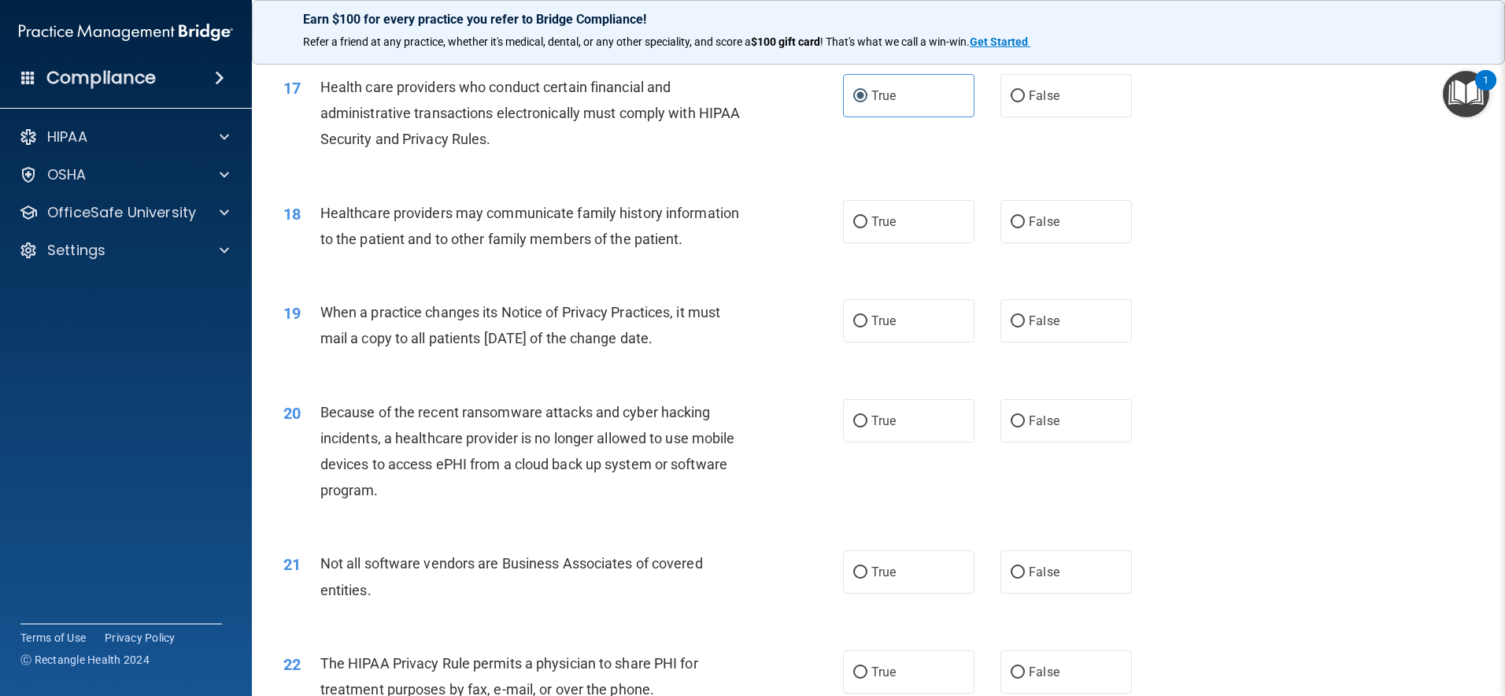
scroll to position [1962, 0]
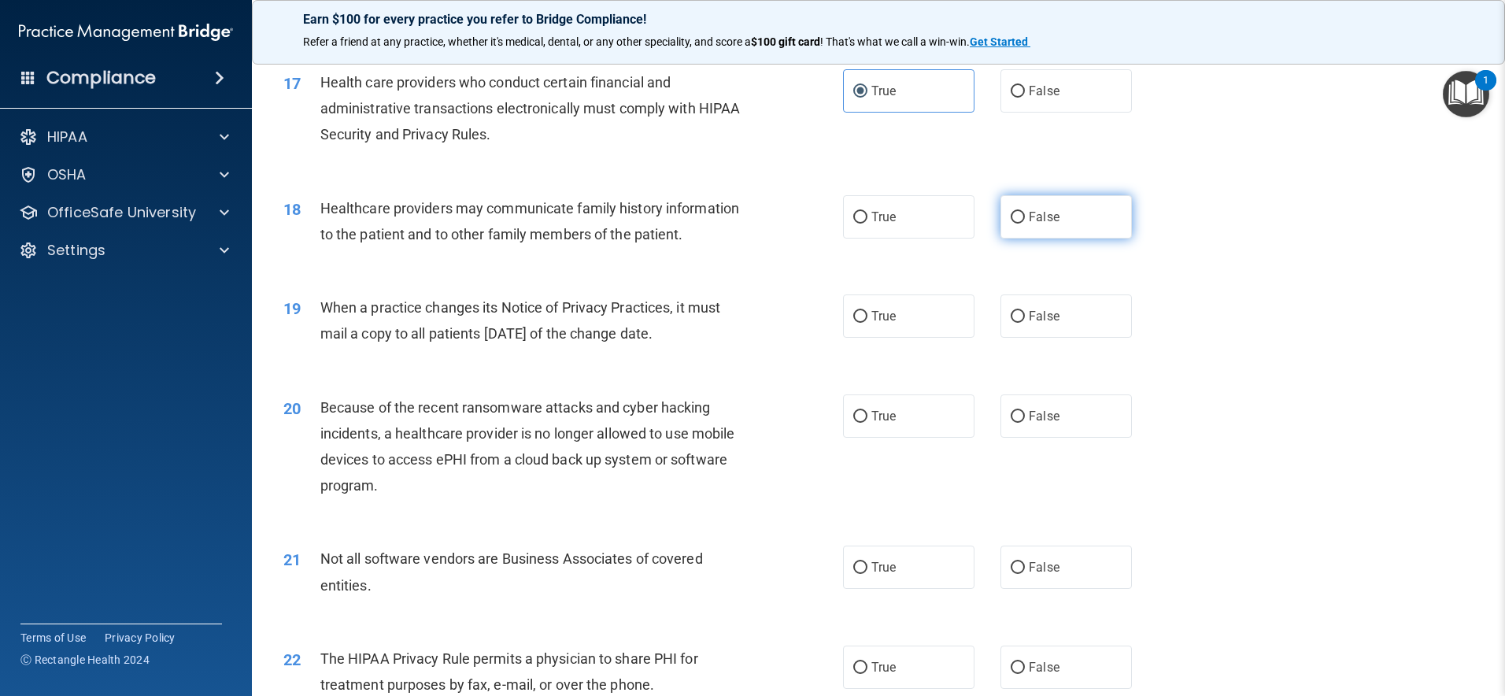
click at [1056, 211] on label "False" at bounding box center [1066, 216] width 131 height 43
click at [1025, 212] on input "False" at bounding box center [1018, 218] width 14 height 12
radio input "true"
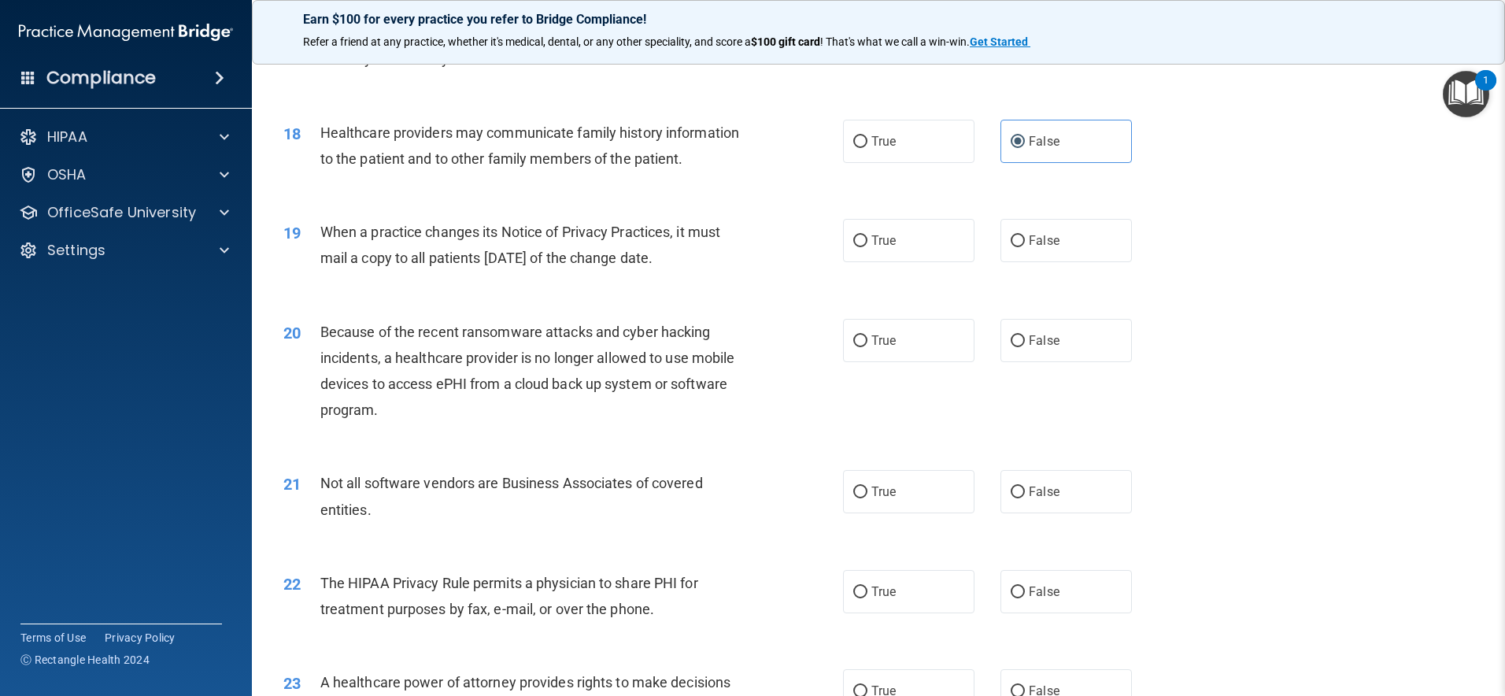
scroll to position [2039, 0]
click at [1047, 236] on span "False" at bounding box center [1044, 238] width 31 height 15
click at [1025, 236] on input "False" at bounding box center [1018, 240] width 14 height 12
radio input "true"
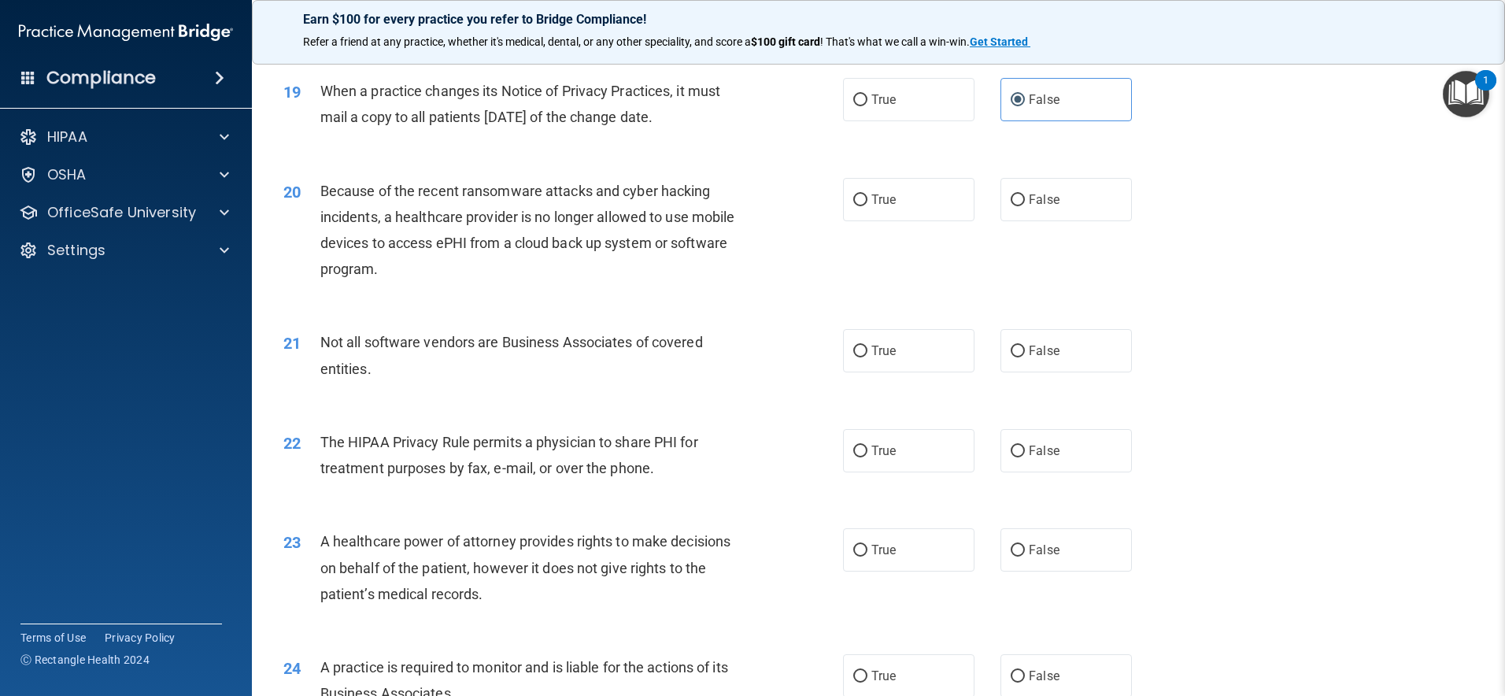
scroll to position [2186, 0]
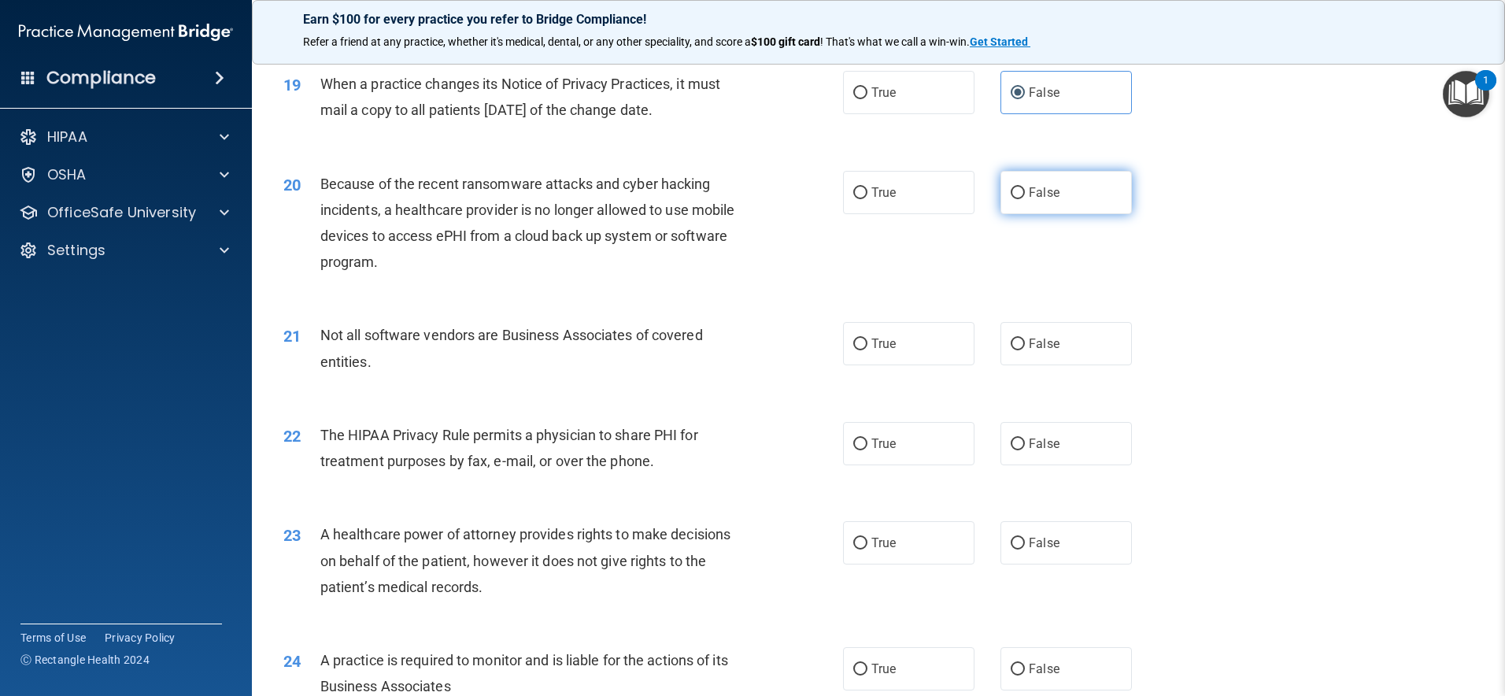
click at [1074, 202] on label "False" at bounding box center [1066, 192] width 131 height 43
click at [1025, 199] on input "False" at bounding box center [1018, 193] width 14 height 12
radio input "true"
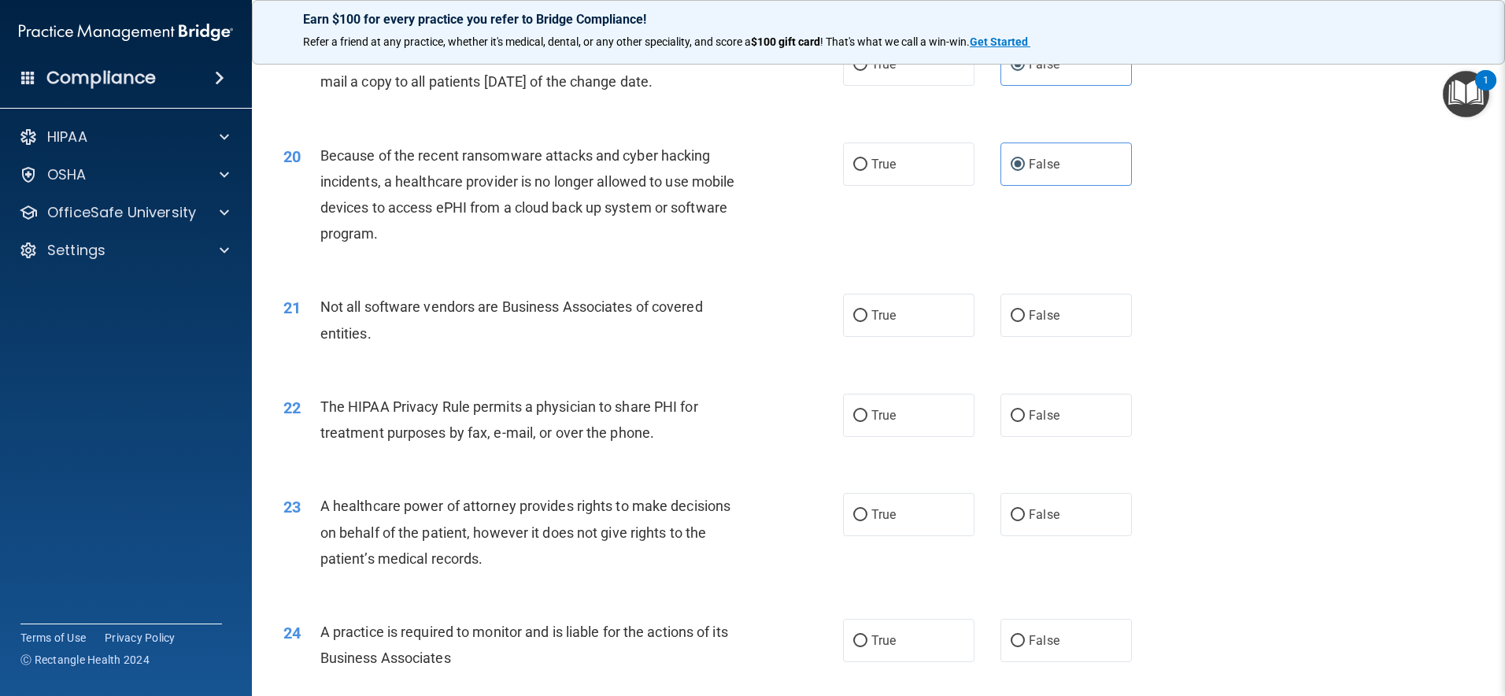
scroll to position [2276, 0]
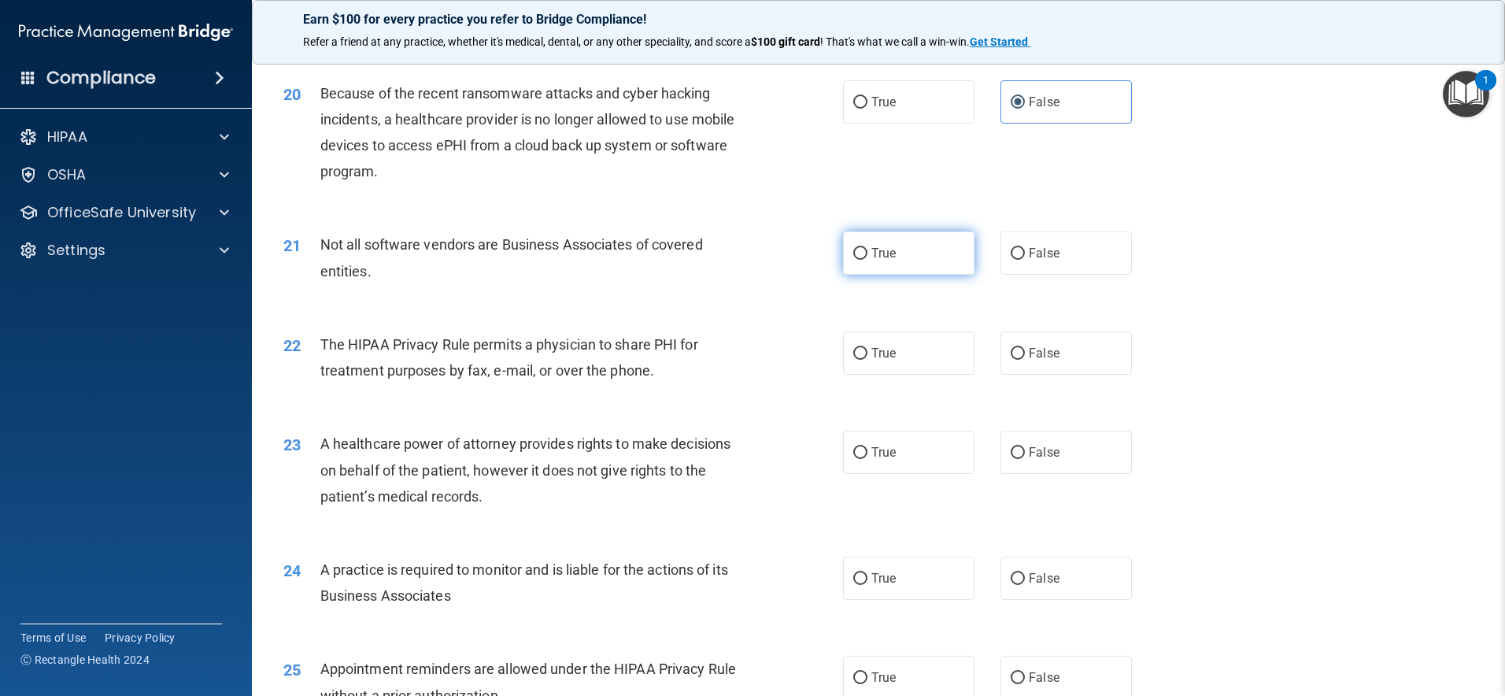
click at [935, 246] on label "True" at bounding box center [908, 252] width 131 height 43
click at [868, 248] on input "True" at bounding box center [860, 254] width 14 height 12
radio input "true"
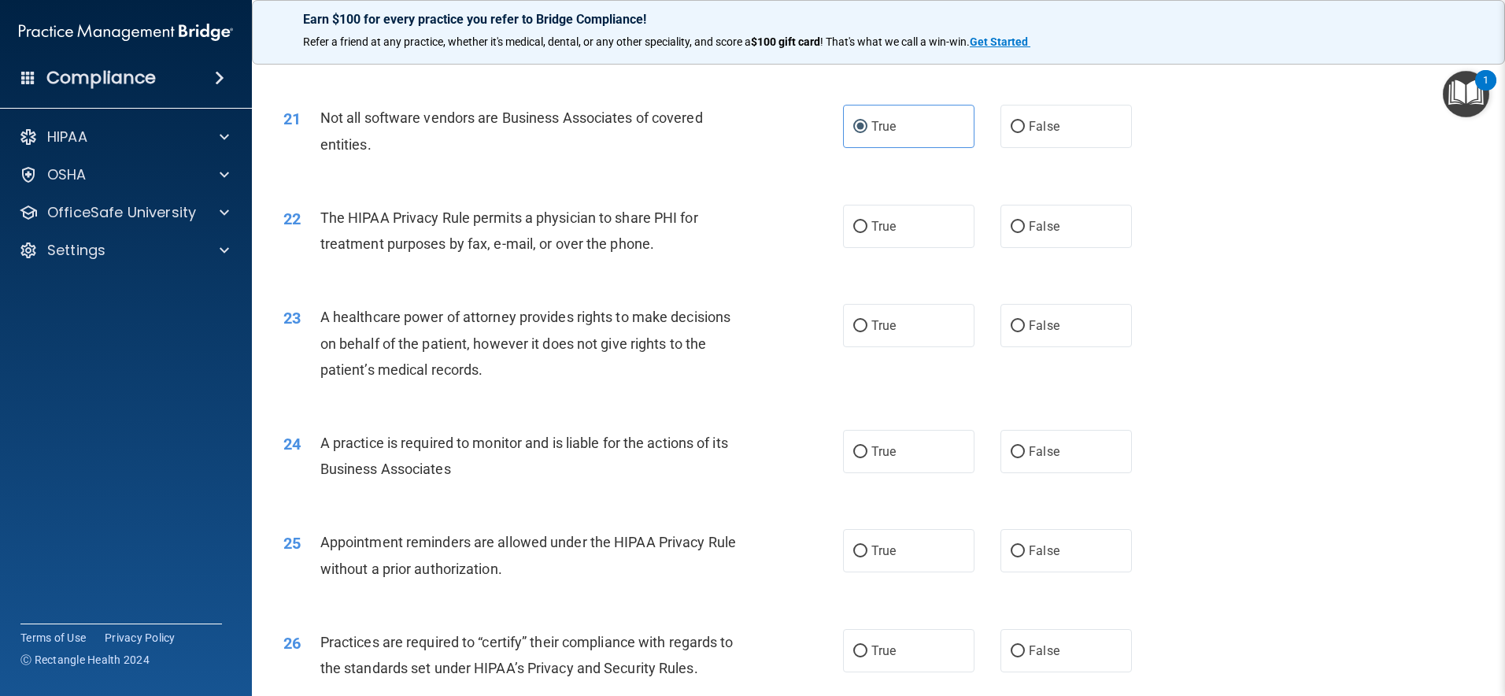
scroll to position [2410, 0]
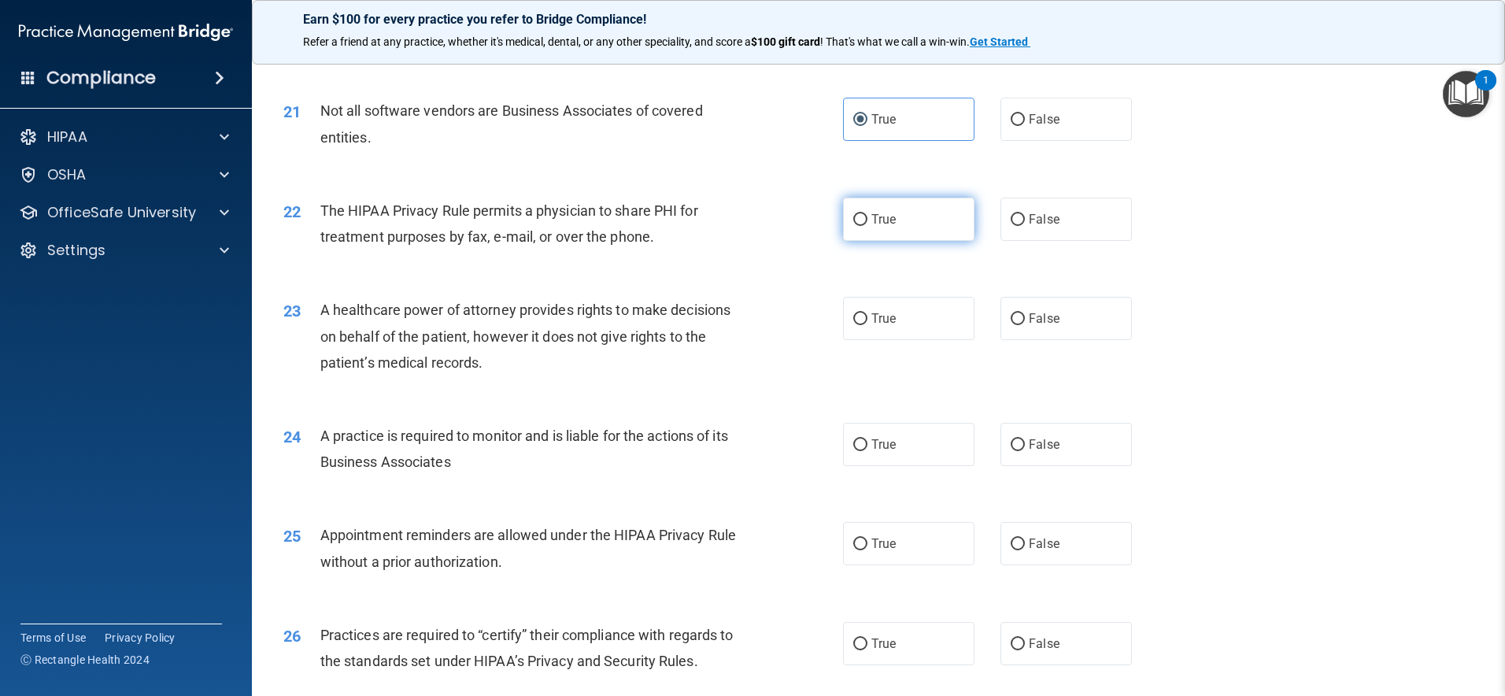
click at [915, 217] on label "True" at bounding box center [908, 219] width 131 height 43
click at [868, 217] on input "True" at bounding box center [860, 220] width 14 height 12
radio input "true"
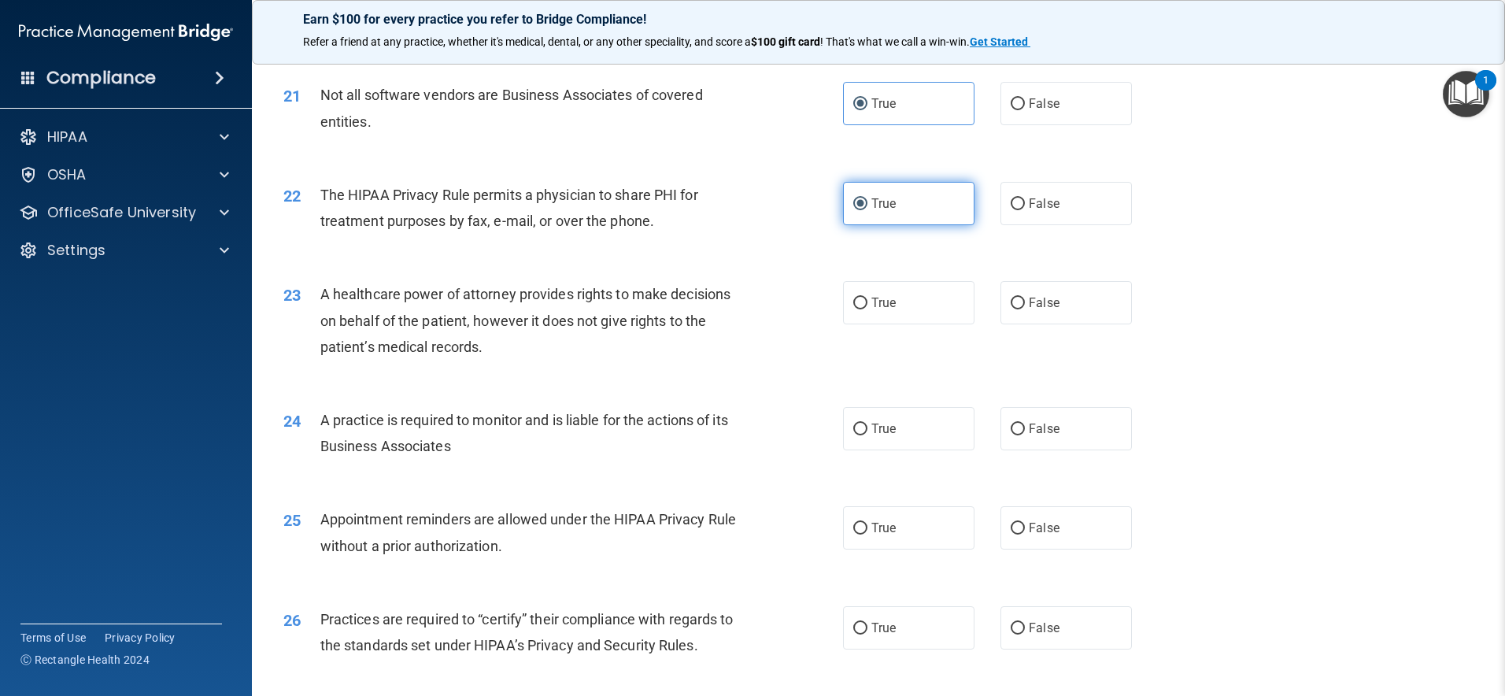
scroll to position [2446, 0]
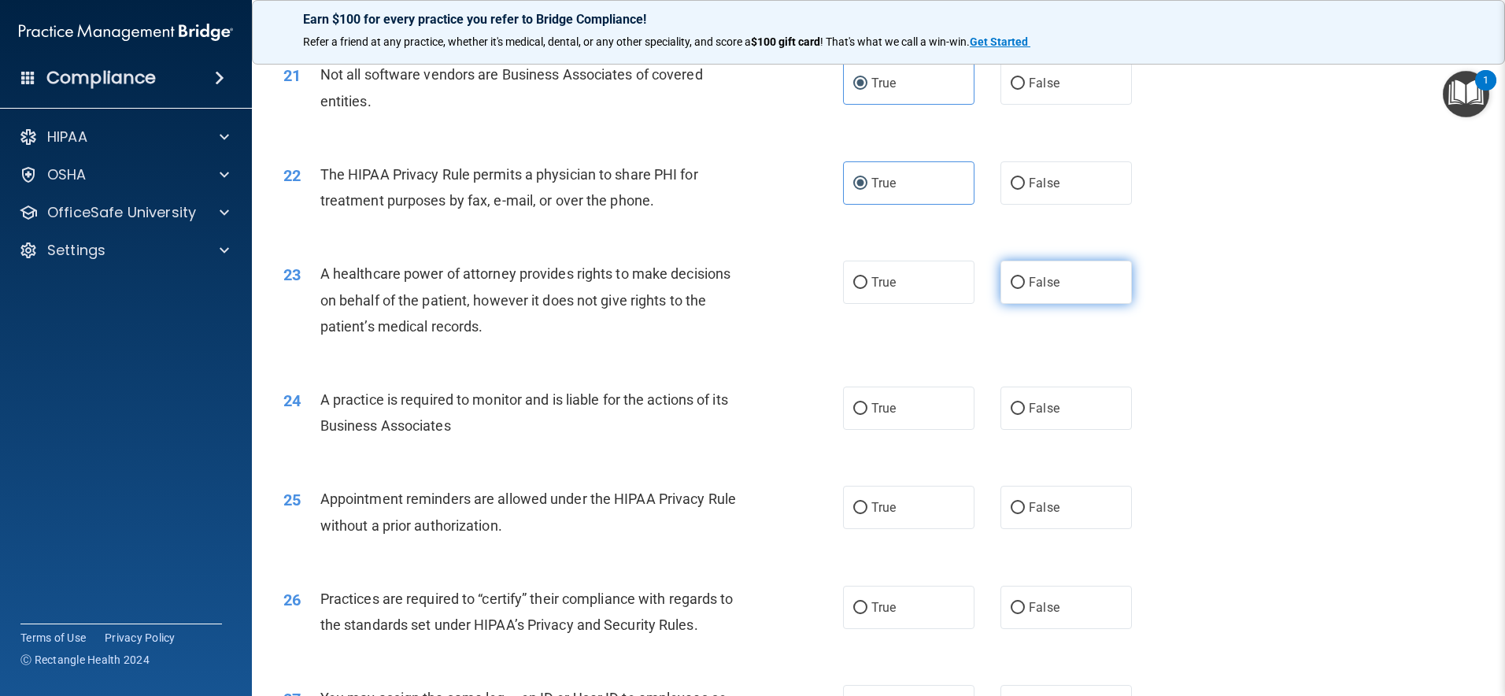
click at [1051, 272] on label "False" at bounding box center [1066, 282] width 131 height 43
click at [1025, 277] on input "False" at bounding box center [1018, 283] width 14 height 12
radio input "true"
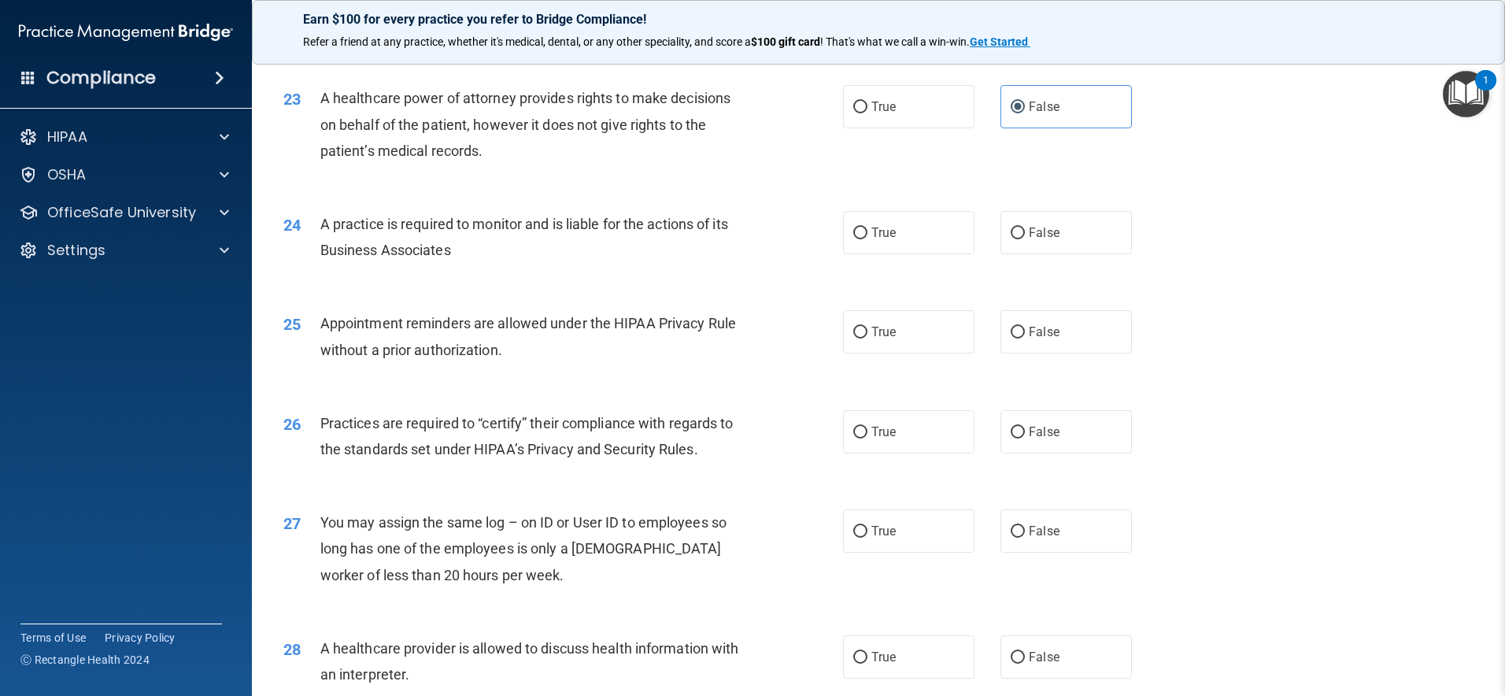
scroll to position [2648, 0]
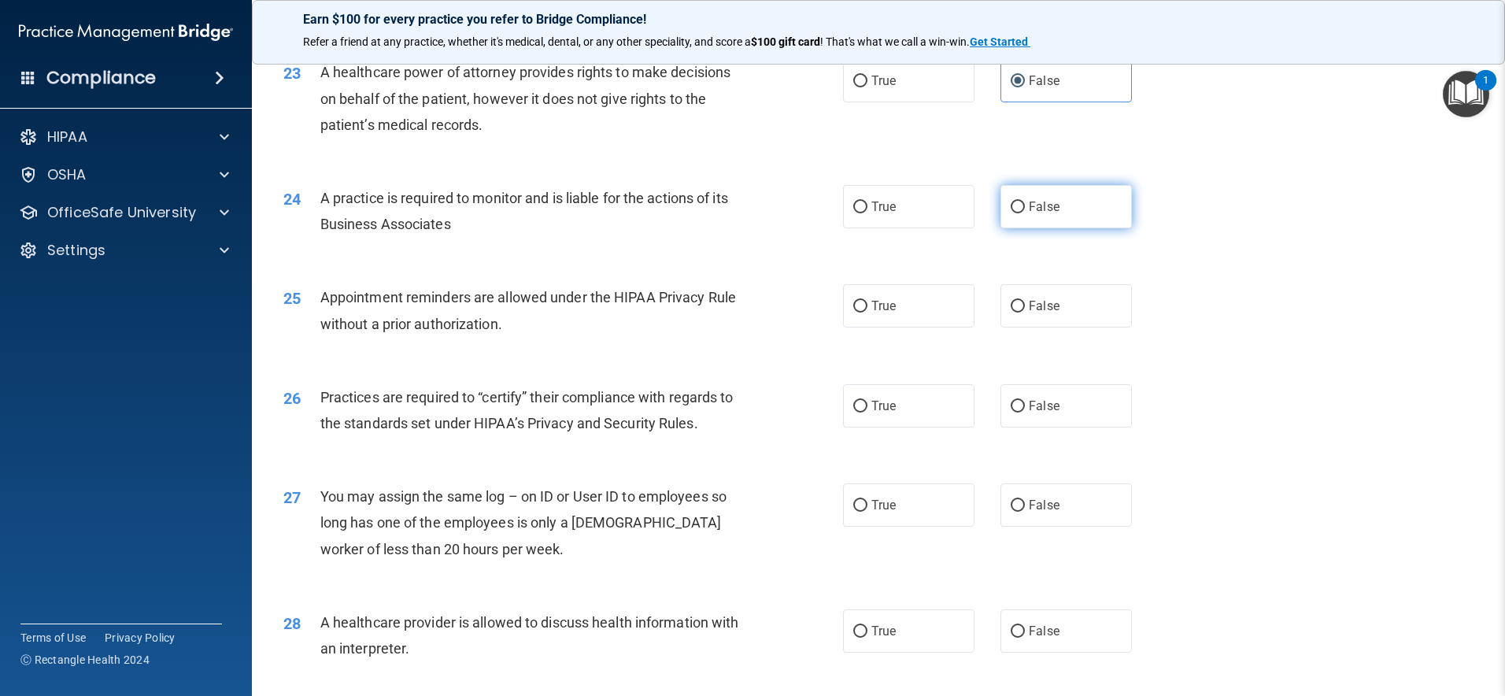
click at [1025, 214] on label "False" at bounding box center [1066, 206] width 131 height 43
click at [1025, 213] on input "False" at bounding box center [1018, 208] width 14 height 12
radio input "true"
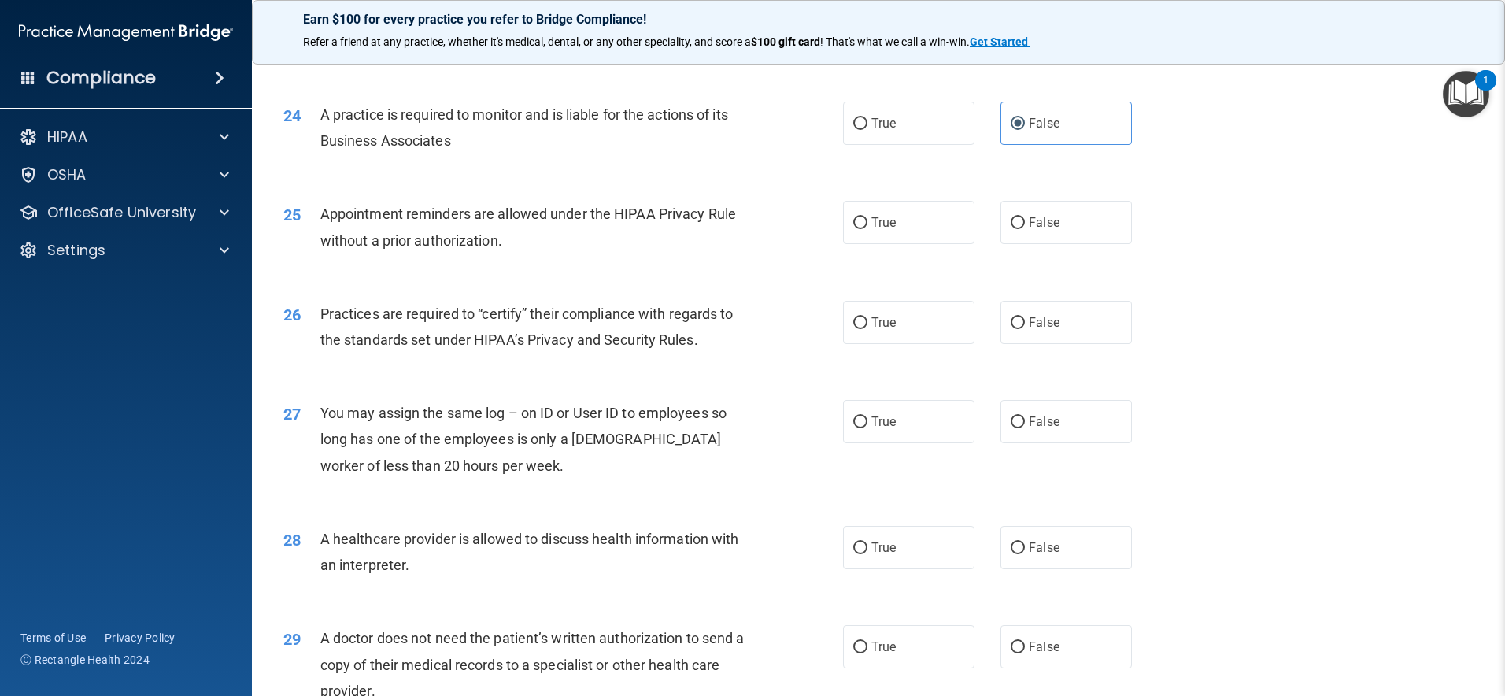
scroll to position [2746, 0]
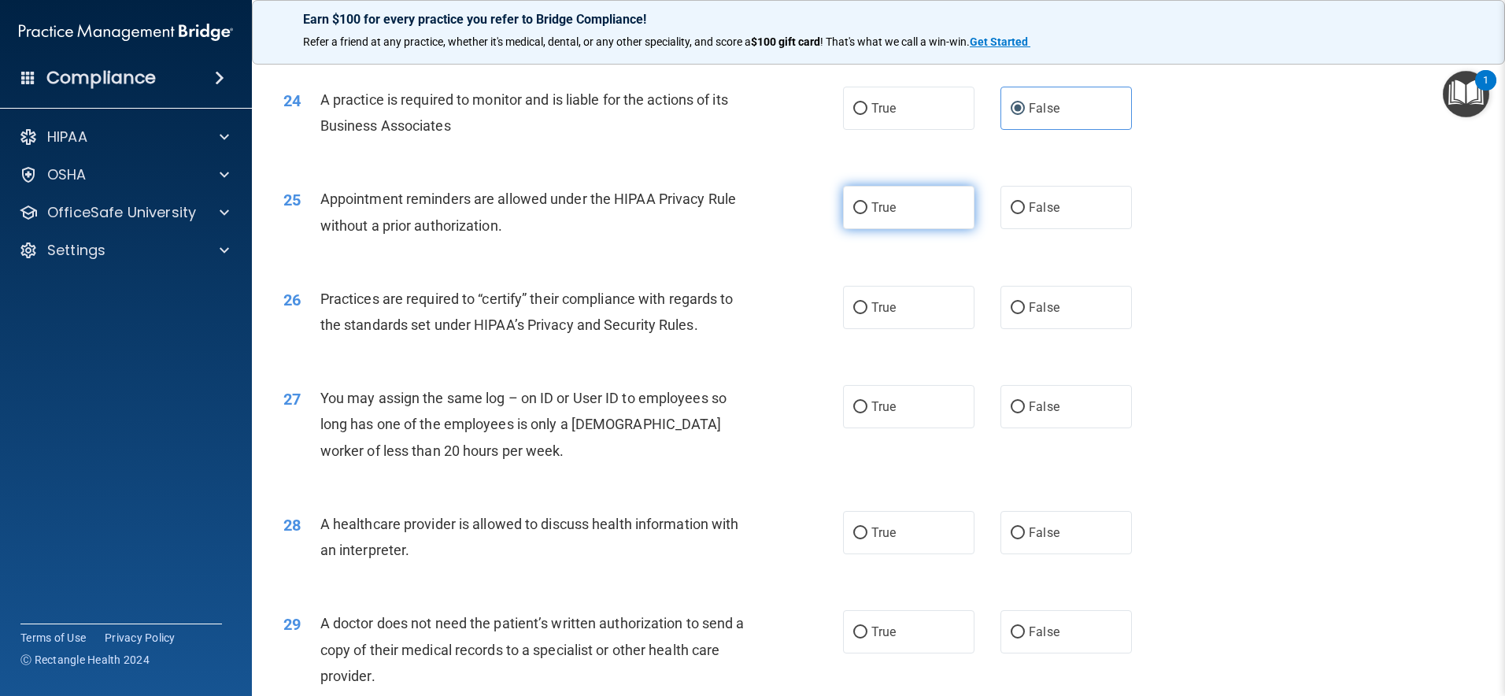
click at [906, 208] on label "True" at bounding box center [908, 207] width 131 height 43
click at [868, 208] on input "True" at bounding box center [860, 208] width 14 height 12
radio input "true"
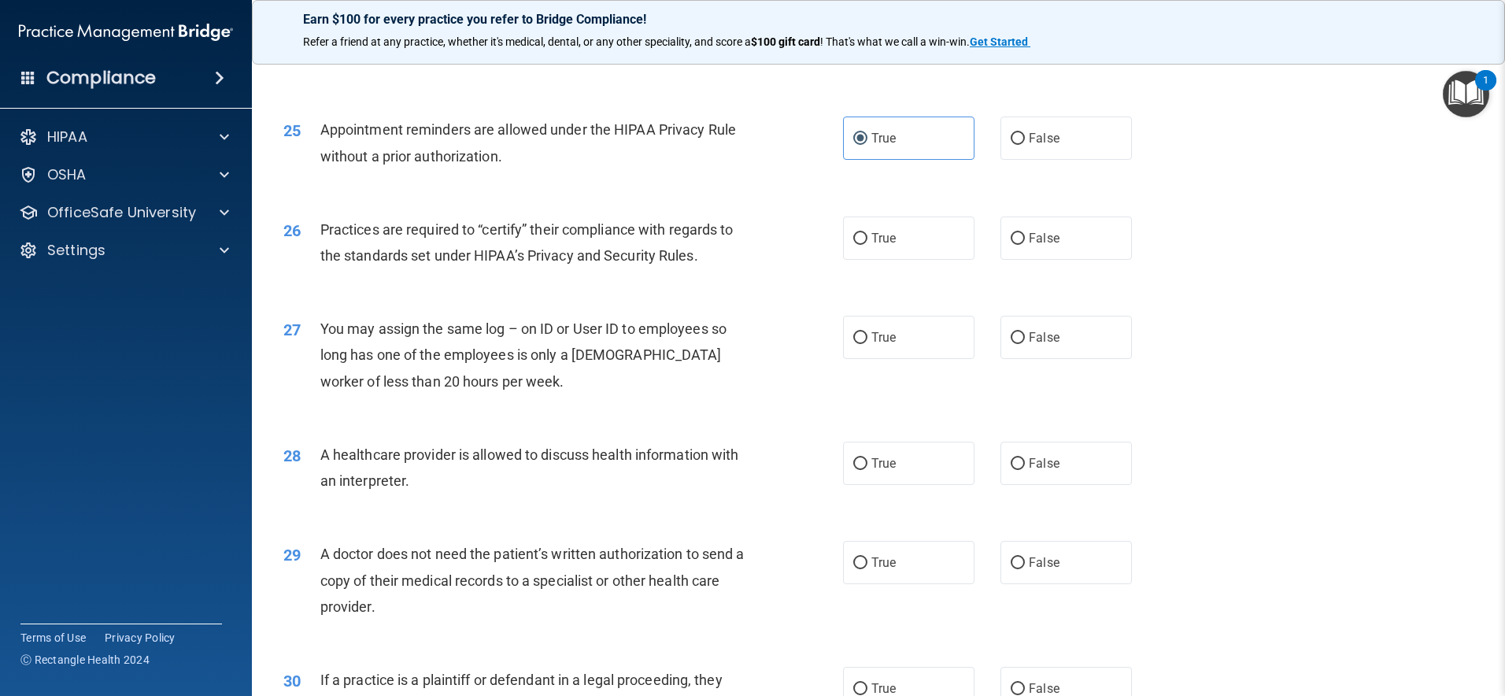
scroll to position [2819, 0]
click at [1072, 229] on label "False" at bounding box center [1066, 234] width 131 height 43
click at [1025, 230] on input "False" at bounding box center [1018, 236] width 14 height 12
radio input "true"
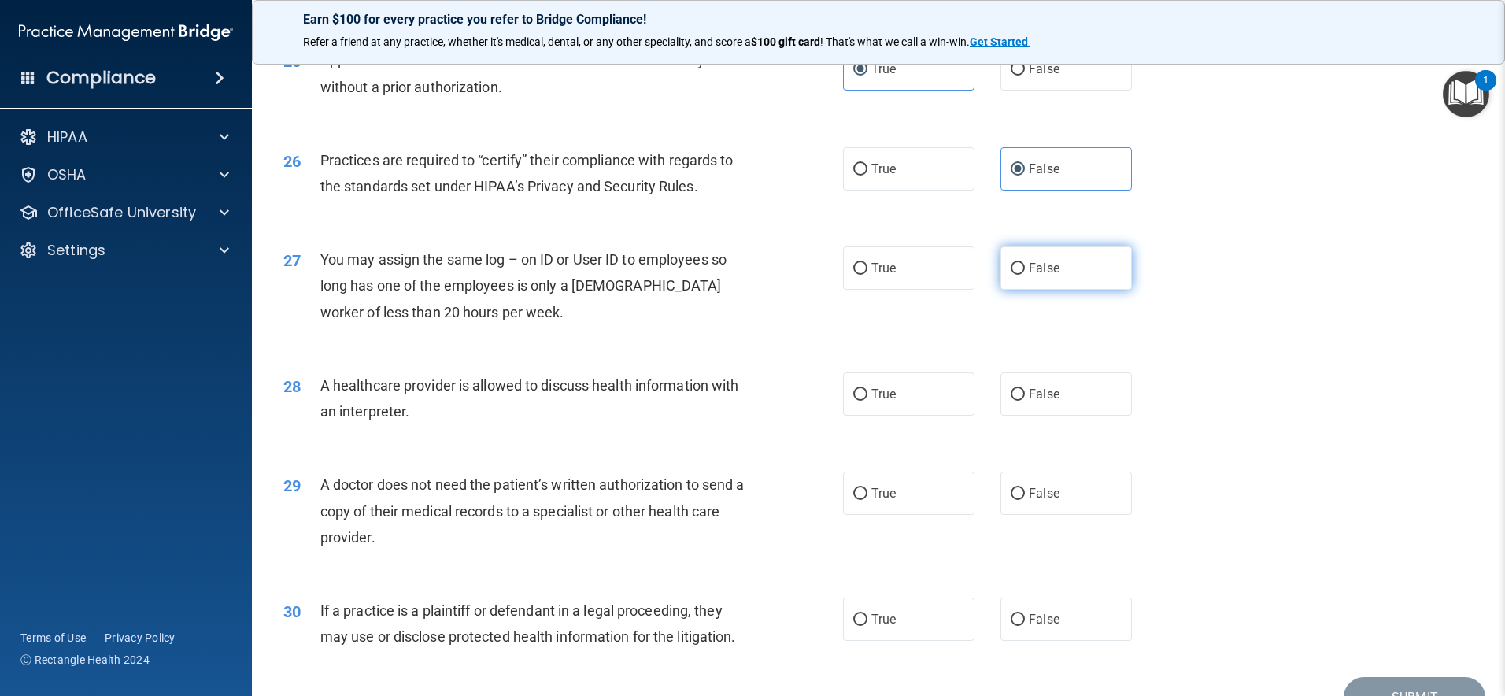
scroll to position [2904, 0]
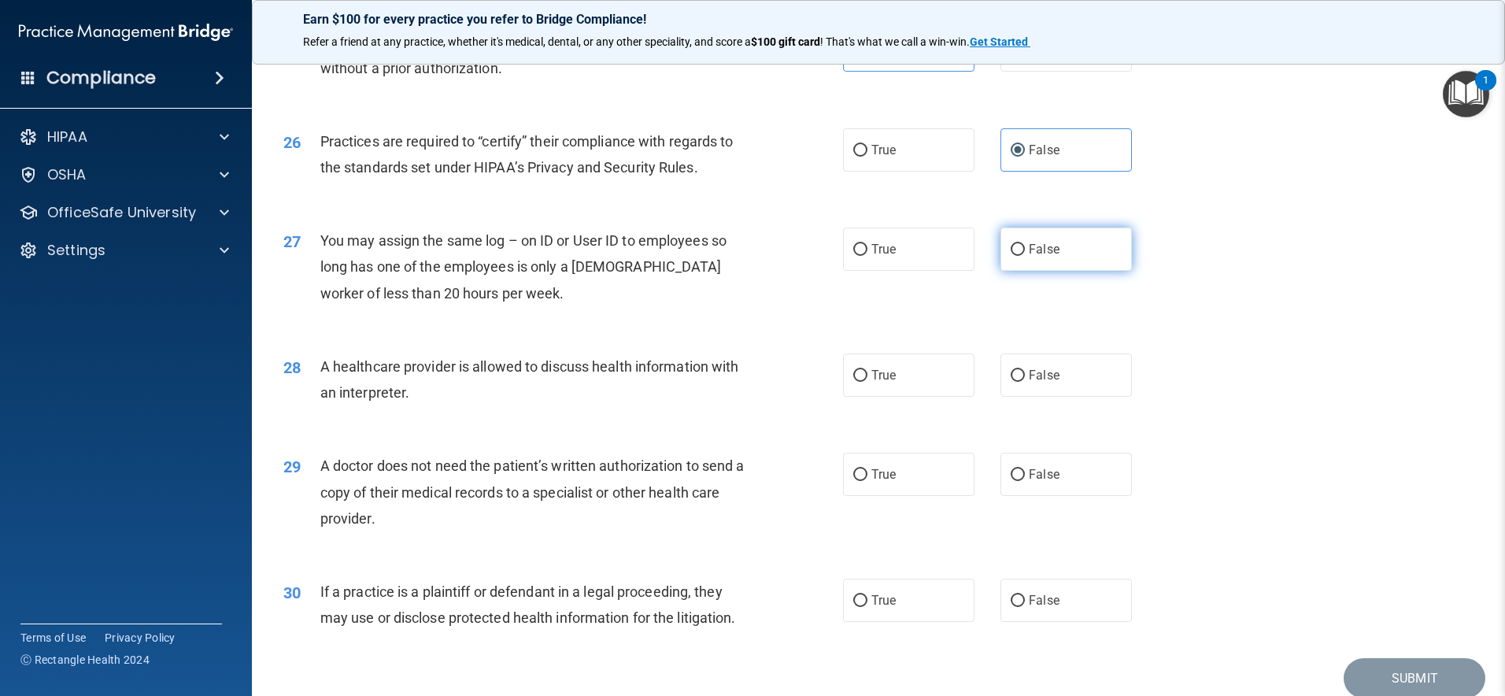
click at [1051, 236] on label "False" at bounding box center [1066, 249] width 131 height 43
click at [1025, 244] on input "False" at bounding box center [1018, 250] width 14 height 12
radio input "true"
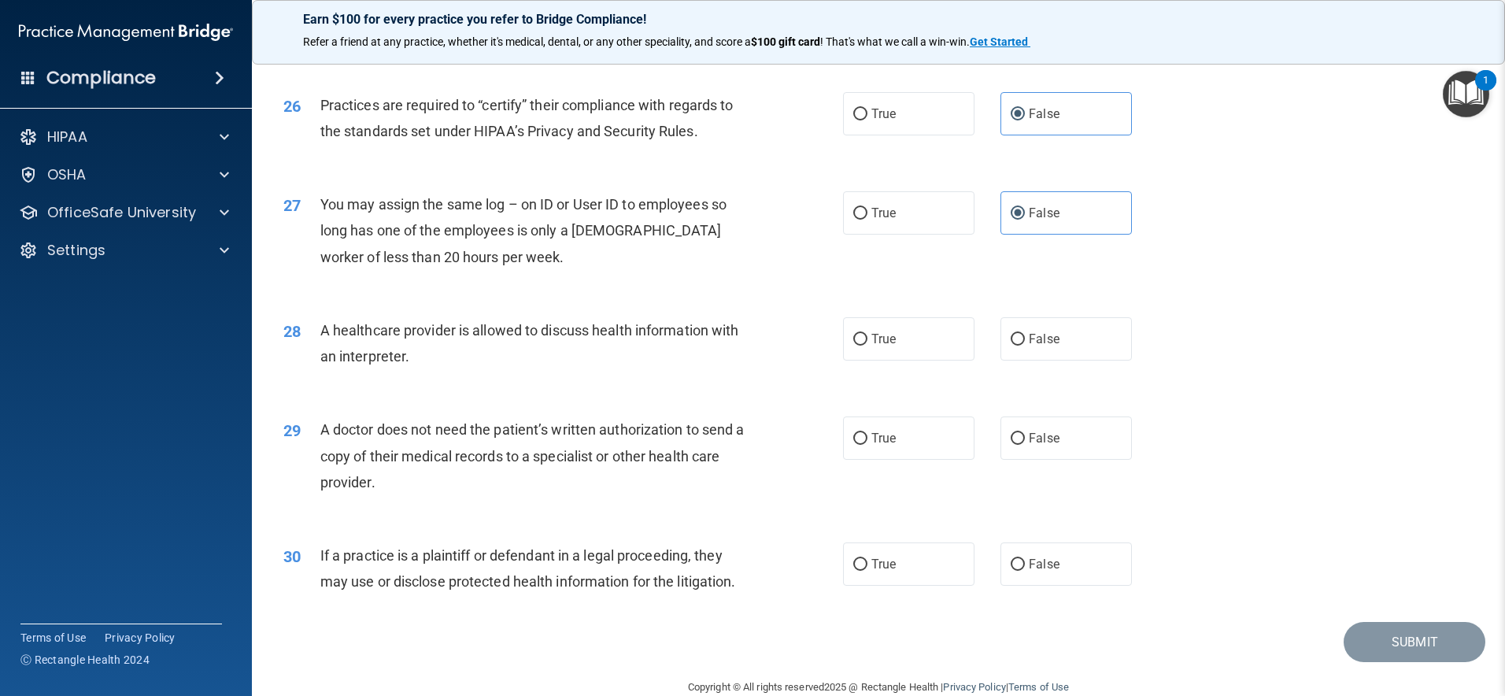
scroll to position [2969, 0]
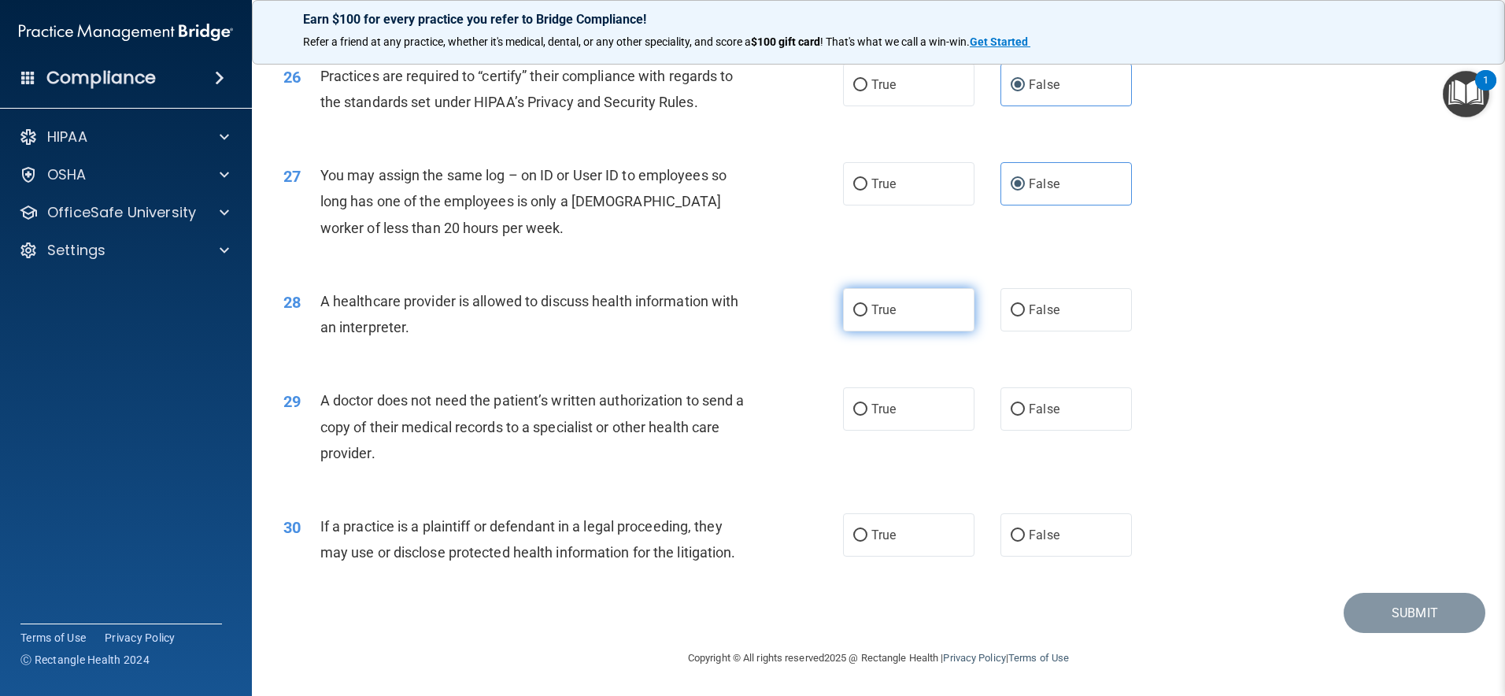
click at [872, 313] on span "True" at bounding box center [884, 309] width 24 height 15
click at [867, 313] on input "True" at bounding box center [860, 311] width 14 height 12
radio input "true"
click at [853, 404] on input "True" at bounding box center [860, 410] width 14 height 12
radio input "true"
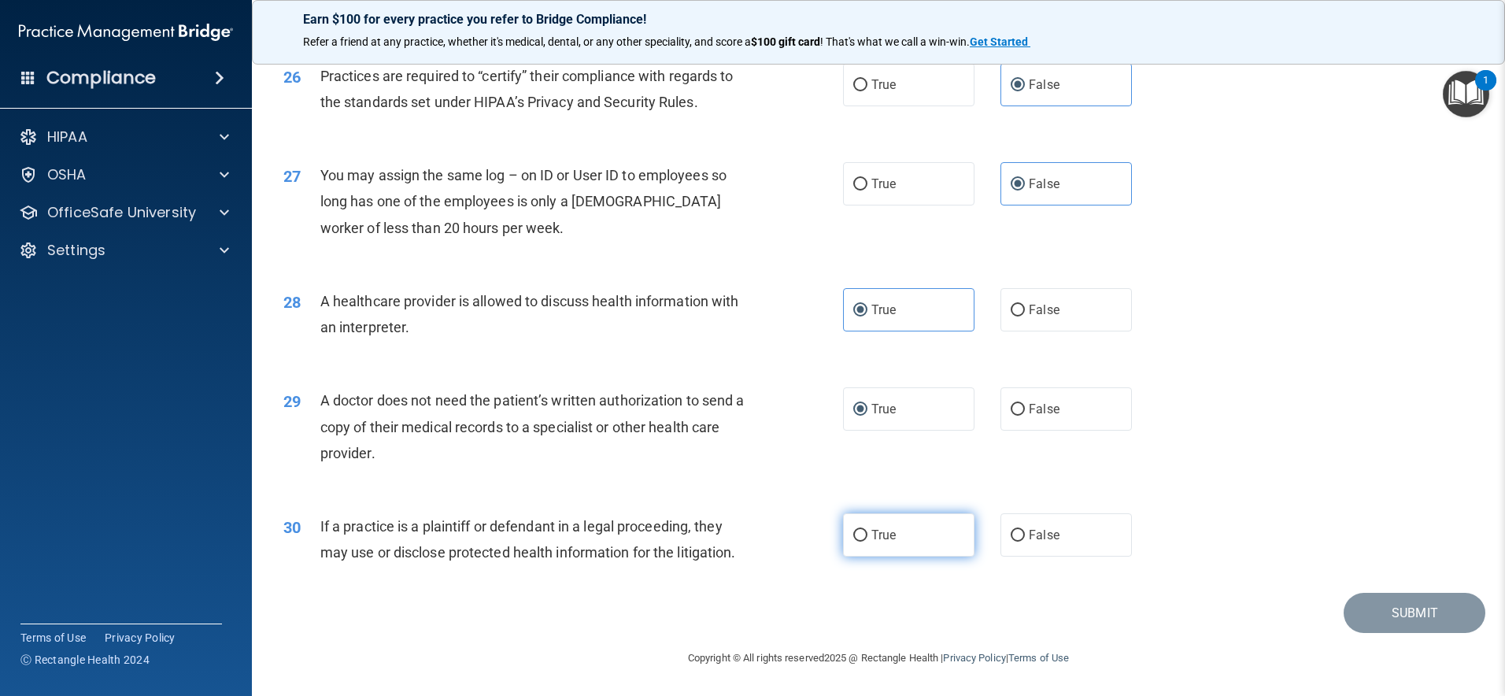
click at [895, 535] on label "True" at bounding box center [908, 534] width 131 height 43
click at [868, 535] on input "True" at bounding box center [860, 536] width 14 height 12
radio input "true"
click at [1389, 616] on button "Submit" at bounding box center [1415, 613] width 142 height 40
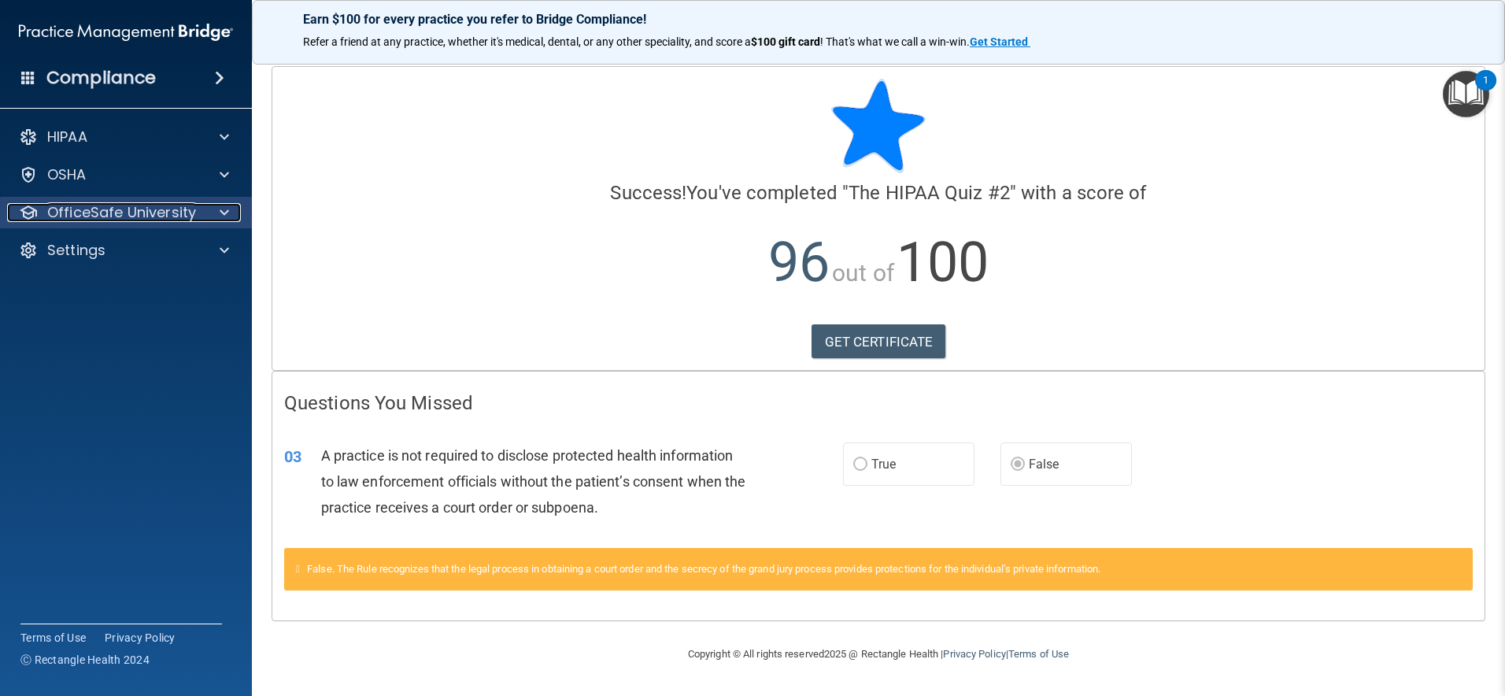
click at [217, 210] on div at bounding box center [221, 212] width 39 height 19
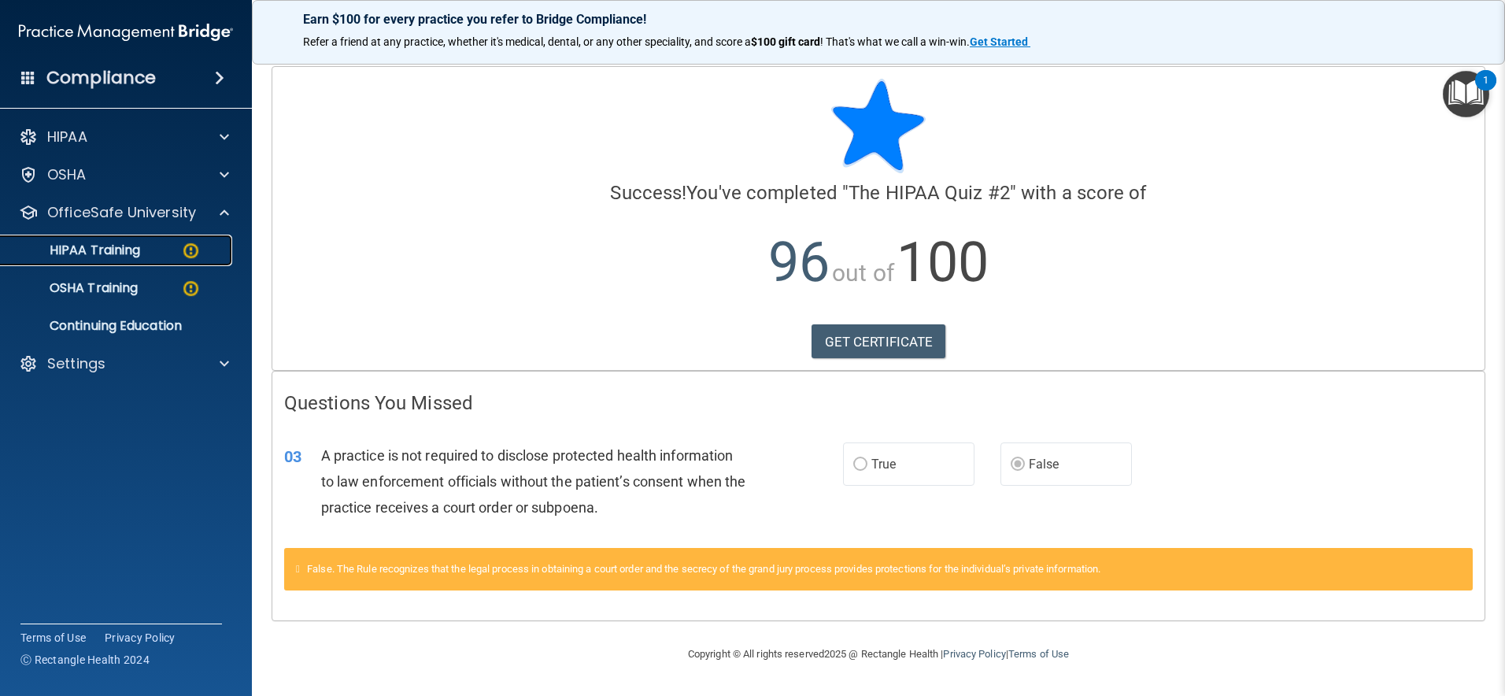
click at [146, 252] on div "HIPAA Training" at bounding box center [117, 250] width 215 height 16
